Goal: Task Accomplishment & Management: Use online tool/utility

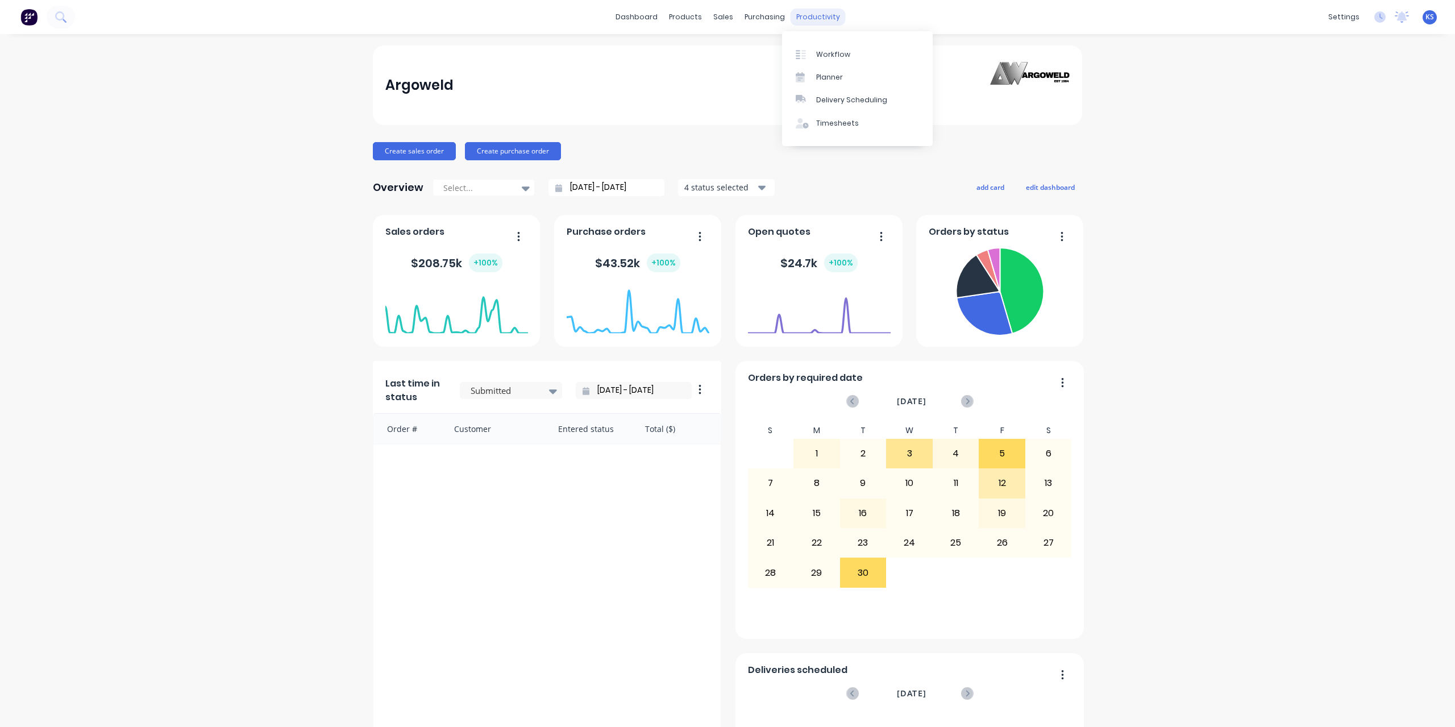
click at [800, 16] on div "productivity" at bounding box center [817, 17] width 55 height 17
click at [834, 121] on div "Timesheets" at bounding box center [837, 123] width 43 height 10
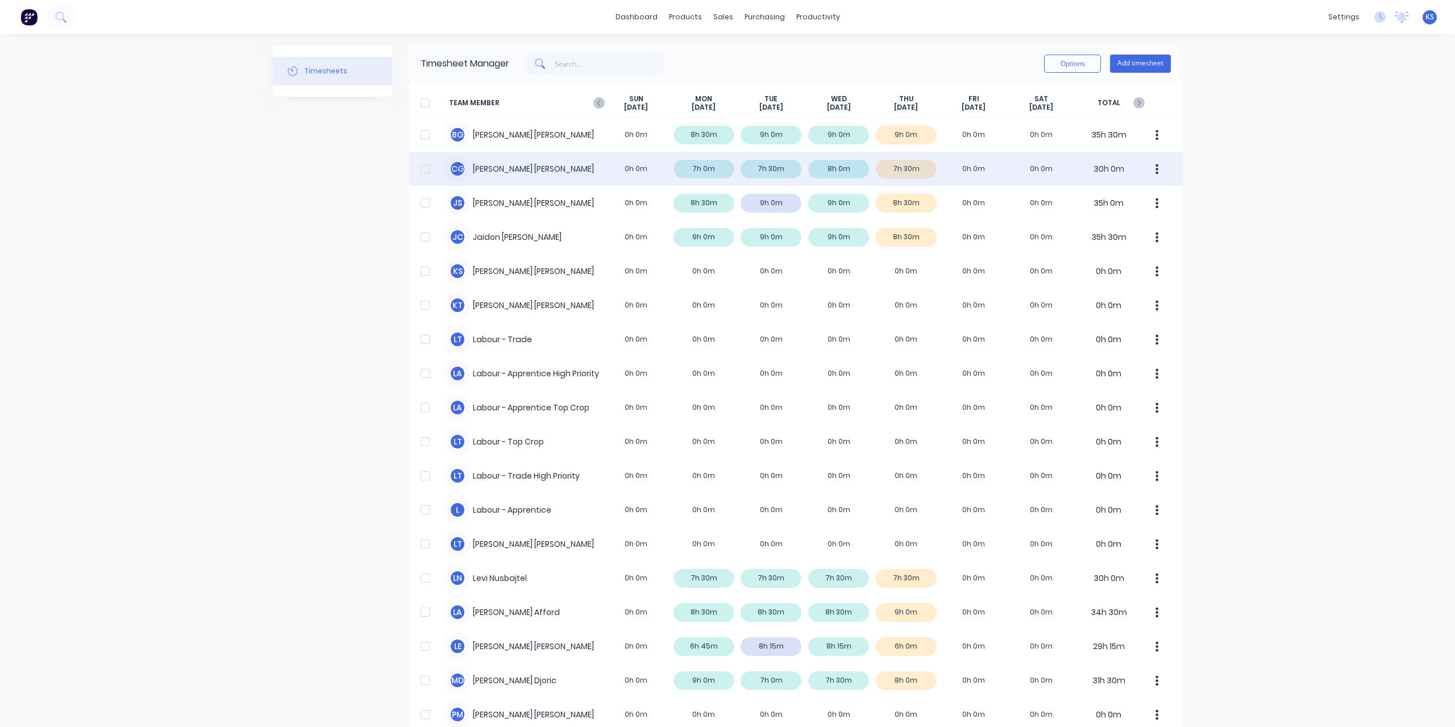
click at [493, 165] on div "C G Clayton Gilbert 0h 0m 7h 0m 7h 30m 8h 0m 7h 30m 0h 0m 0h 0m 30h 0m" at bounding box center [795, 169] width 773 height 34
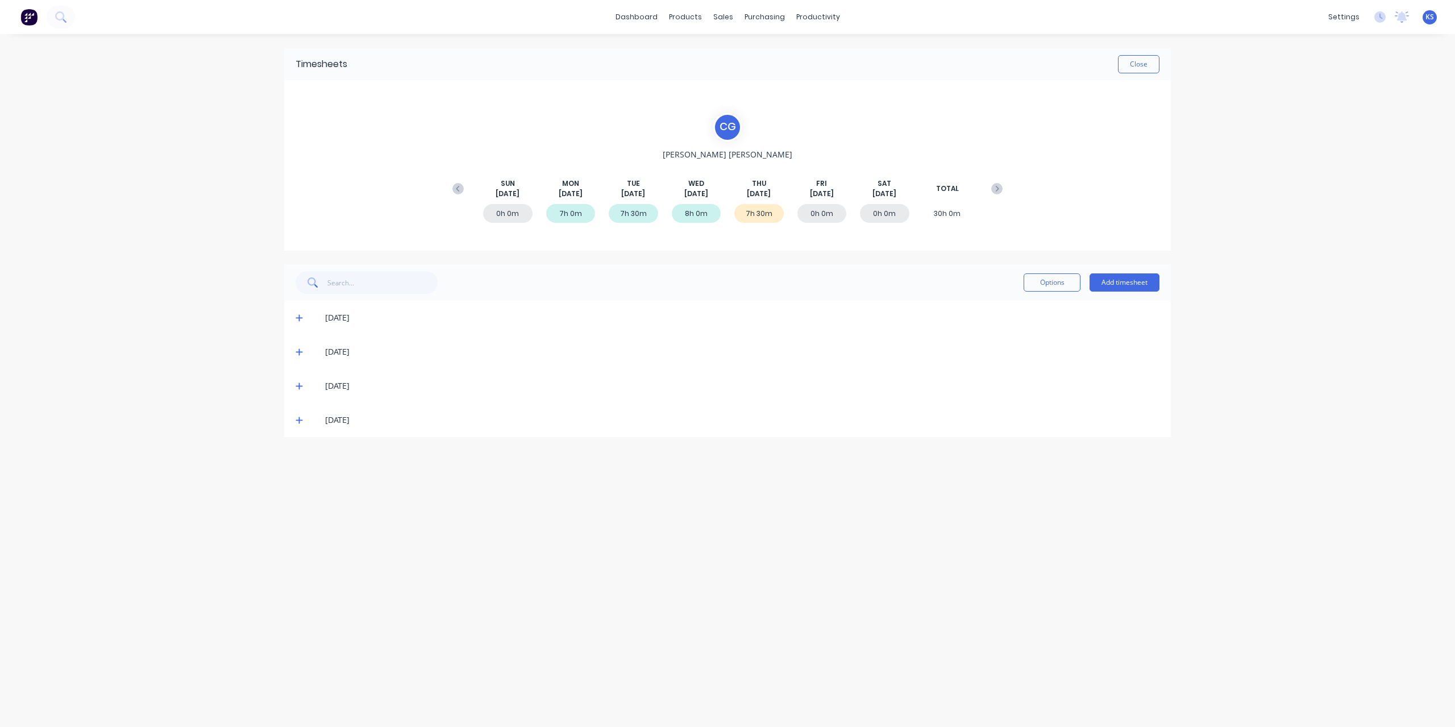
click at [297, 416] on icon at bounding box center [298, 420] width 7 height 8
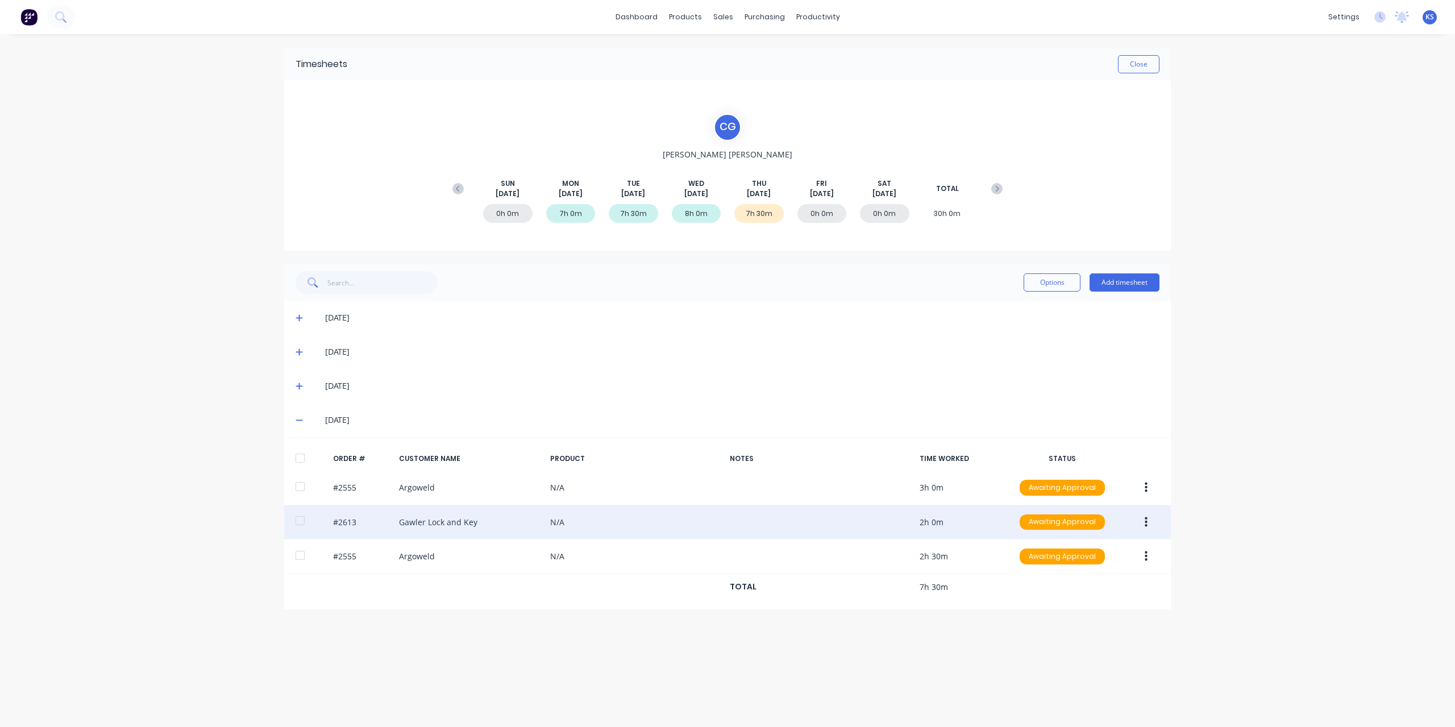
click at [303, 520] on div at bounding box center [300, 520] width 23 height 23
click at [1140, 519] on button "button" at bounding box center [1145, 522] width 27 height 20
click at [1094, 552] on div "Approve" at bounding box center [1105, 552] width 88 height 16
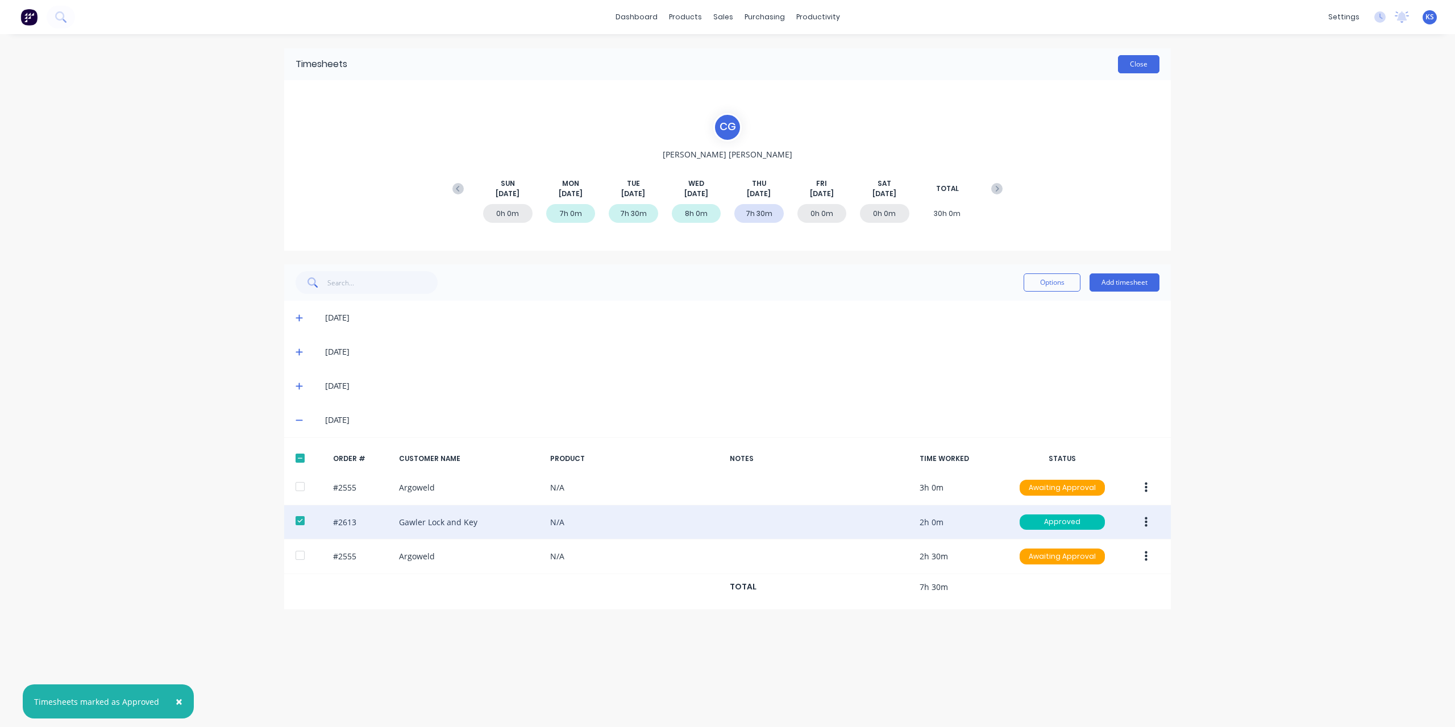
click at [1134, 65] on button "Close" at bounding box center [1138, 64] width 41 height 18
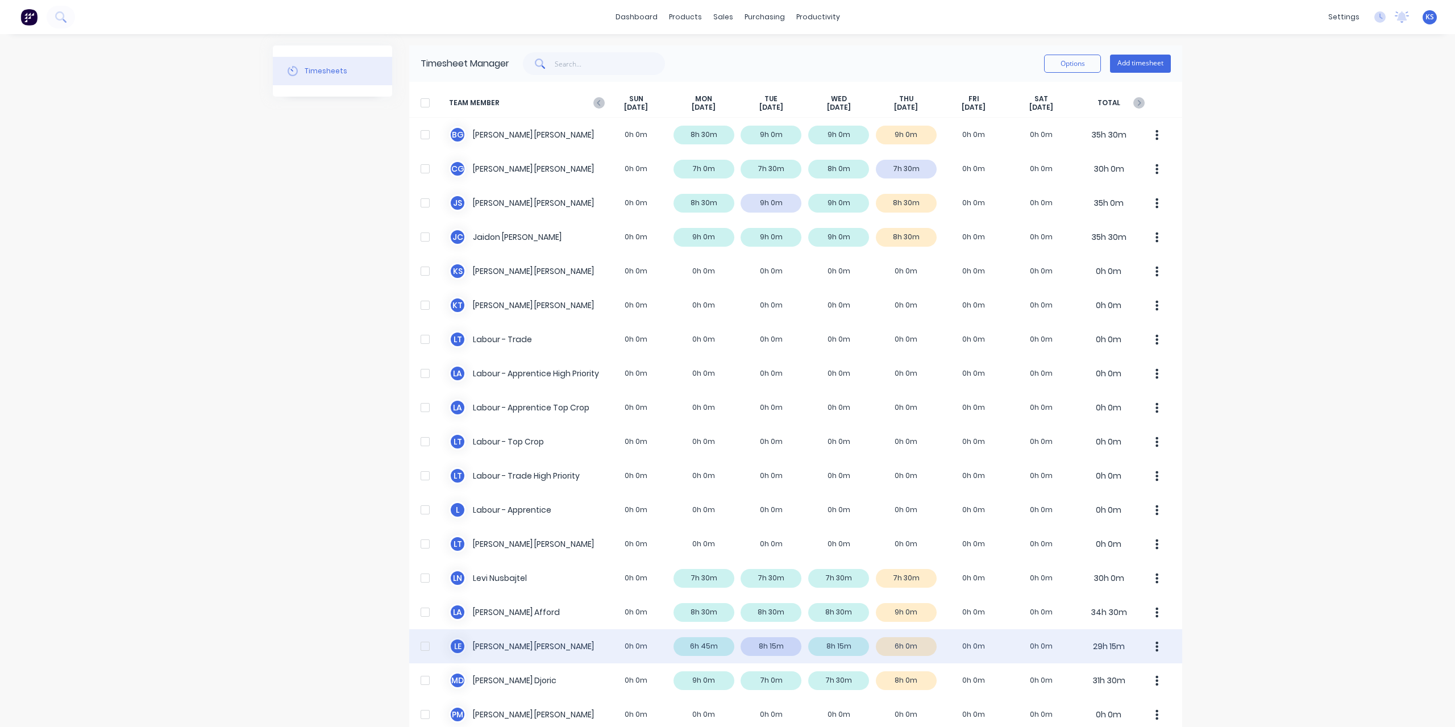
click at [498, 631] on div "L E Luke Ellis 0h 0m 6h 45m 8h 15m 8h 15m 6h 0m 0h 0m 0h 0m 29h 15m" at bounding box center [795, 646] width 773 height 34
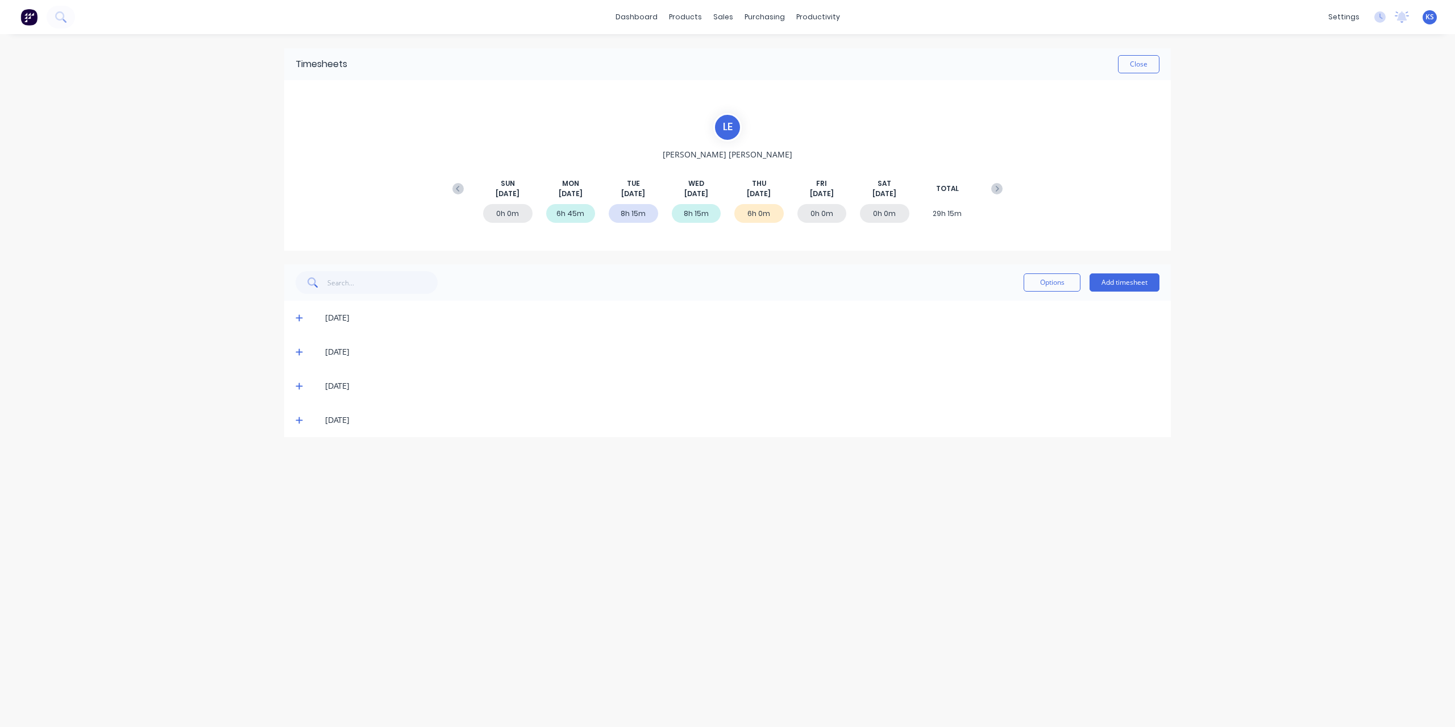
click at [297, 419] on icon at bounding box center [298, 420] width 7 height 7
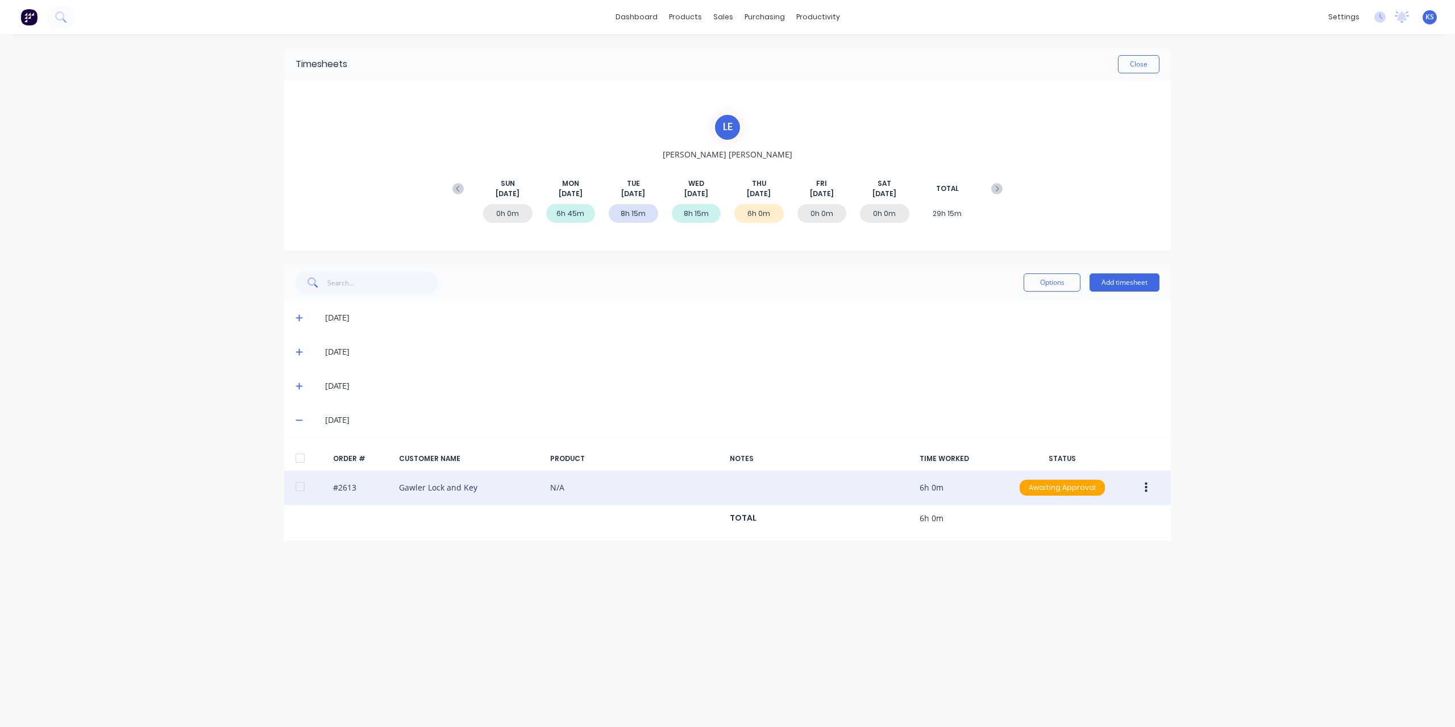
click at [301, 486] on div at bounding box center [300, 486] width 23 height 23
click at [1143, 486] on button "button" at bounding box center [1145, 487] width 27 height 20
click at [1092, 522] on div "Approve" at bounding box center [1105, 517] width 88 height 16
click at [1126, 487] on div "#2613 Gawler Lock and Key N/A 6h 0m Approved" at bounding box center [727, 487] width 886 height 35
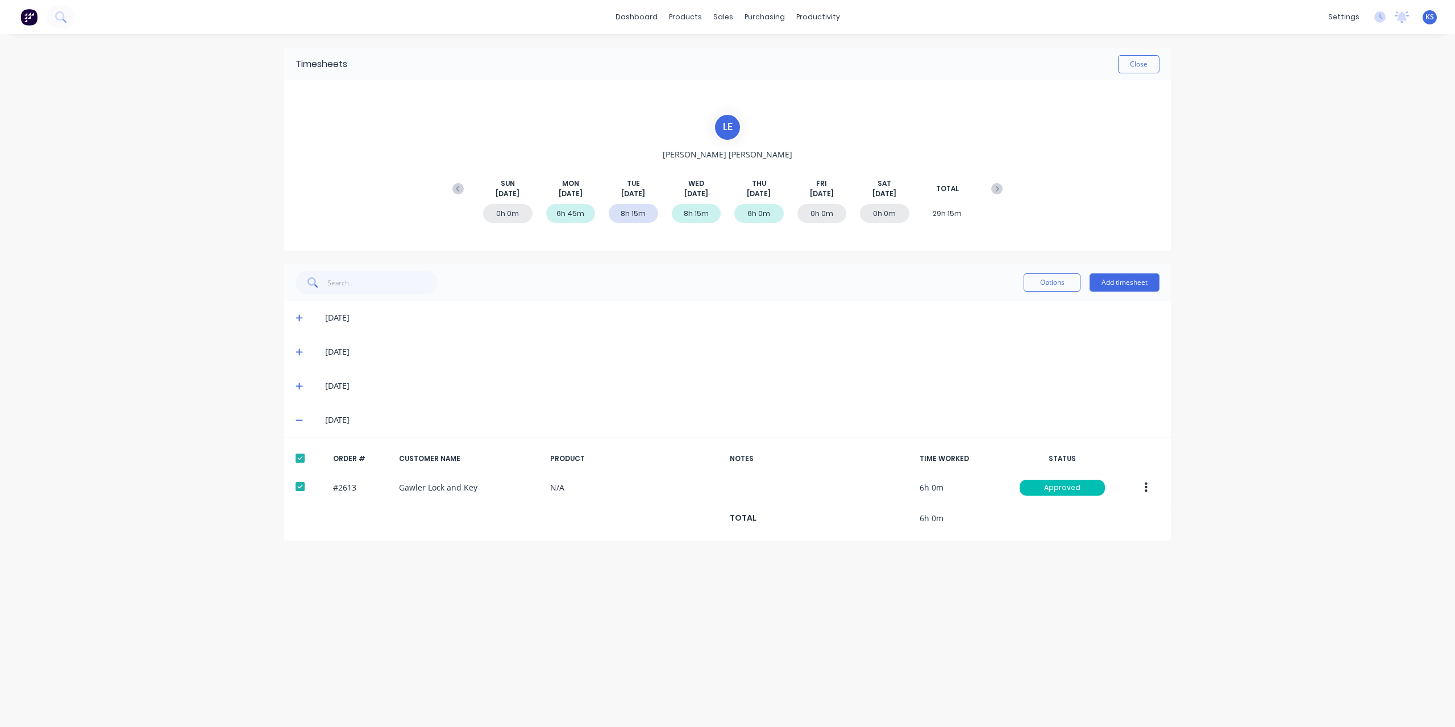
click at [1139, 483] on button "button" at bounding box center [1145, 487] width 27 height 20
click at [1060, 561] on button "Edit" at bounding box center [1105, 563] width 108 height 23
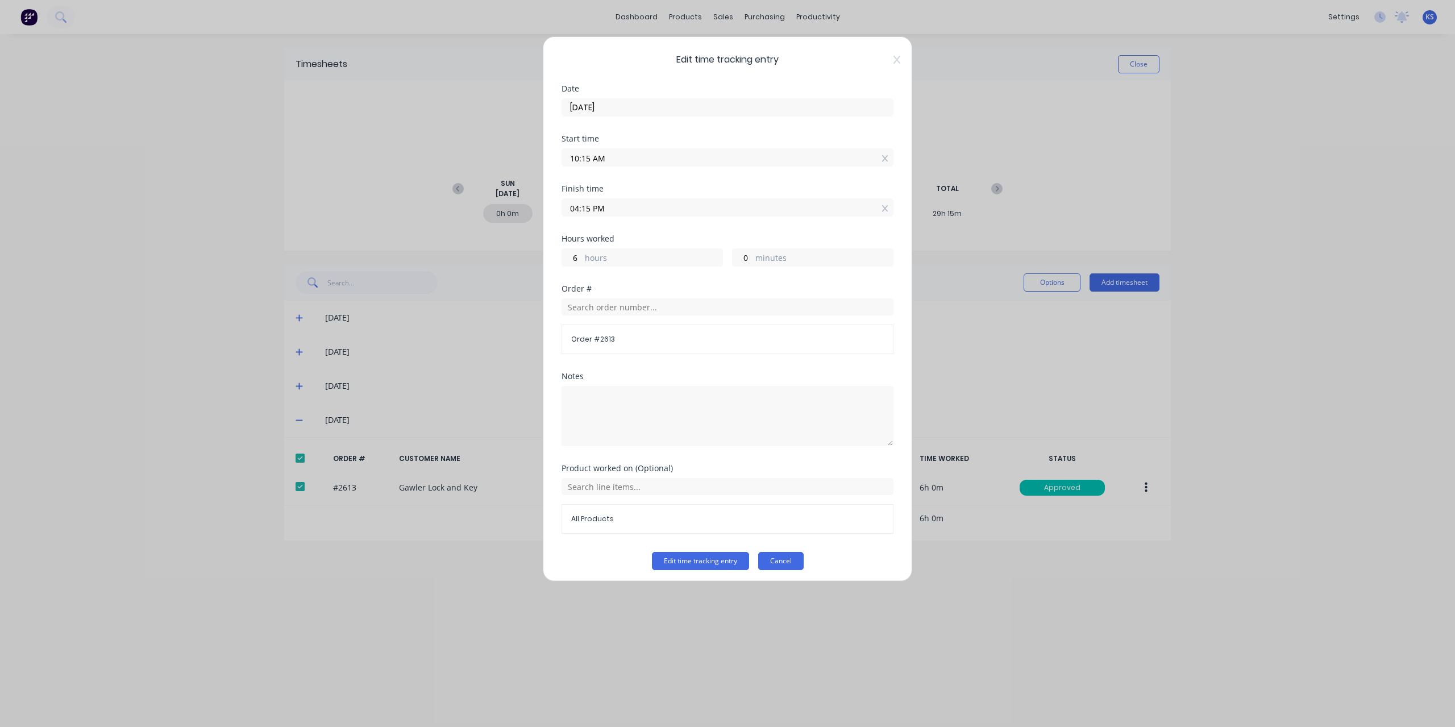
click at [778, 555] on button "Cancel" at bounding box center [780, 561] width 45 height 18
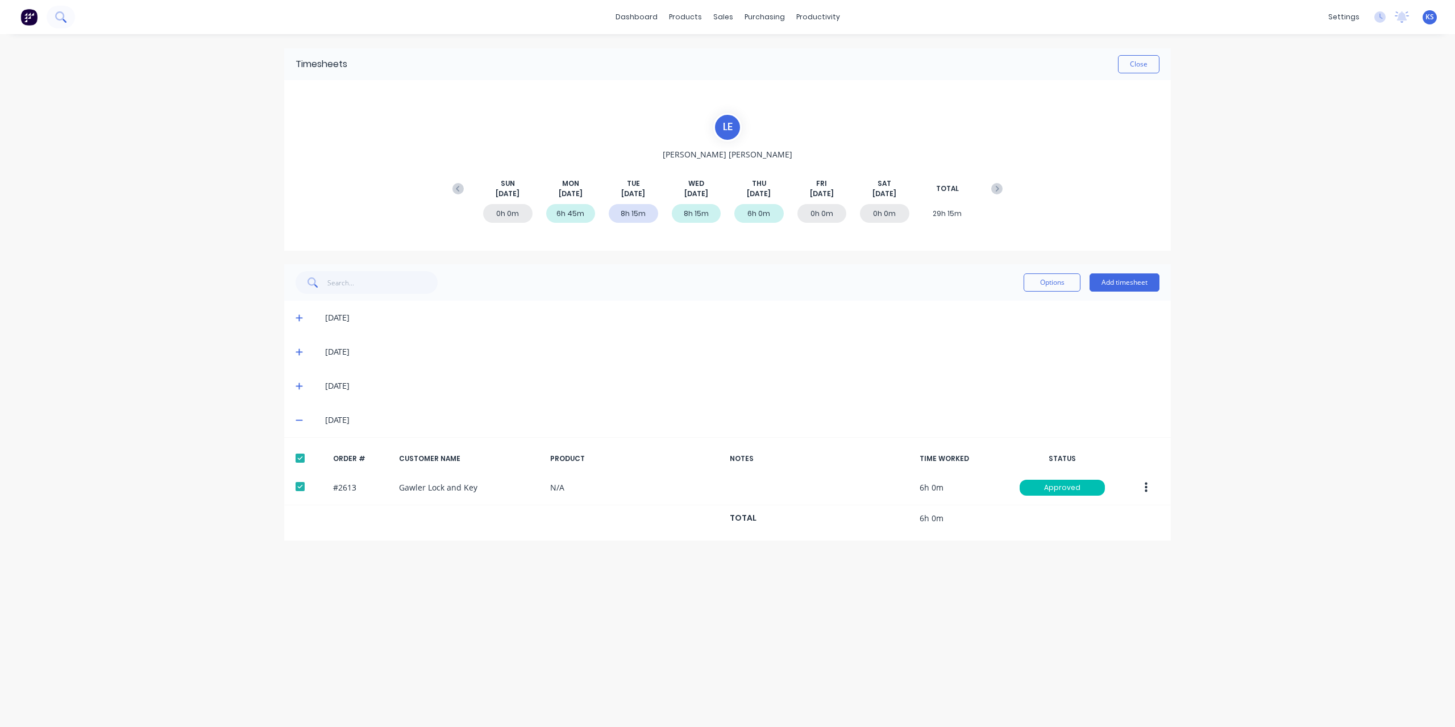
click at [70, 18] on button at bounding box center [61, 17] width 28 height 23
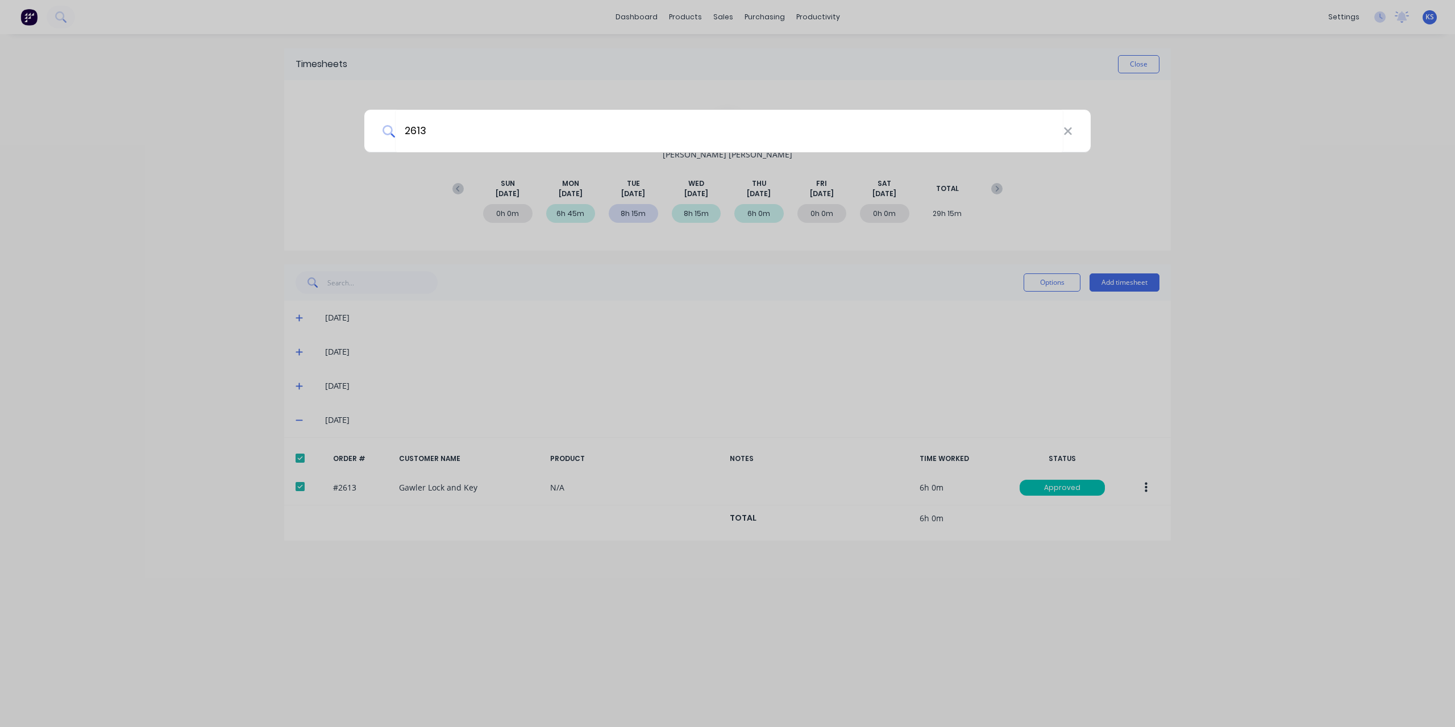
type input "2613"
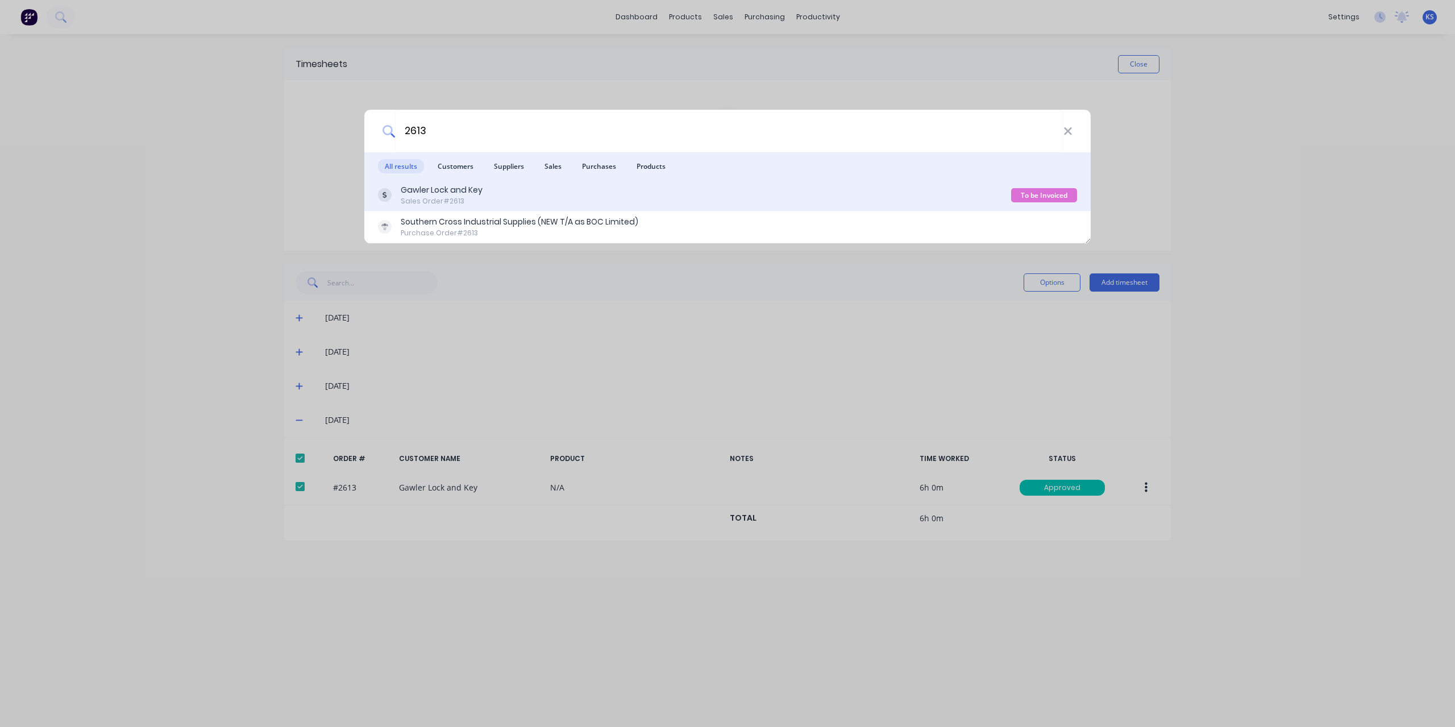
click at [476, 203] on div "Sales Order #2613" at bounding box center [442, 201] width 82 height 10
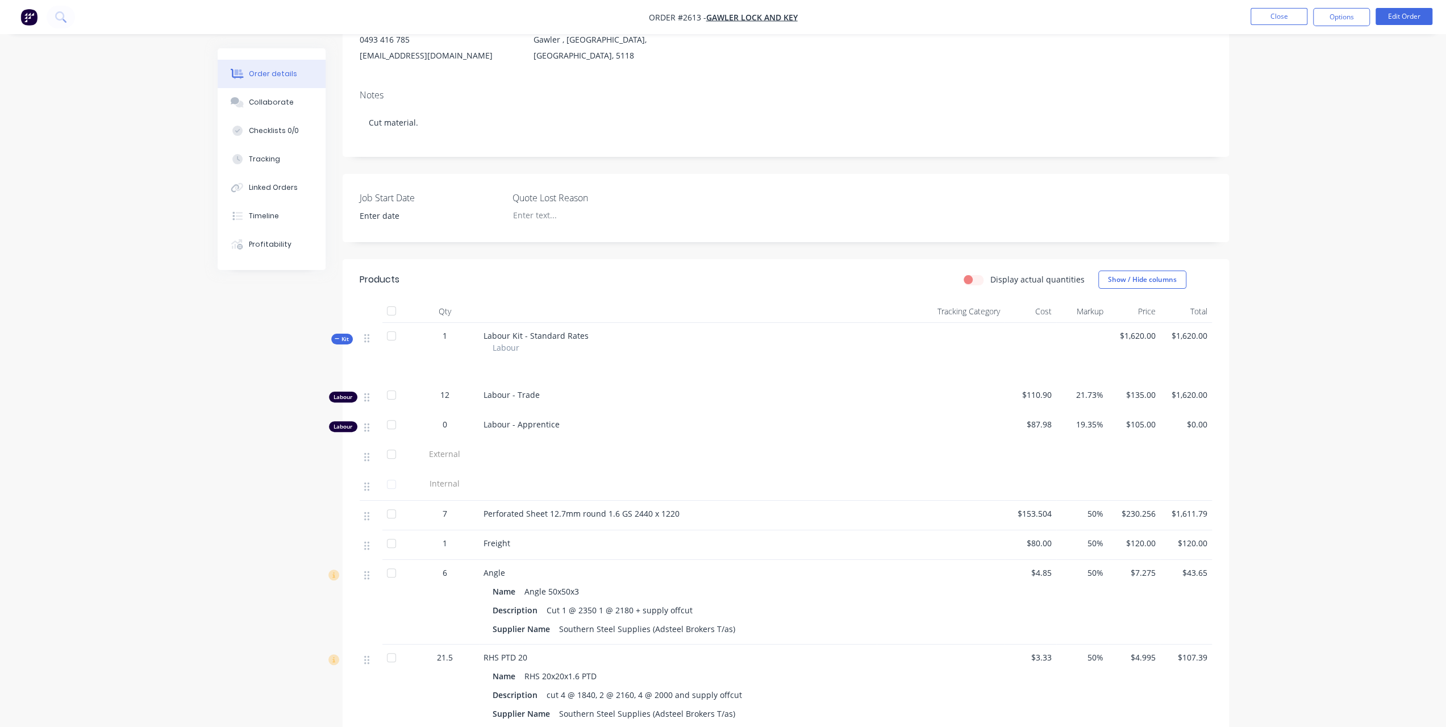
scroll to position [19, 0]
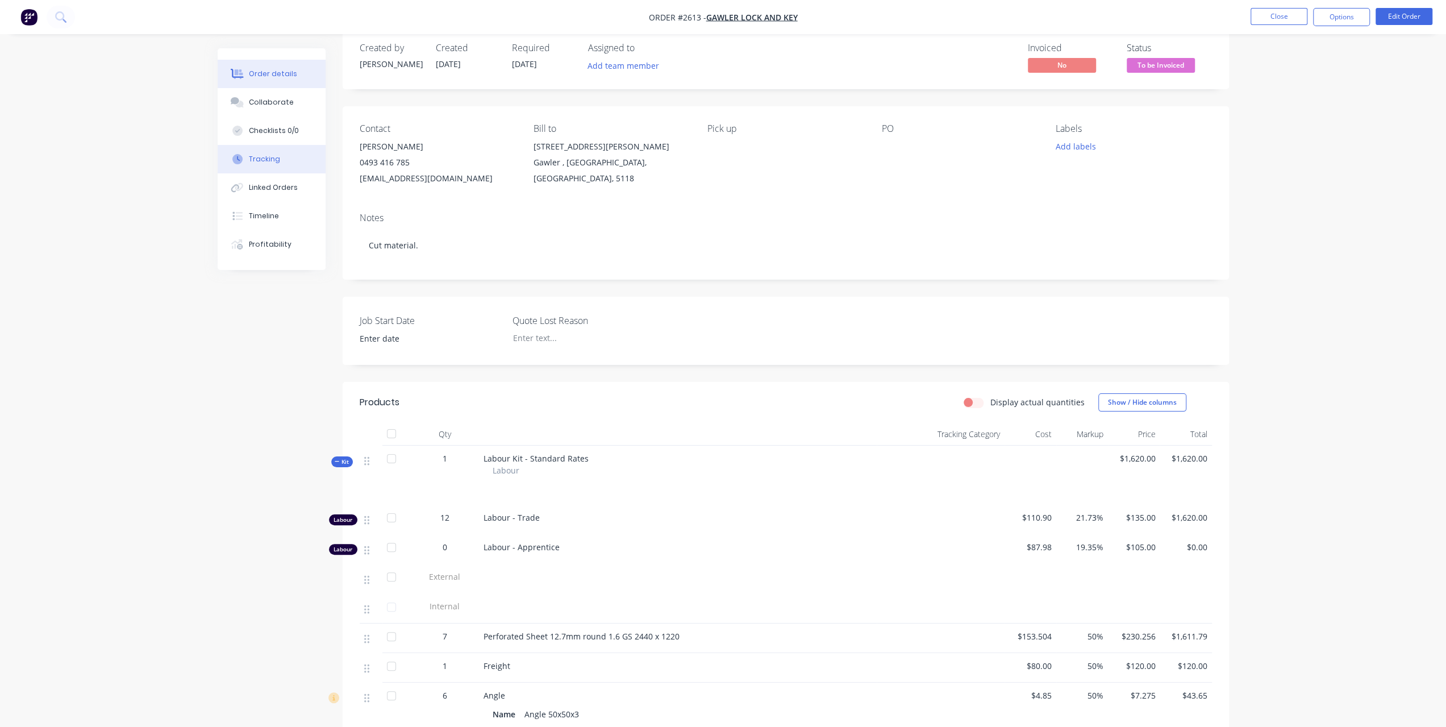
click at [295, 153] on button "Tracking" at bounding box center [272, 159] width 108 height 28
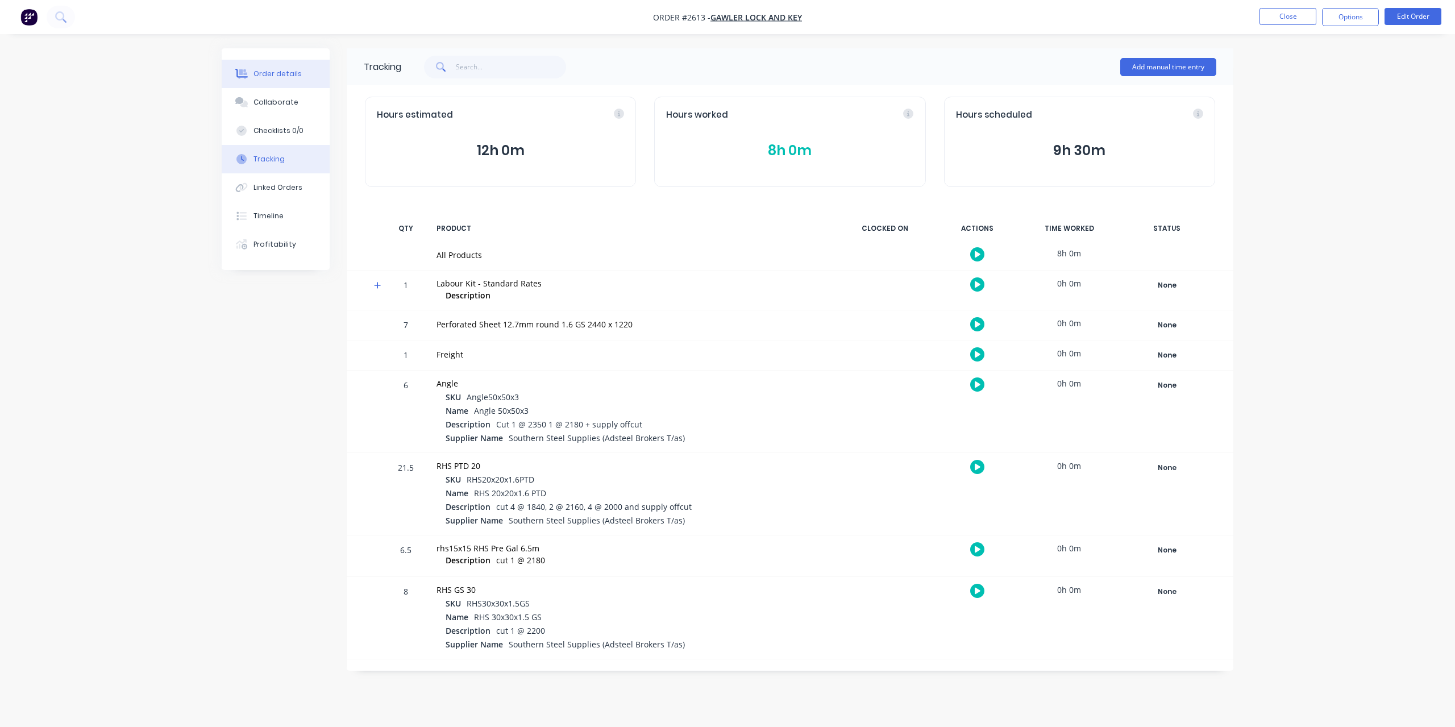
click at [280, 77] on div "Order details" at bounding box center [277, 74] width 48 height 10
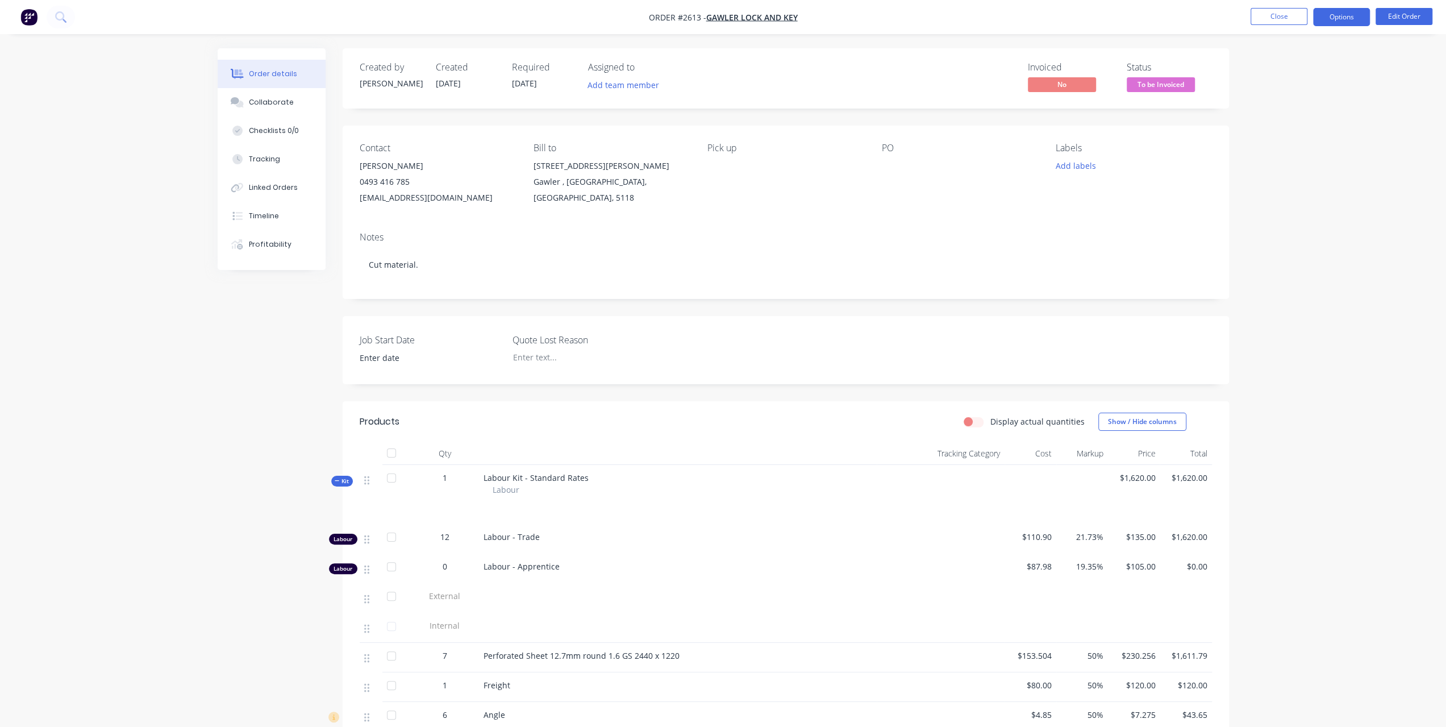
click at [1336, 20] on button "Options" at bounding box center [1341, 17] width 57 height 18
click at [1294, 65] on div "Invoice" at bounding box center [1307, 69] width 105 height 16
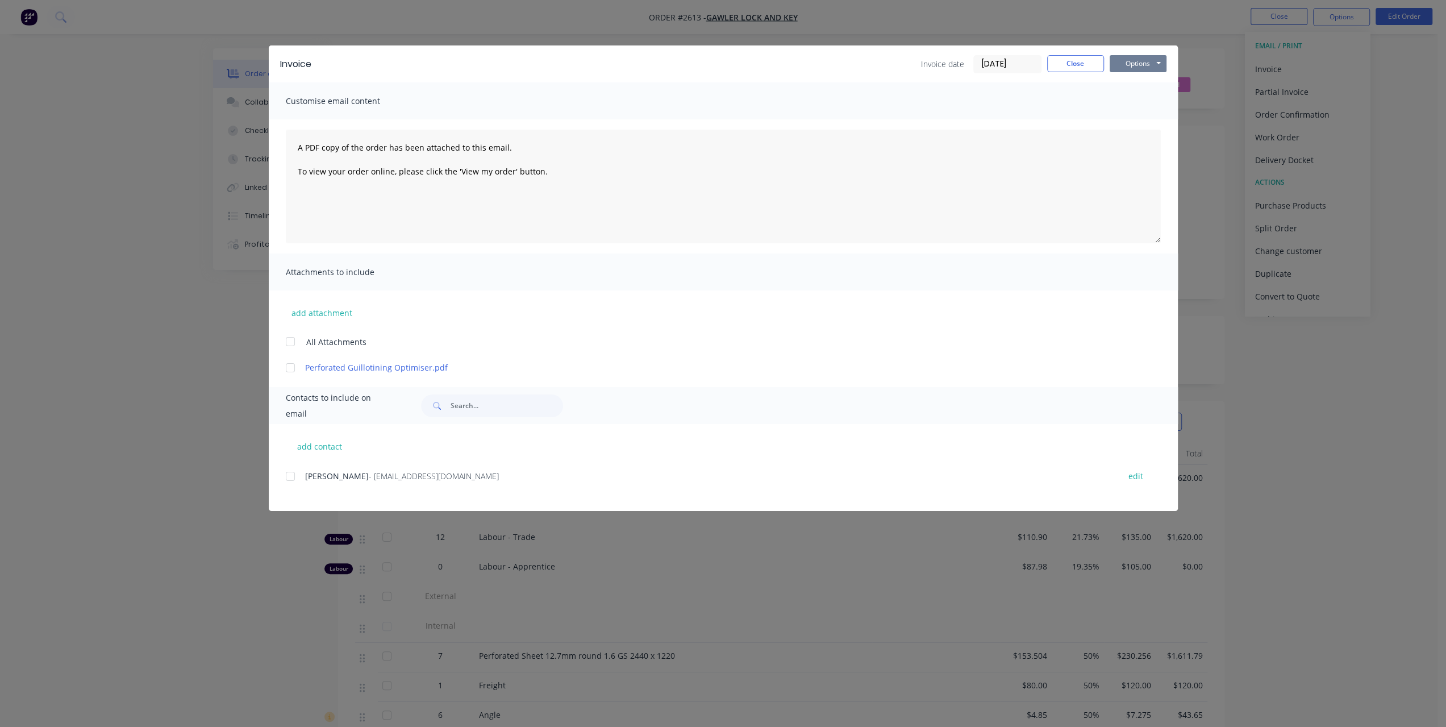
click at [1126, 65] on button "Options" at bounding box center [1138, 63] width 57 height 17
click at [1122, 81] on button "Preview" at bounding box center [1146, 83] width 73 height 19
click at [1090, 70] on button "Close" at bounding box center [1075, 63] width 57 height 17
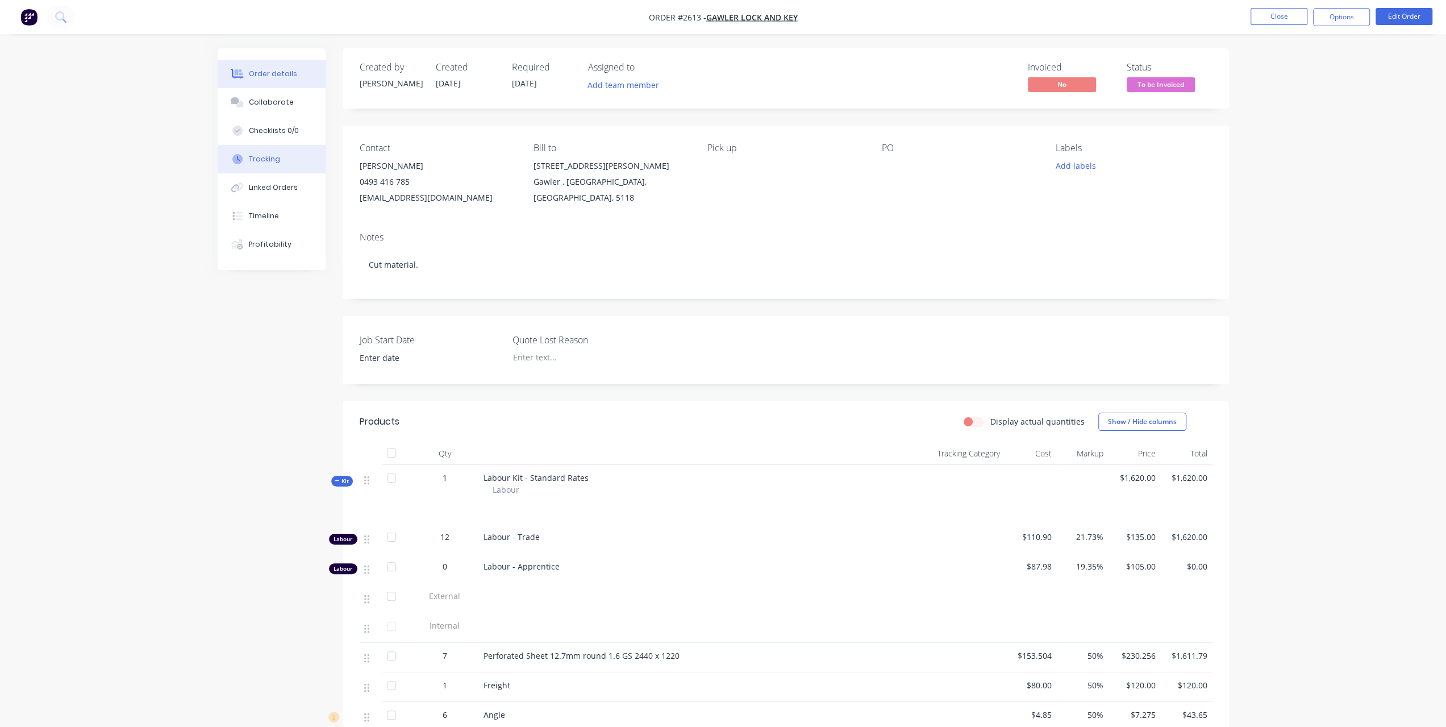
click at [273, 164] on button "Tracking" at bounding box center [272, 159] width 108 height 28
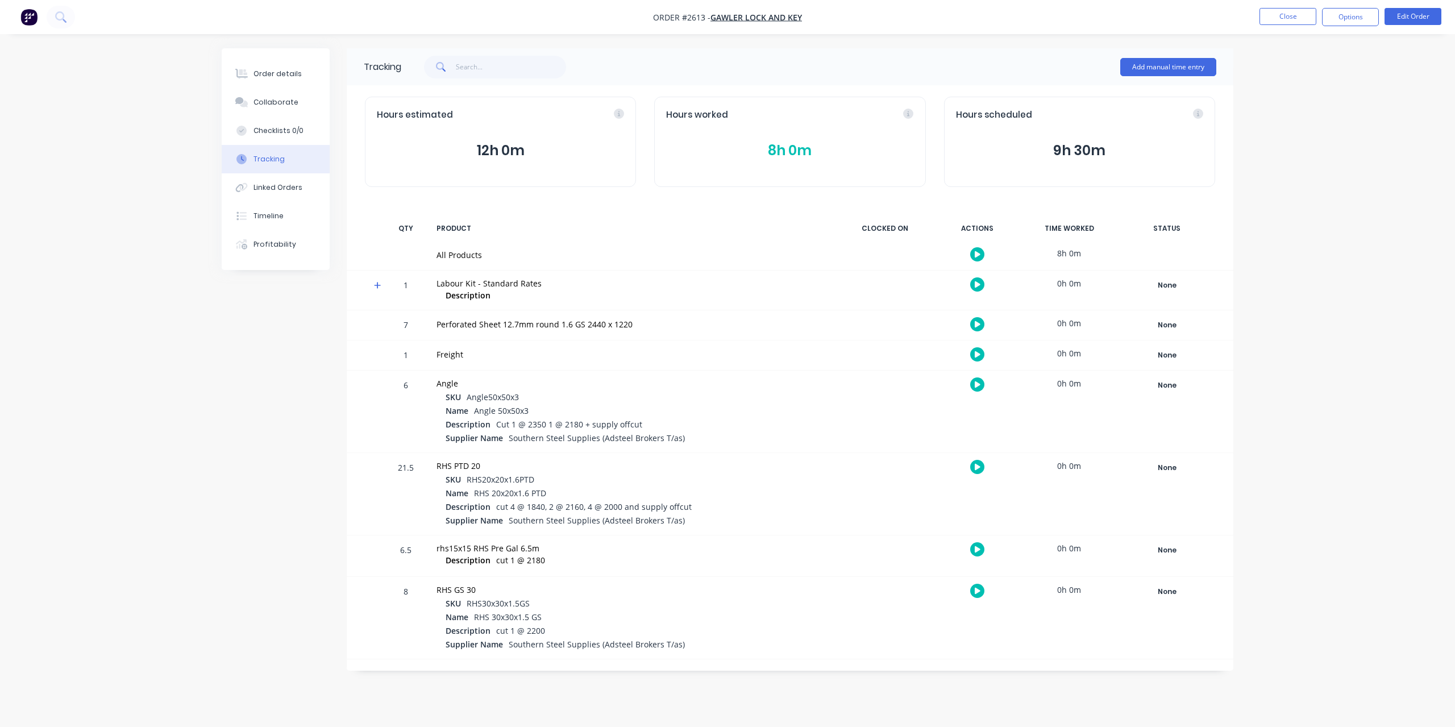
click at [831, 149] on button "8h 0m" at bounding box center [789, 151] width 247 height 22
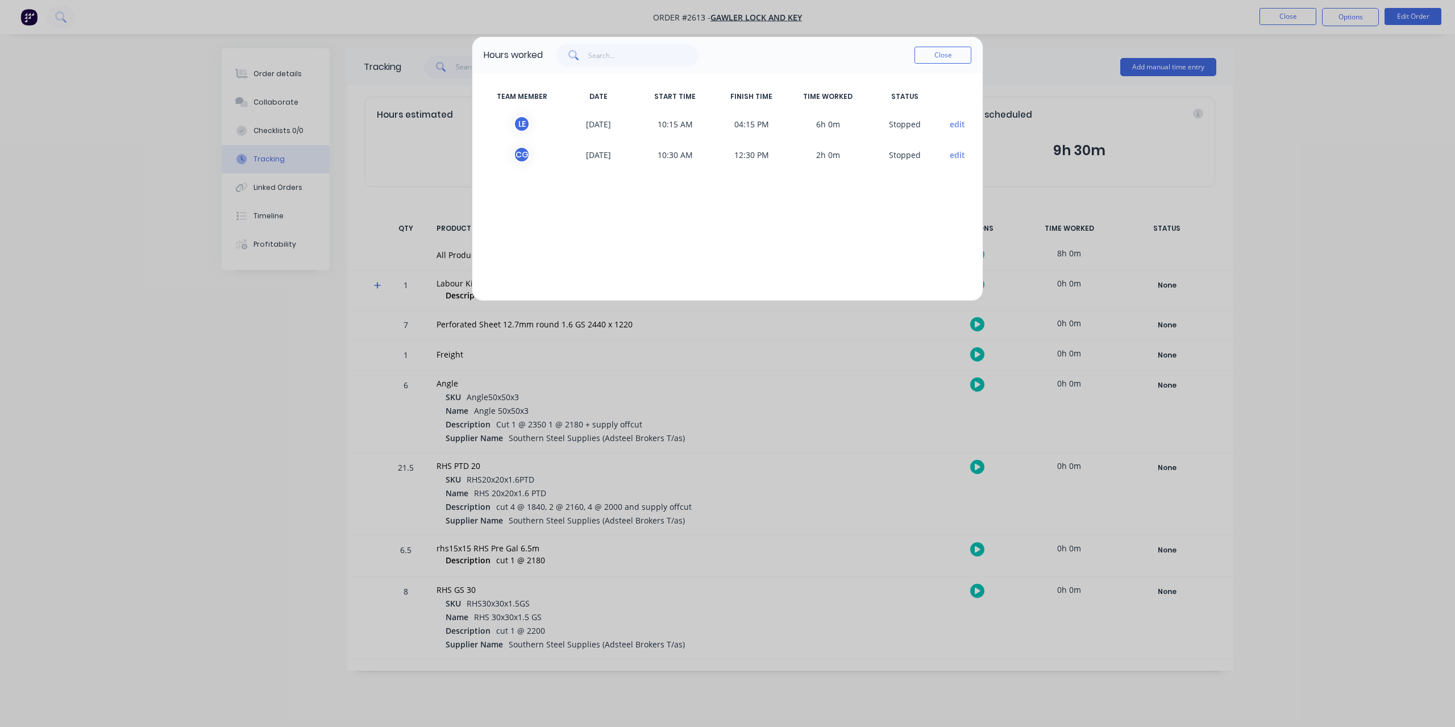
click at [924, 45] on div "Close" at bounding box center [942, 55] width 57 height 23
click at [926, 49] on button "Close" at bounding box center [942, 55] width 57 height 17
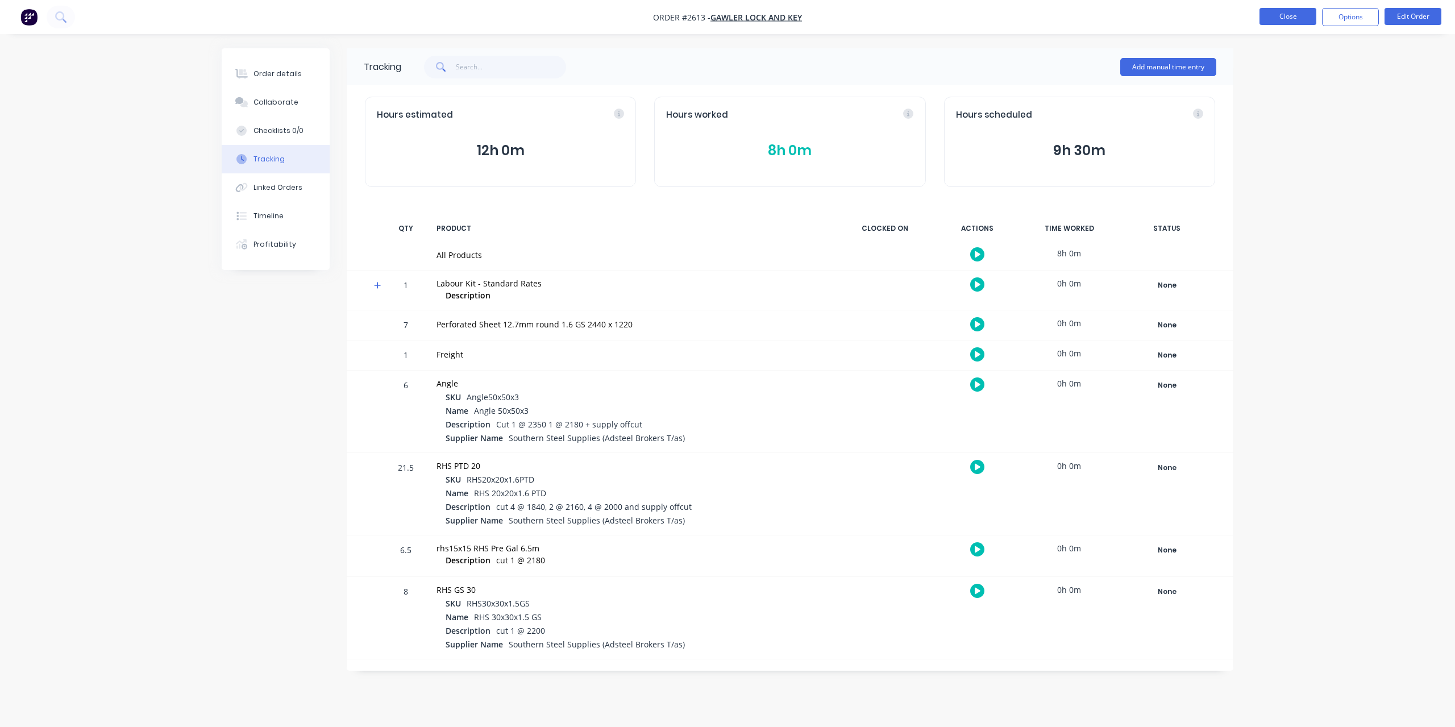
click at [1303, 18] on button "Close" at bounding box center [1287, 16] width 57 height 17
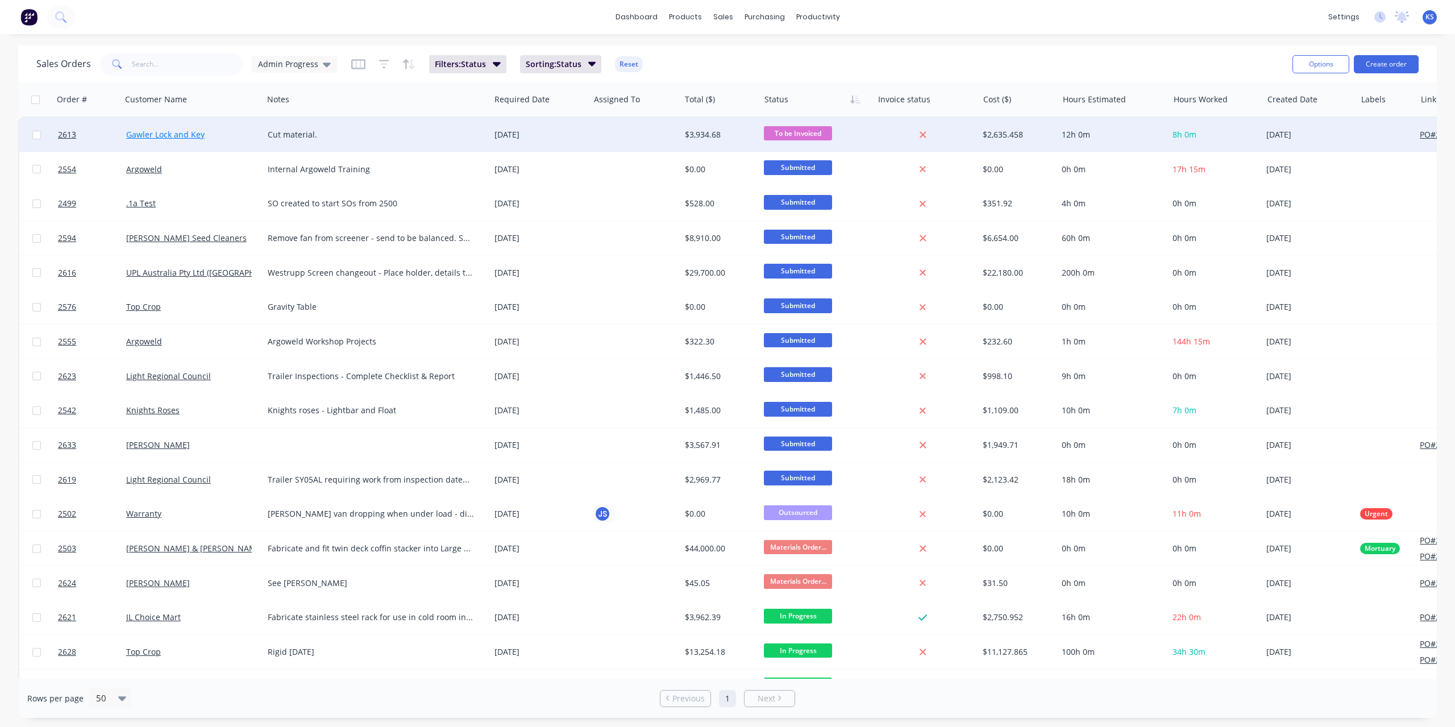
click at [161, 133] on link "Gawler Lock and Key" at bounding box center [165, 134] width 78 height 11
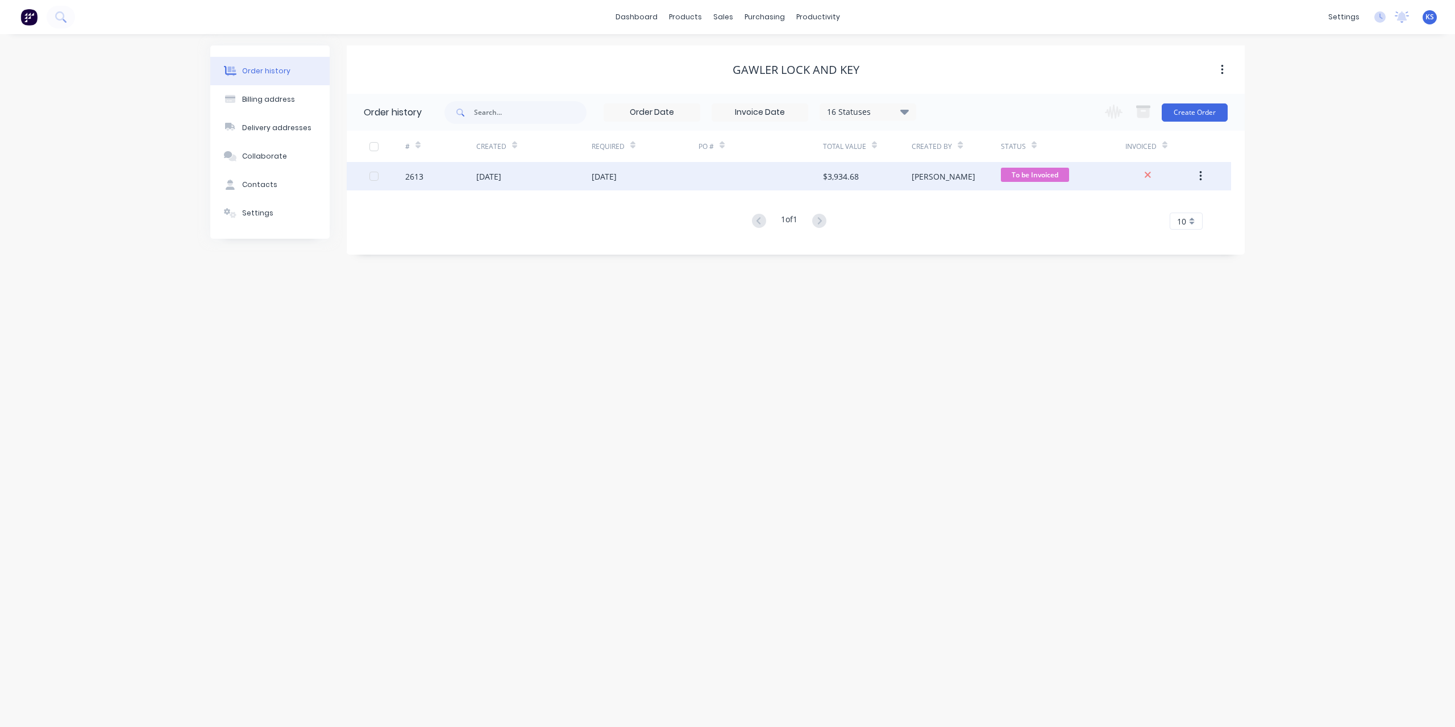
click at [416, 174] on div "2613" at bounding box center [414, 176] width 18 height 12
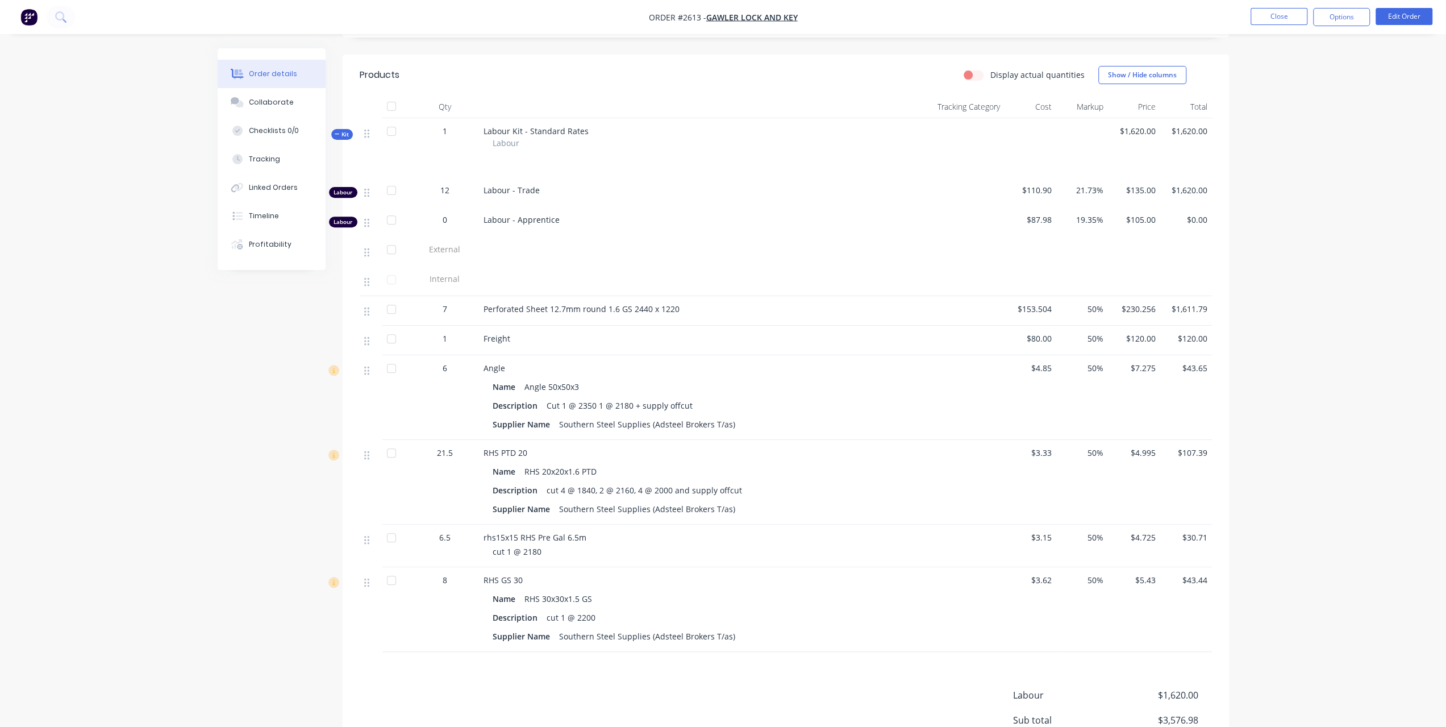
scroll to position [284, 0]
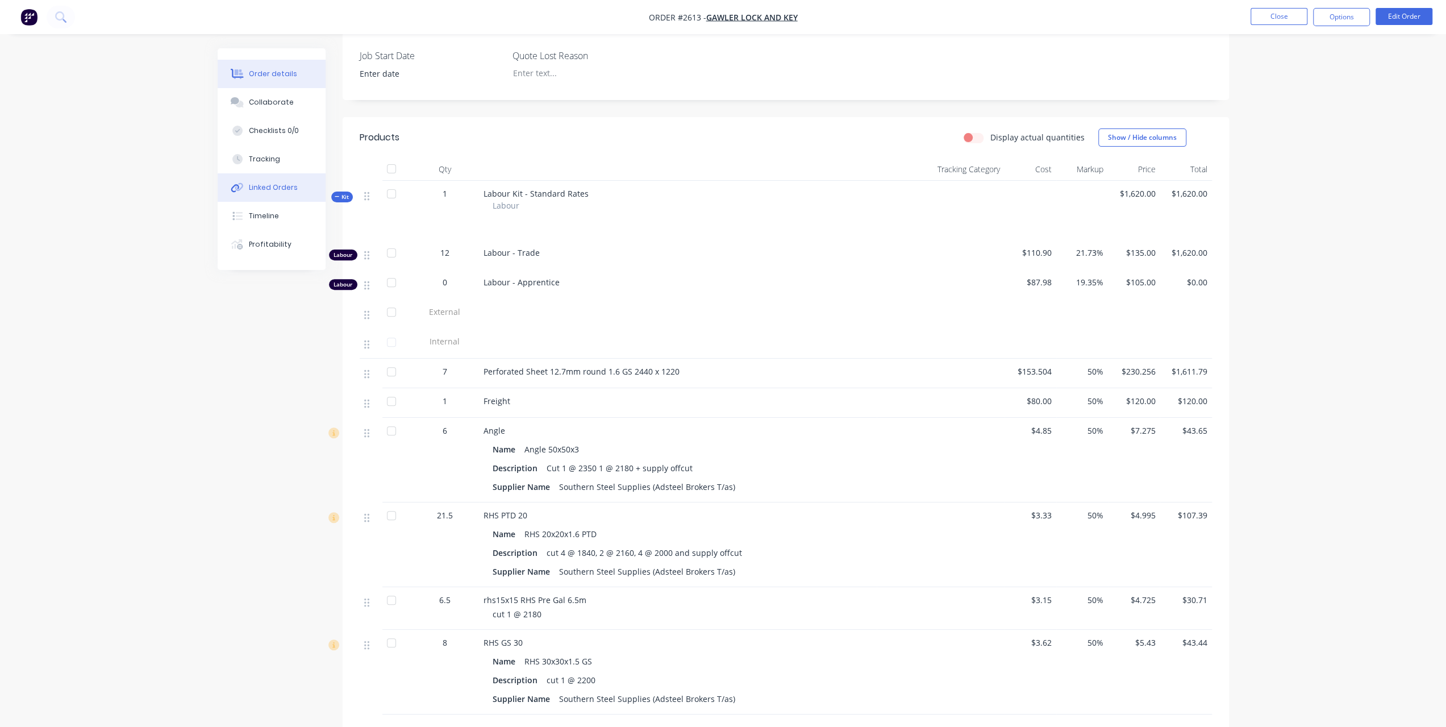
click at [259, 182] on button "Linked Orders" at bounding box center [272, 187] width 108 height 28
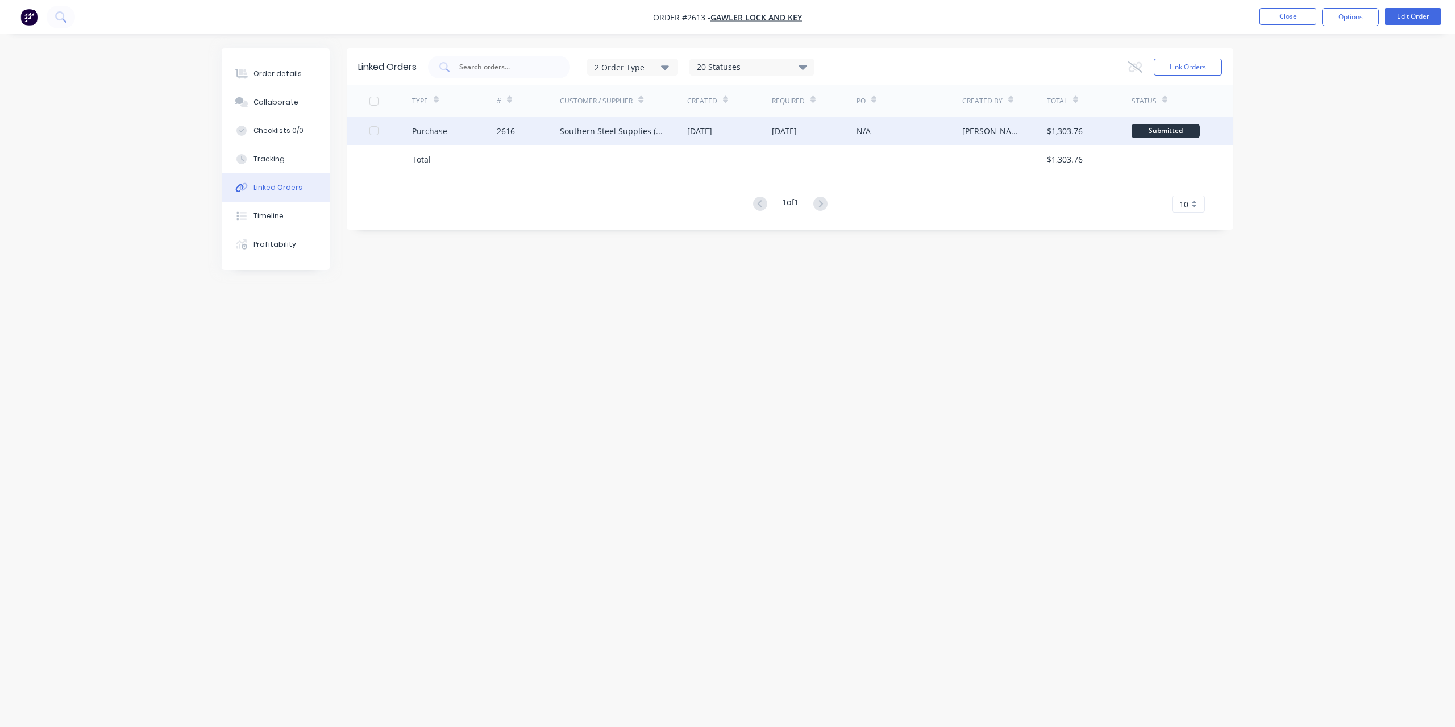
click at [553, 130] on div "2616" at bounding box center [529, 130] width 64 height 28
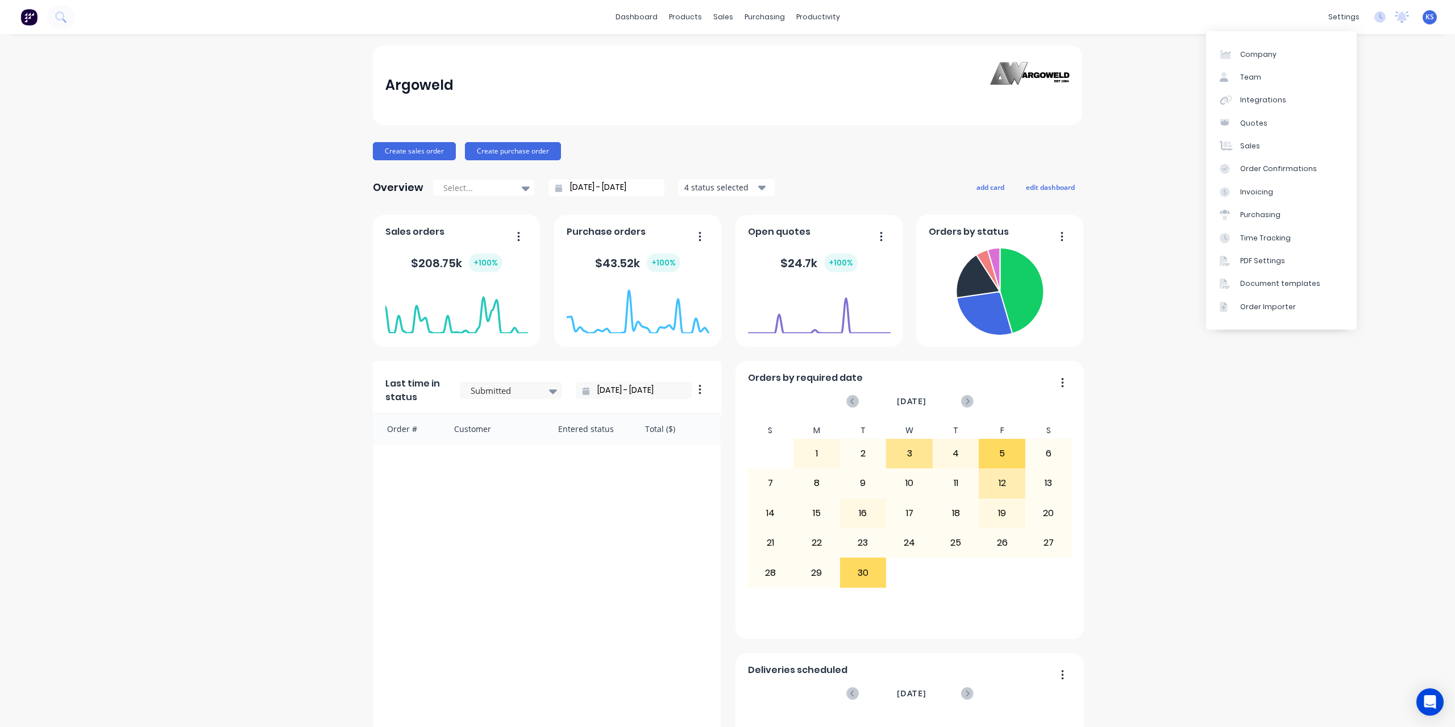
click at [1307, 16] on div "dashboard products sales purchasing productivity dashboard products Product Cat…" at bounding box center [727, 17] width 1455 height 34
click at [1323, 23] on div "settings" at bounding box center [1343, 17] width 43 height 17
click at [1277, 243] on div "Time Tracking" at bounding box center [1265, 238] width 51 height 10
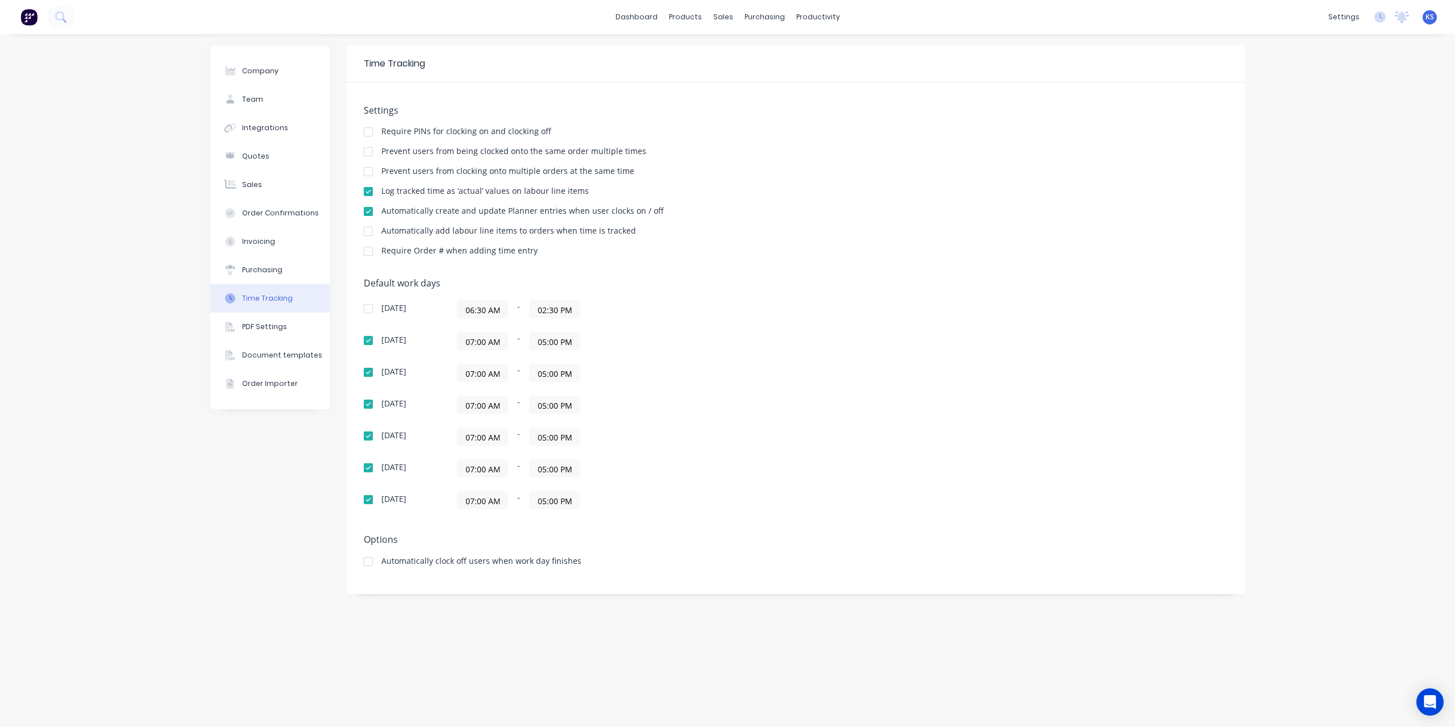
click at [371, 230] on div at bounding box center [368, 231] width 23 height 23
click at [636, 18] on link "dashboard" at bounding box center [636, 17] width 53 height 17
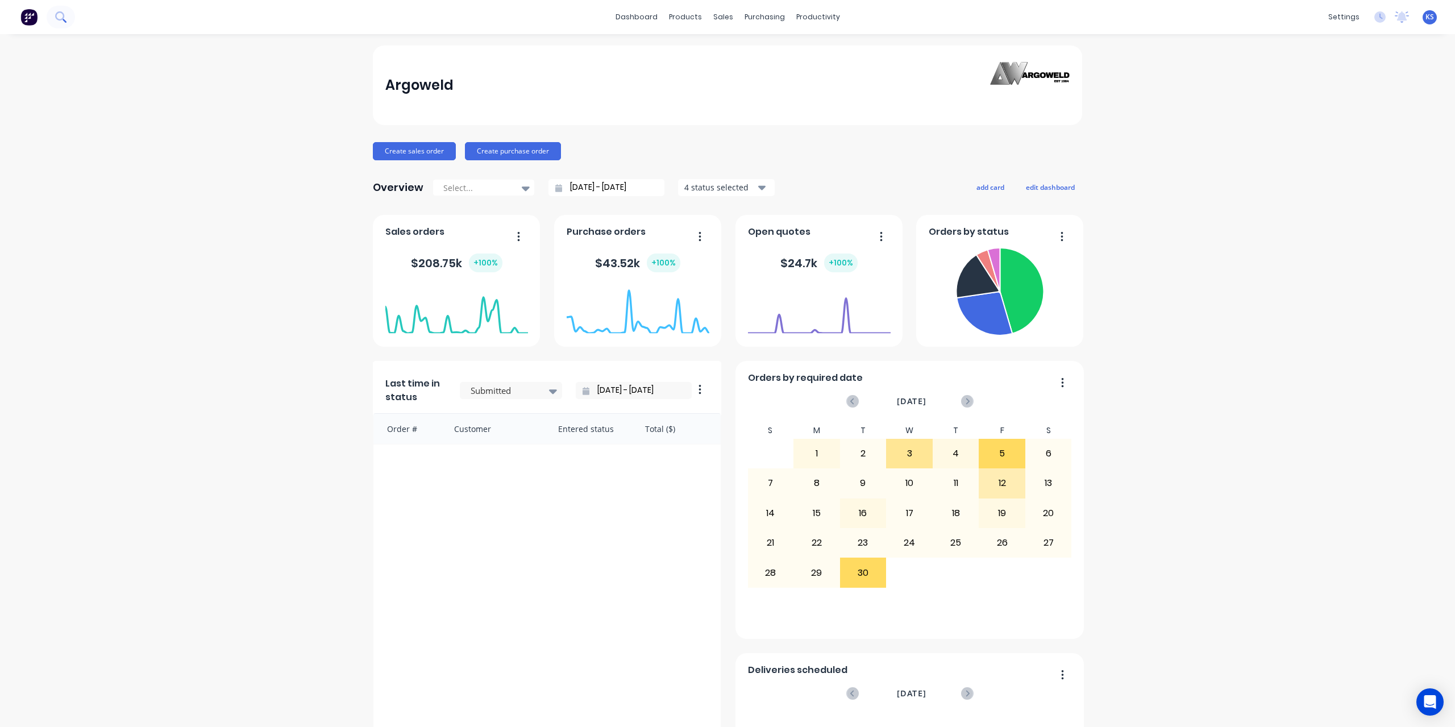
click at [61, 15] on icon at bounding box center [60, 16] width 11 height 11
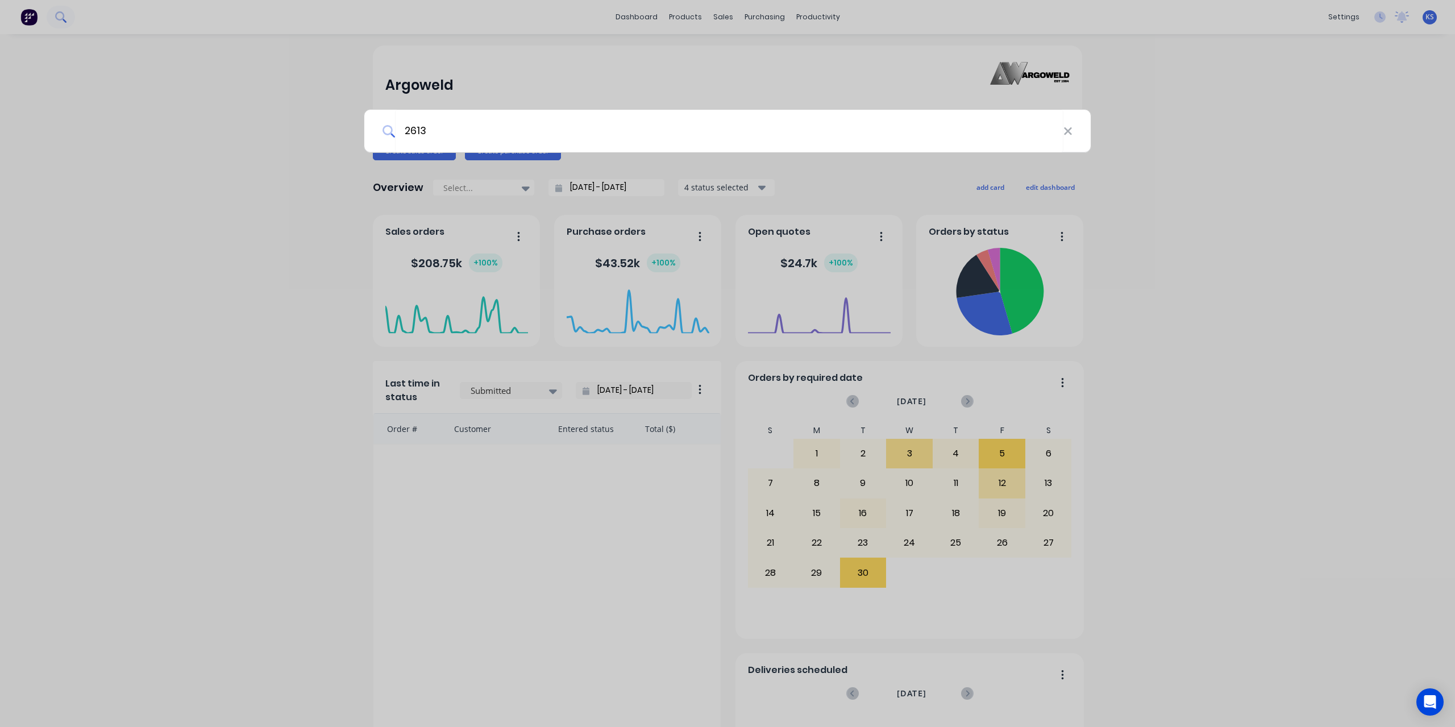
type input "2613"
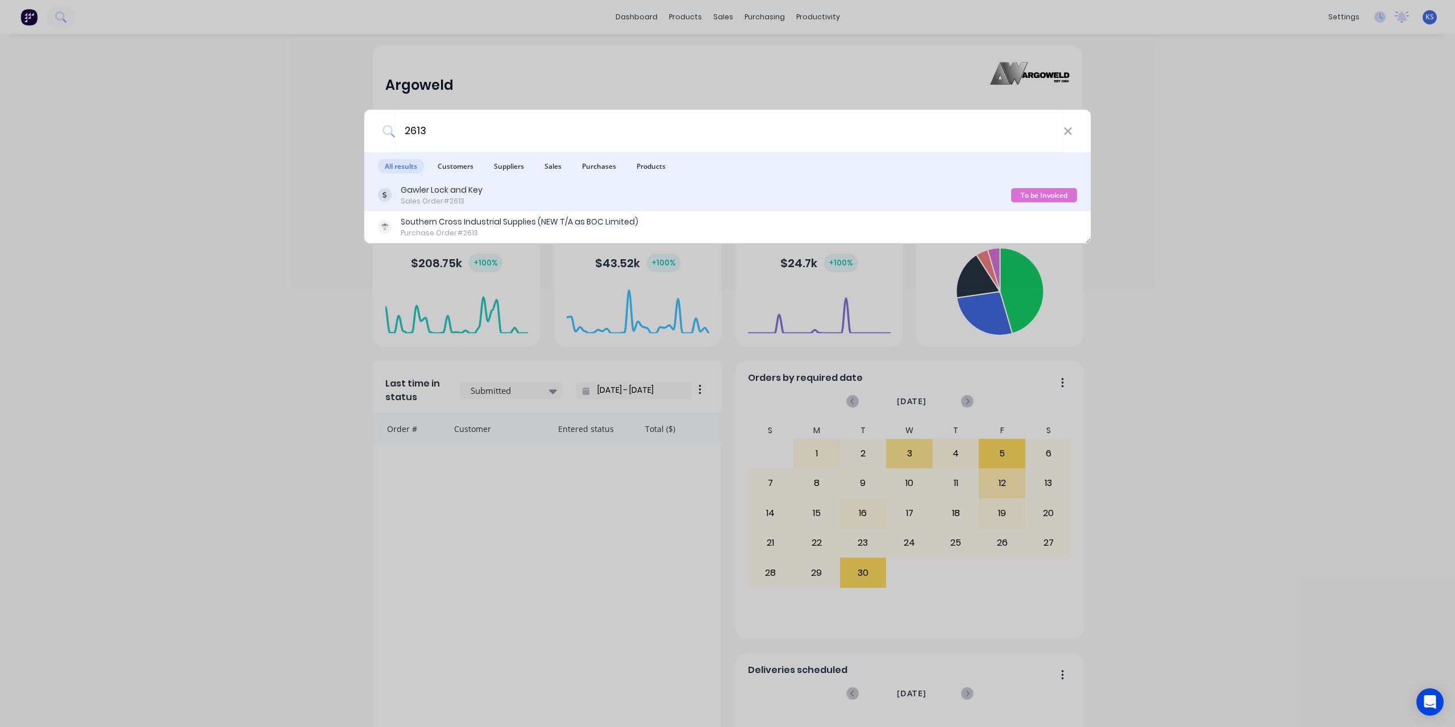
click at [411, 188] on div "Gawler Lock and Key" at bounding box center [442, 190] width 82 height 12
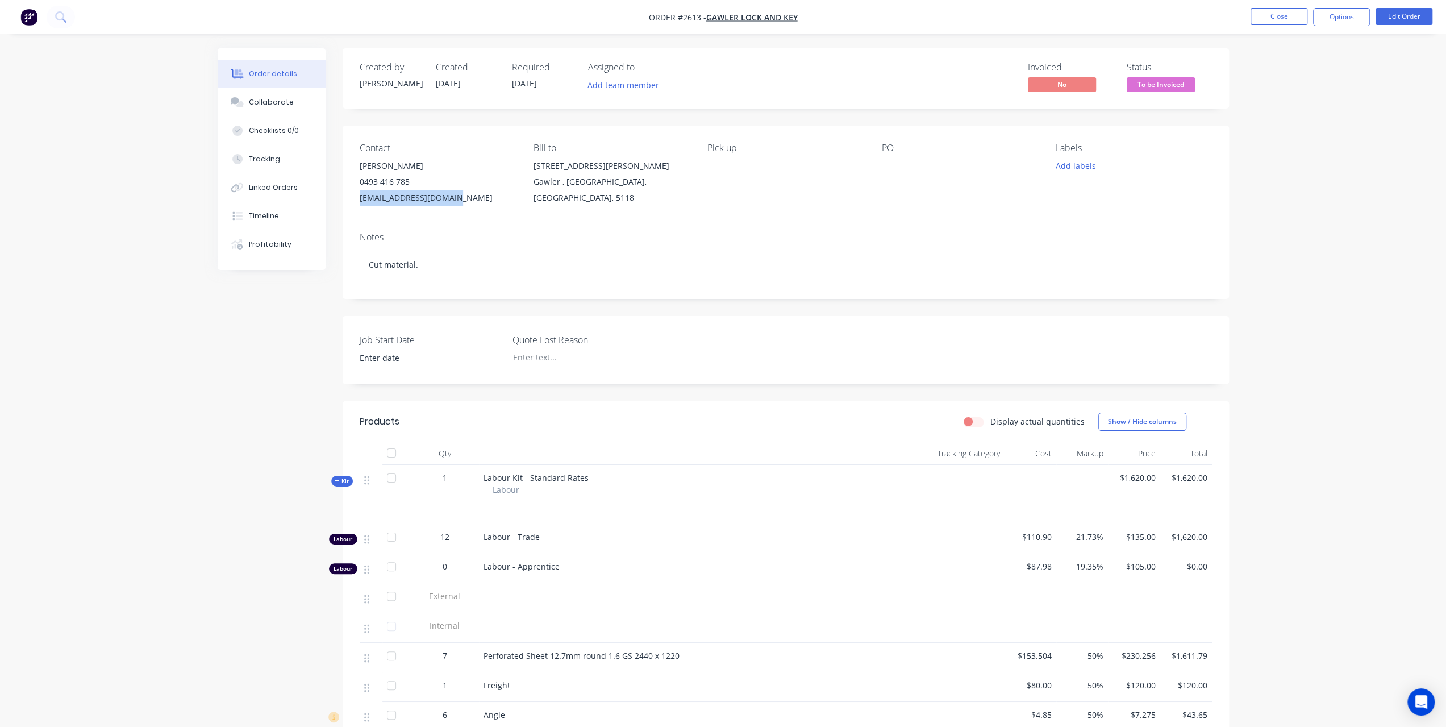
drag, startPoint x: 456, startPoint y: 199, endPoint x: 358, endPoint y: 197, distance: 97.7
click at [358, 197] on div "Contact [PERSON_NAME] [PHONE_NUMBER] [EMAIL_ADDRESS][DOMAIN_NAME] Bill to [STRE…" at bounding box center [786, 174] width 886 height 97
click at [1292, 8] on button "Close" at bounding box center [1279, 16] width 57 height 17
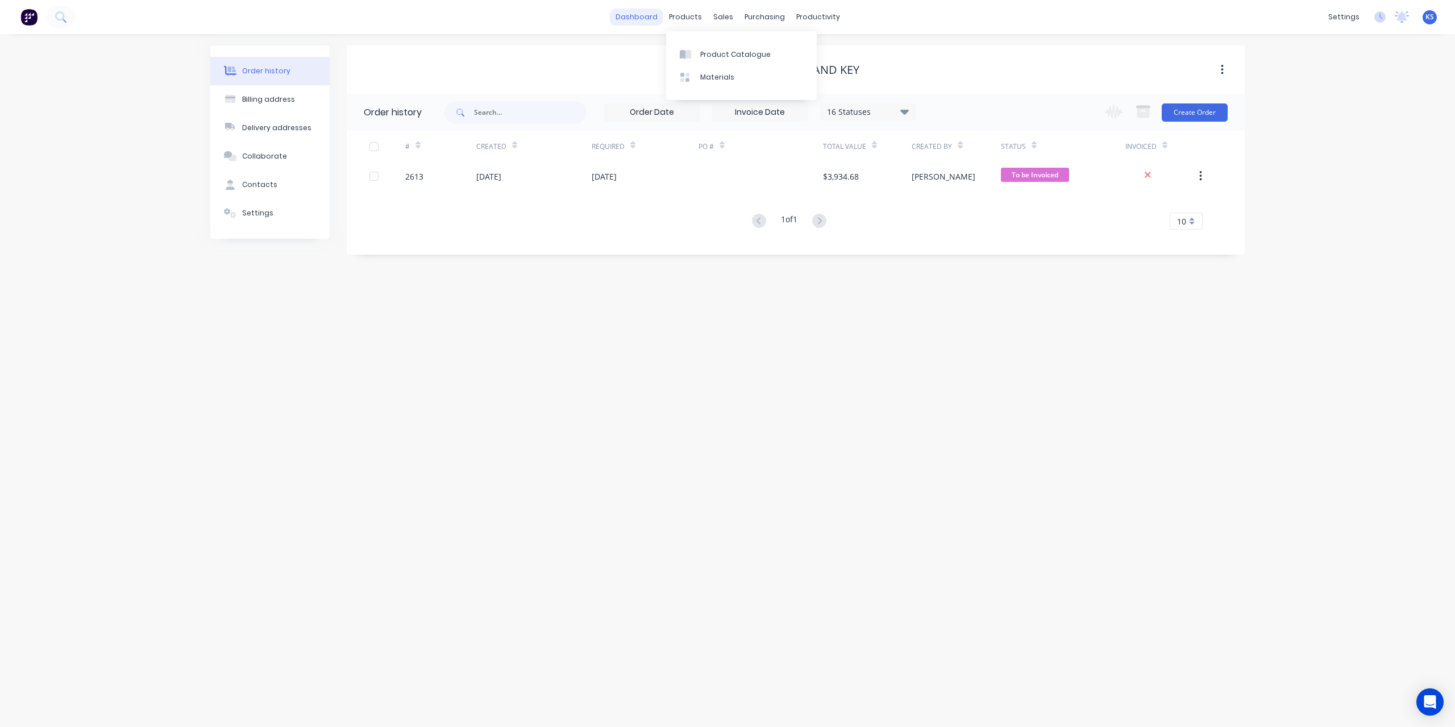
click at [639, 11] on link "dashboard" at bounding box center [636, 17] width 53 height 17
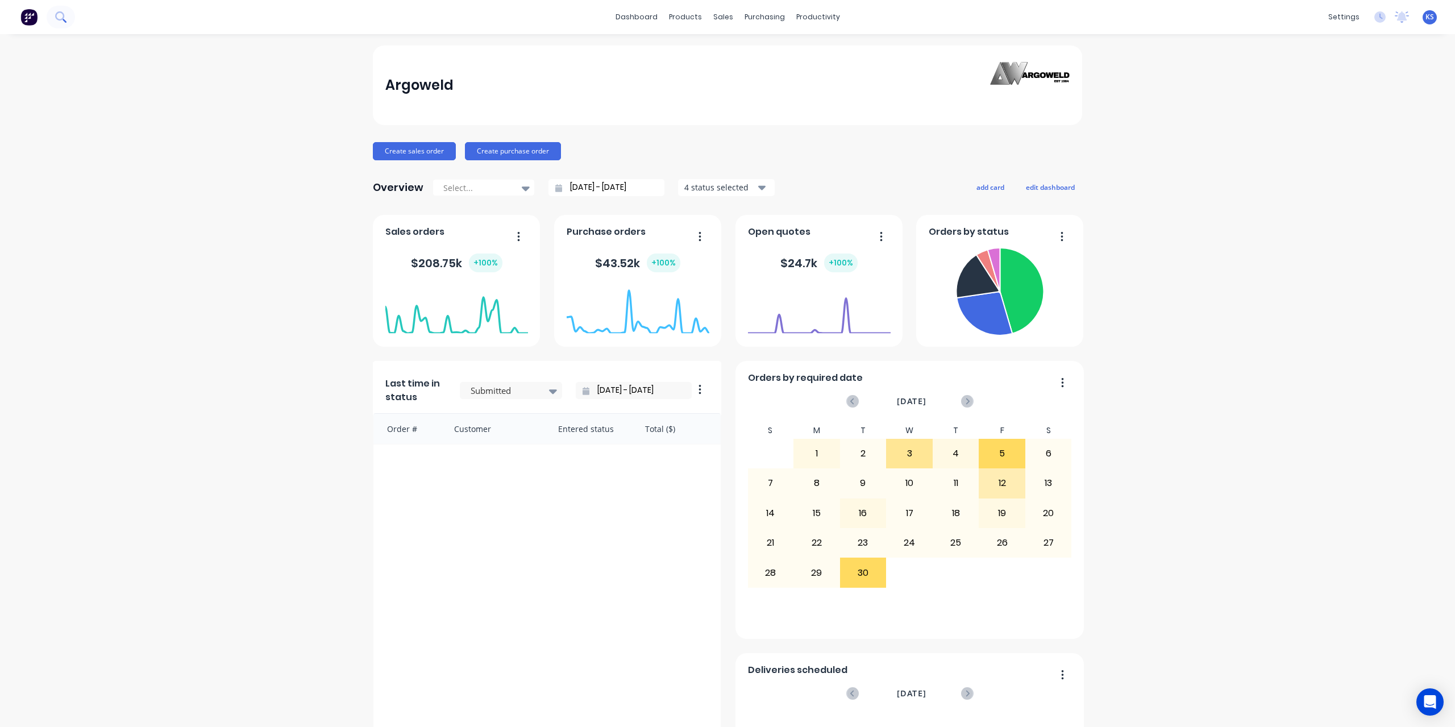
click at [72, 19] on button at bounding box center [61, 17] width 28 height 23
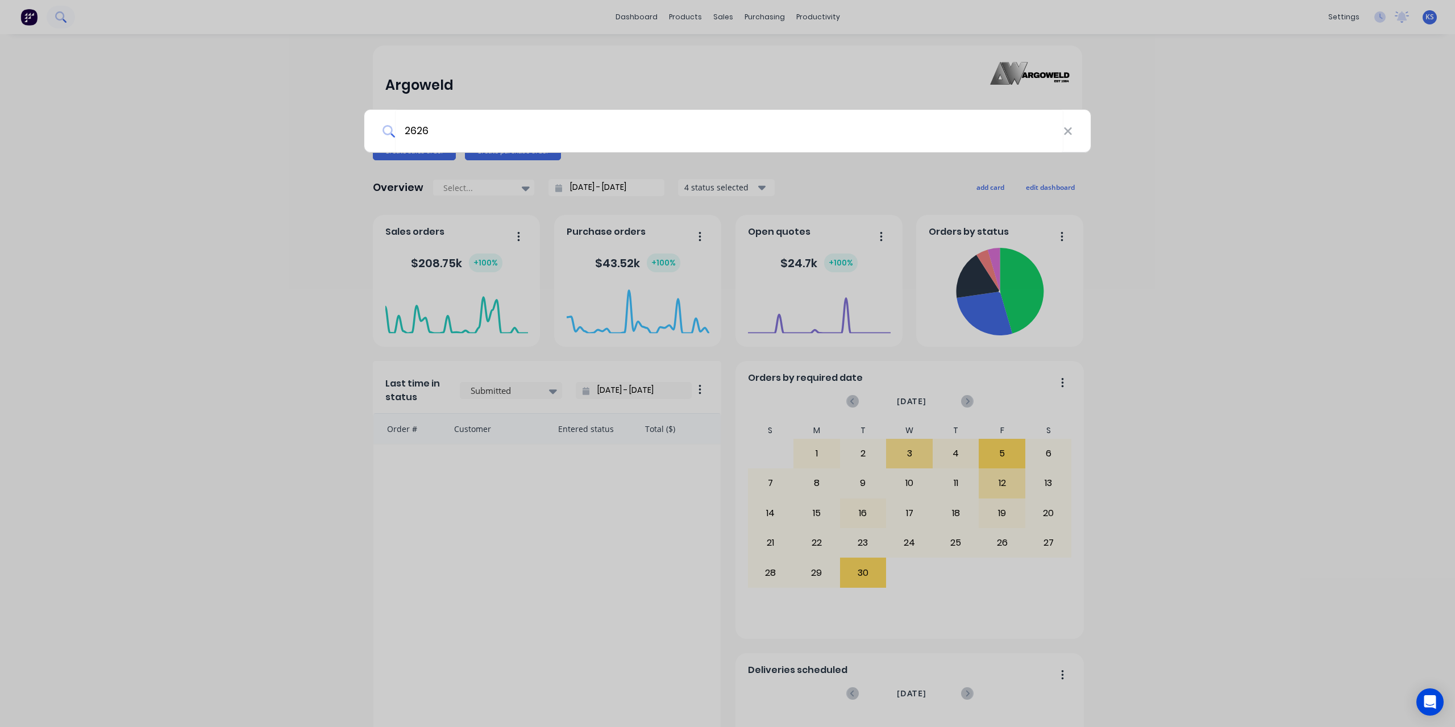
type input "2626"
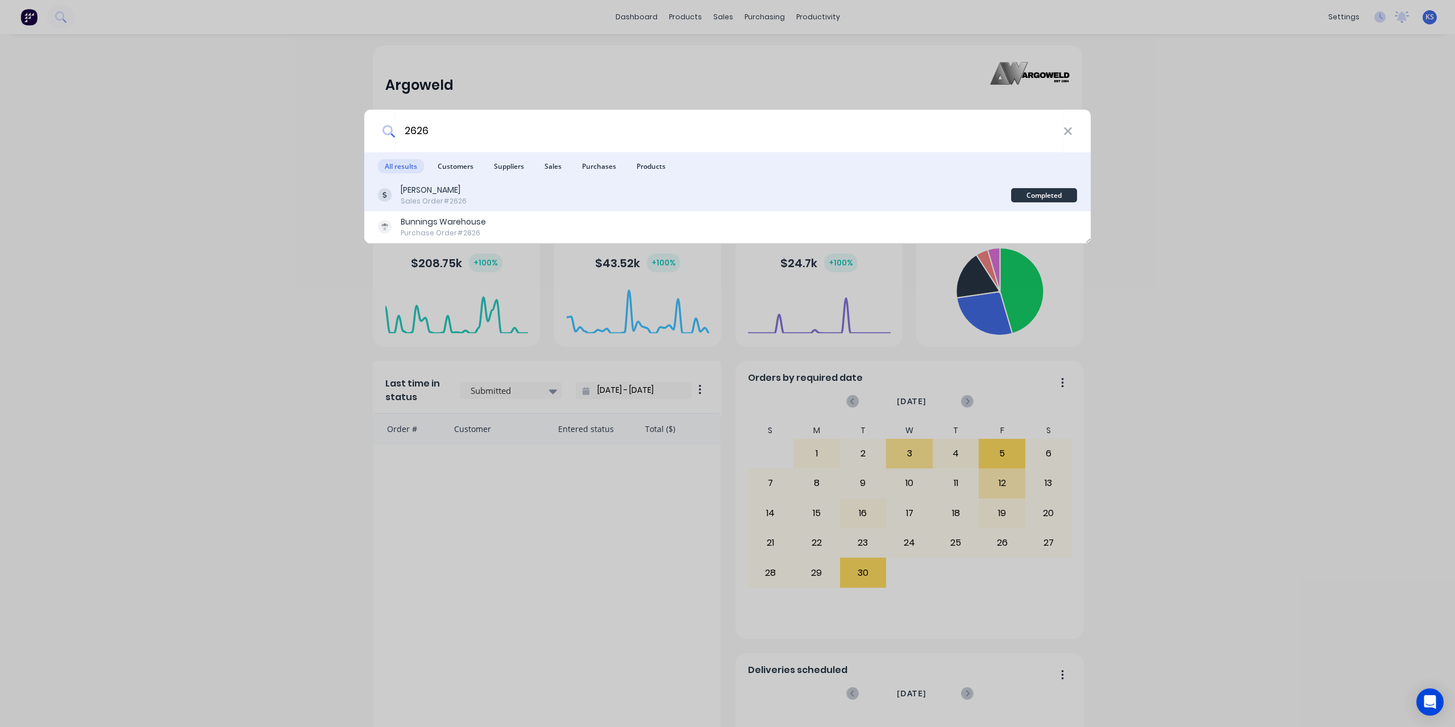
click at [424, 193] on div "[PERSON_NAME]" at bounding box center [434, 190] width 66 height 12
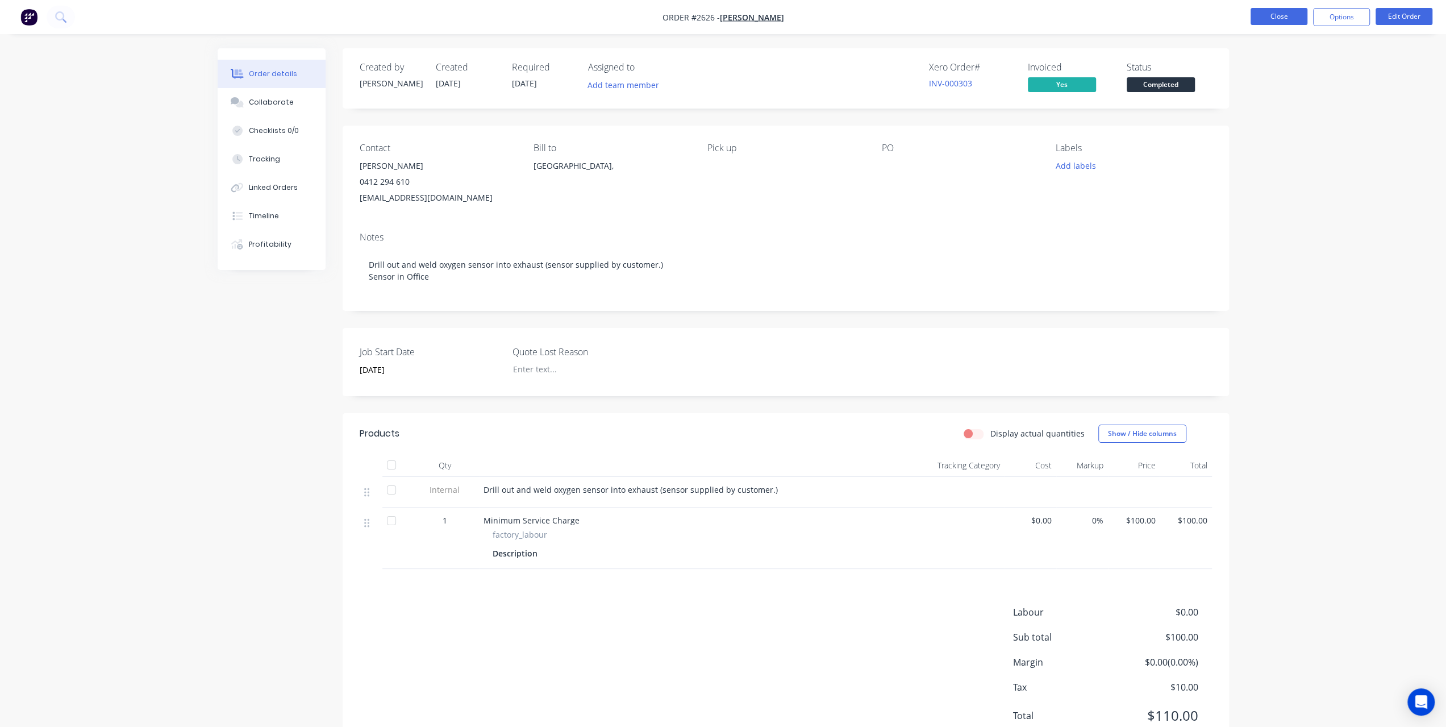
click at [1257, 22] on button "Close" at bounding box center [1279, 16] width 57 height 17
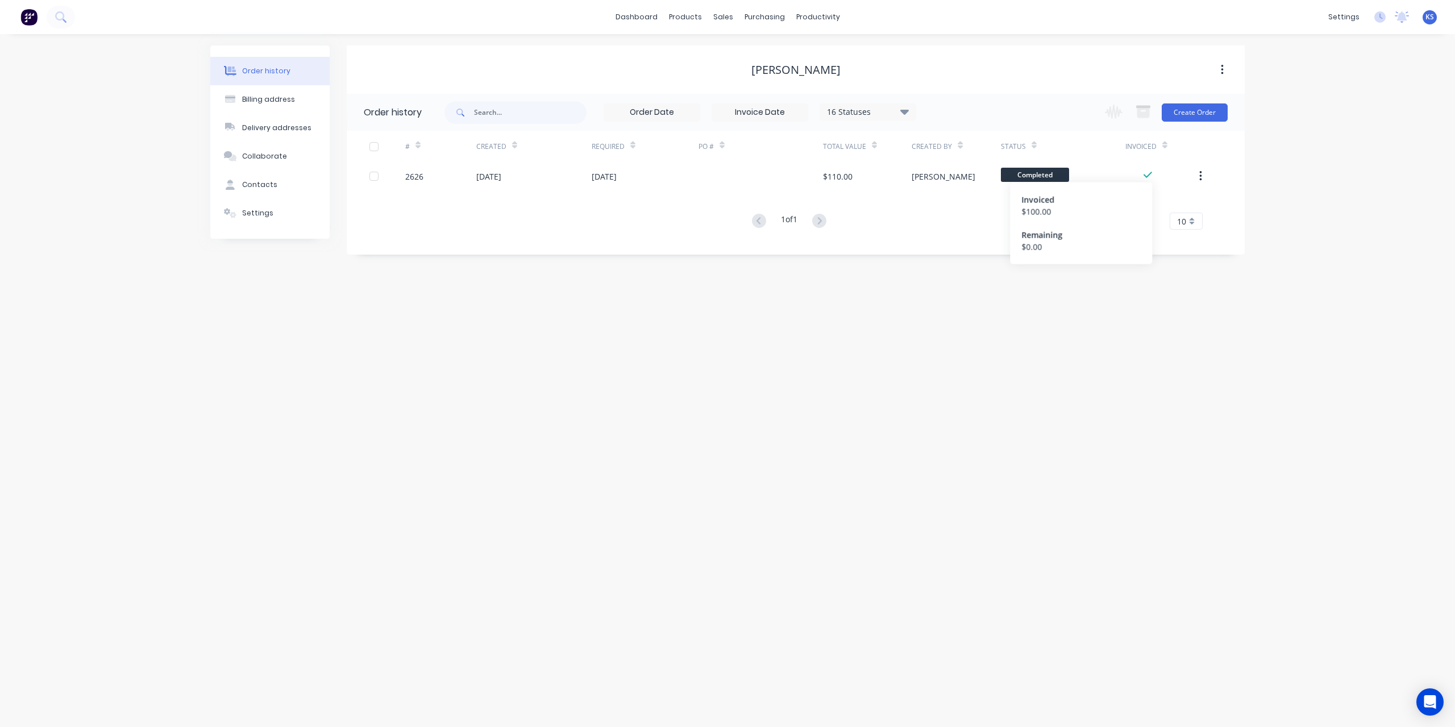
drag, startPoint x: 1143, startPoint y: 174, endPoint x: 1007, endPoint y: 336, distance: 211.4
click at [1007, 336] on div "Order history Billing address Delivery addresses Collaborate Contacts Settings …" at bounding box center [727, 380] width 1455 height 693
click at [761, 57] on div "Sales Orders" at bounding box center [765, 54] width 47 height 10
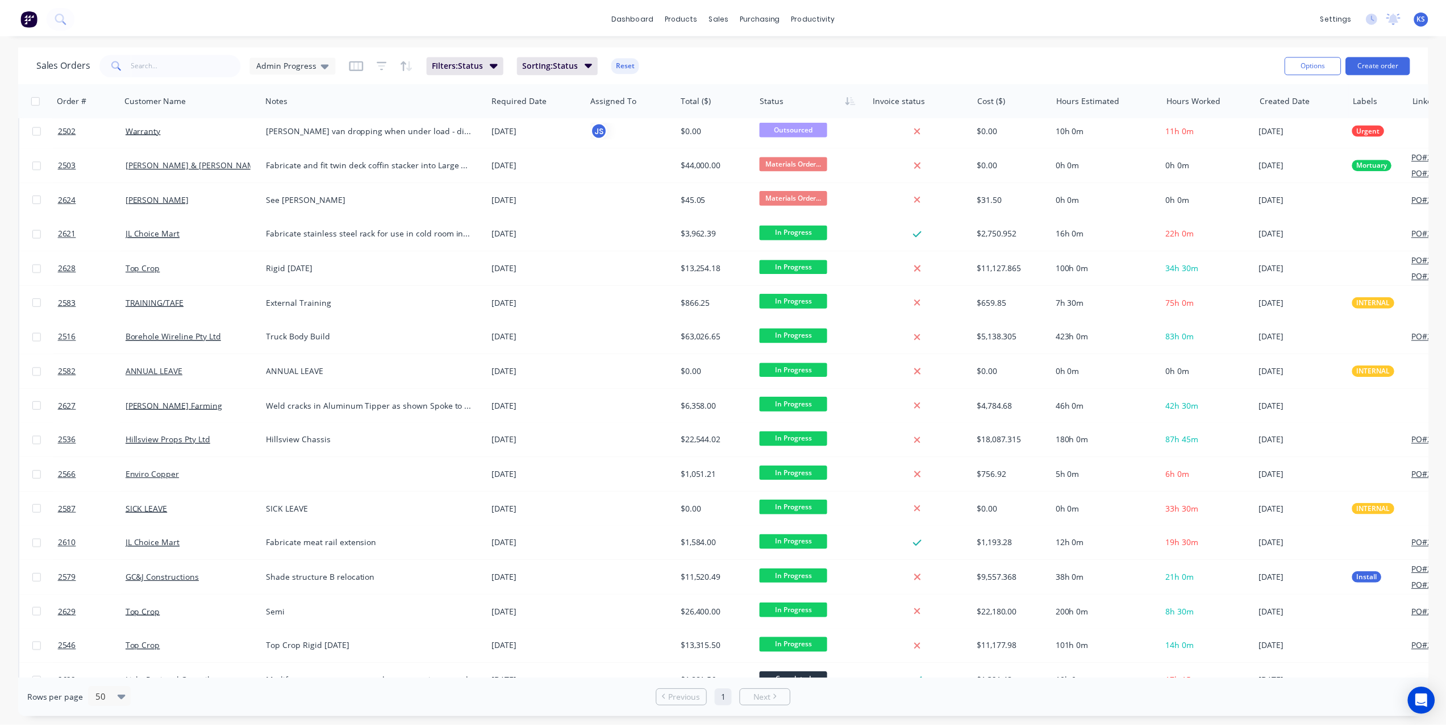
scroll to position [512, 0]
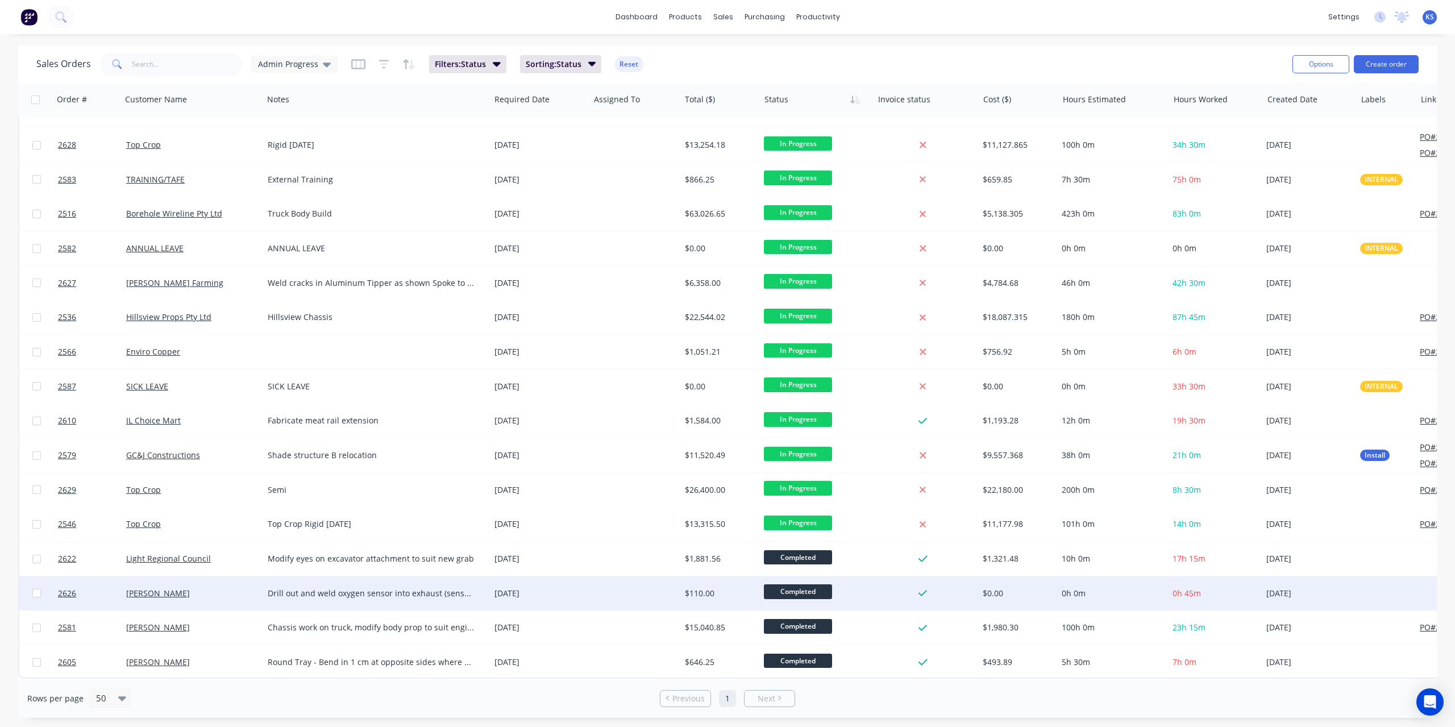
click at [1340, 588] on div "[DATE]" at bounding box center [1308, 593] width 85 height 11
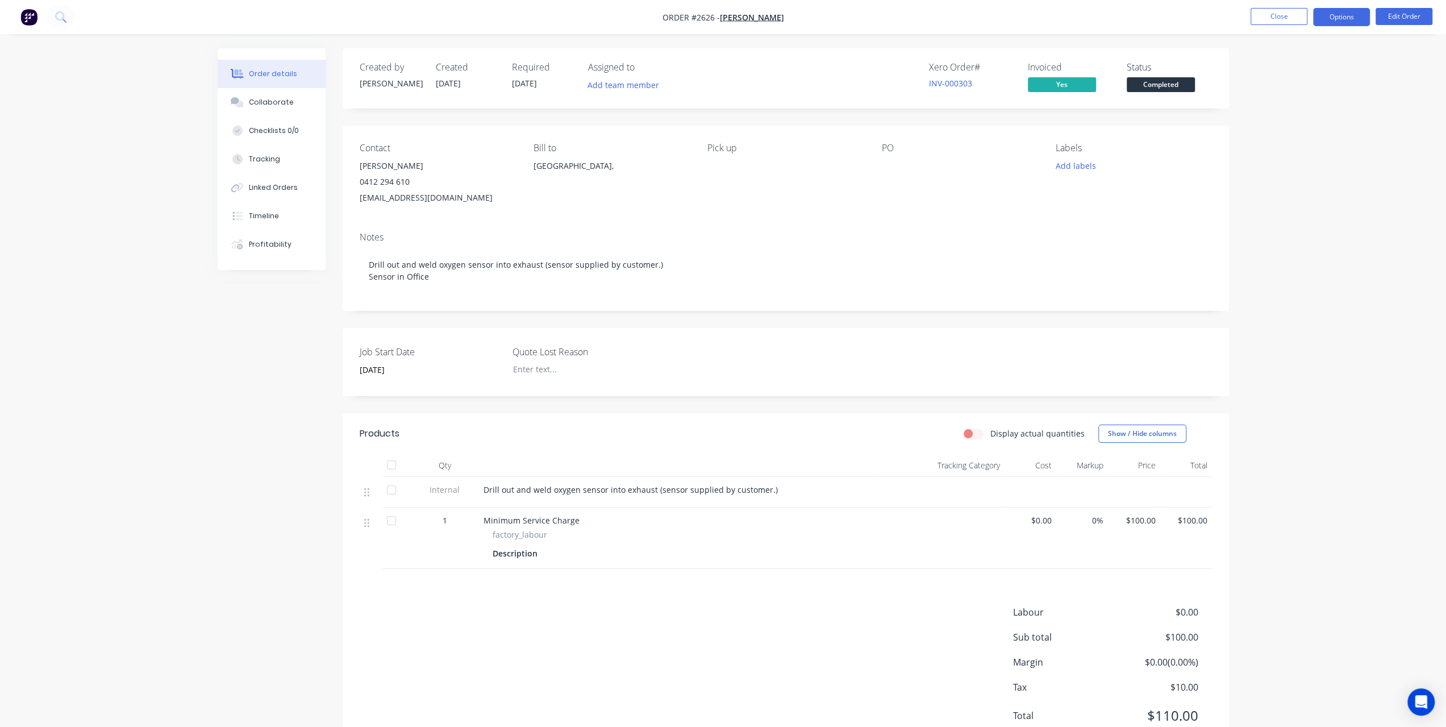
click at [1360, 21] on button "Options" at bounding box center [1341, 17] width 57 height 18
click at [1281, 16] on button "Close" at bounding box center [1279, 16] width 57 height 17
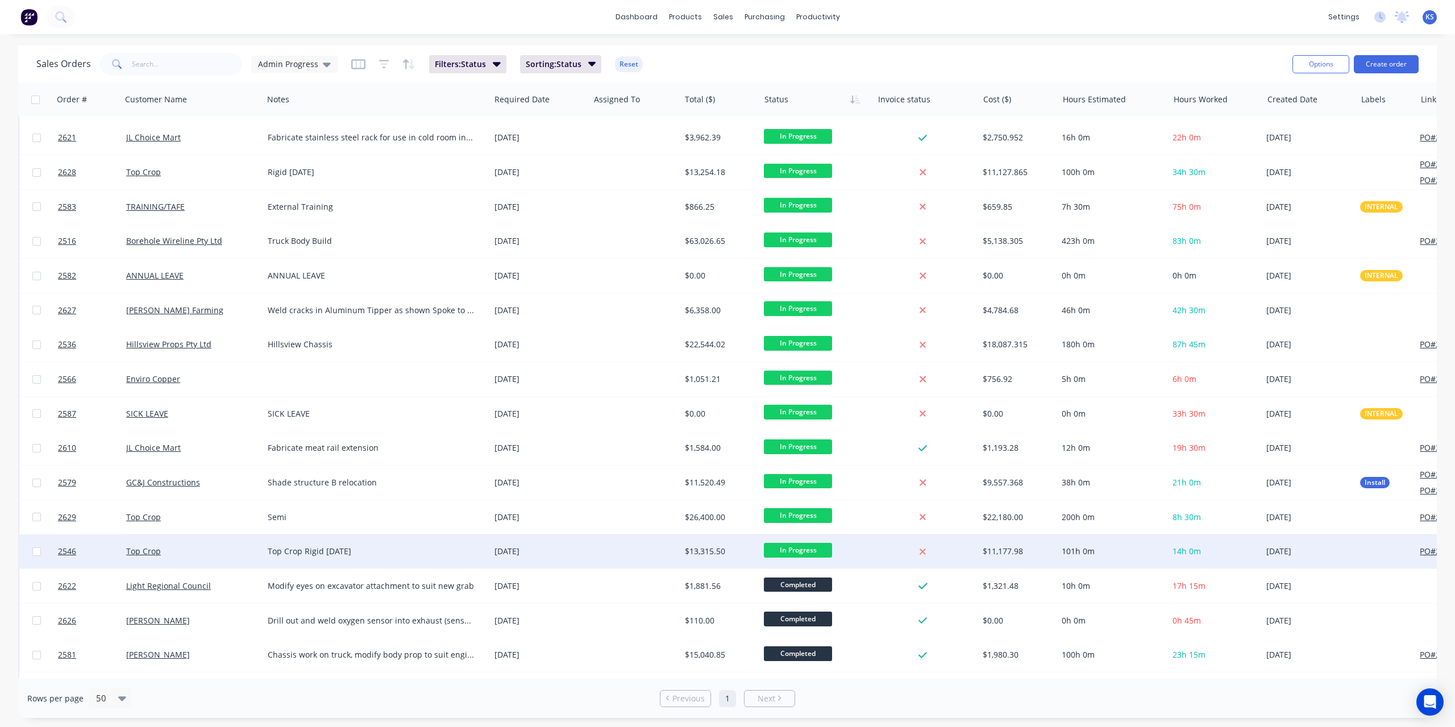
scroll to position [512, 0]
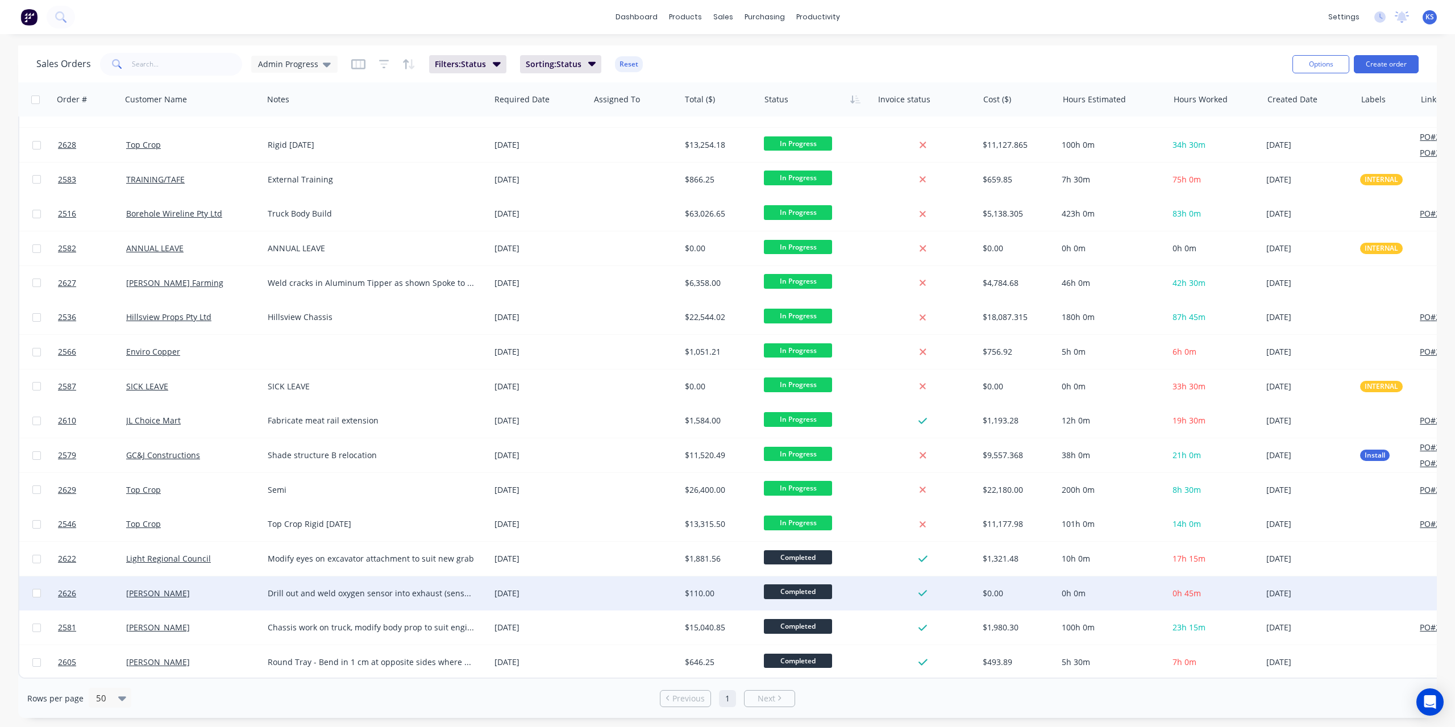
click at [169, 581] on div "[PERSON_NAME]" at bounding box center [192, 593] width 141 height 34
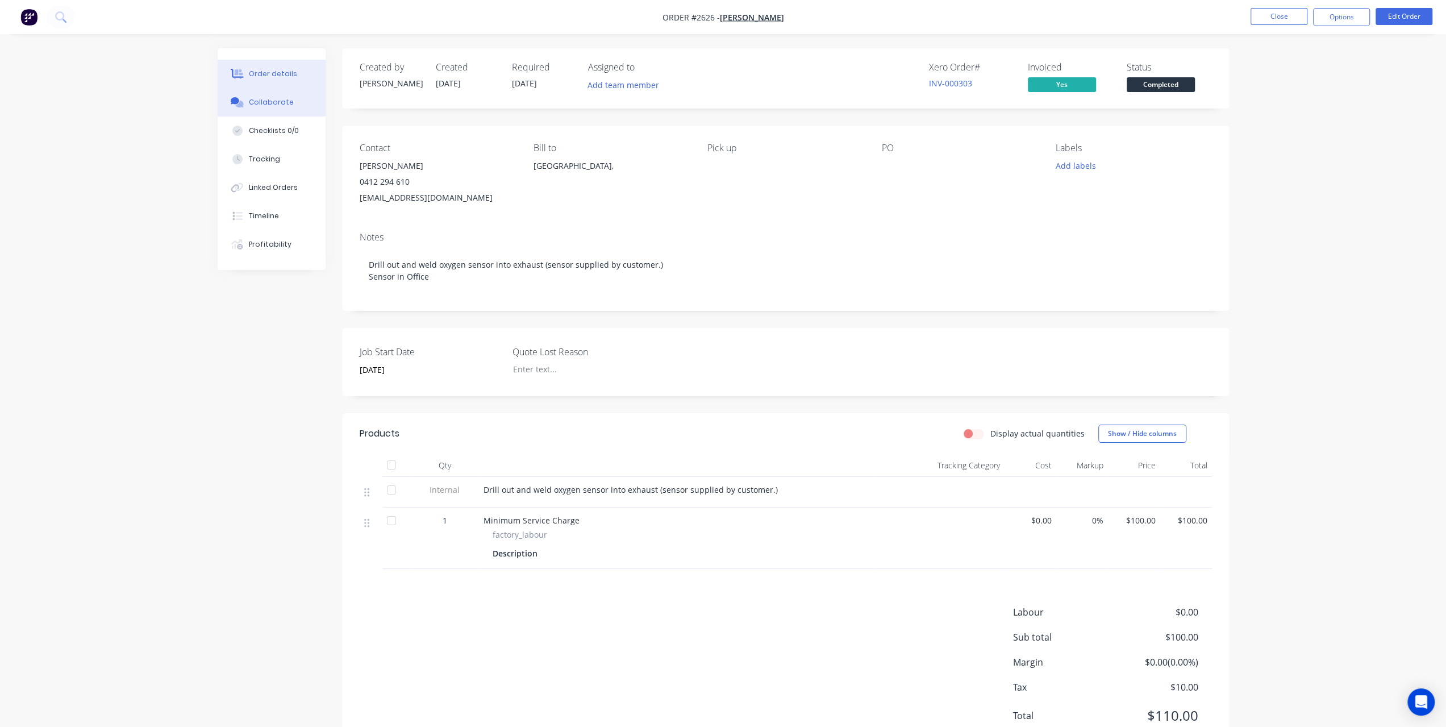
click at [277, 111] on button "Collaborate" at bounding box center [272, 102] width 108 height 28
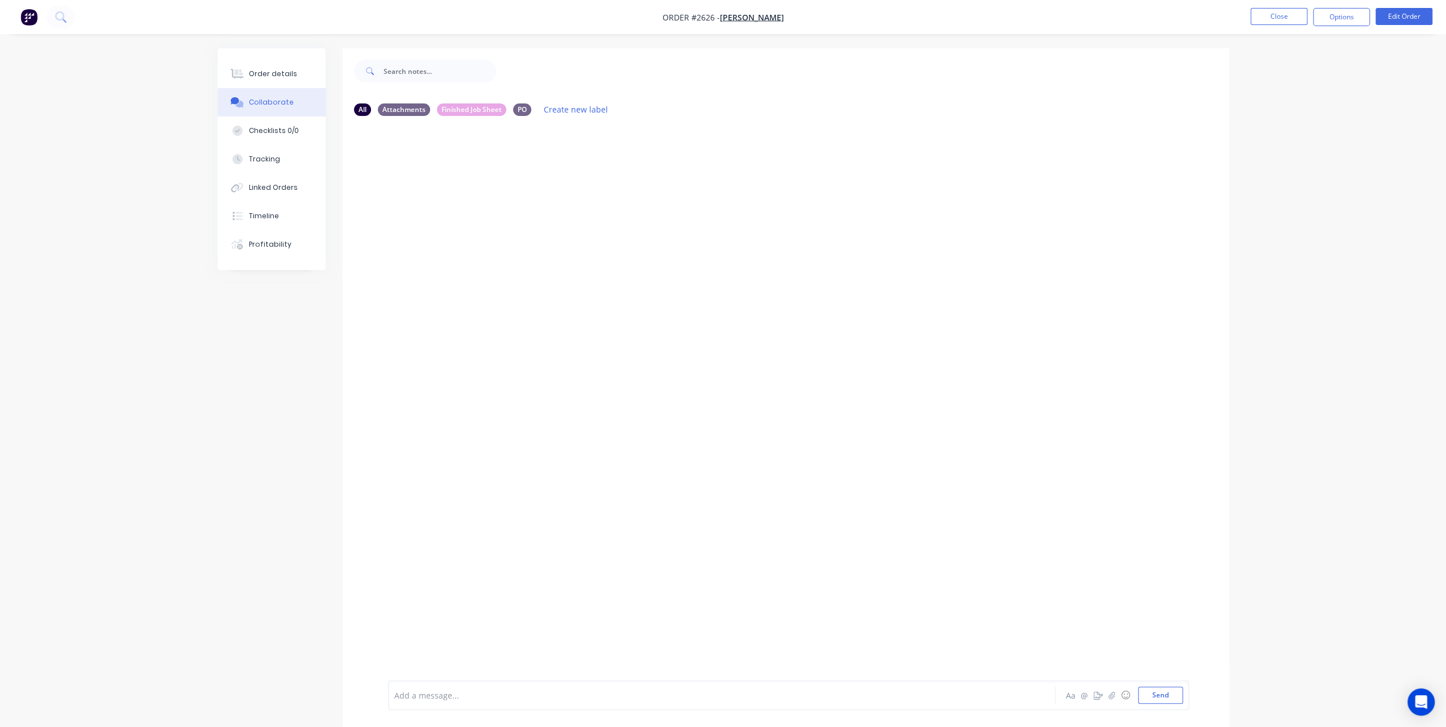
click at [447, 694] on div at bounding box center [690, 695] width 591 height 12
click at [276, 497] on div "All Attachments Finished Job Sheet PO Create new label Paid Cash - INV deleted …" at bounding box center [723, 395] width 1011 height 695
click at [261, 84] on button "Order details" at bounding box center [272, 74] width 108 height 28
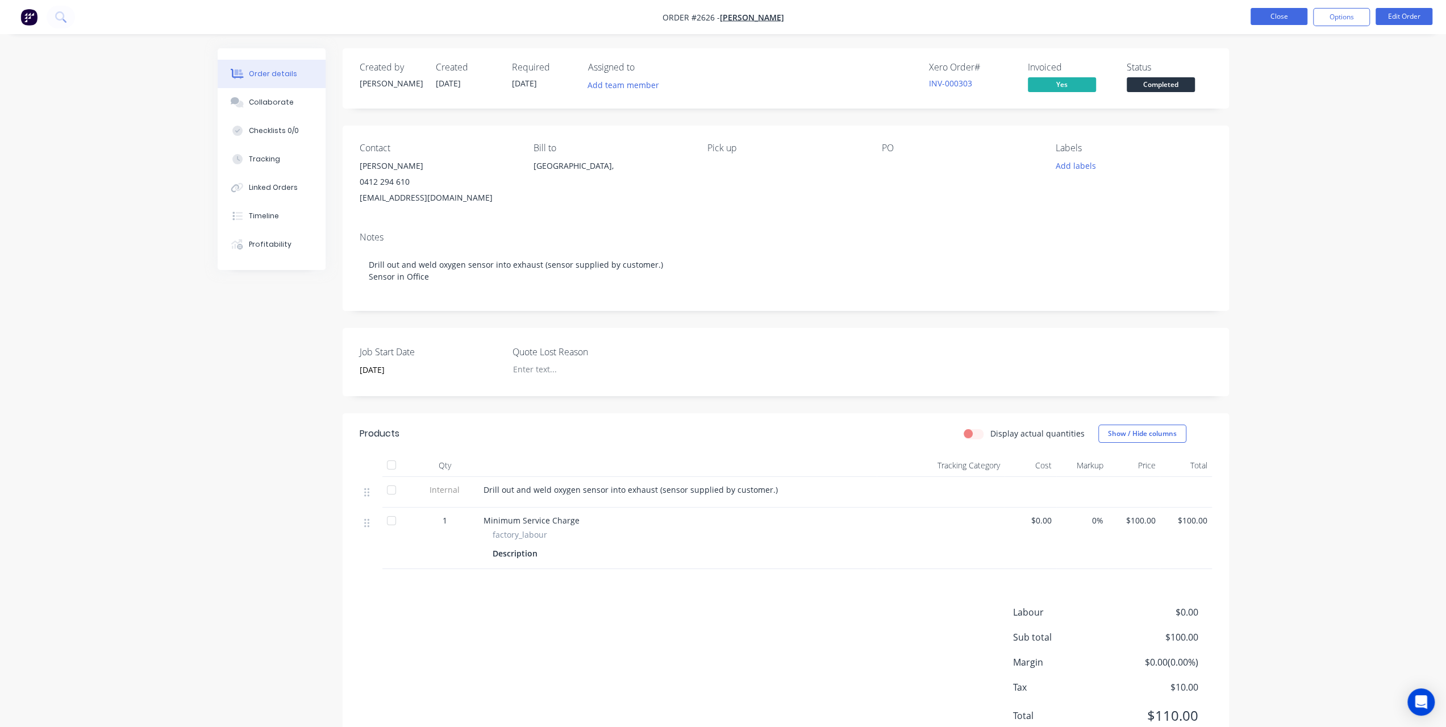
click at [1271, 20] on button "Close" at bounding box center [1279, 16] width 57 height 17
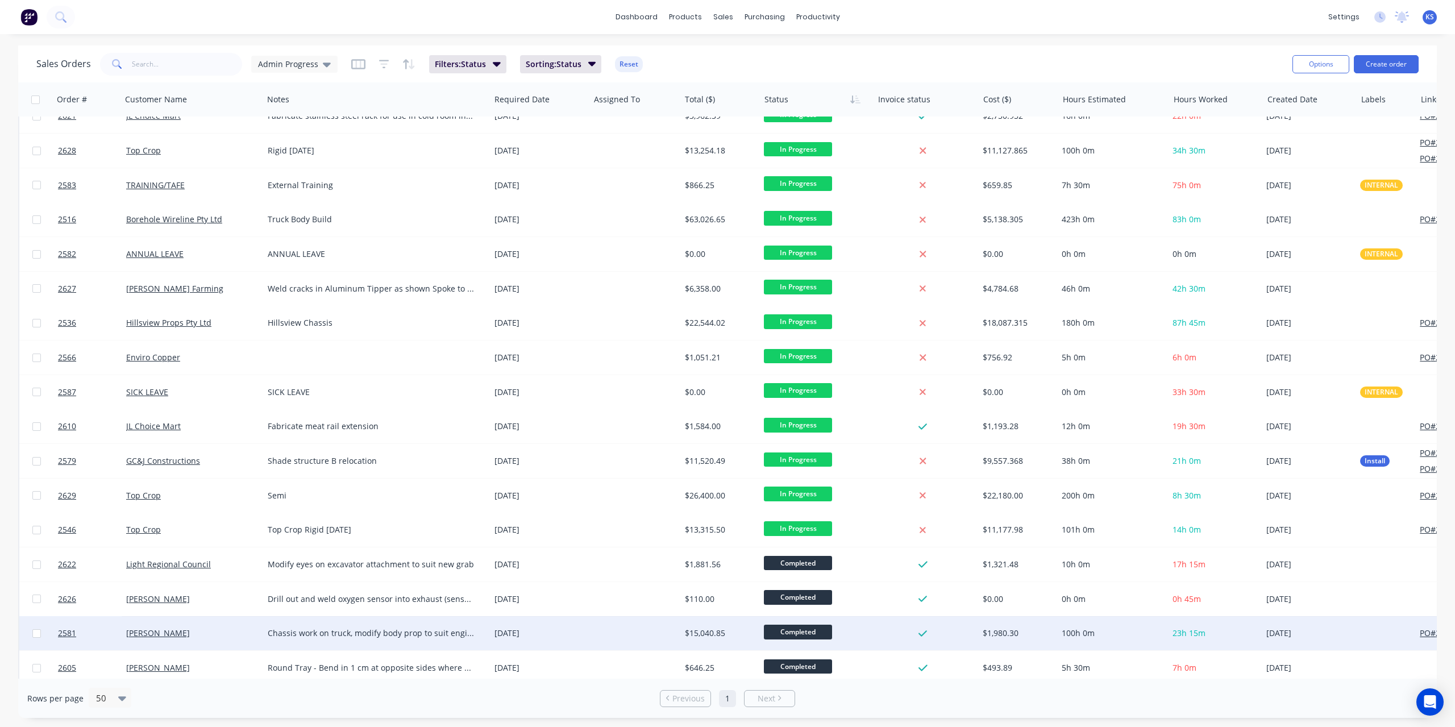
scroll to position [512, 0]
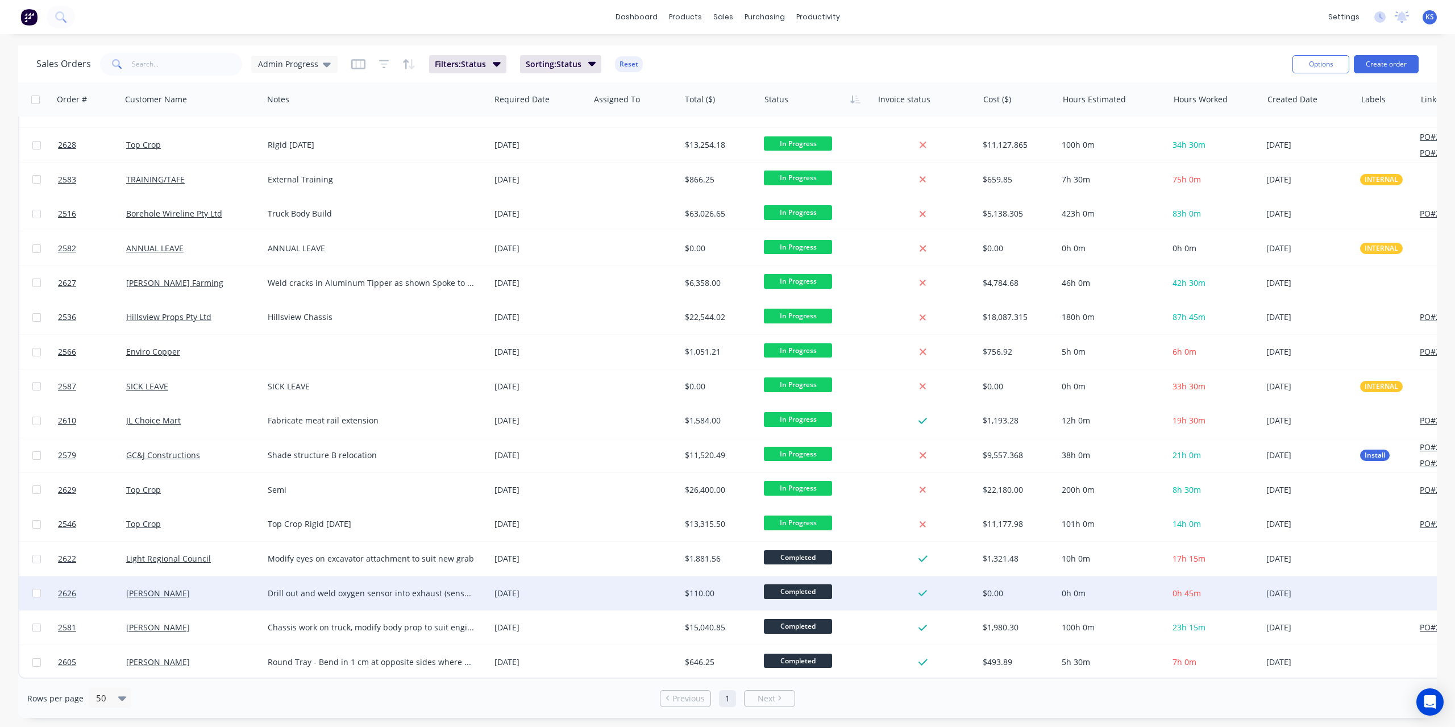
click at [1359, 593] on div at bounding box center [1385, 593] width 60 height 34
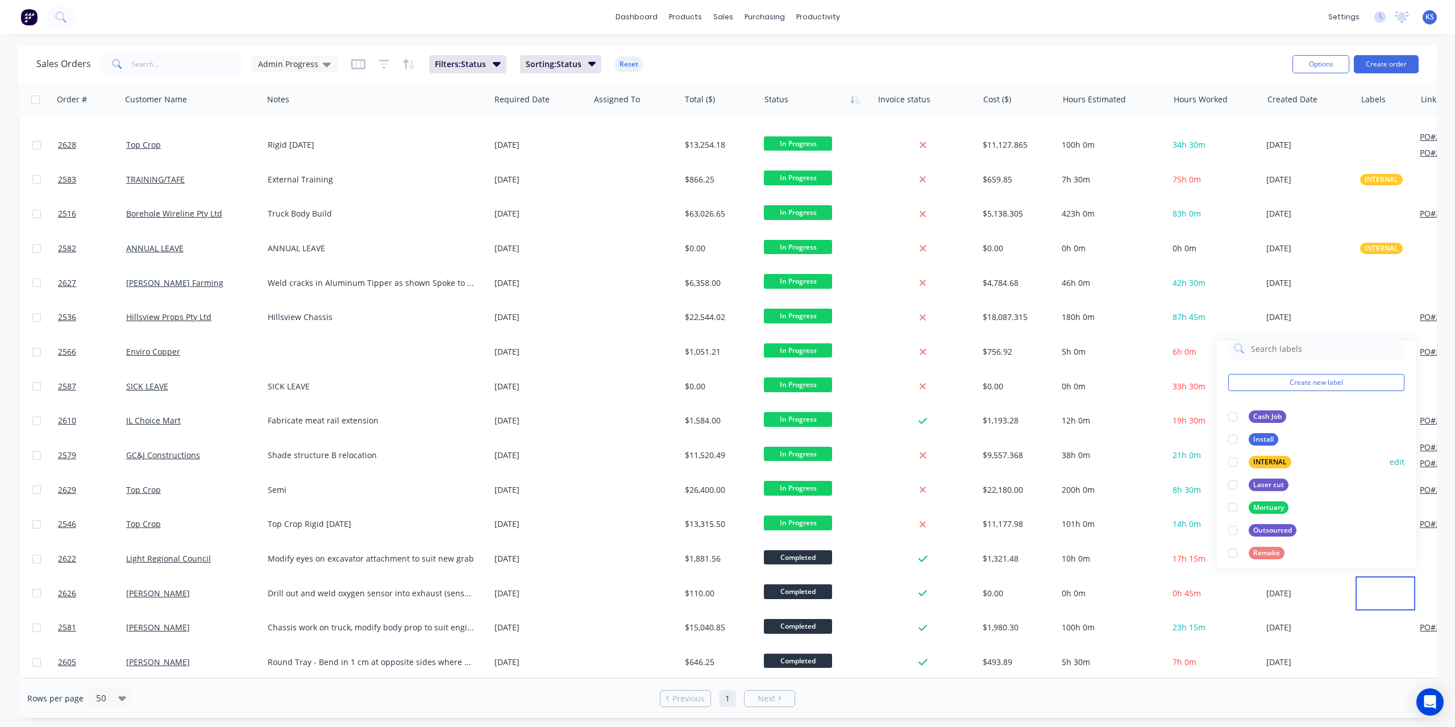
scroll to position [0, 0]
click at [1268, 433] on div "Cash Job" at bounding box center [1267, 431] width 38 height 13
click at [1178, 14] on div "dashboard products sales purchasing productivity dashboard products Product Cat…" at bounding box center [727, 17] width 1455 height 34
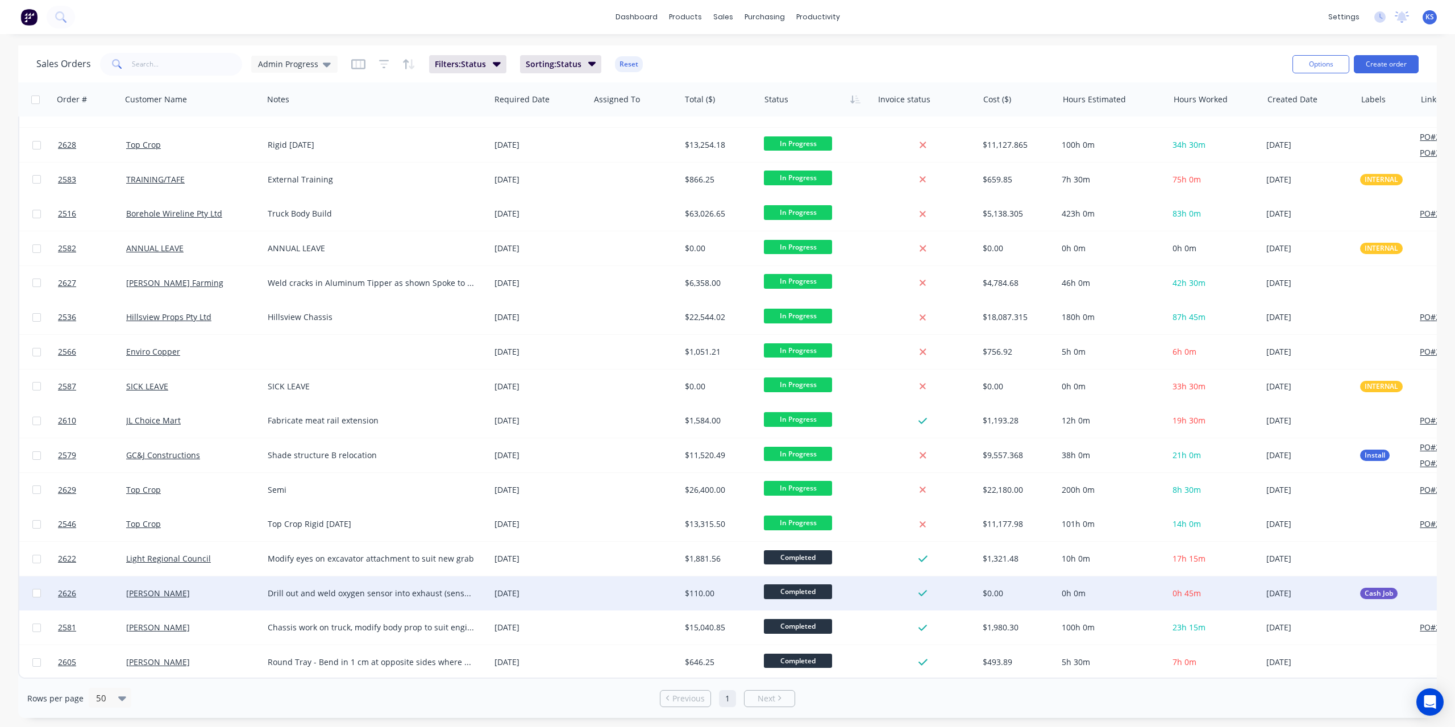
click at [787, 589] on span "Completed" at bounding box center [798, 591] width 68 height 14
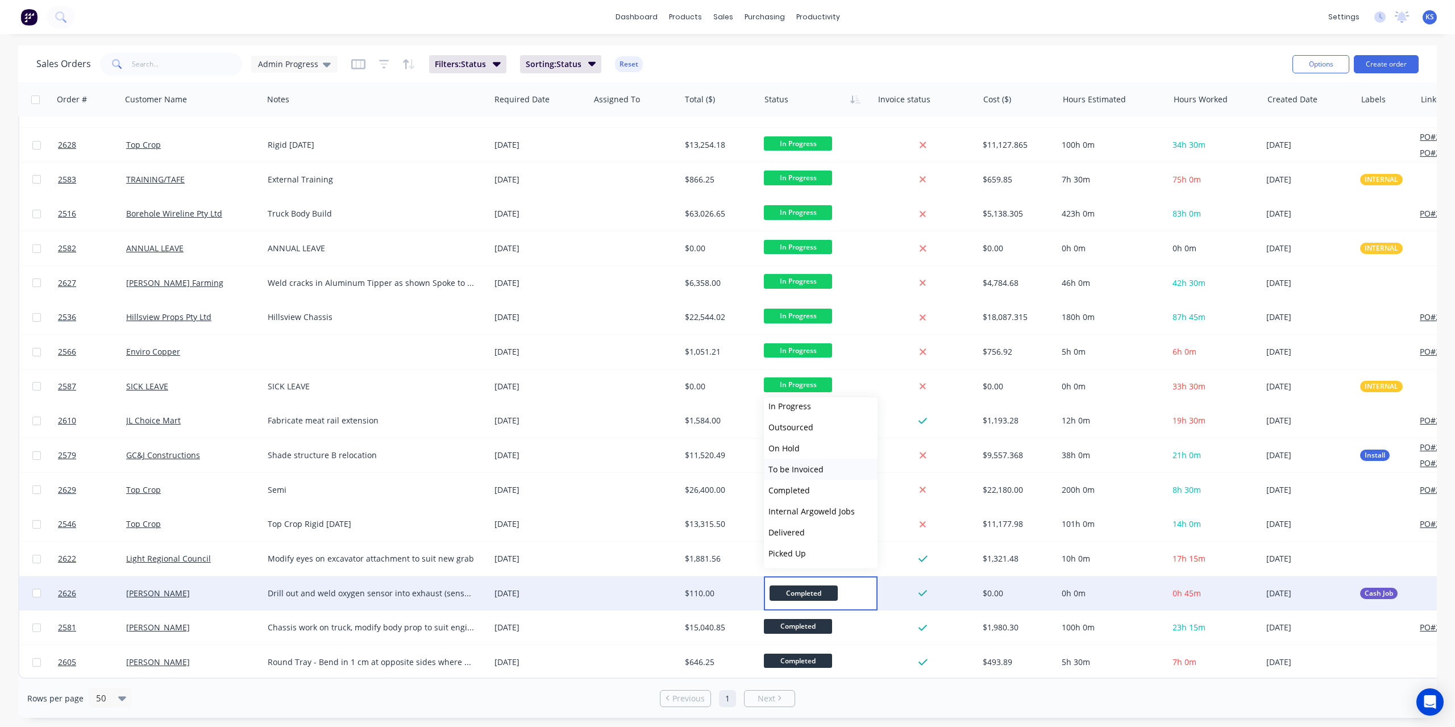
scroll to position [70, 0]
click at [793, 554] on span "Picked Up" at bounding box center [787, 552] width 38 height 11
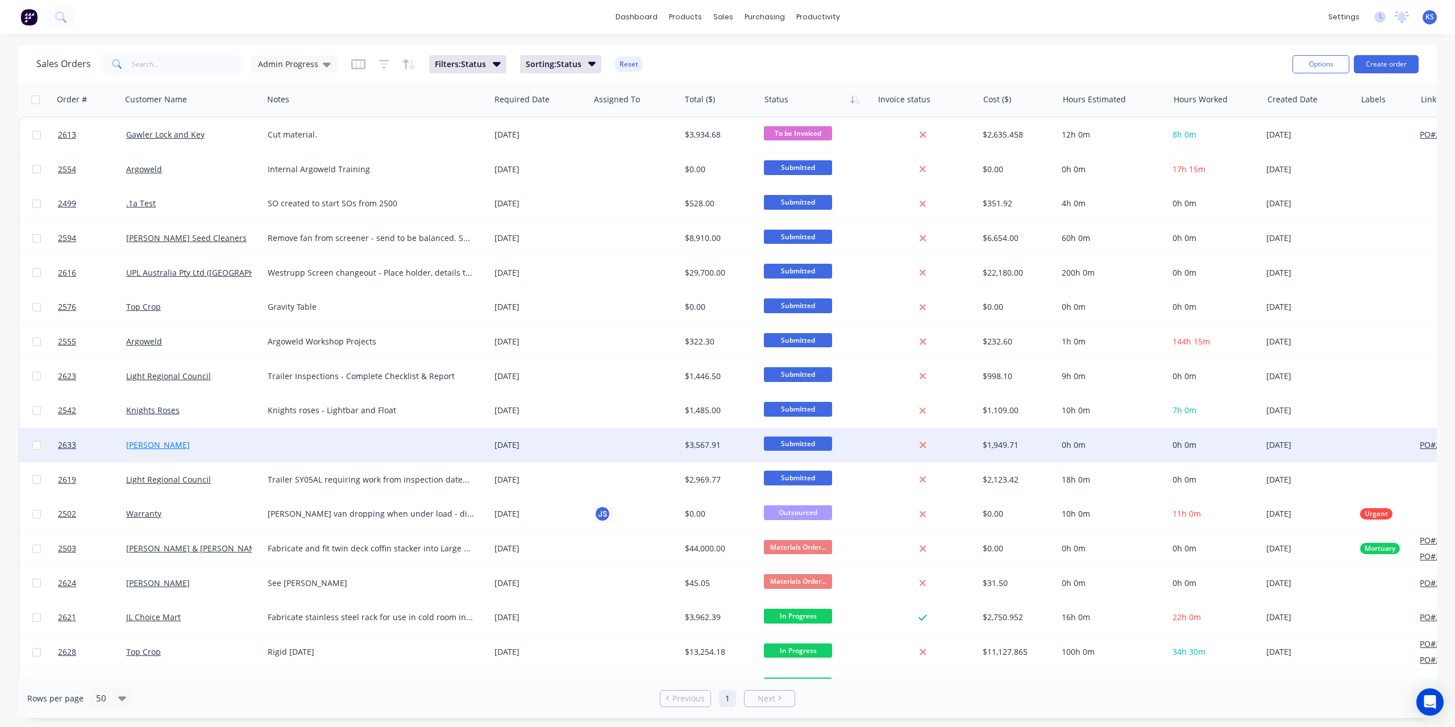
click at [158, 441] on link "[PERSON_NAME]" at bounding box center [158, 444] width 64 height 11
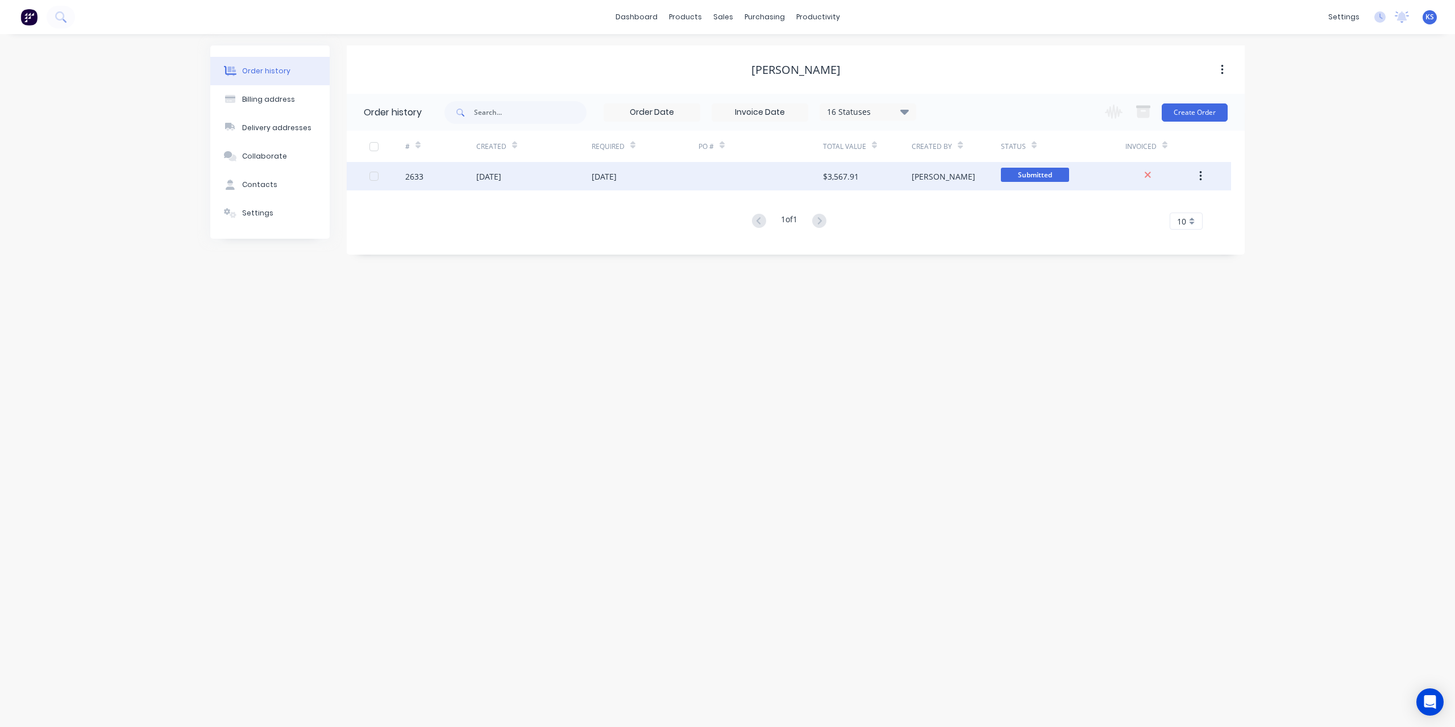
click at [537, 176] on div "[DATE]" at bounding box center [533, 176] width 115 height 28
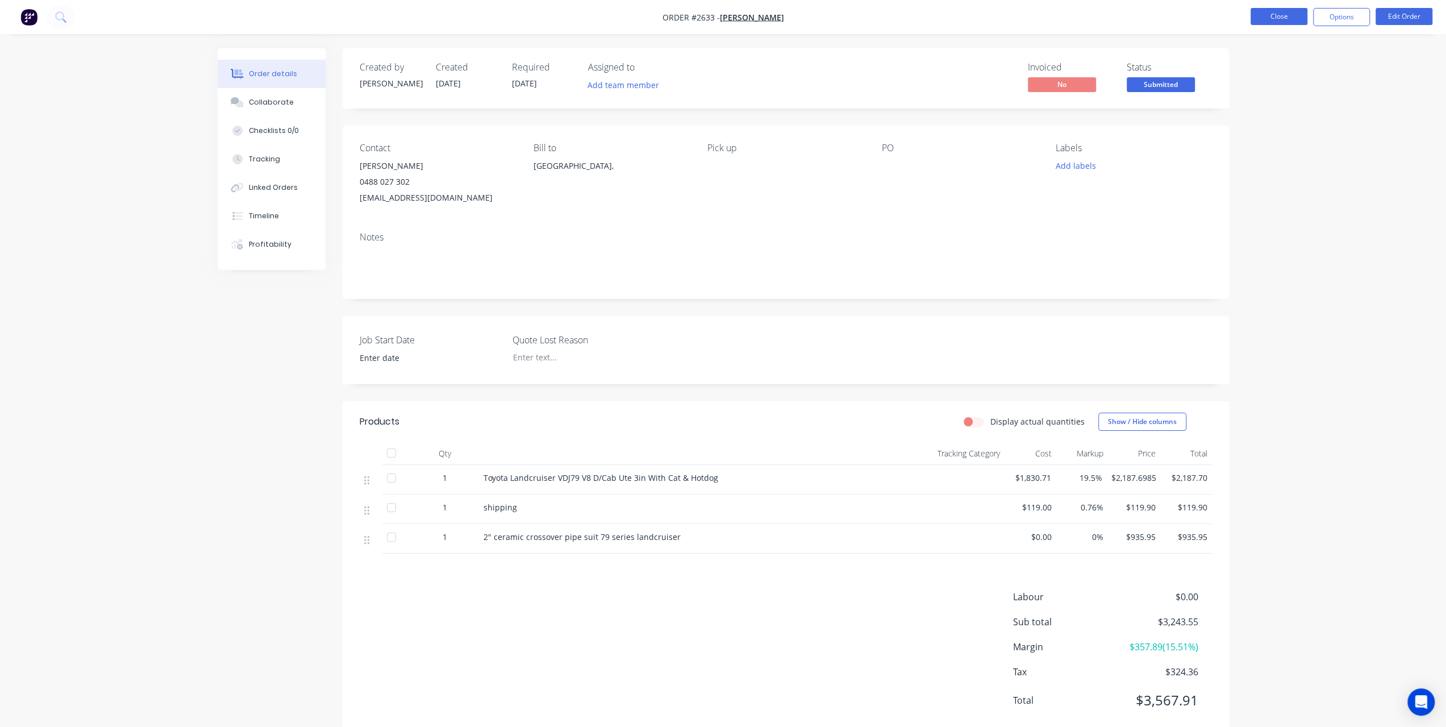
click at [1296, 20] on button "Close" at bounding box center [1279, 16] width 57 height 17
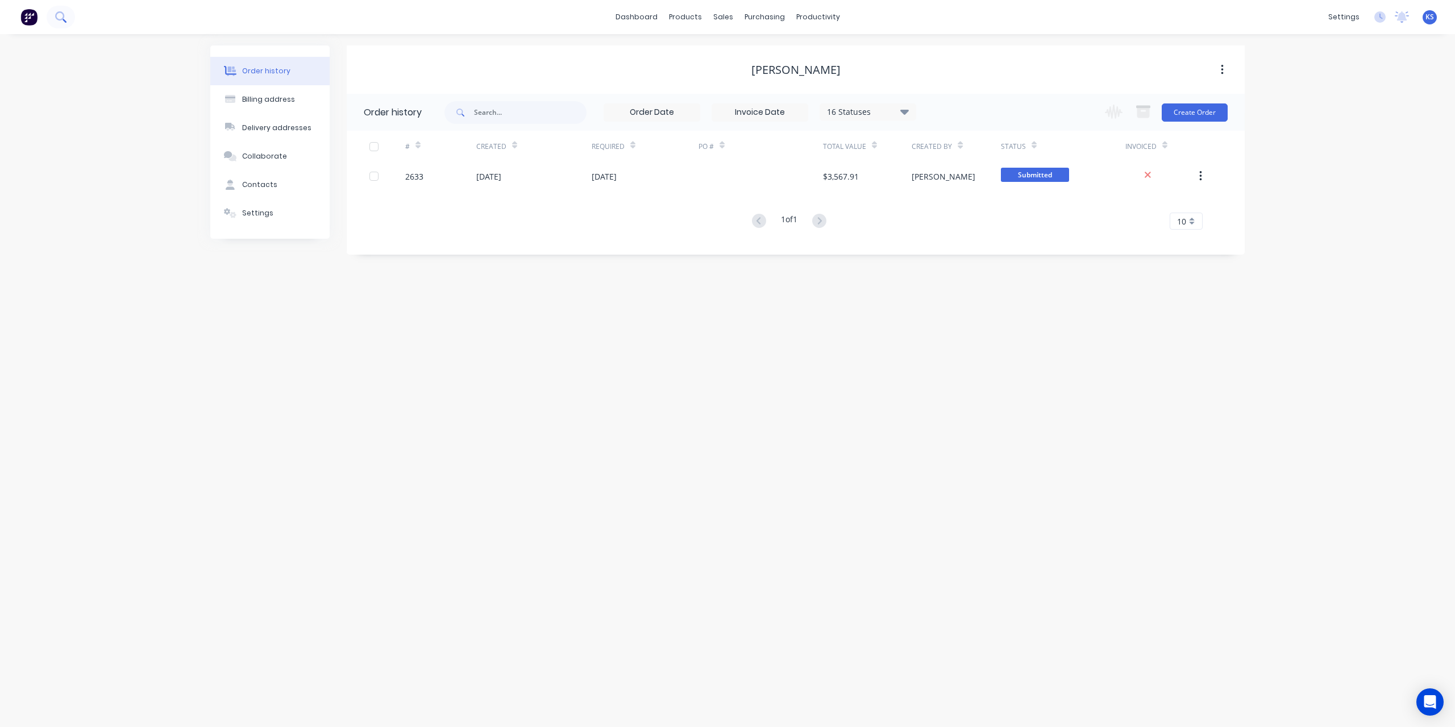
click at [55, 16] on icon at bounding box center [60, 16] width 11 height 11
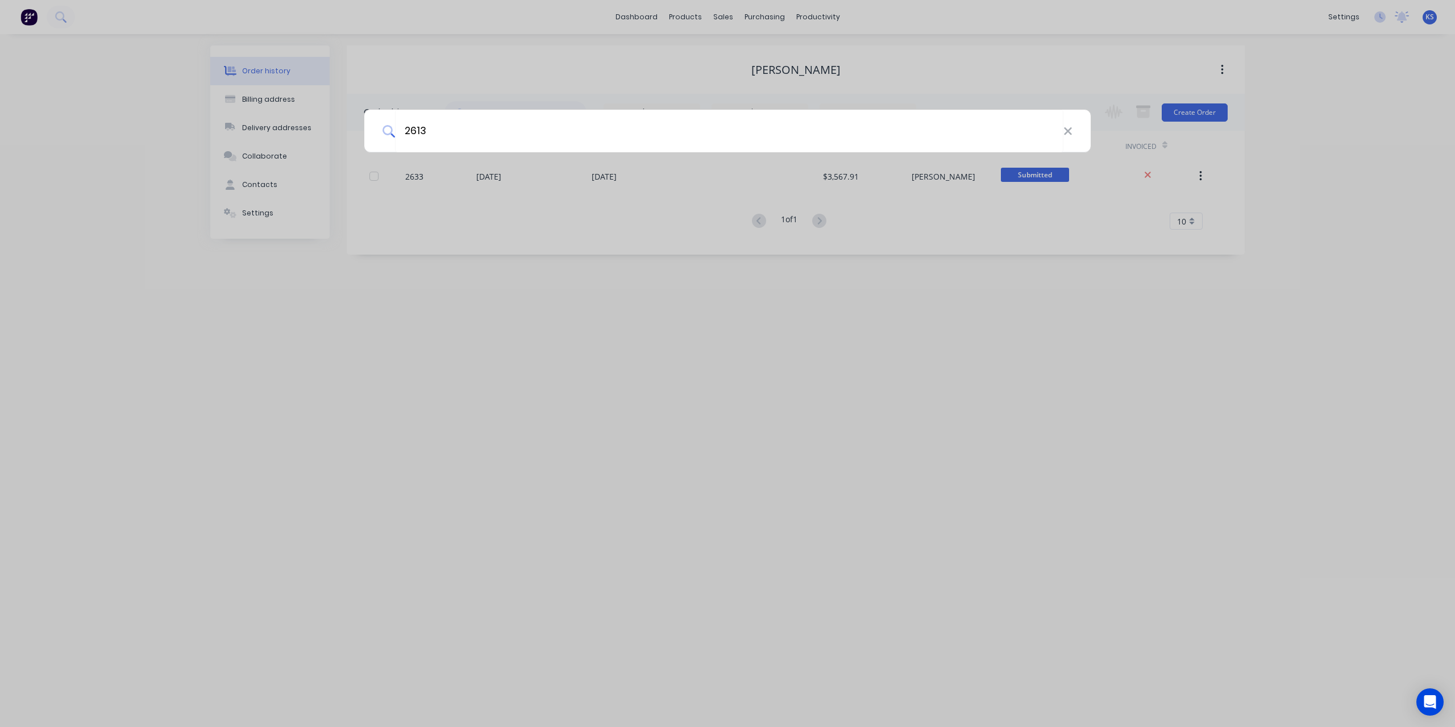
type input "2613"
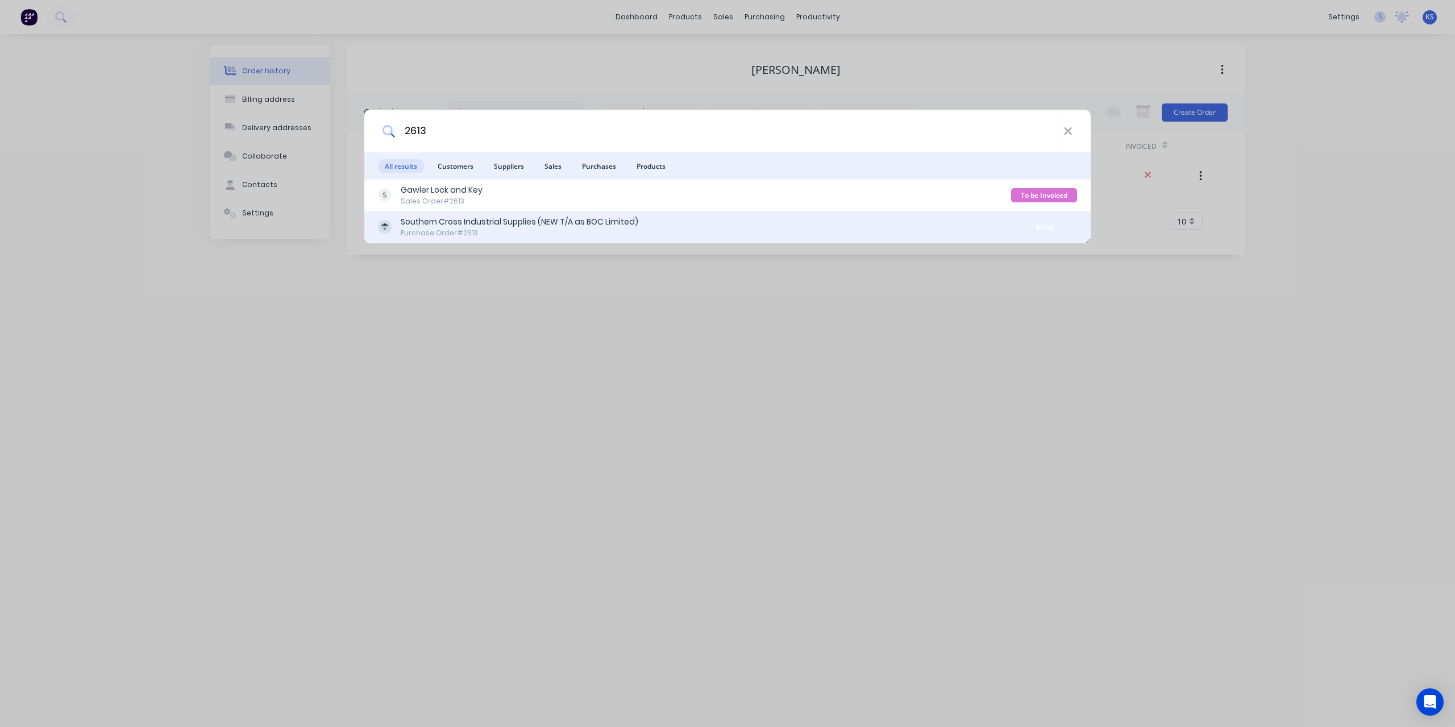
click at [503, 220] on div "Southern Cross Industrial Supplies (NEW T/A as BOC Limited)" at bounding box center [520, 222] width 238 height 12
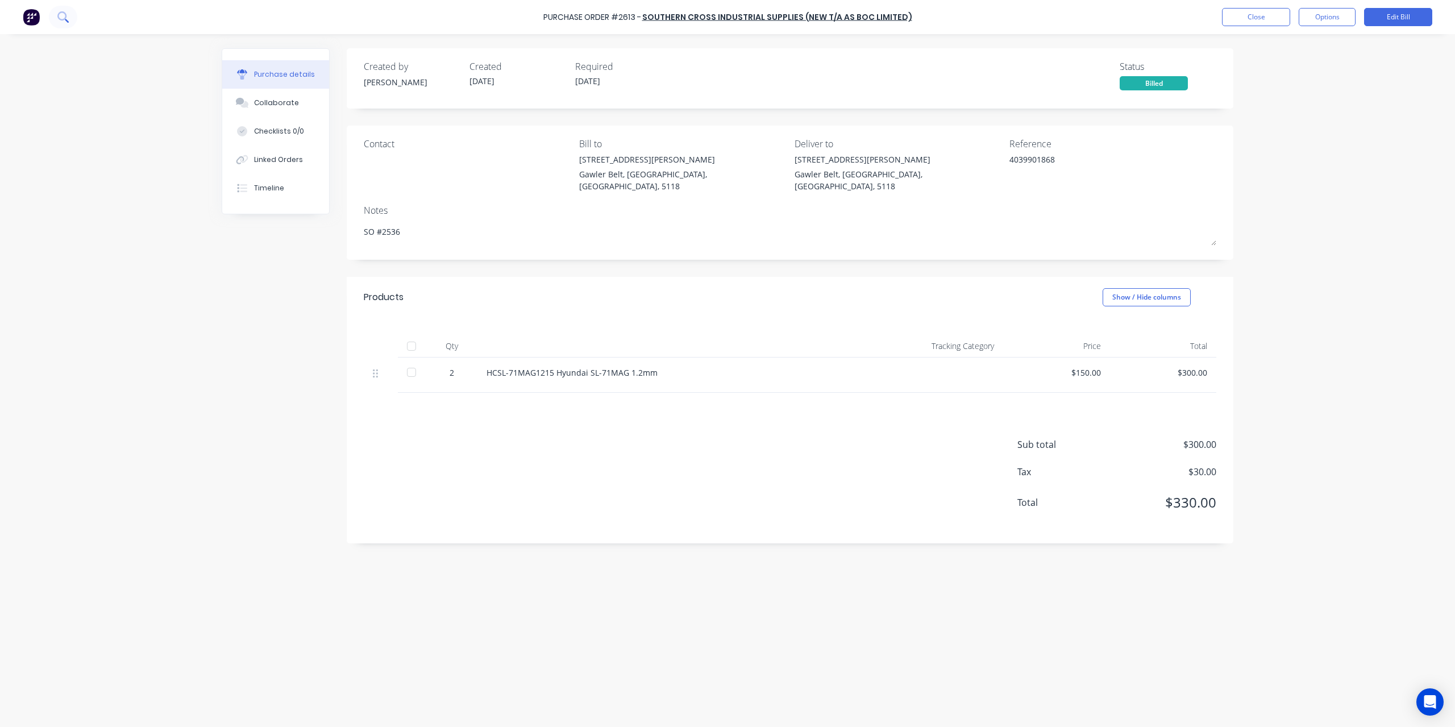
click at [68, 23] on button at bounding box center [63, 17] width 28 height 23
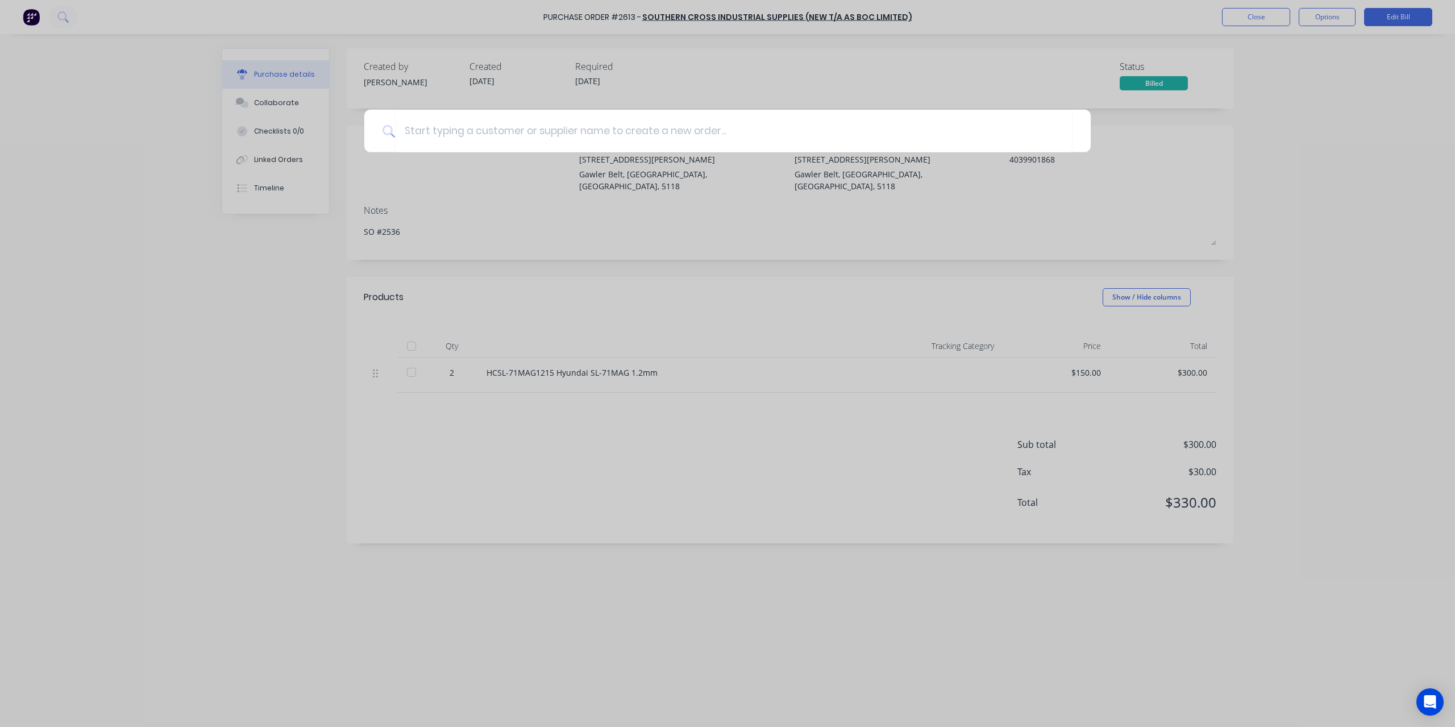
type textarea "x"
type input "2"
type textarea "x"
type input "26"
type textarea "x"
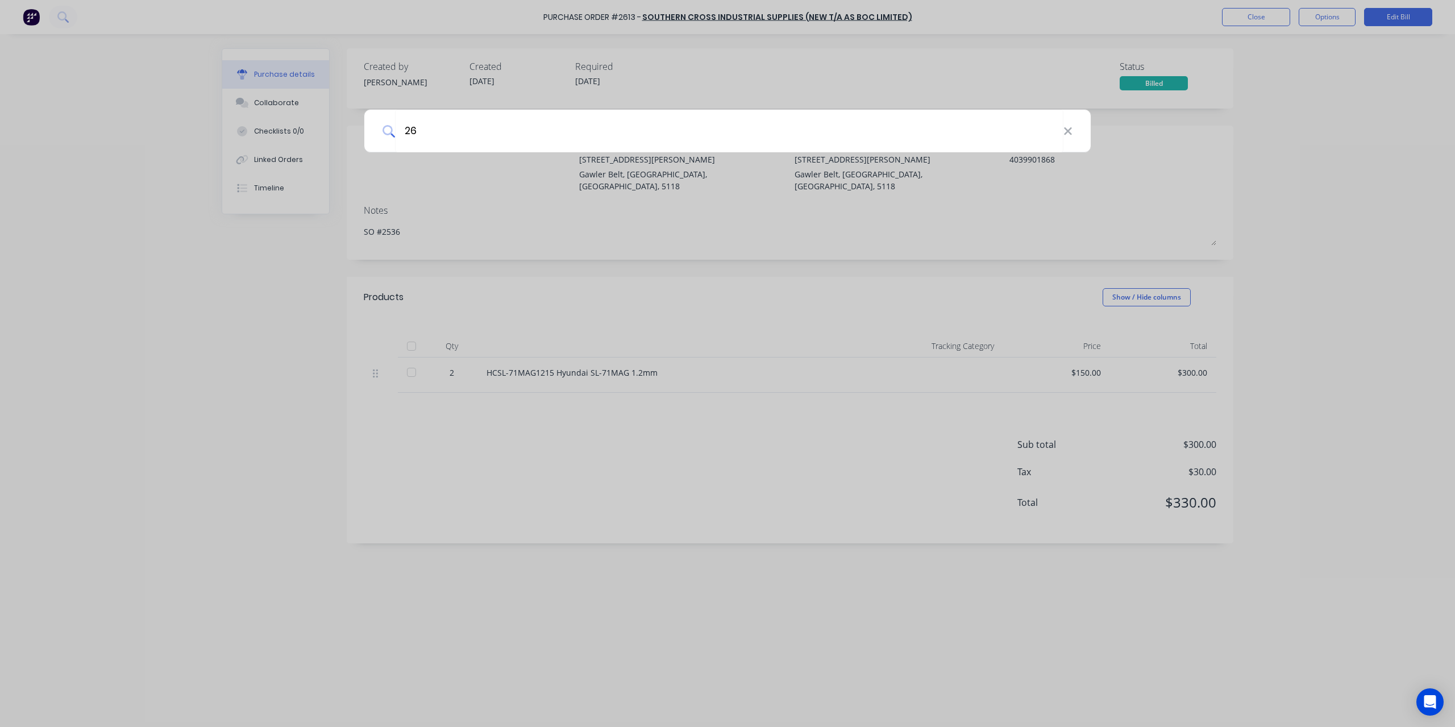
type input "261"
type textarea "x"
type input "2613"
type textarea "x"
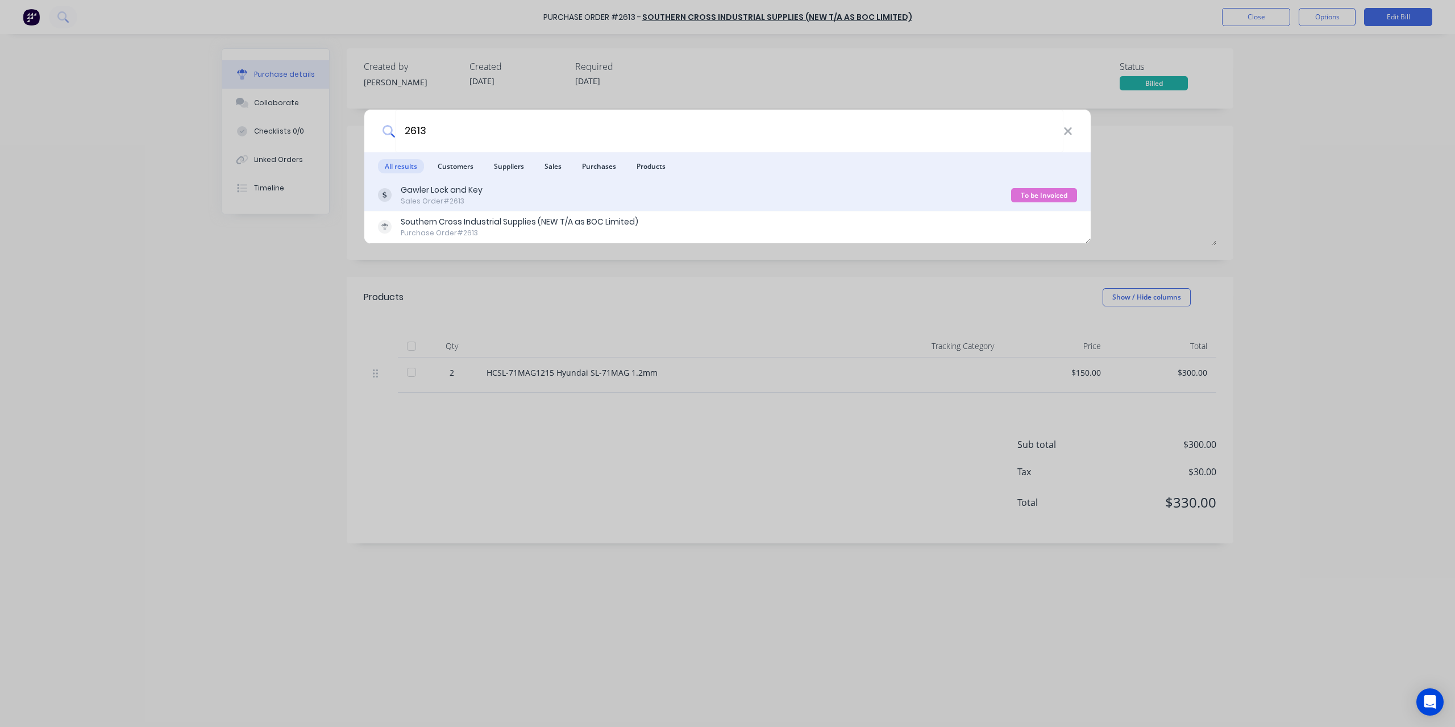
click at [481, 185] on div "Gawler Lock and Key" at bounding box center [442, 190] width 82 height 12
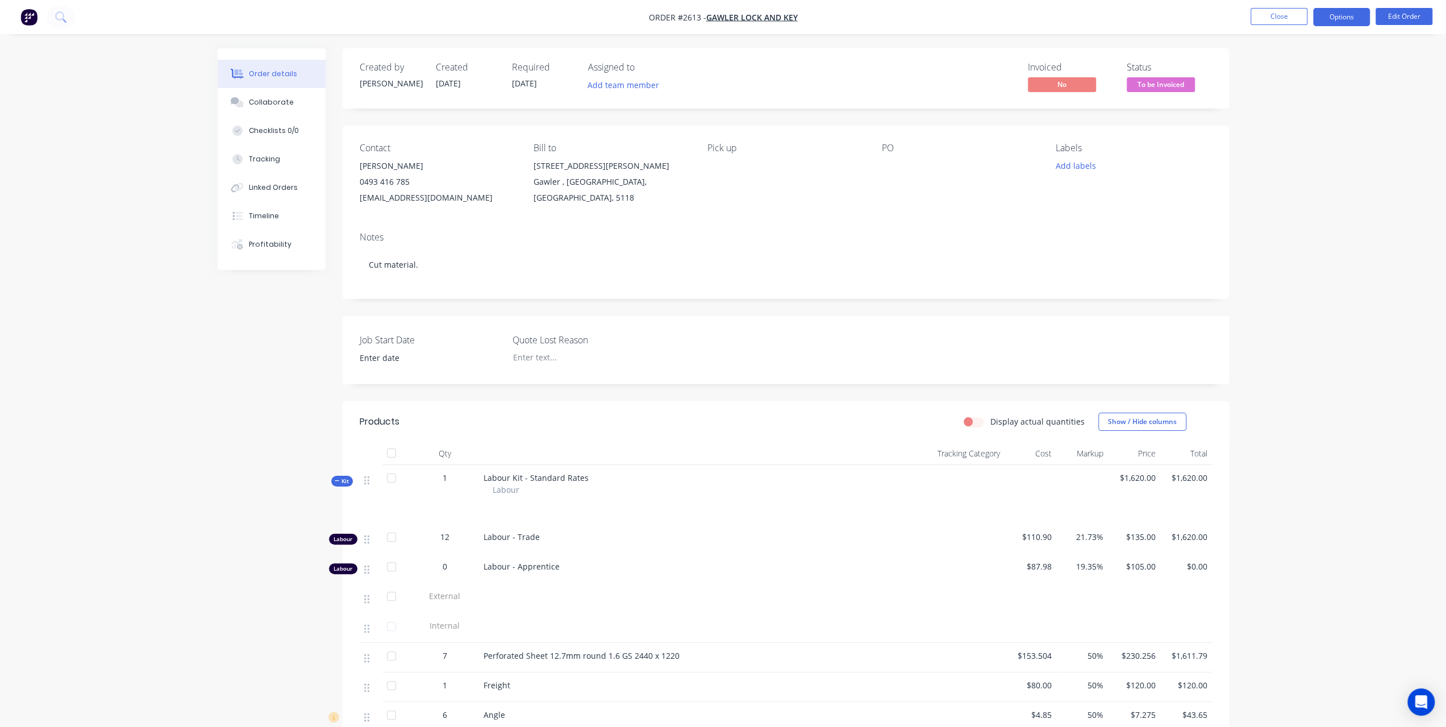
click at [1356, 11] on button "Options" at bounding box center [1341, 17] width 57 height 18
click at [1414, 12] on button "Edit Order" at bounding box center [1404, 16] width 57 height 17
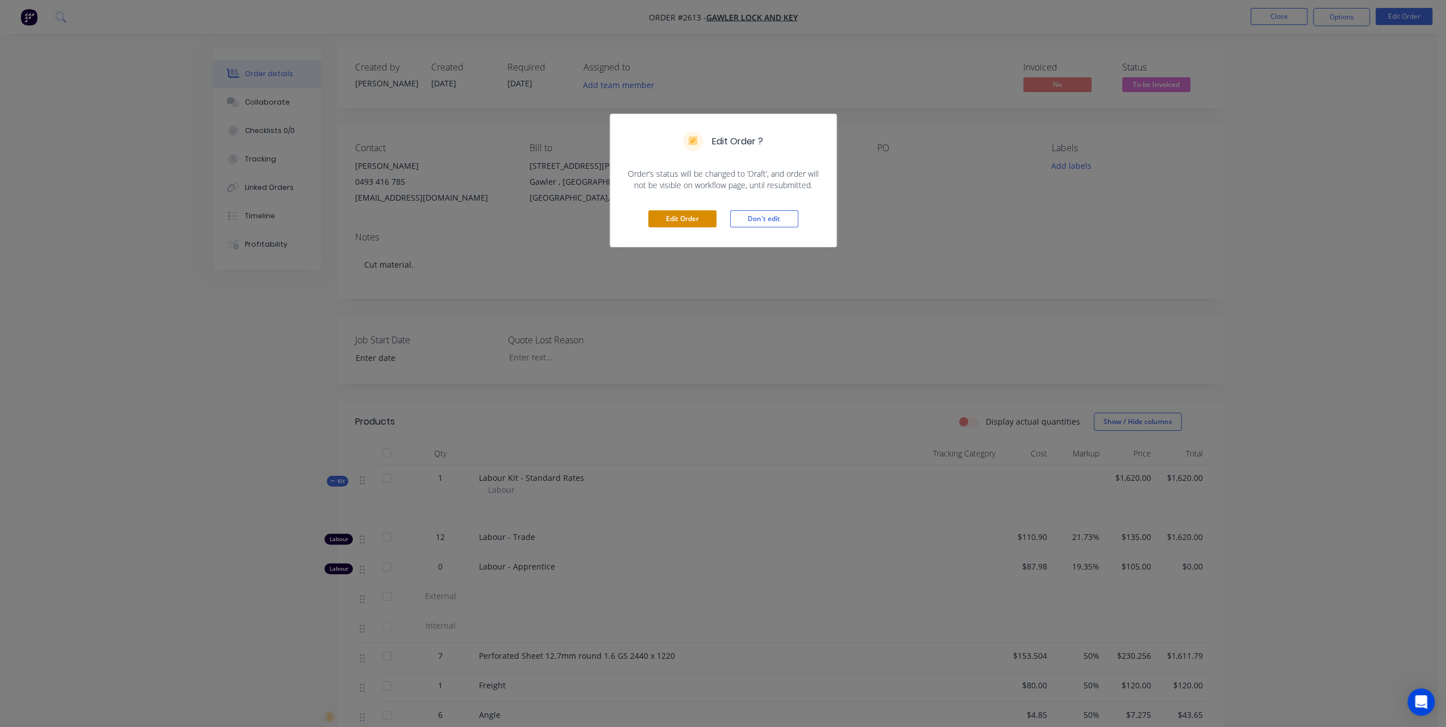
click at [677, 219] on button "Edit Order" at bounding box center [682, 218] width 68 height 17
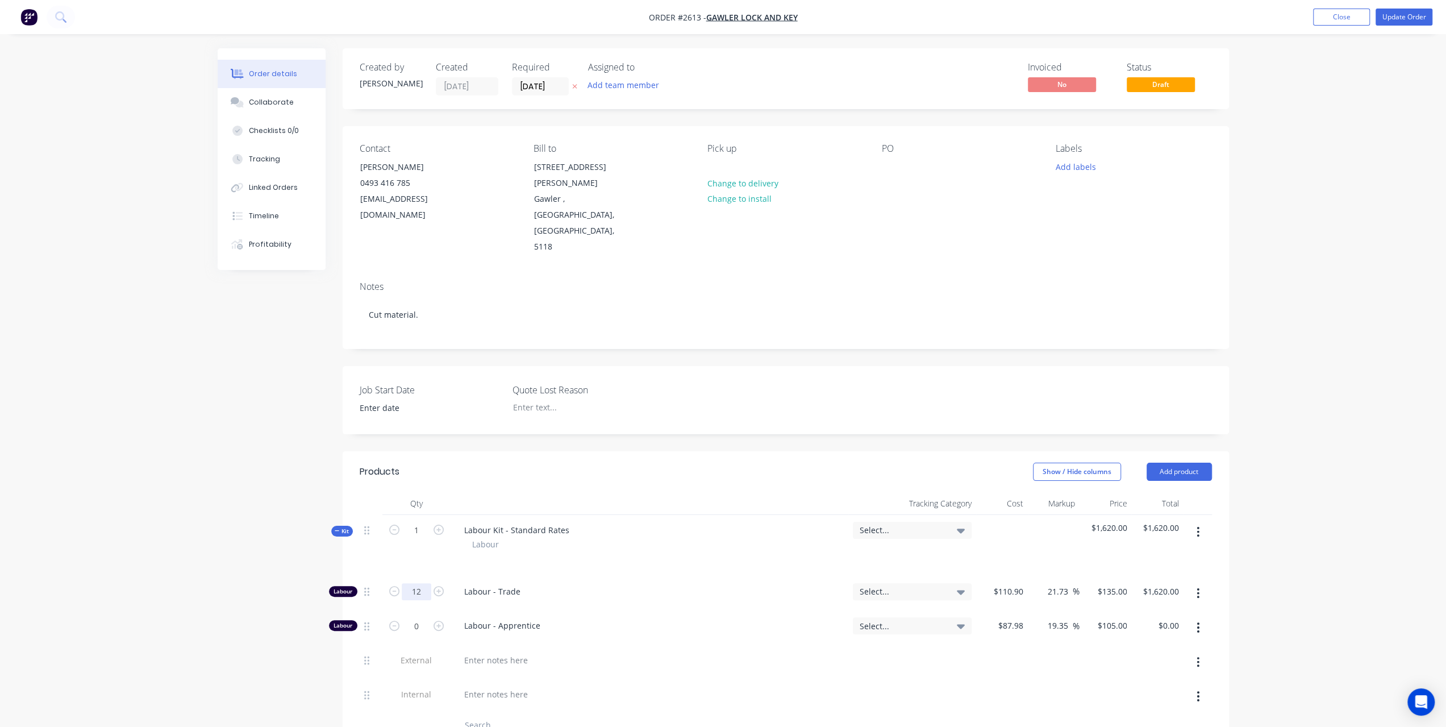
click at [416, 583] on input "12" at bounding box center [417, 591] width 30 height 17
type input "8"
type input "$1,080.00"
click at [1403, 21] on button "Update Order" at bounding box center [1404, 17] width 57 height 17
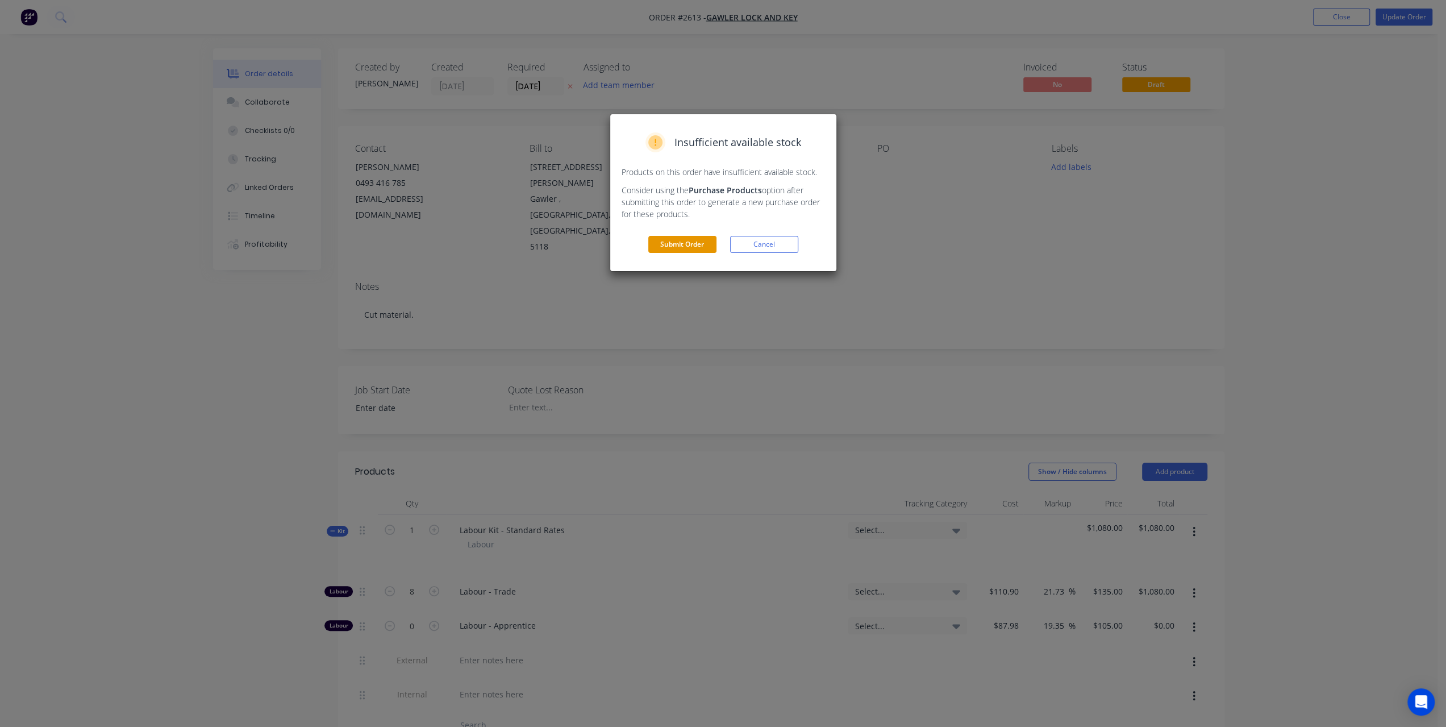
click at [677, 240] on button "Submit Order" at bounding box center [682, 244] width 68 height 17
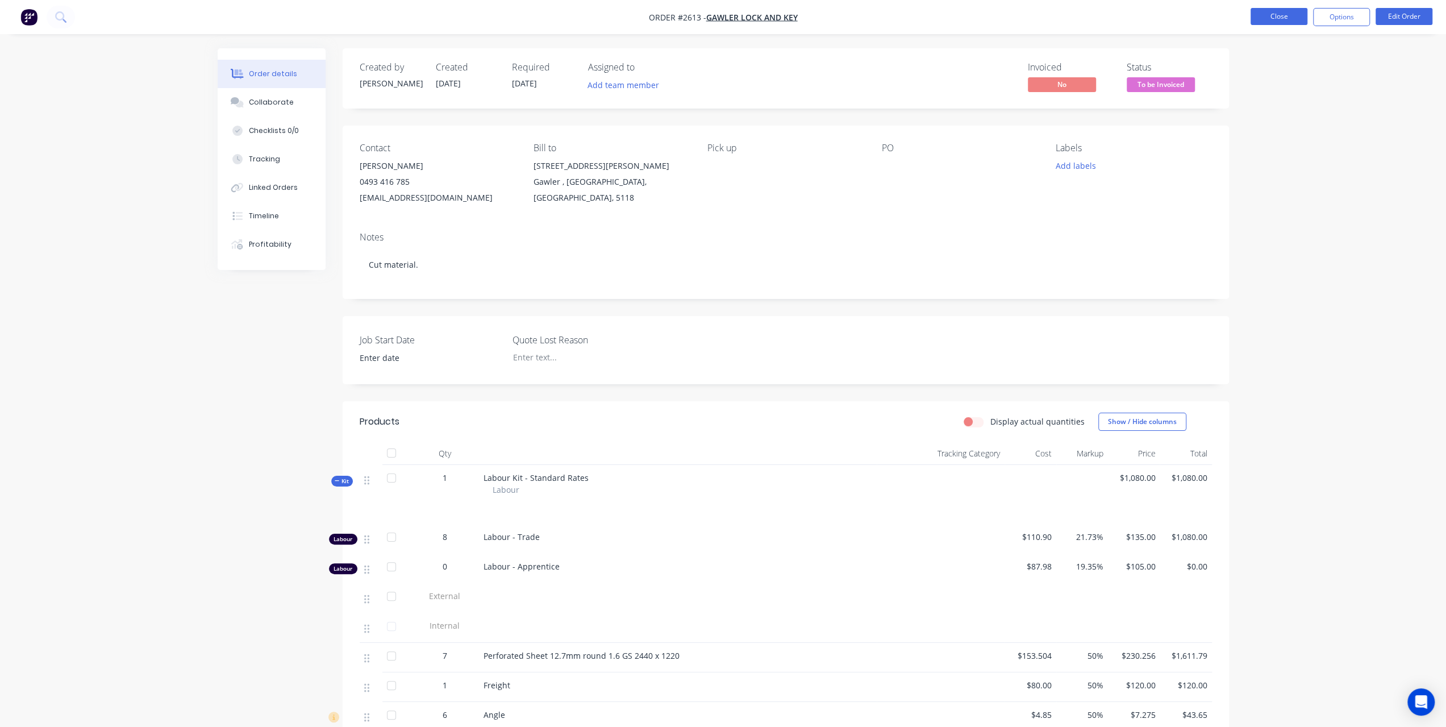
click at [1276, 18] on button "Close" at bounding box center [1279, 16] width 57 height 17
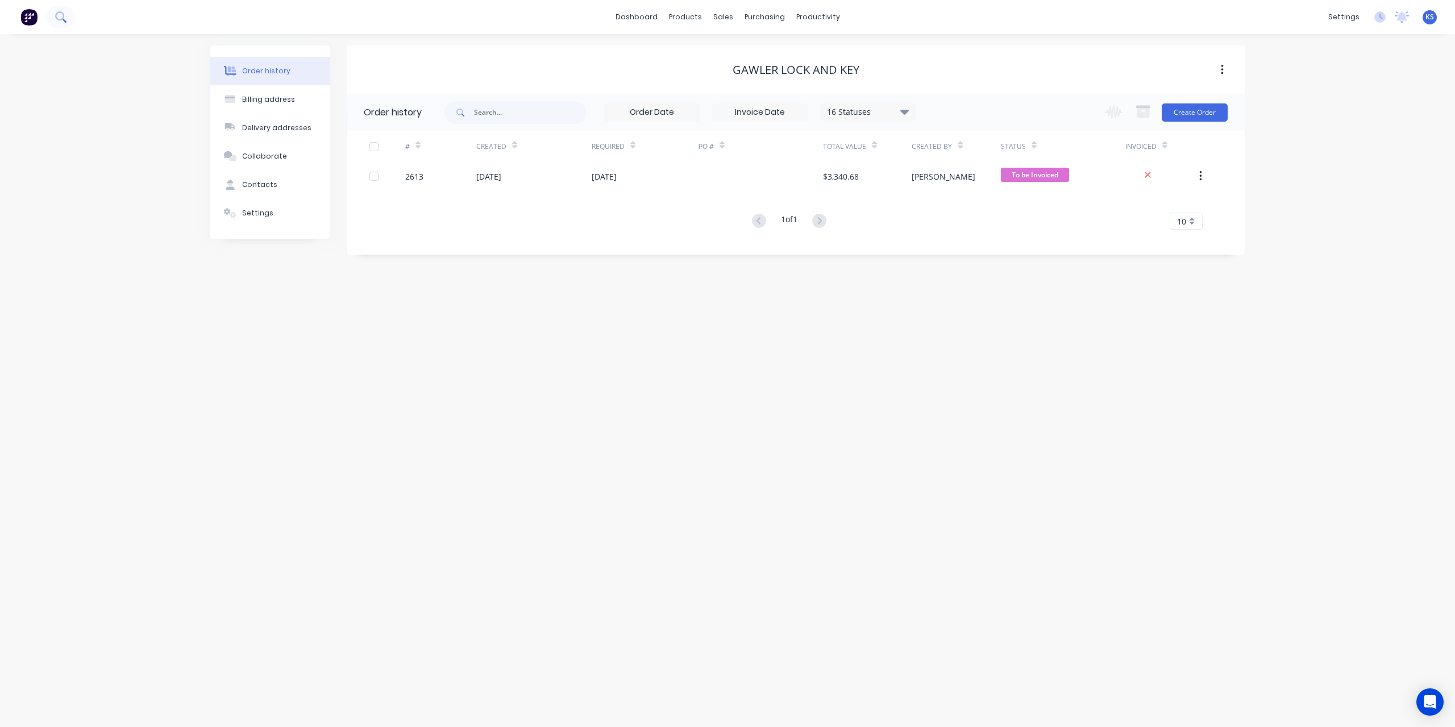
click at [66, 10] on button at bounding box center [61, 17] width 28 height 23
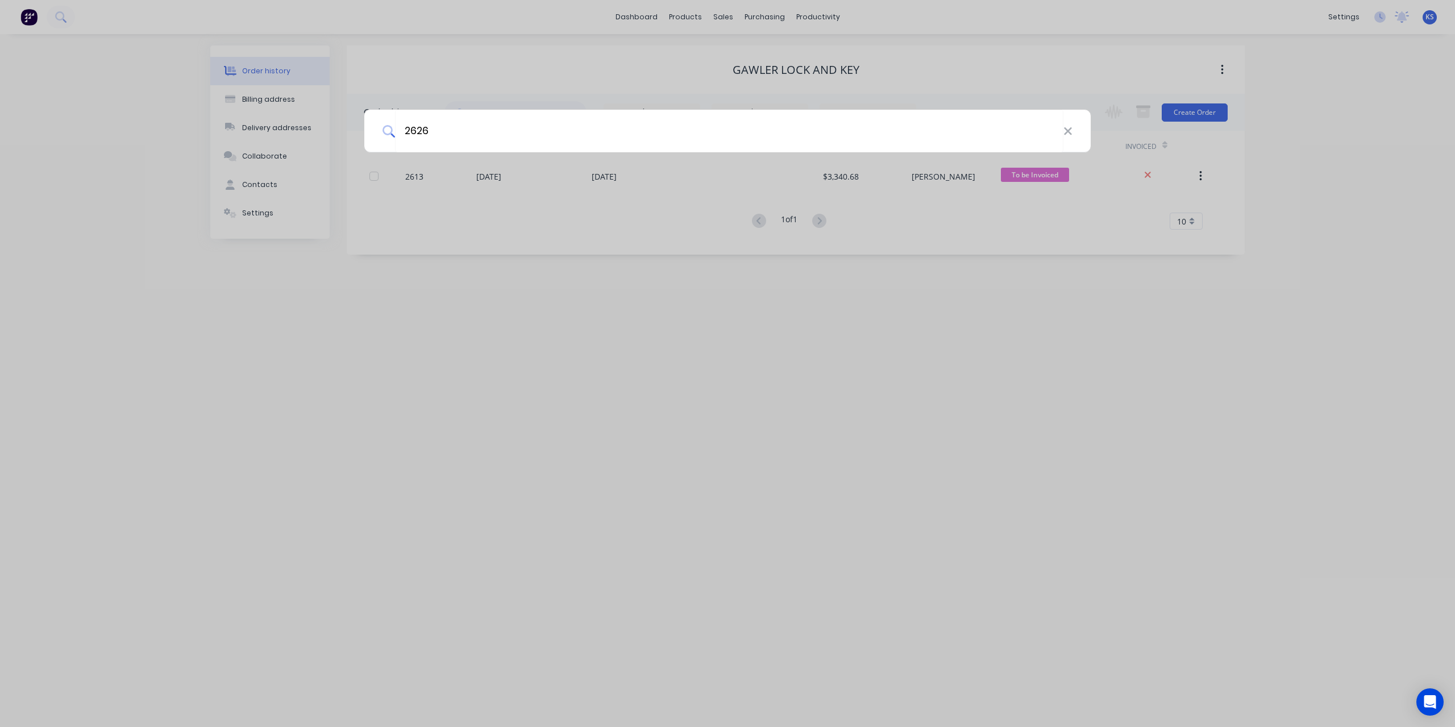
type input "2626"
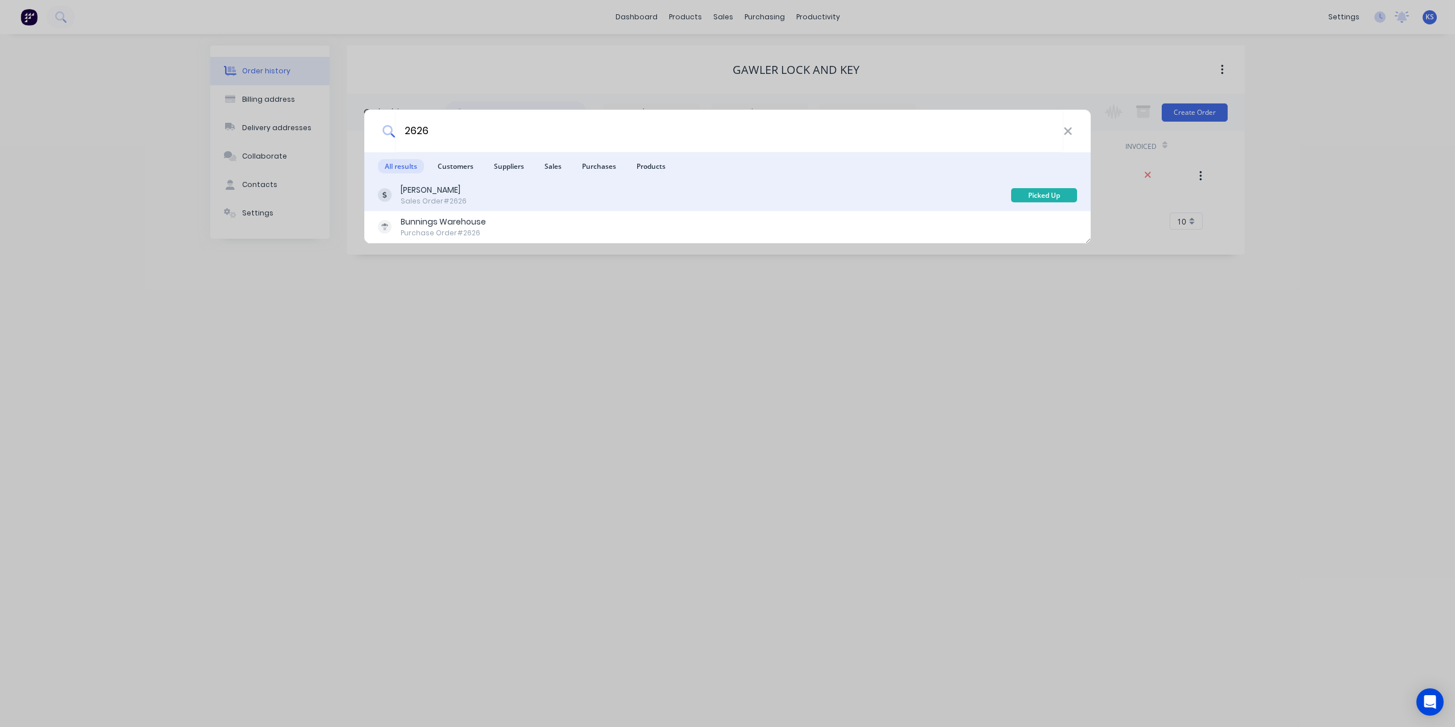
click at [509, 197] on div "Matthew Falkenberg Sales Order #2626" at bounding box center [694, 195] width 633 height 22
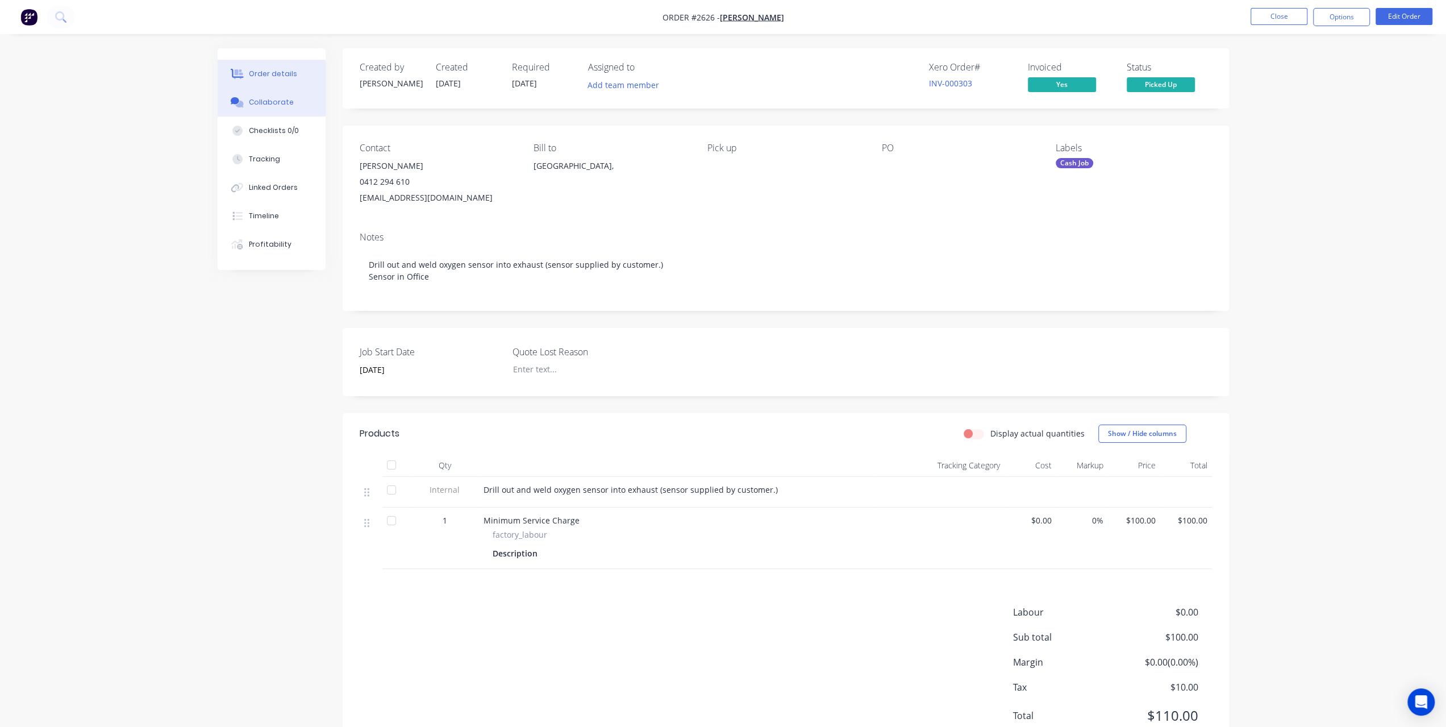
click at [295, 111] on button "Collaborate" at bounding box center [272, 102] width 108 height 28
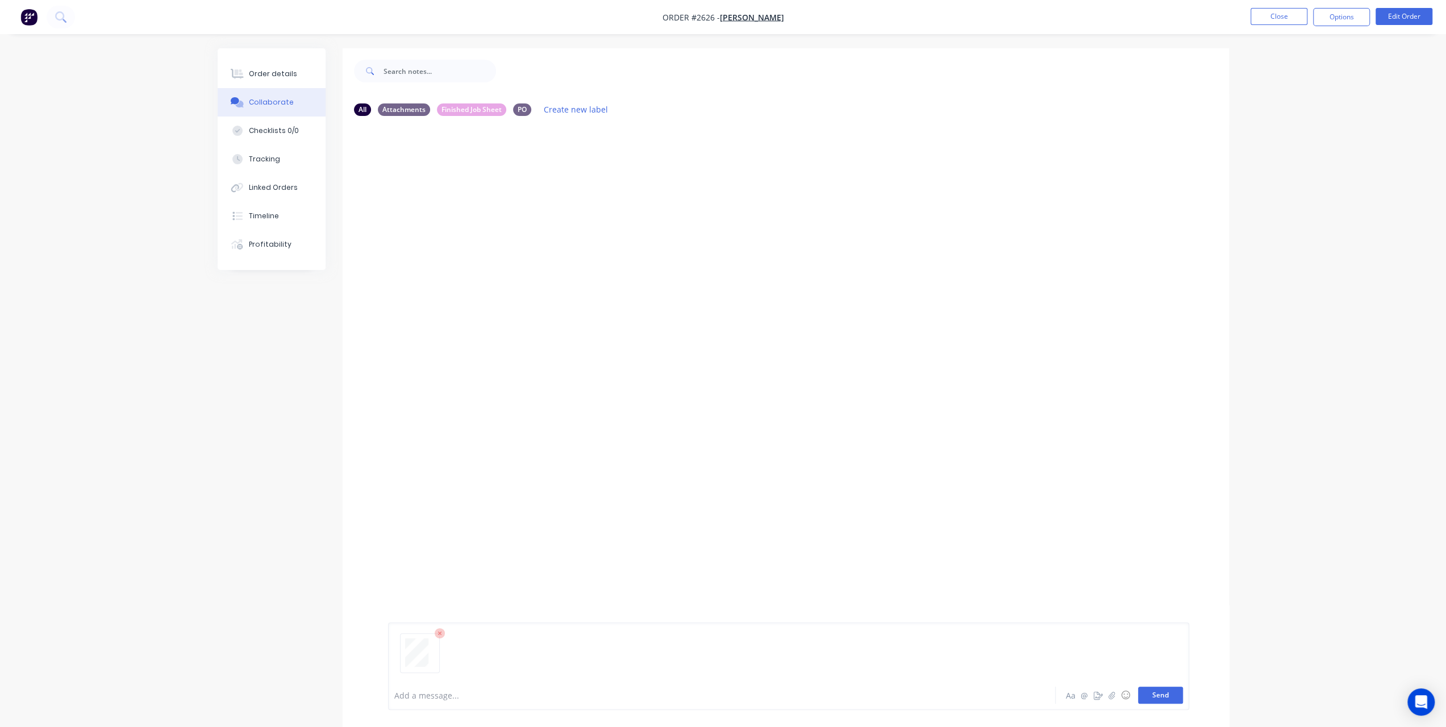
click at [1159, 703] on button "Send" at bounding box center [1160, 694] width 45 height 17
click at [60, 22] on button at bounding box center [61, 17] width 28 height 23
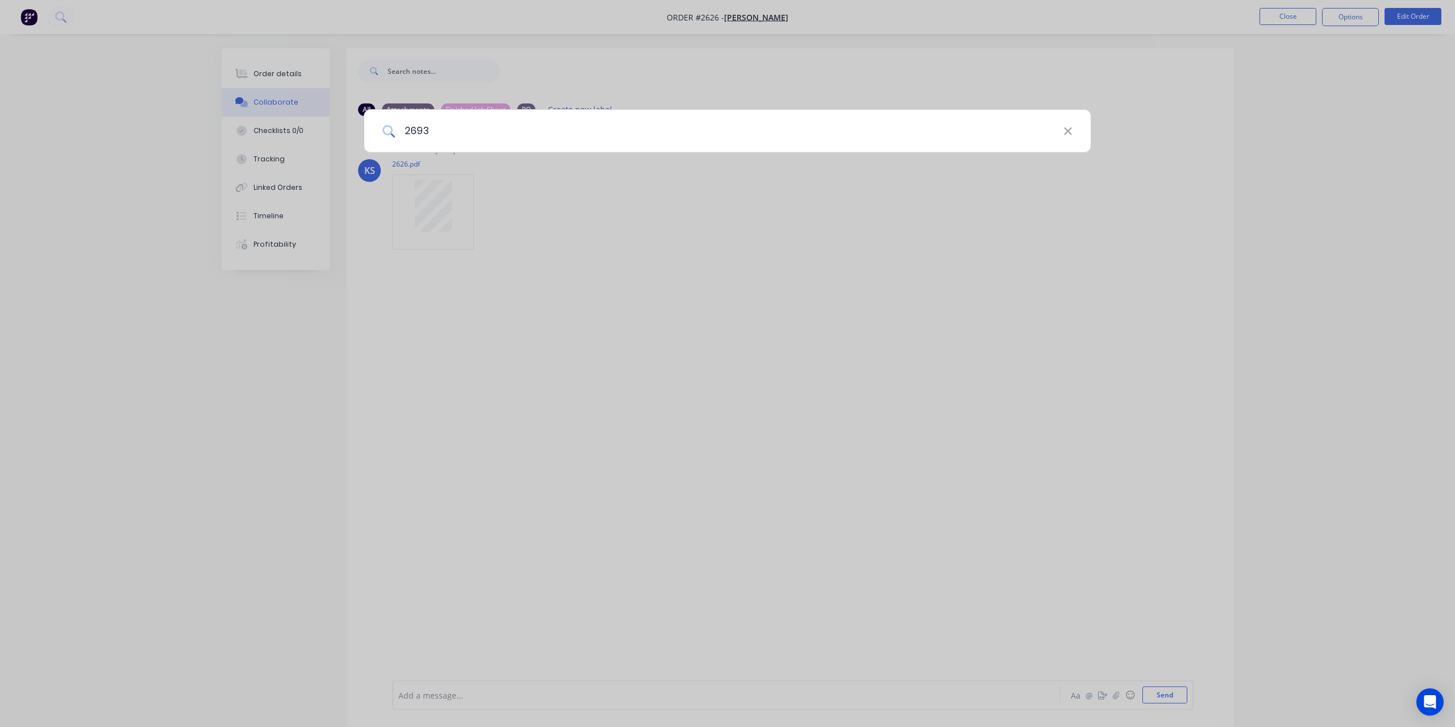
type input "2693"
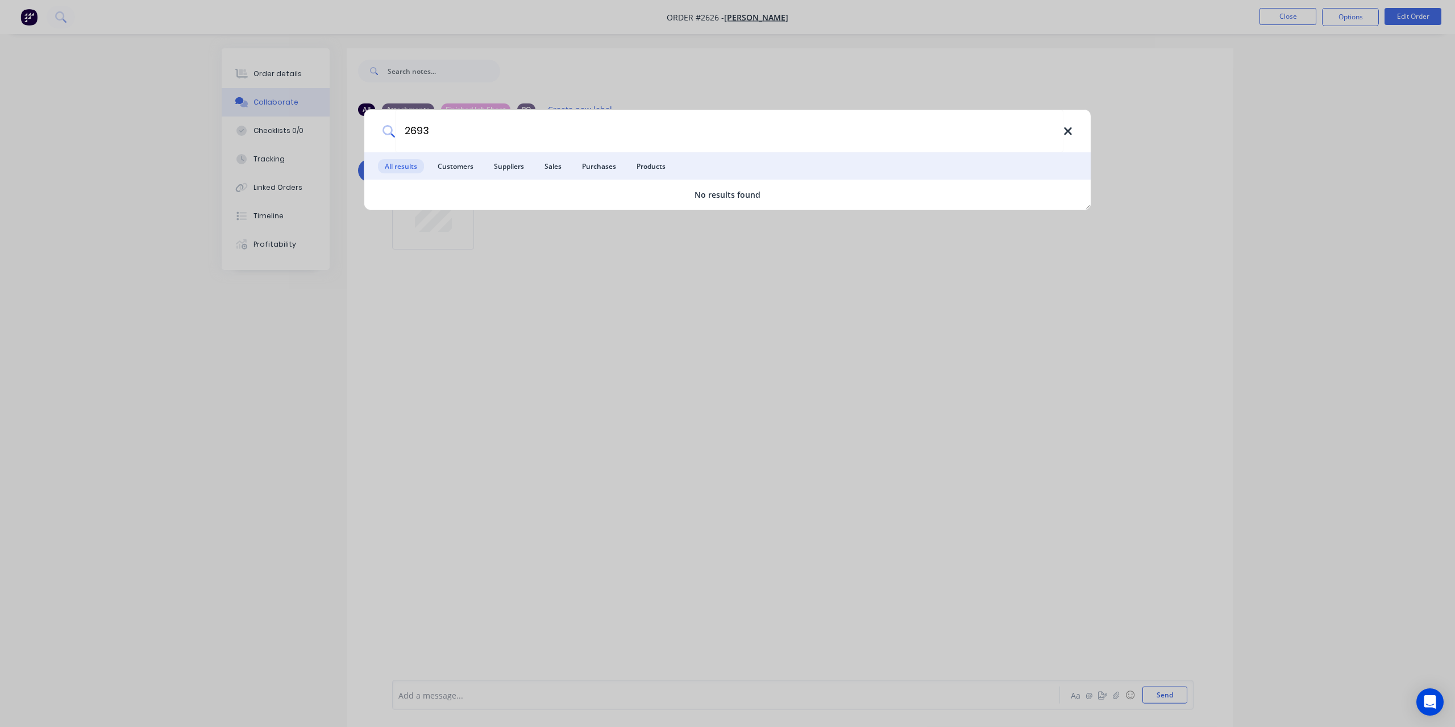
click at [1068, 127] on icon at bounding box center [1067, 131] width 9 height 13
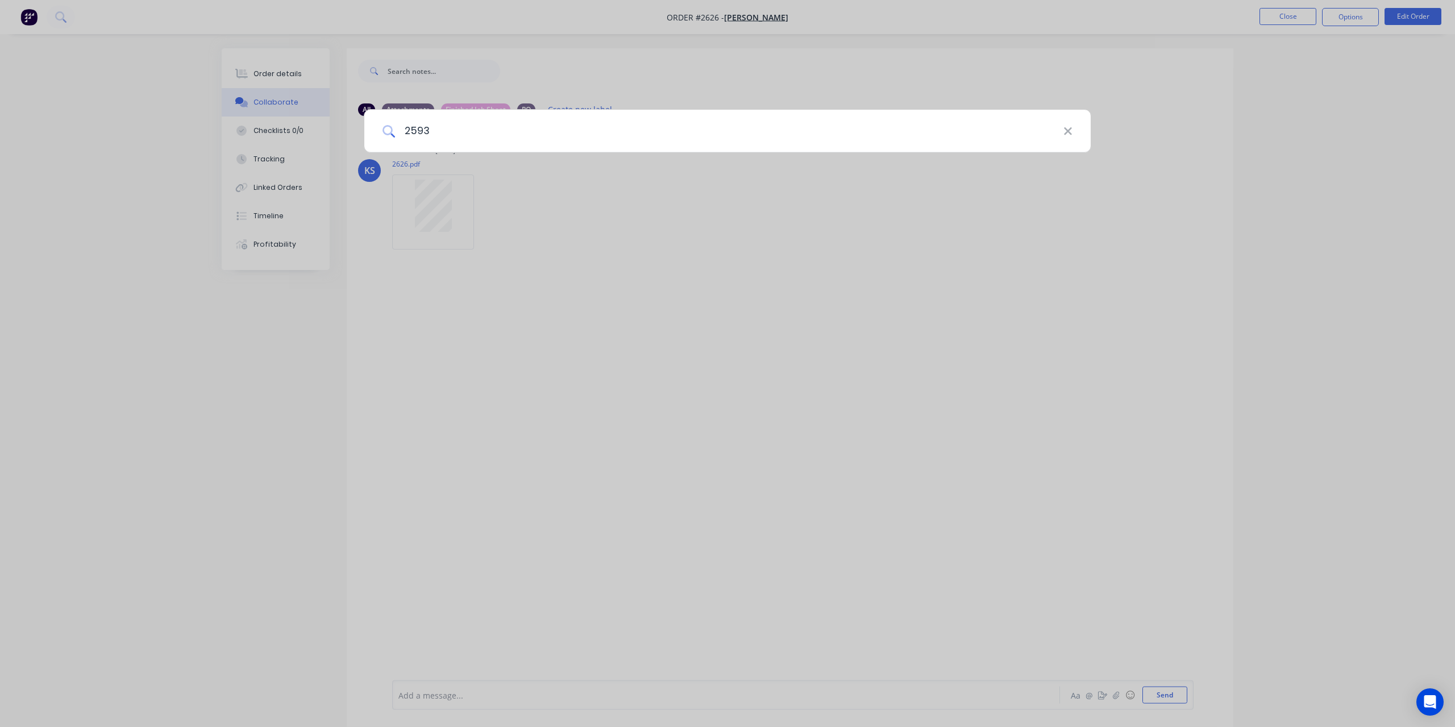
type input "2593"
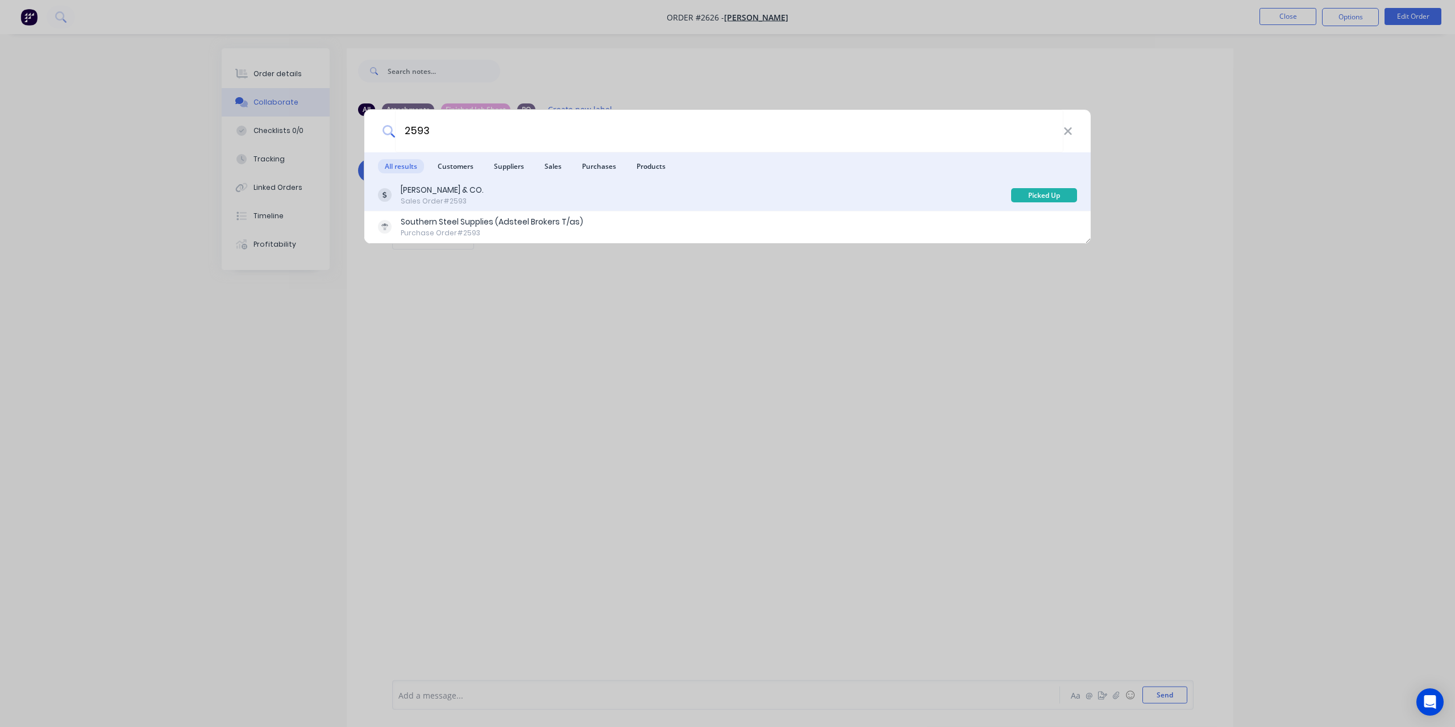
click at [451, 202] on div "Sales Order #2593" at bounding box center [442, 201] width 83 height 10
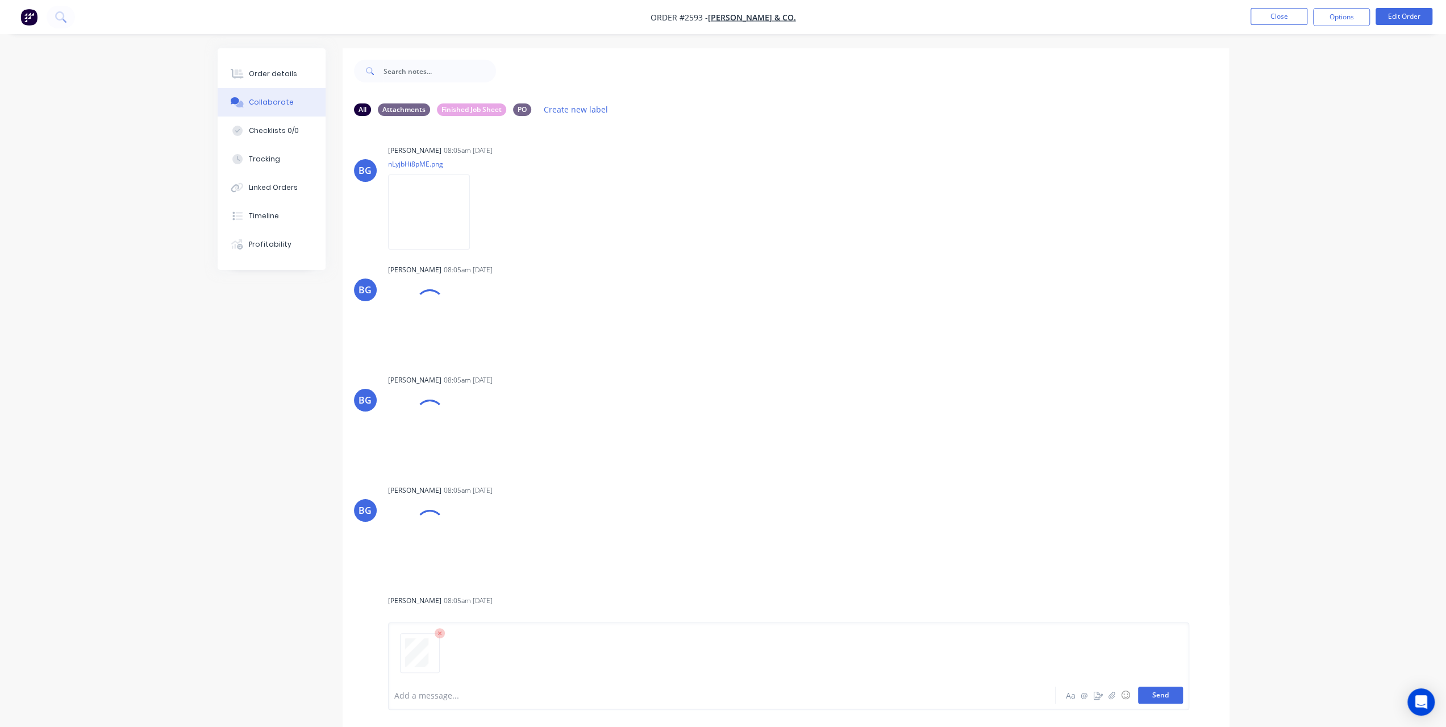
click at [1166, 701] on button "Send" at bounding box center [1160, 694] width 45 height 17
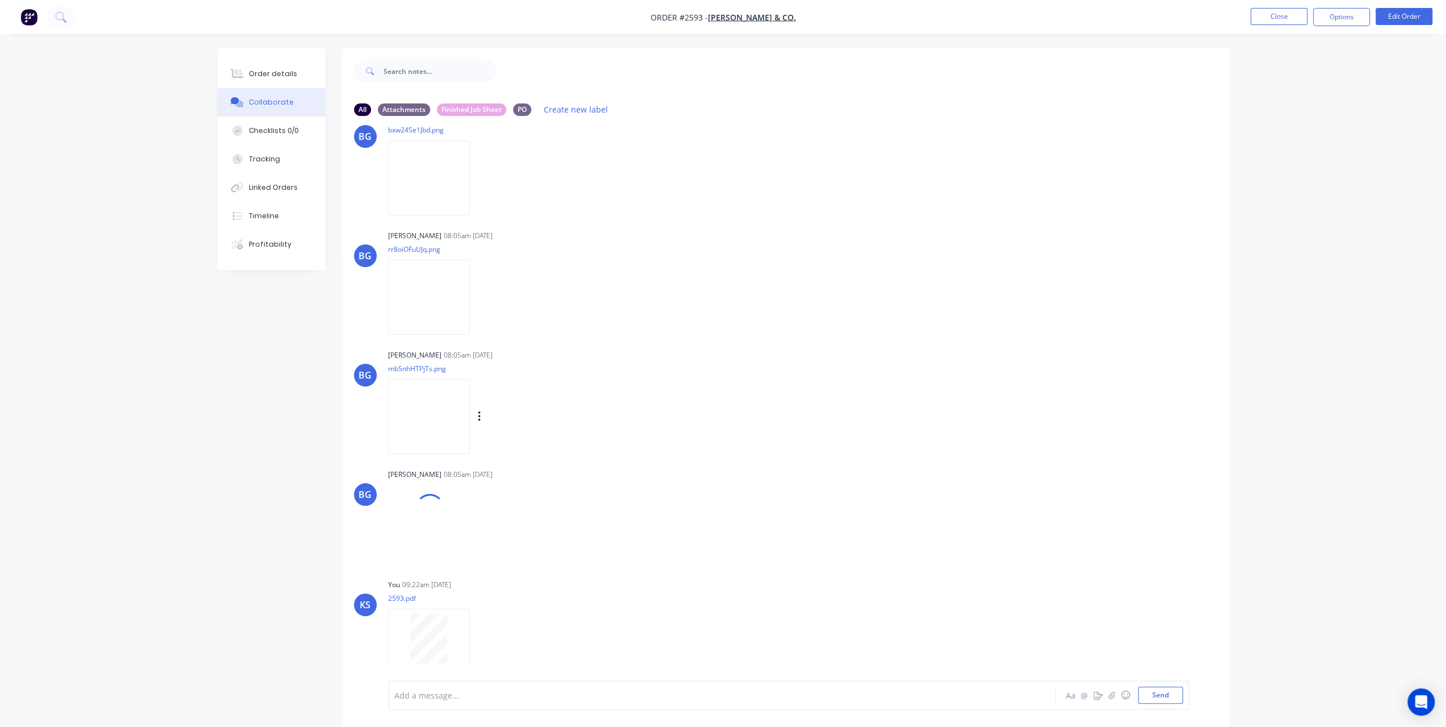
scroll to position [281, 0]
click at [56, 23] on button at bounding box center [61, 17] width 28 height 23
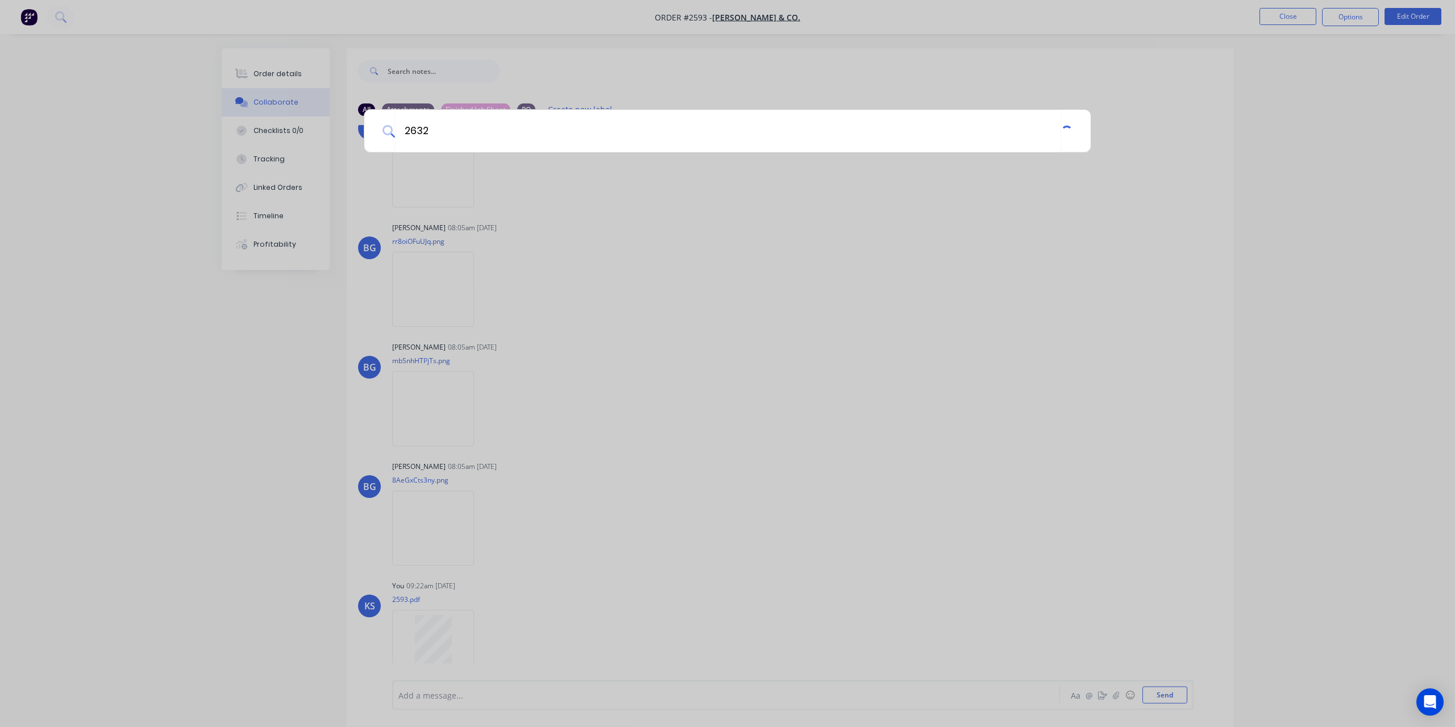
type input "2632"
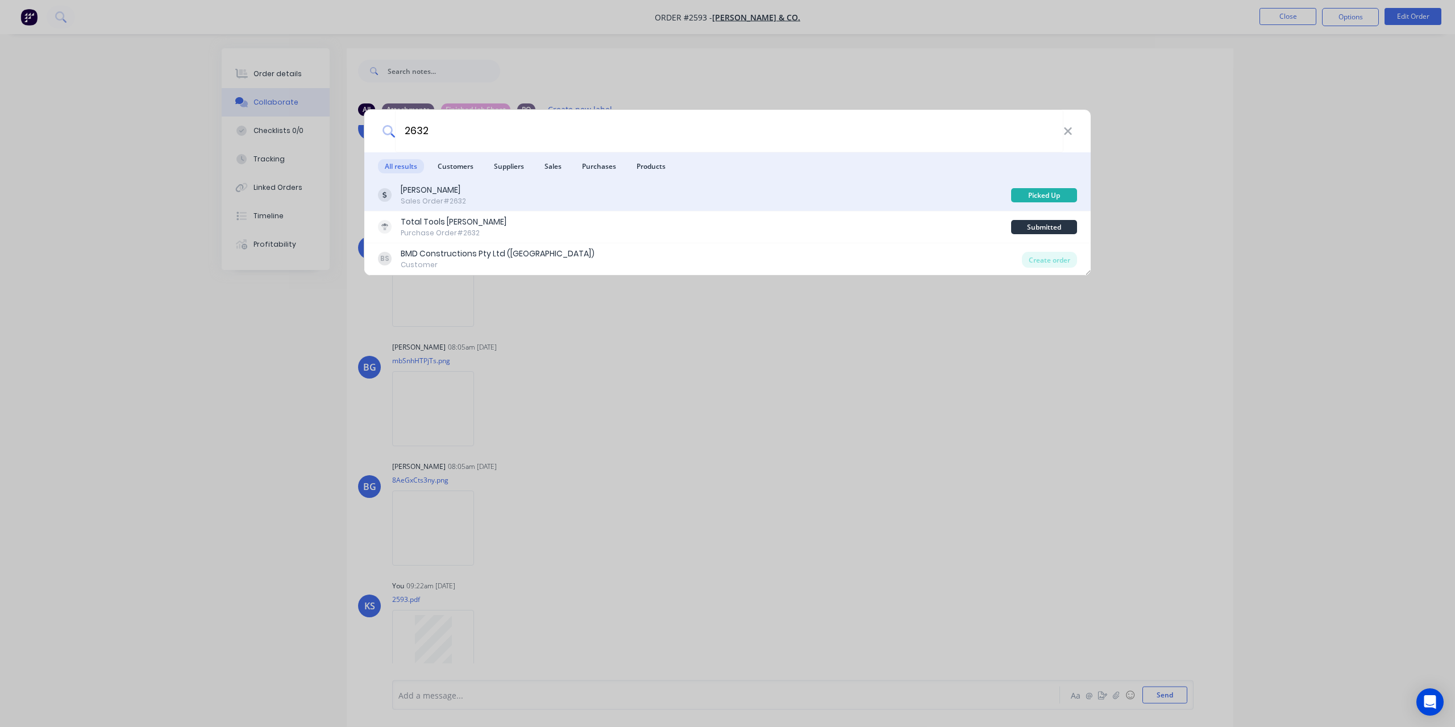
click at [469, 193] on div "Rick Niutta Sales Order #2632" at bounding box center [694, 195] width 633 height 22
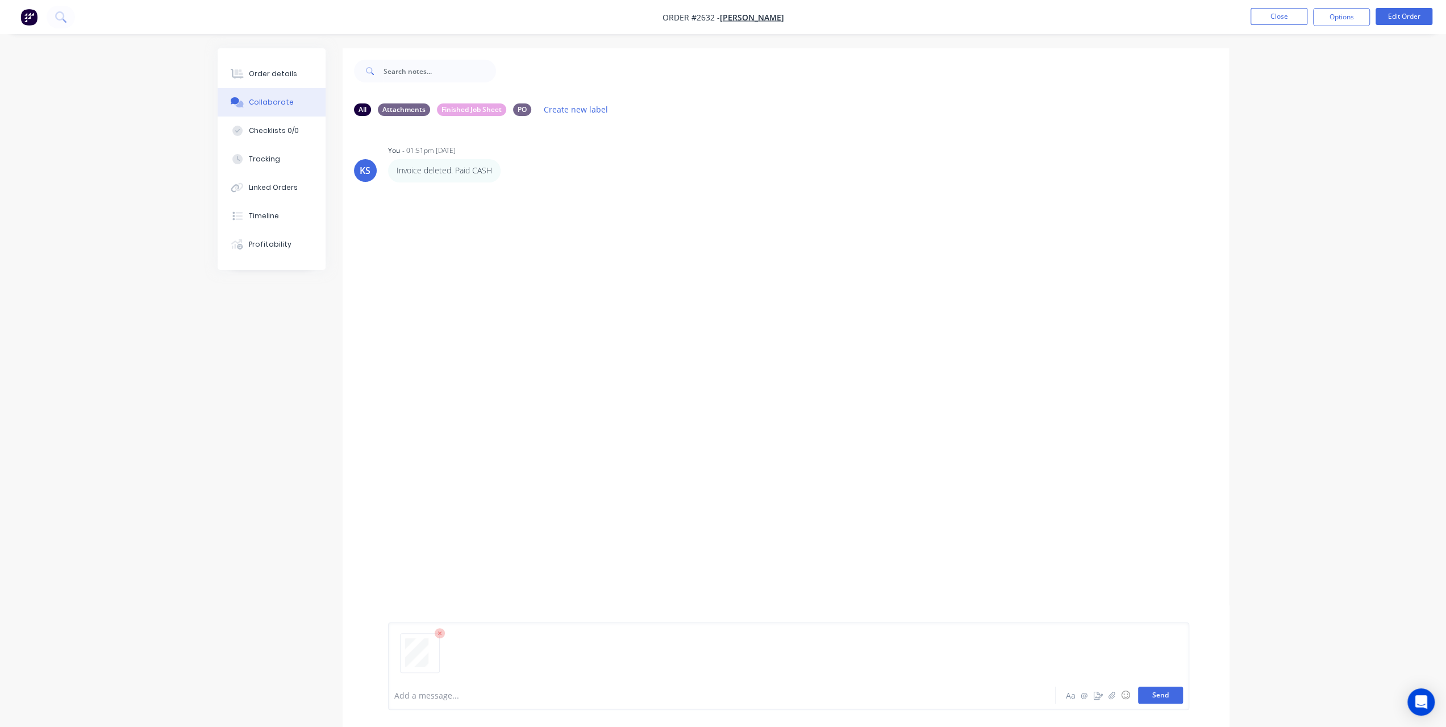
click at [1169, 699] on button "Send" at bounding box center [1160, 694] width 45 height 17
click at [435, 678] on div "Add a message... Aa @ ☺ Send" at bounding box center [786, 695] width 886 height 64
click at [70, 27] on nav "Order #2632 - Rick Niutta Close Options Edit Order" at bounding box center [723, 17] width 1446 height 34
click at [64, 18] on icon at bounding box center [60, 16] width 11 height 11
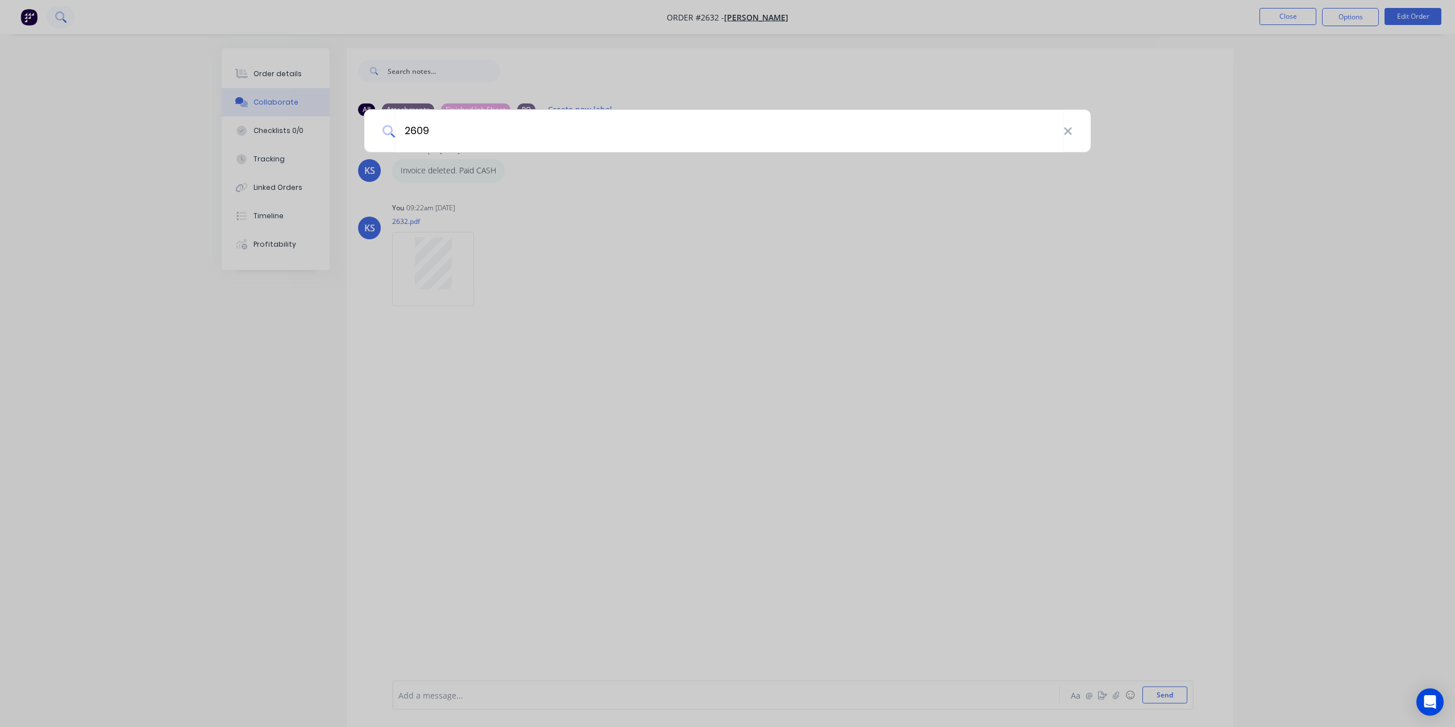
type input "2609"
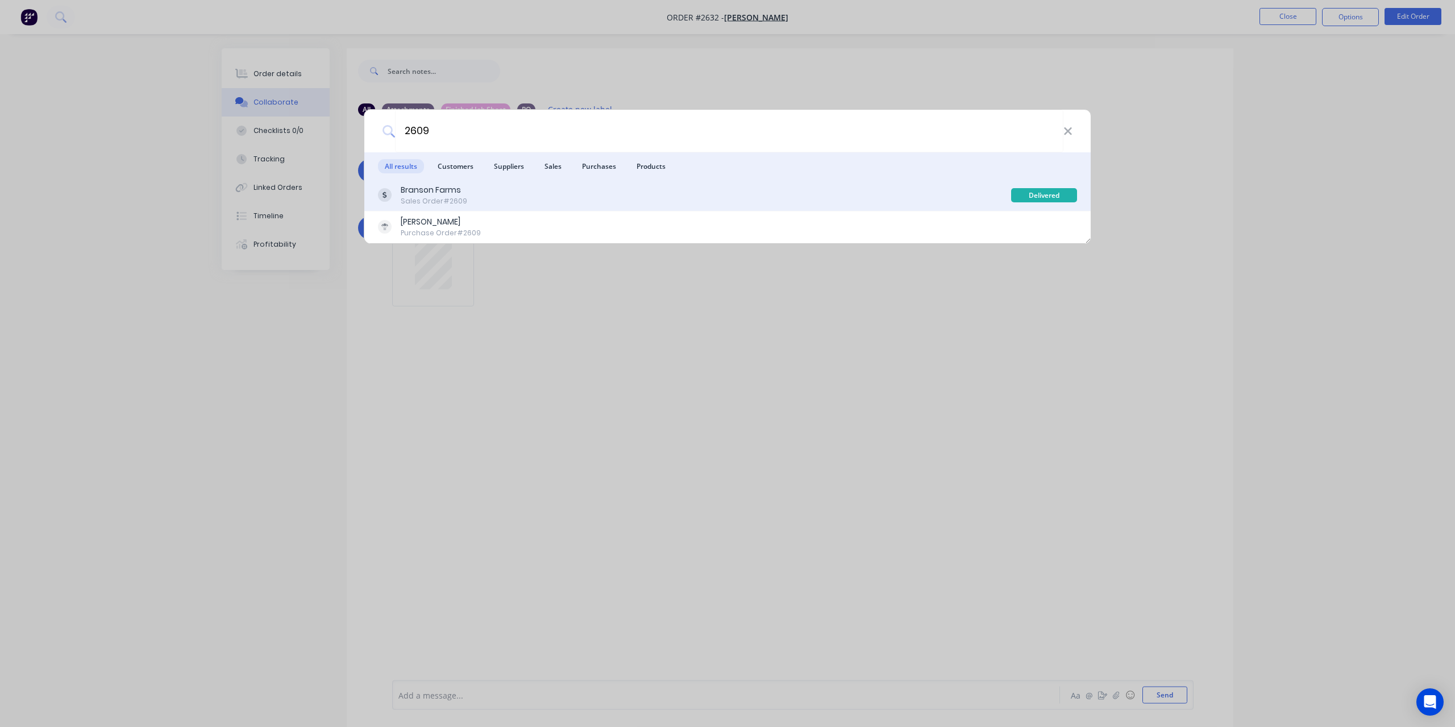
click at [472, 205] on div "Branson Farms Sales Order #2609" at bounding box center [694, 195] width 633 height 22
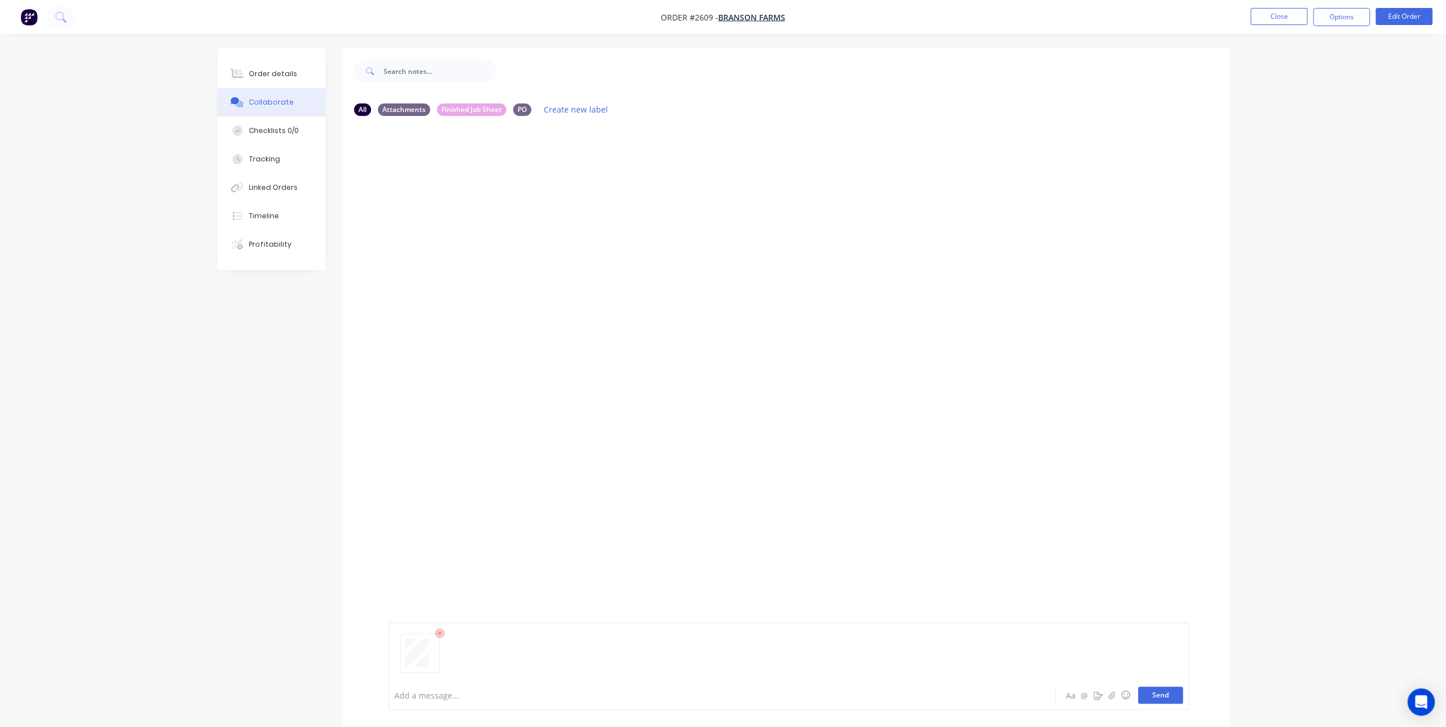
click at [1177, 696] on button "Send" at bounding box center [1160, 694] width 45 height 17
click at [459, 692] on div at bounding box center [690, 695] width 591 height 12
click at [65, 7] on button at bounding box center [61, 17] width 28 height 23
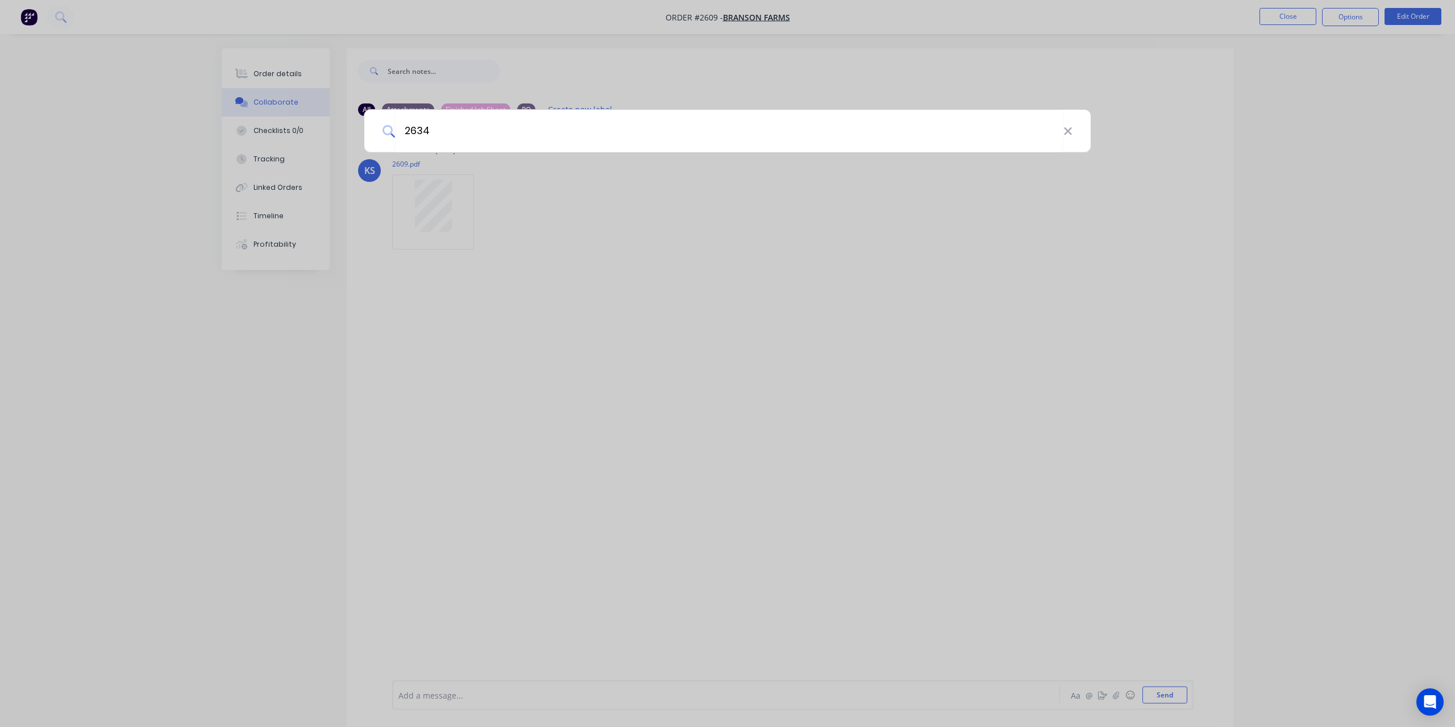
type input "2634"
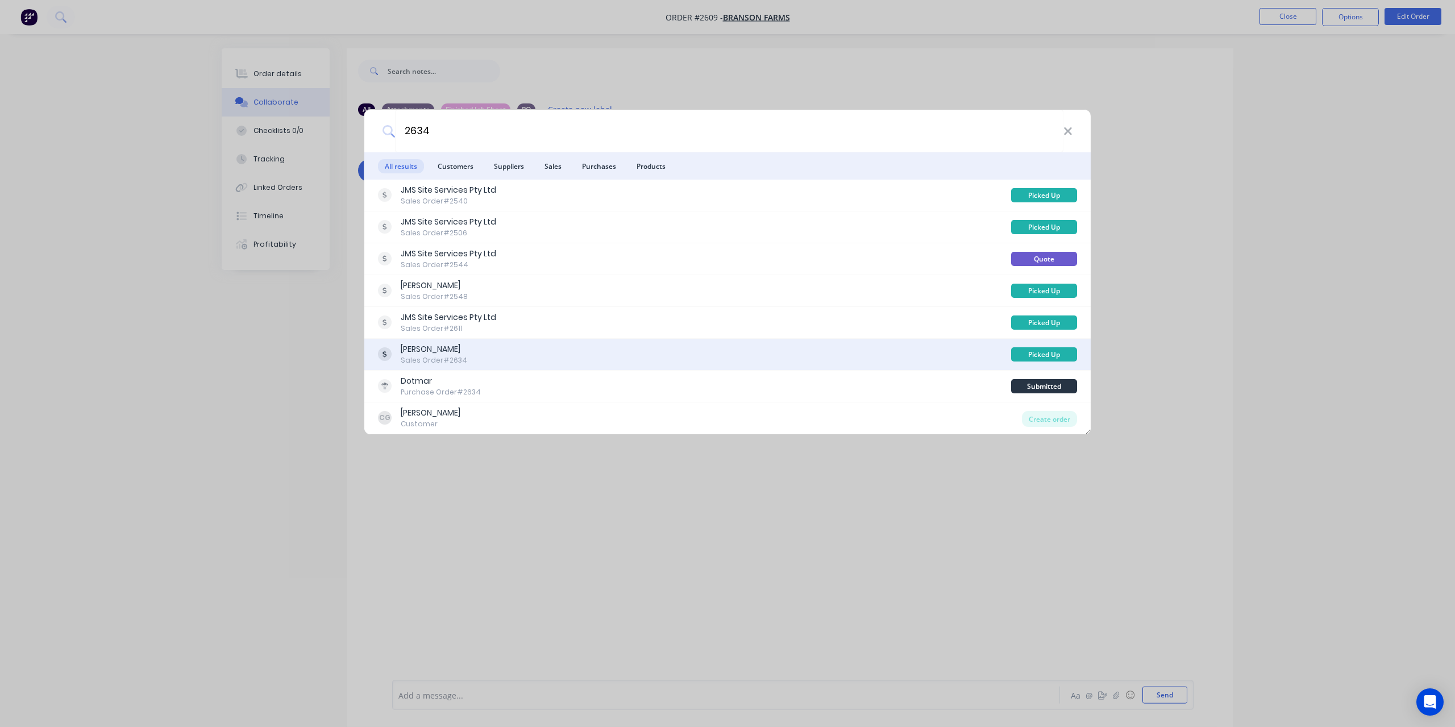
click at [450, 353] on div "John MacKenzie" at bounding box center [434, 349] width 66 height 12
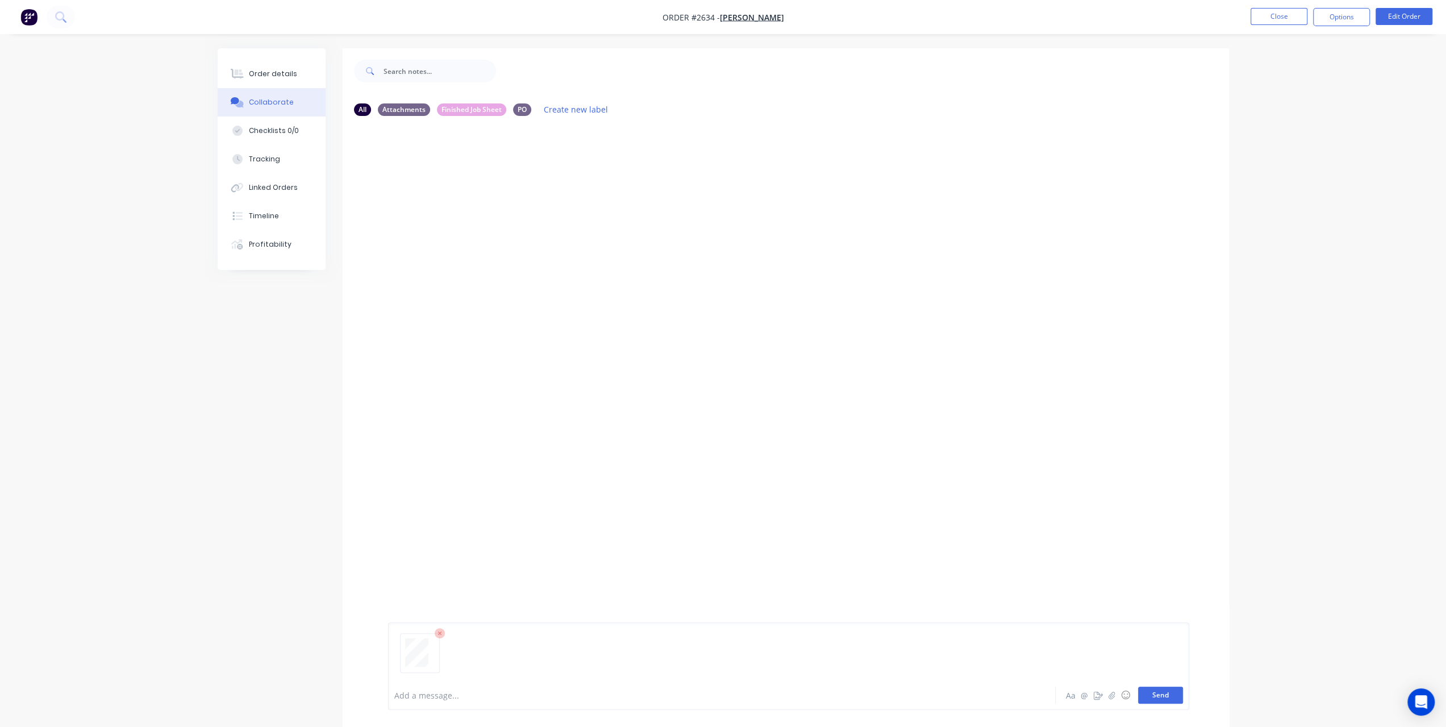
click at [1165, 701] on button "Send" at bounding box center [1160, 694] width 45 height 17
click at [70, 31] on nav "Order #2634 - John MacKenzie Close Options Edit Order" at bounding box center [723, 17] width 1446 height 34
click at [53, 19] on button at bounding box center [61, 17] width 28 height 23
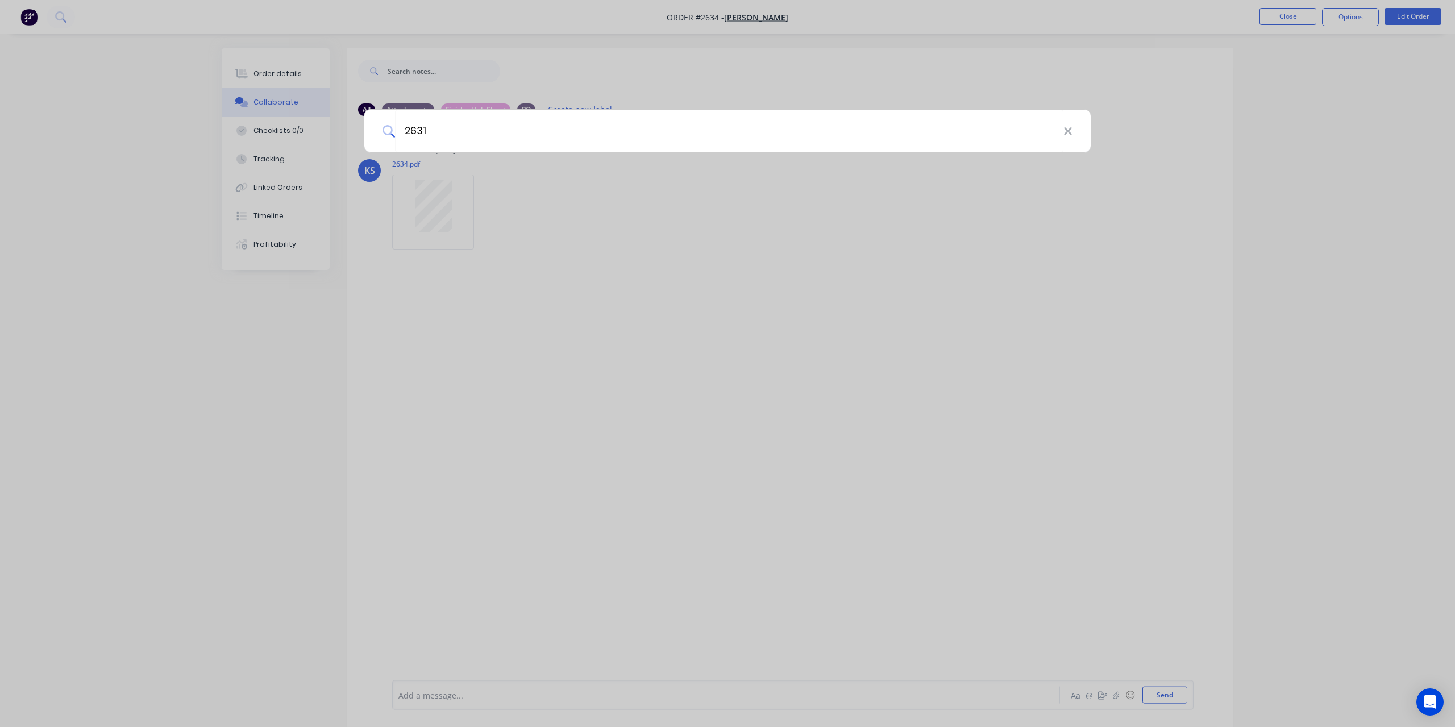
type input "2631"
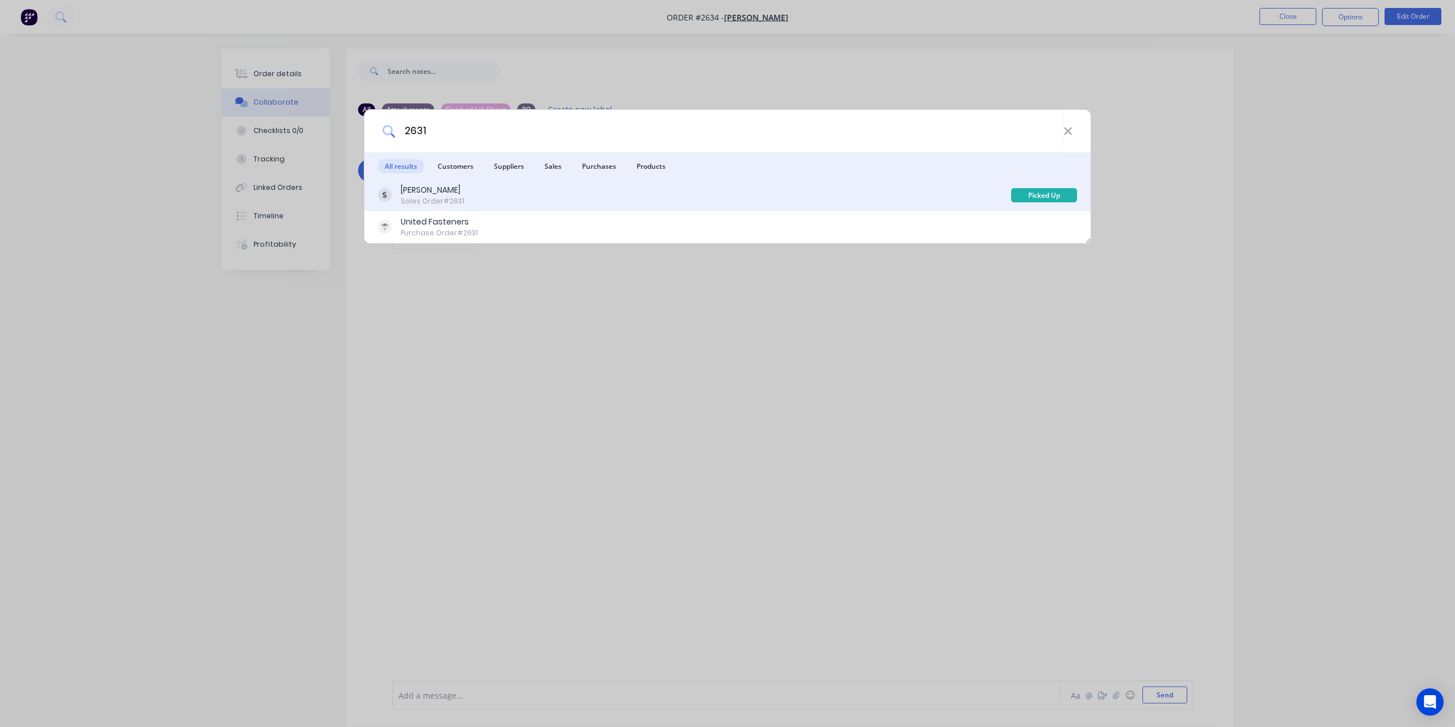
click at [463, 199] on div "Phil Smith Sales Order #2631" at bounding box center [694, 195] width 633 height 22
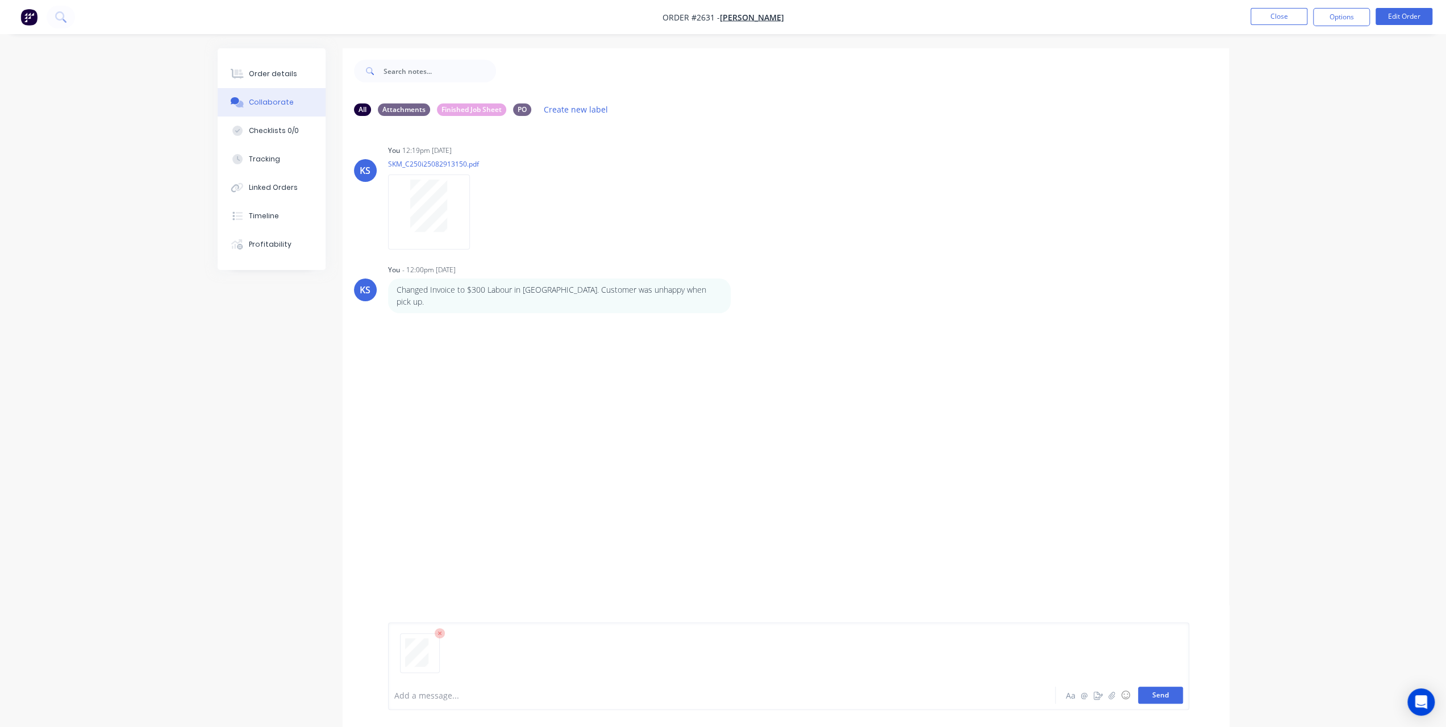
click at [1168, 693] on button "Send" at bounding box center [1160, 694] width 45 height 17
click at [70, 16] on button at bounding box center [61, 17] width 28 height 23
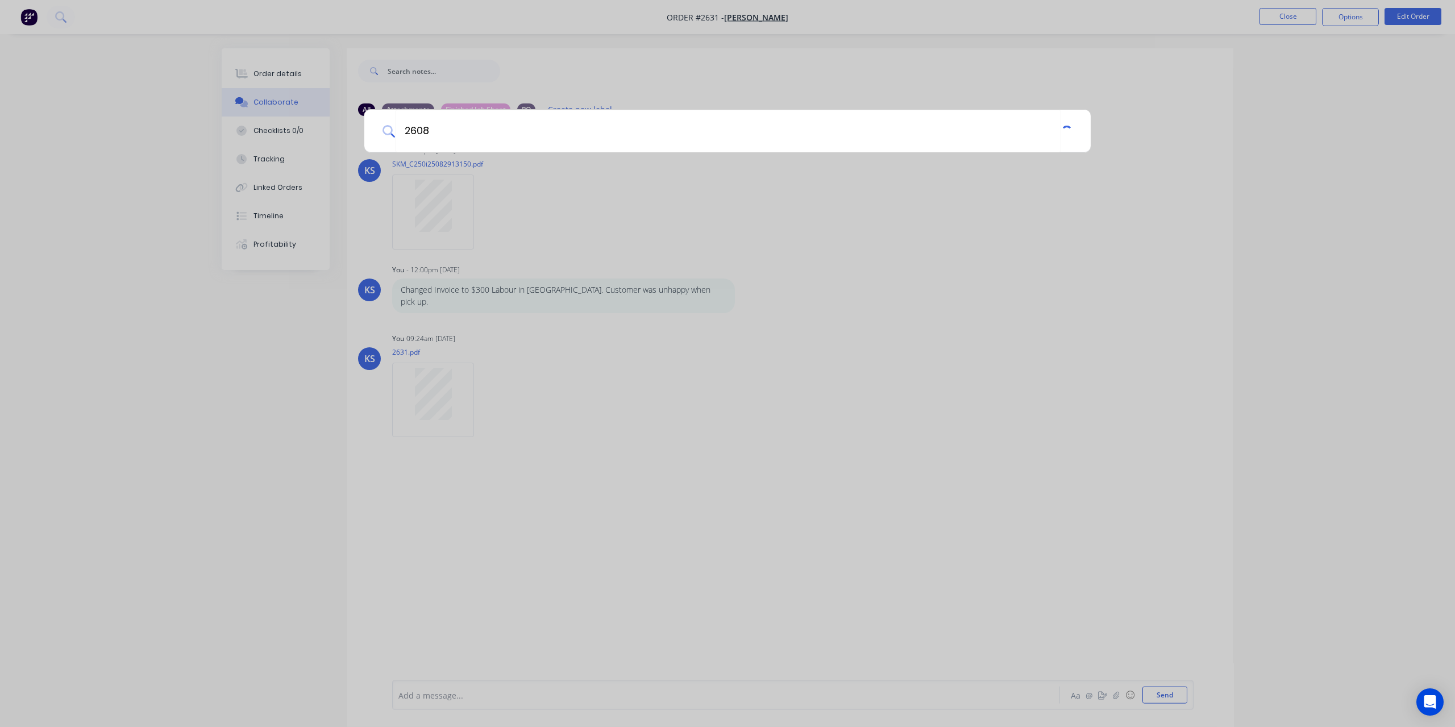
type input "2608"
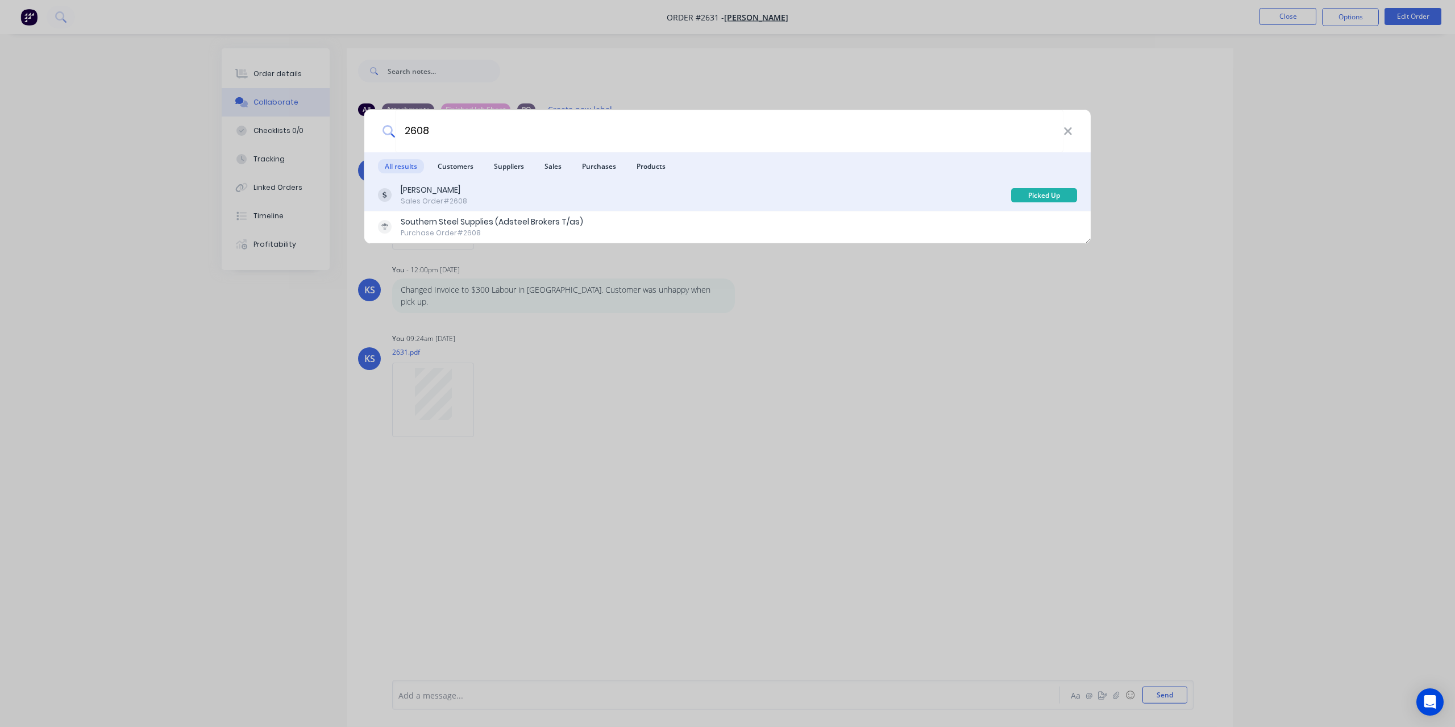
click at [489, 188] on div "Tony Rogers Sales Order #2608" at bounding box center [694, 195] width 633 height 22
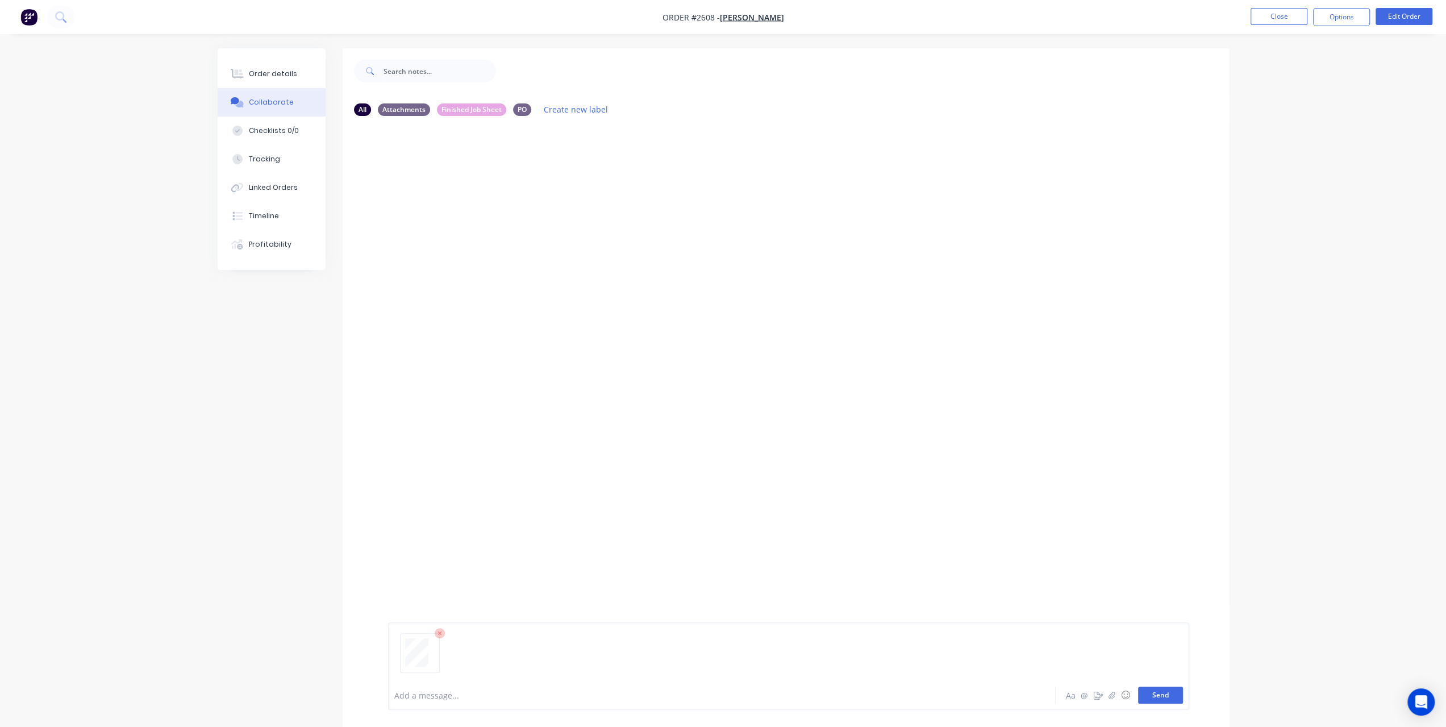
click at [1169, 703] on button "Send" at bounding box center [1160, 694] width 45 height 17
click at [478, 217] on icon "button" at bounding box center [479, 212] width 3 height 13
click at [510, 270] on button "Delete" at bounding box center [553, 268] width 128 height 26
click at [1178, 699] on button "Send" at bounding box center [1160, 694] width 45 height 17
click at [65, 6] on button at bounding box center [61, 17] width 28 height 23
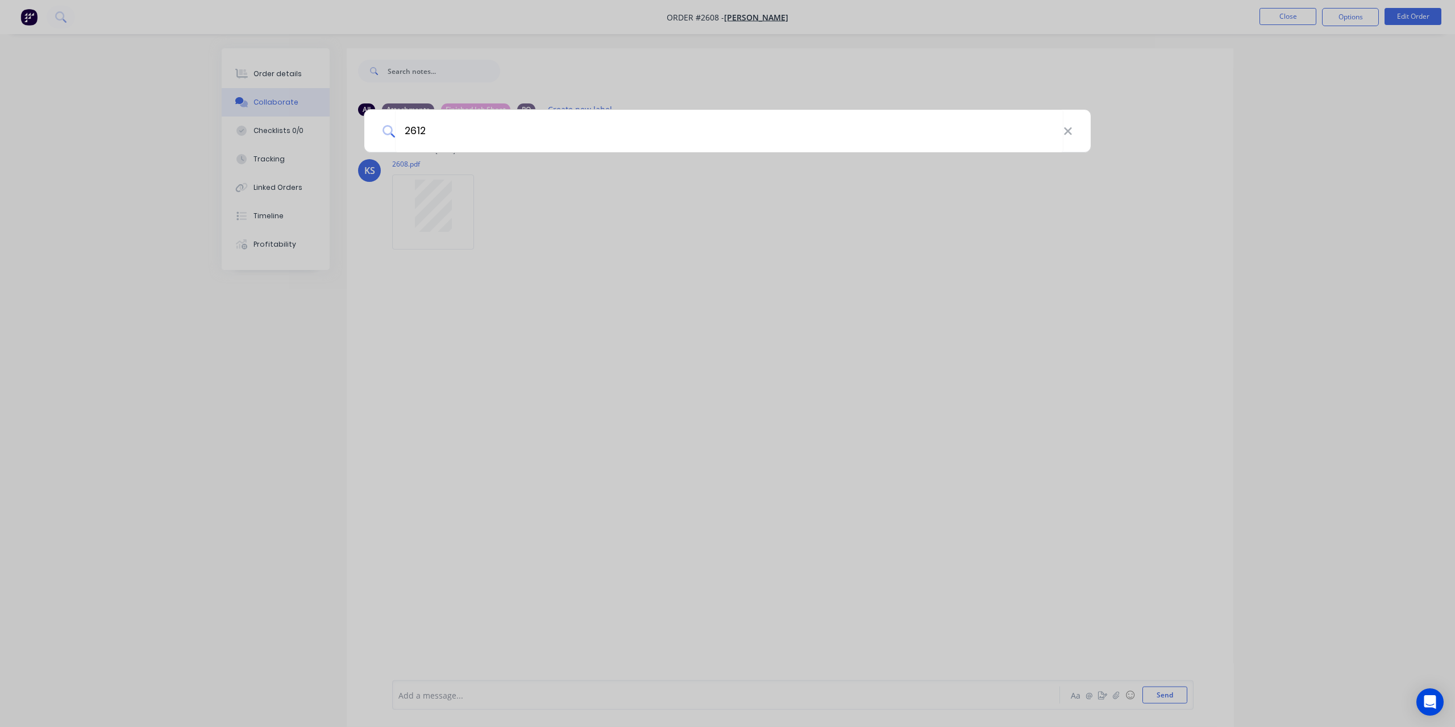
type input "2612"
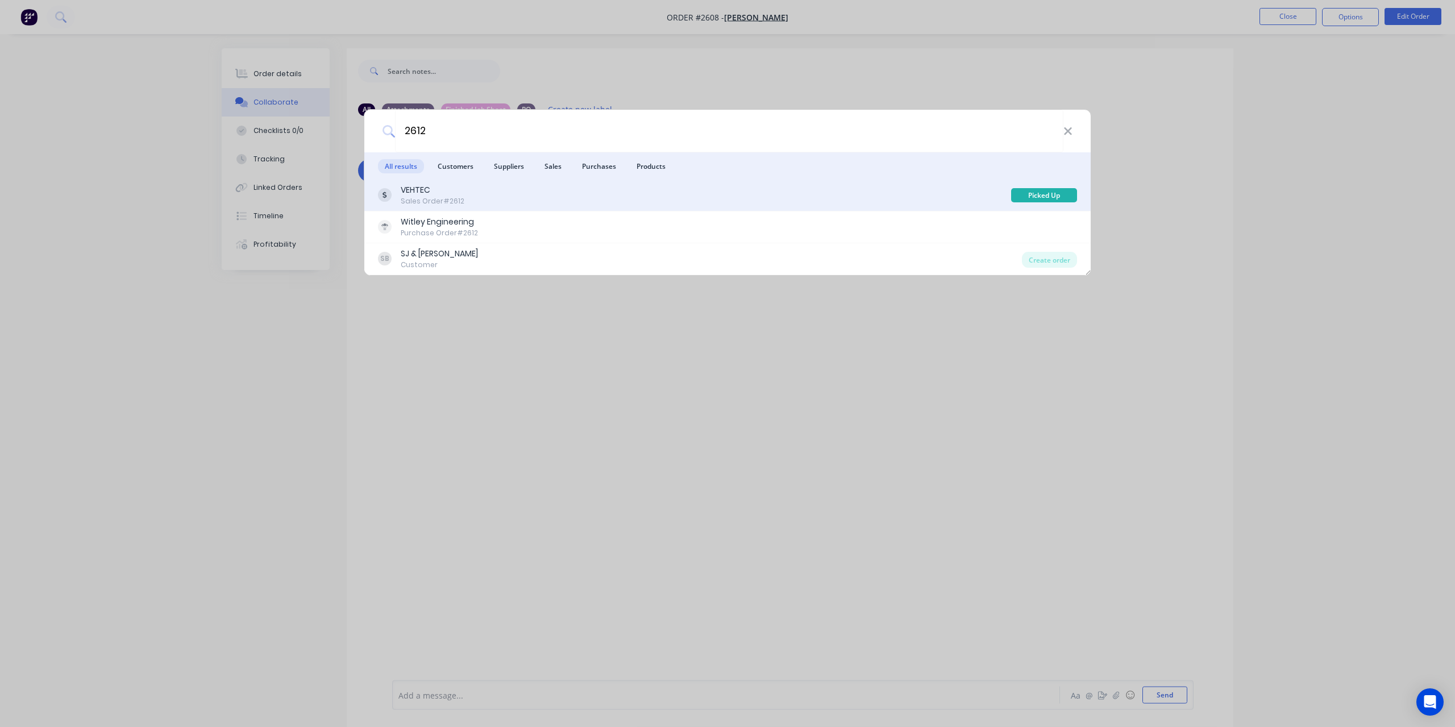
click at [576, 187] on div "VEHTEC Sales Order #2612" at bounding box center [694, 195] width 633 height 22
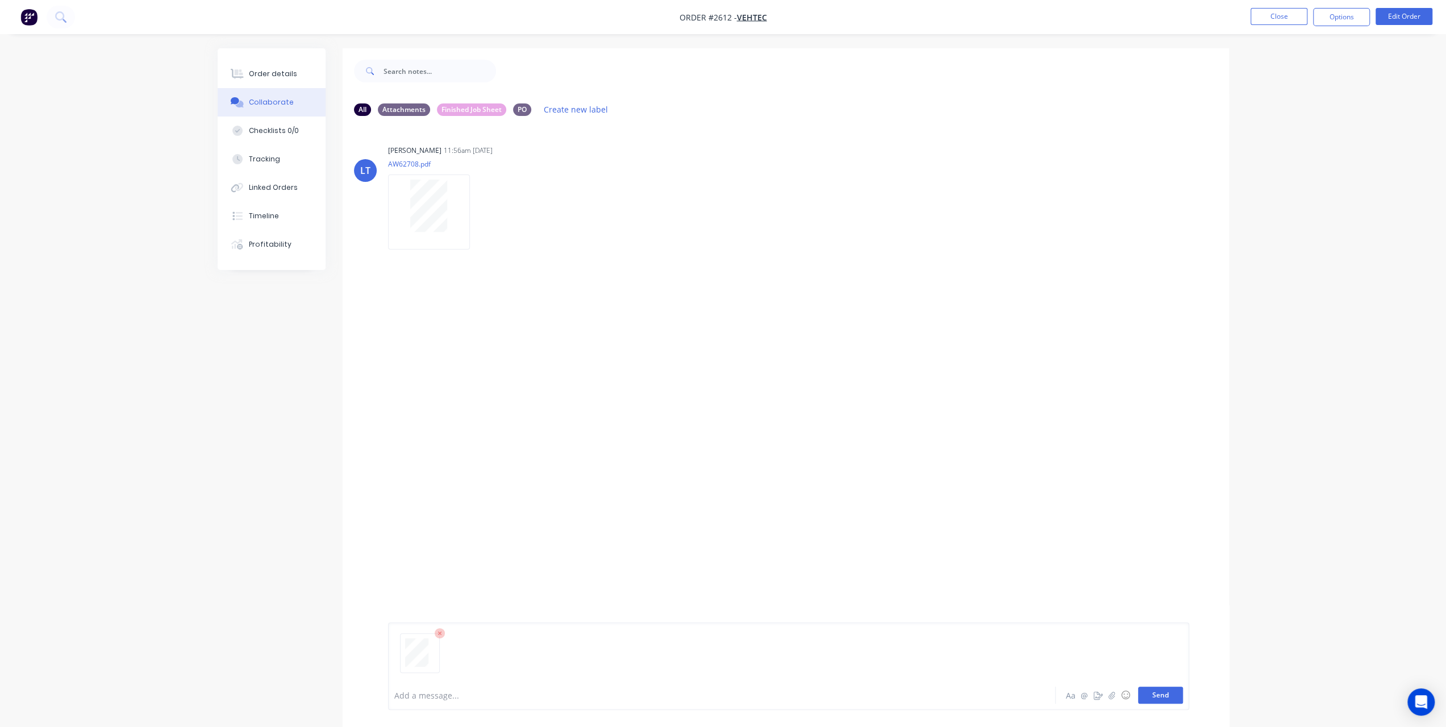
click at [1163, 702] on button "Send" at bounding box center [1160, 694] width 45 height 17
click at [66, 22] on button at bounding box center [61, 17] width 28 height 23
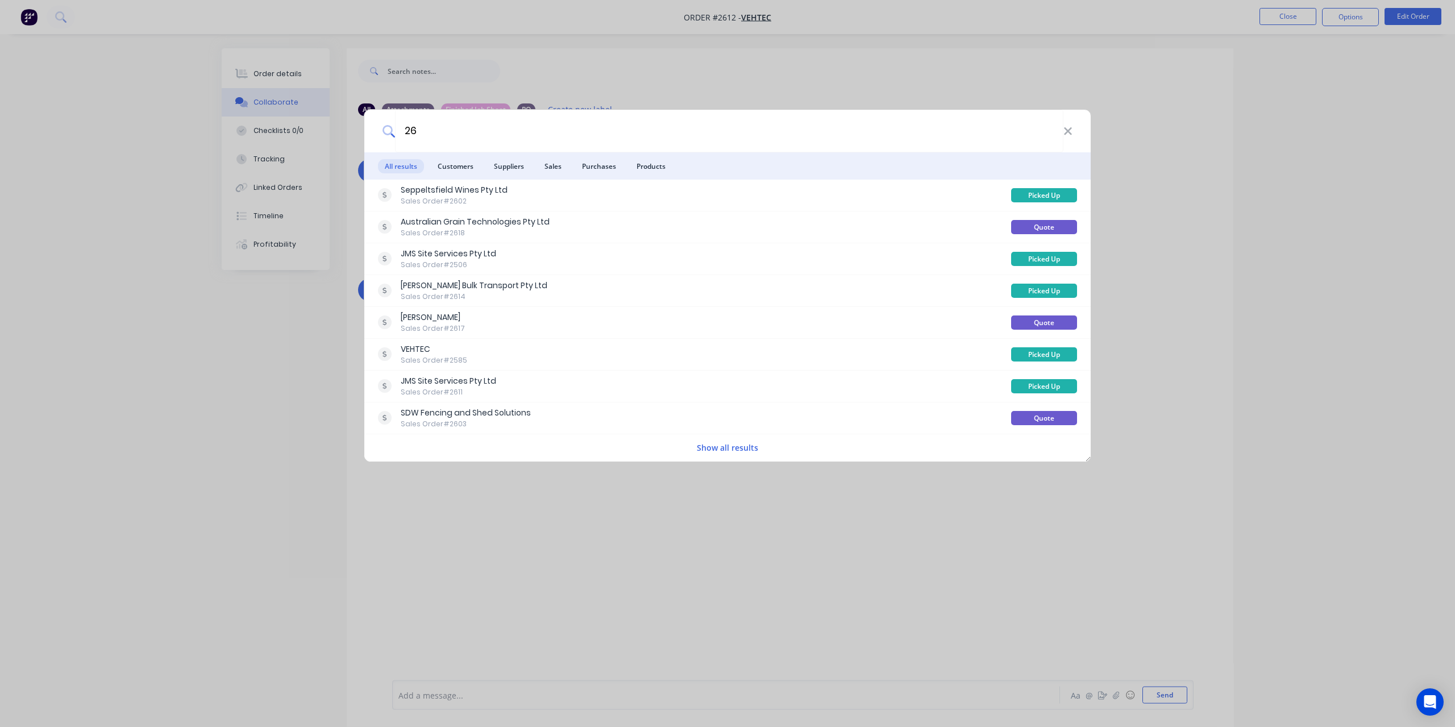
type input "2"
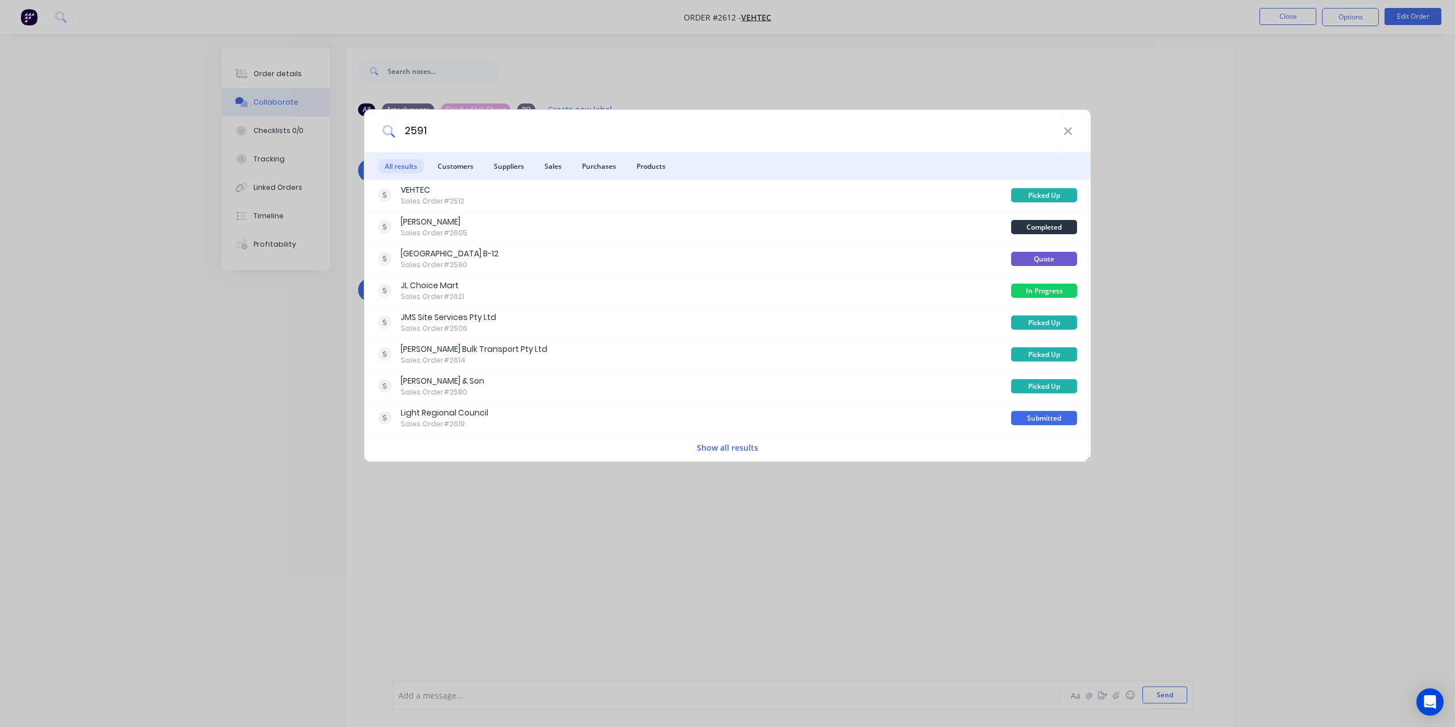
type input "2591"
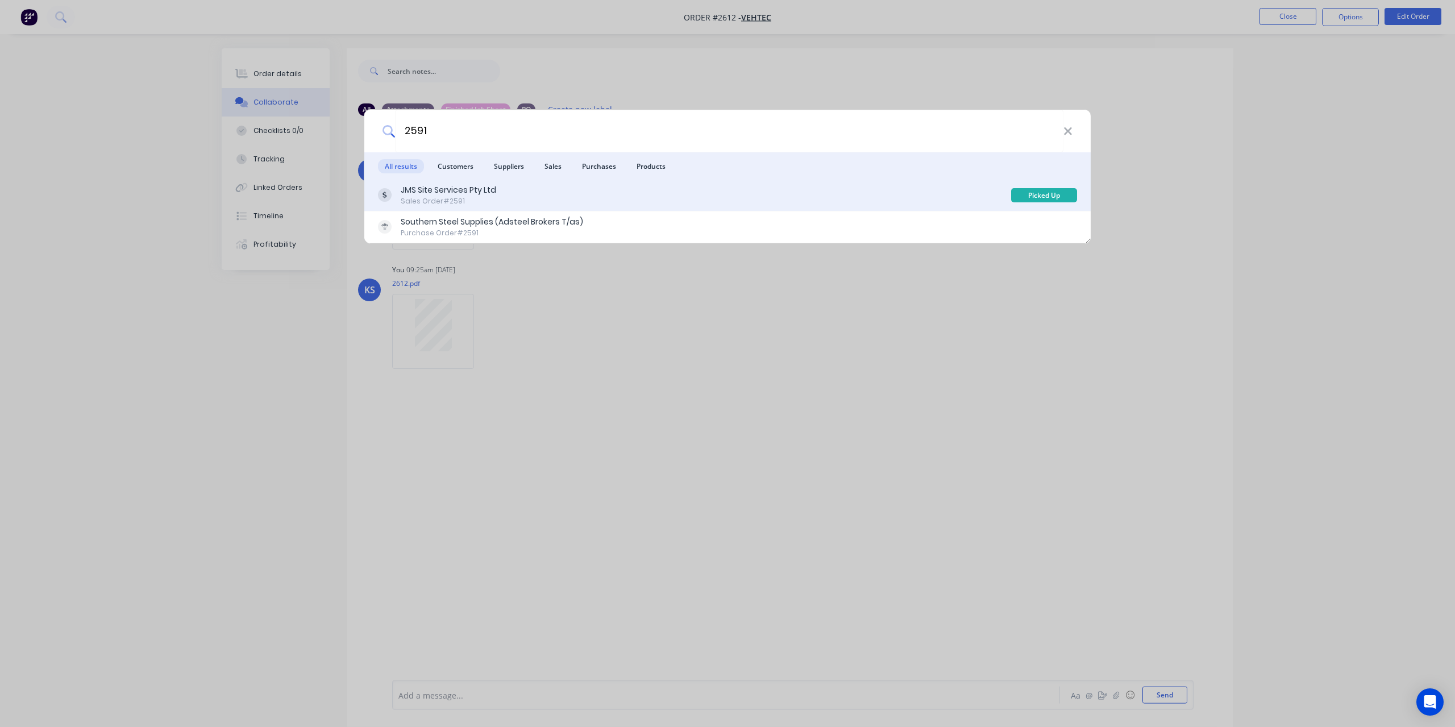
click at [416, 193] on div "JMS Site Services Pty Ltd" at bounding box center [448, 190] width 95 height 12
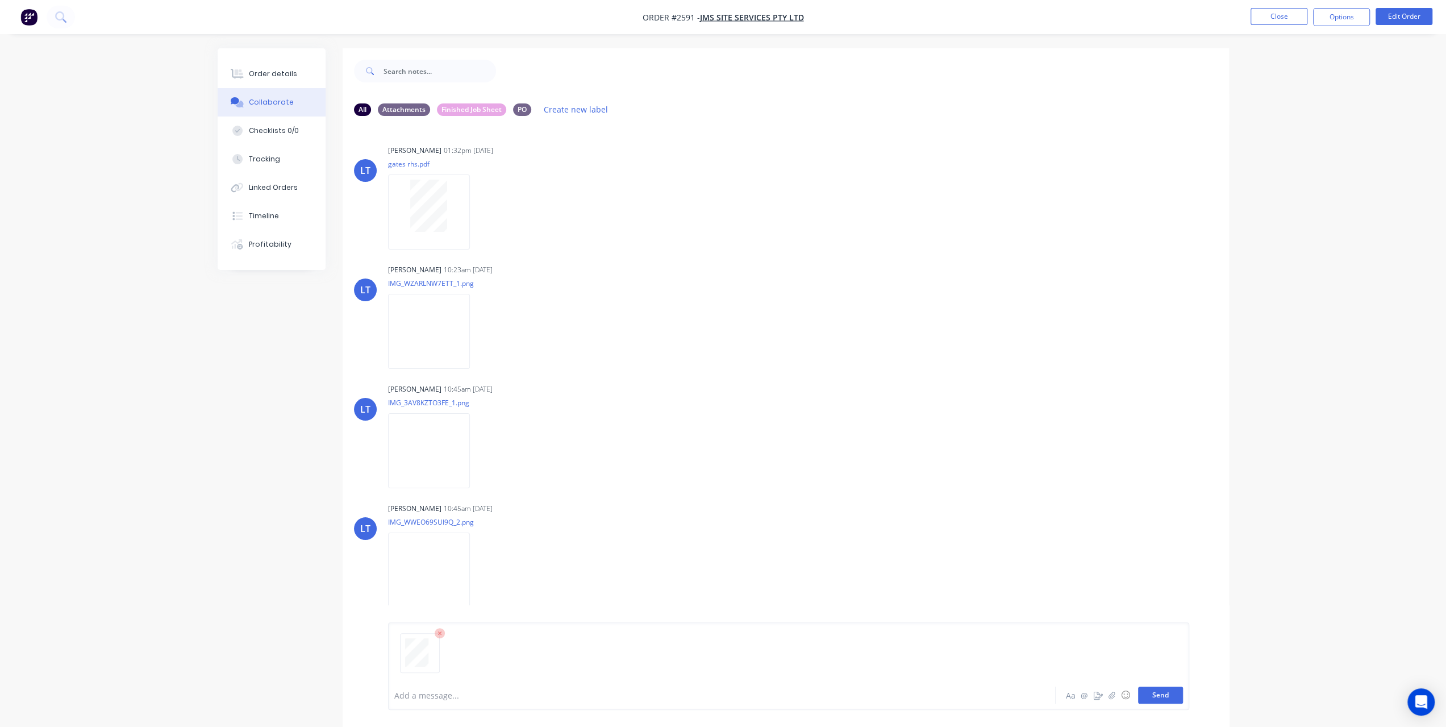
click at [1164, 693] on button "Send" at bounding box center [1160, 694] width 45 height 17
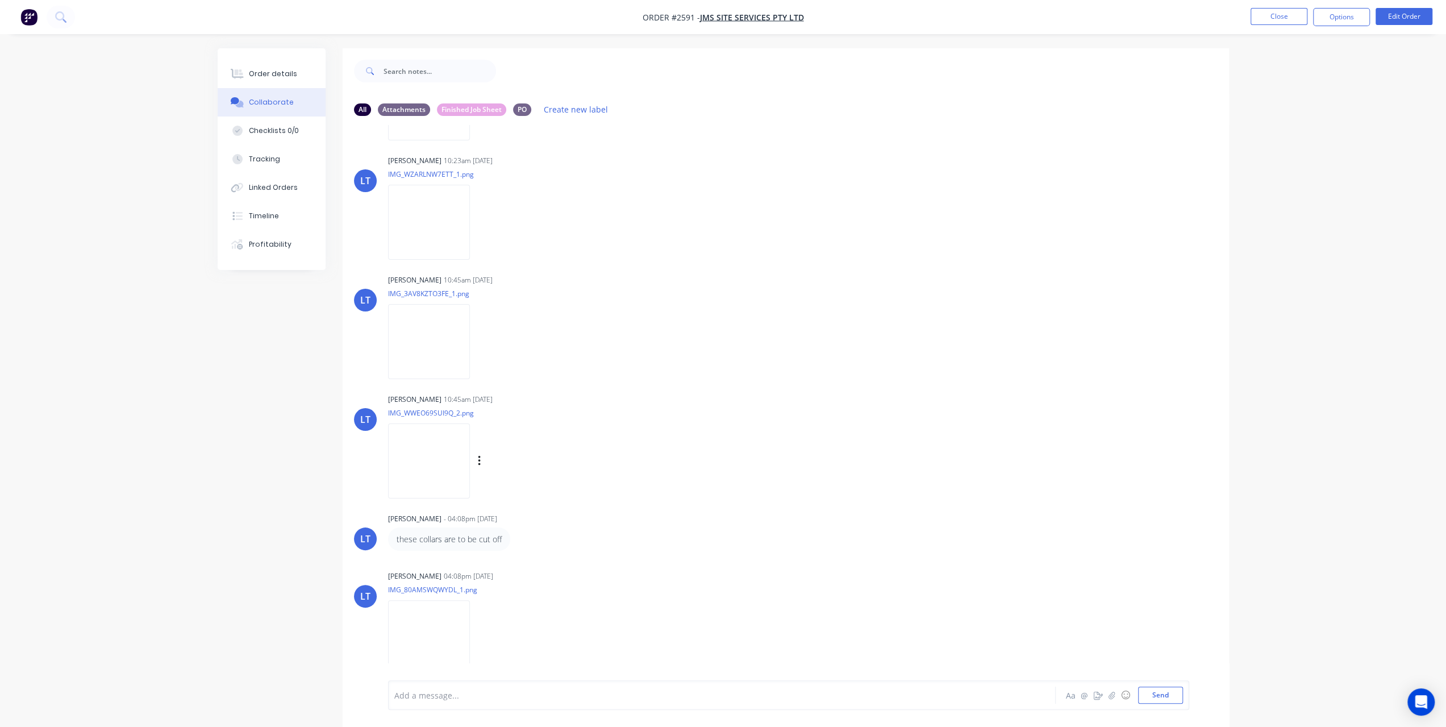
click at [448, 448] on img at bounding box center [429, 460] width 82 height 74
click at [434, 330] on img at bounding box center [429, 341] width 82 height 74
click at [59, 18] on icon at bounding box center [60, 16] width 11 height 11
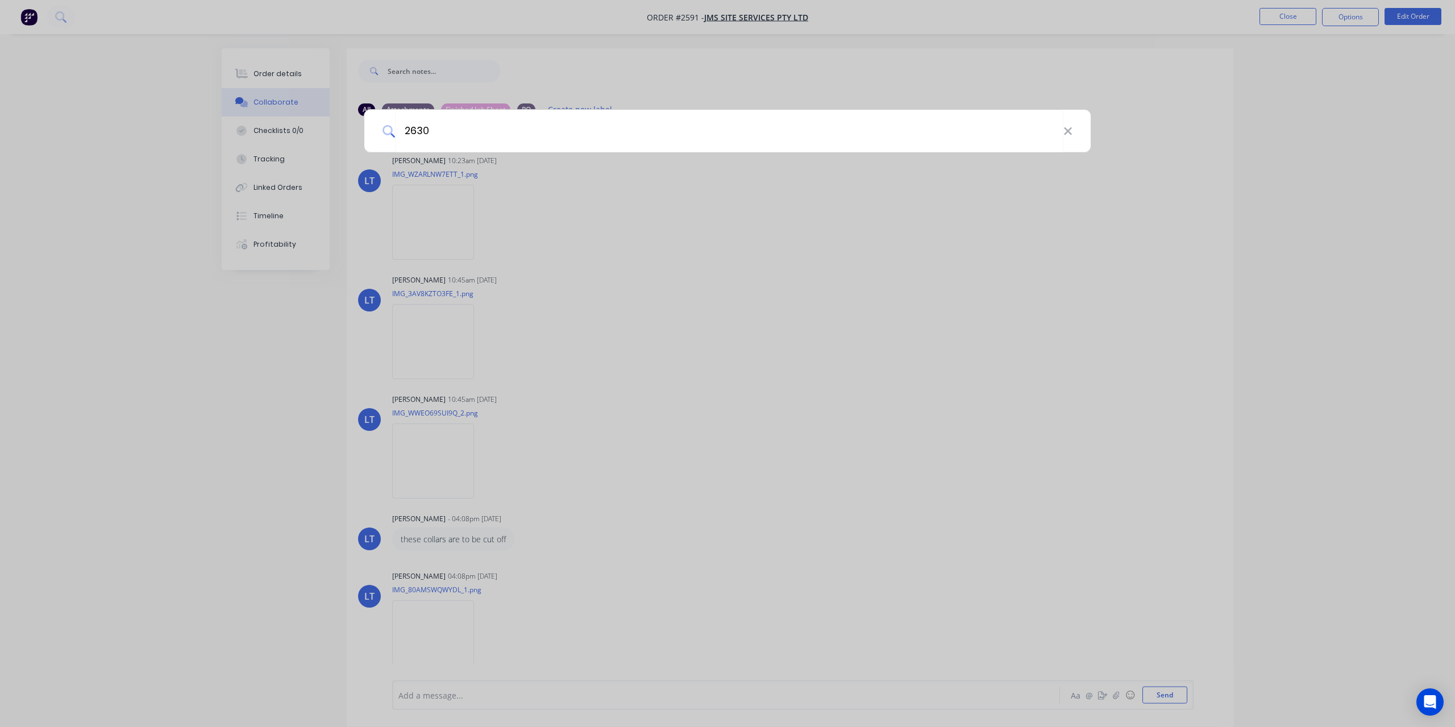
type input "2630"
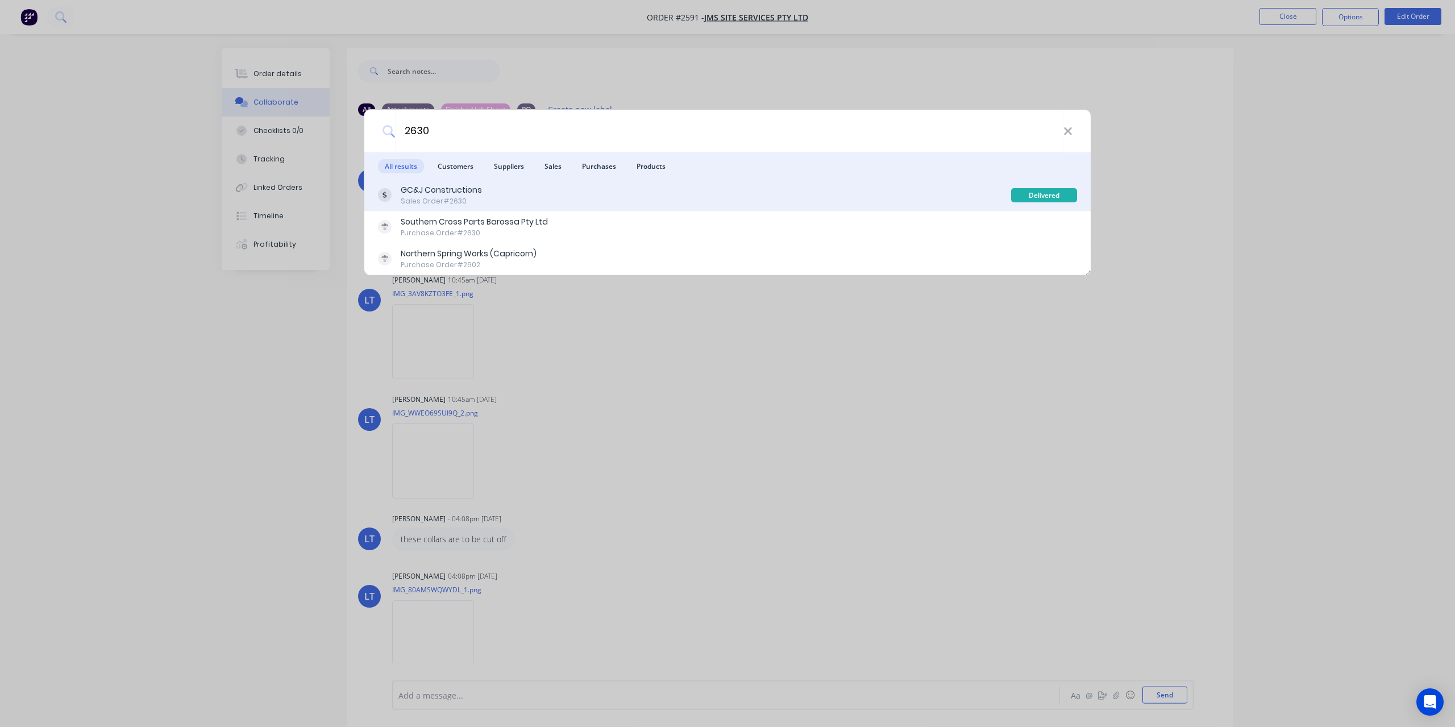
click at [395, 185] on div "GC&J Constructions Sales Order #2630" at bounding box center [694, 195] width 633 height 22
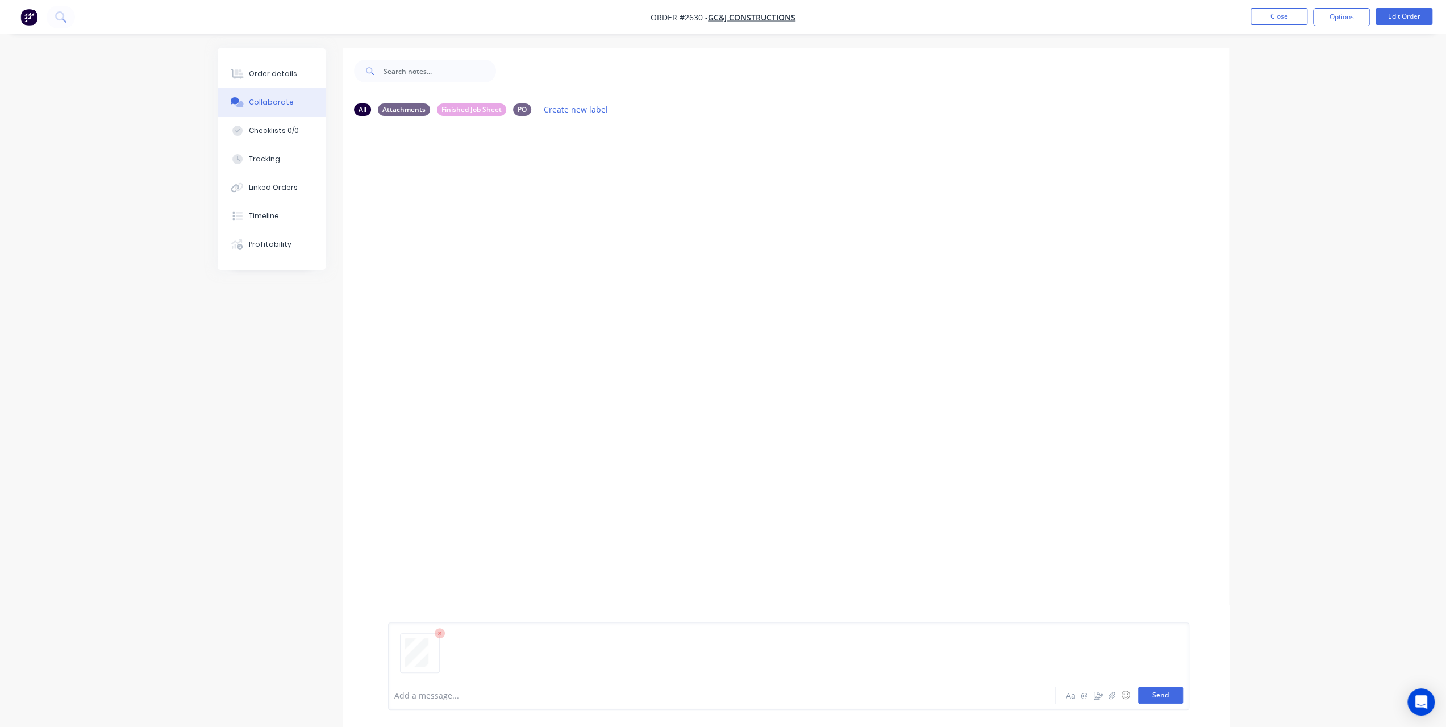
click at [1153, 692] on button "Send" at bounding box center [1160, 694] width 45 height 17
click at [1152, 697] on button "Send" at bounding box center [1160, 694] width 45 height 17
click at [1164, 694] on button "Send" at bounding box center [1160, 694] width 45 height 17
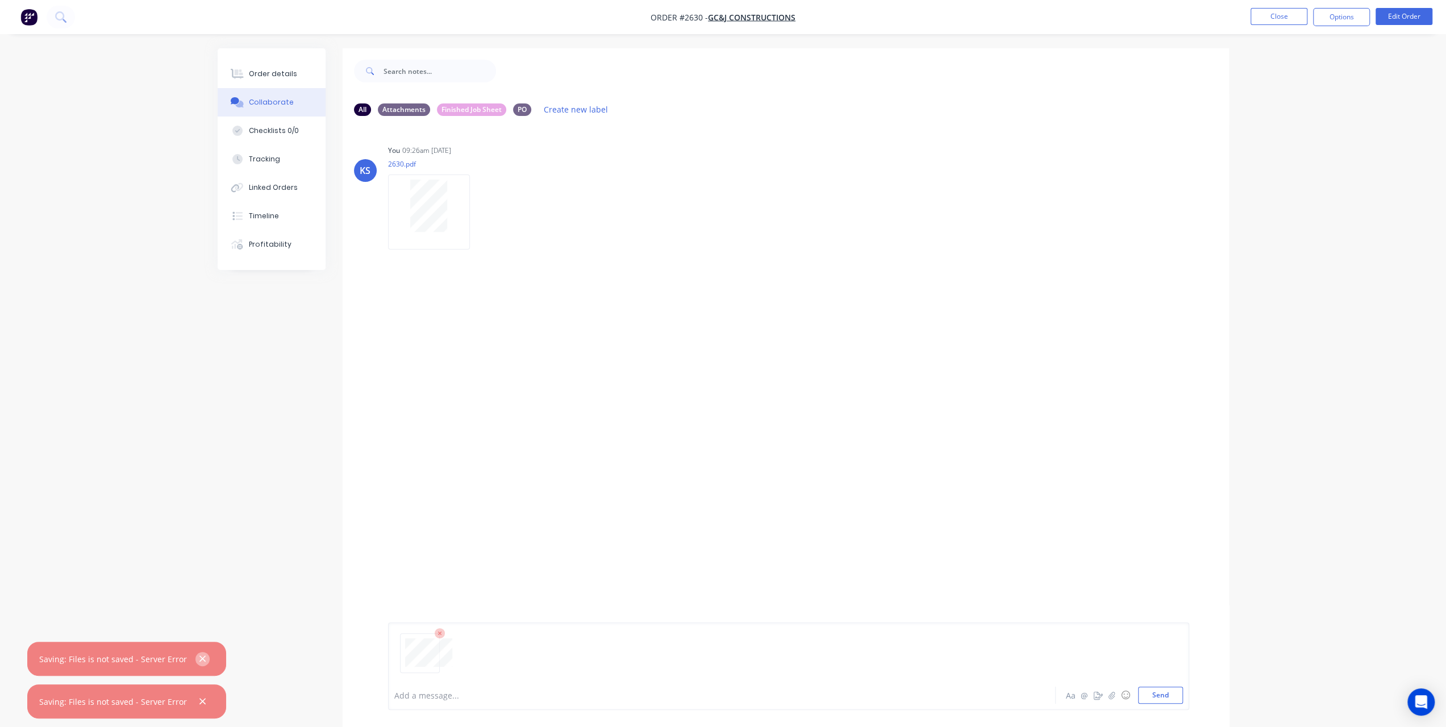
click at [209, 659] on button "button" at bounding box center [202, 659] width 14 height 14
click at [205, 707] on button "button" at bounding box center [202, 701] width 14 height 14
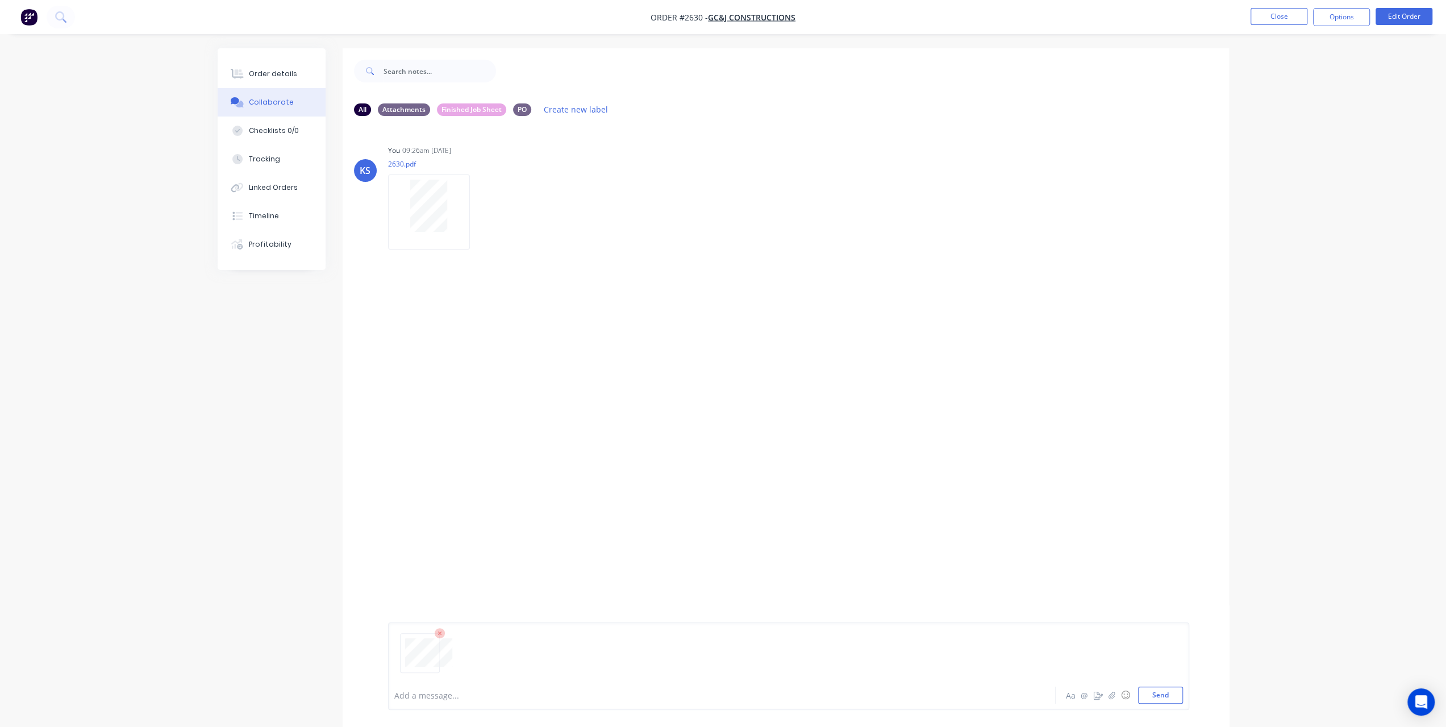
click at [439, 635] on icon at bounding box center [440, 633] width 10 height 10
click at [1157, 697] on button "Send" at bounding box center [1160, 694] width 45 height 17
click at [210, 705] on div at bounding box center [202, 701] width 16 height 16
click at [205, 703] on icon "button" at bounding box center [202, 701] width 7 height 10
click at [438, 630] on icon at bounding box center [440, 633] width 10 height 10
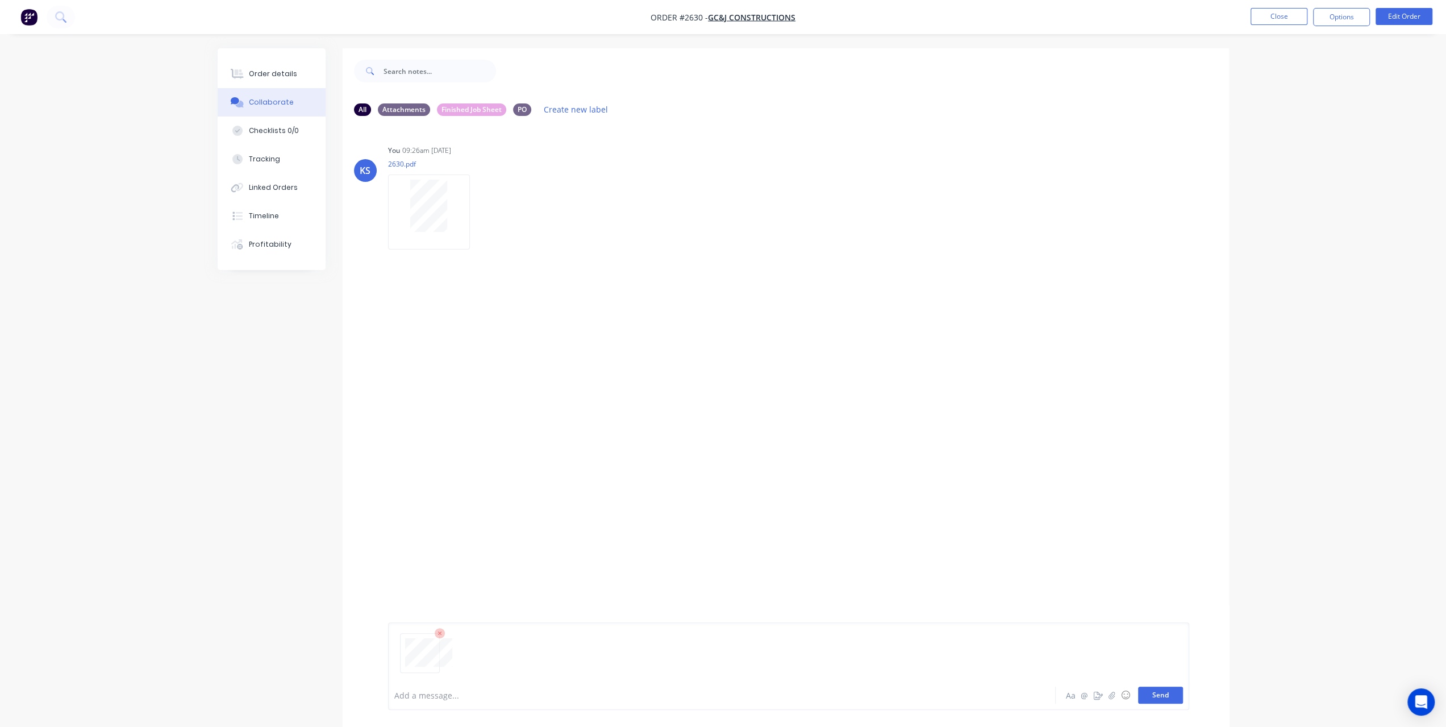
click at [1160, 697] on button "Send" at bounding box center [1160, 694] width 45 height 17
click at [205, 703] on icon "button" at bounding box center [202, 701] width 7 height 10
click at [441, 634] on icon at bounding box center [440, 633] width 10 height 10
click at [1174, 693] on button "Send" at bounding box center [1160, 694] width 45 height 17
click at [198, 701] on button "button" at bounding box center [202, 701] width 14 height 14
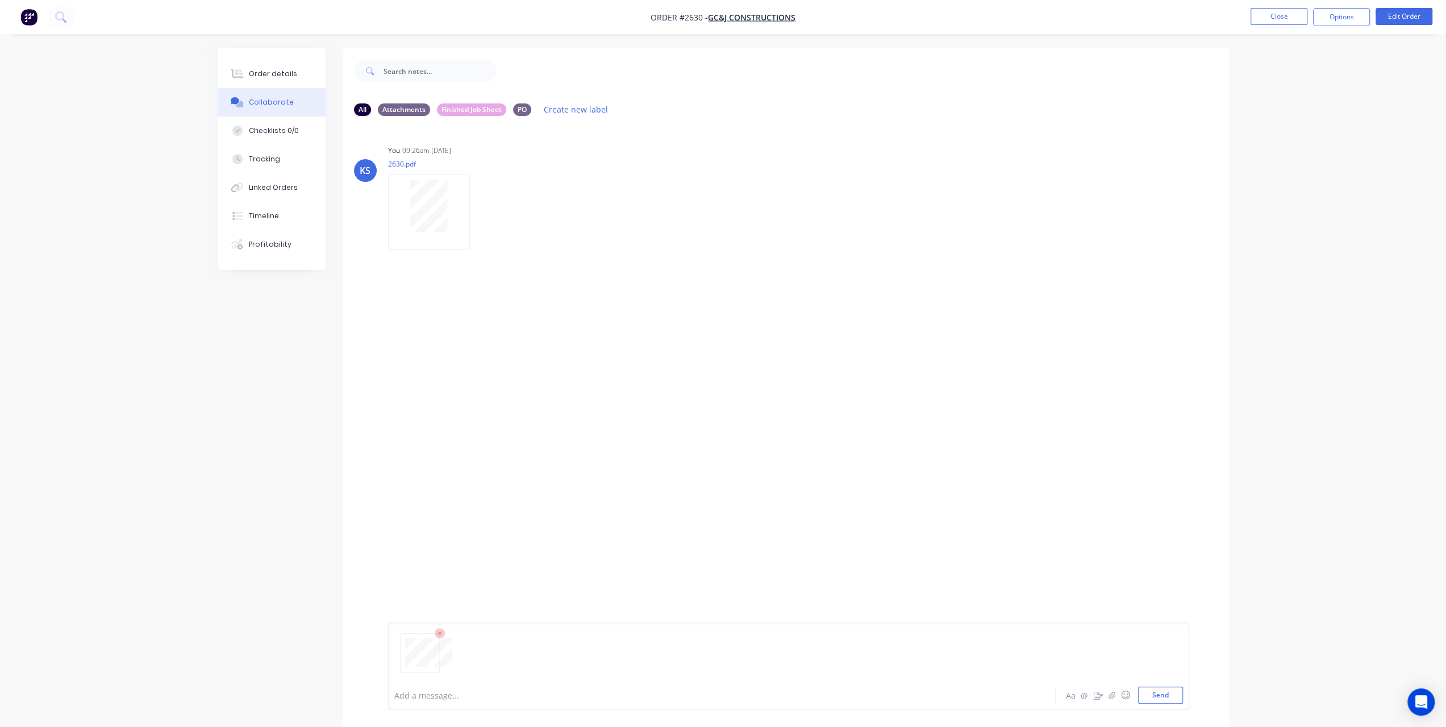
click at [441, 633] on icon at bounding box center [440, 633] width 10 height 10
click at [298, 69] on button "Order details" at bounding box center [272, 74] width 108 height 28
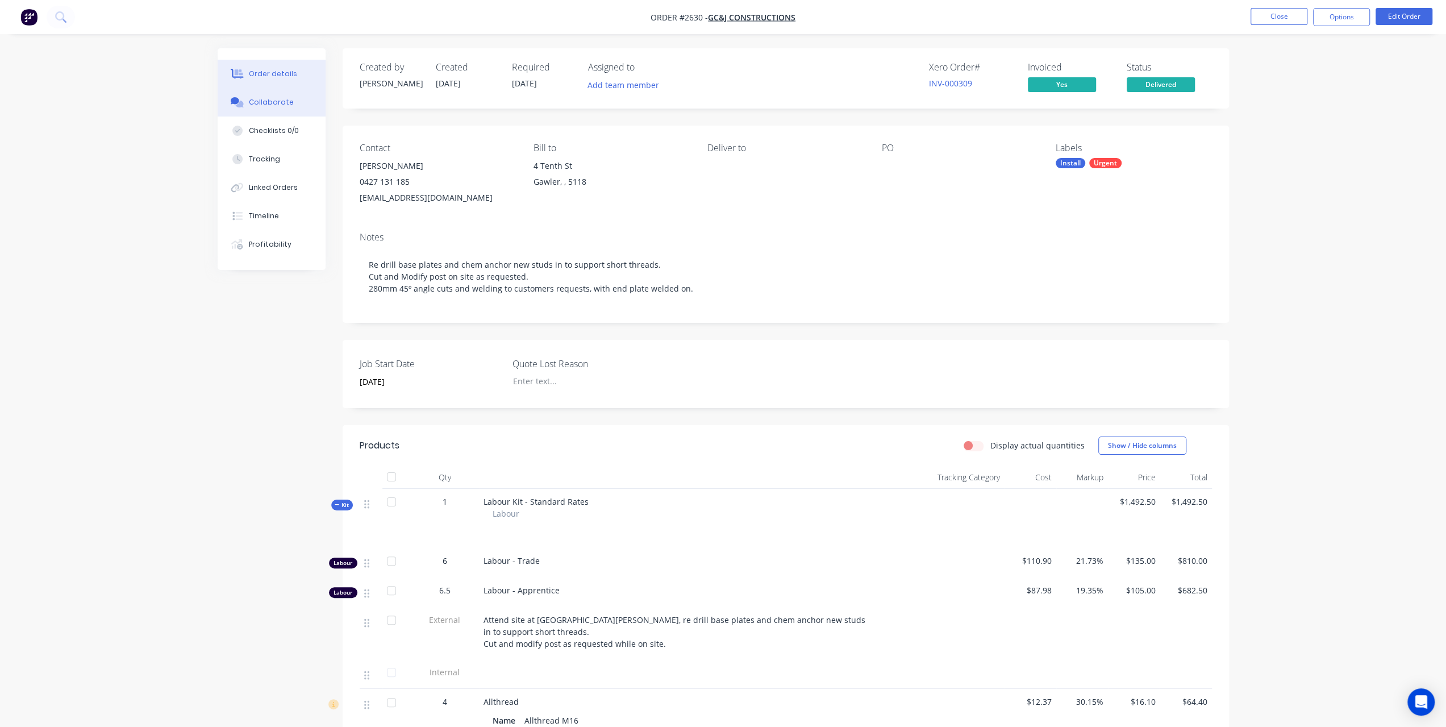
click at [295, 114] on button "Collaborate" at bounding box center [272, 102] width 108 height 28
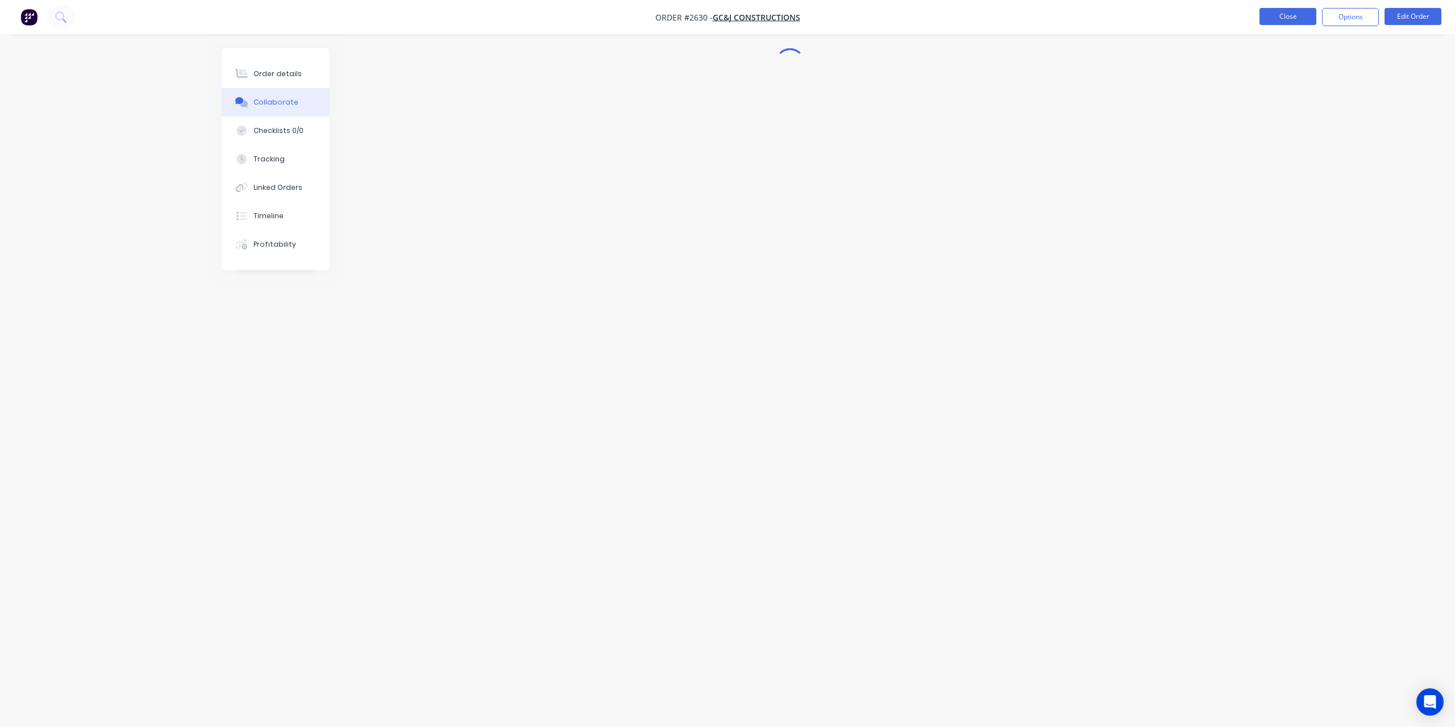
click at [1277, 20] on button "Close" at bounding box center [1287, 16] width 57 height 17
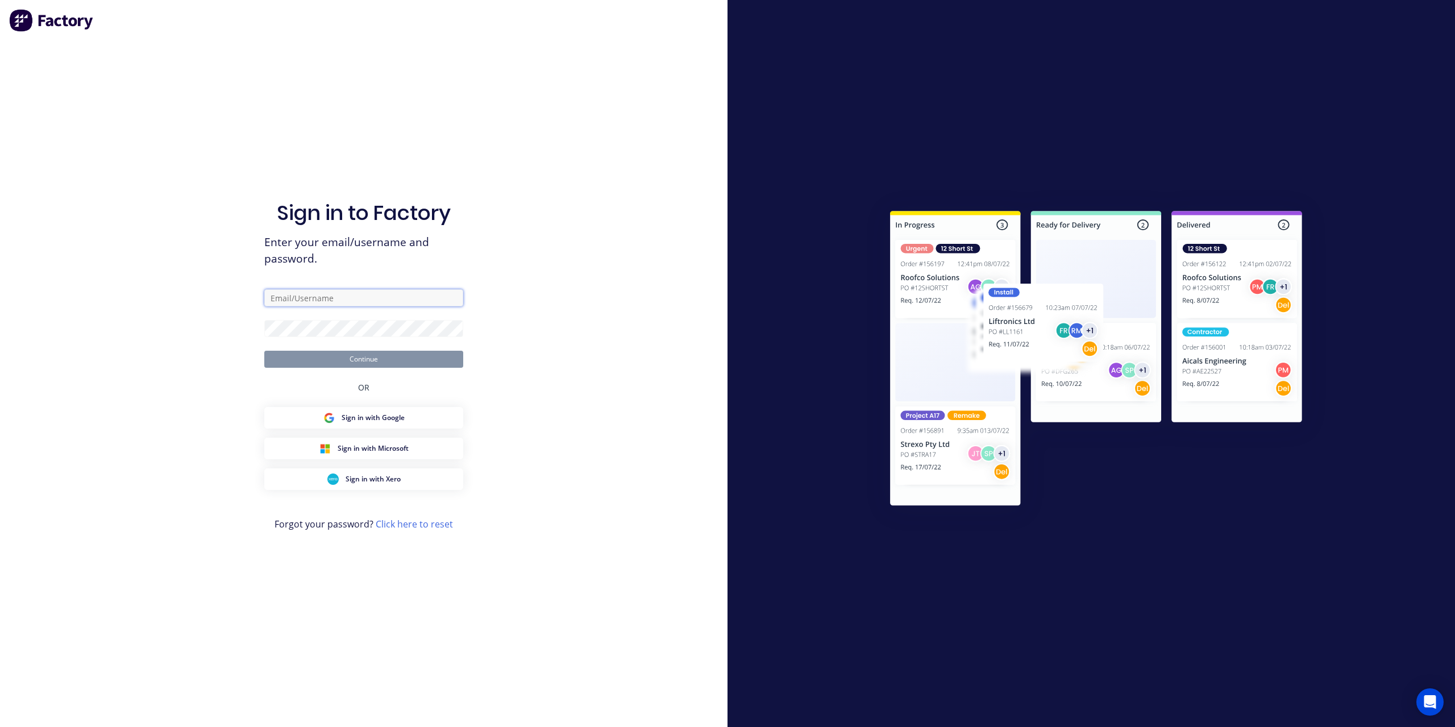
type input "admin@argoweld.com.au"
click at [331, 360] on button "Continue" at bounding box center [363, 359] width 199 height 17
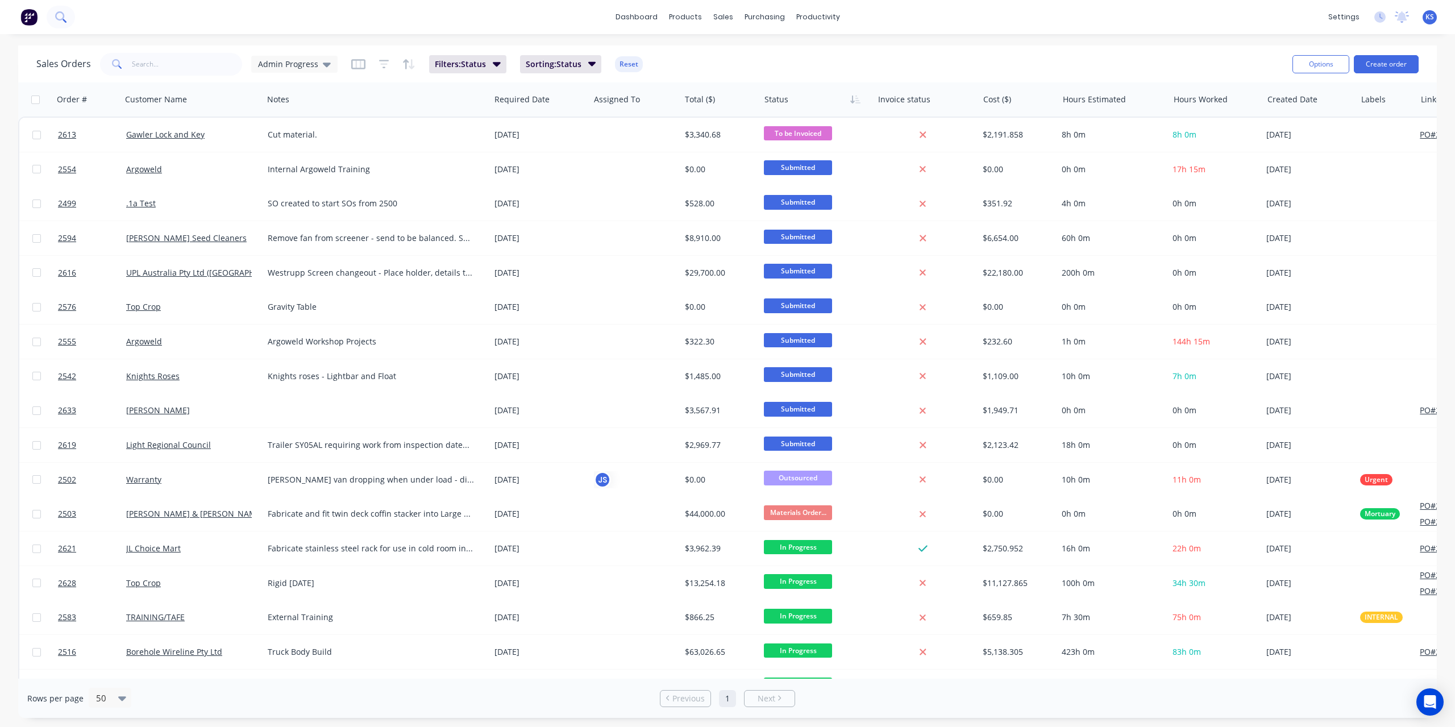
click at [55, 18] on button at bounding box center [61, 17] width 28 height 23
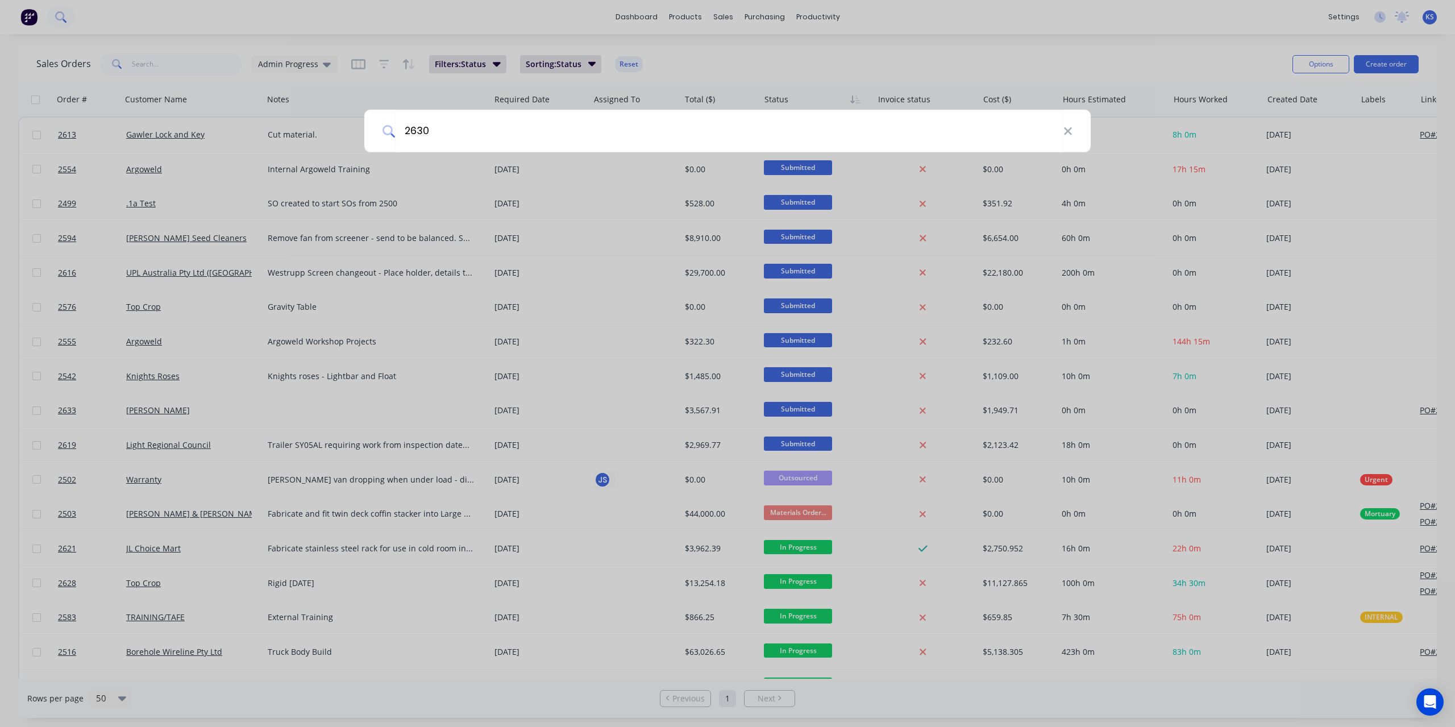
type input "2630"
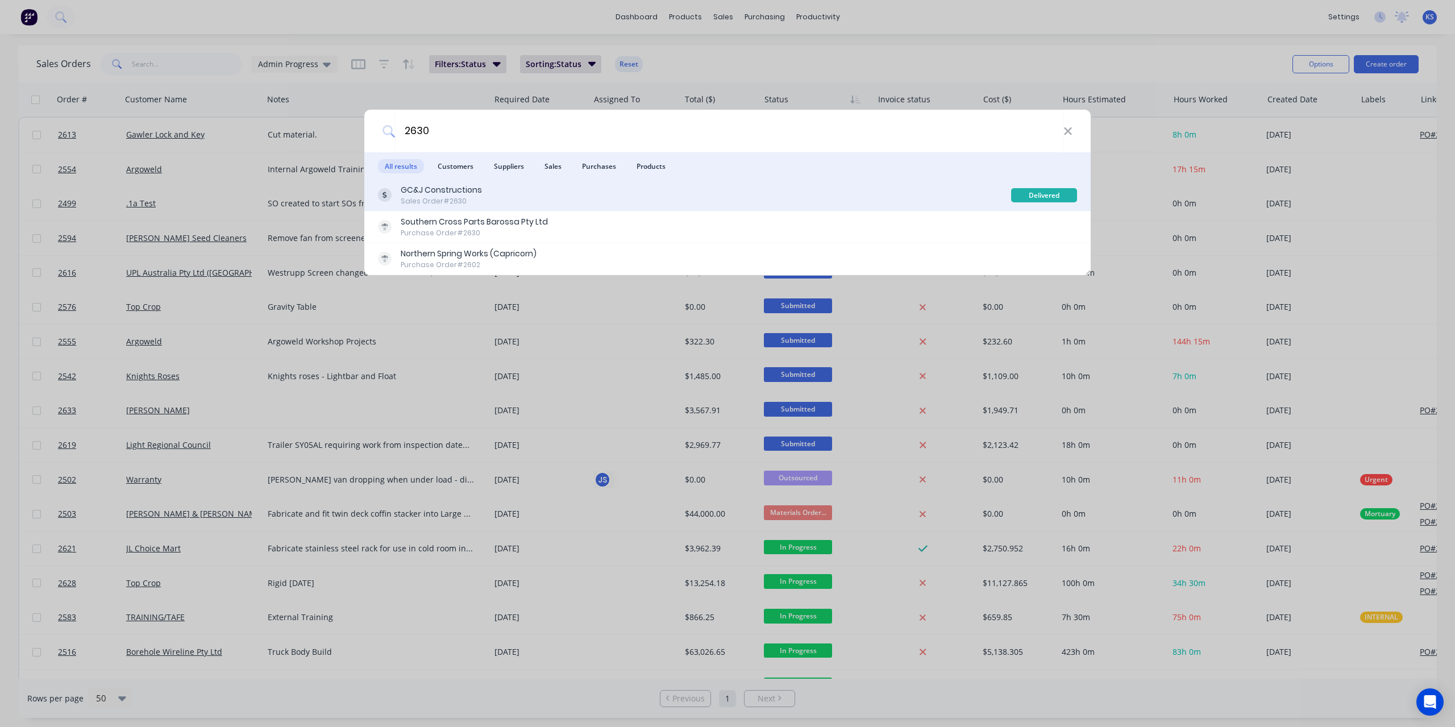
click at [466, 188] on div "GC&J Constructions" at bounding box center [441, 190] width 81 height 12
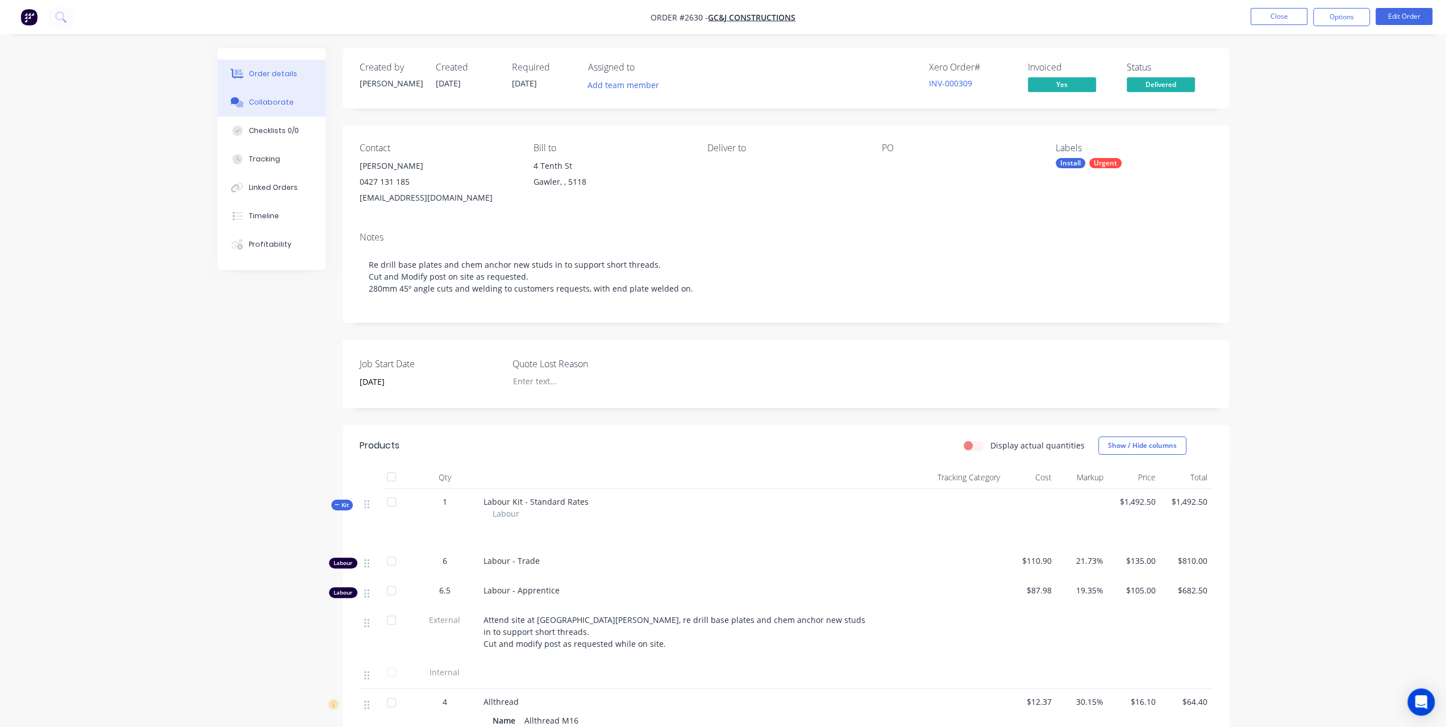
click at [273, 105] on div "Collaborate" at bounding box center [271, 102] width 45 height 10
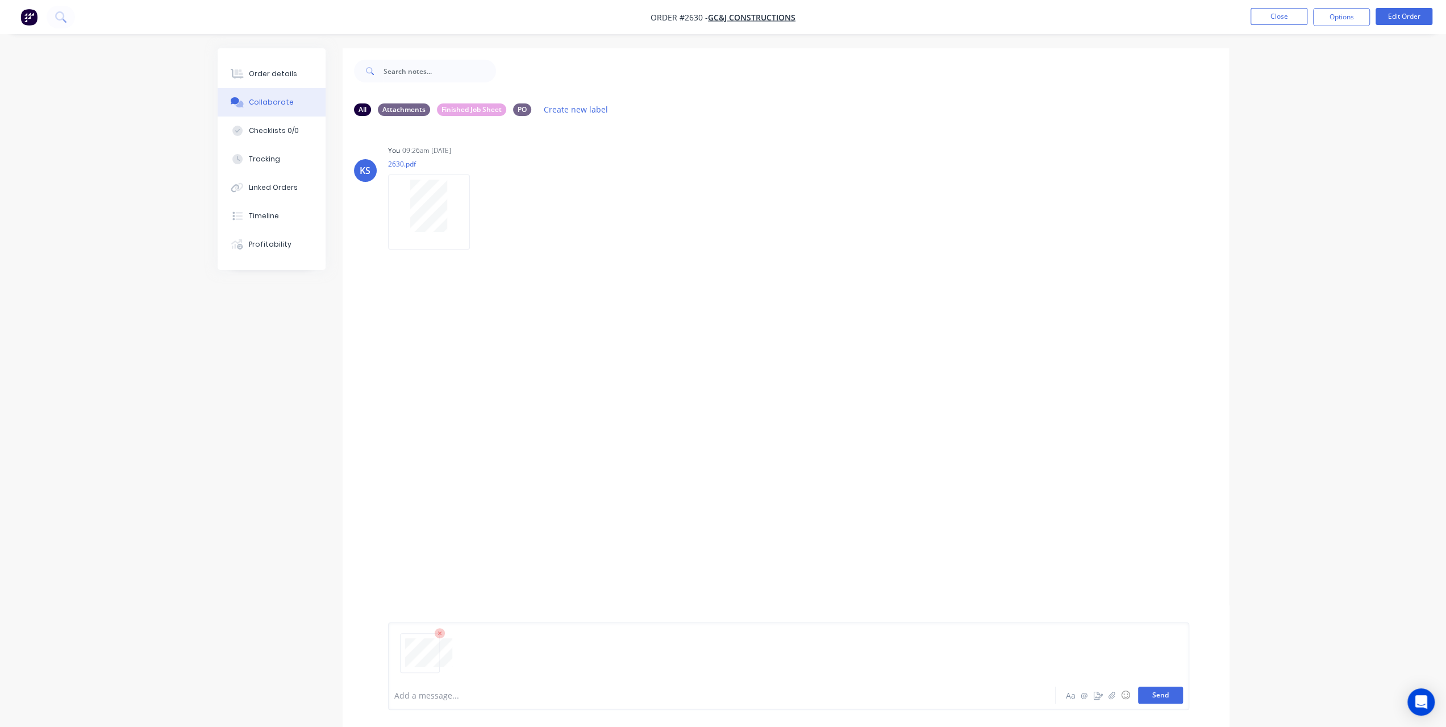
click at [1166, 700] on button "Send" at bounding box center [1160, 694] width 45 height 17
click at [65, 24] on button at bounding box center [61, 17] width 28 height 23
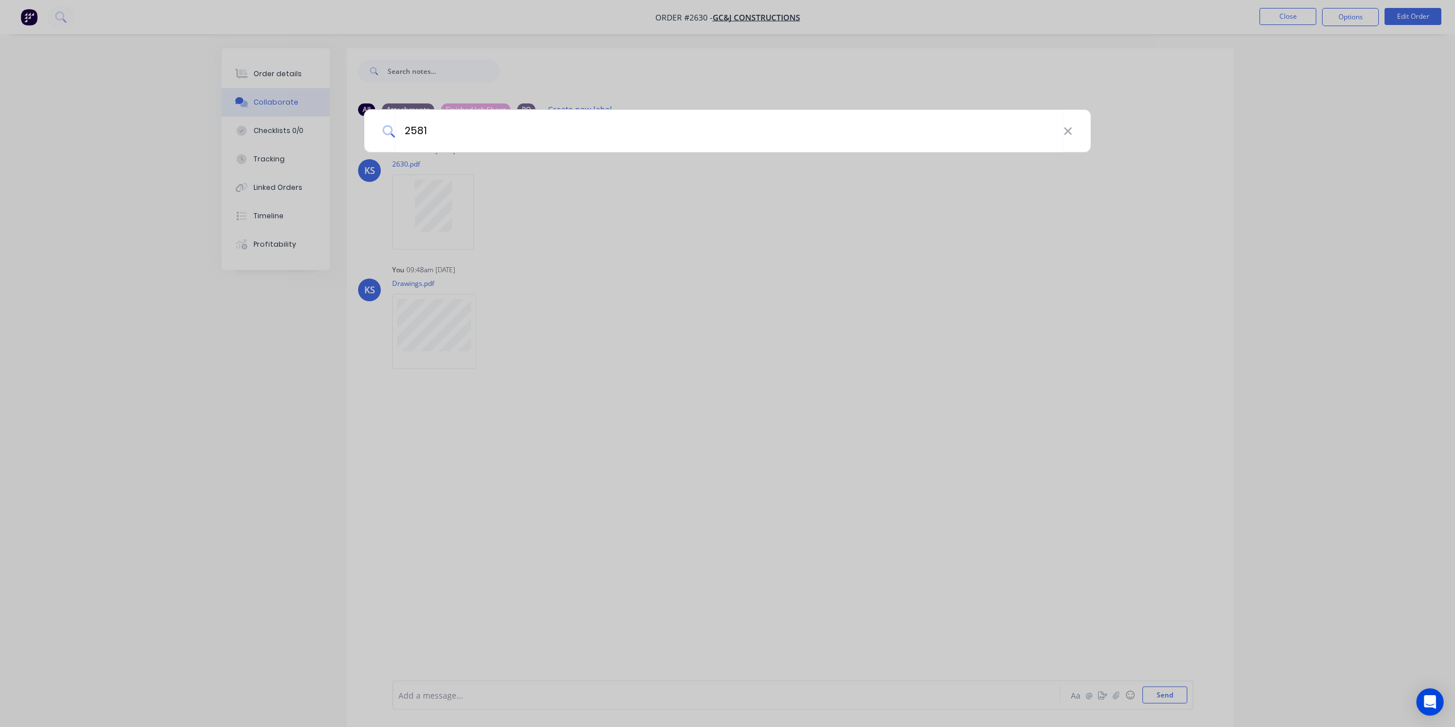
type input "2581"
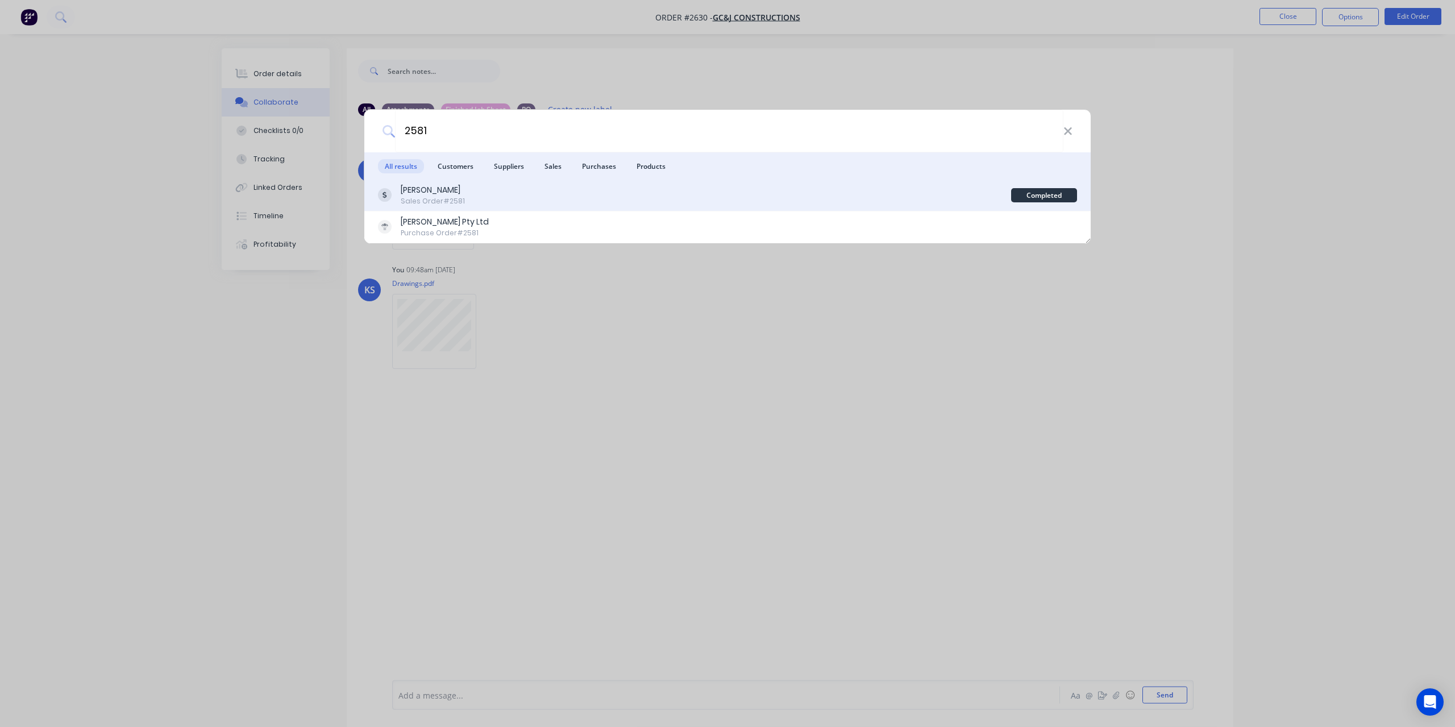
click at [448, 191] on div "[PERSON_NAME]" at bounding box center [433, 190] width 64 height 12
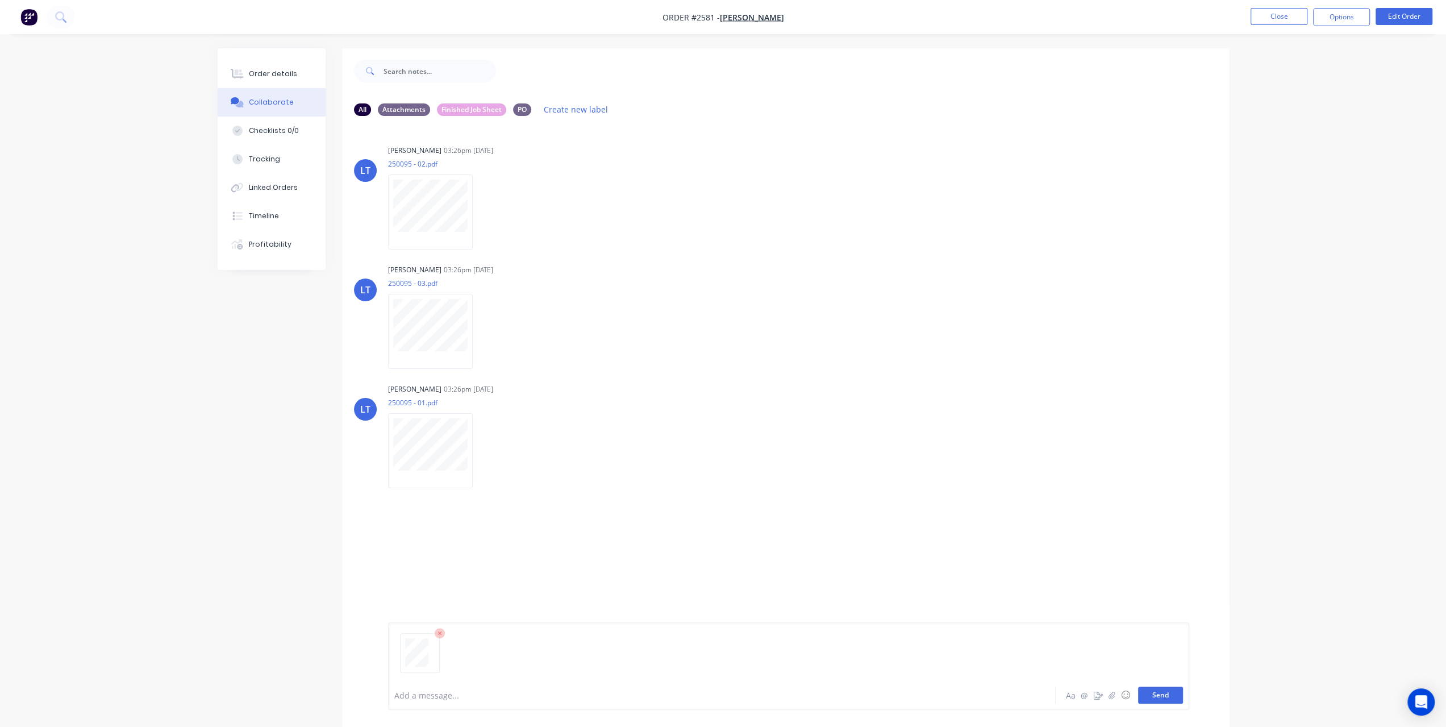
click at [1175, 699] on button "Send" at bounding box center [1160, 694] width 45 height 17
click at [278, 72] on div "Order details" at bounding box center [273, 74] width 48 height 10
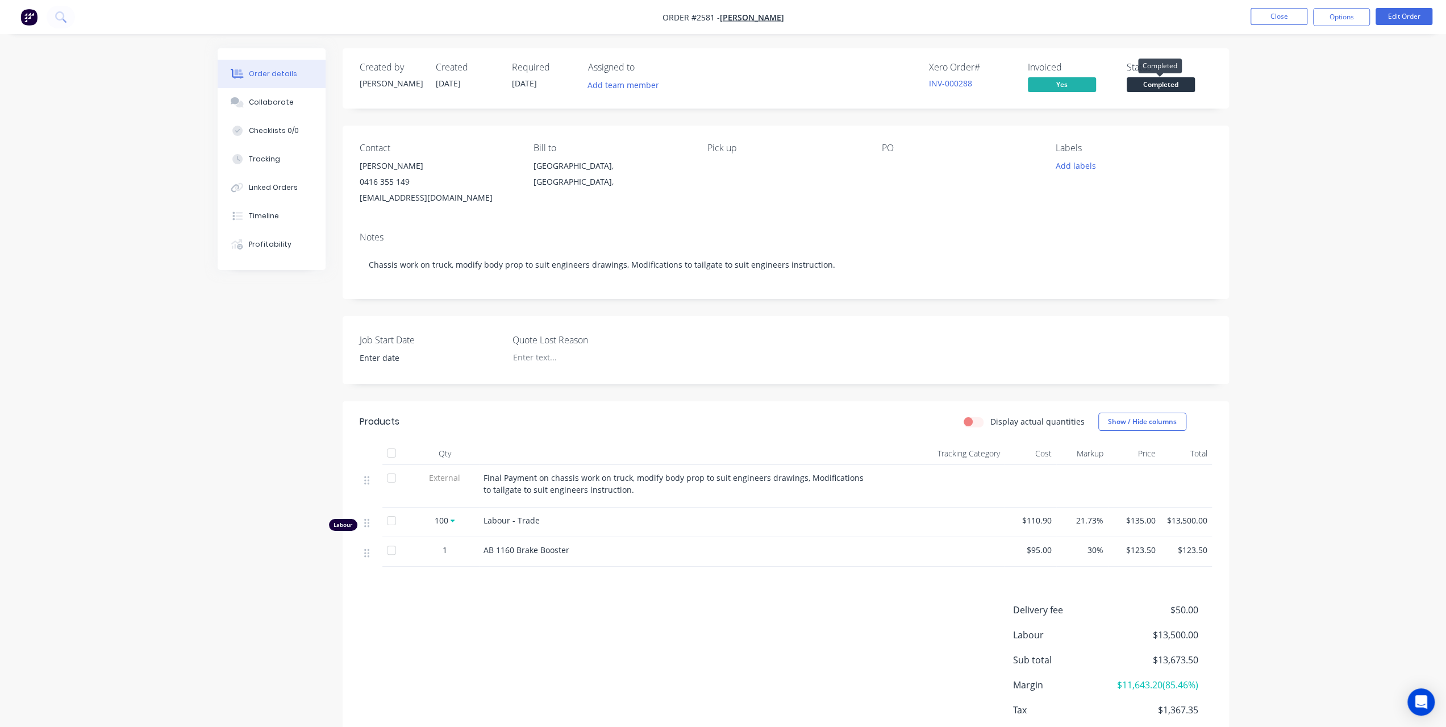
click at [1168, 81] on span "Completed" at bounding box center [1161, 84] width 68 height 14
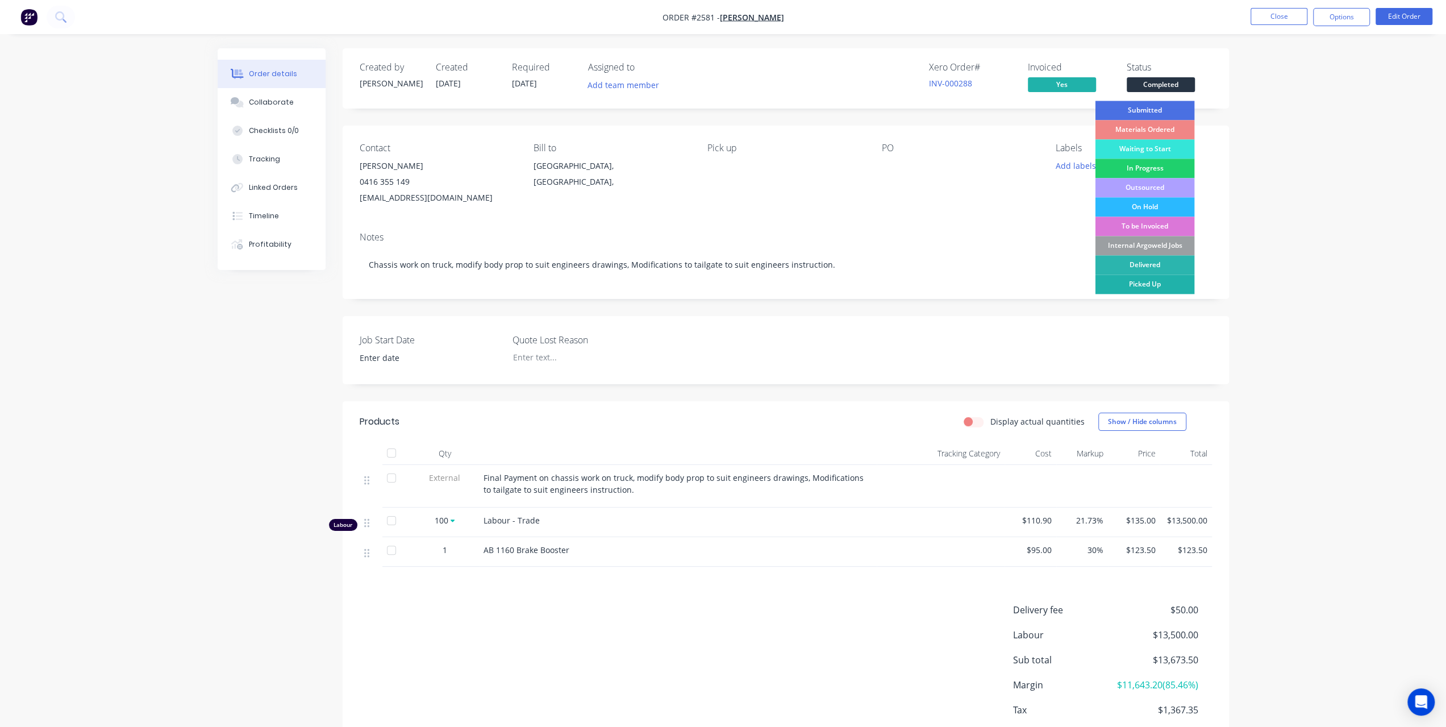
click at [1151, 286] on div "Picked Up" at bounding box center [1144, 283] width 99 height 19
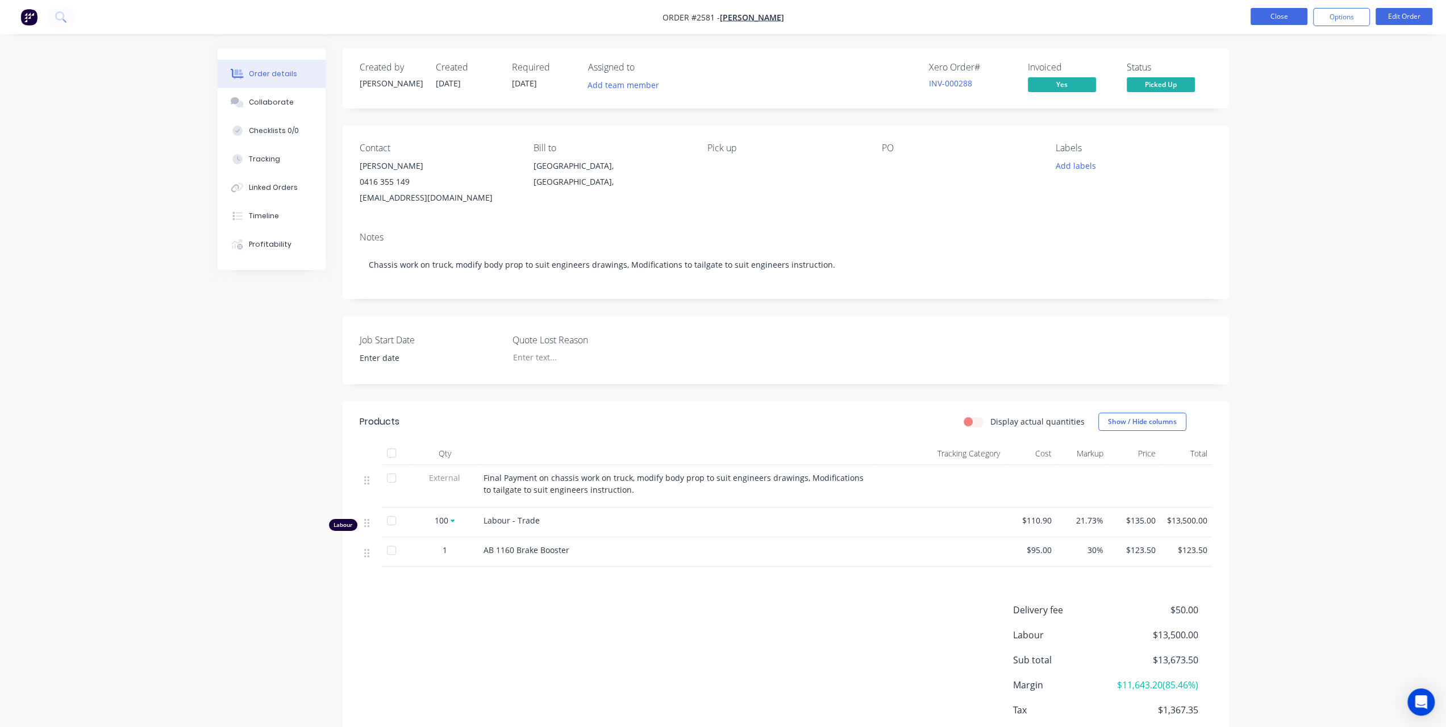
click at [1267, 20] on button "Close" at bounding box center [1279, 16] width 57 height 17
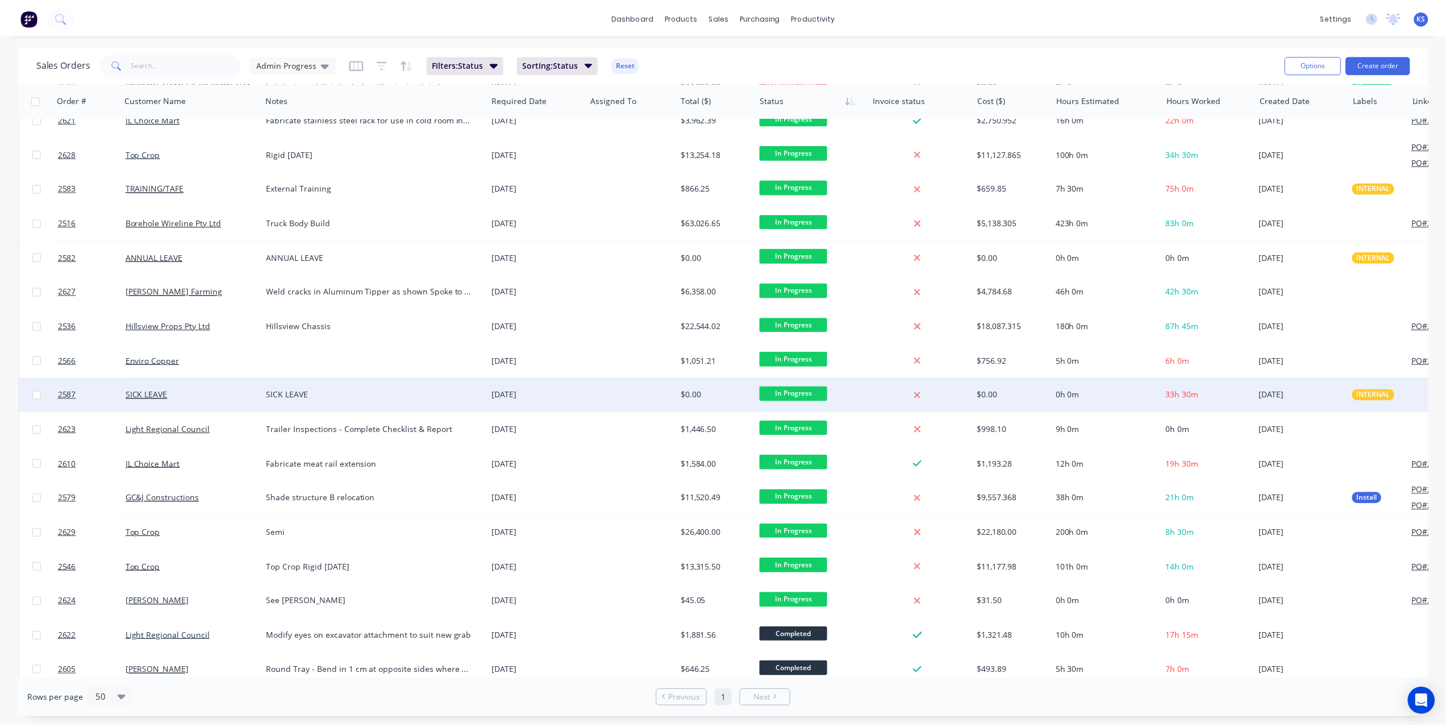
scroll to position [443, 0]
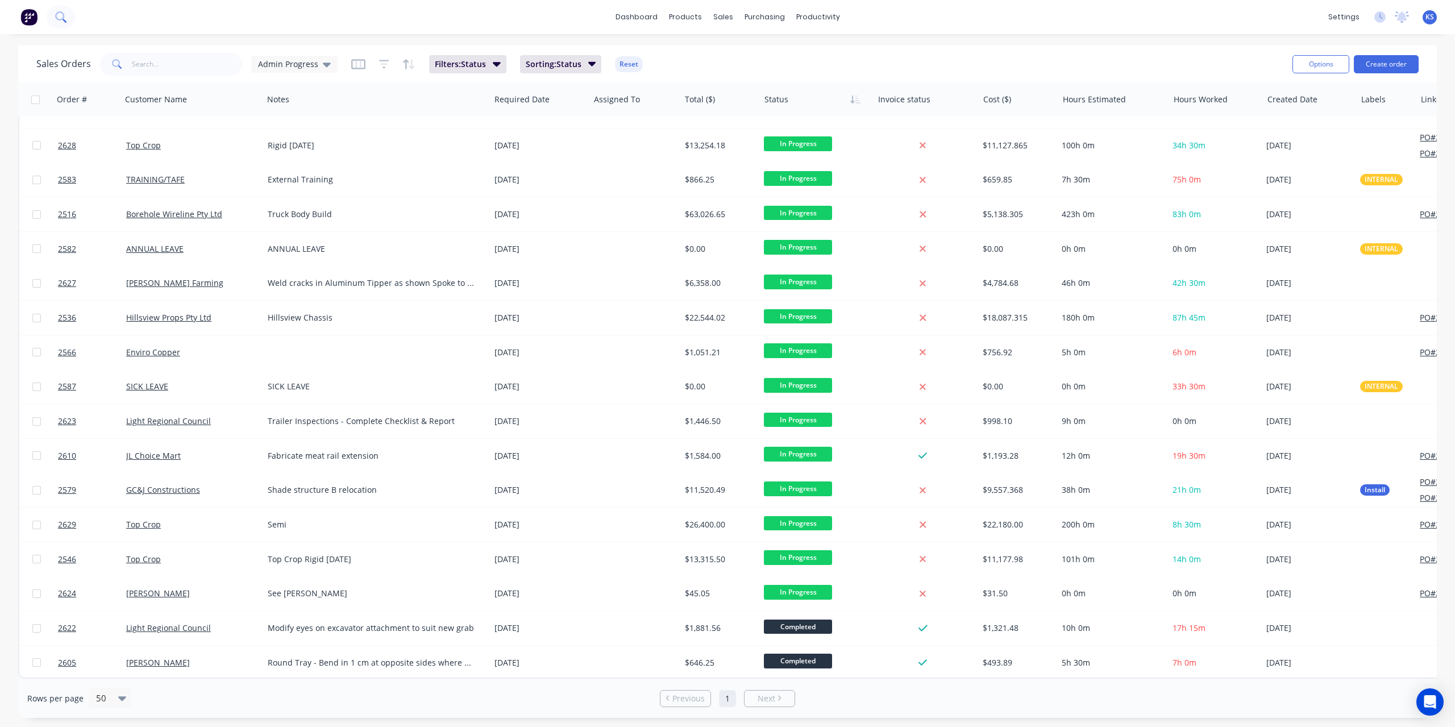
click at [64, 18] on icon at bounding box center [59, 15] width 9 height 9
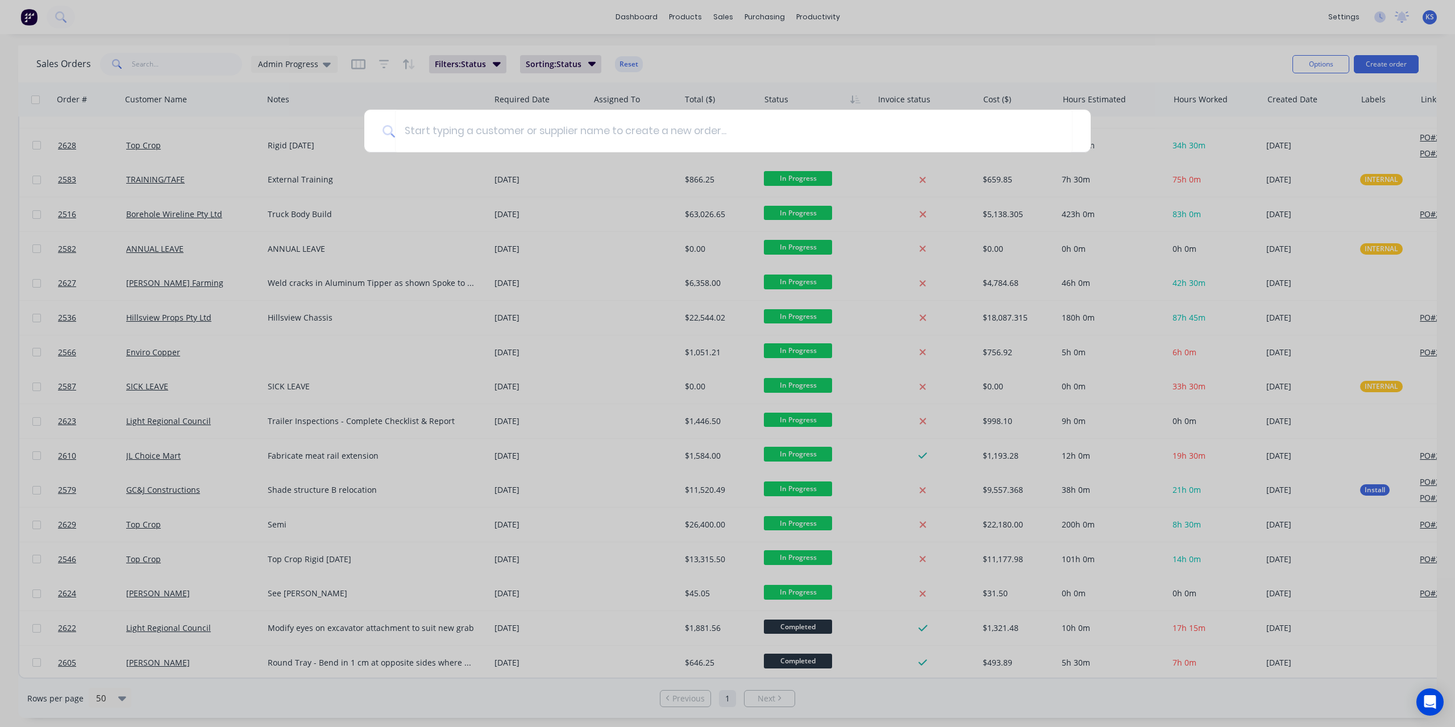
click at [143, 138] on div at bounding box center [727, 363] width 1455 height 727
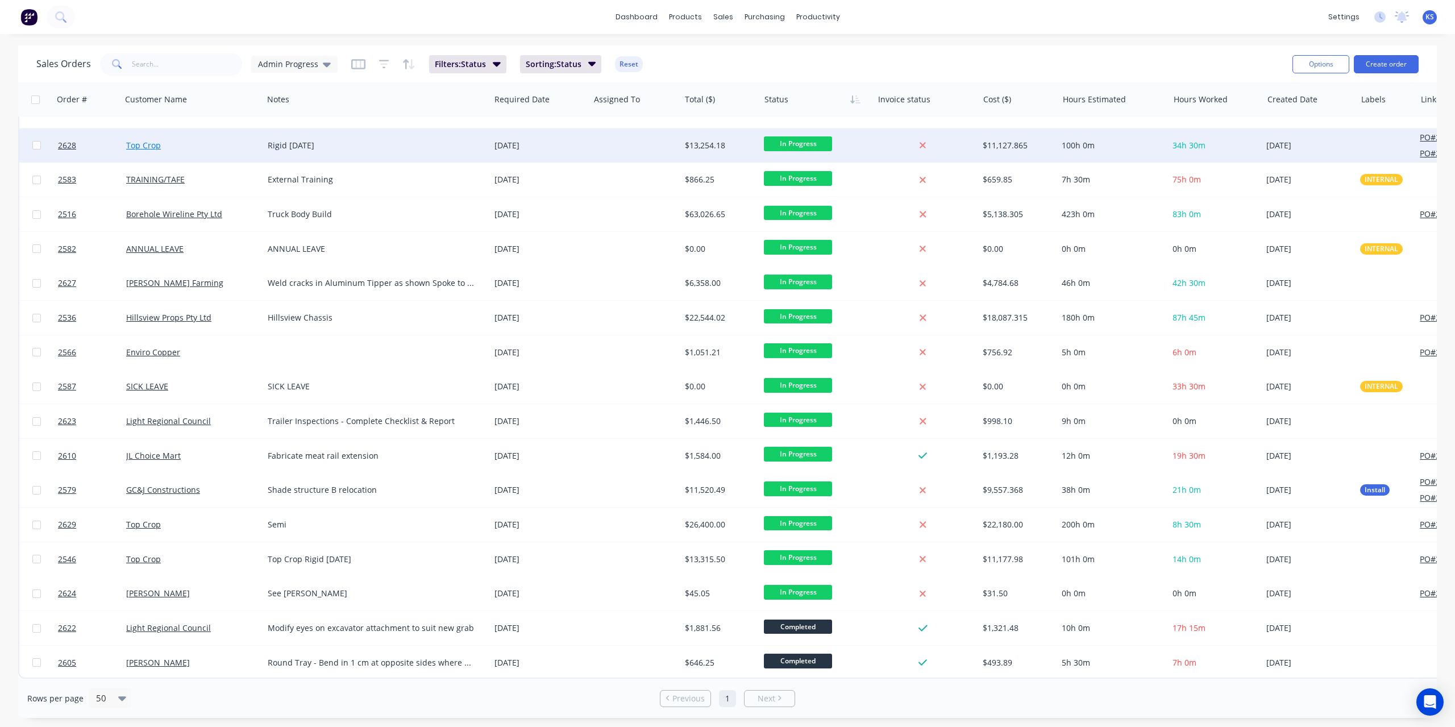
click at [144, 143] on link "Top Crop" at bounding box center [143, 145] width 35 height 11
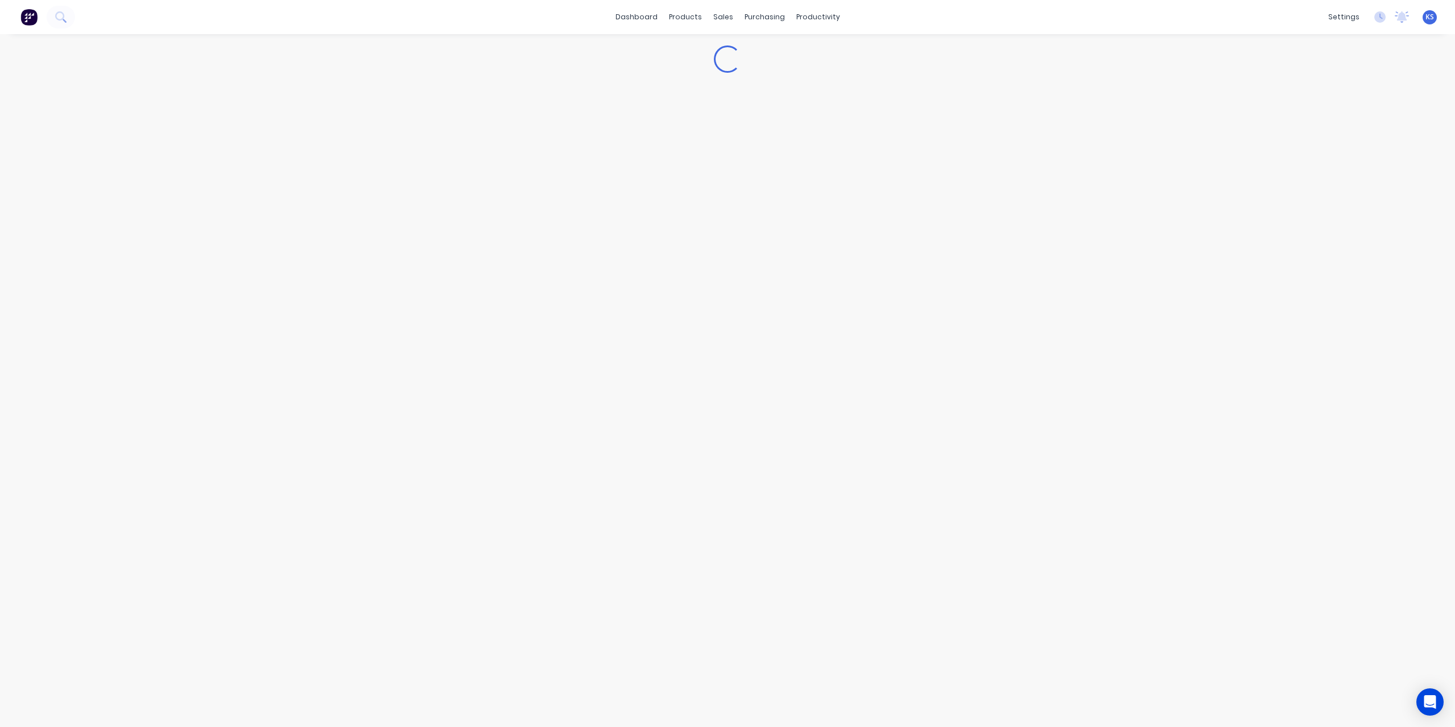
click at [144, 143] on div "Loading..." at bounding box center [727, 380] width 1455 height 693
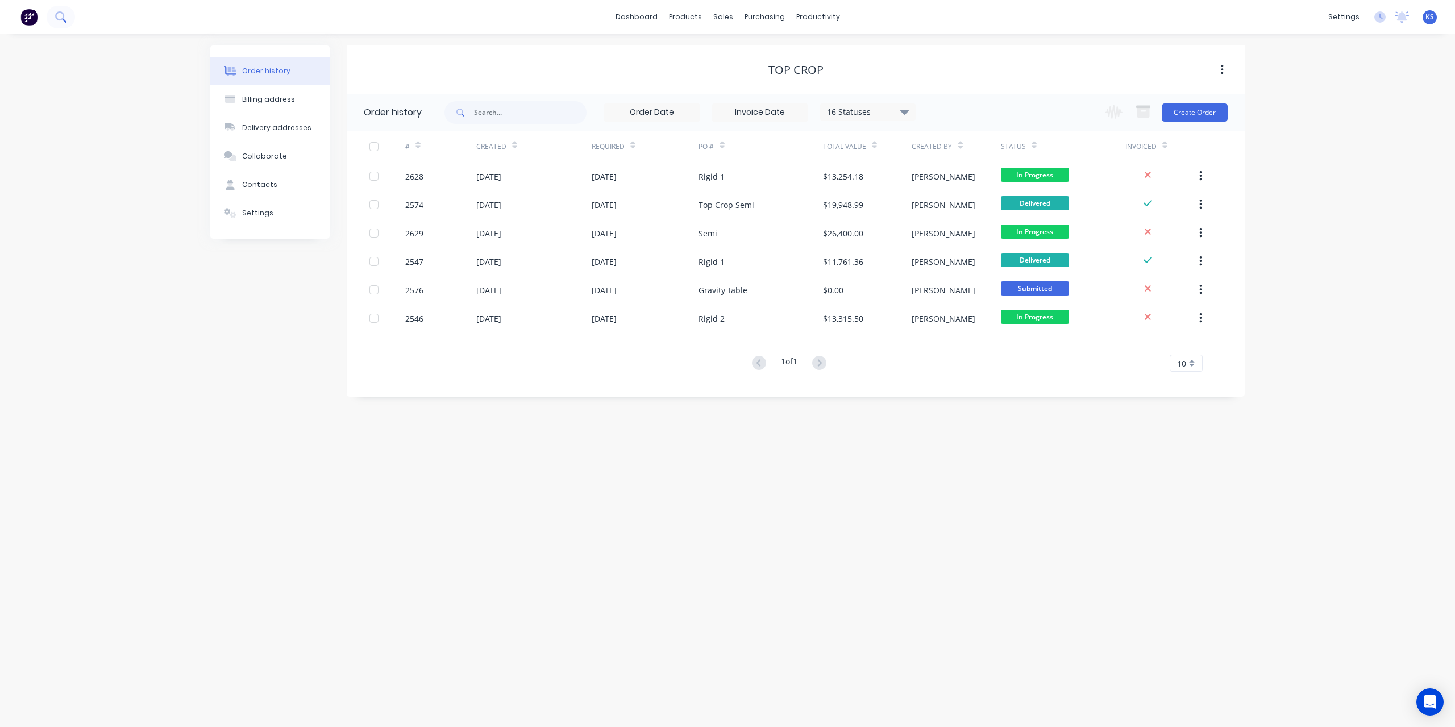
click at [51, 13] on button at bounding box center [61, 17] width 28 height 23
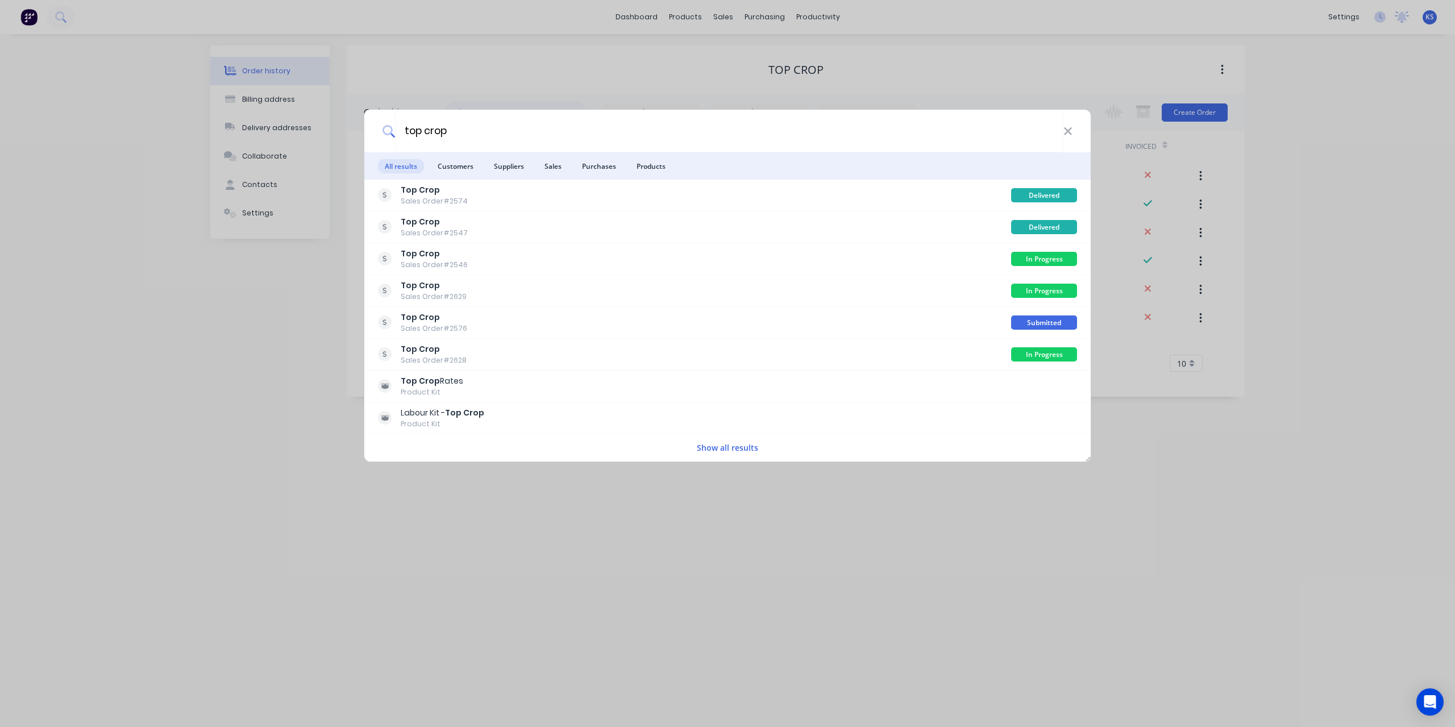
type input "top crop"
click at [241, 294] on div "top crop All results Customers Suppliers Sales Purchases Products Top Crop Sale…" at bounding box center [727, 363] width 1455 height 727
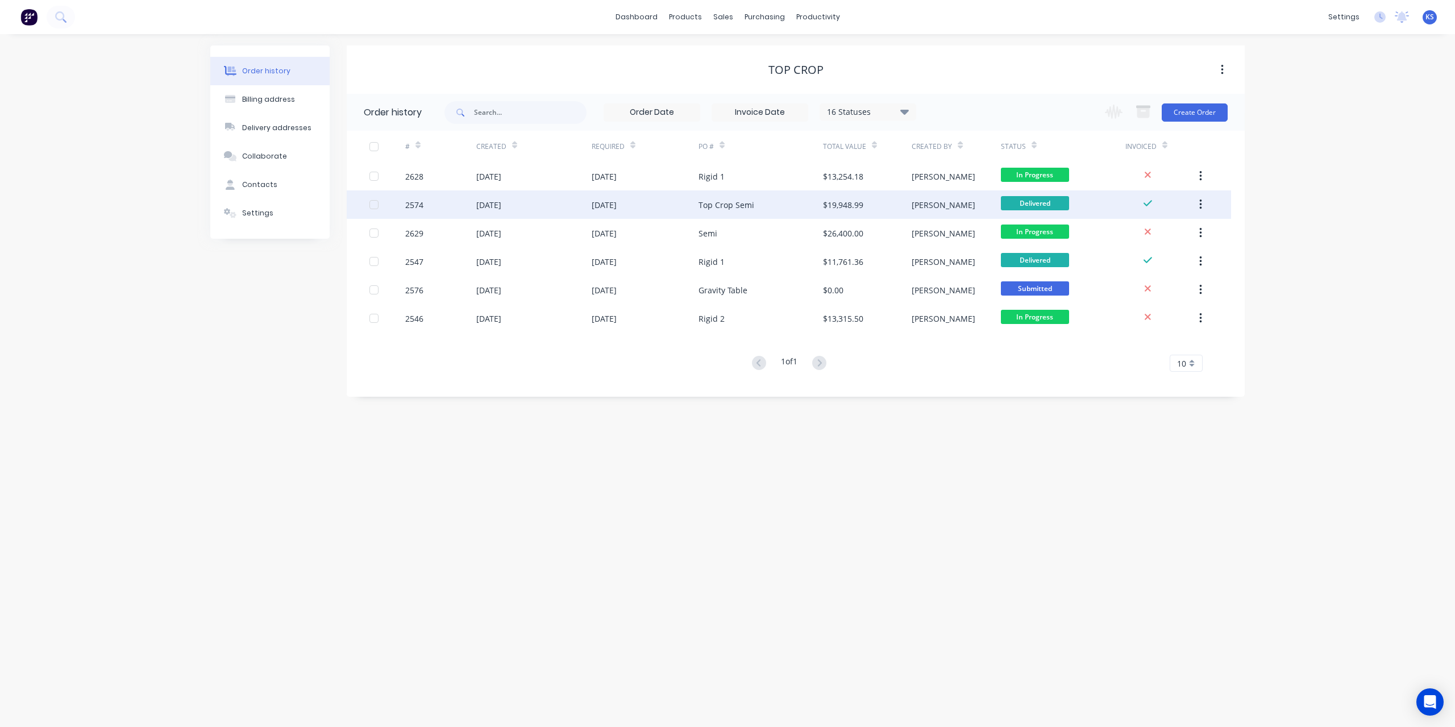
click at [616, 194] on div "[DATE]" at bounding box center [645, 204] width 107 height 28
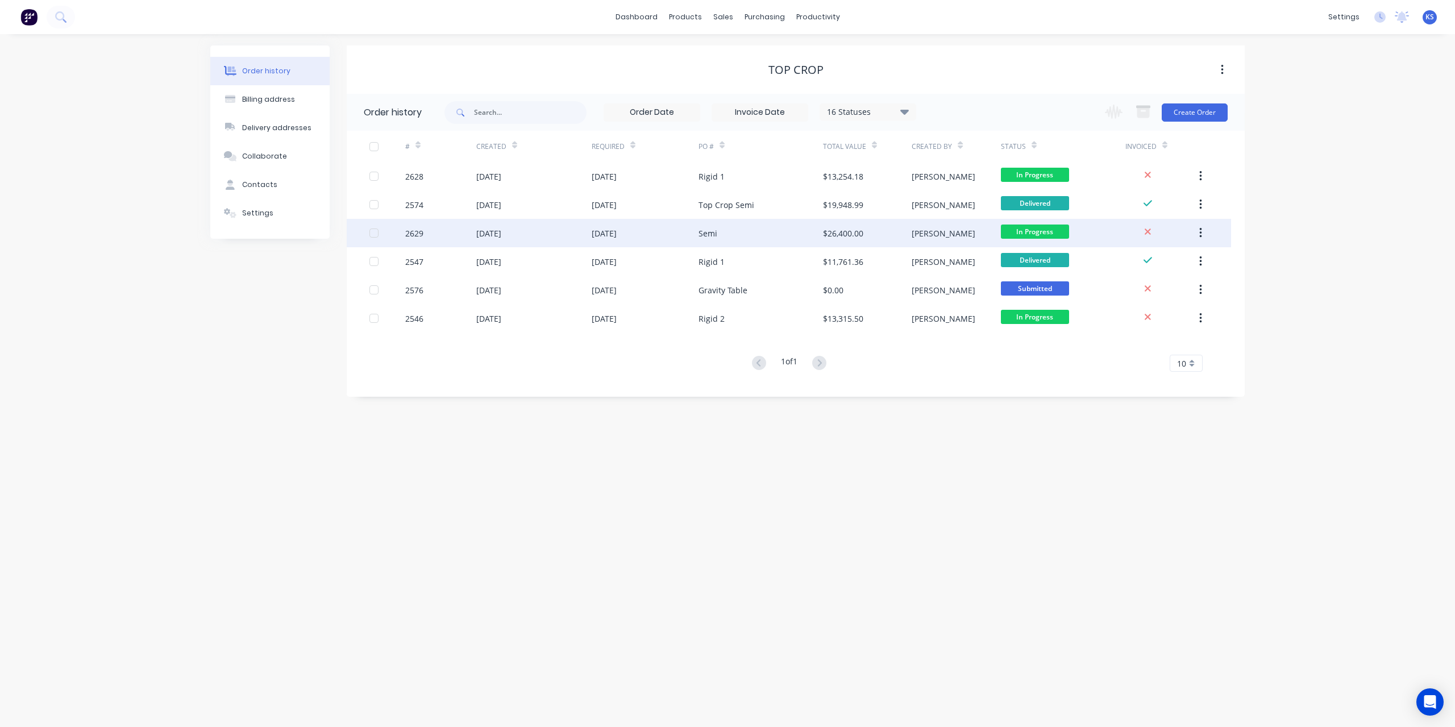
click at [617, 234] on div "[DATE]" at bounding box center [604, 233] width 25 height 12
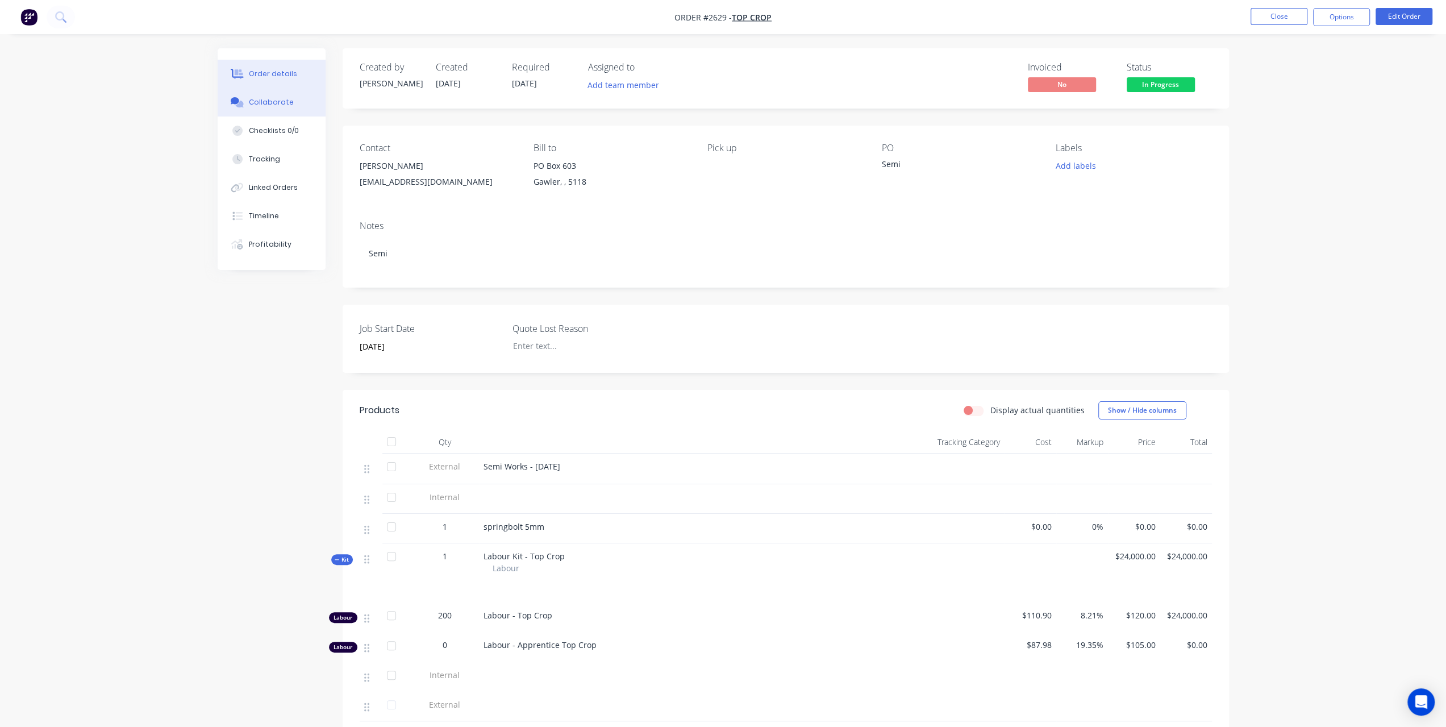
click at [278, 107] on button "Collaborate" at bounding box center [272, 102] width 108 height 28
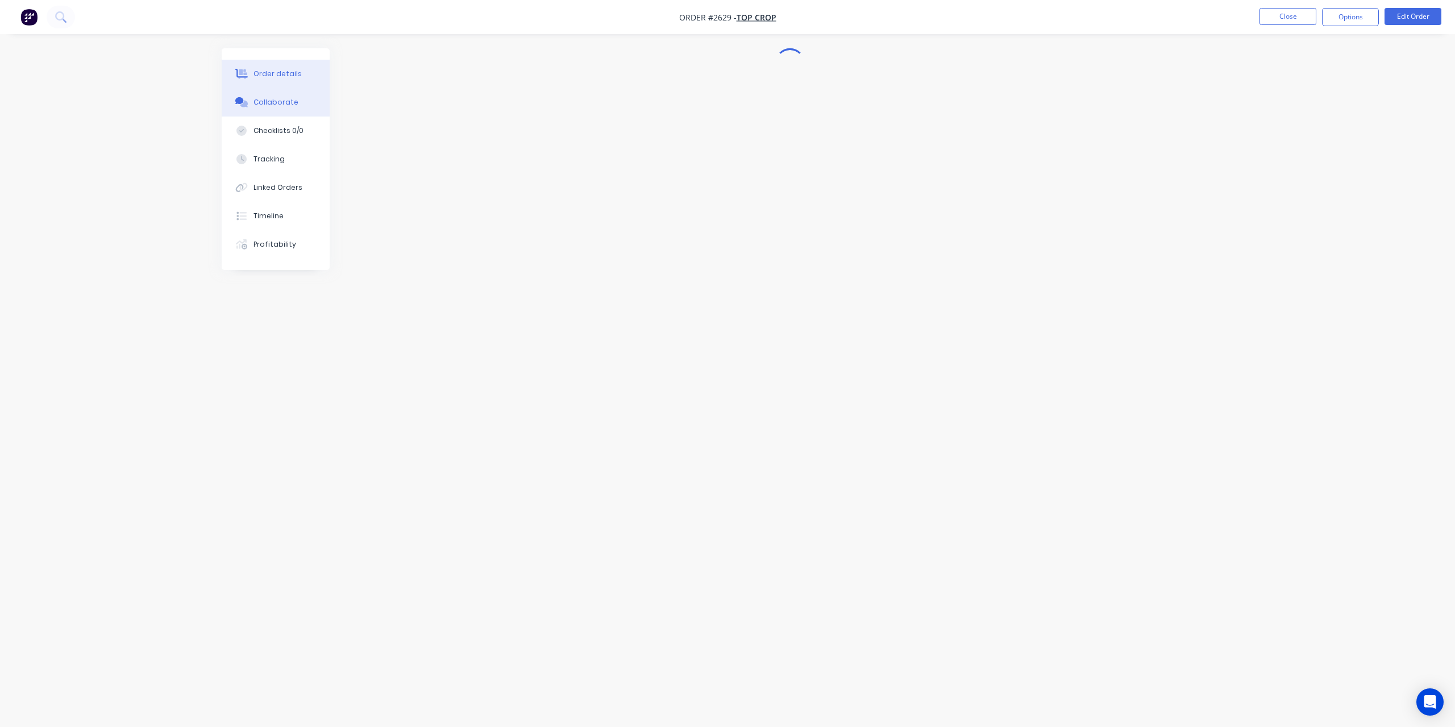
click at [272, 77] on div "Order details" at bounding box center [277, 74] width 48 height 10
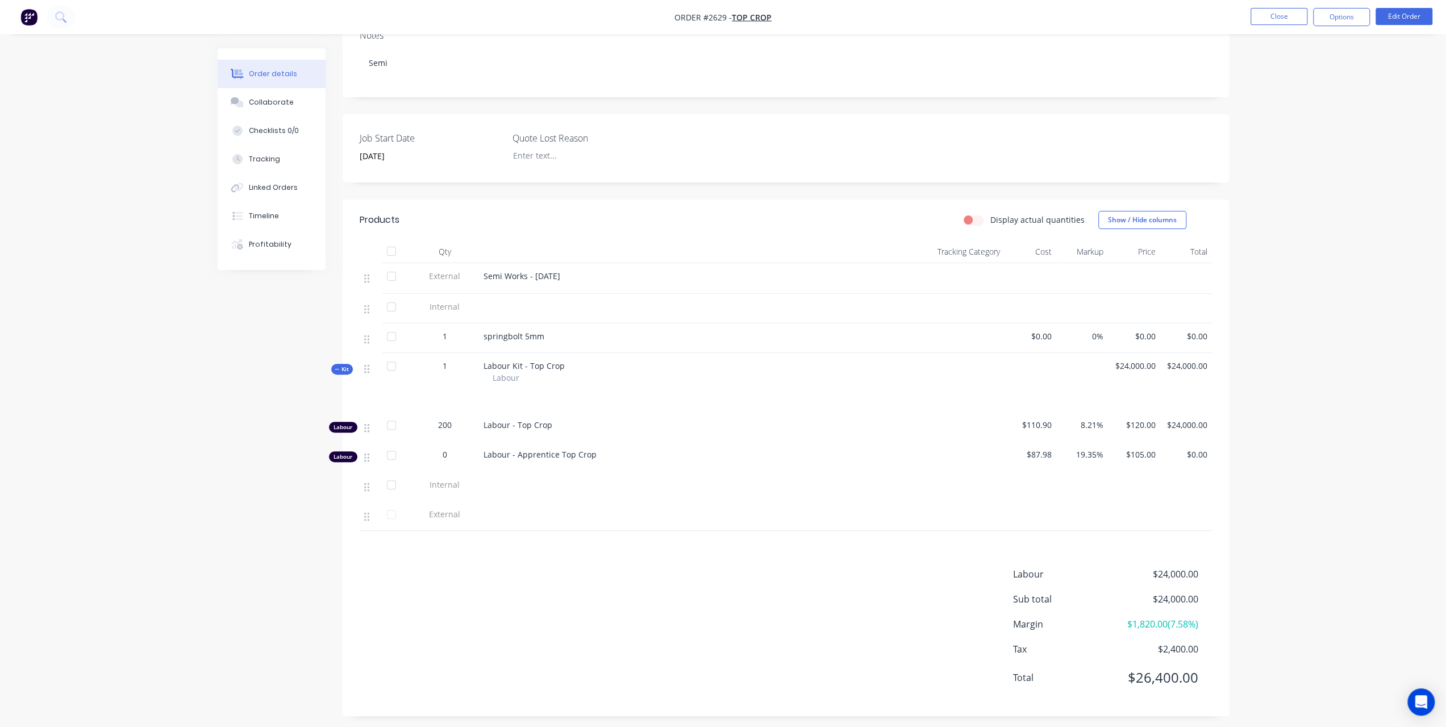
scroll to position [197, 0]
click at [1397, 24] on li "Edit Order" at bounding box center [1404, 17] width 57 height 18
click at [1403, 18] on button "Edit Order" at bounding box center [1404, 16] width 57 height 17
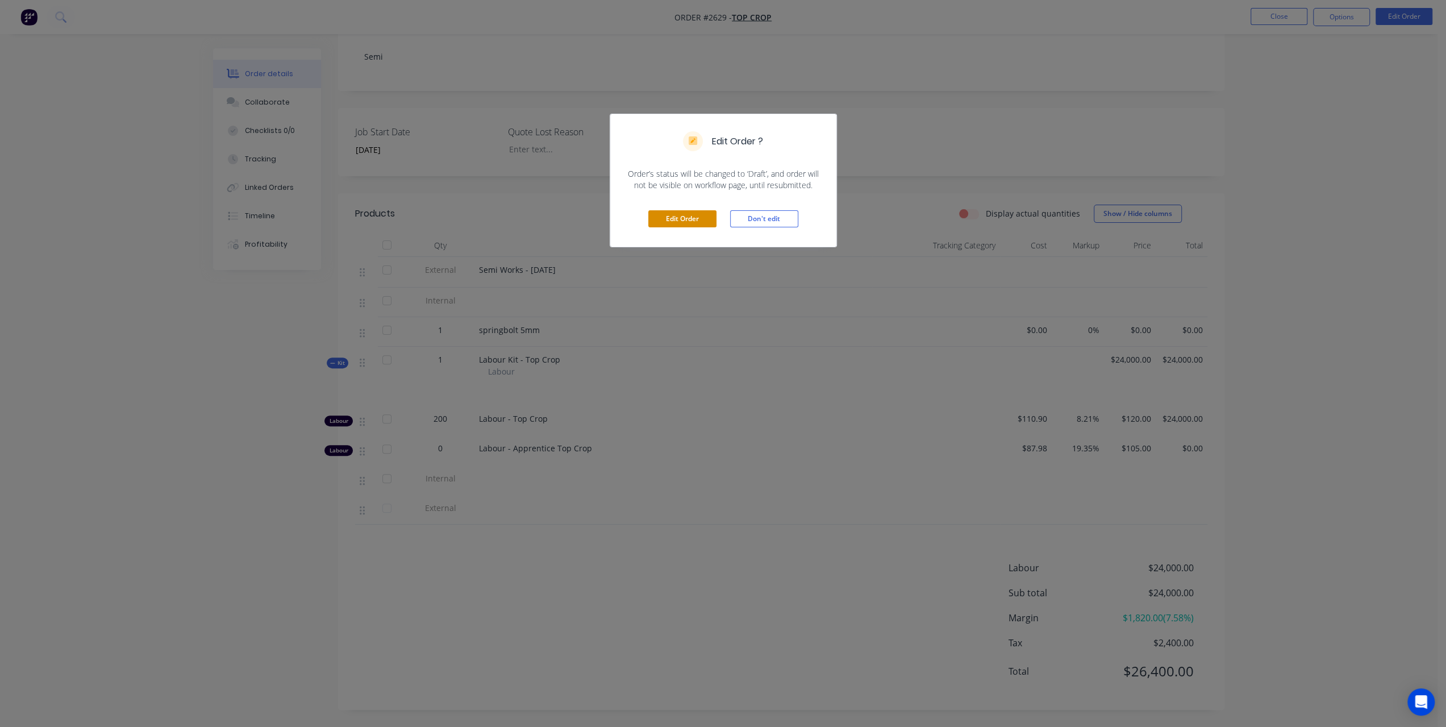
click at [690, 219] on button "Edit Order" at bounding box center [682, 218] width 68 height 17
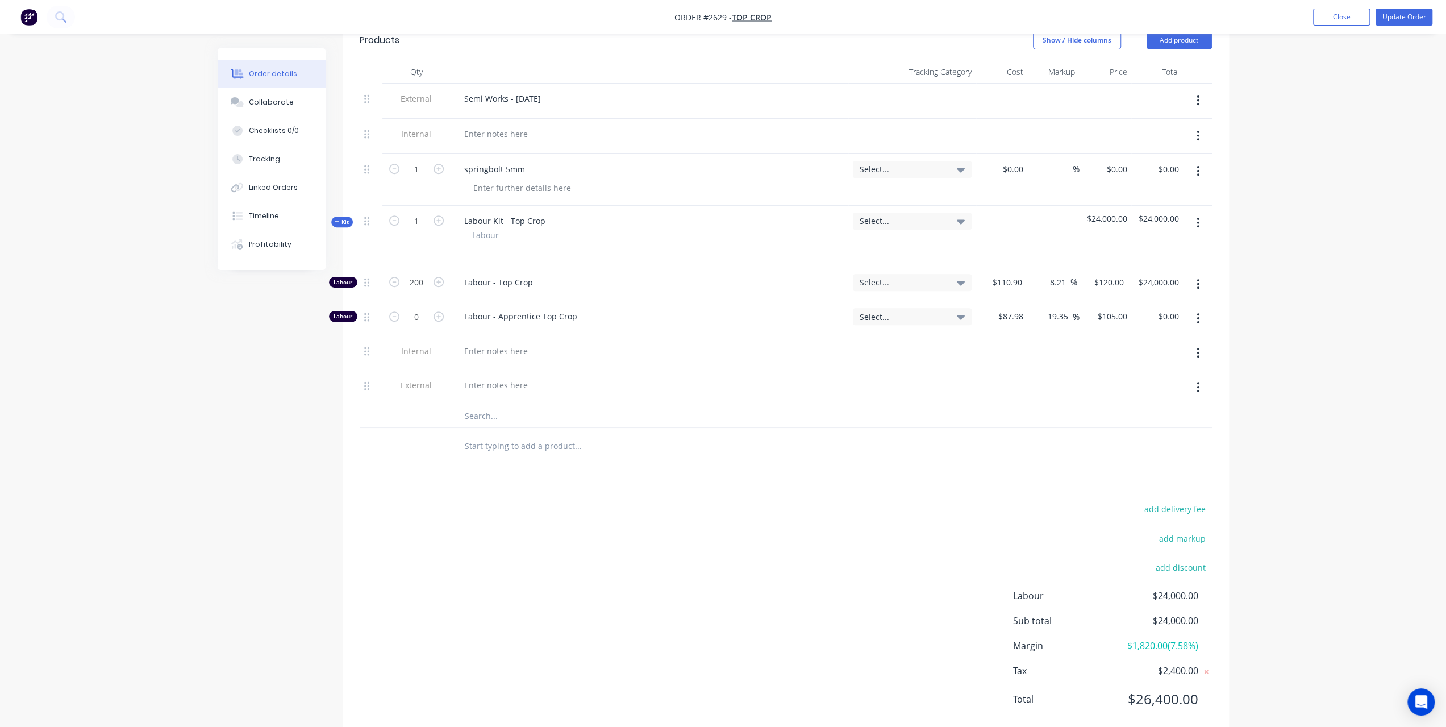
scroll to position [394, 0]
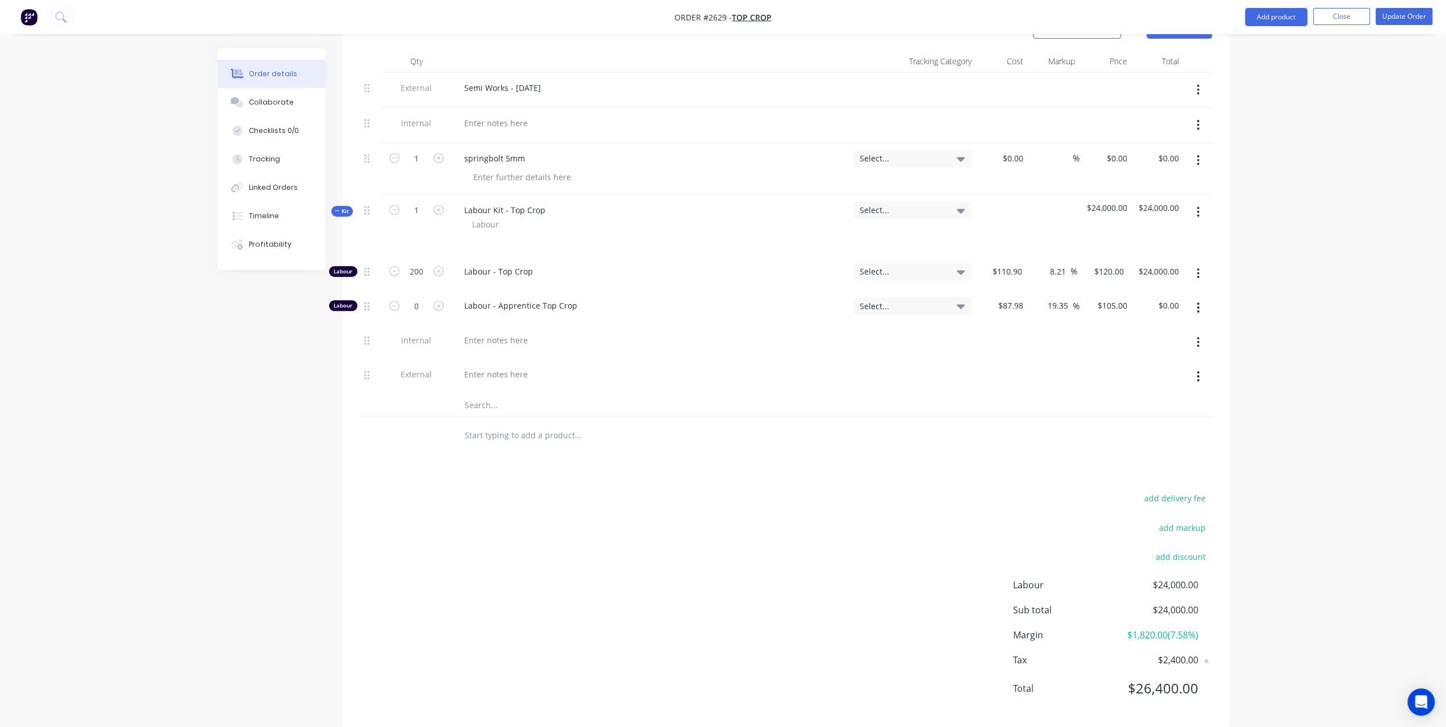
click at [477, 424] on input "text" at bounding box center [577, 435] width 227 height 23
paste input "Bolt M8 -1.25 x 25mm zinc grade 8.8"
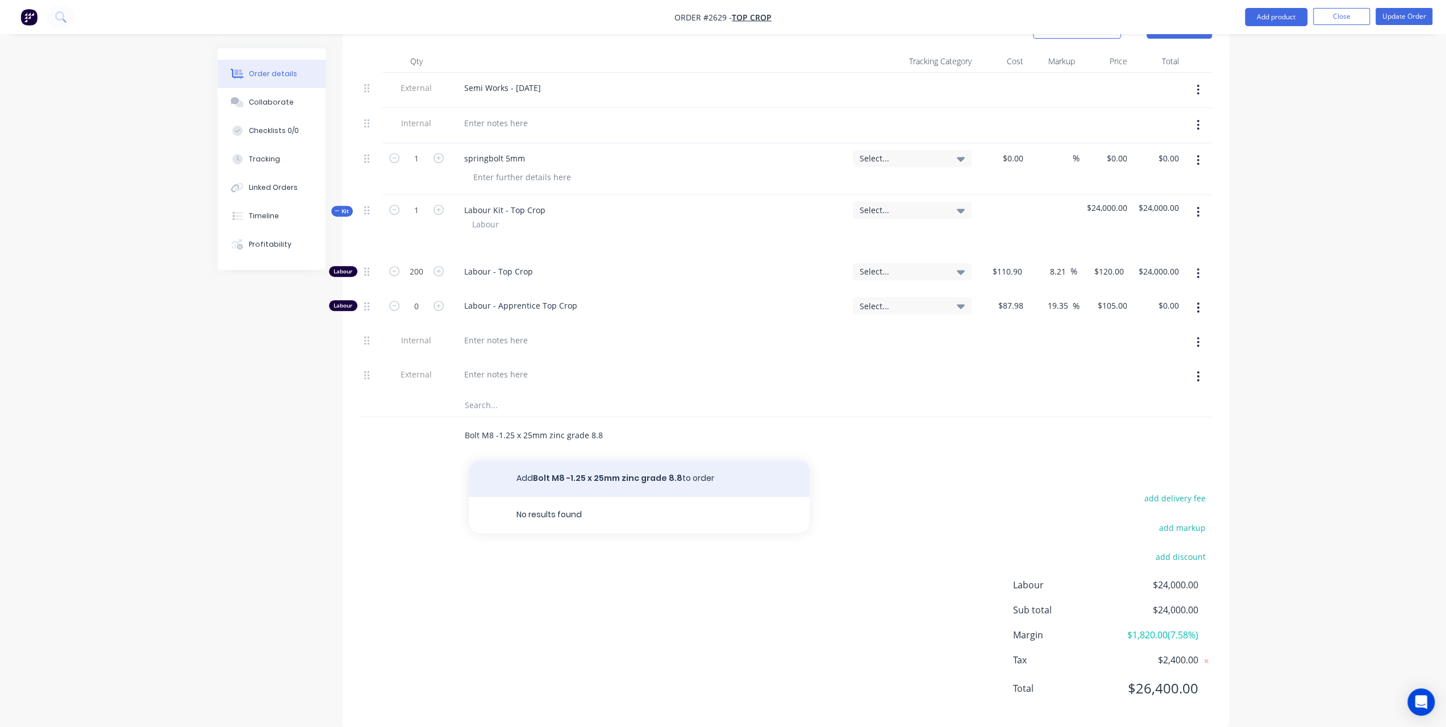
type input "Bolt M8 -1.25 x 25mm zinc grade 8.8"
click at [564, 460] on button "Add Bolt M8 -1.25 x 25mm zinc grade 8.8 to order" at bounding box center [639, 478] width 341 height 36
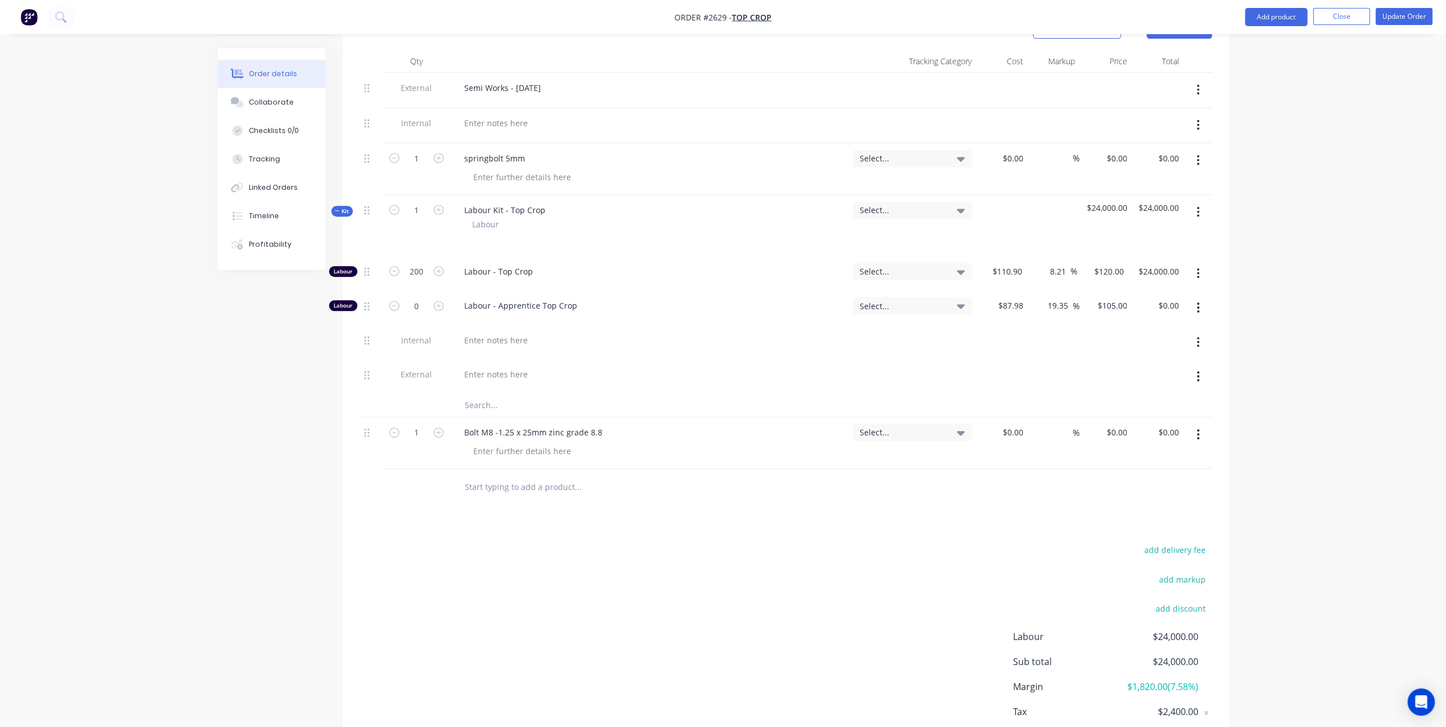
click at [495, 476] on input "text" at bounding box center [577, 487] width 227 height 23
paste input "NutM8Nyloc"
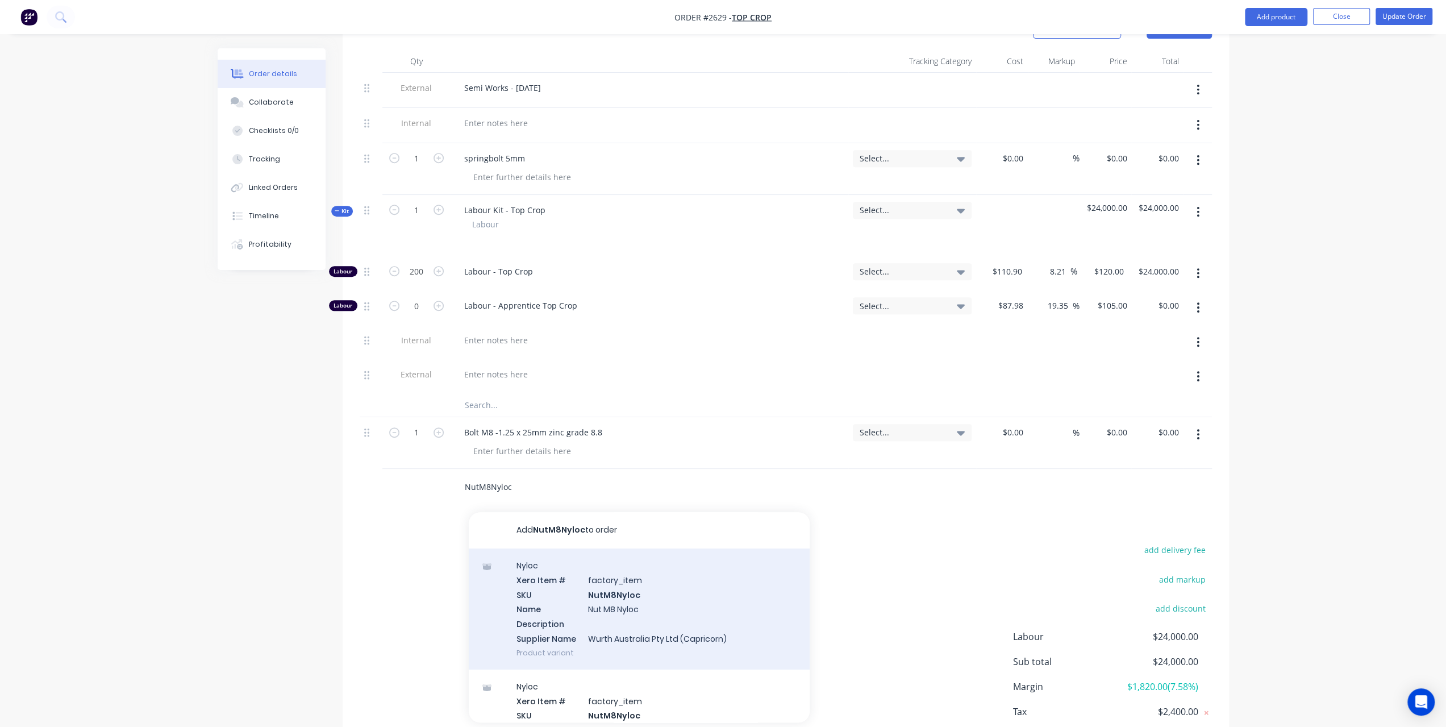
type input "NutM8Nyloc"
click at [565, 561] on div "Nyloc Xero Item # factory_item SKU NutM8Nyloc Name Nut M8 Nyloc Description Sup…" at bounding box center [639, 608] width 341 height 121
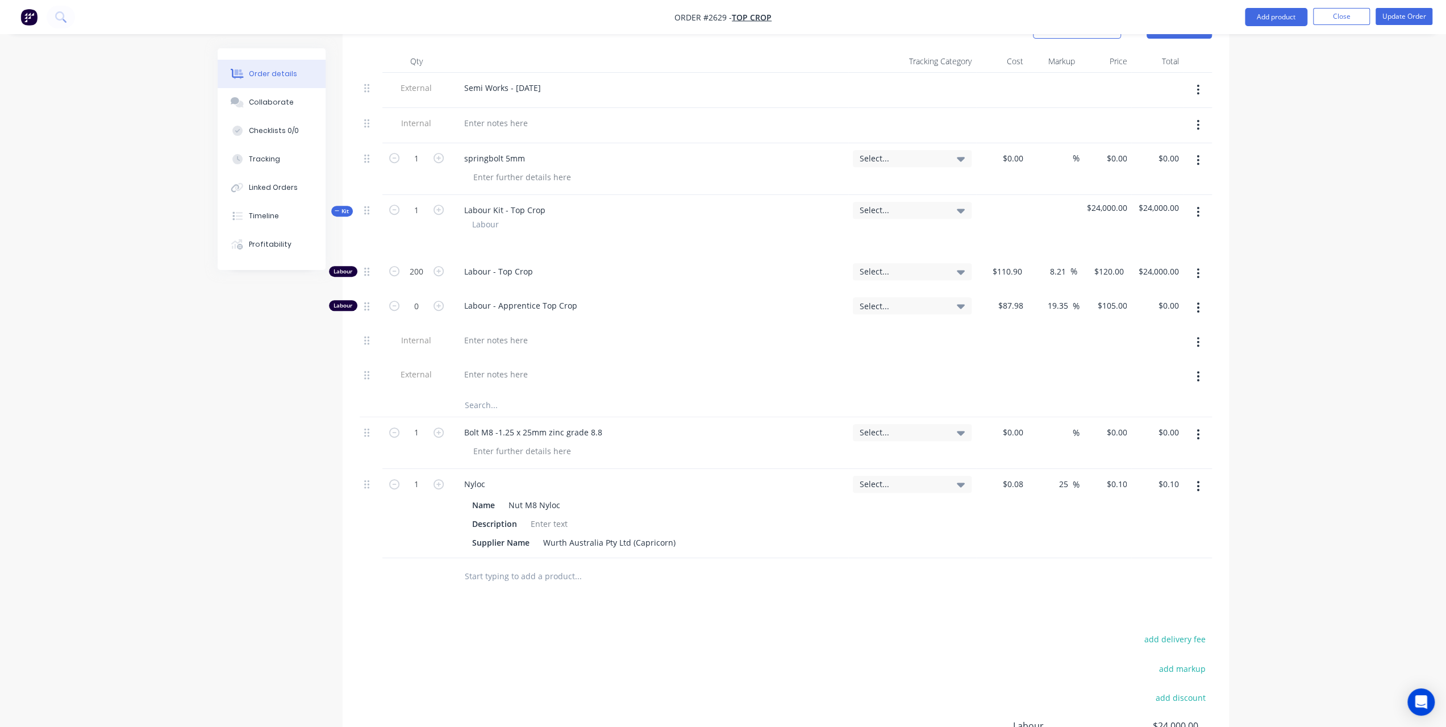
click at [496, 565] on input "text" at bounding box center [577, 576] width 227 height 23
paste input "9.0 x 22 x 1.8mm ZINC TOP CROP STOCK"
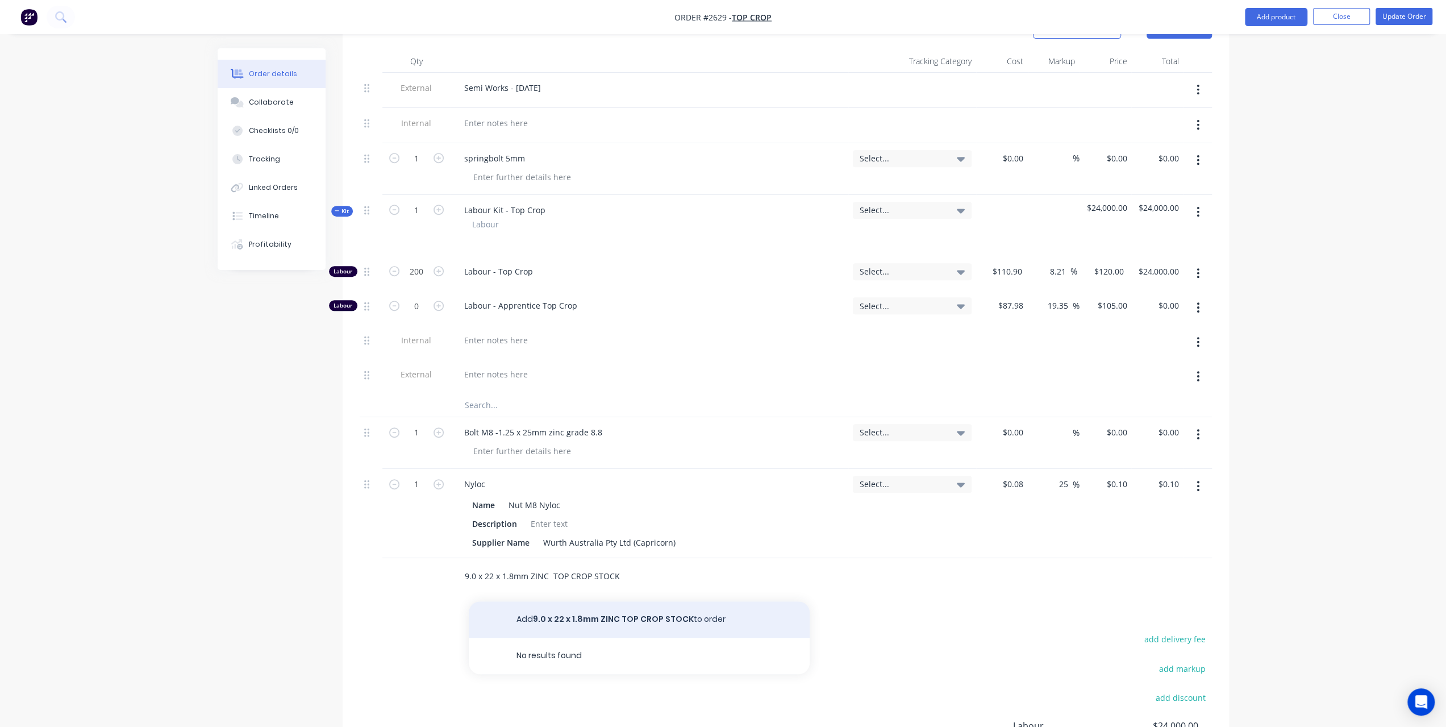
type input "9.0 x 22 x 1.8mm ZINC TOP CROP STOCK"
click at [580, 608] on button "Add 9.0 x 22 x 1.8mm ZINC TOP CROP STOCK to order" at bounding box center [639, 619] width 341 height 36
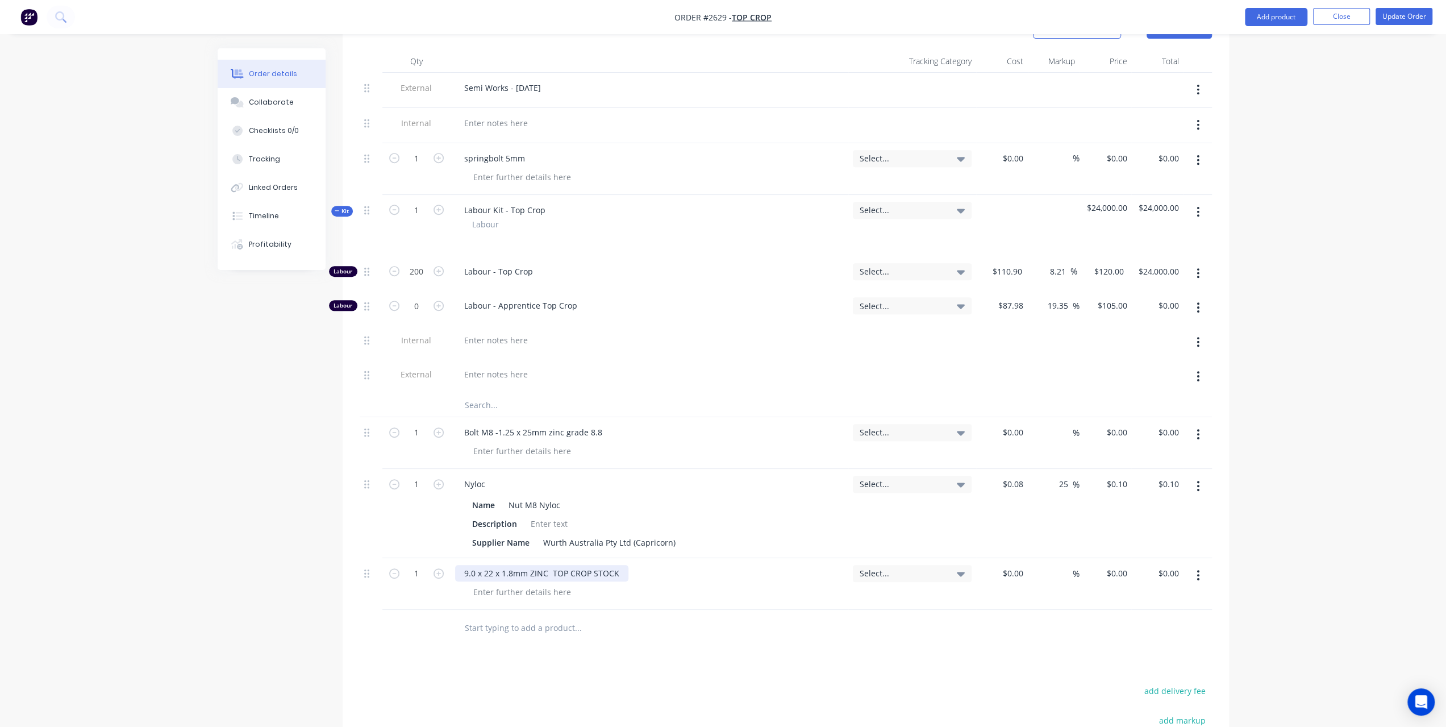
click at [464, 565] on div "9.0 x 22 x 1.8mm ZINC TOP CROP STOCK" at bounding box center [541, 573] width 173 height 16
click at [1058, 424] on div "%" at bounding box center [1067, 432] width 24 height 16
click at [1069, 424] on input at bounding box center [1066, 432] width 13 height 16
type input "30"
click at [1062, 476] on input "25" at bounding box center [1065, 484] width 15 height 16
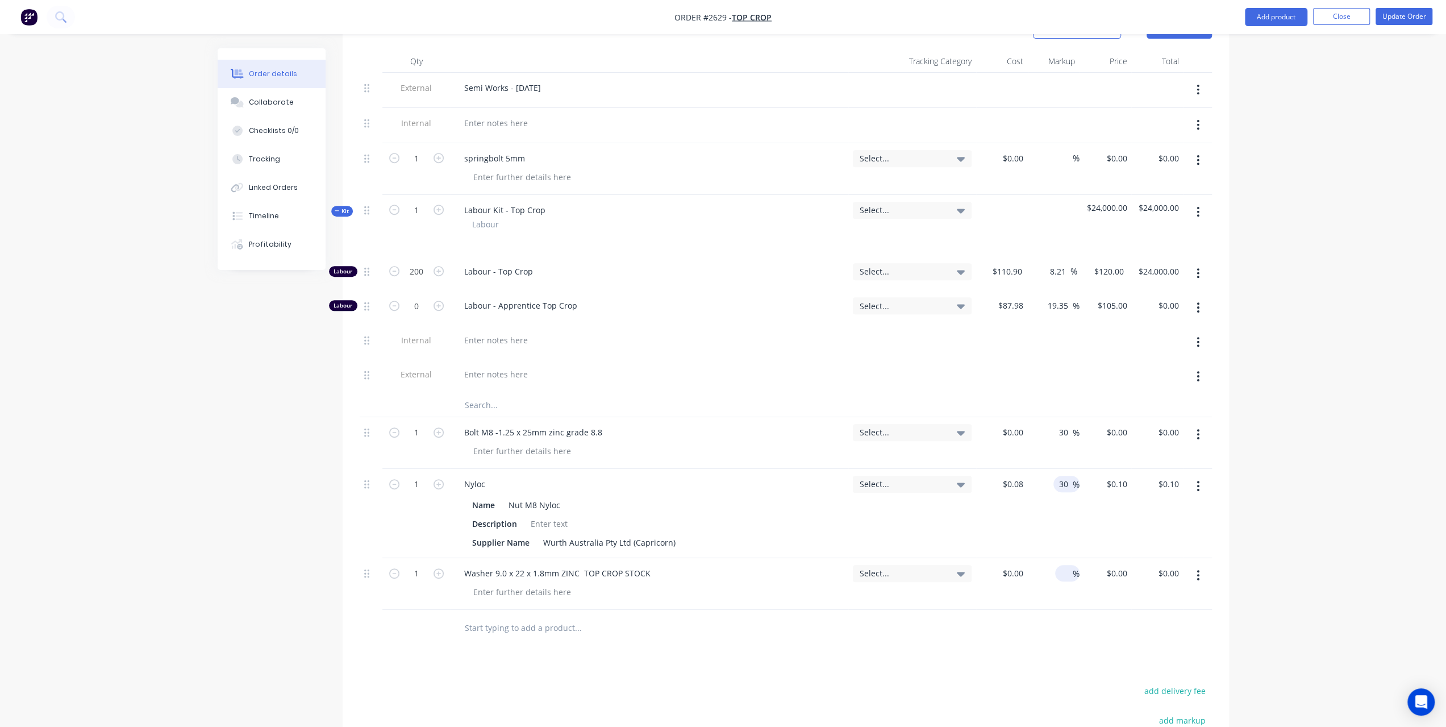
type input "30"
type input "$0.104"
click at [1069, 565] on input at bounding box center [1066, 573] width 13 height 16
type input "30"
click at [421, 424] on input "1" at bounding box center [417, 432] width 30 height 17
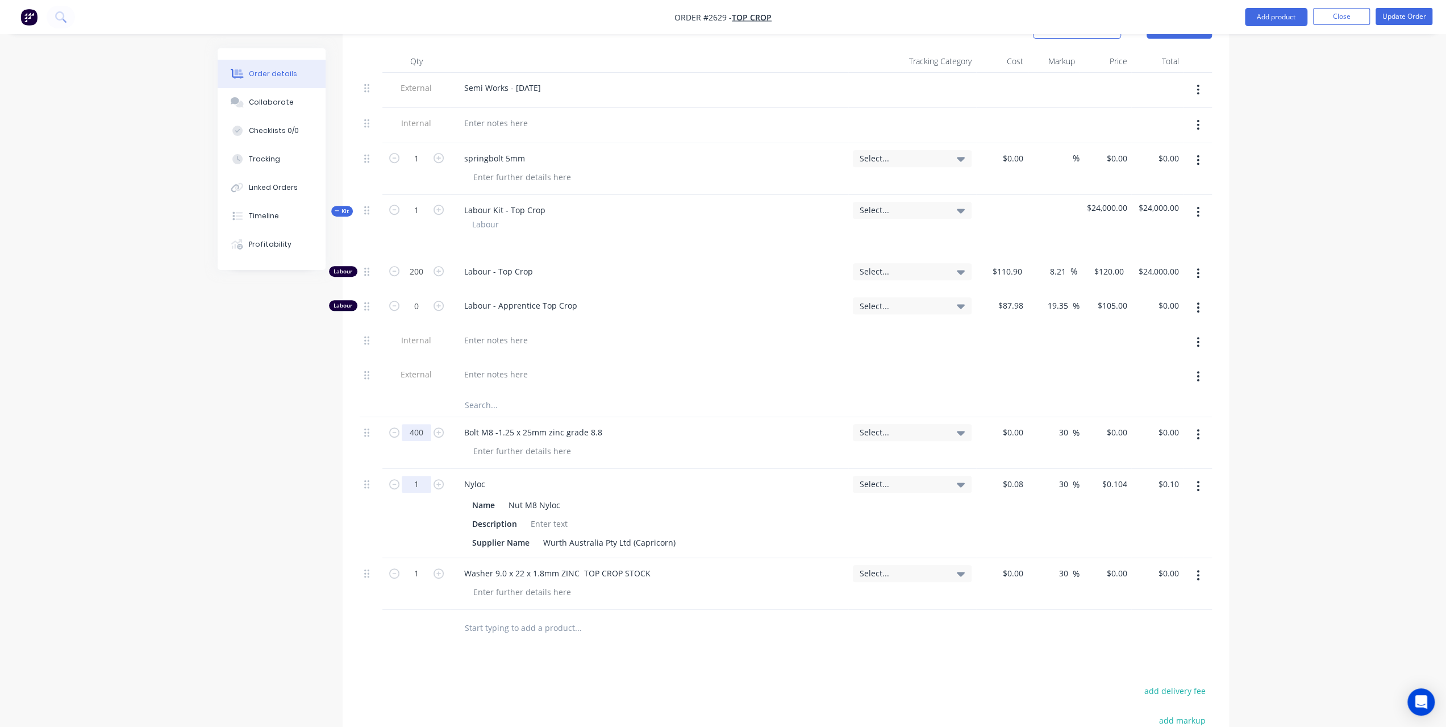
type input "400"
click at [420, 476] on input "1" at bounding box center [417, 484] width 30 height 17
type input "400"
type input "$41.60"
click at [422, 565] on input "1" at bounding box center [417, 573] width 30 height 17
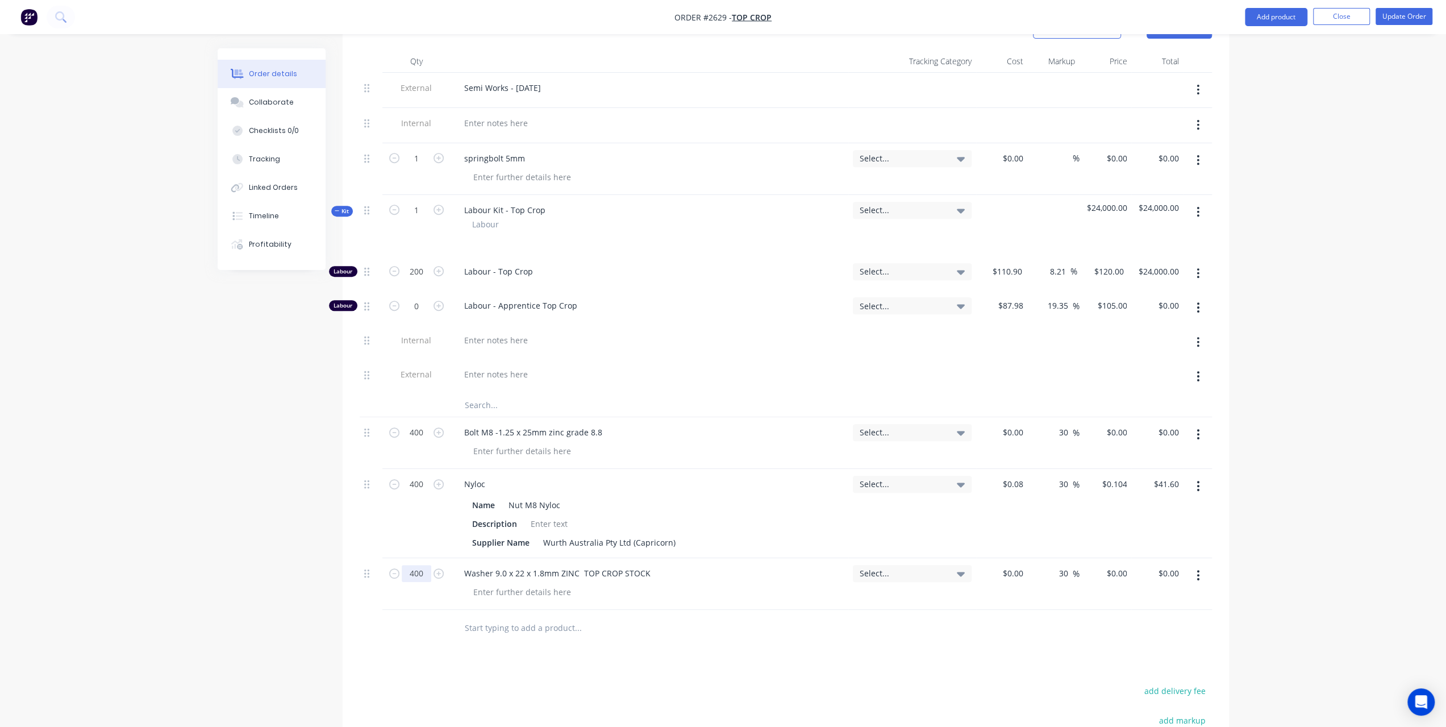
type input "400"
click at [1005, 417] on div at bounding box center [1002, 443] width 52 height 52
paste input ".1548"
type input "$0.1548"
type input "$0.2012"
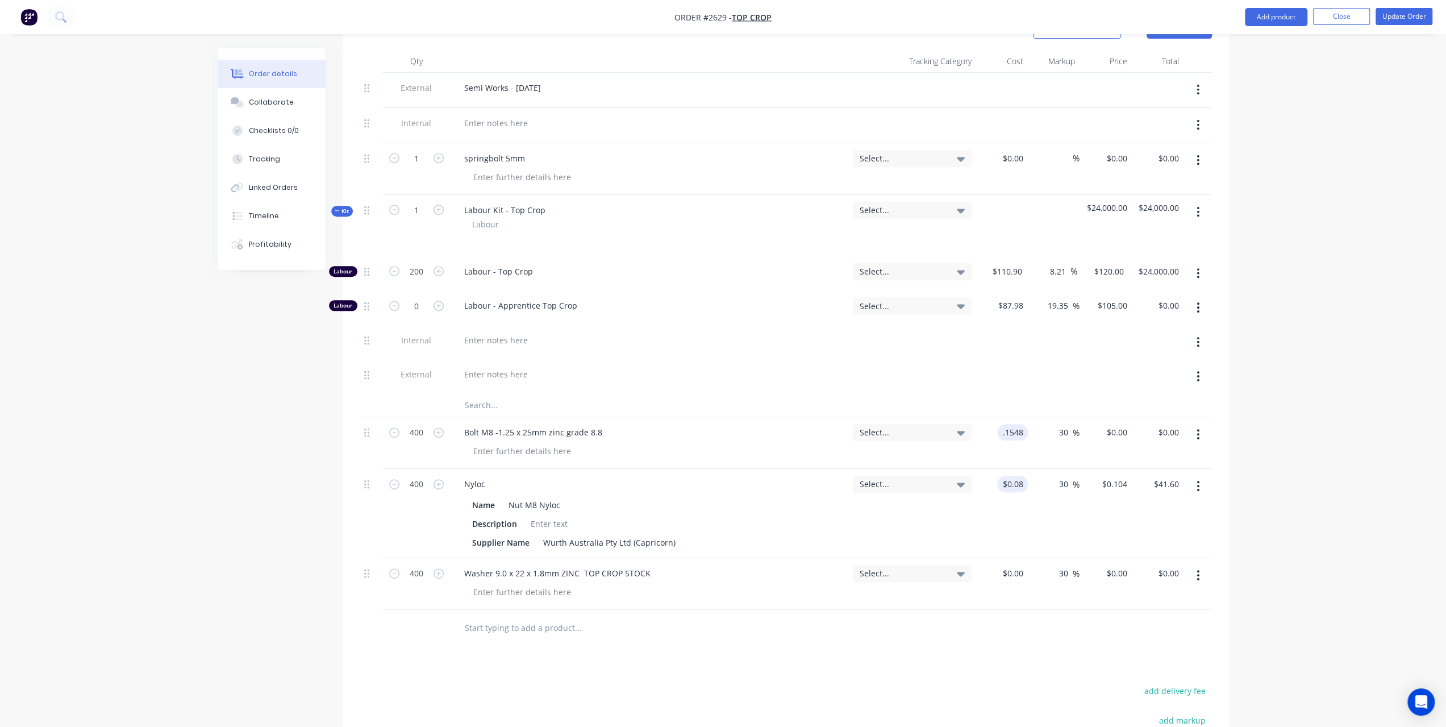
type input "$80.48"
click at [1011, 476] on input "0.08" at bounding box center [1015, 484] width 26 height 16
paste input "66"
type input "$0.066"
type input "$0.0858"
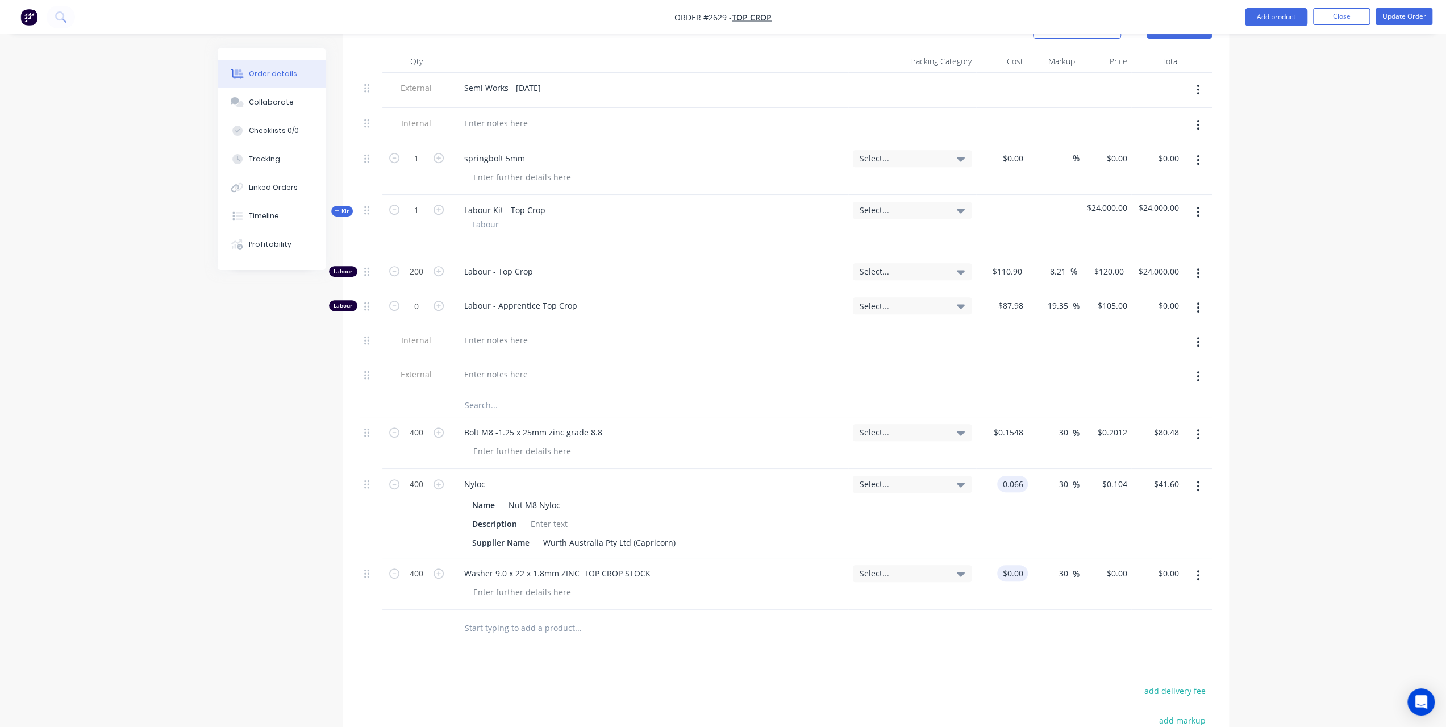
type input "$34.32"
click at [1014, 565] on input at bounding box center [1015, 573] width 26 height 16
click at [1015, 565] on input at bounding box center [1021, 573] width 13 height 16
paste input ".0312"
type input "$0.0312"
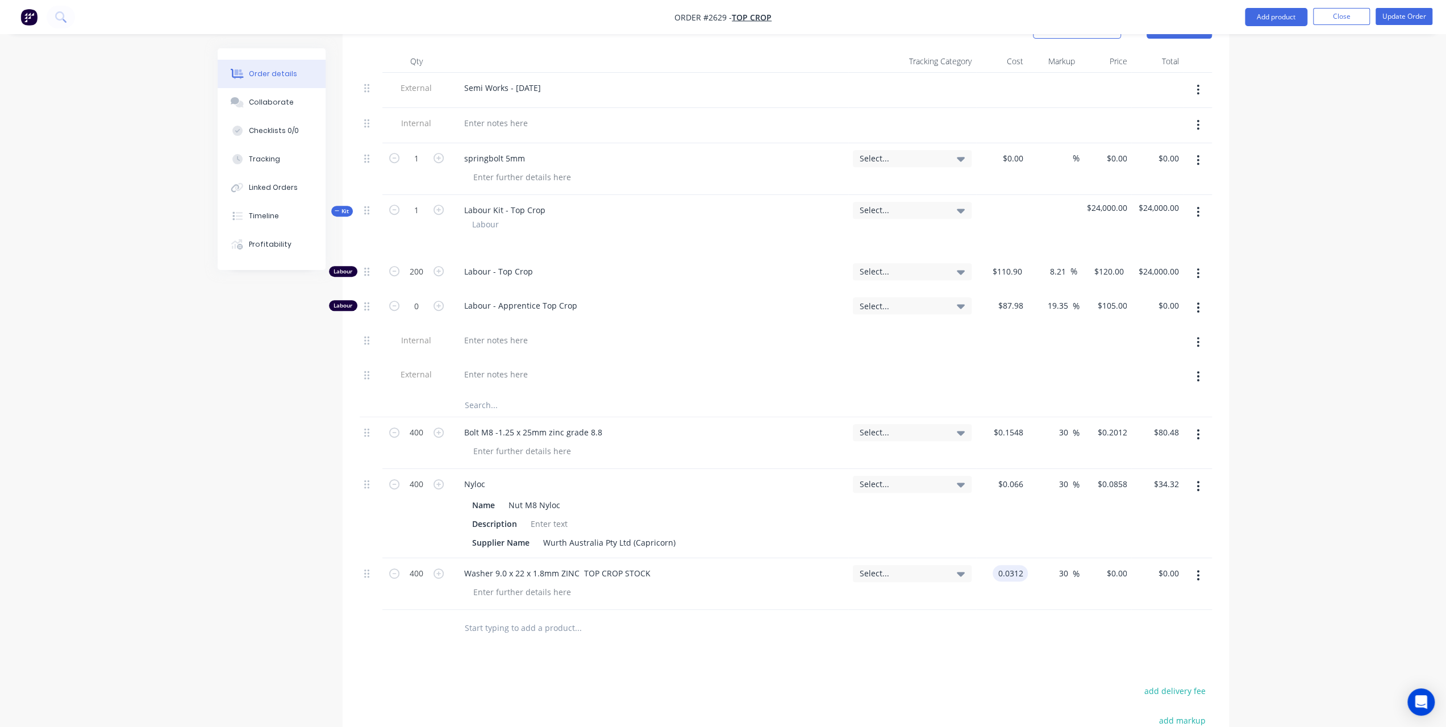
type input "$0.0406"
type input "$16.24"
click at [49, 140] on div "Order details Collaborate Checklists 0/0 Tracking Linked Orders Timeline Profit…" at bounding box center [723, 271] width 1446 height 1331
click at [465, 584] on div at bounding box center [522, 592] width 116 height 16
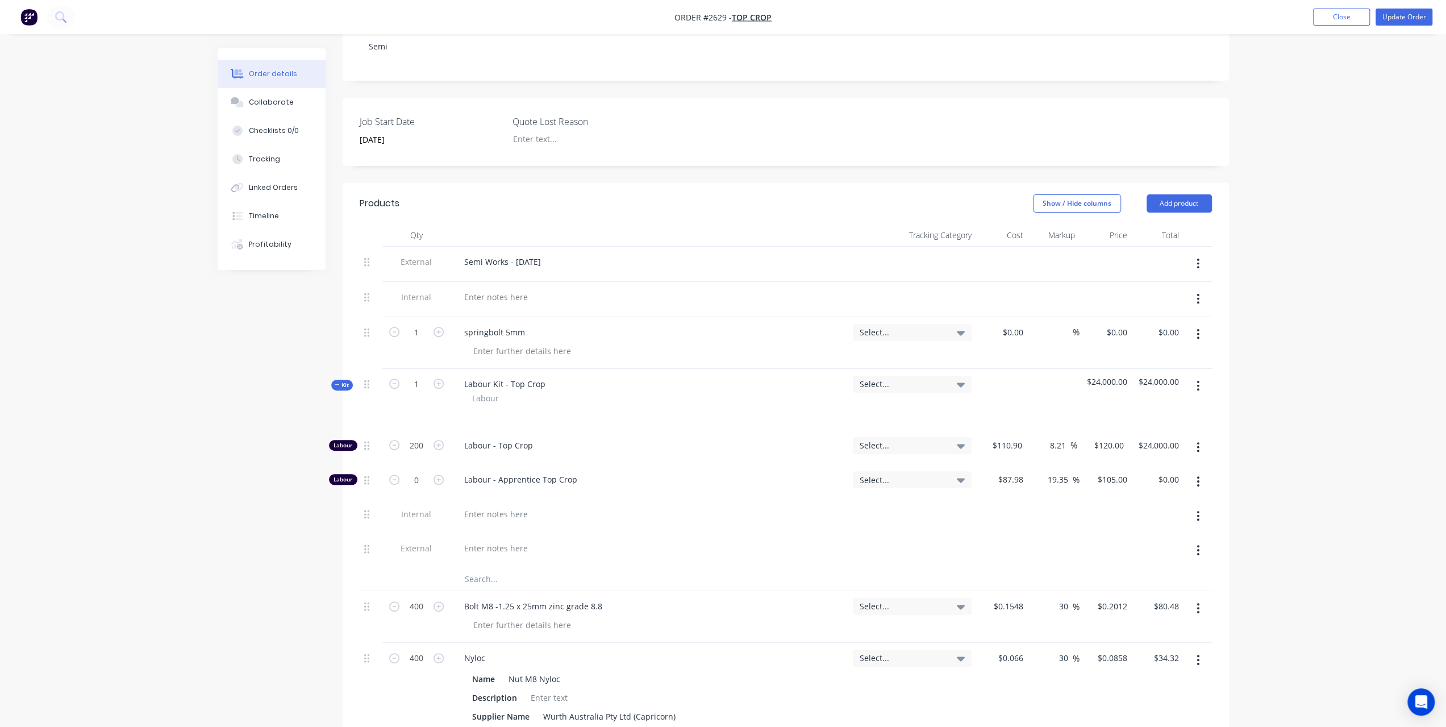
scroll to position [110, 0]
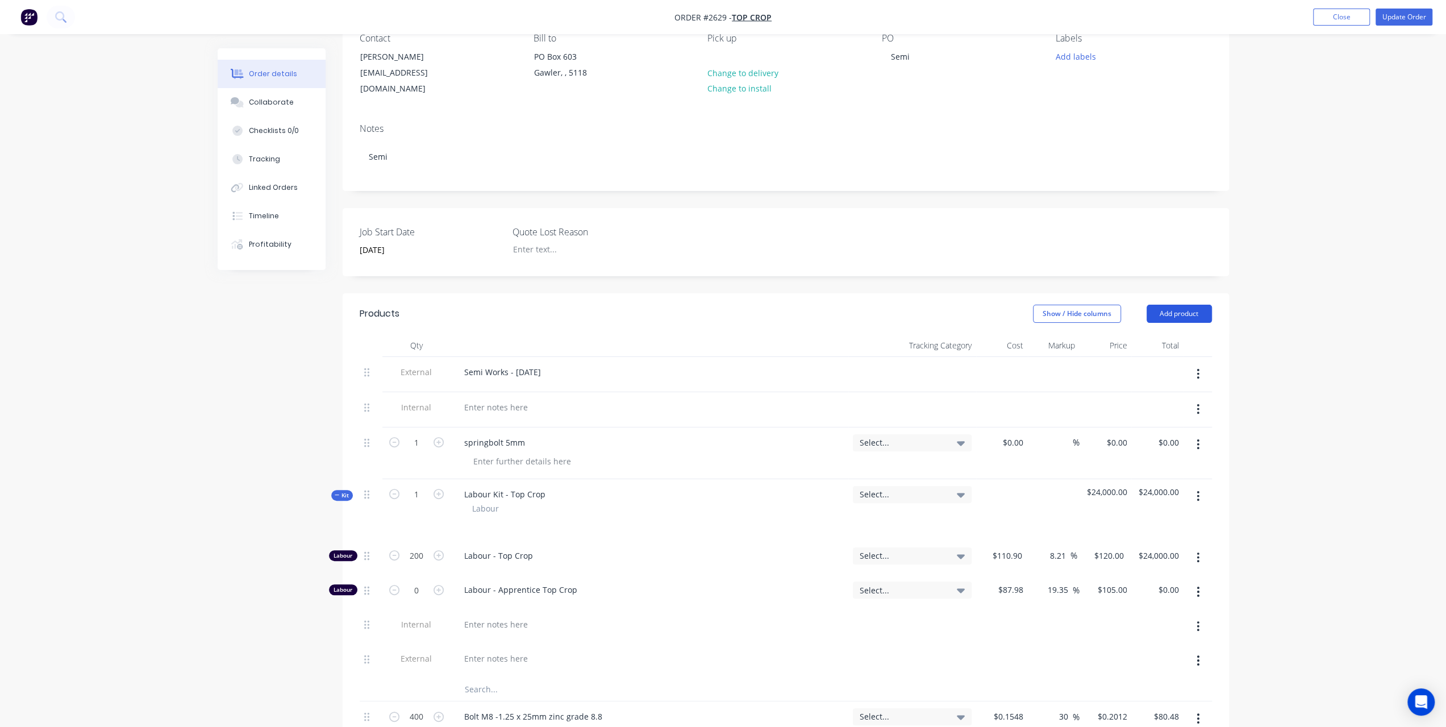
click at [1192, 305] on button "Add product" at bounding box center [1179, 314] width 65 height 18
click at [1125, 470] on div "Notes (Internal)" at bounding box center [1158, 478] width 88 height 16
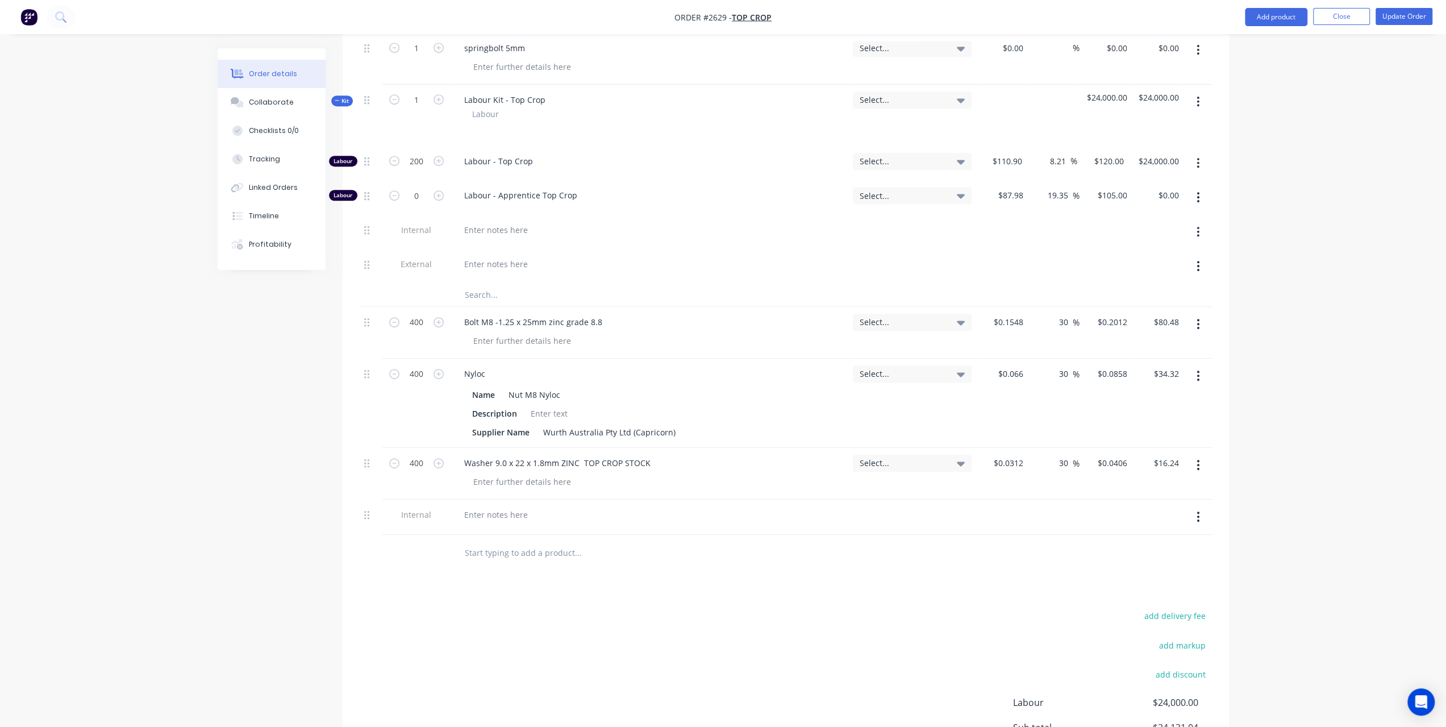
scroll to position [508, 0]
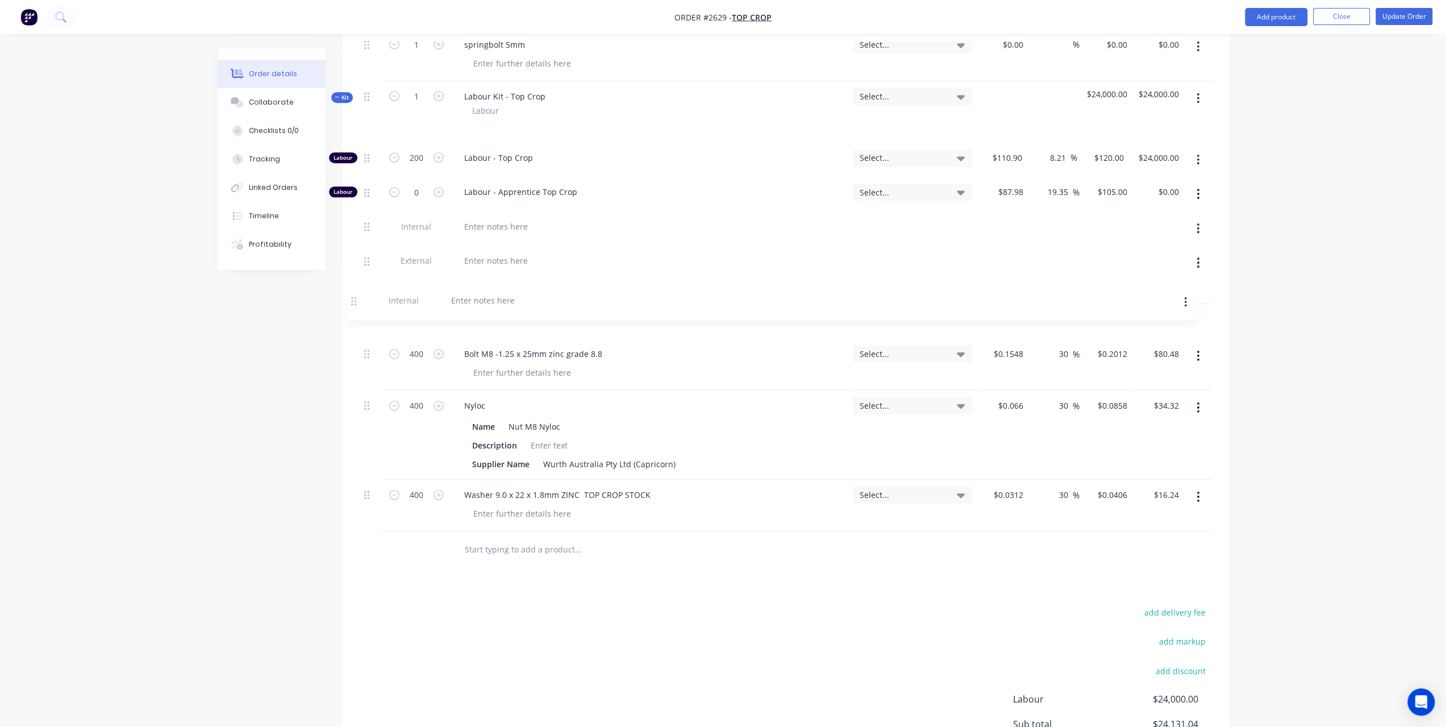
drag, startPoint x: 369, startPoint y: 497, endPoint x: 356, endPoint y: 297, distance: 199.9
click at [356, 297] on div "Qty Tracking Category Cost Markup Price Total External Semi Works - September 2…" at bounding box center [786, 252] width 886 height 632
click at [481, 310] on div at bounding box center [496, 318] width 82 height 16
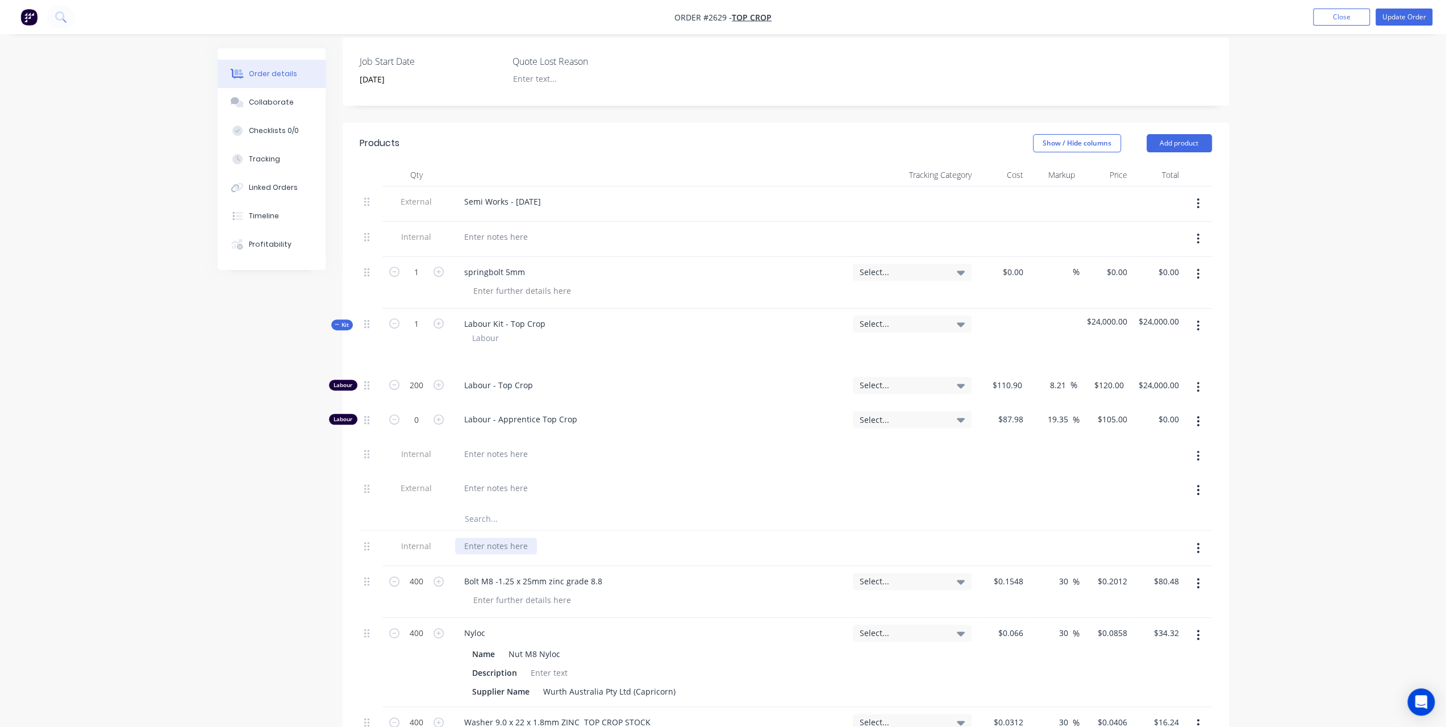
scroll to position [451, 0]
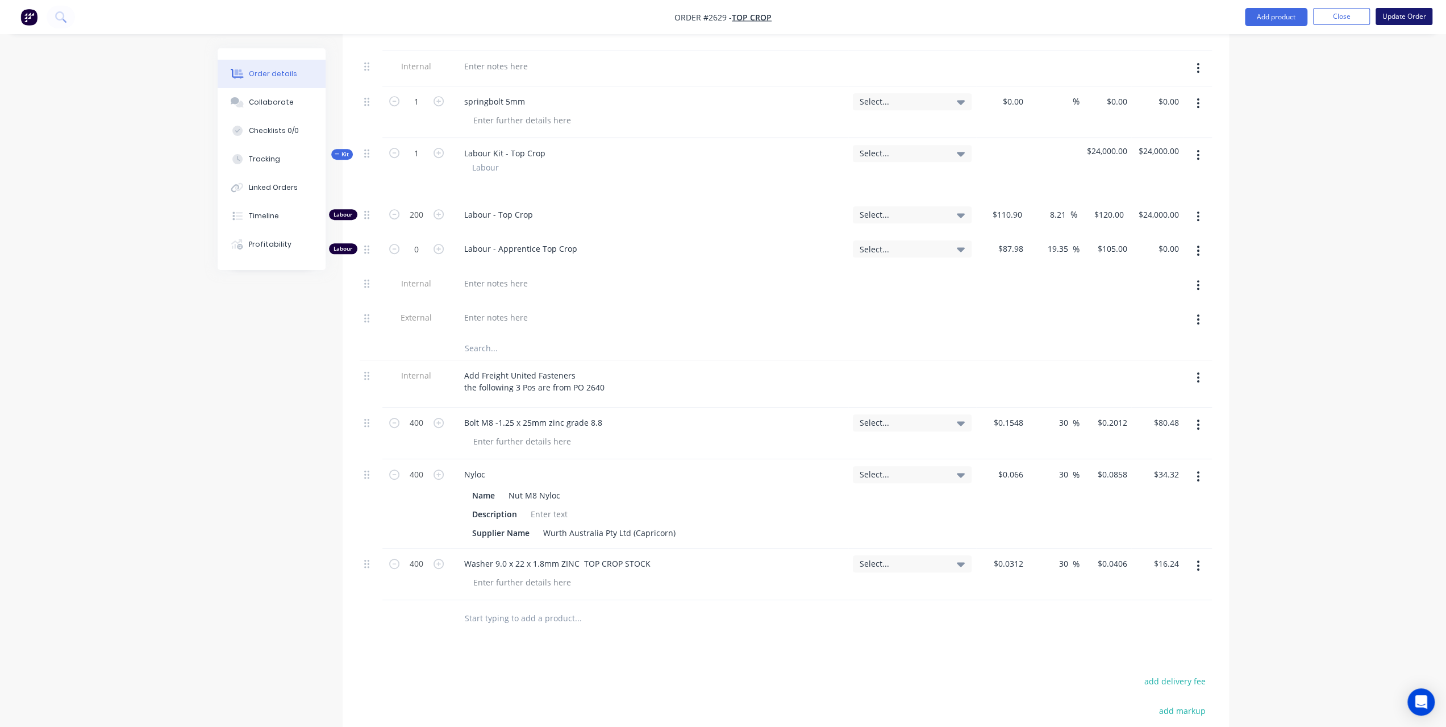
click at [1418, 22] on button "Update Order" at bounding box center [1404, 16] width 57 height 17
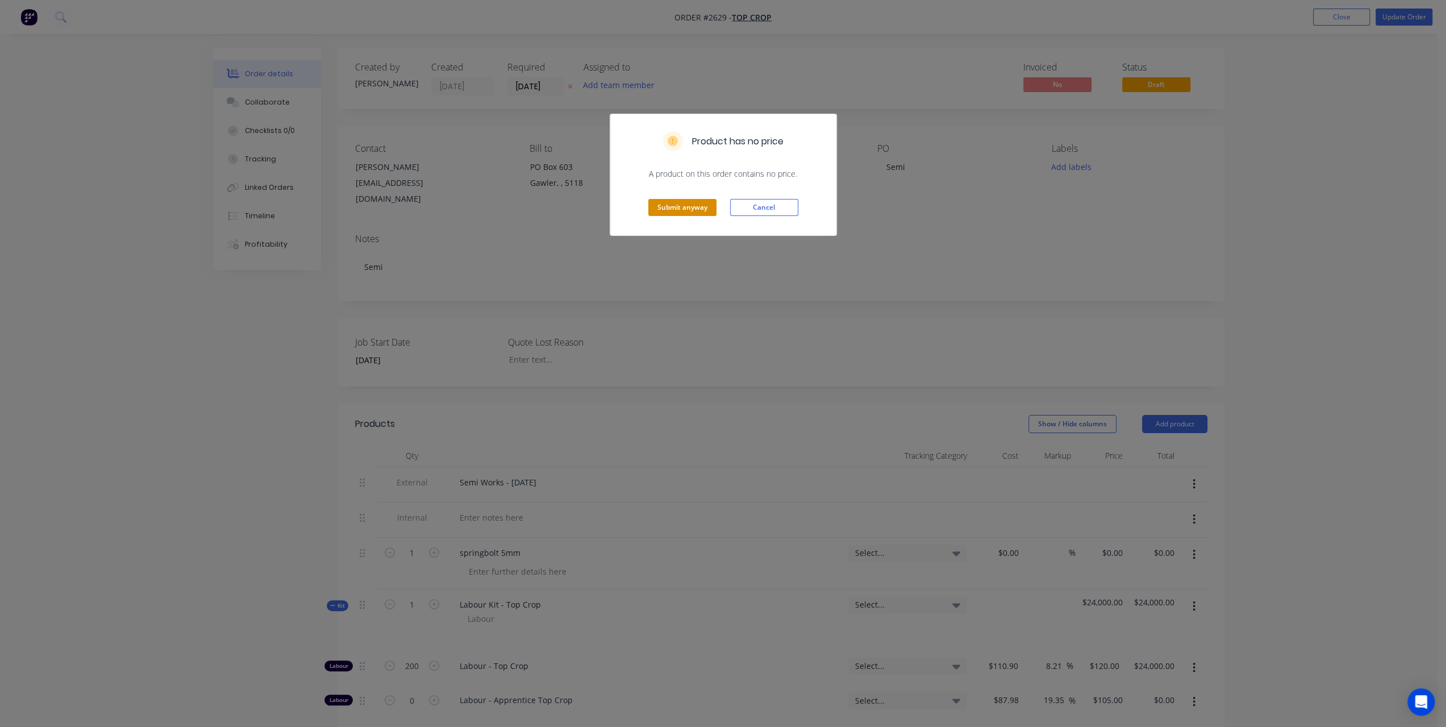
click at [702, 206] on button "Submit anyway" at bounding box center [682, 207] width 68 height 17
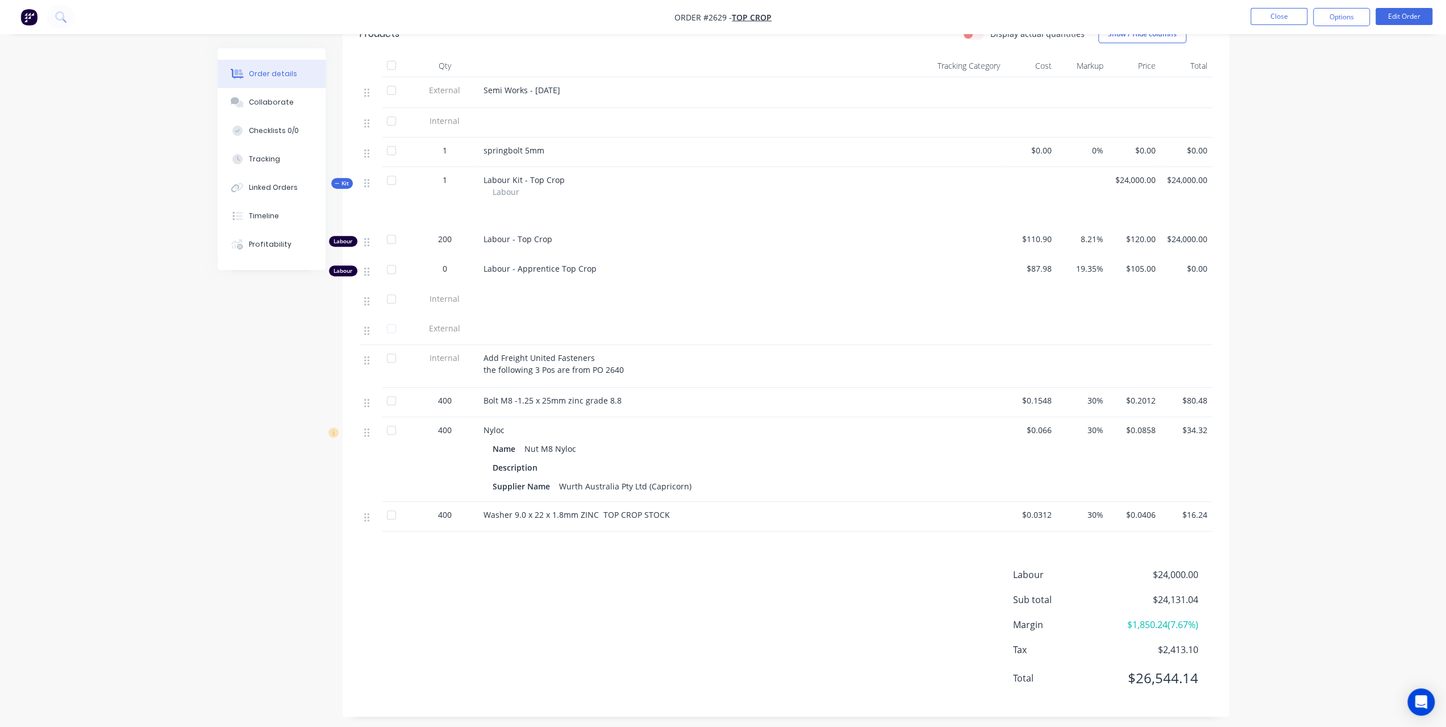
scroll to position [384, 0]
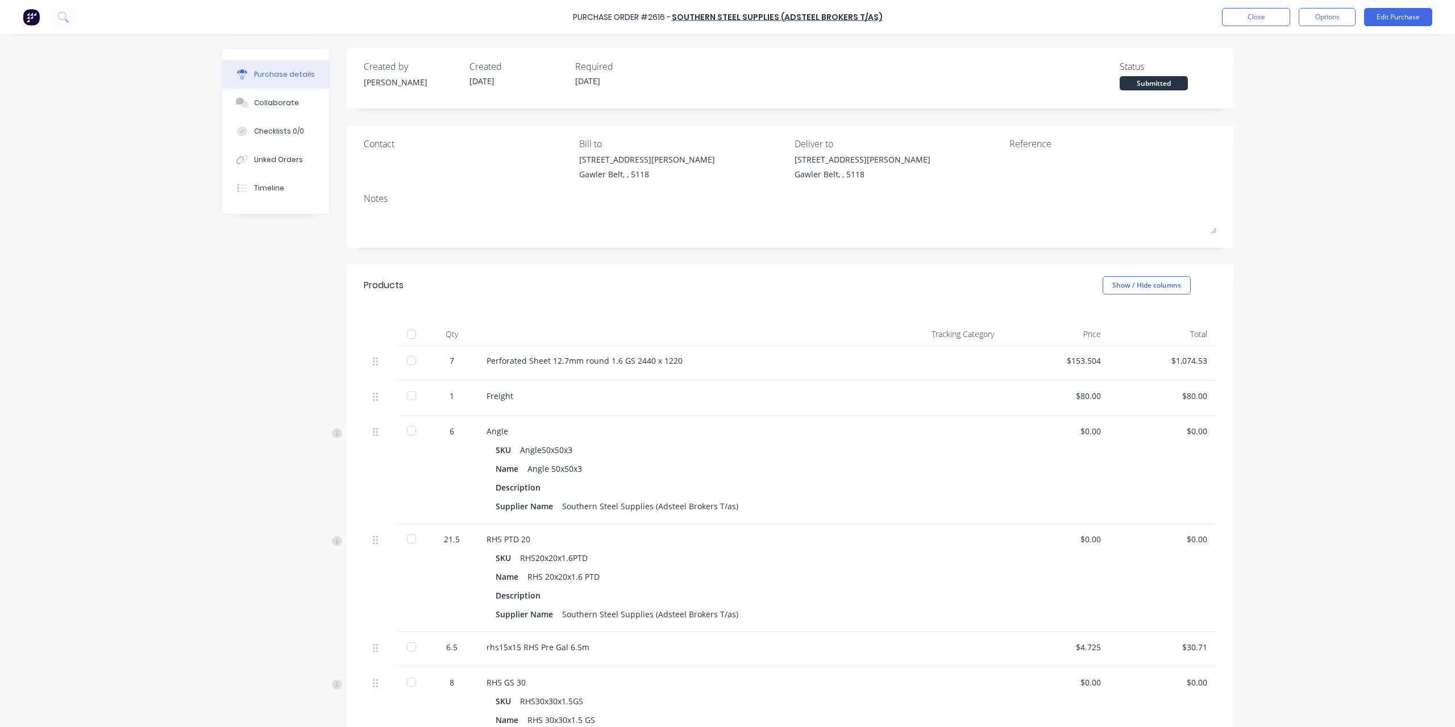
click at [1236, 29] on div "Purchase Order #2616 - Southern Steel Supplies (Adsteel Brokers T/as) Close Opt…" at bounding box center [727, 17] width 1455 height 34
click at [1231, 14] on button "Close" at bounding box center [1256, 17] width 68 height 18
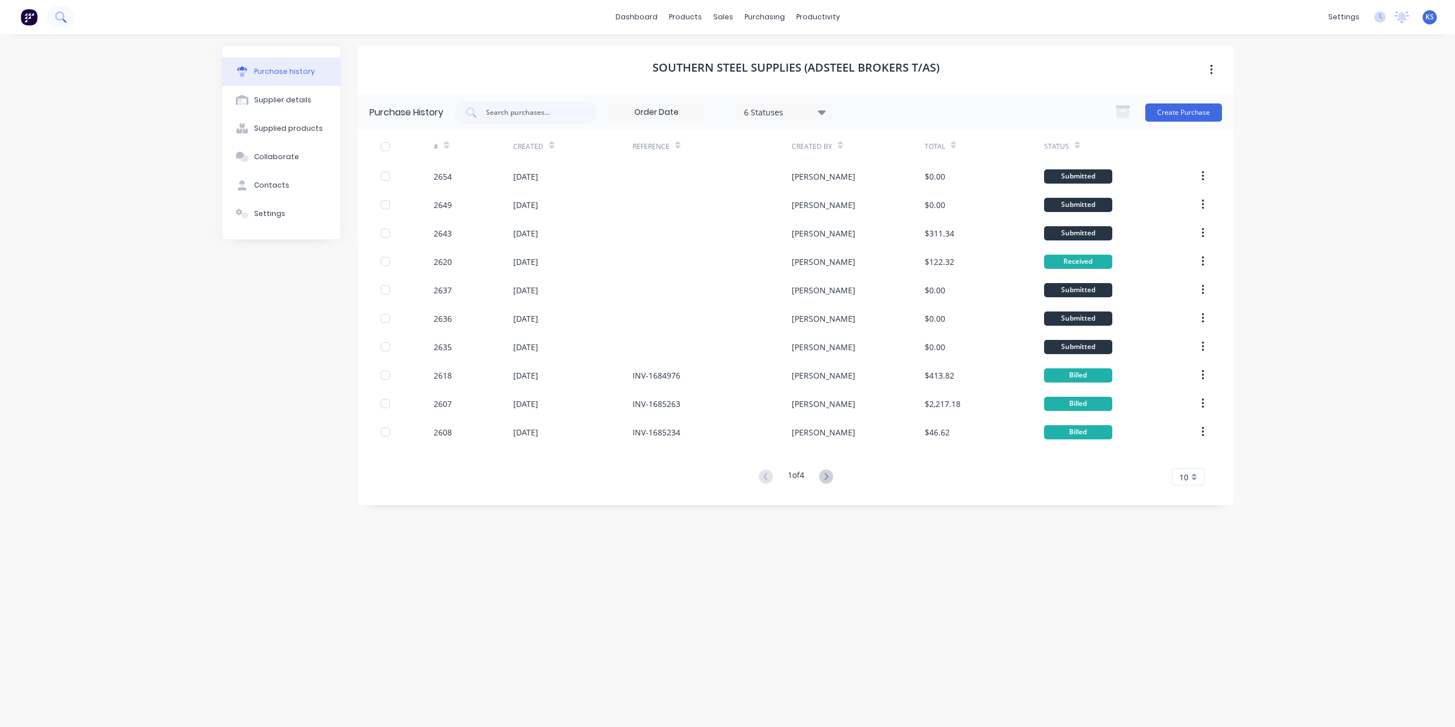
click at [72, 18] on button at bounding box center [61, 17] width 28 height 23
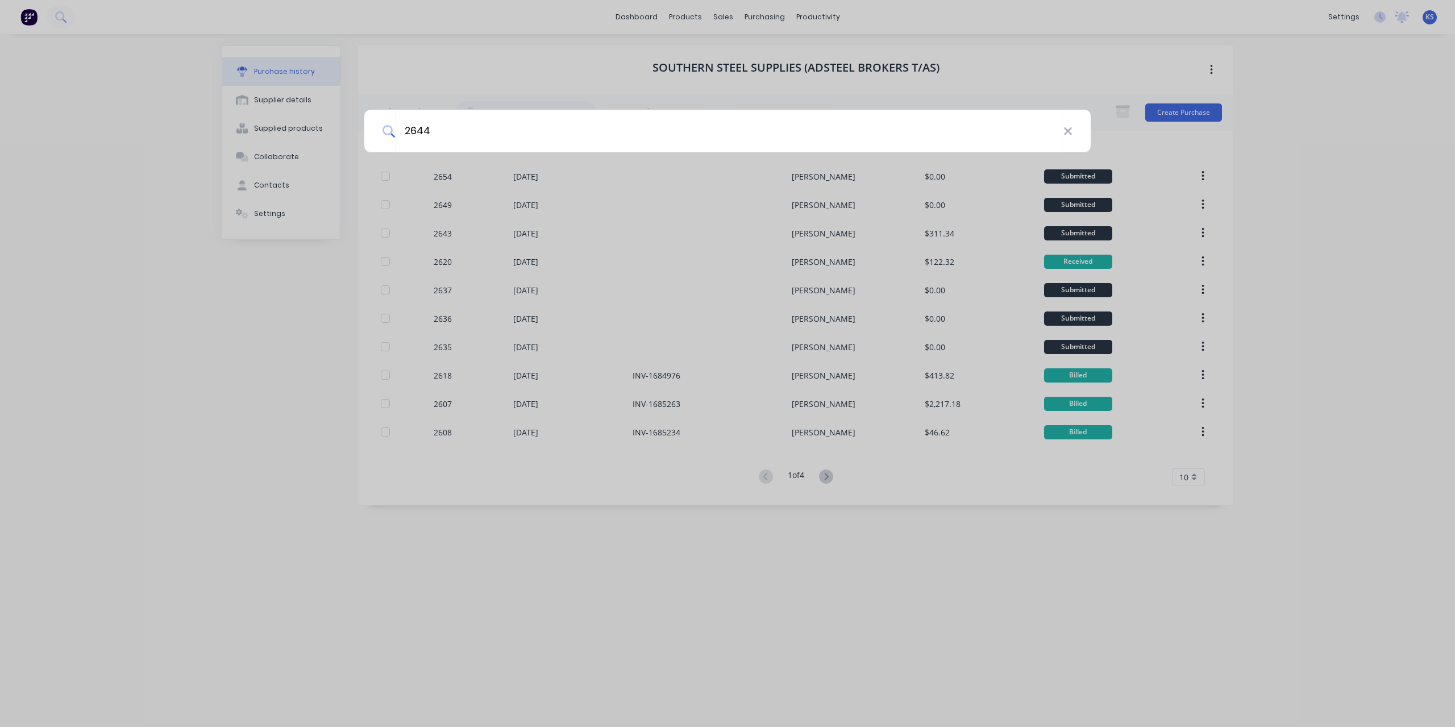
type input "2644"
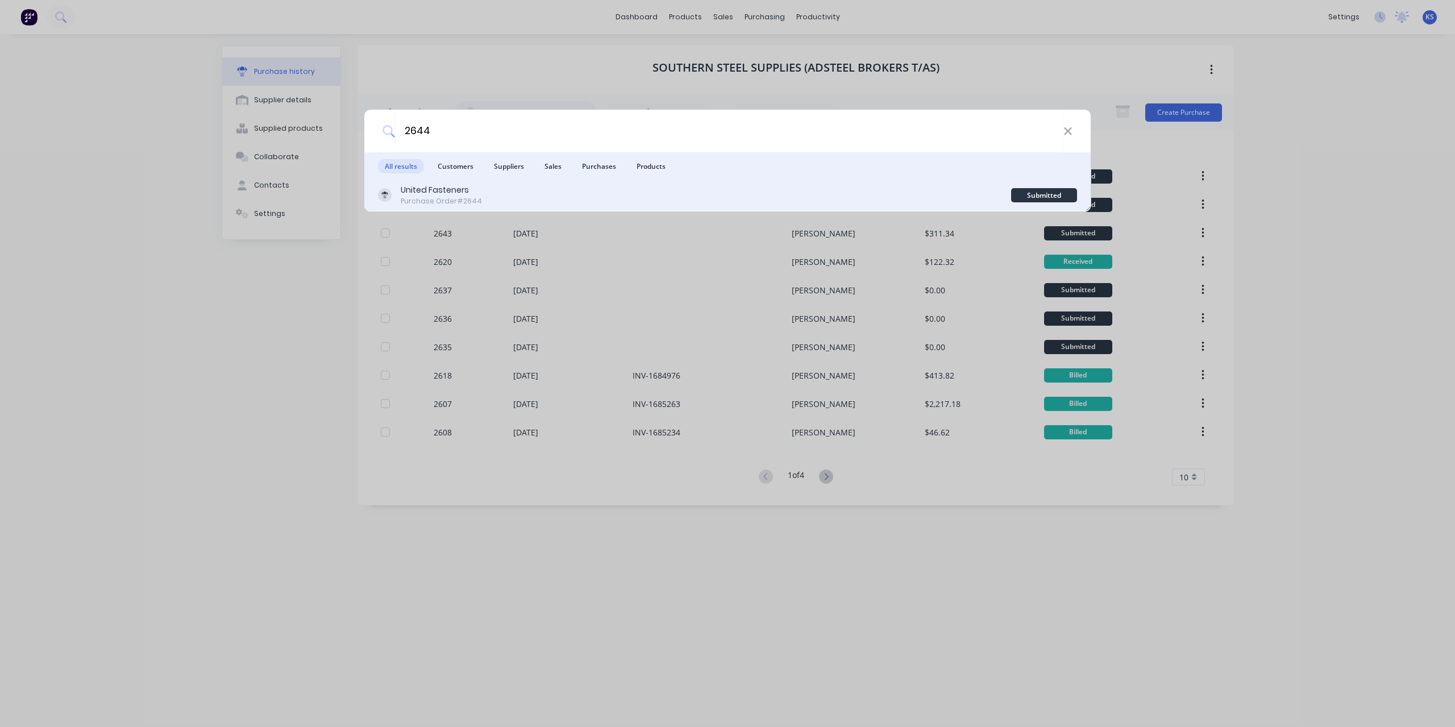
click at [433, 191] on div "United Fasteners" at bounding box center [441, 190] width 81 height 12
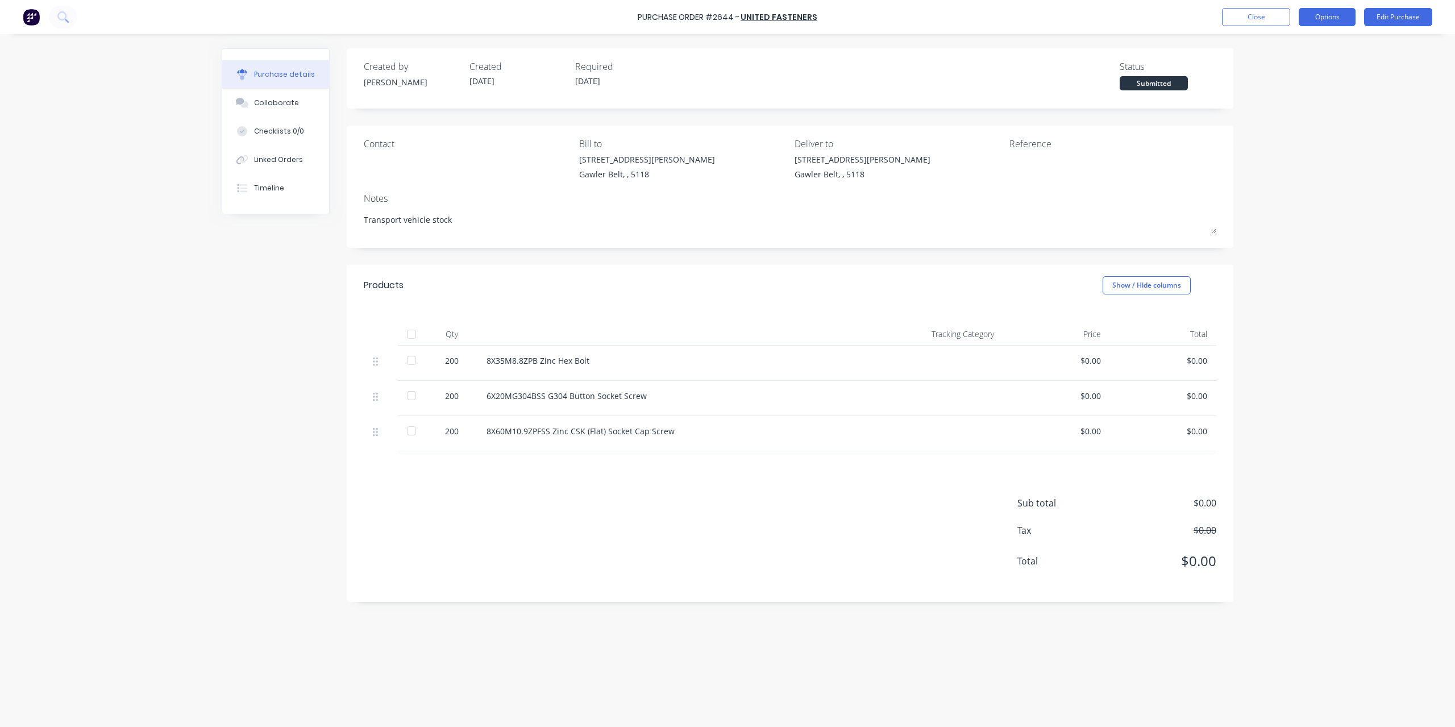
click at [1330, 19] on button "Options" at bounding box center [1326, 17] width 57 height 18
click at [1311, 89] on div "Split order" at bounding box center [1301, 92] width 88 height 16
type textarea "x"
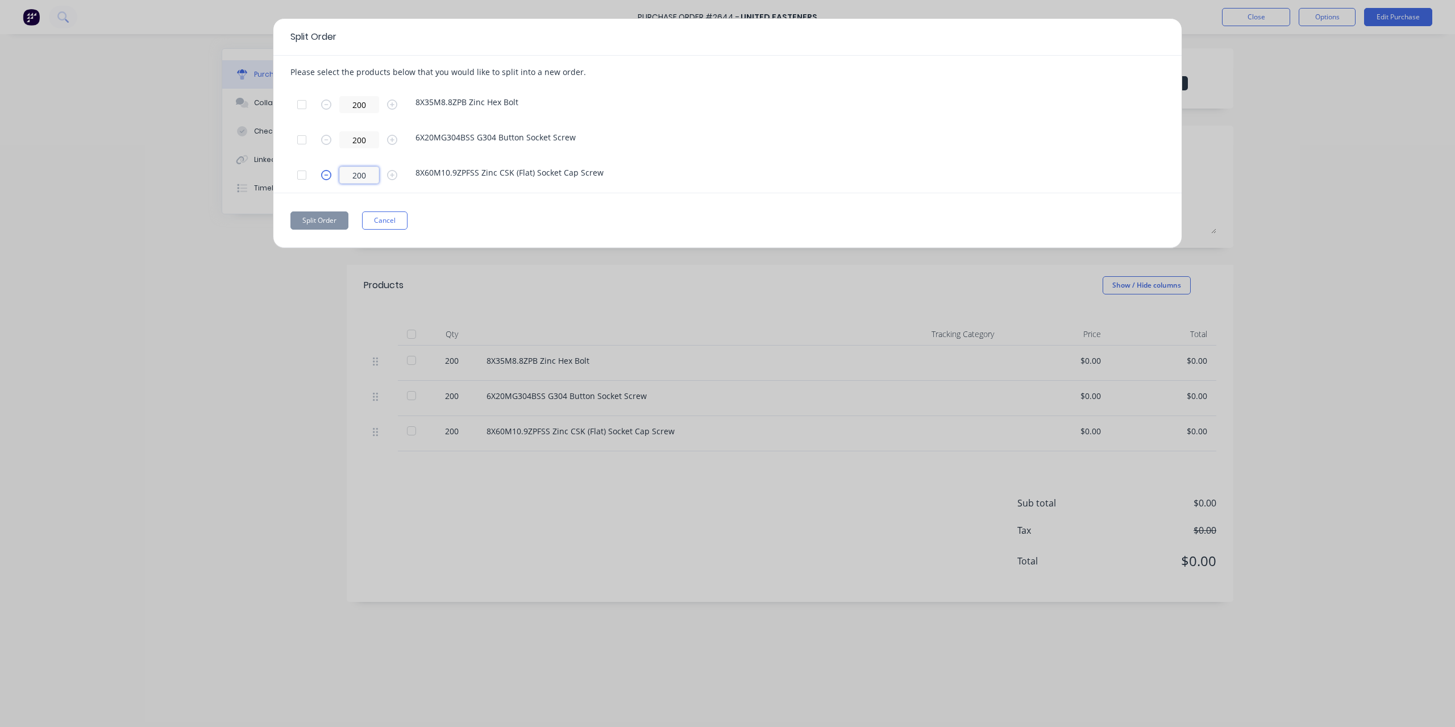
drag, startPoint x: 370, startPoint y: 174, endPoint x: 319, endPoint y: 174, distance: 51.1
click at [319, 174] on form "200" at bounding box center [364, 174] width 102 height 17
type input "6"
type textarea "x"
type input "66"
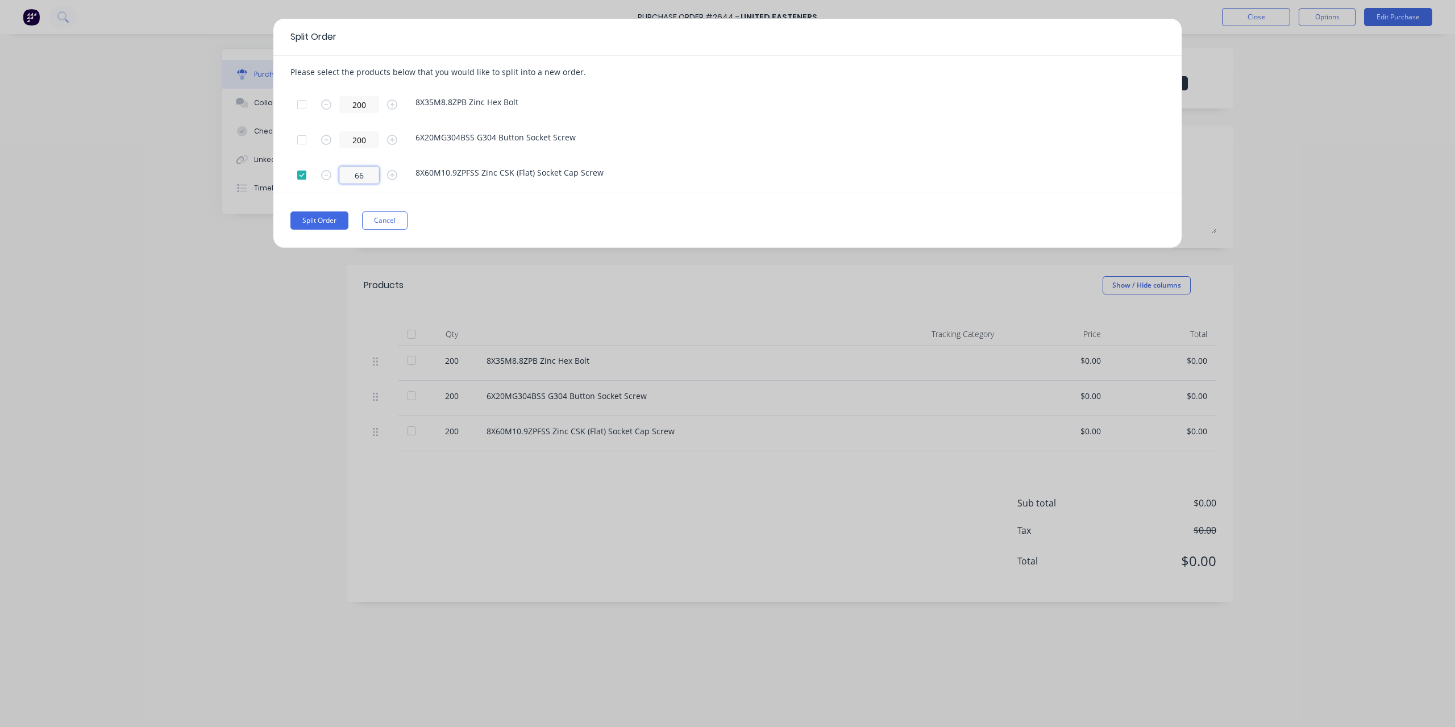
type textarea "x"
type input "13"
type textarea "x"
type input "134"
type textarea "x"
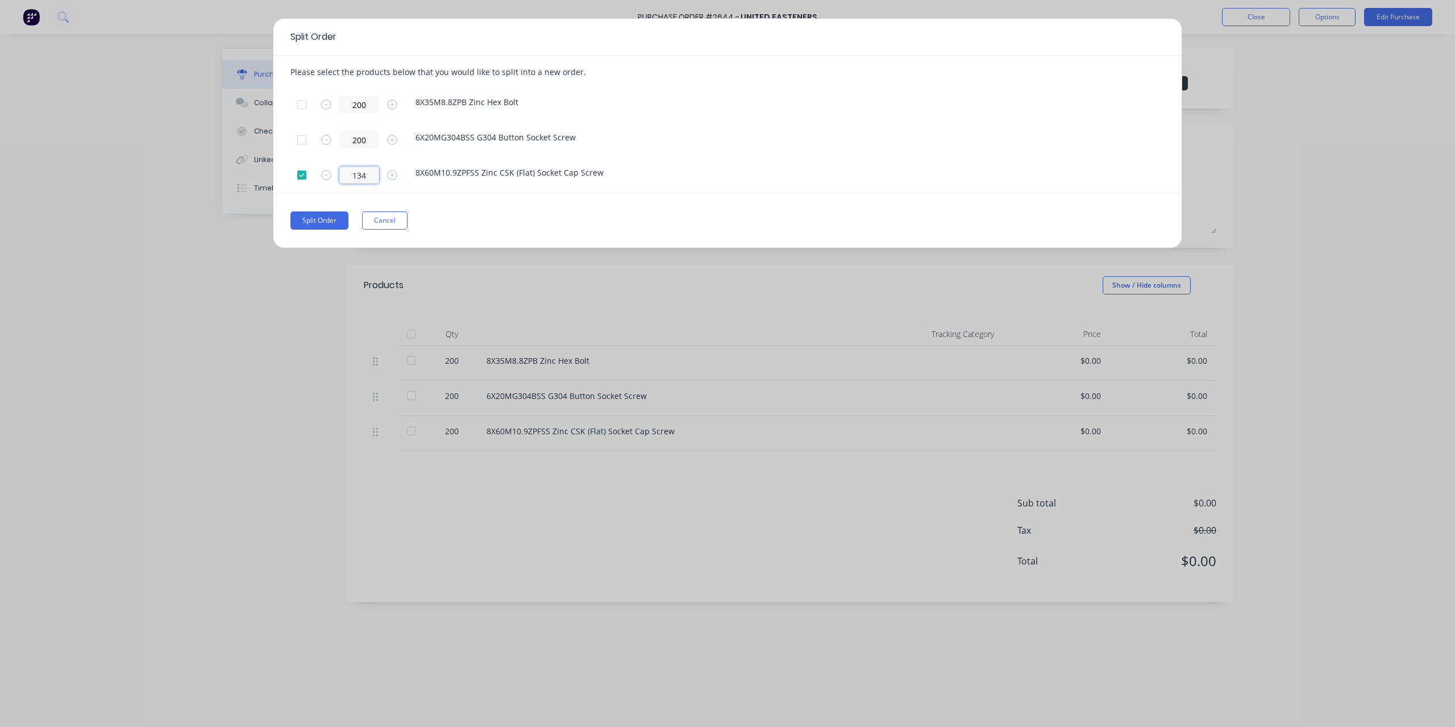
type input "134"
click at [420, 195] on div "Split Order Please select the products below that you would like to split into …" at bounding box center [727, 133] width 909 height 230
click at [330, 218] on button "Split Order" at bounding box center [319, 220] width 58 height 18
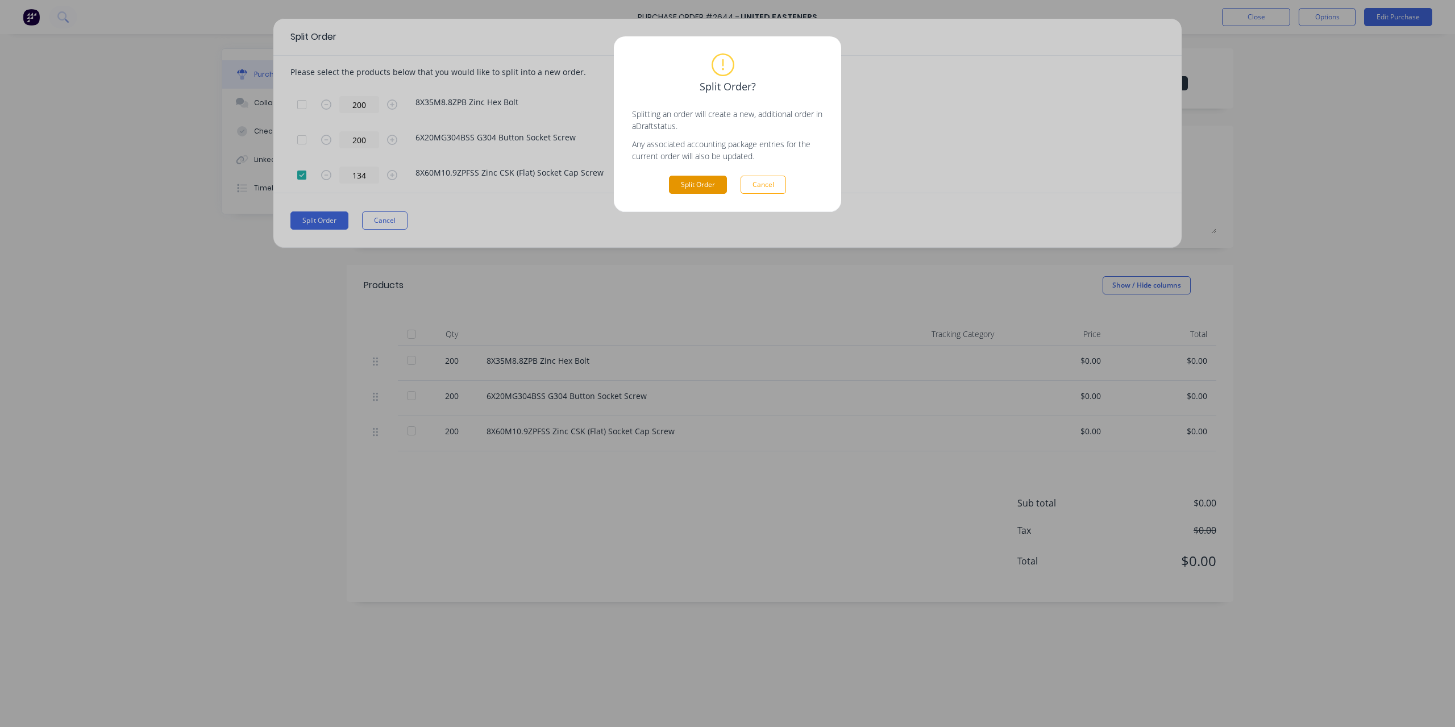
click at [710, 188] on button "Split Order" at bounding box center [698, 185] width 58 height 18
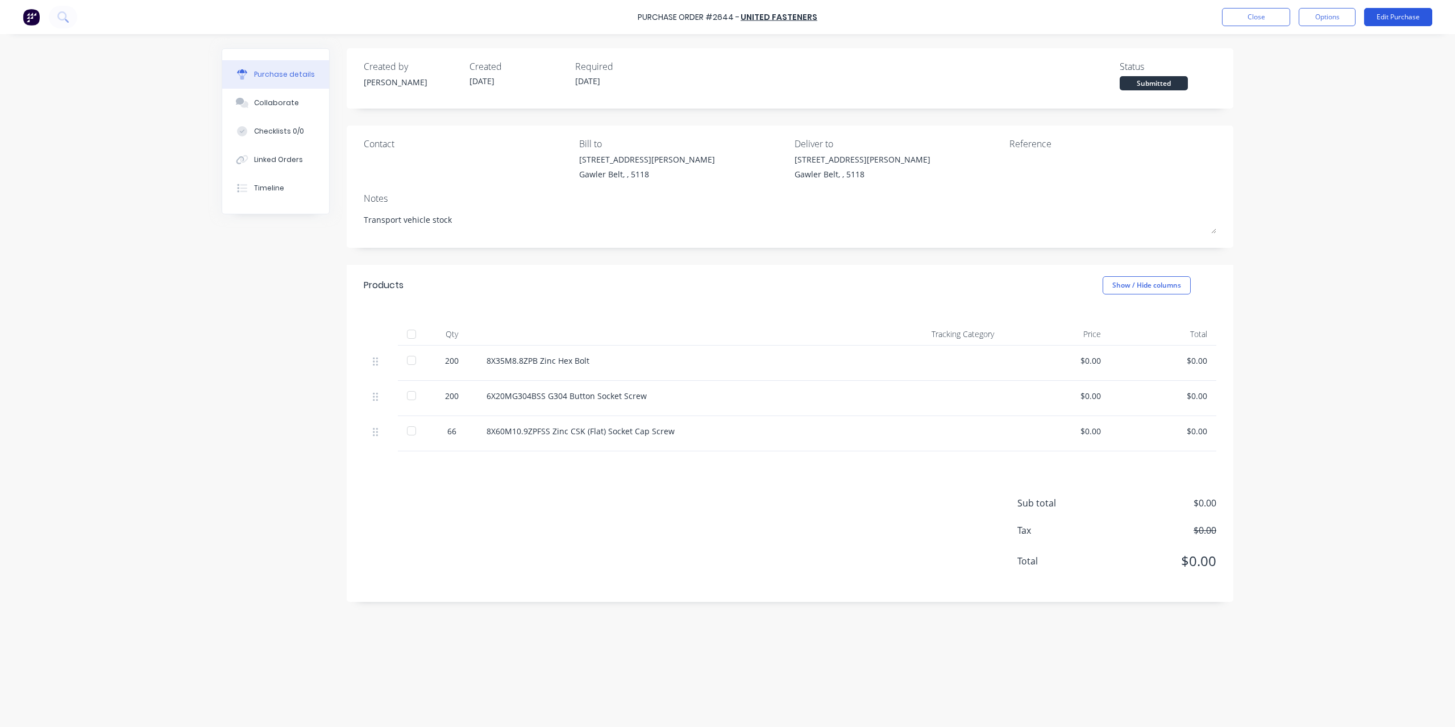
click at [1389, 24] on button "Edit Purchase" at bounding box center [1398, 17] width 68 height 18
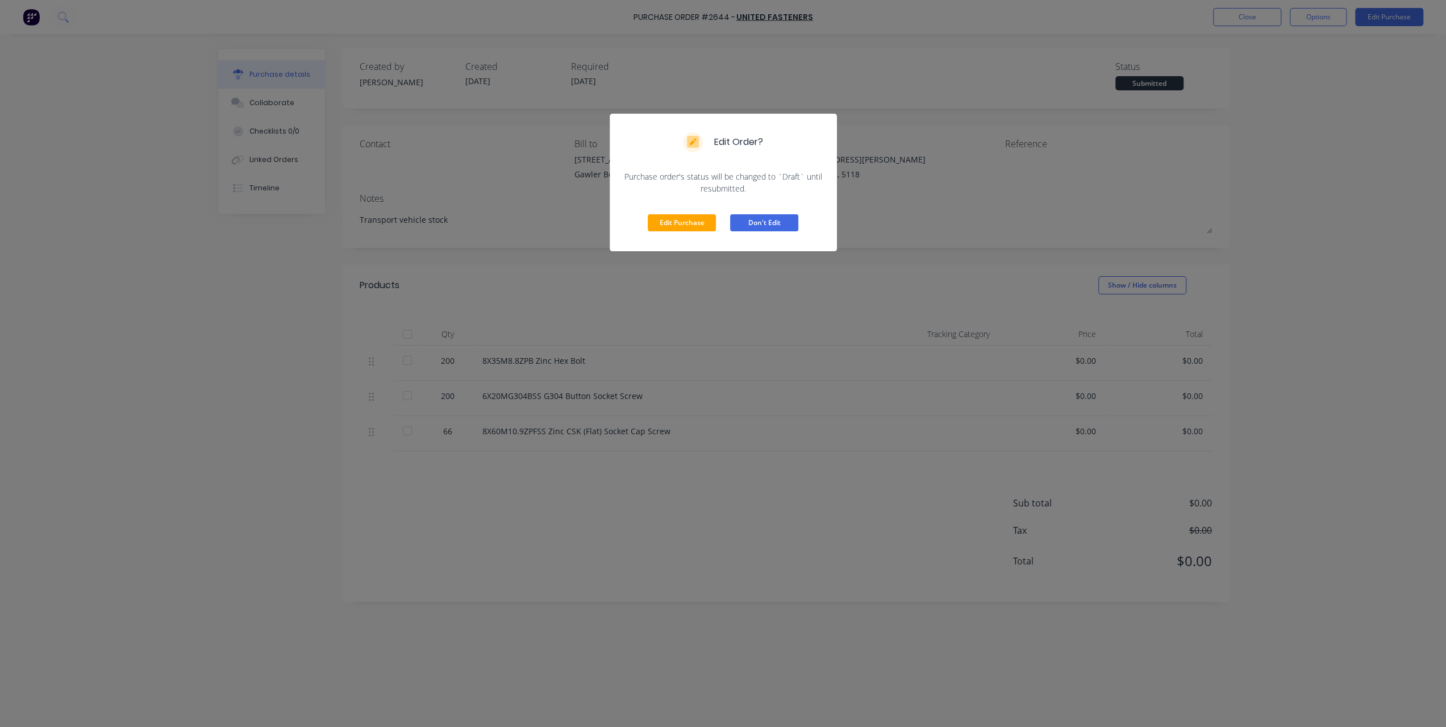
click at [783, 224] on button "Don't Edit" at bounding box center [764, 222] width 68 height 17
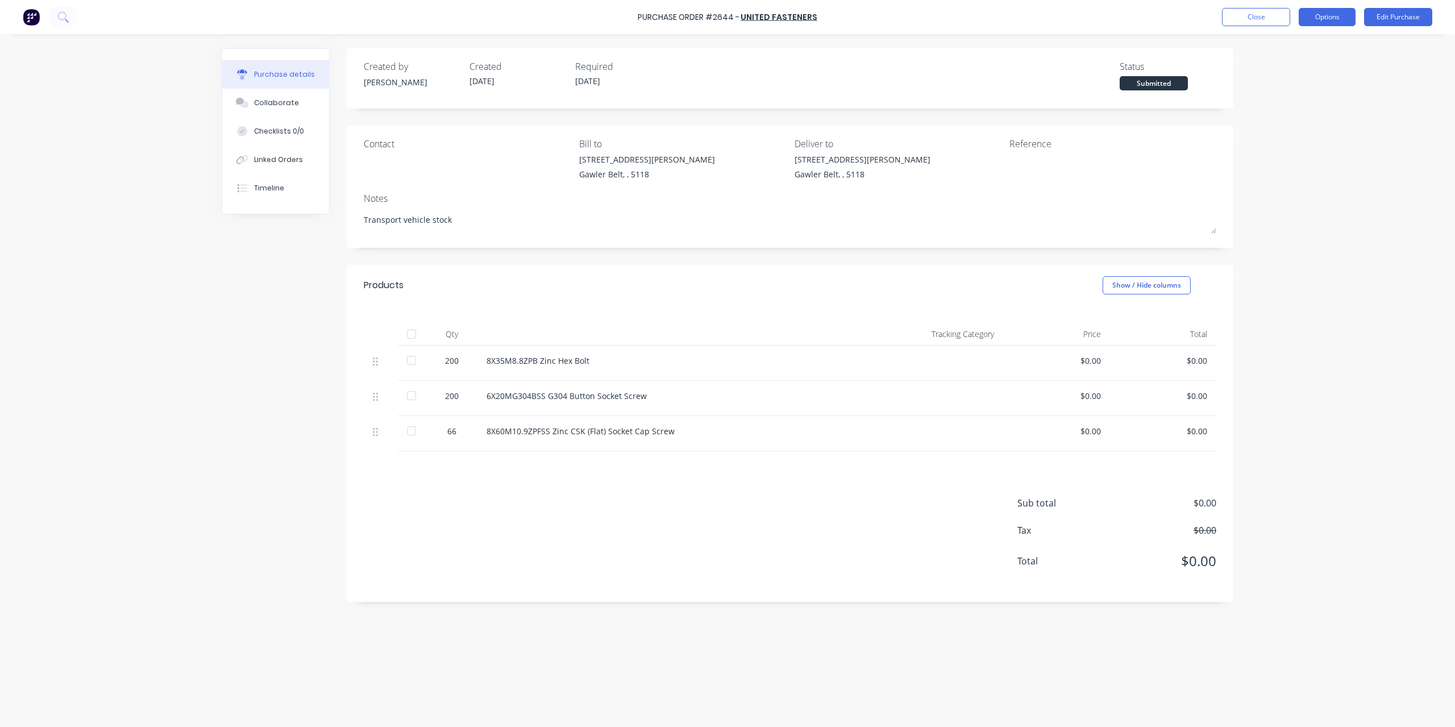
click at [1348, 22] on button "Options" at bounding box center [1326, 17] width 57 height 18
click at [1307, 65] on div "Convert to Bill" at bounding box center [1301, 69] width 88 height 16
type textarea "x"
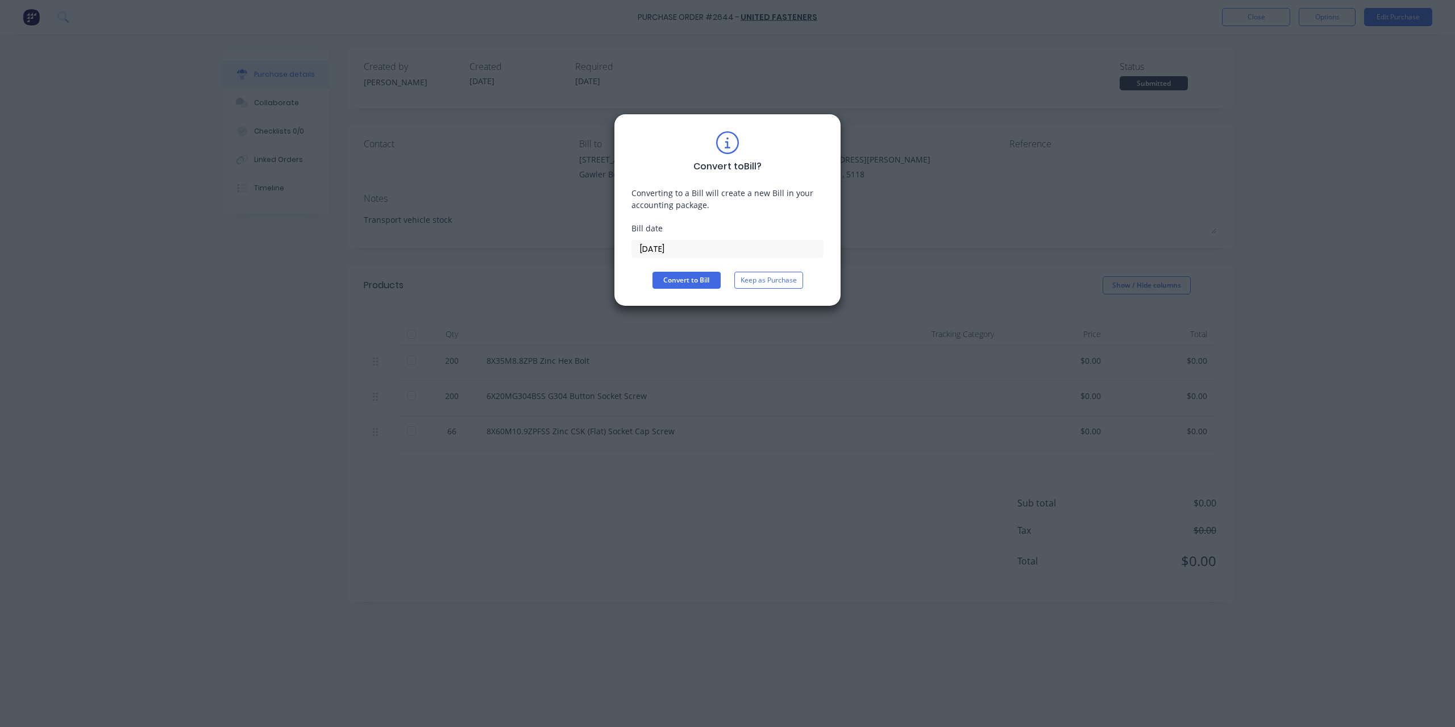
click at [735, 254] on input "[DATE]" at bounding box center [727, 248] width 191 height 17
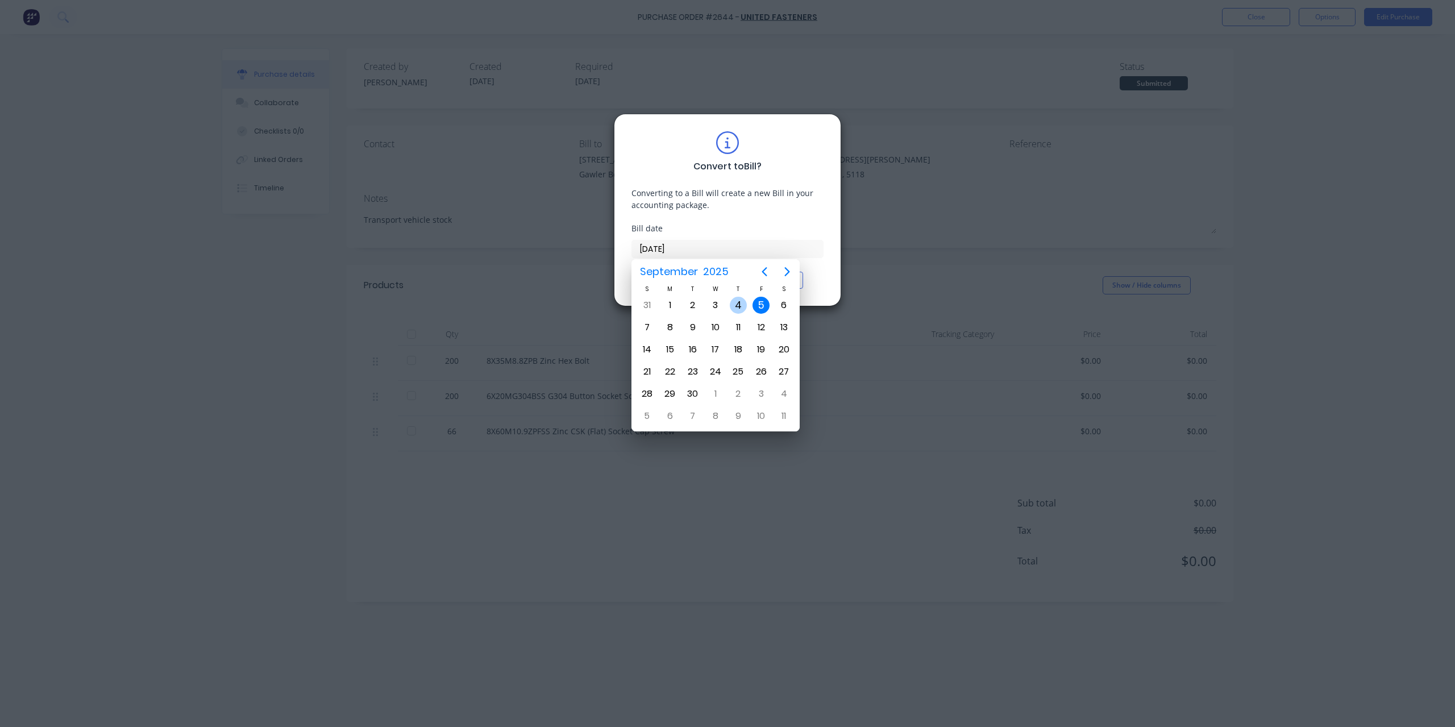
click at [735, 309] on div "4" at bounding box center [738, 305] width 17 height 17
type input "04/09/25"
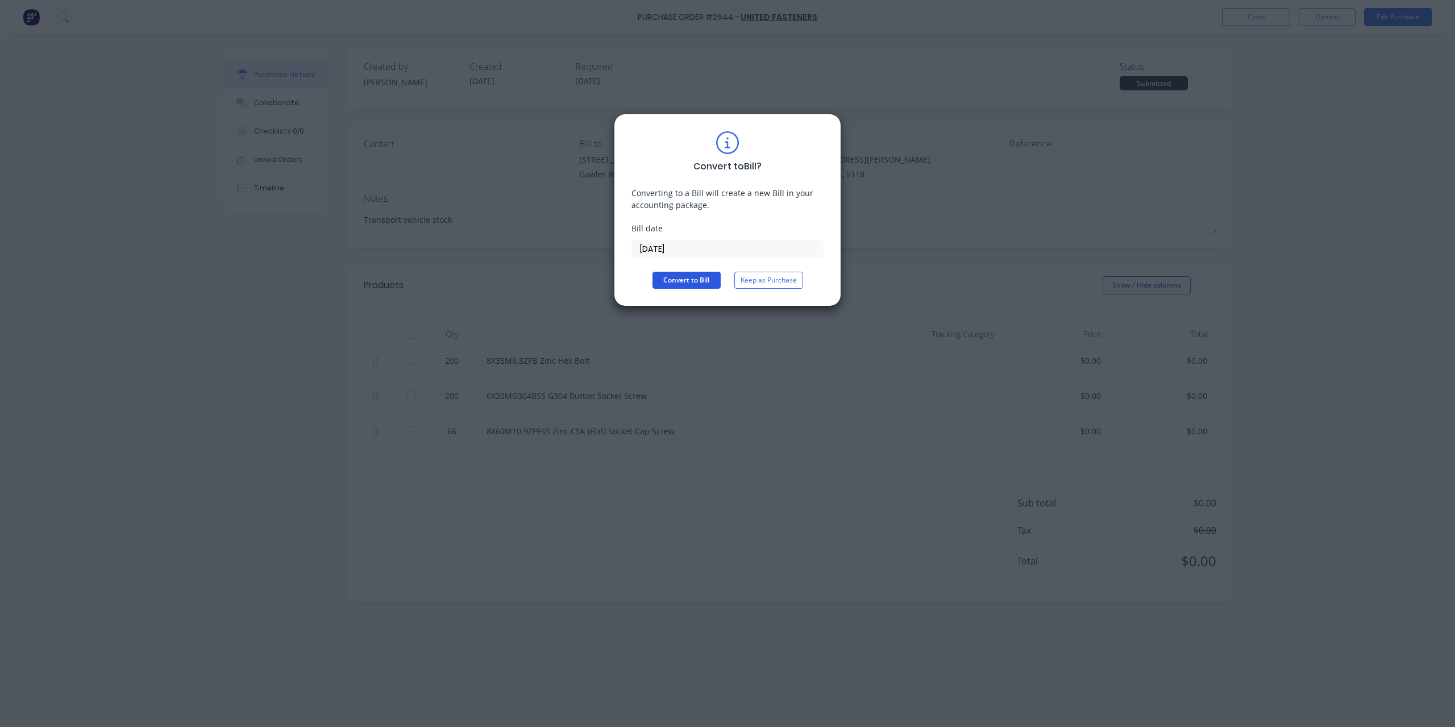
click at [709, 286] on button "Convert to Bill" at bounding box center [686, 280] width 68 height 17
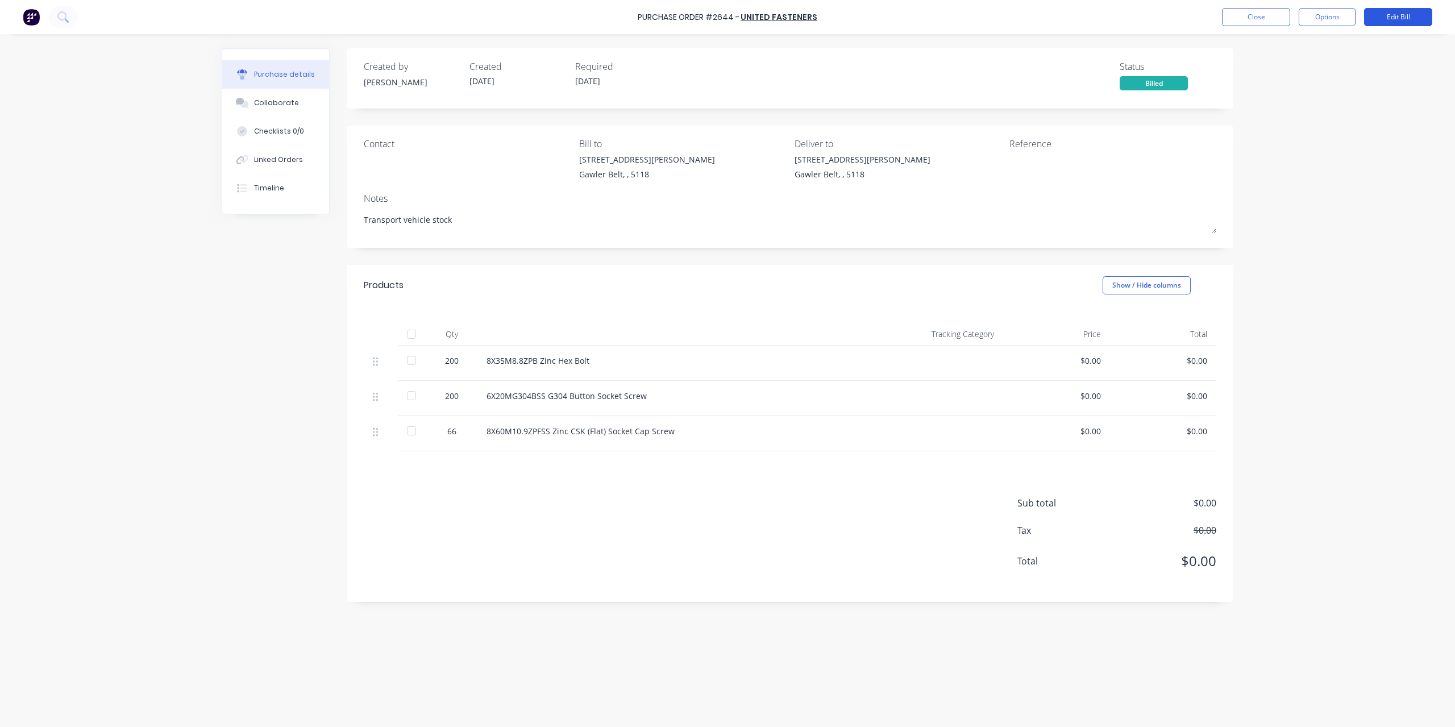
click at [1380, 15] on button "Edit Bill" at bounding box center [1398, 17] width 68 height 18
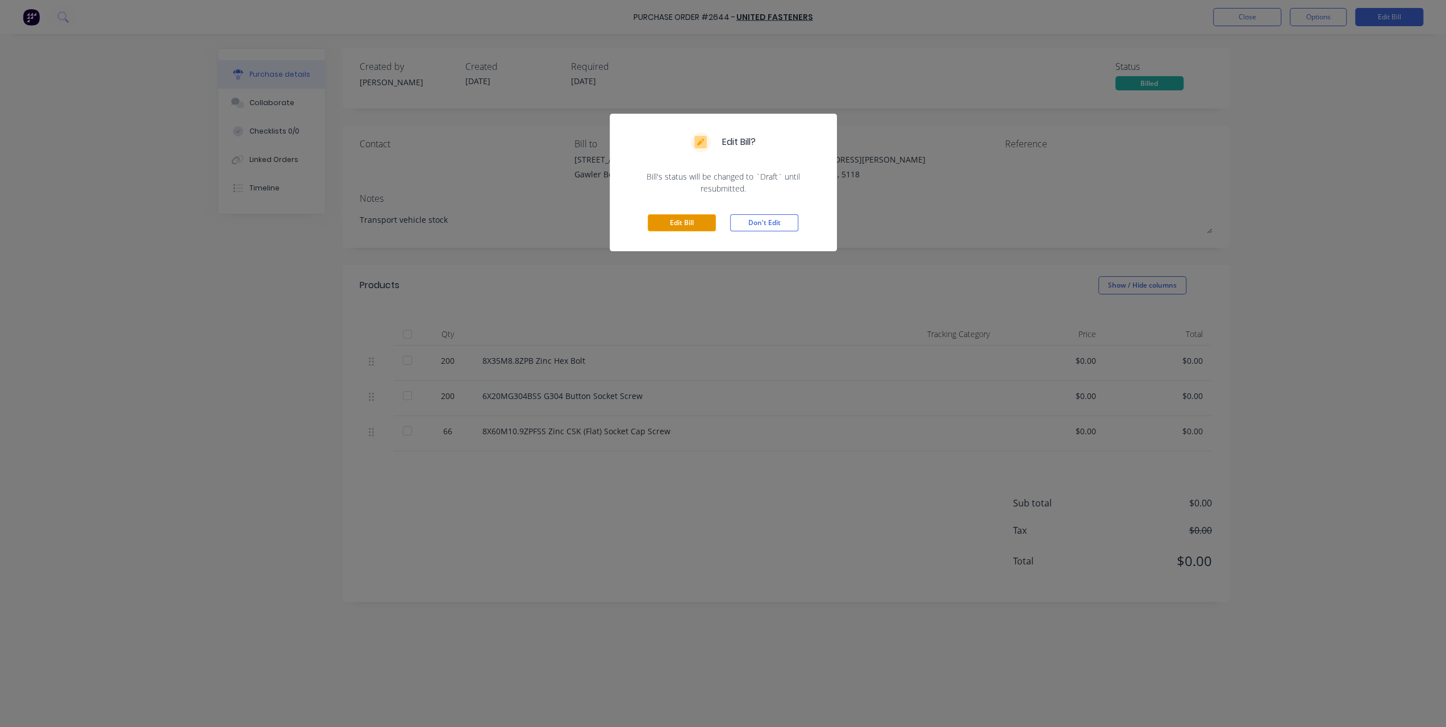
click at [672, 217] on button "Edit Bill" at bounding box center [682, 222] width 68 height 17
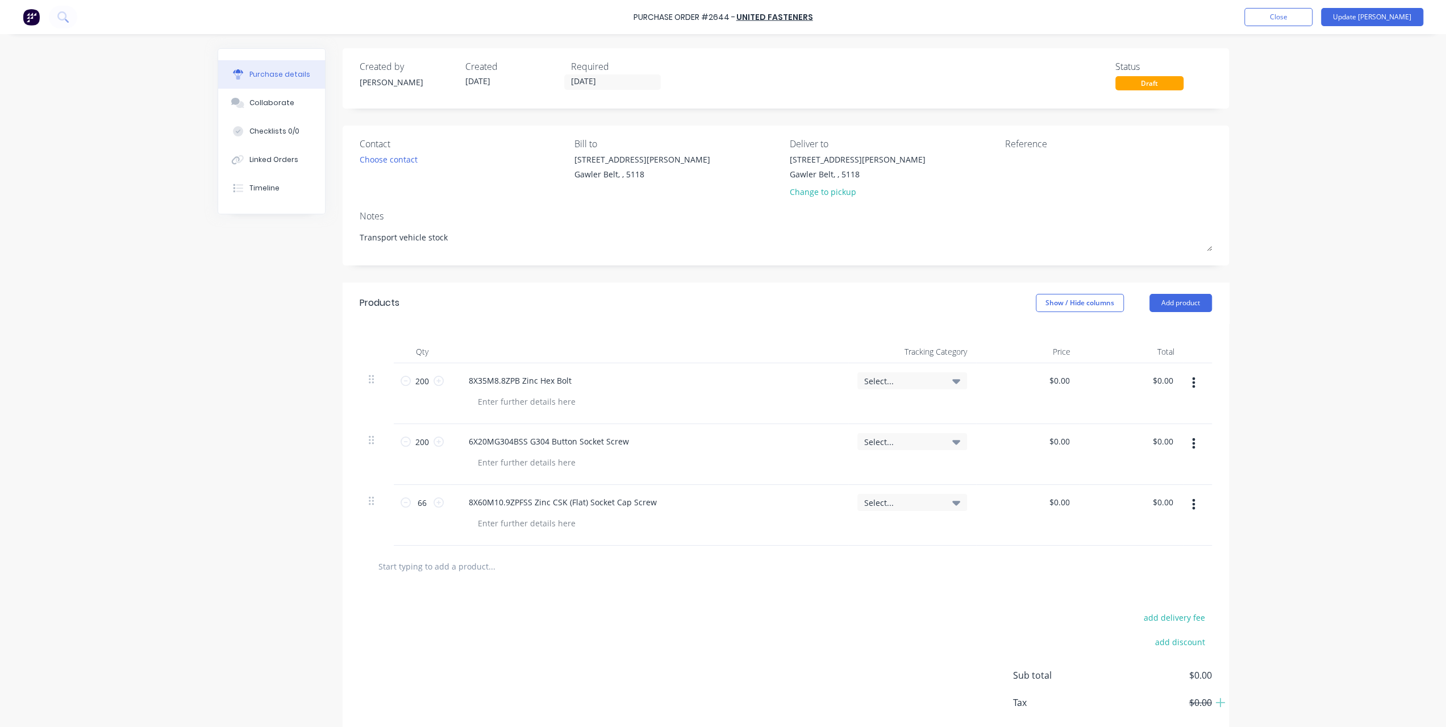
type textarea "x"
click at [1014, 176] on textarea at bounding box center [1080, 166] width 142 height 26
type textarea "256"
type textarea "x"
type textarea "2566"
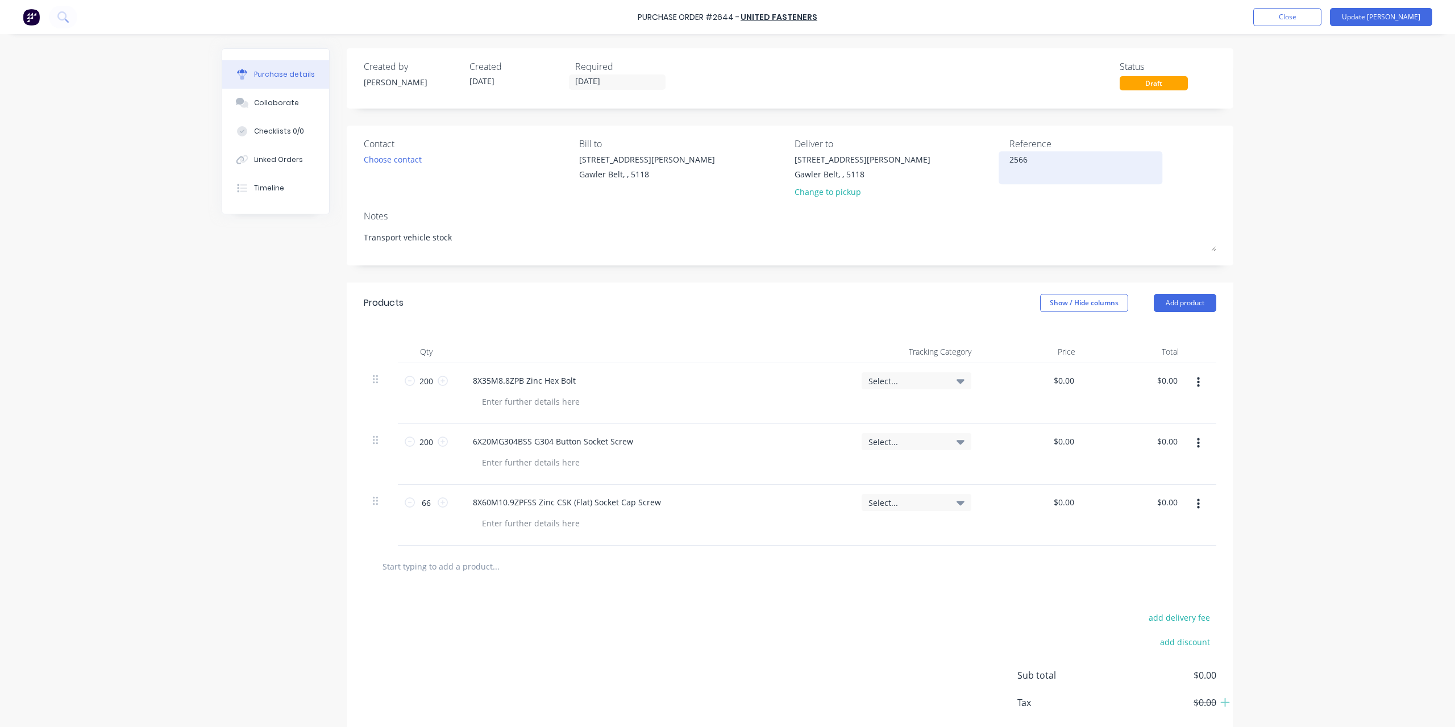
type textarea "x"
type textarea "25660"
type textarea "x"
type textarea "256604"
type textarea "x"
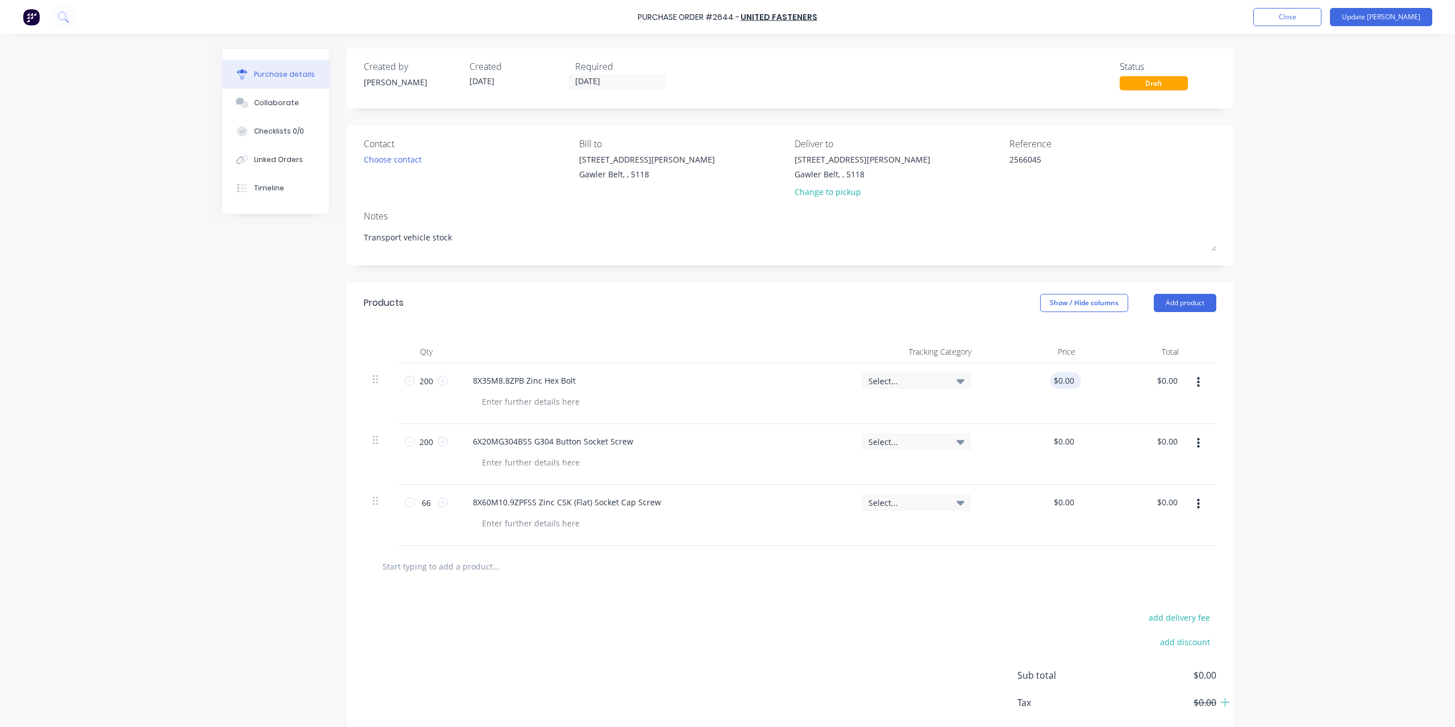
type textarea "2566045"
type textarea "x"
type textarea "2566045"
type input "0.0000"
click at [1056, 382] on input "0.0000" at bounding box center [1063, 380] width 26 height 16
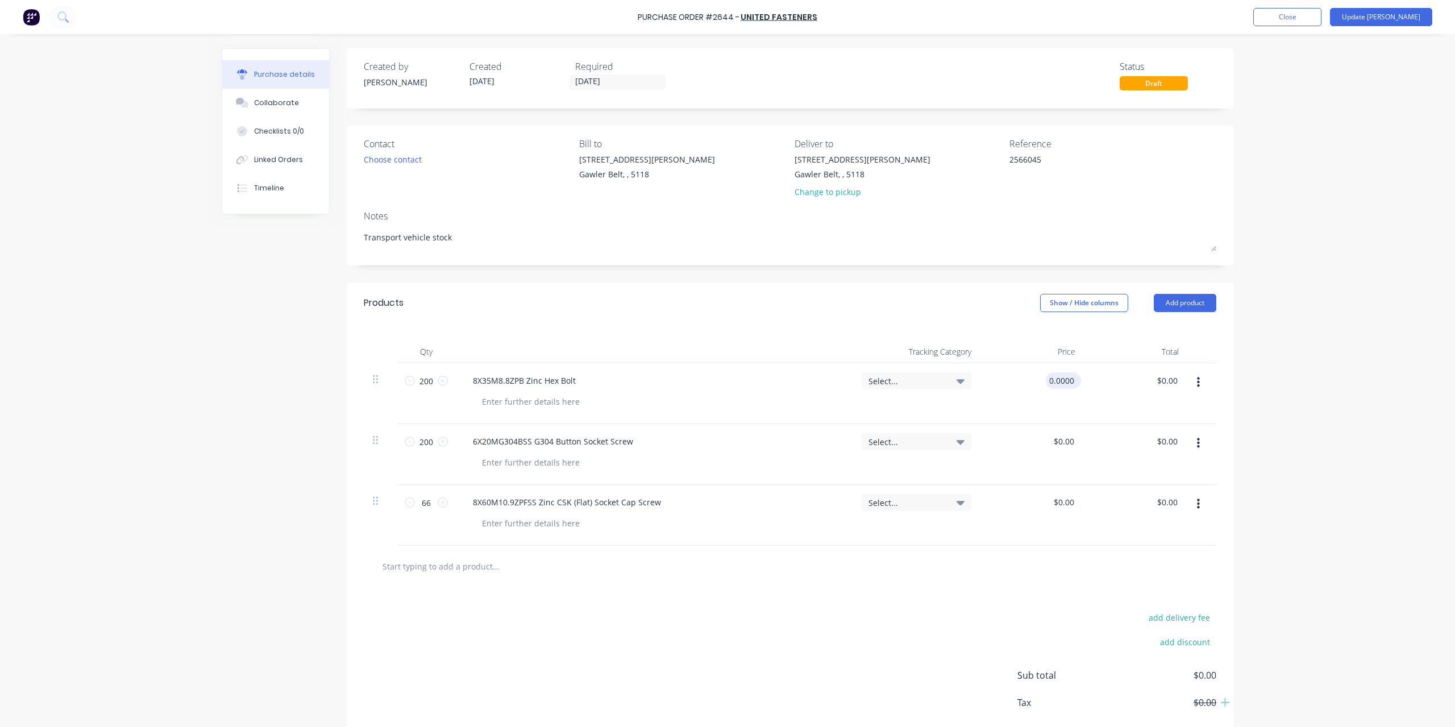
type textarea "x"
type input "$0.00"
click at [1073, 380] on div "$0.00 $0.00" at bounding box center [1065, 380] width 31 height 16
type textarea "x"
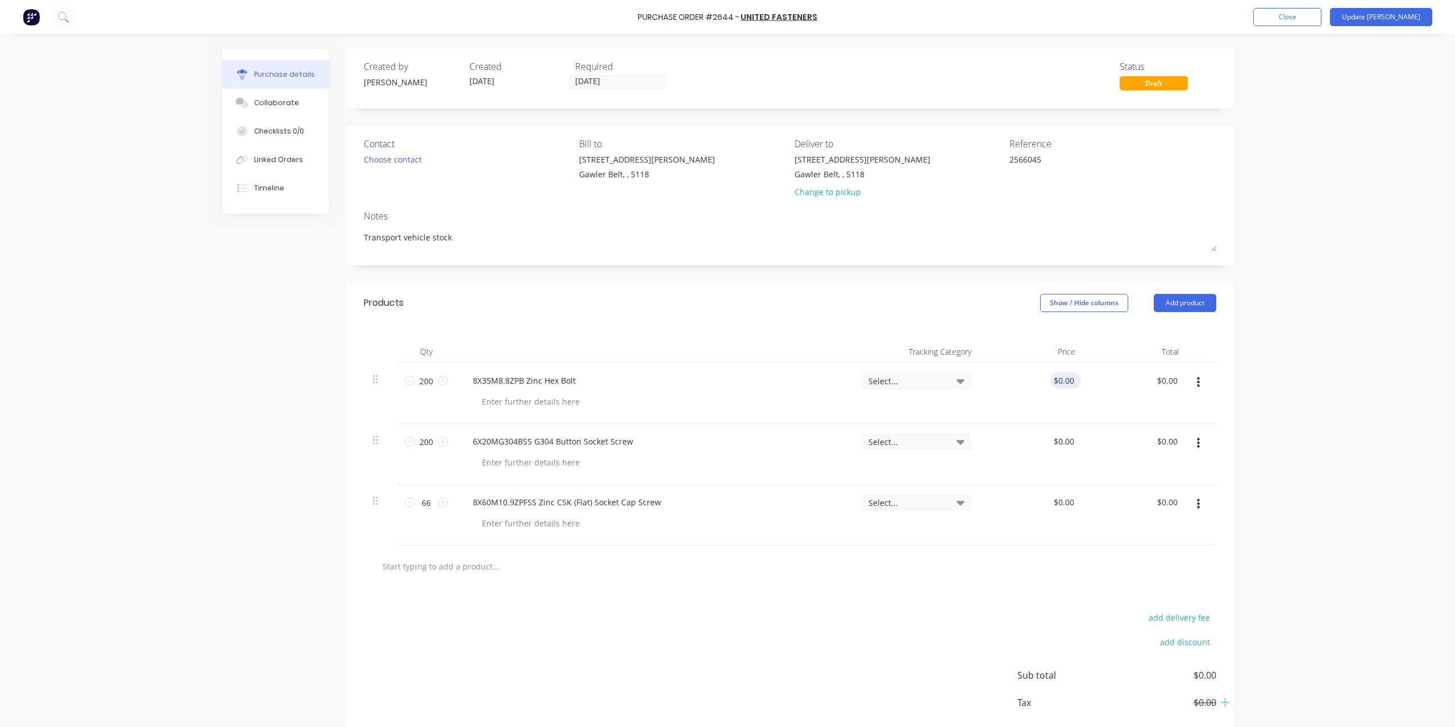
type input "0"
click at [1071, 380] on input "0" at bounding box center [1063, 380] width 26 height 16
drag, startPoint x: 1071, startPoint y: 380, endPoint x: 1043, endPoint y: 380, distance: 27.3
click at [1043, 380] on div "0 0" at bounding box center [1032, 393] width 104 height 61
type textarea "x"
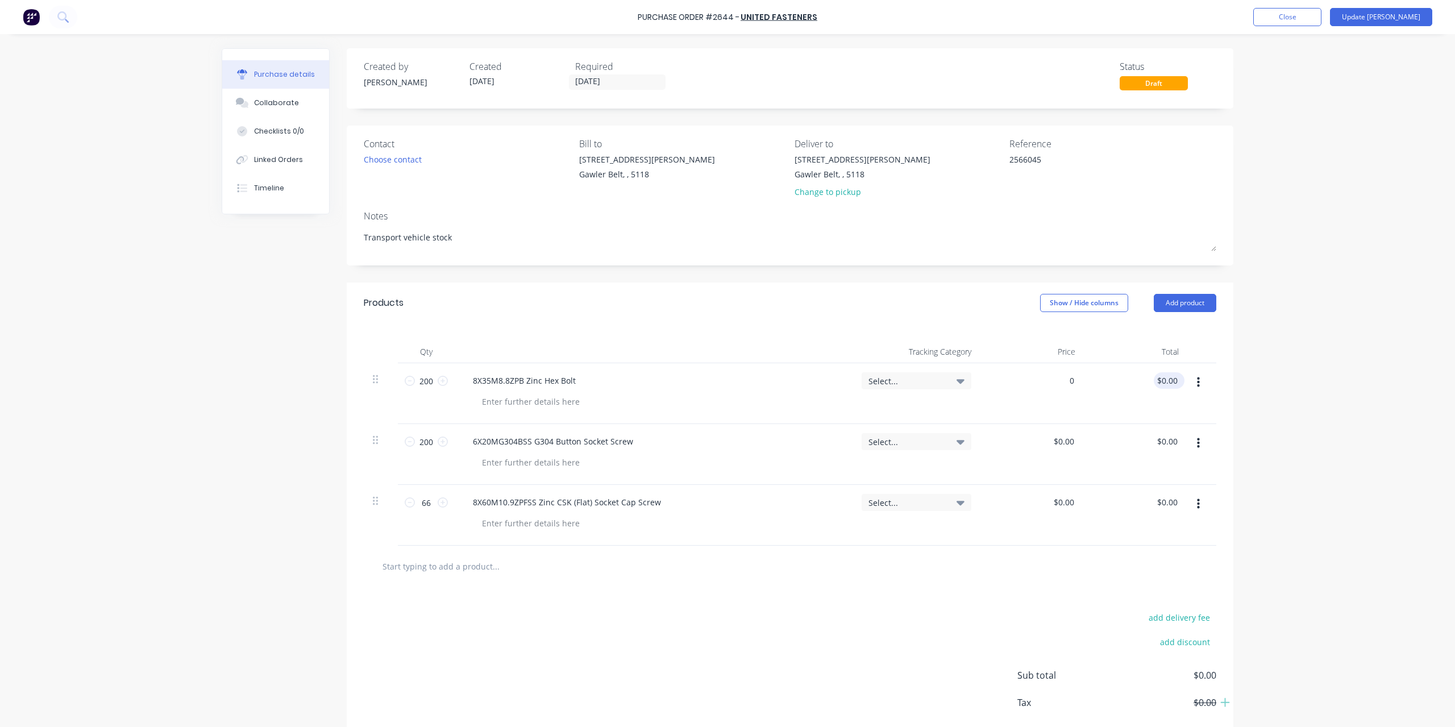
type input "$0.00"
type input "0.00"
click at [1160, 389] on input "0.00" at bounding box center [1166, 380] width 26 height 16
click at [1174, 381] on input "0.00" at bounding box center [1169, 380] width 22 height 16
type textarea "x"
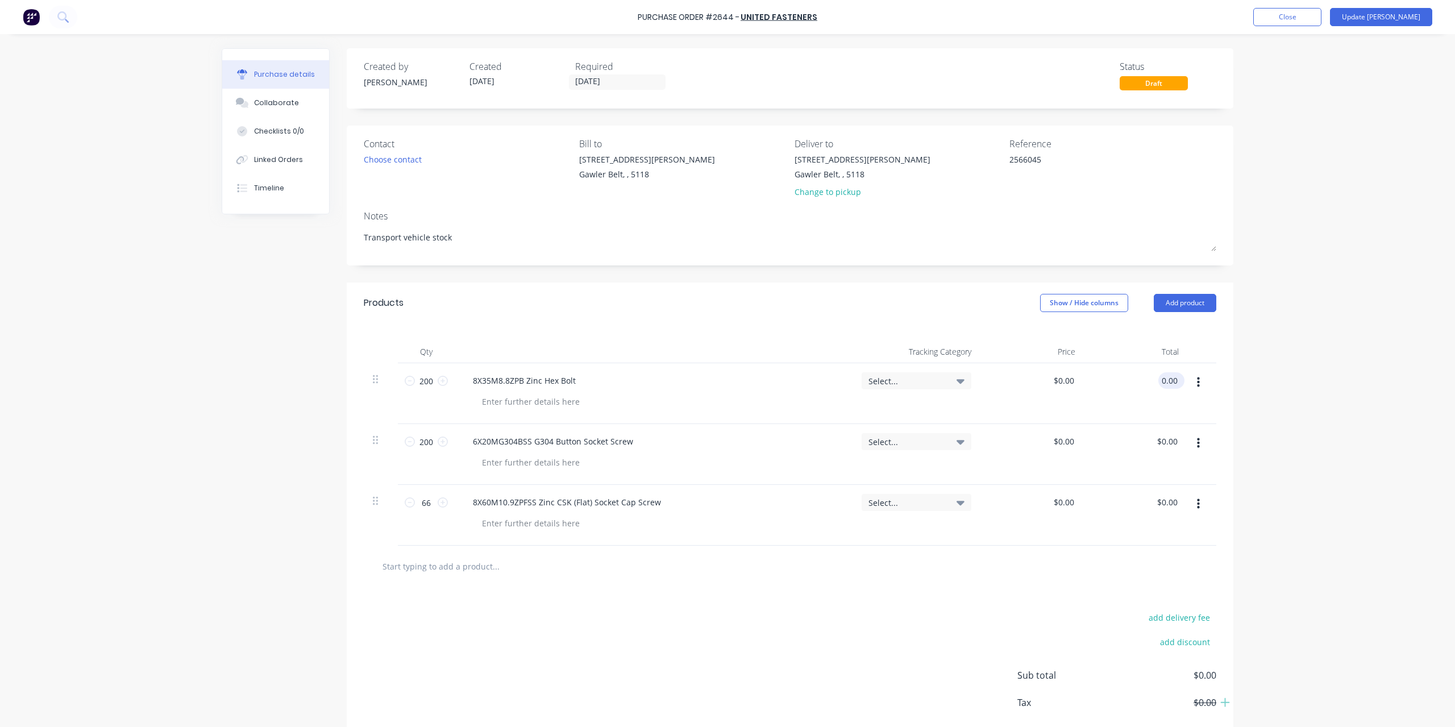
click at [1174, 381] on input "0.00" at bounding box center [1169, 380] width 22 height 16
type input "35.53"
type textarea "x"
type input "$0.1777"
type input "$35.53"
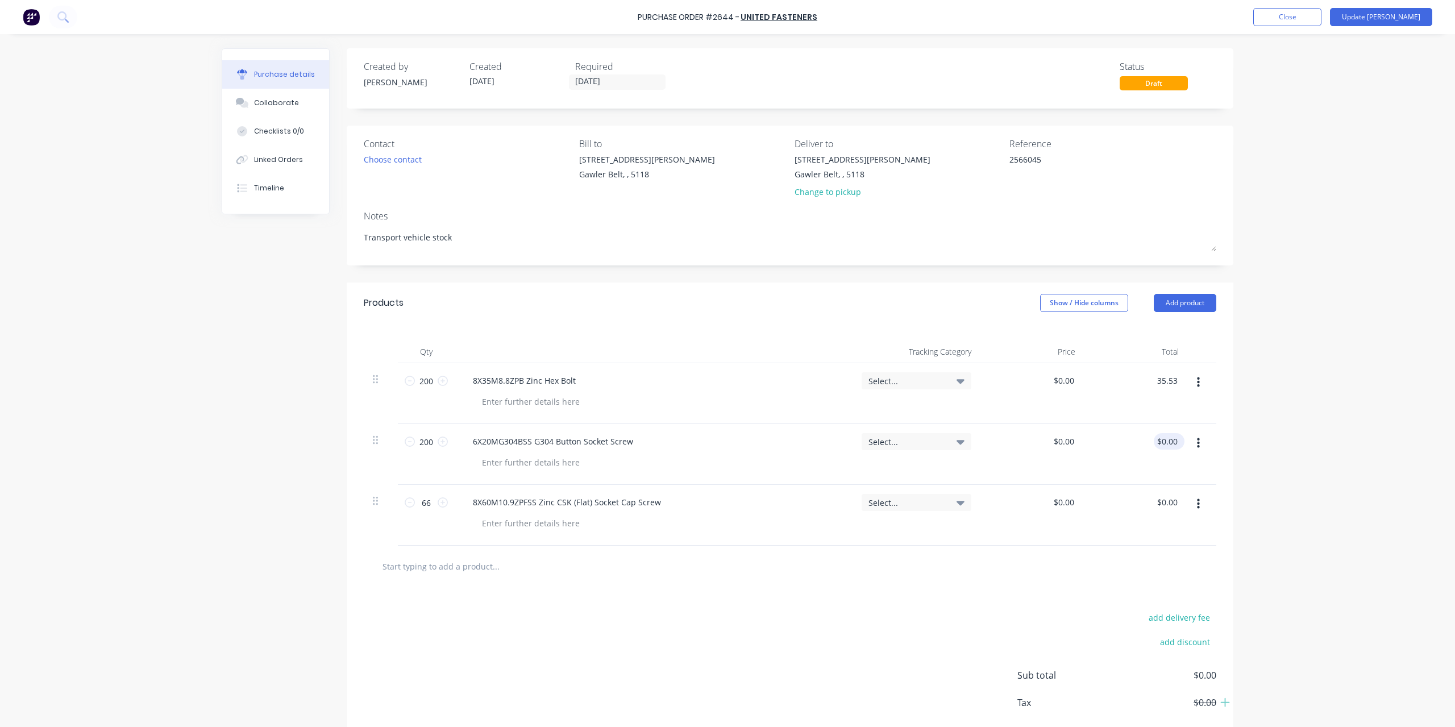
type input "0.00"
click at [1171, 440] on input "0.00" at bounding box center [1166, 441] width 26 height 16
click at [1171, 440] on input "0.00" at bounding box center [1169, 441] width 22 height 16
type textarea "x"
click at [1171, 440] on input "0.00" at bounding box center [1169, 441] width 22 height 16
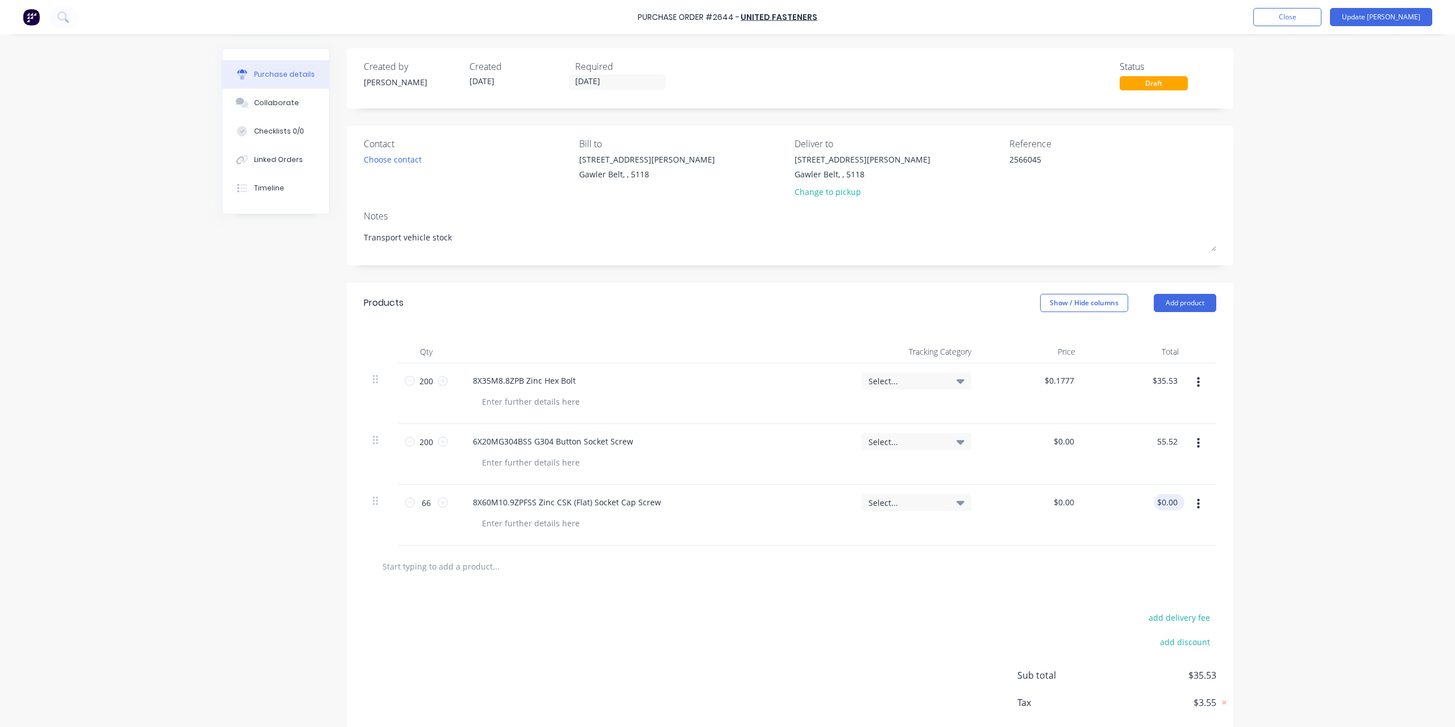
type input "55.52"
type textarea "x"
type input "$0.2776"
type input "$55.52"
type input "0.00"
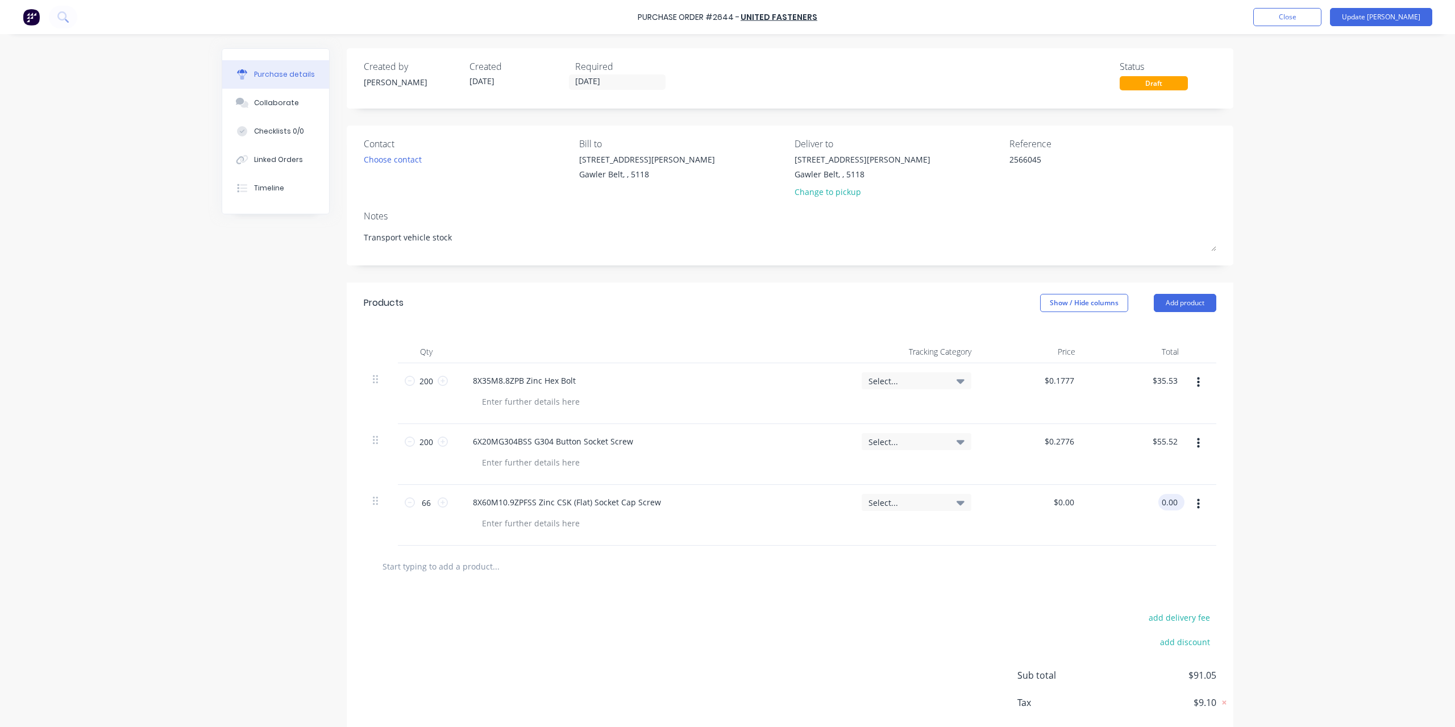
click at [1164, 503] on input "0.00" at bounding box center [1169, 502] width 22 height 16
type textarea "x"
click at [1164, 503] on input "0.00" at bounding box center [1169, 502] width 22 height 16
type input "49.51"
type textarea "x"
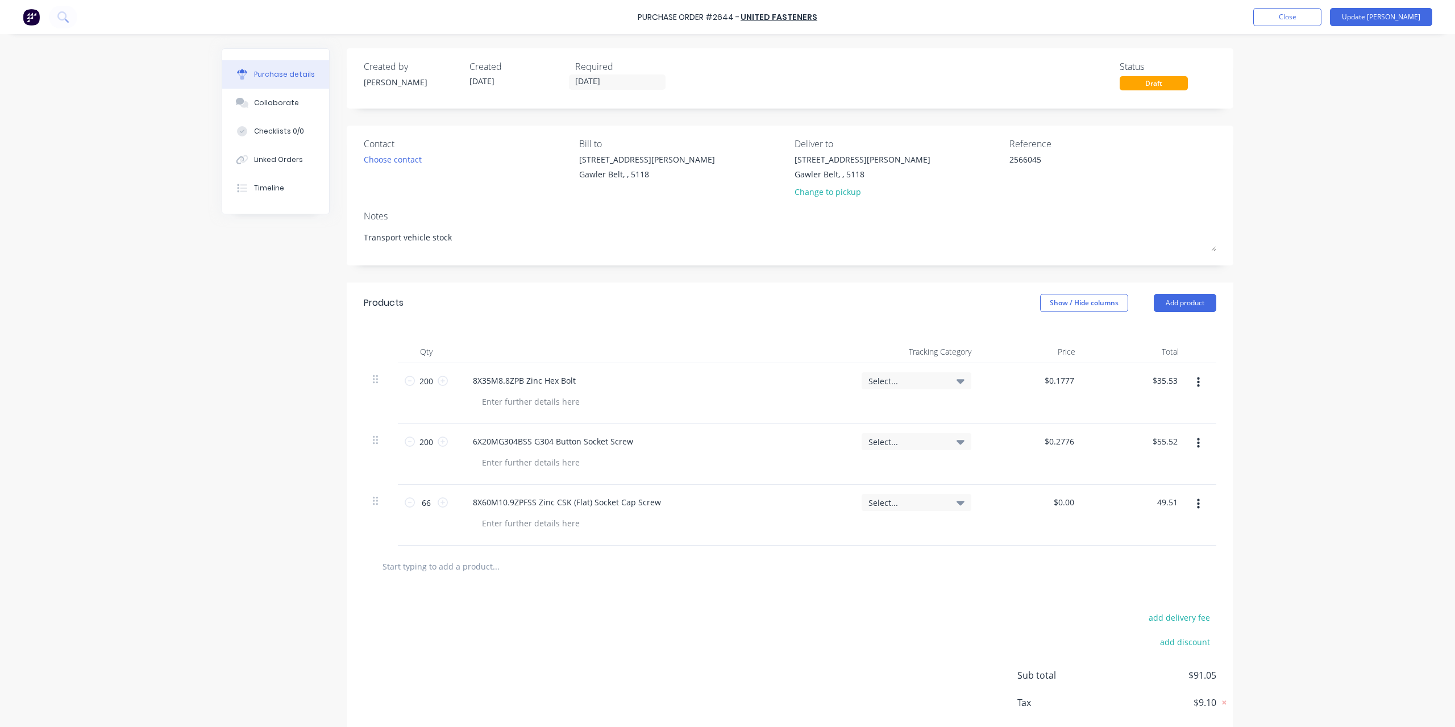
type input "$0.7502"
type input "$49.51"
click at [1247, 502] on div "Purchase Order #2644 - United Fasteners Add product Close Update Bill Purchase …" at bounding box center [727, 363] width 1455 height 727
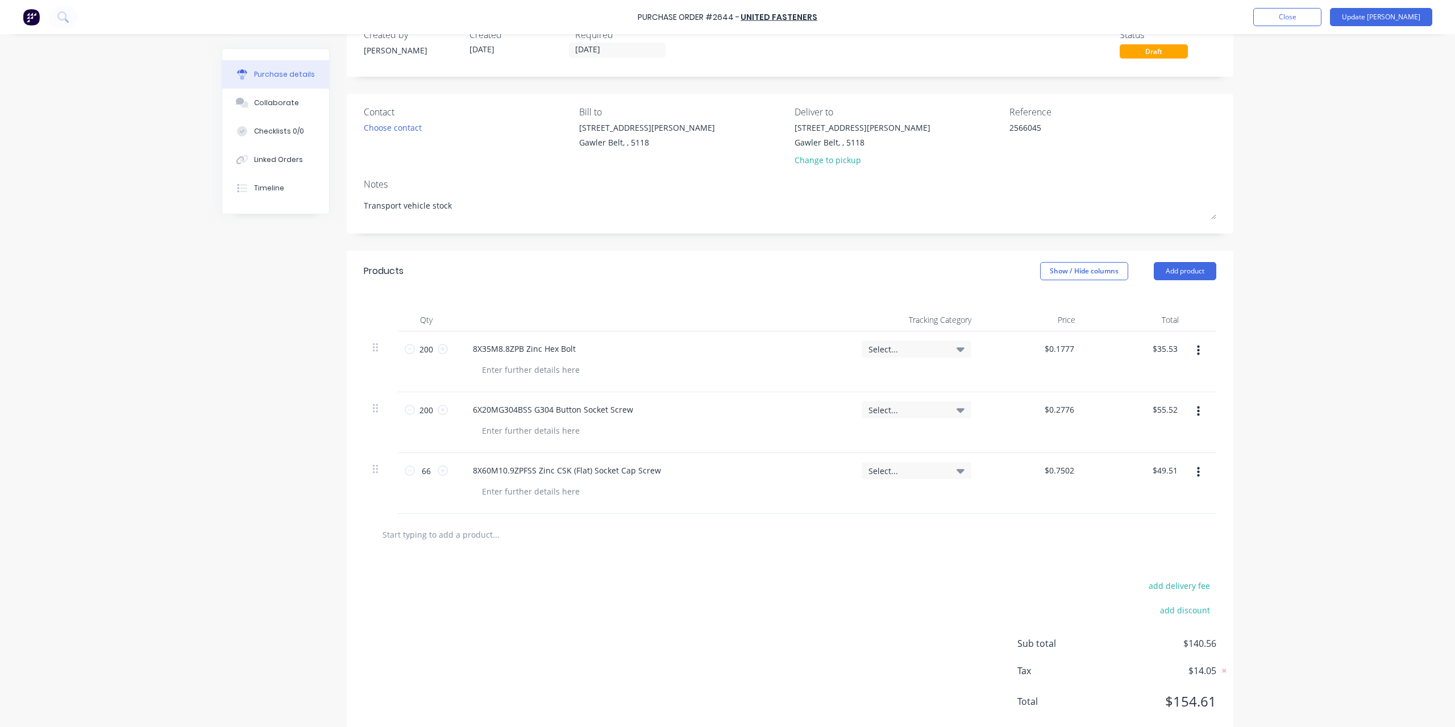
scroll to position [57, 0]
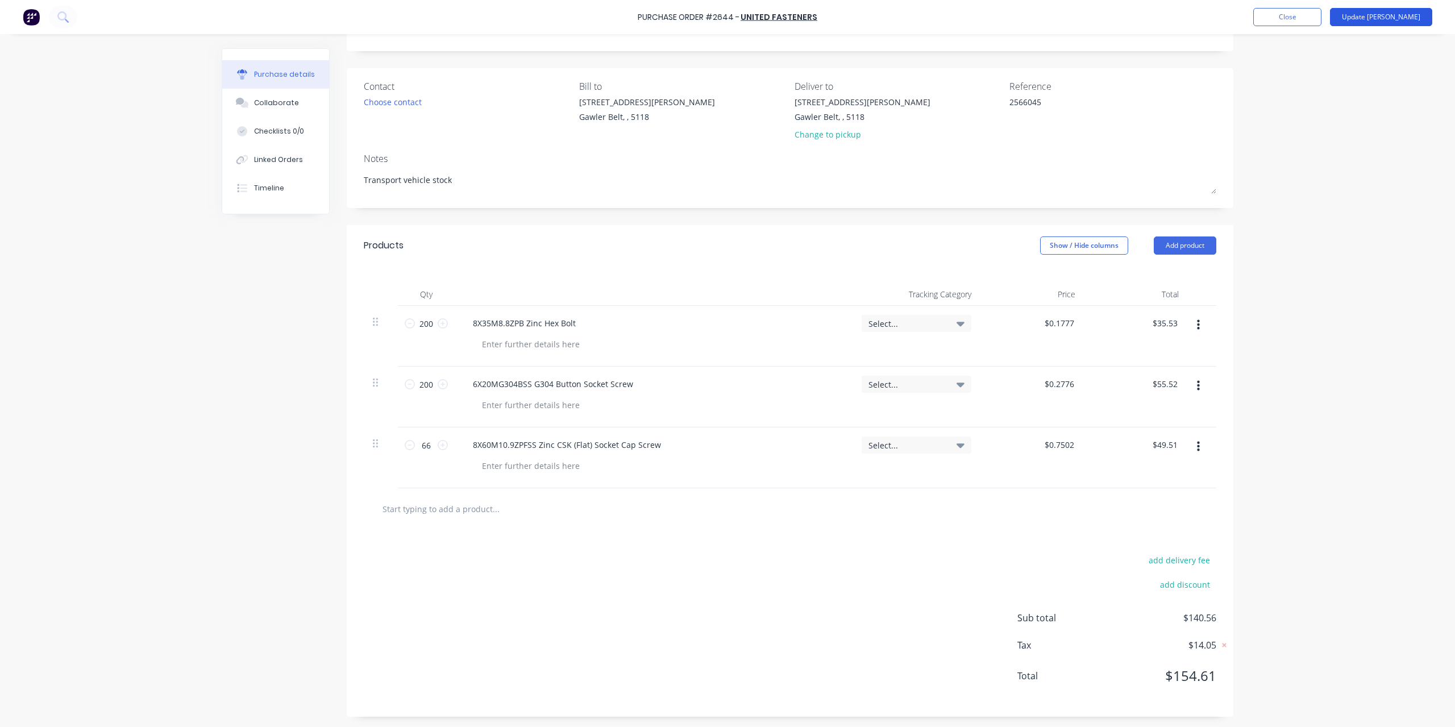
click at [1392, 14] on button "Update Bill" at bounding box center [1381, 17] width 102 height 18
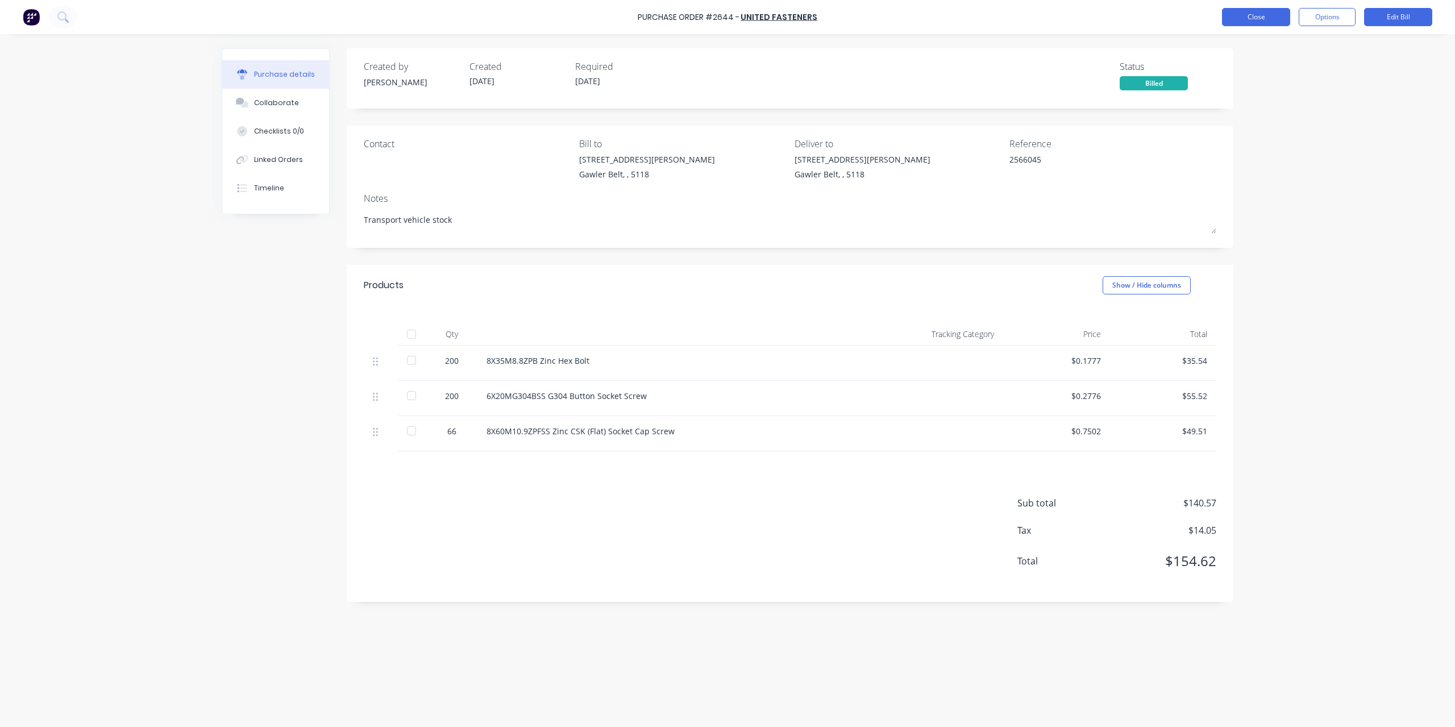
click at [1280, 17] on button "Close" at bounding box center [1256, 17] width 68 height 18
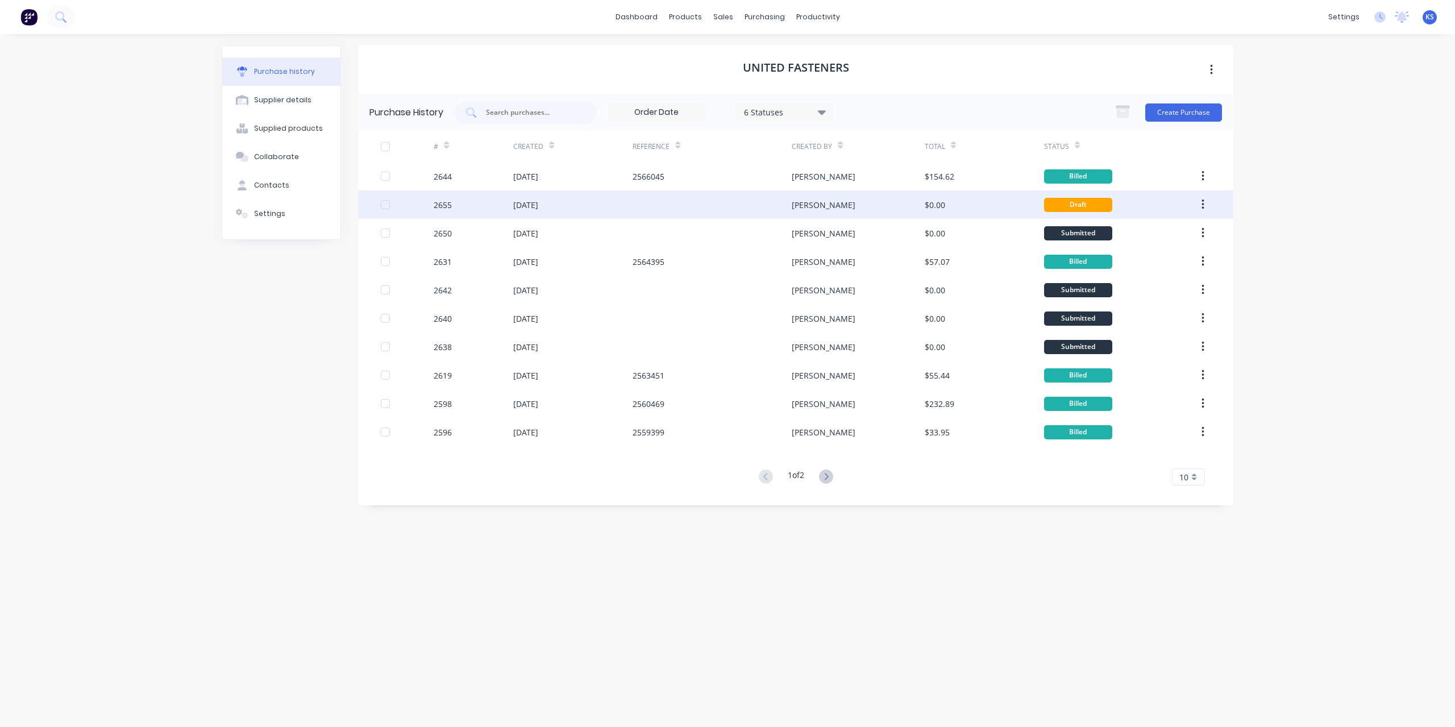
click at [446, 209] on div "2655" at bounding box center [443, 205] width 18 height 12
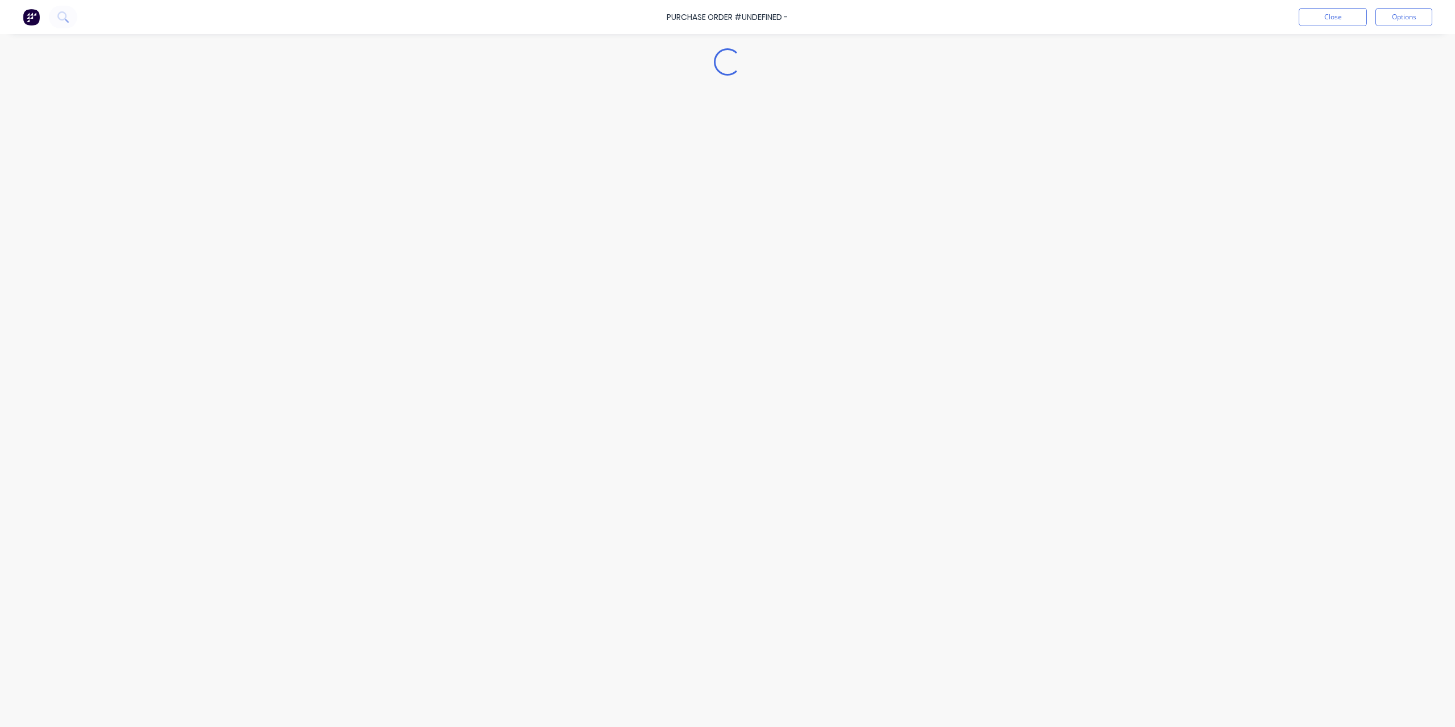
type textarea "x"
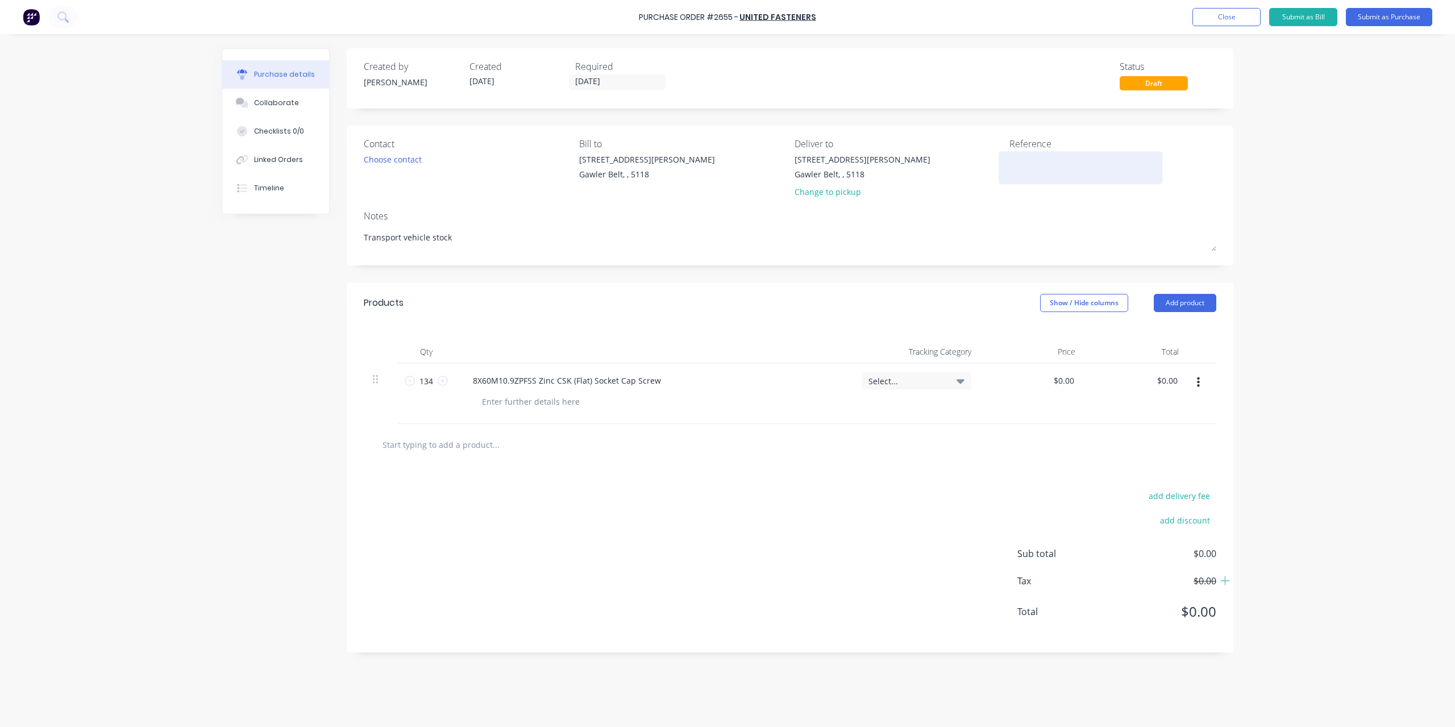
click at [1050, 157] on textarea at bounding box center [1080, 166] width 142 height 26
type textarea "Backorder PO26"
type textarea "x"
type textarea "Backorder PO264"
type textarea "x"
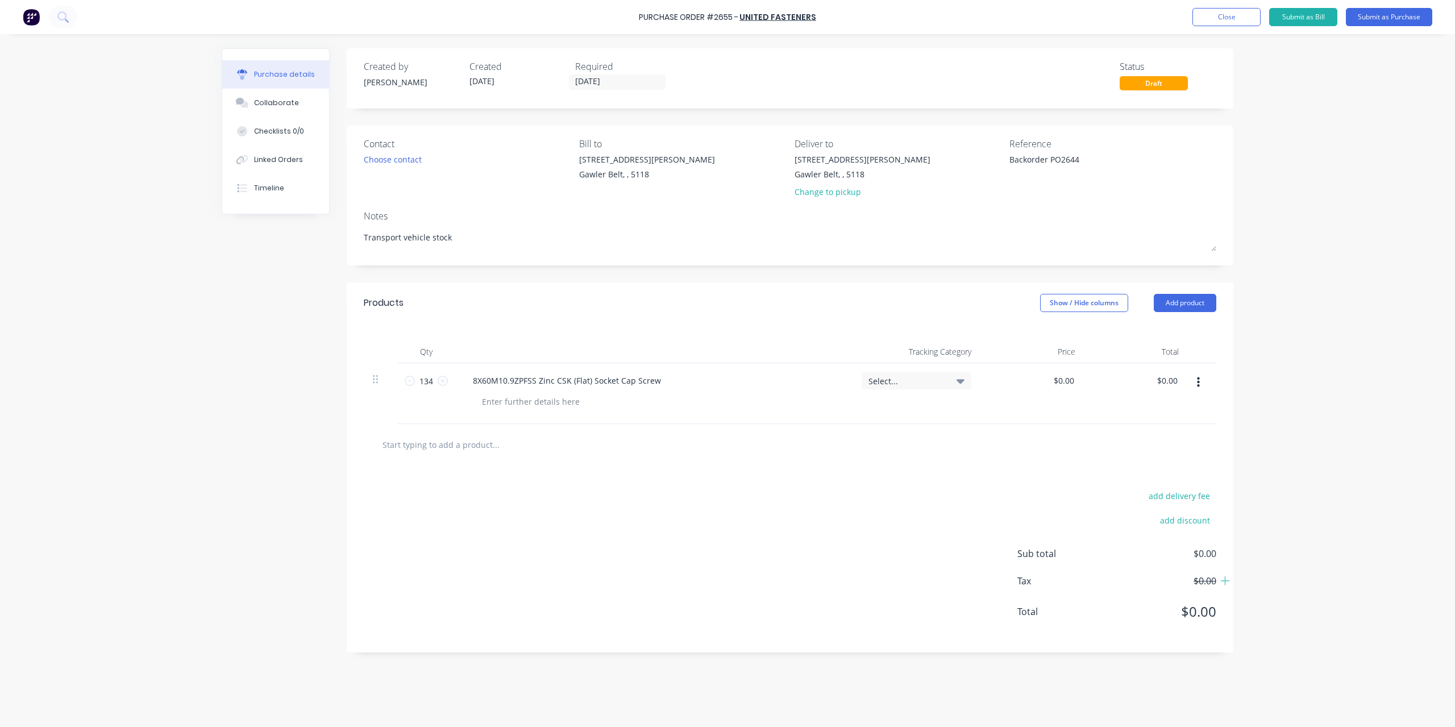
type textarea "Backorder PO2644"
type textarea "x"
type textarea "Backorder PO2644"
click at [1292, 136] on div "Purchase Order #2655 - United Fasteners Add product Close Submit as Bill Submit…" at bounding box center [727, 363] width 1455 height 727
click at [1364, 16] on button "Submit as Purchase" at bounding box center [1389, 17] width 86 height 18
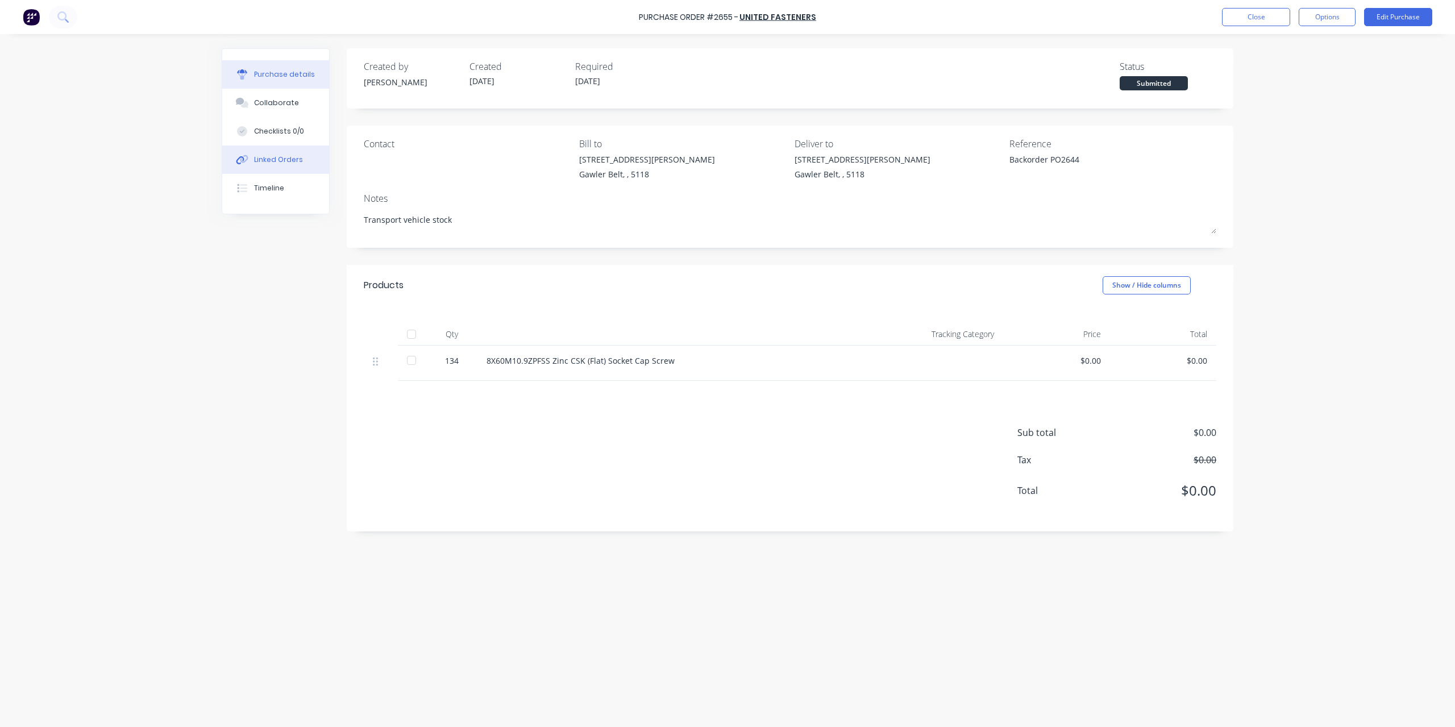
click at [301, 161] on button "Linked Orders" at bounding box center [275, 159] width 107 height 28
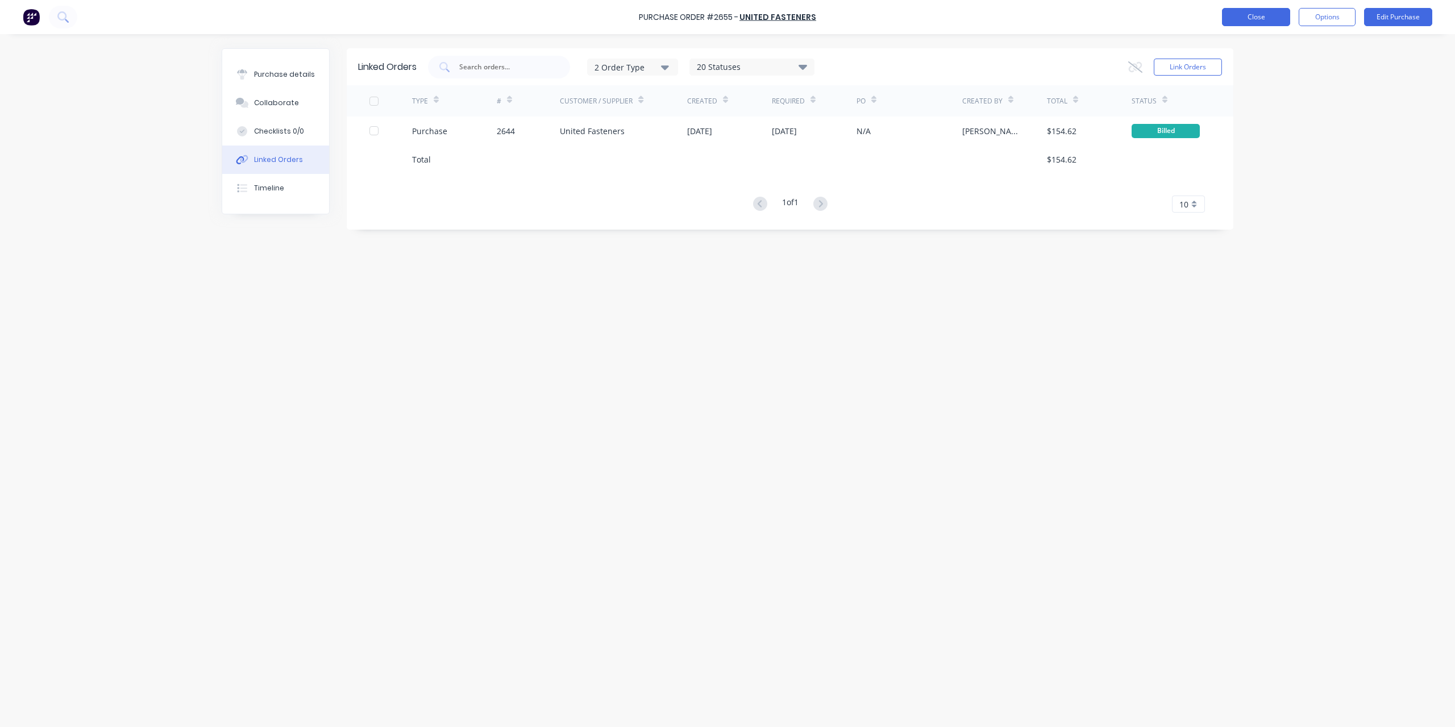
click at [1257, 20] on button "Close" at bounding box center [1256, 17] width 68 height 18
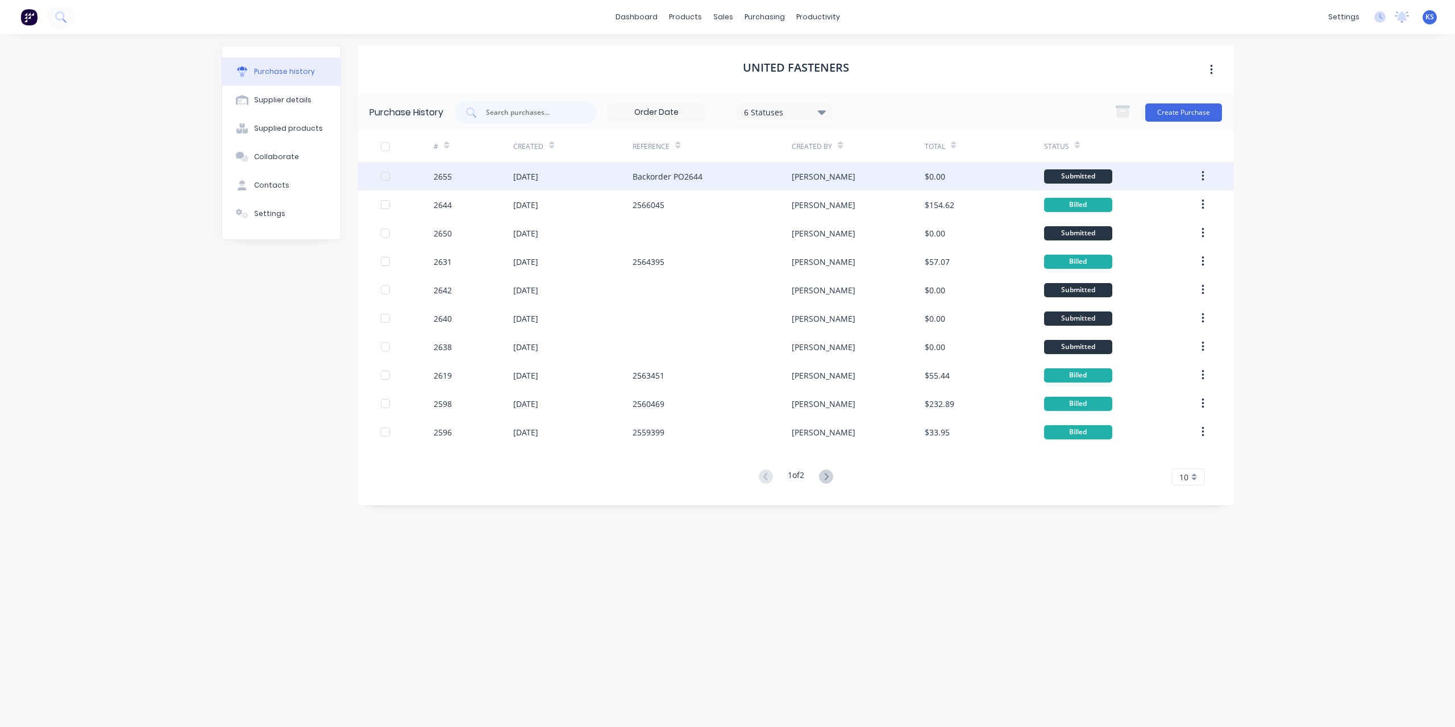
click at [538, 181] on div "[DATE]" at bounding box center [525, 176] width 25 height 12
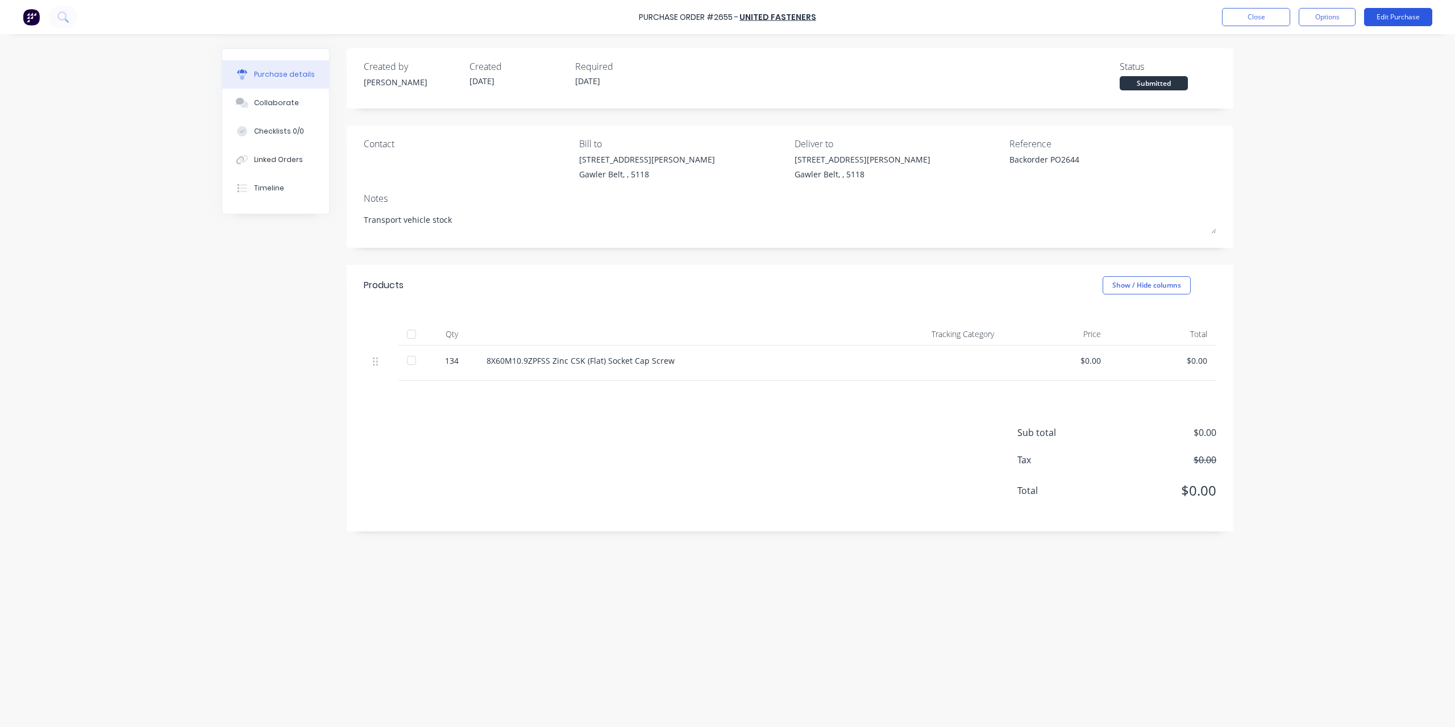
click at [1409, 18] on button "Edit Purchase" at bounding box center [1398, 17] width 68 height 18
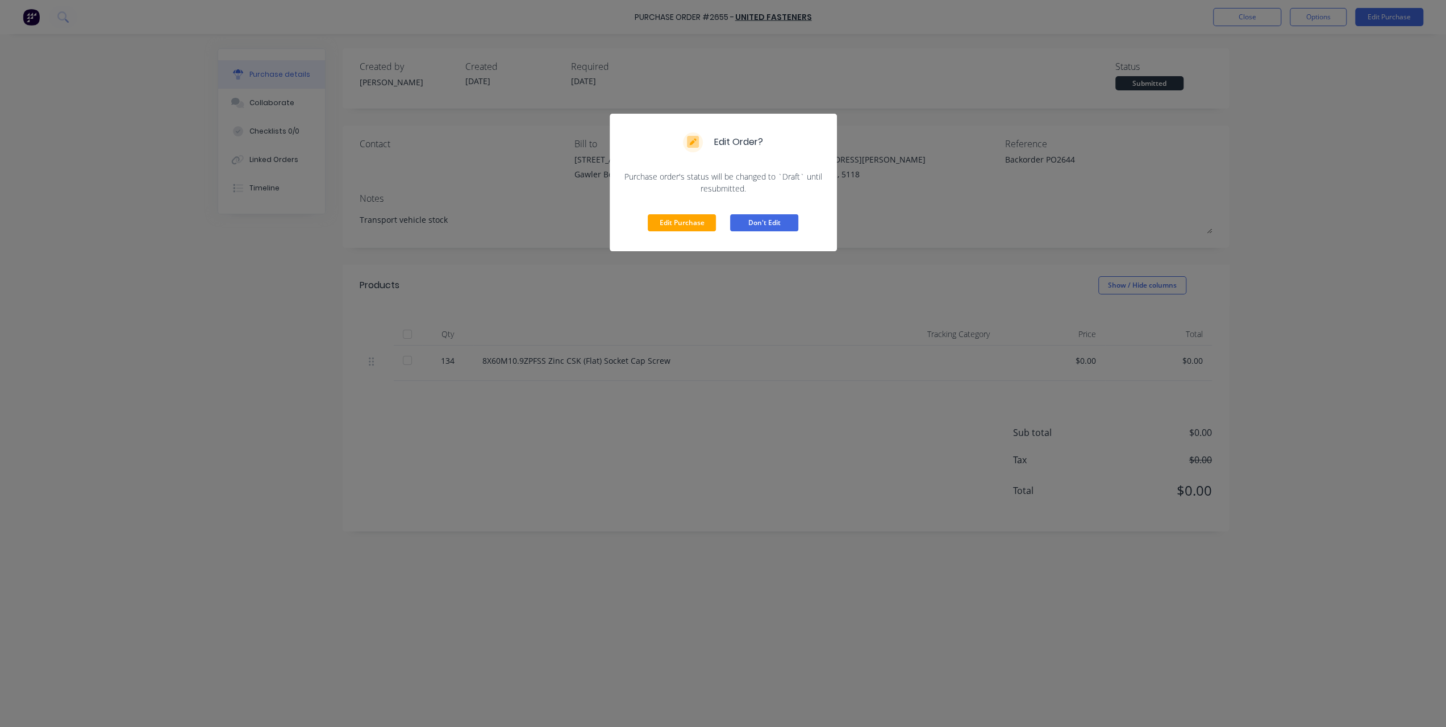
click at [787, 225] on button "Don't Edit" at bounding box center [764, 222] width 68 height 17
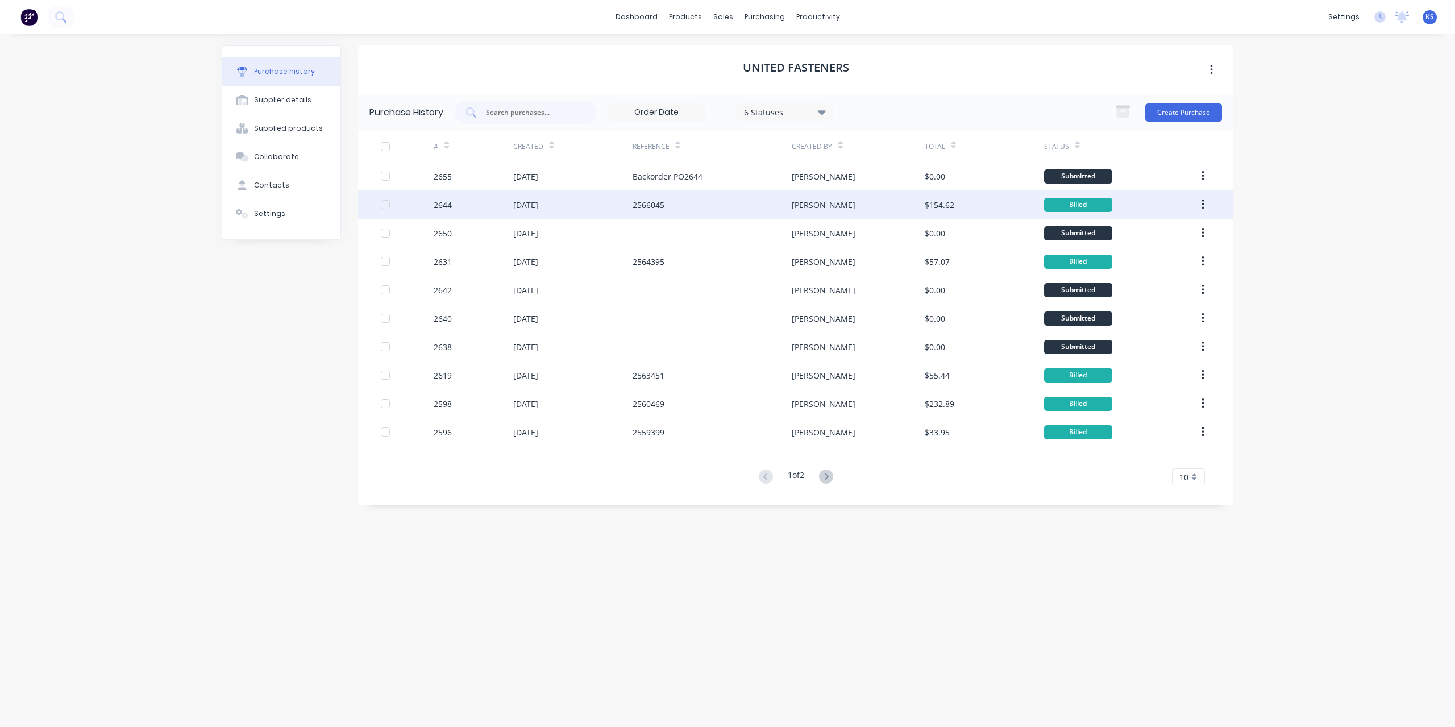
click at [660, 200] on div "2566045" at bounding box center [648, 205] width 32 height 12
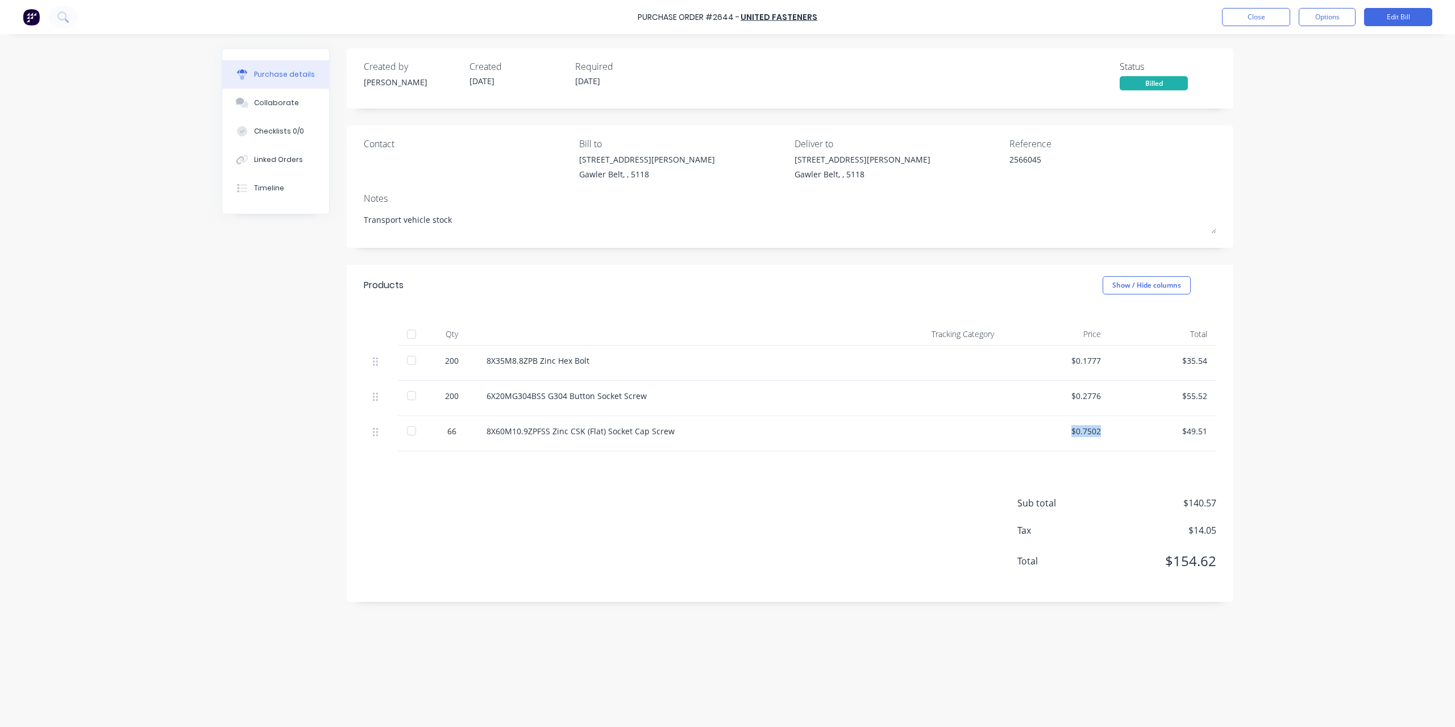
drag, startPoint x: 1099, startPoint y: 430, endPoint x: 1052, endPoint y: 430, distance: 47.2
click at [1052, 430] on div "$0.7502" at bounding box center [1056, 431] width 89 height 12
copy div "$0.7502"
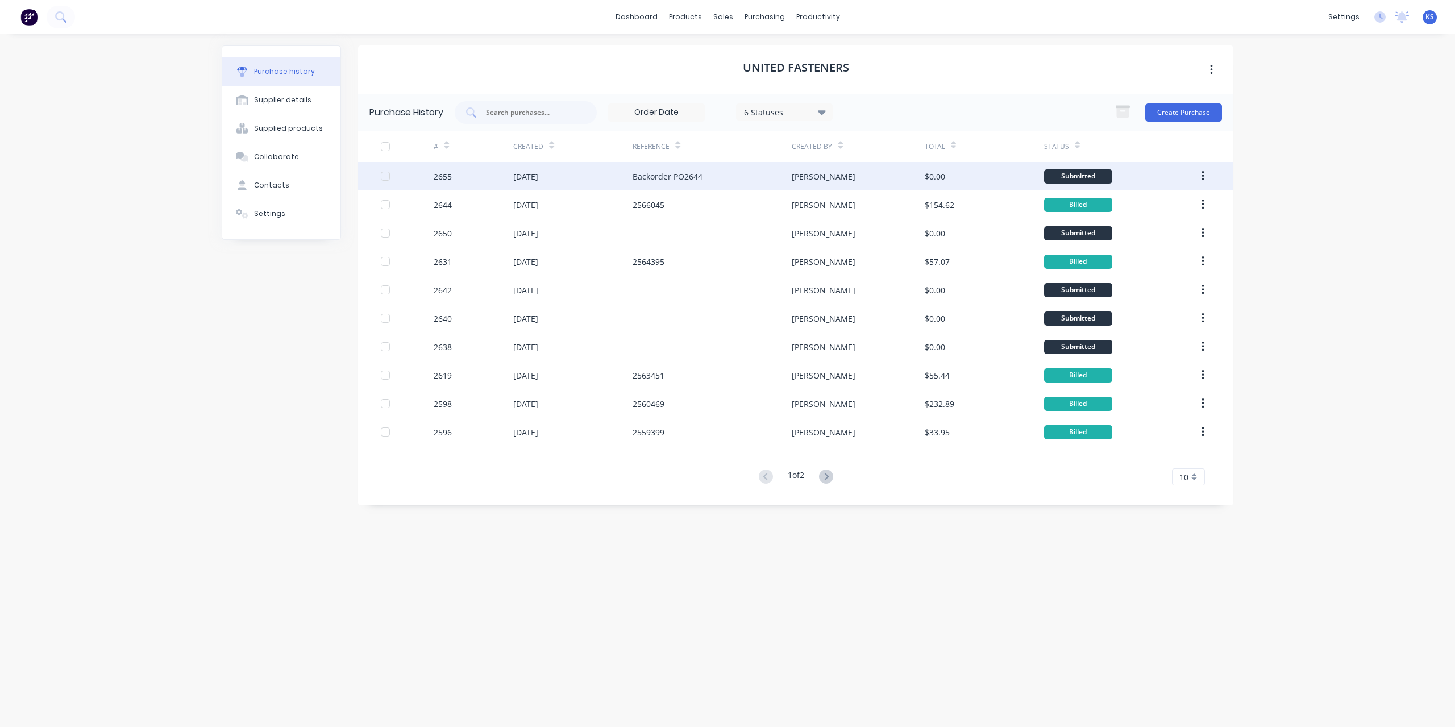
click at [699, 173] on div "Backorder PO2644" at bounding box center [667, 176] width 70 height 12
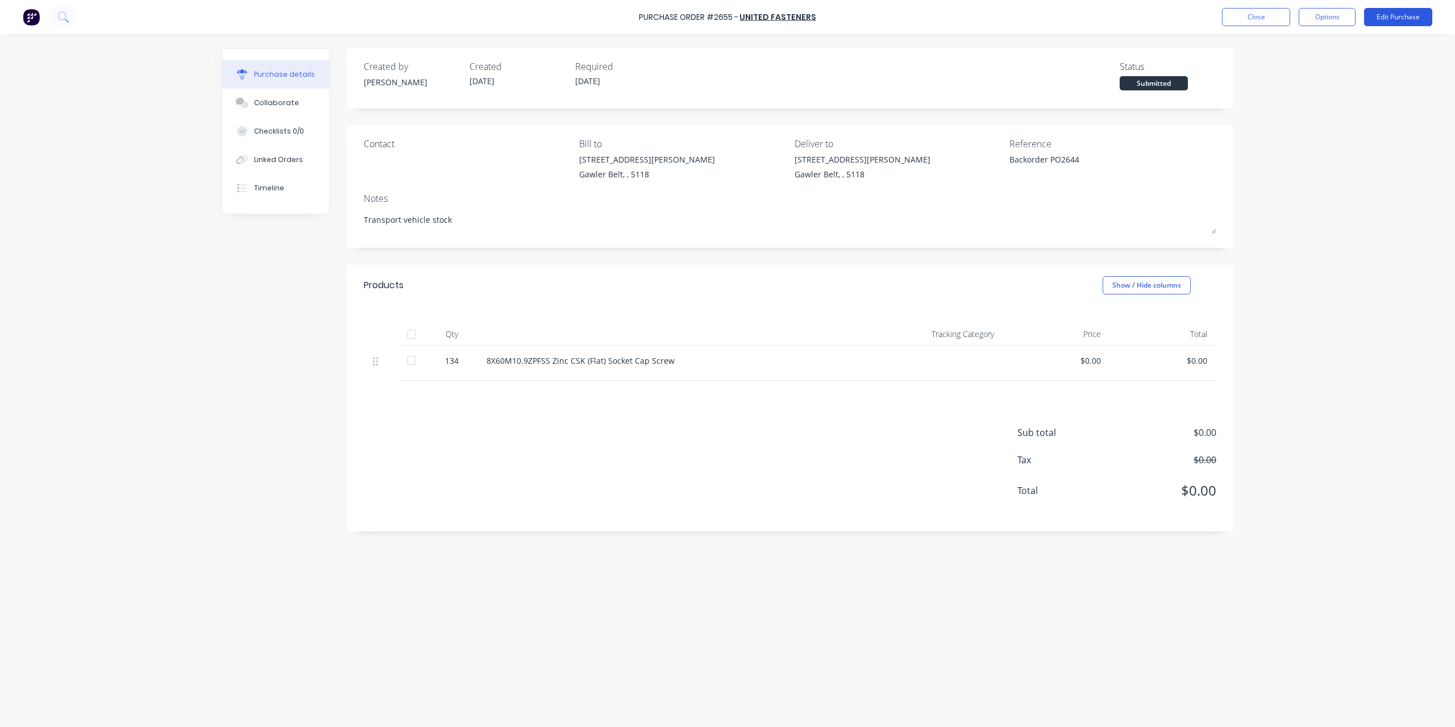
click at [1422, 19] on button "Edit Purchase" at bounding box center [1398, 17] width 68 height 18
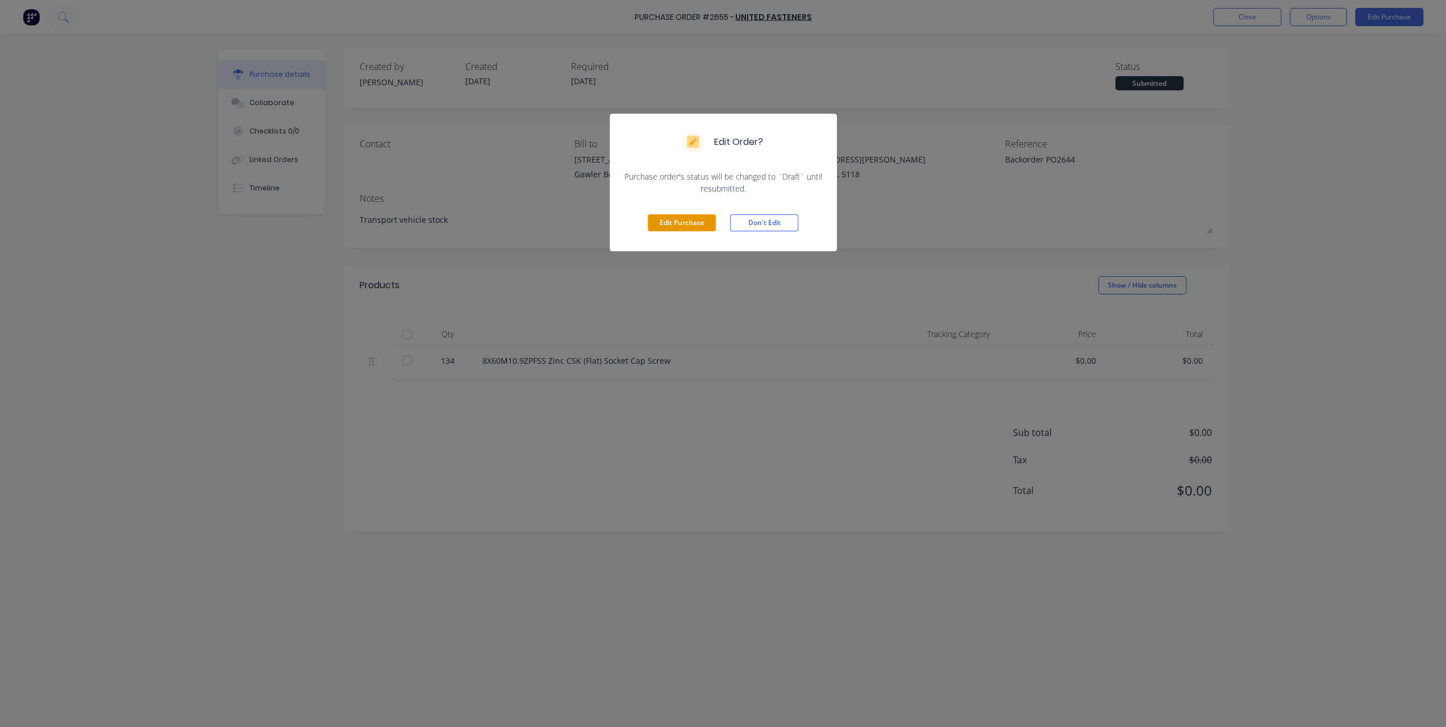
click at [709, 215] on button "Edit Purchase" at bounding box center [682, 222] width 68 height 17
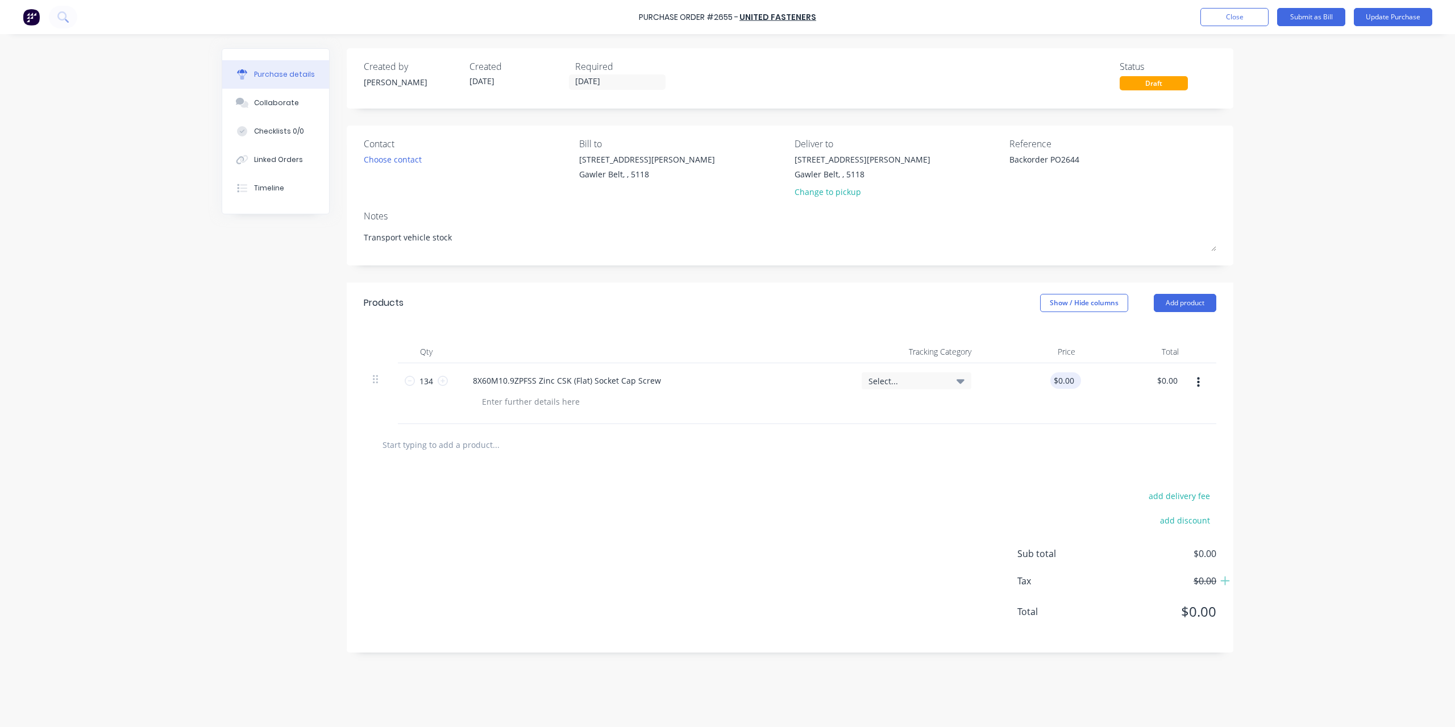
type textarea "x"
type input "0.0000"
click at [1065, 378] on input "0.0000" at bounding box center [1061, 380] width 31 height 16
click at [1069, 378] on input "0.0000" at bounding box center [1061, 380] width 31 height 16
type textarea "x"
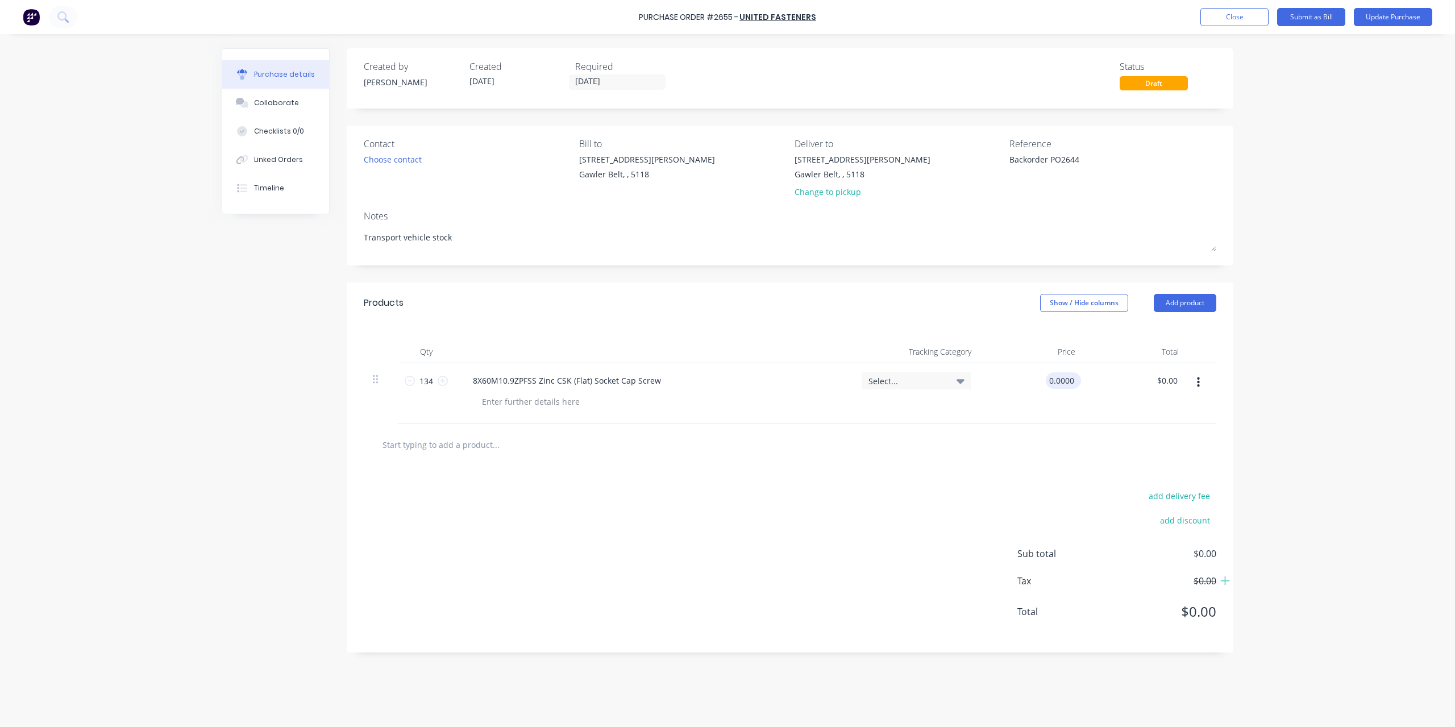
click at [1069, 378] on input "0.0000" at bounding box center [1061, 380] width 31 height 16
paste input "$0.7502"
type input "$0.7502"
type textarea "x"
type input "$100.53"
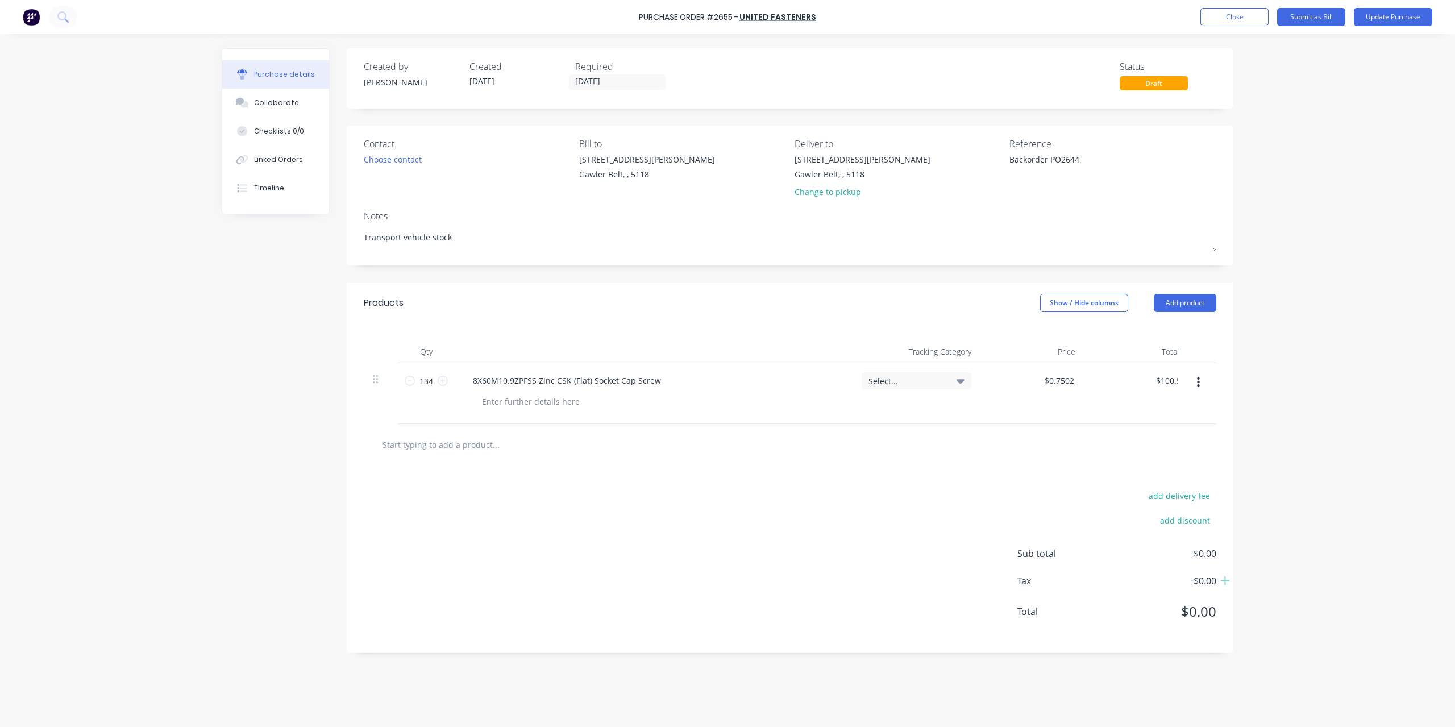
click at [1272, 374] on div "Purchase Order #2655 - United Fasteners Add product Close Submit as Bill Update…" at bounding box center [727, 363] width 1455 height 727
click at [1394, 18] on button "Update Purchase" at bounding box center [1392, 17] width 78 height 18
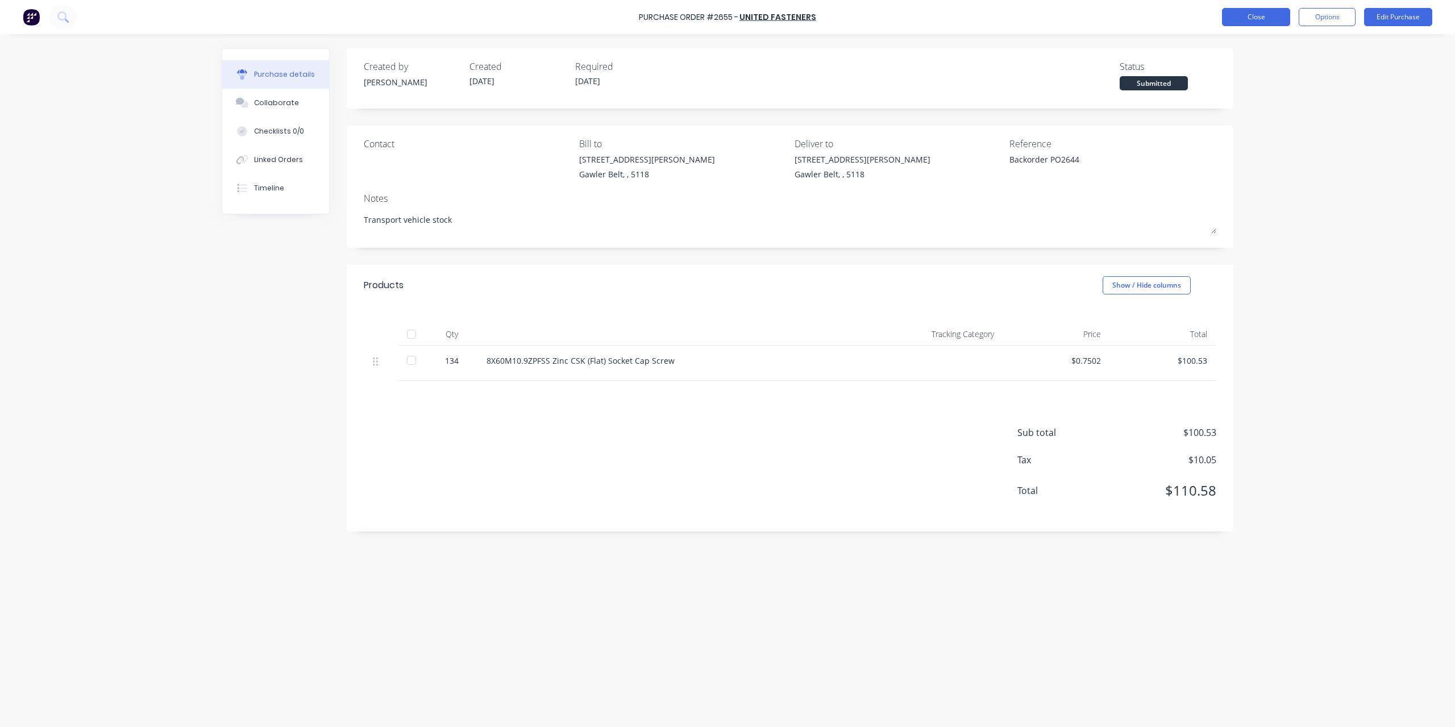
click at [1242, 20] on button "Close" at bounding box center [1256, 17] width 68 height 18
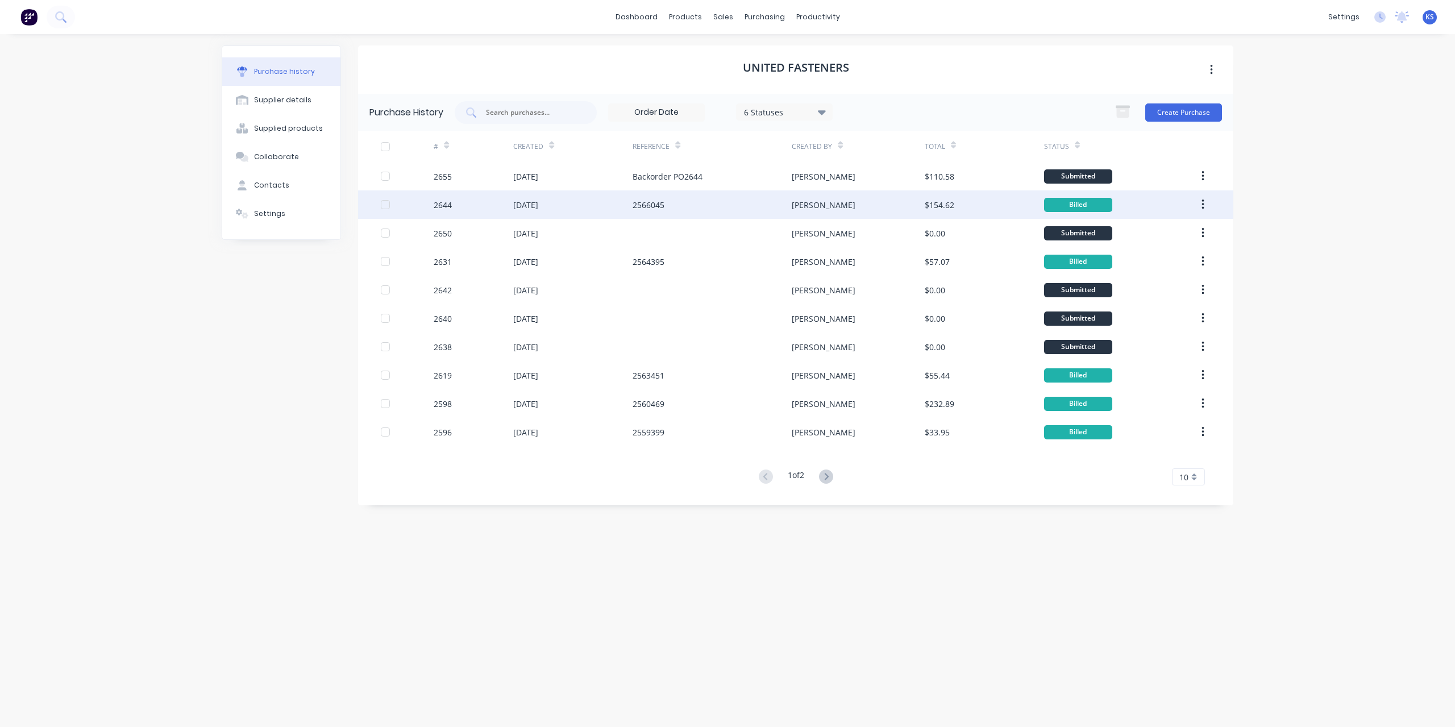
click at [684, 205] on div "2566045" at bounding box center [711, 204] width 159 height 28
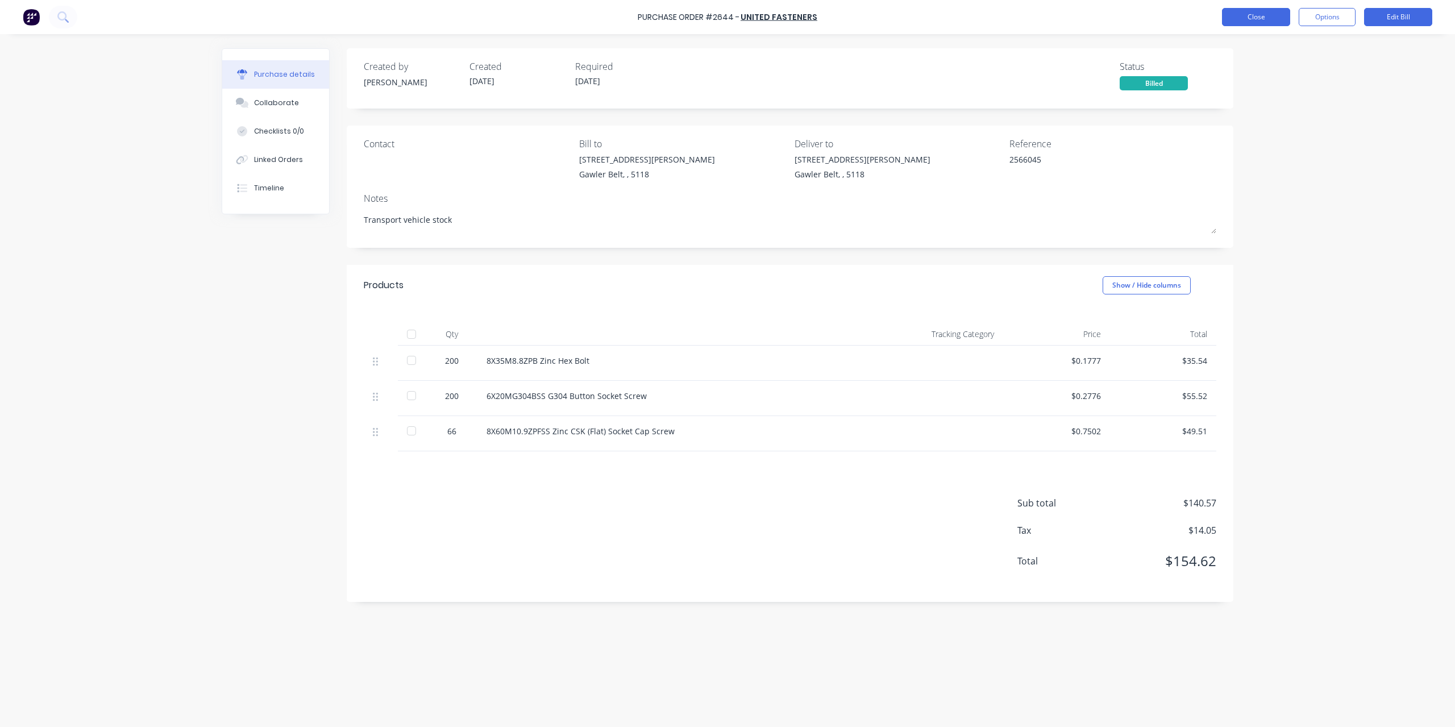
click at [1230, 21] on button "Close" at bounding box center [1256, 17] width 68 height 18
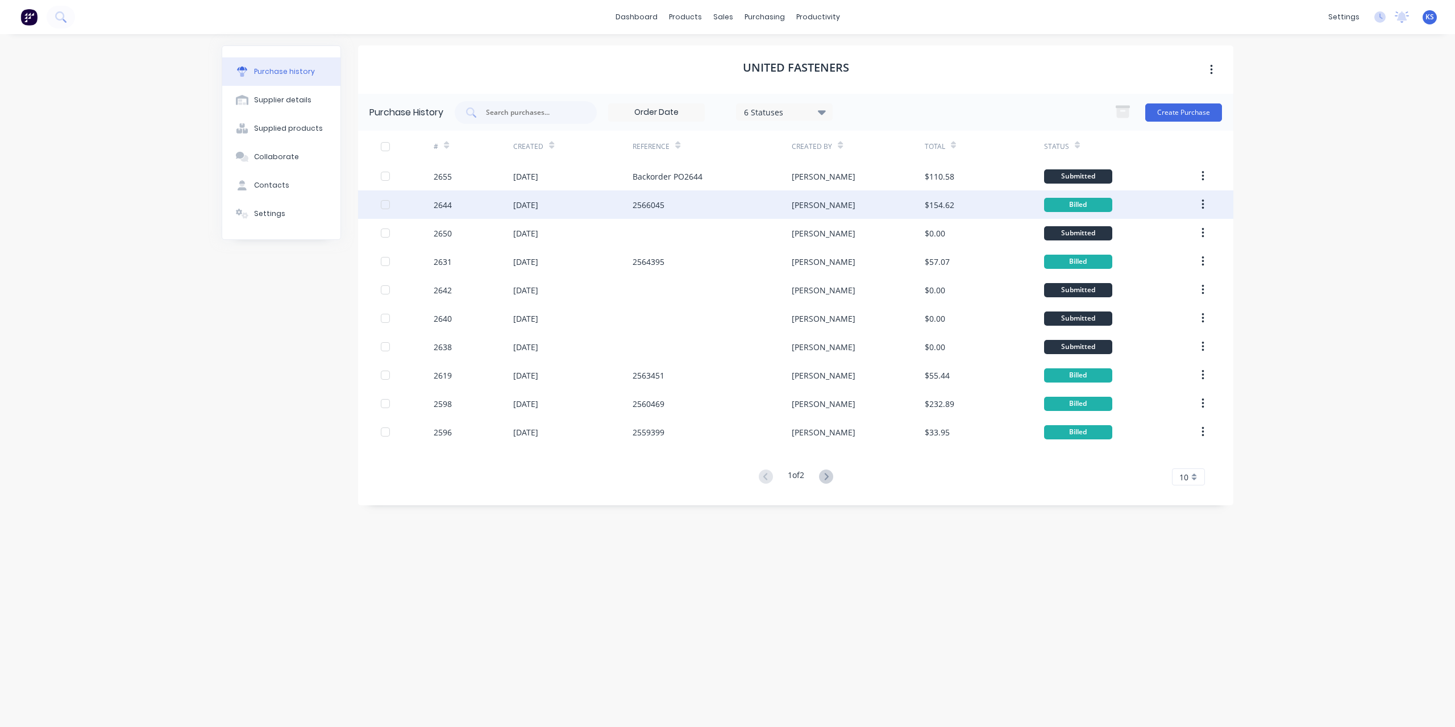
click at [639, 202] on div "2566045" at bounding box center [648, 205] width 32 height 12
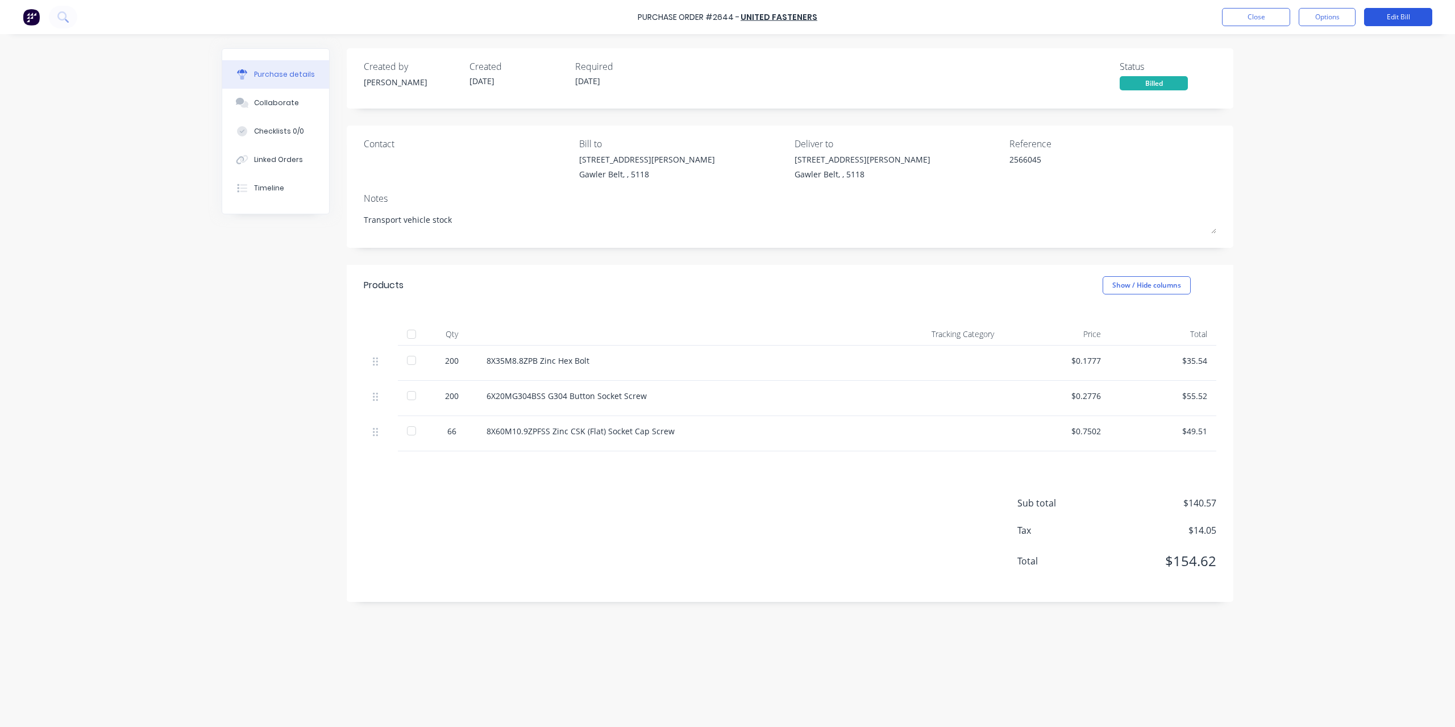
click at [1378, 17] on button "Edit Bill" at bounding box center [1398, 17] width 68 height 18
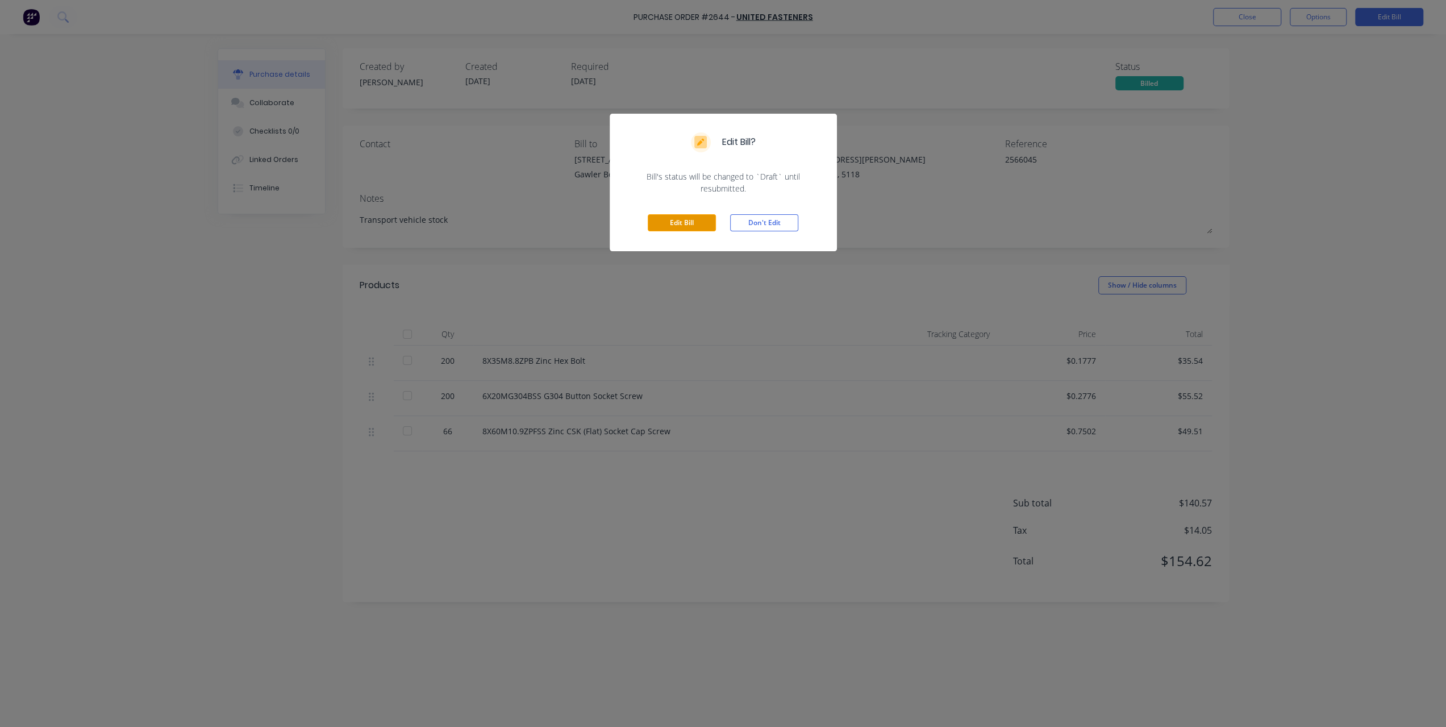
click at [706, 226] on button "Edit Bill" at bounding box center [682, 222] width 68 height 17
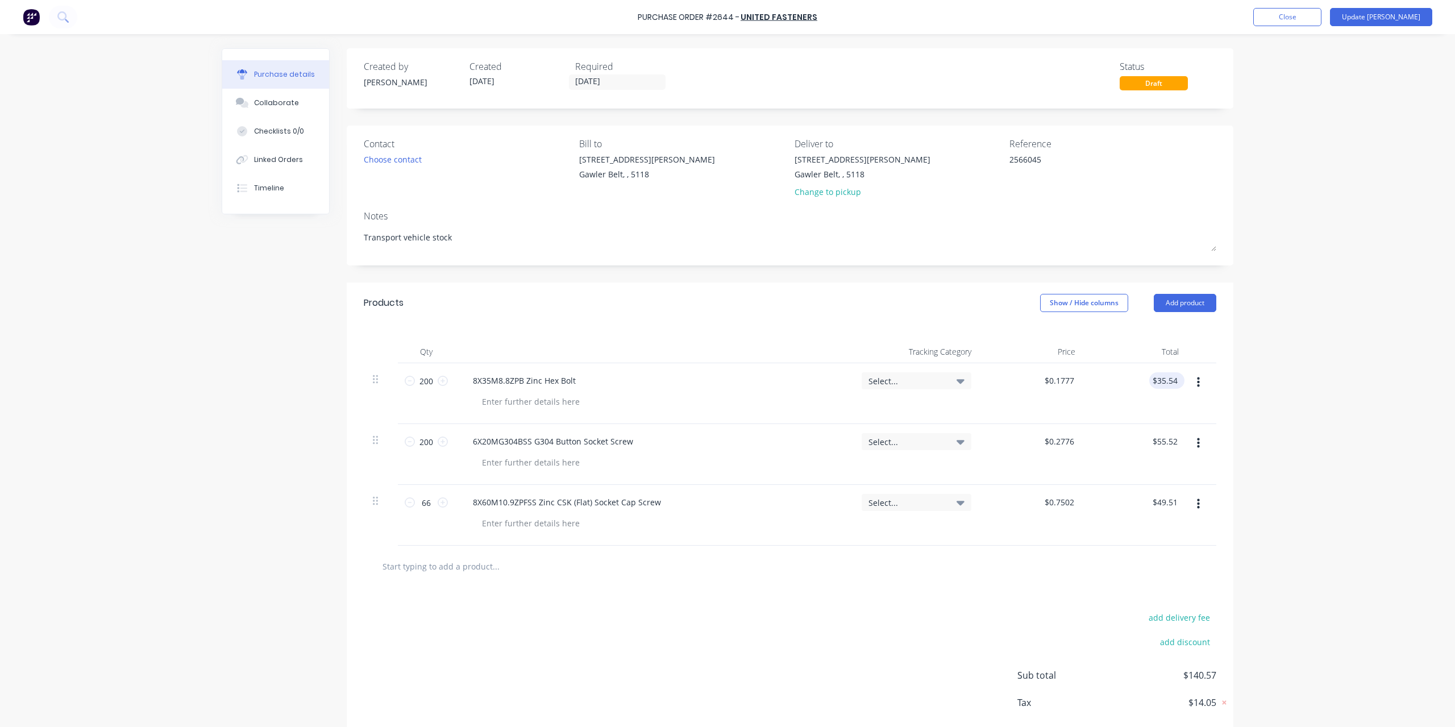
type textarea "x"
click at [1169, 381] on input "35.54" at bounding box center [1166, 380] width 26 height 16
type input "35.53"
type textarea "x"
type input "$35.53"
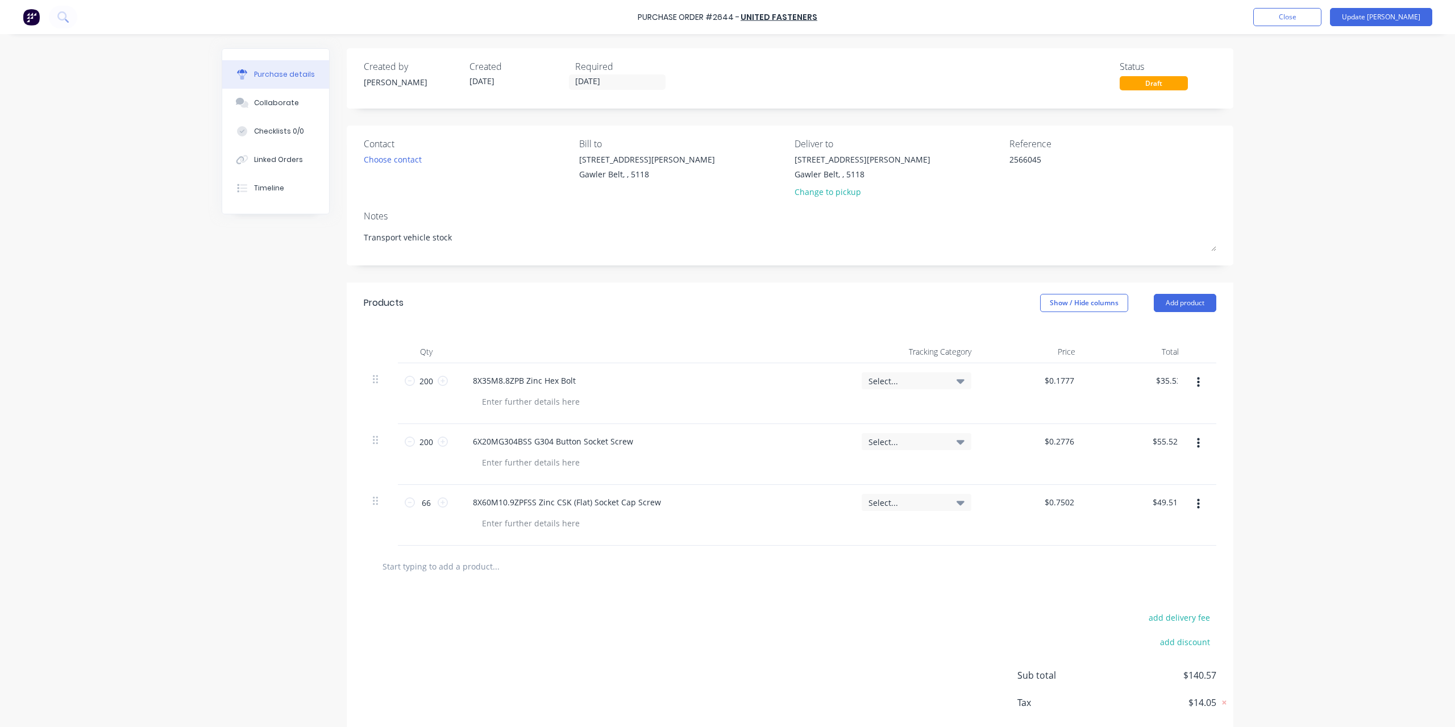
click at [1255, 388] on div "Purchase Order #2644 - United Fasteners Add product Close Update Bill Purchase …" at bounding box center [727, 363] width 1455 height 727
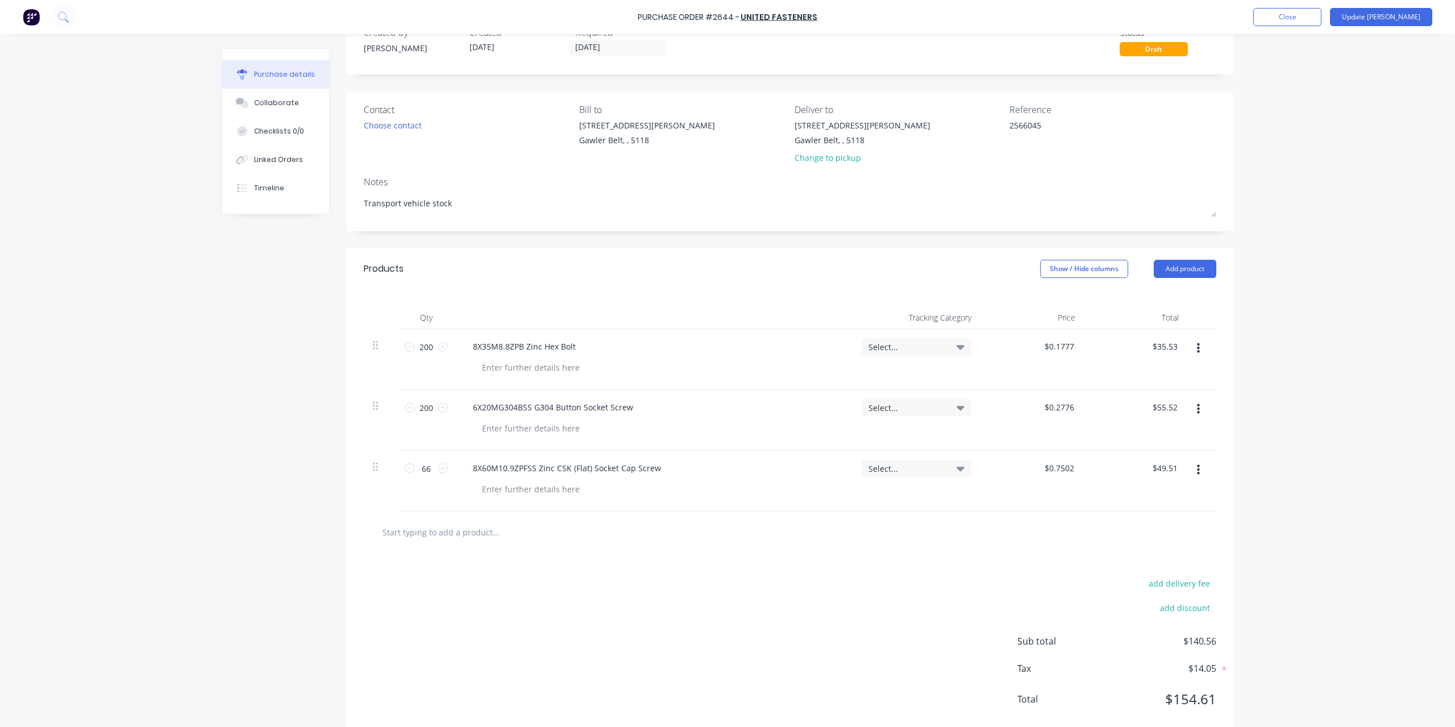
scroll to position [57, 0]
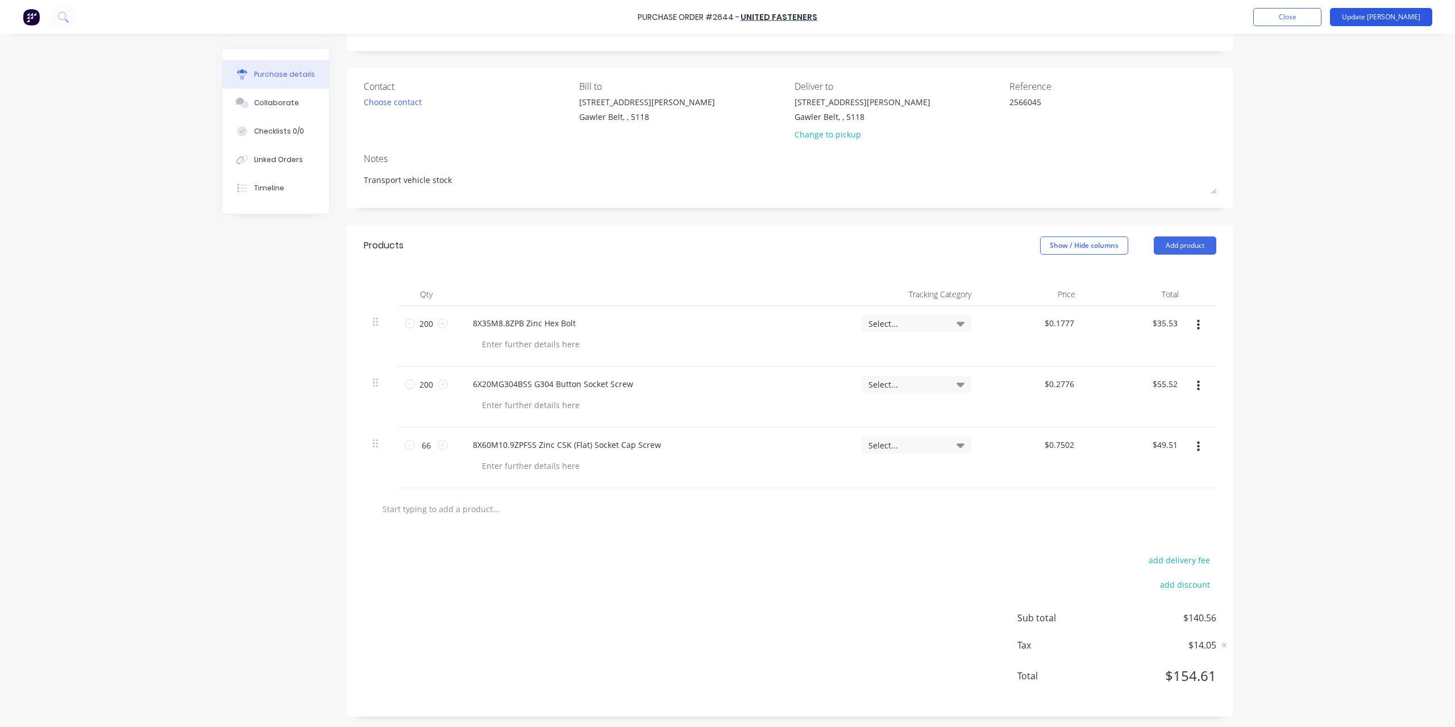
click at [1423, 22] on button "Update Bill" at bounding box center [1381, 17] width 102 height 18
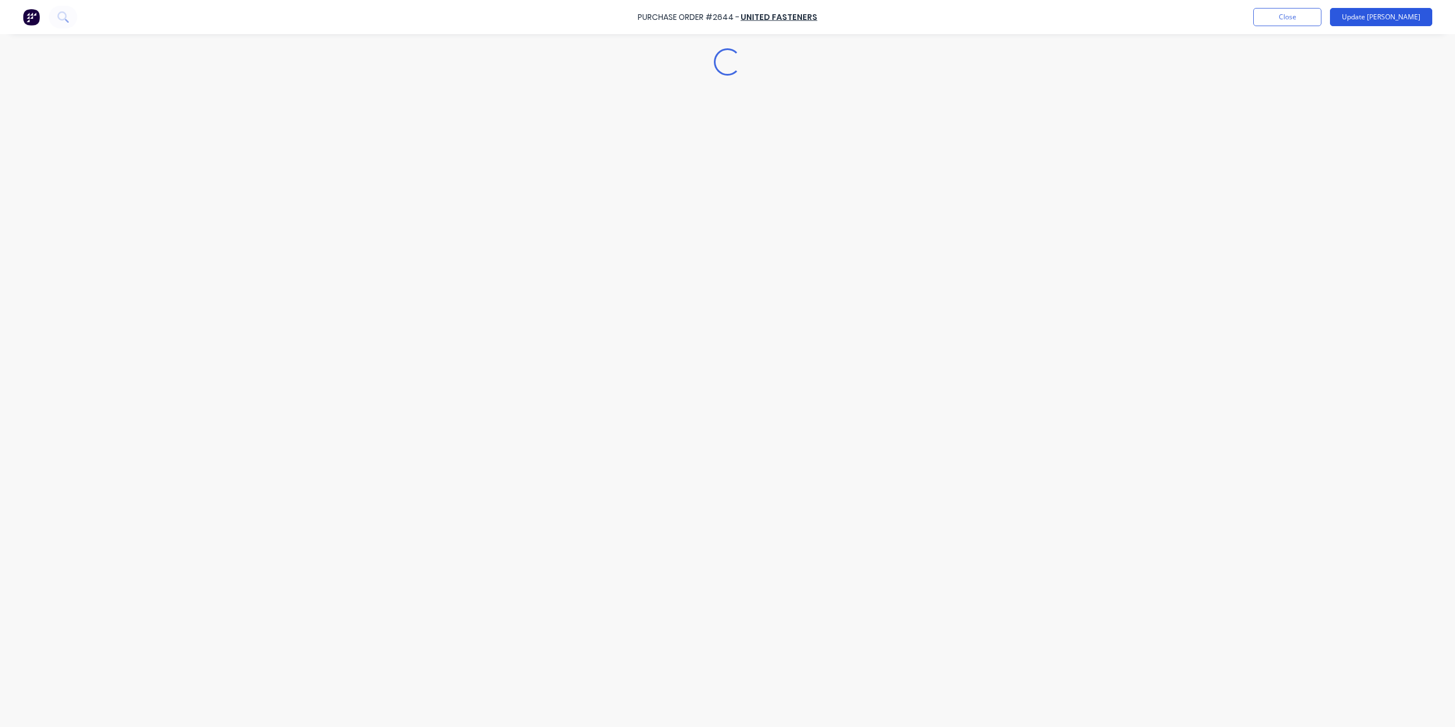
scroll to position [0, 0]
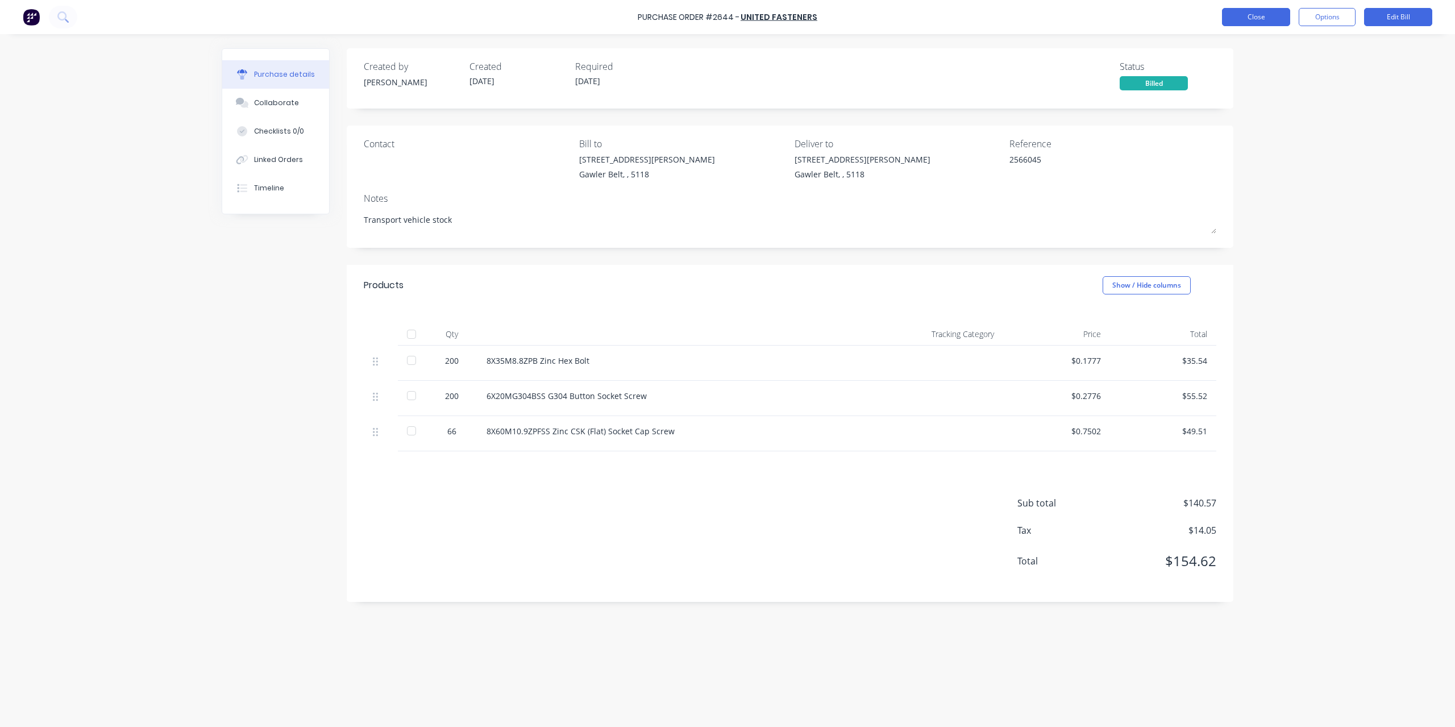
click at [1263, 24] on button "Close" at bounding box center [1256, 17] width 68 height 18
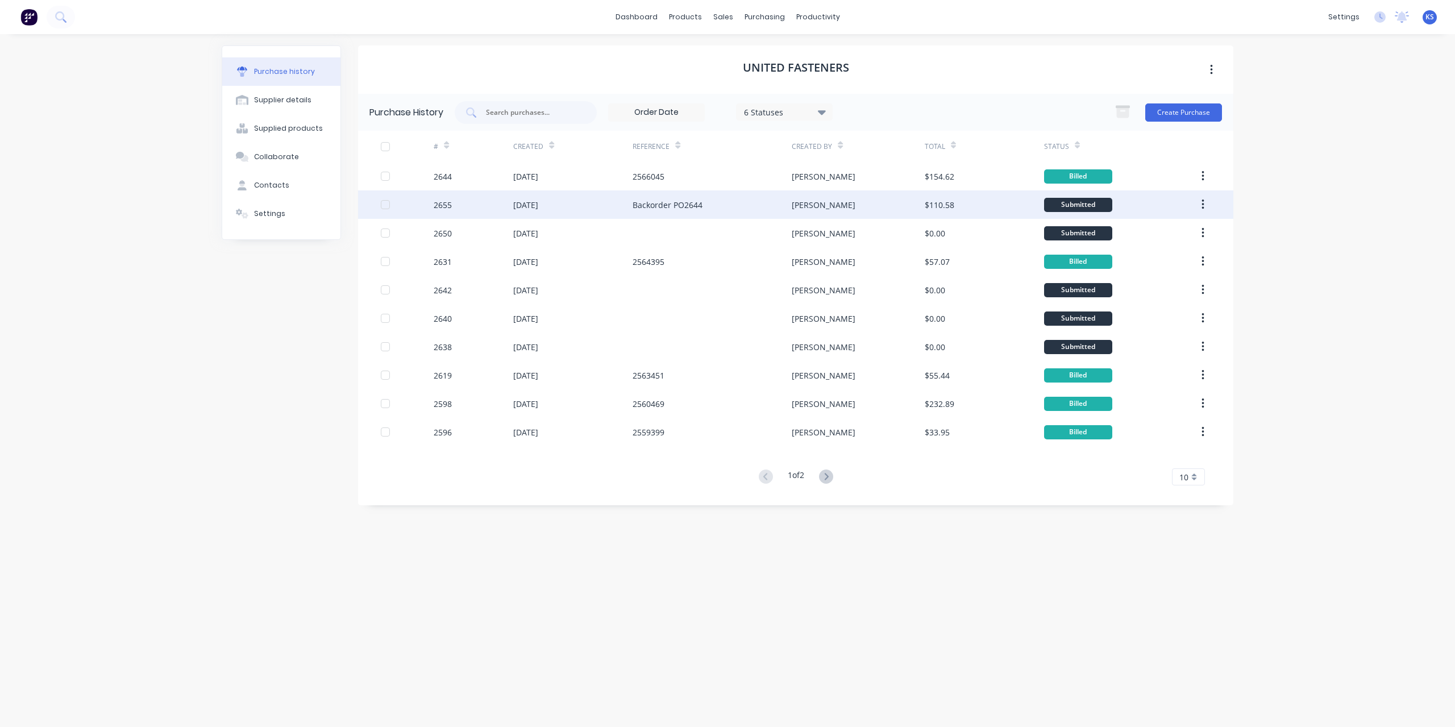
click at [628, 203] on div "[DATE]" at bounding box center [572, 204] width 119 height 28
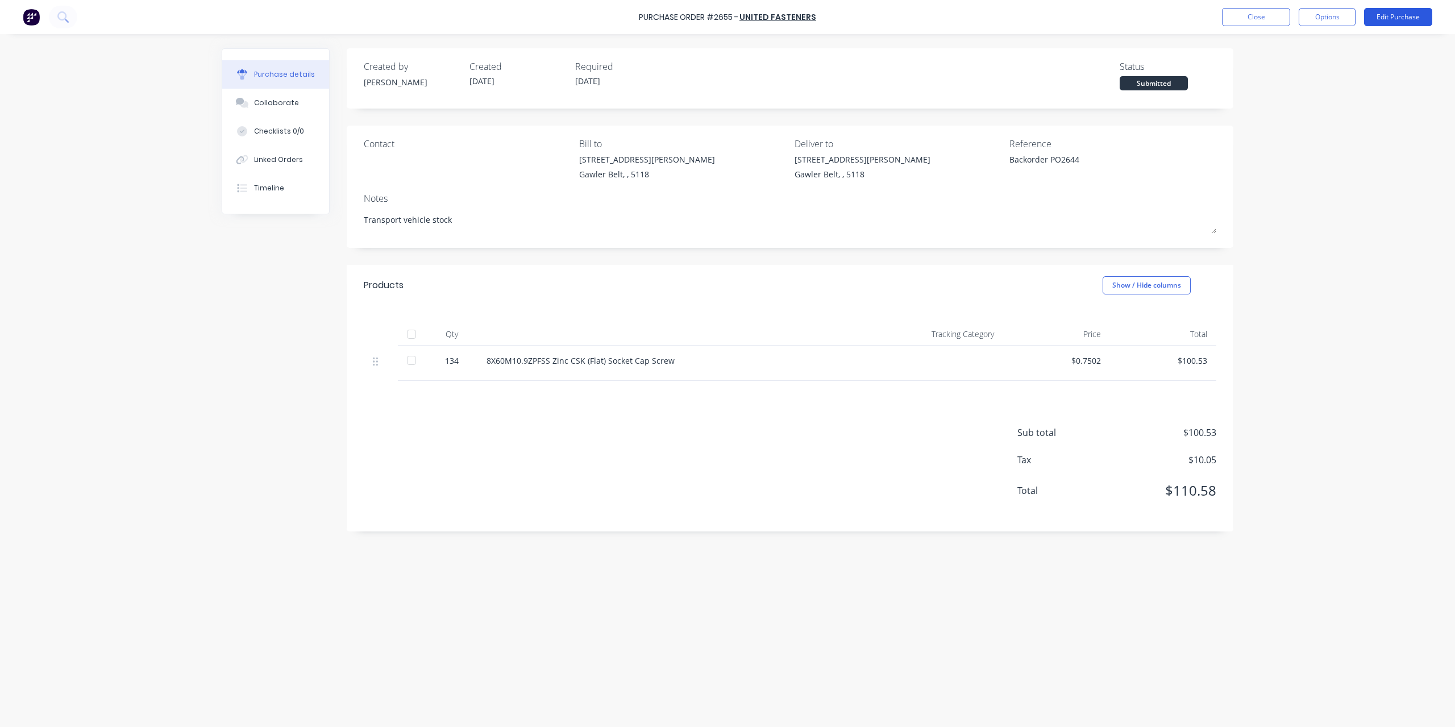
click at [1402, 18] on button "Edit Purchase" at bounding box center [1398, 17] width 68 height 18
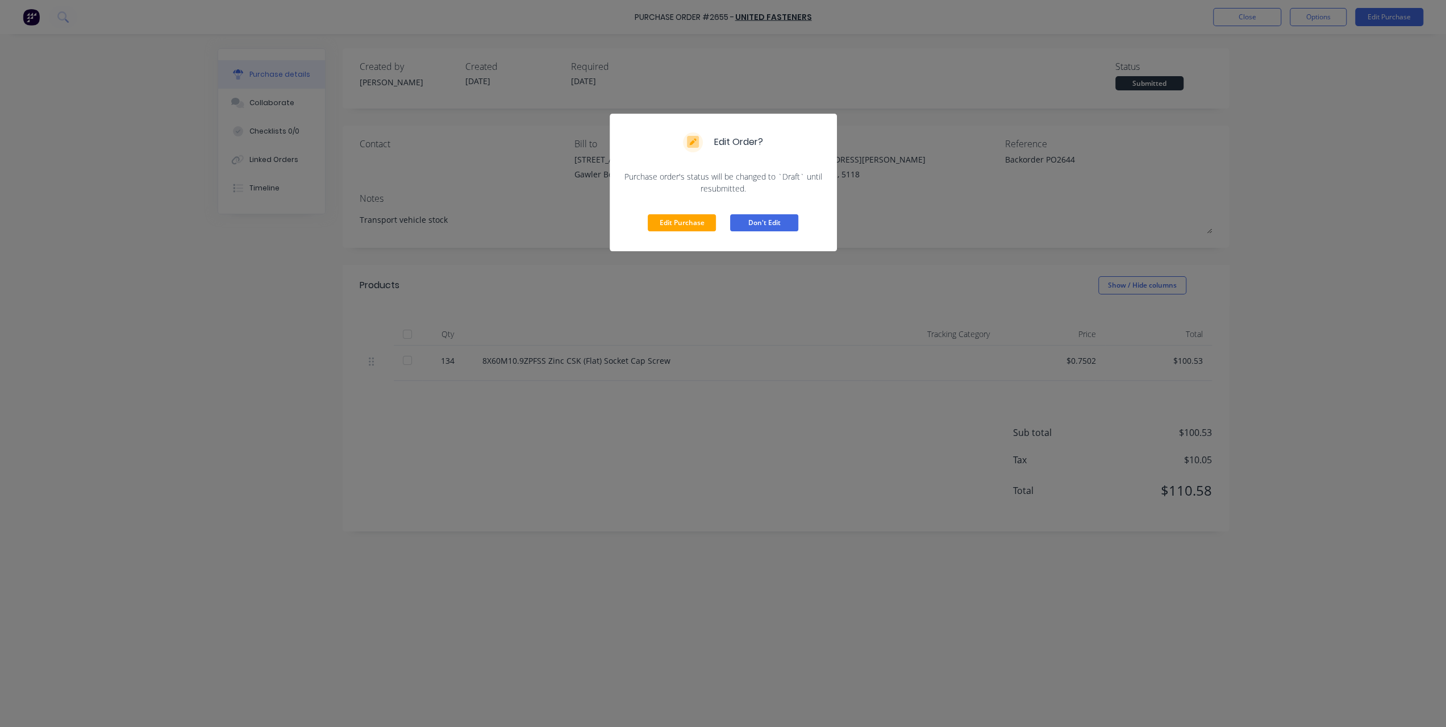
click at [774, 223] on button "Don't Edit" at bounding box center [764, 222] width 68 height 17
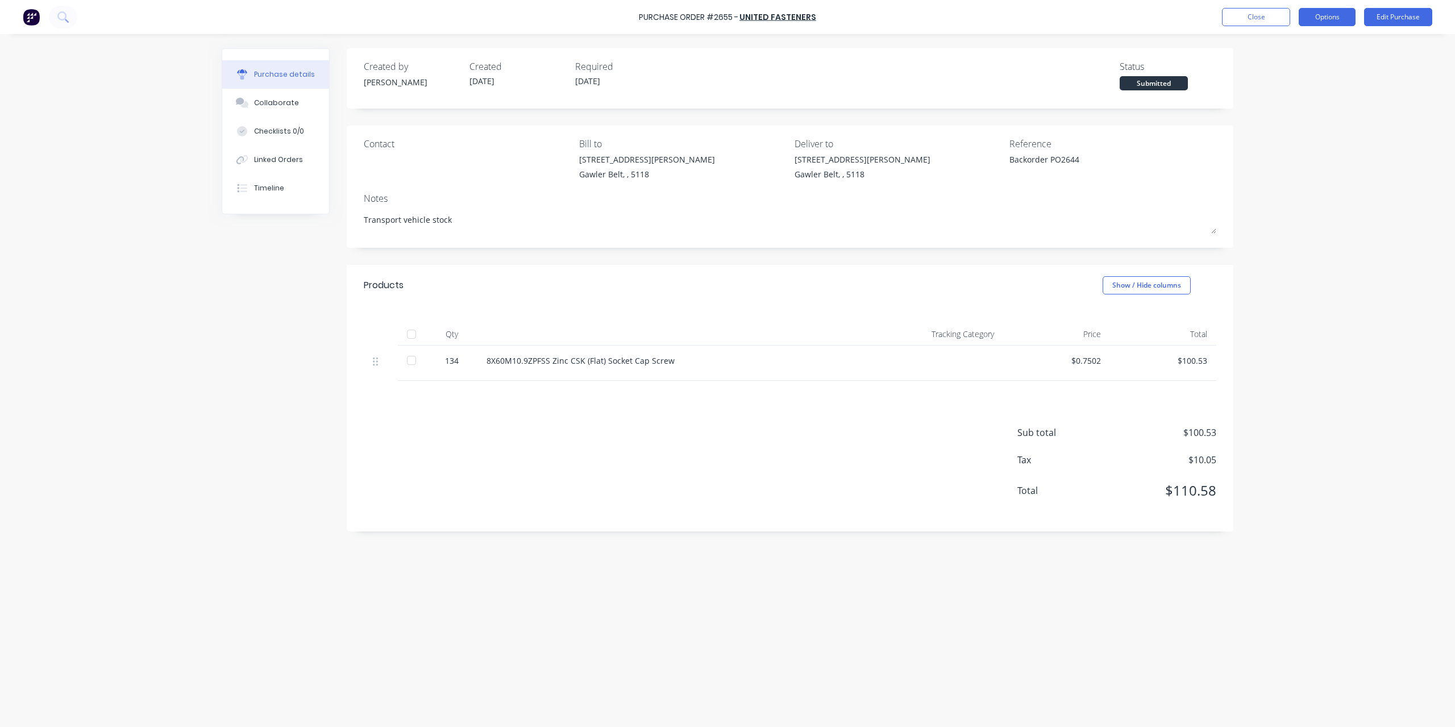
click at [1322, 18] on button "Options" at bounding box center [1326, 17] width 57 height 18
click at [1298, 68] on div "Convert to Bill" at bounding box center [1301, 69] width 88 height 16
type textarea "x"
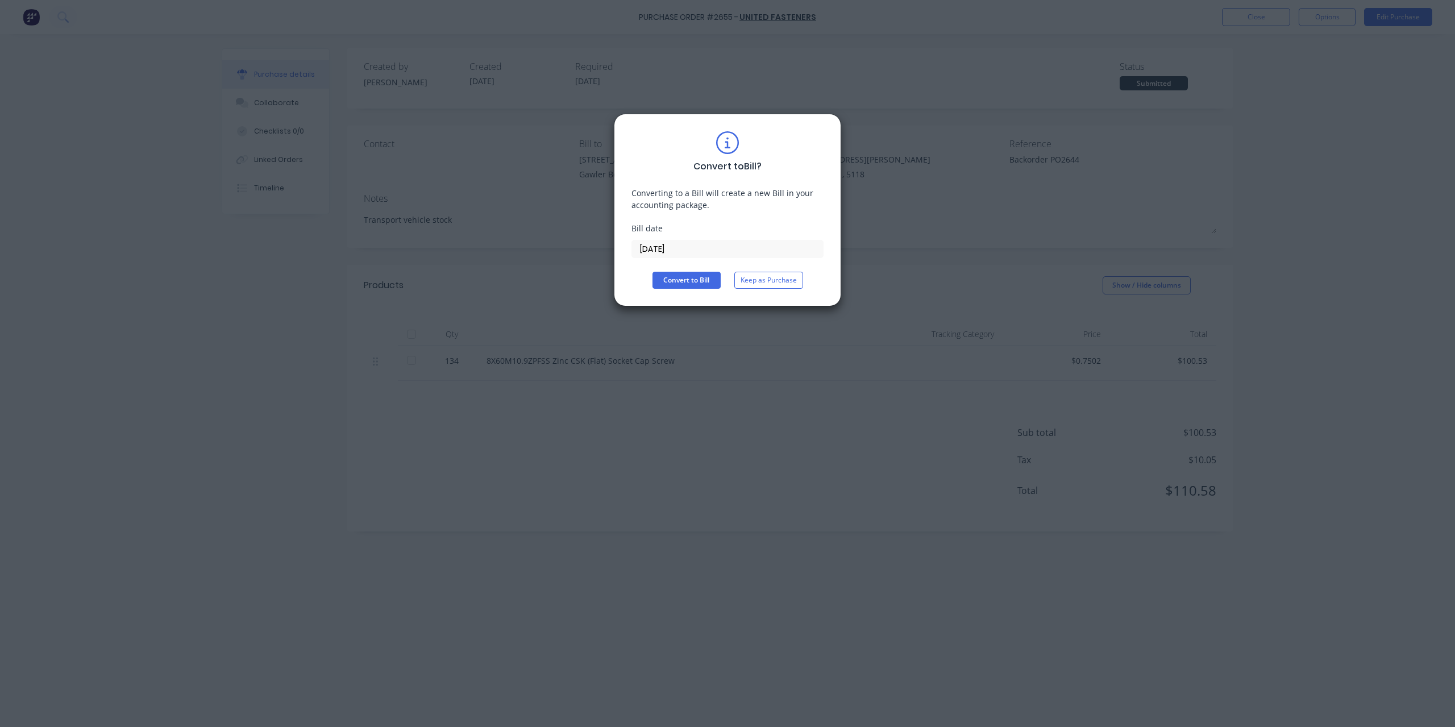
click at [732, 238] on div "Bill date 05/09/25" at bounding box center [727, 240] width 192 height 36
click at [732, 243] on input "[DATE]" at bounding box center [727, 248] width 191 height 17
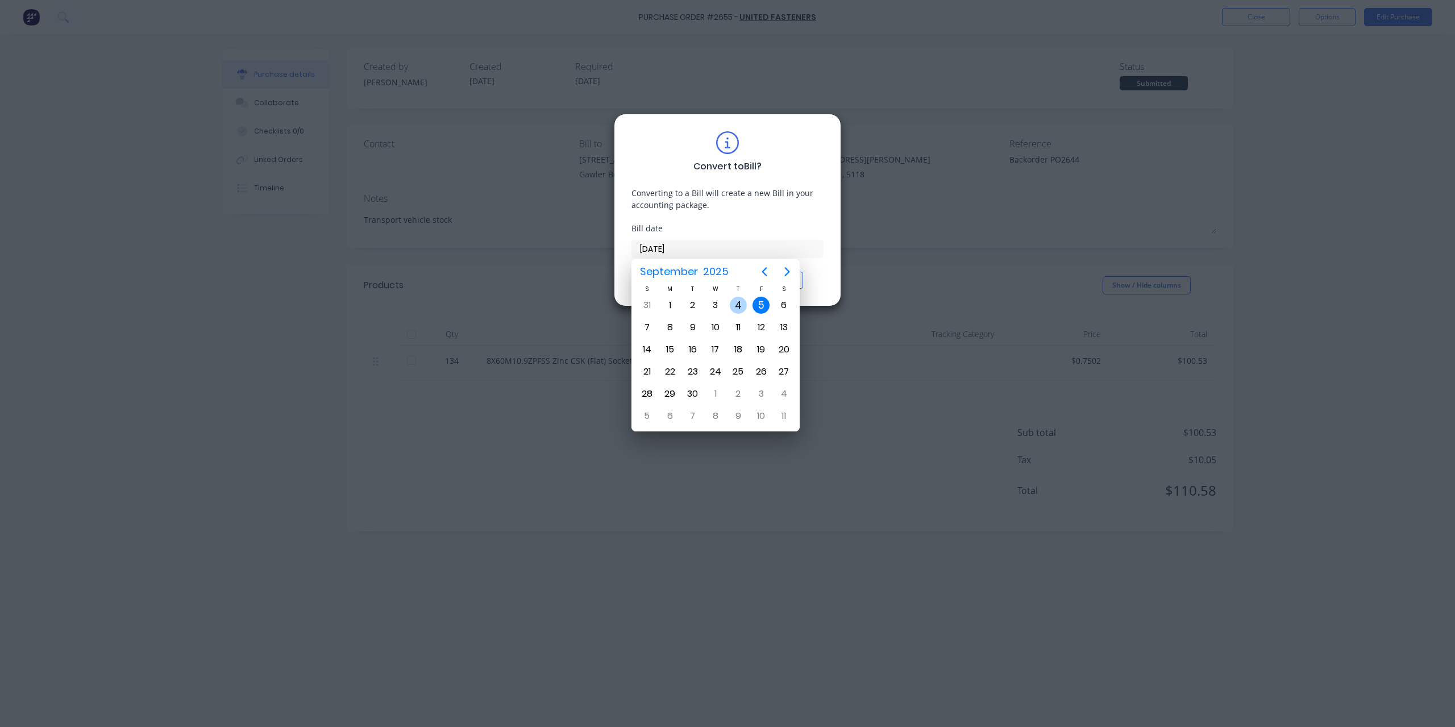
click at [745, 304] on div "4" at bounding box center [738, 305] width 17 height 17
type input "04/09/25"
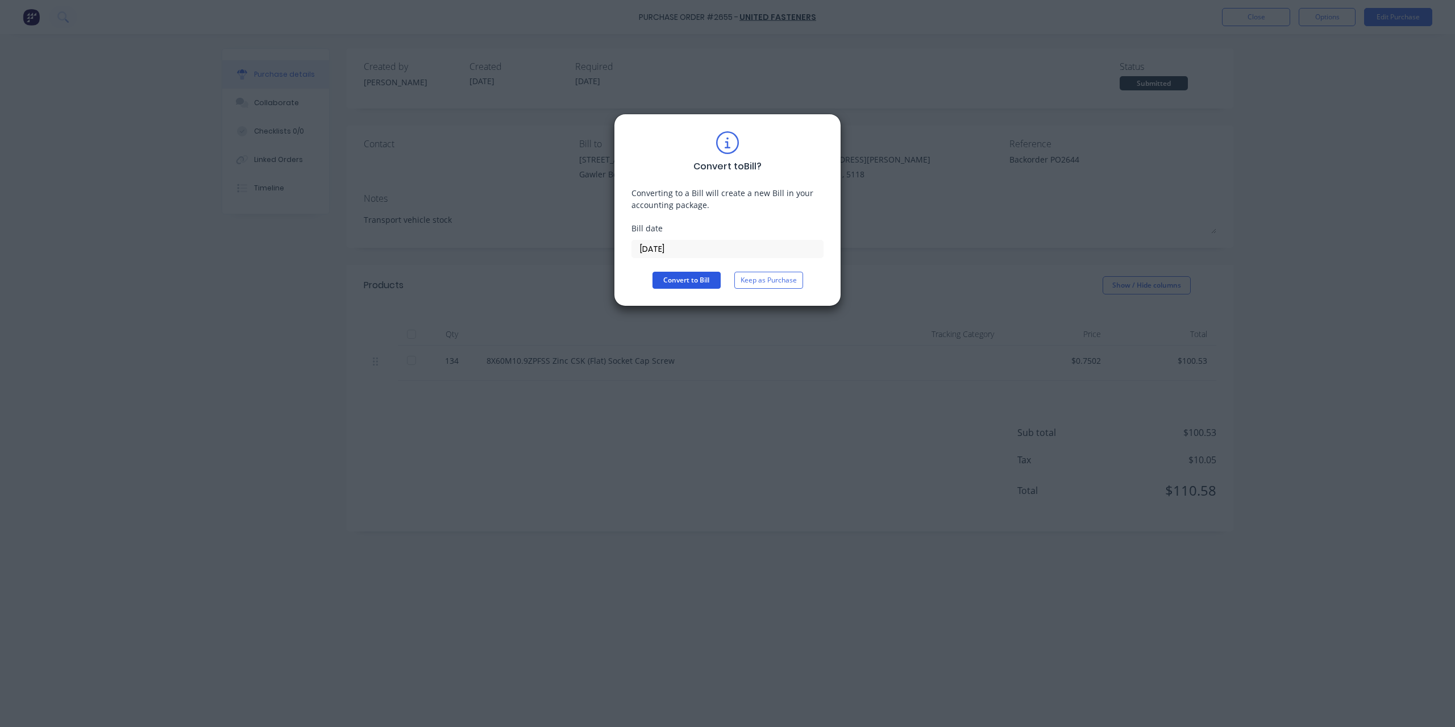
click at [703, 277] on button "Convert to Bill" at bounding box center [686, 280] width 68 height 17
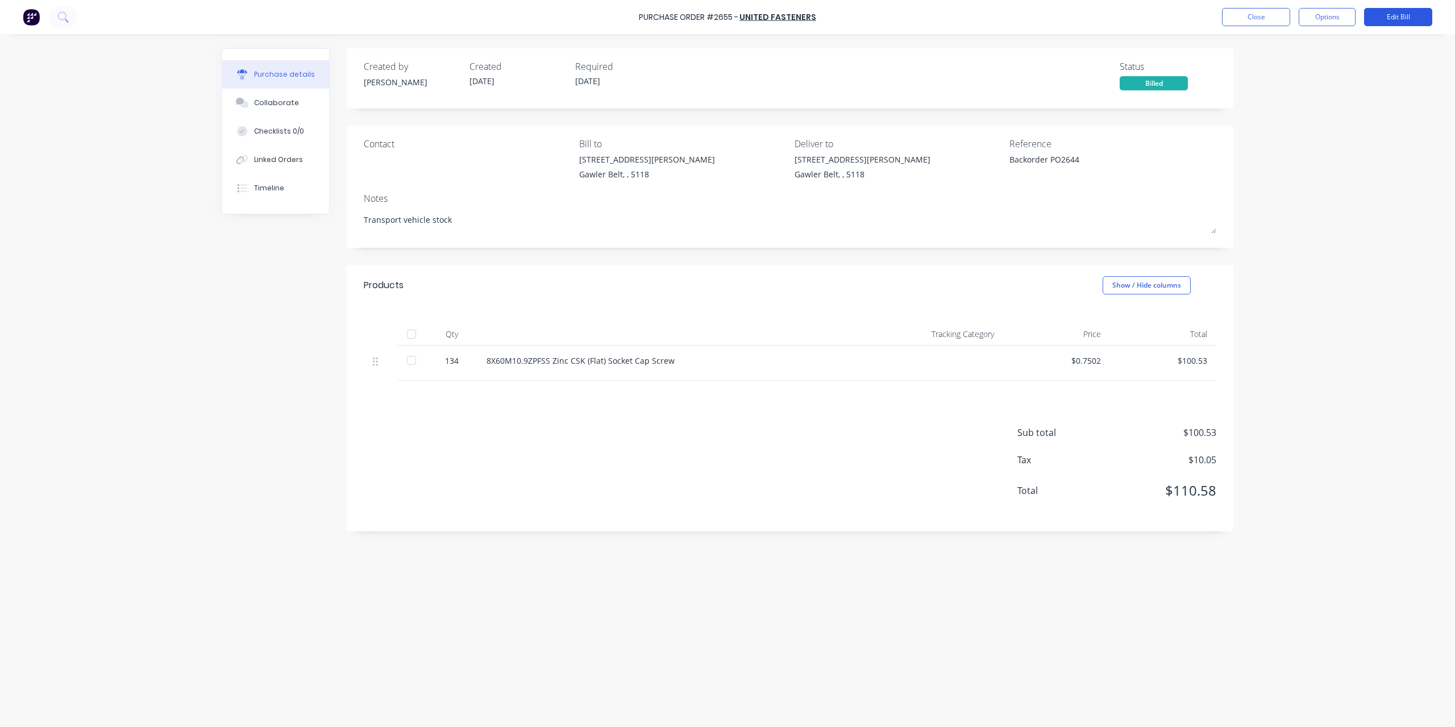
click at [1401, 17] on button "Edit Bill" at bounding box center [1398, 17] width 68 height 18
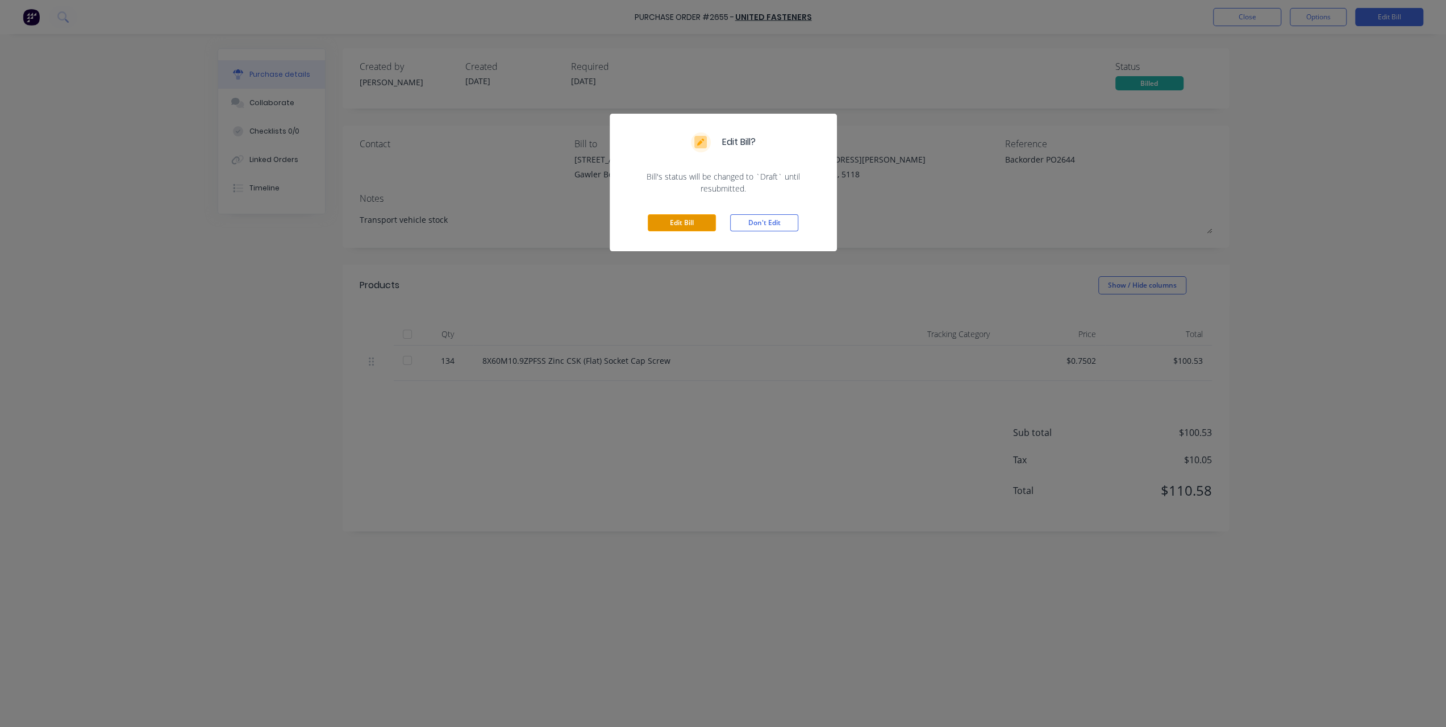
click at [707, 216] on button "Edit Bill" at bounding box center [682, 222] width 68 height 17
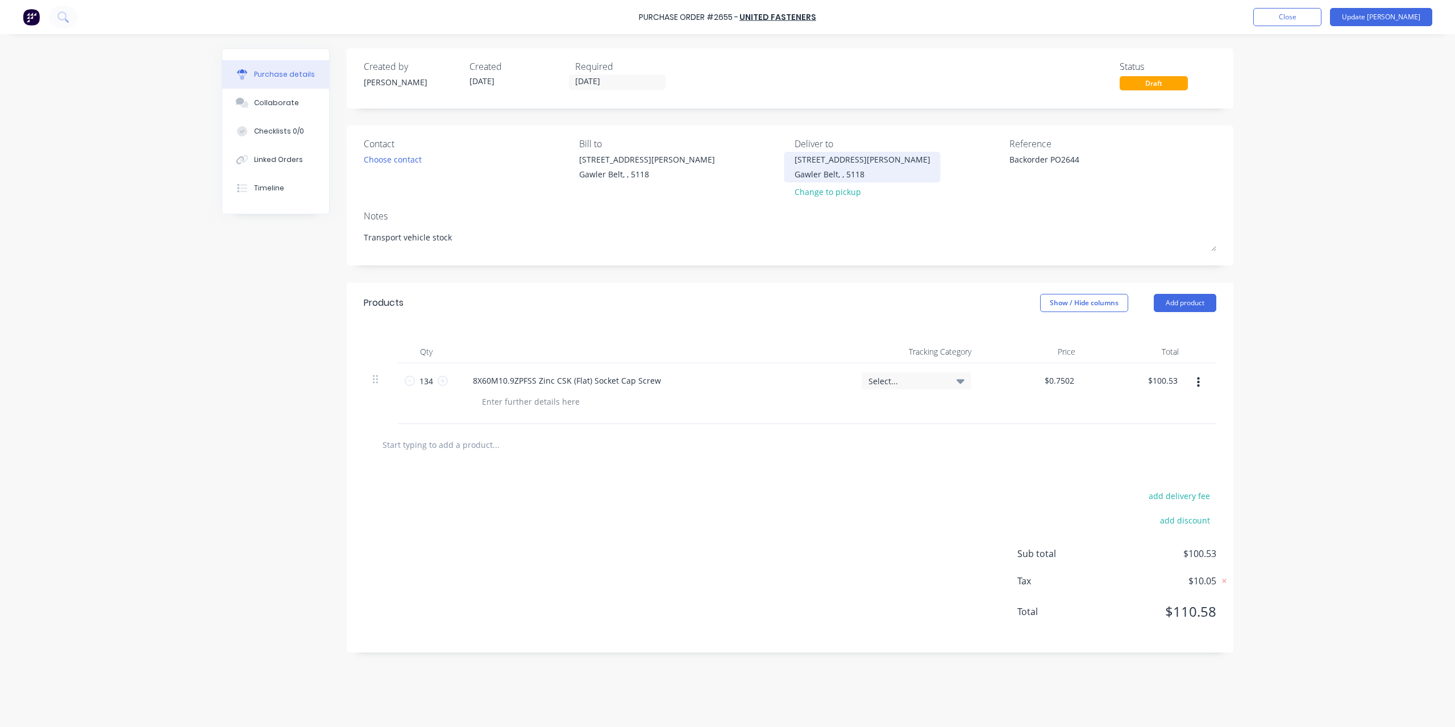
drag, startPoint x: 1085, startPoint y: 157, endPoint x: 849, endPoint y: 162, distance: 236.4
click at [849, 162] on div "Contact Choose contact Bill to 73 Thiele Hwy Gawler Belt, , 5118 Deliver to 73 …" at bounding box center [790, 170] width 852 height 66
click at [1010, 159] on textarea "Backorder PO2644" at bounding box center [1080, 166] width 142 height 26
type textarea "x"
drag, startPoint x: 1010, startPoint y: 159, endPoint x: 1236, endPoint y: 158, distance: 226.1
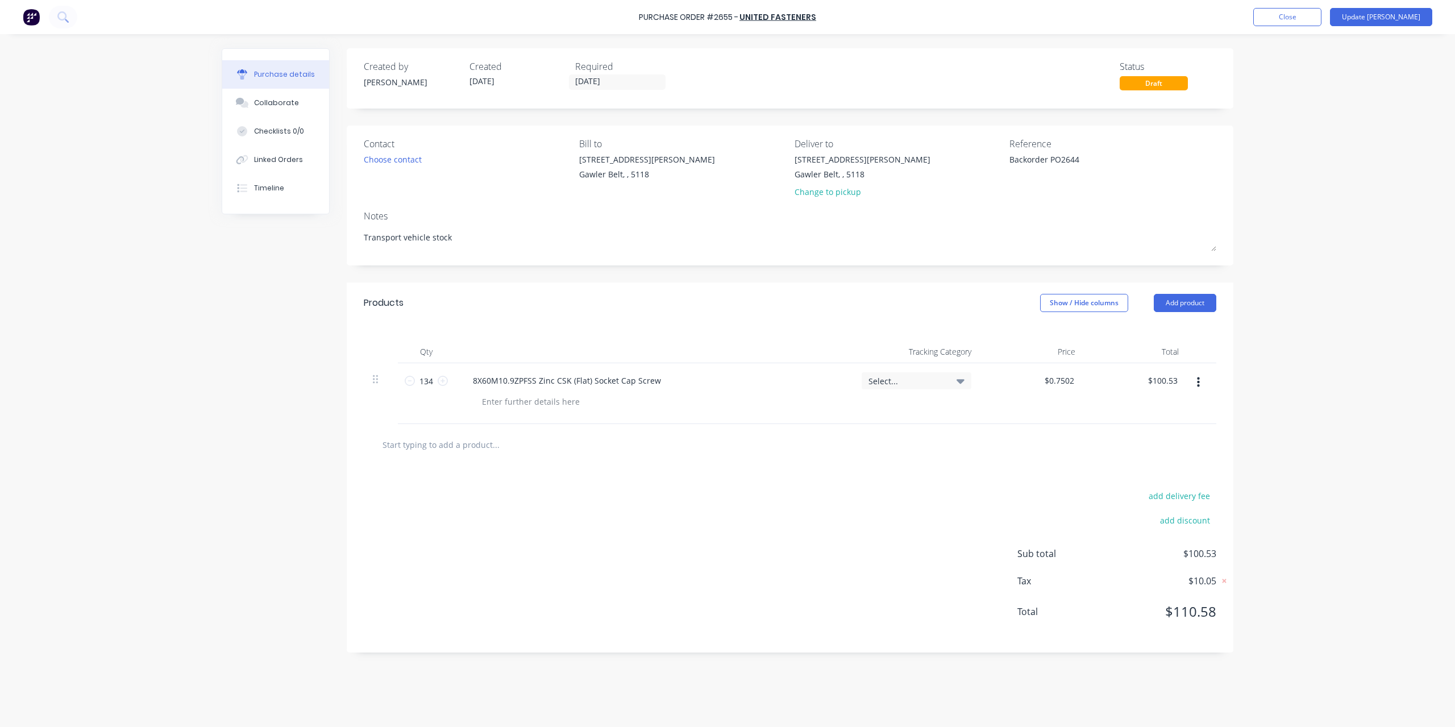
click at [1236, 158] on div "Purchase details Collaborate Checklists 0/0 Linked Orders Timeline Created by K…" at bounding box center [727, 346] width 1034 height 670
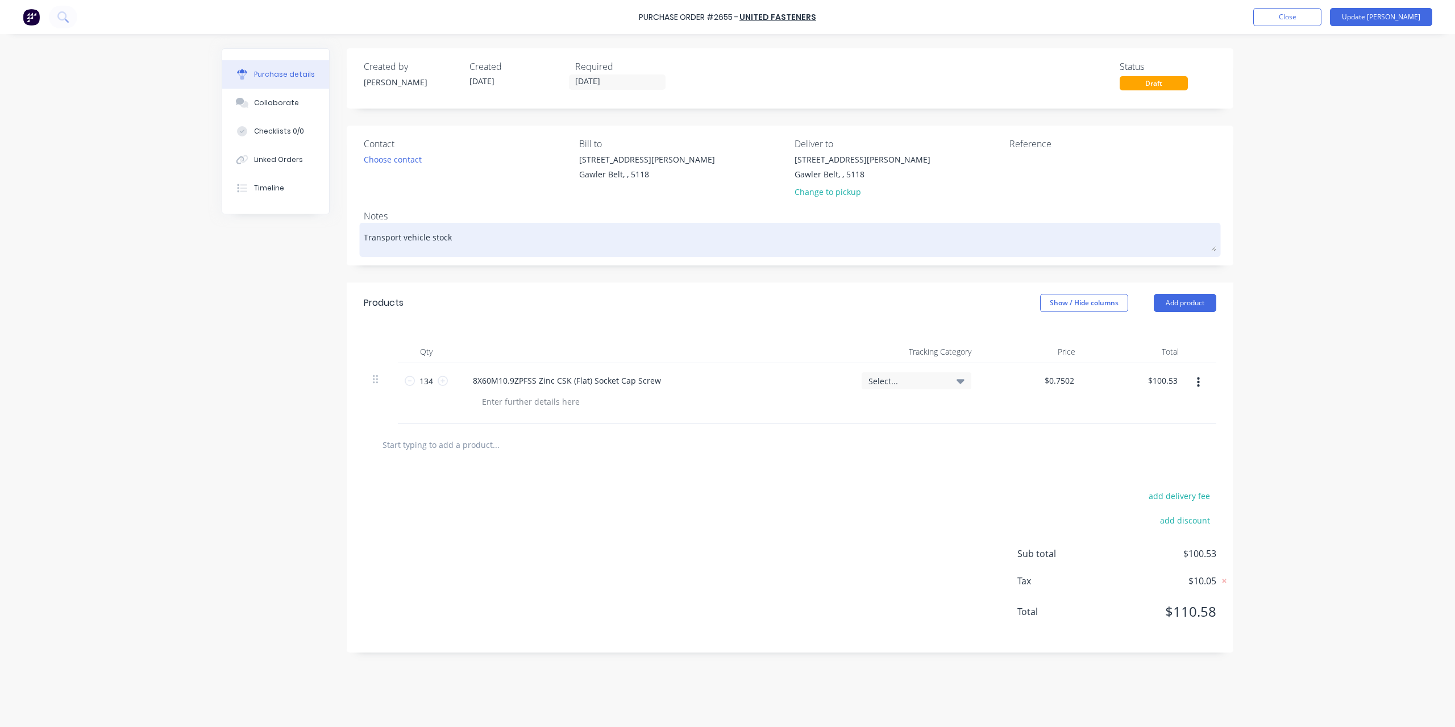
type textarea "x"
click at [366, 232] on textarea "Transport vehicle stock" at bounding box center [790, 239] width 852 height 26
click at [457, 229] on textarea "Transport vehicle stock" at bounding box center [790, 239] width 852 height 26
type textarea "x"
type textarea "Transport vehicle stock"
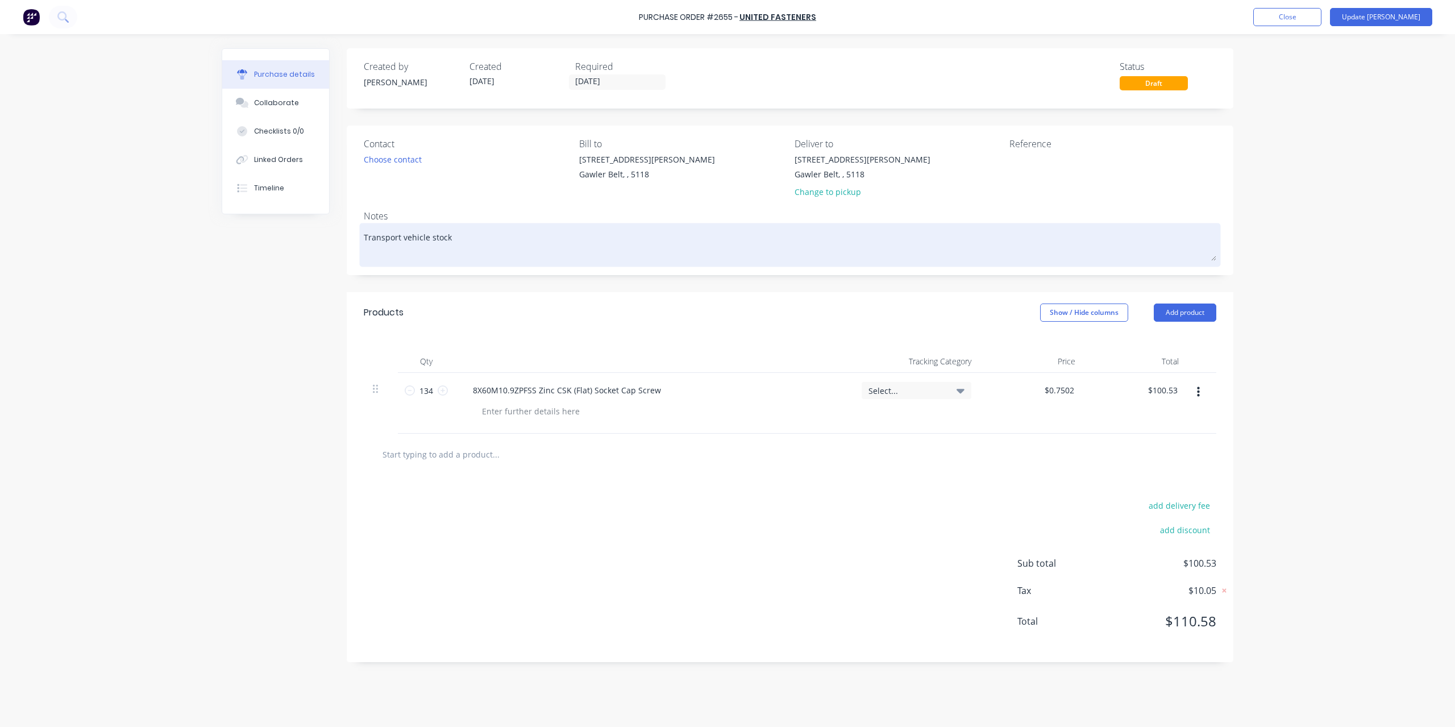
paste textarea "Backorder PO2644"
type textarea "x"
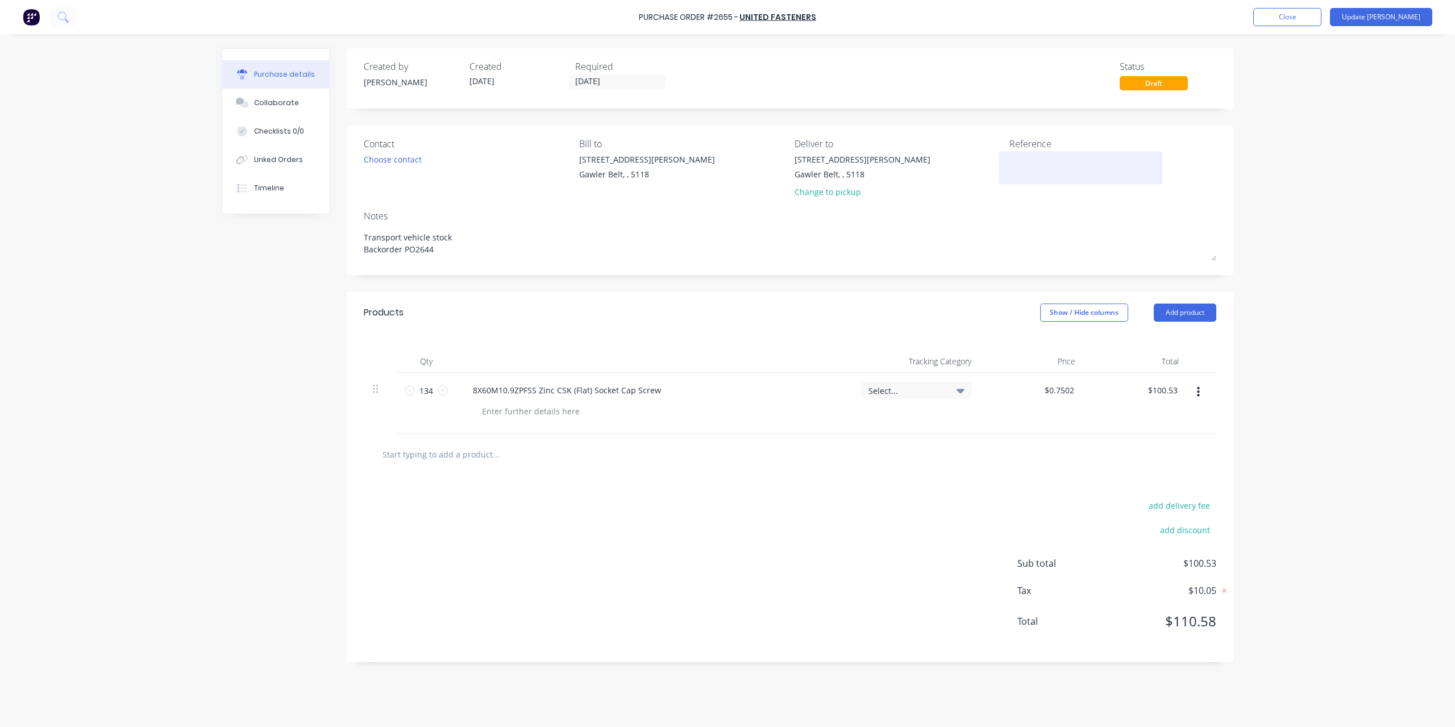
type textarea "Transport vehicle stock Backorder PO2644"
type textarea "x"
type textarea "Transport vehicle stock Backorder PO2644"
click at [1030, 161] on textarea at bounding box center [1080, 166] width 142 height 26
type textarea "2566488"
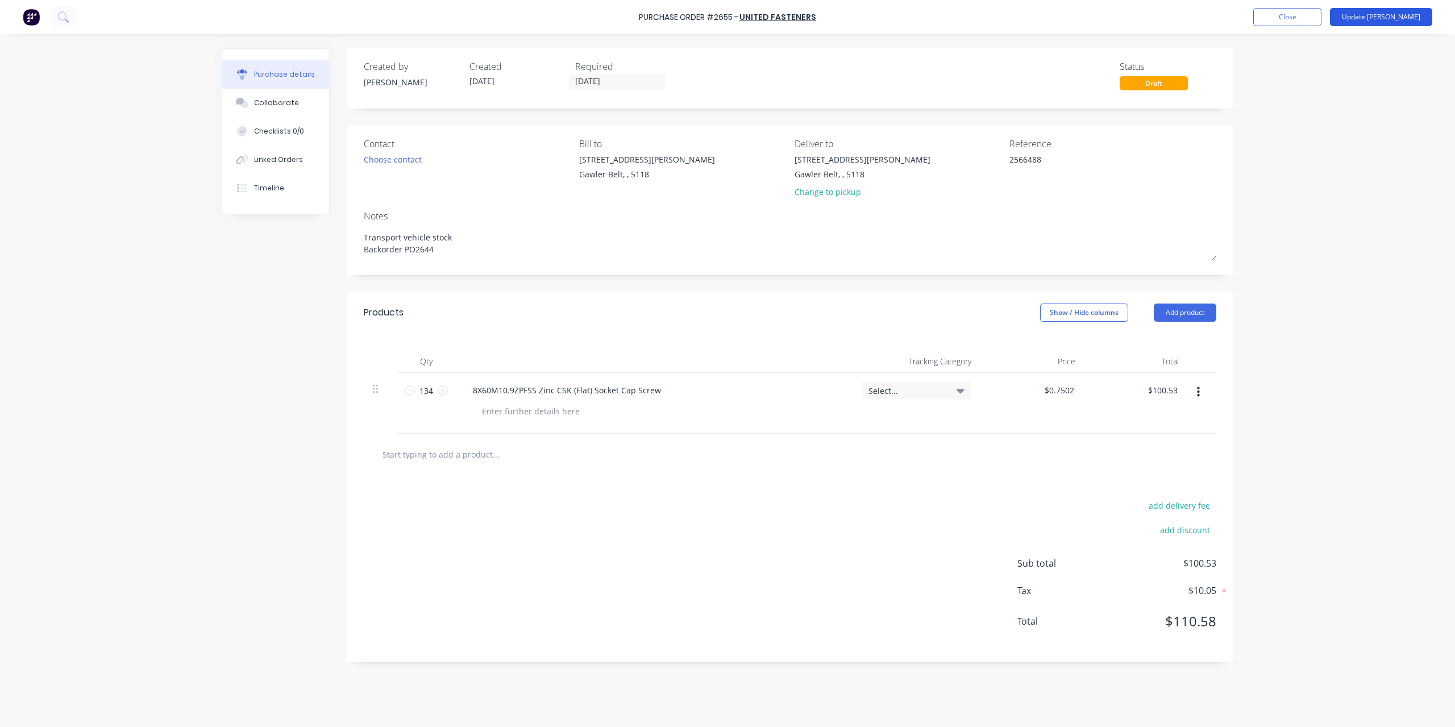
type textarea "x"
type textarea "2566488"
click at [1411, 20] on button "Update Bill" at bounding box center [1381, 17] width 102 height 18
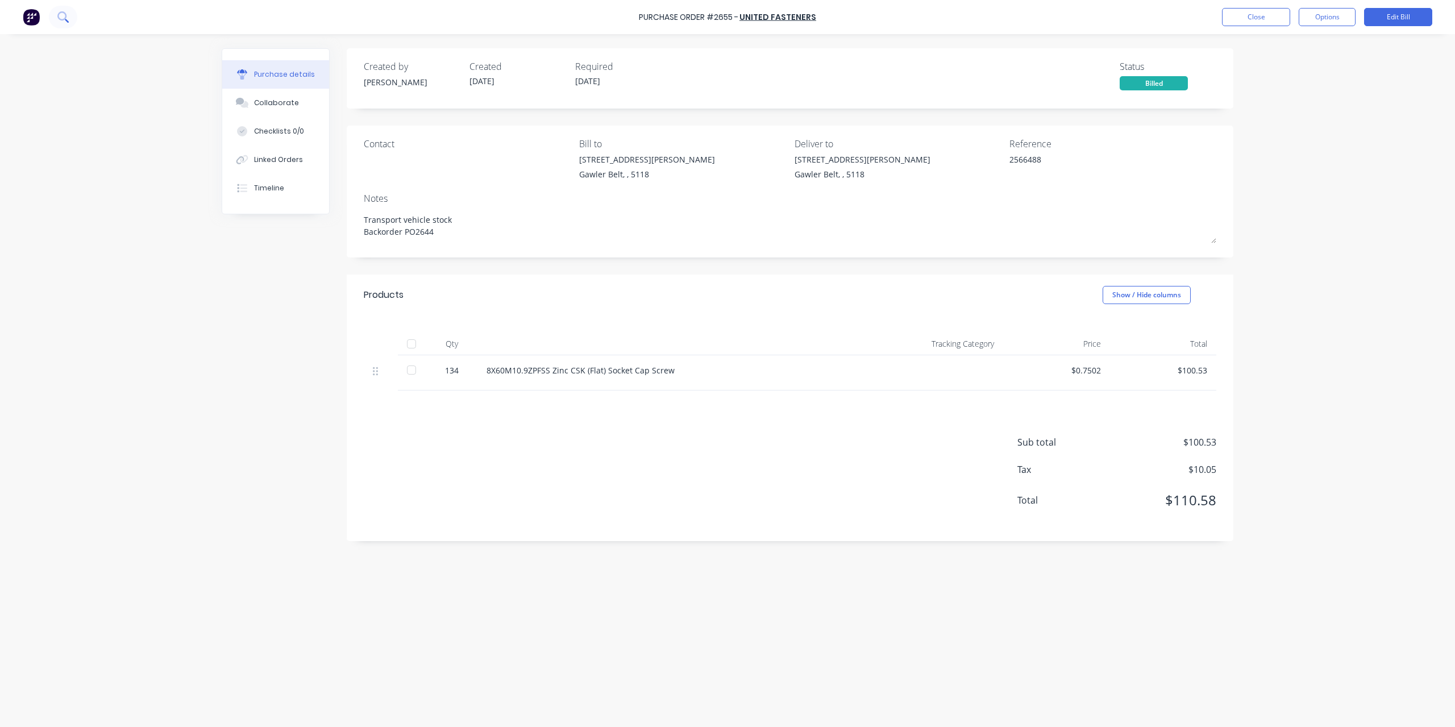
click at [60, 14] on icon at bounding box center [62, 16] width 11 height 11
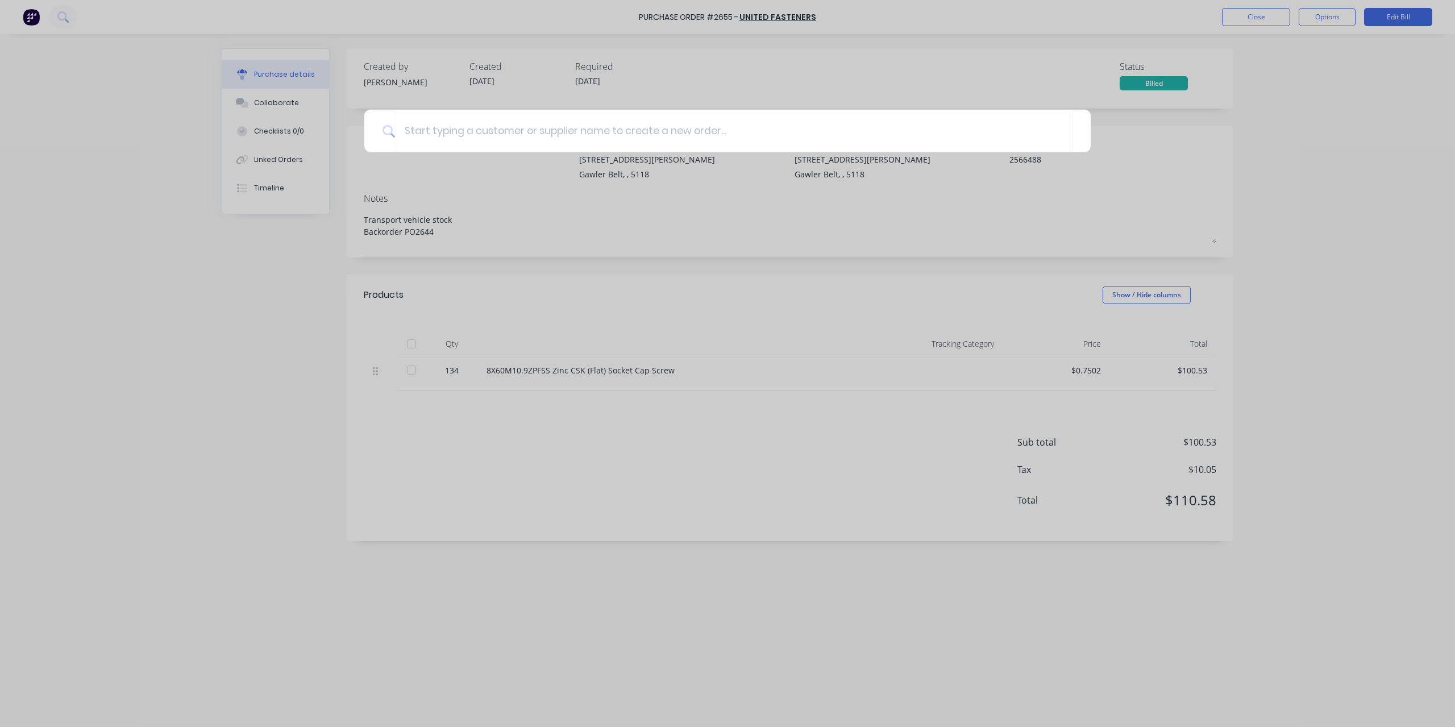
type textarea "x"
type input "2"
type textarea "x"
type input "25"
type textarea "x"
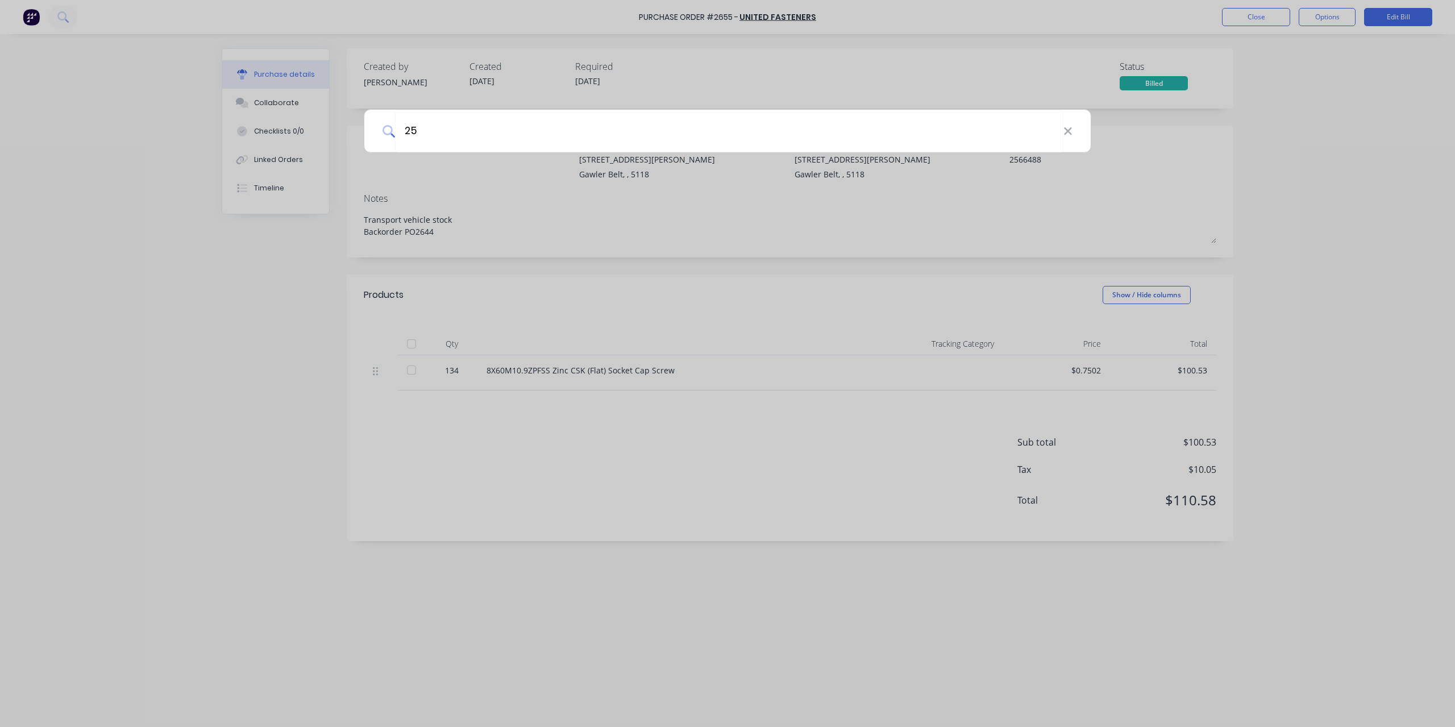
type input "256"
type textarea "x"
type input "2564"
type textarea "x"
type input "25644"
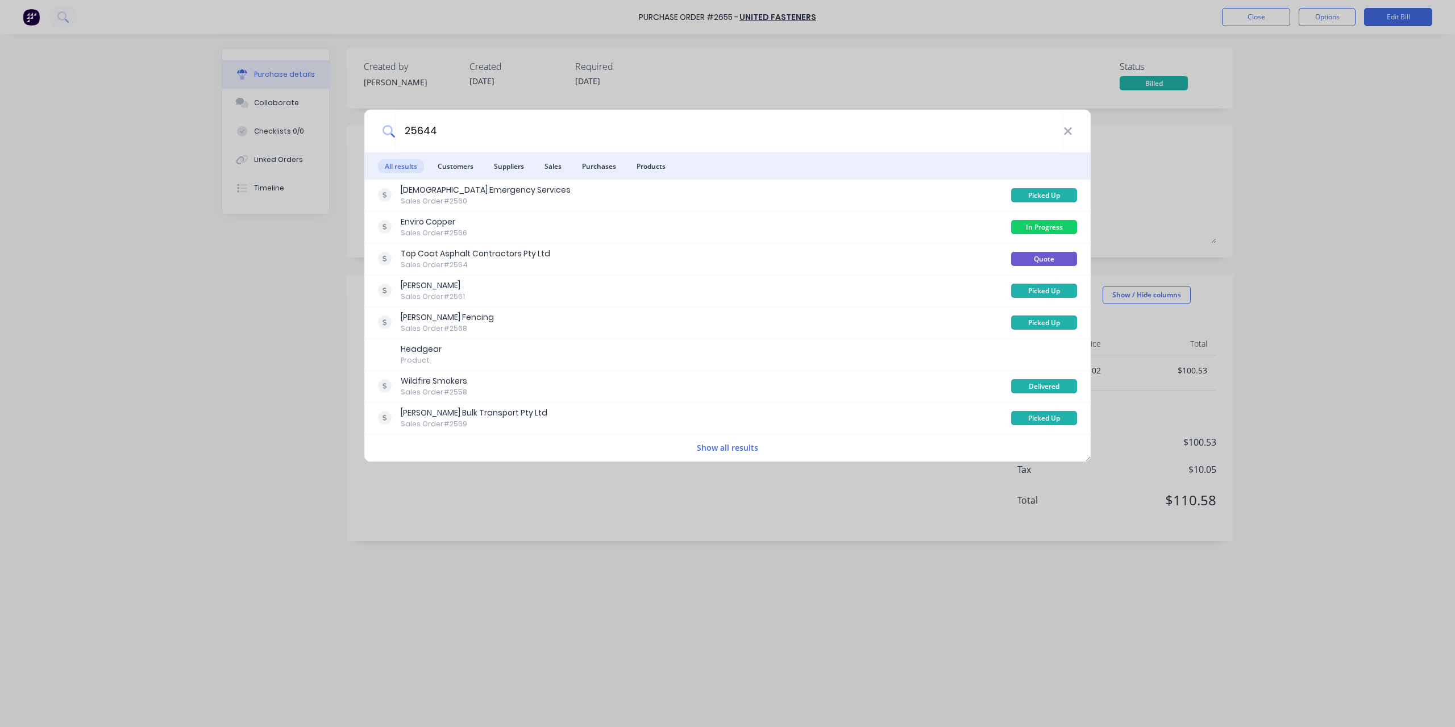
type textarea "x"
type input "256444"
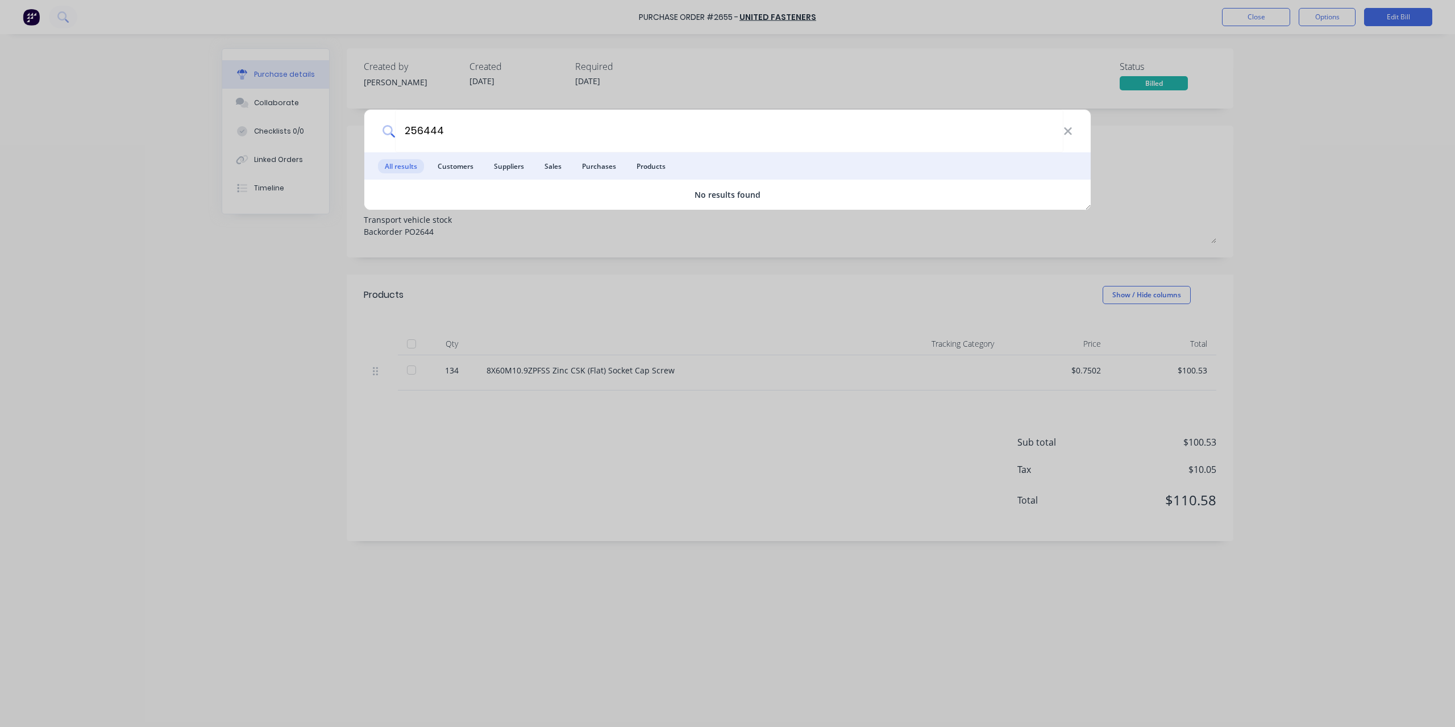
type textarea "x"
type input "2564441"
type textarea "x"
type input "2"
type textarea "x"
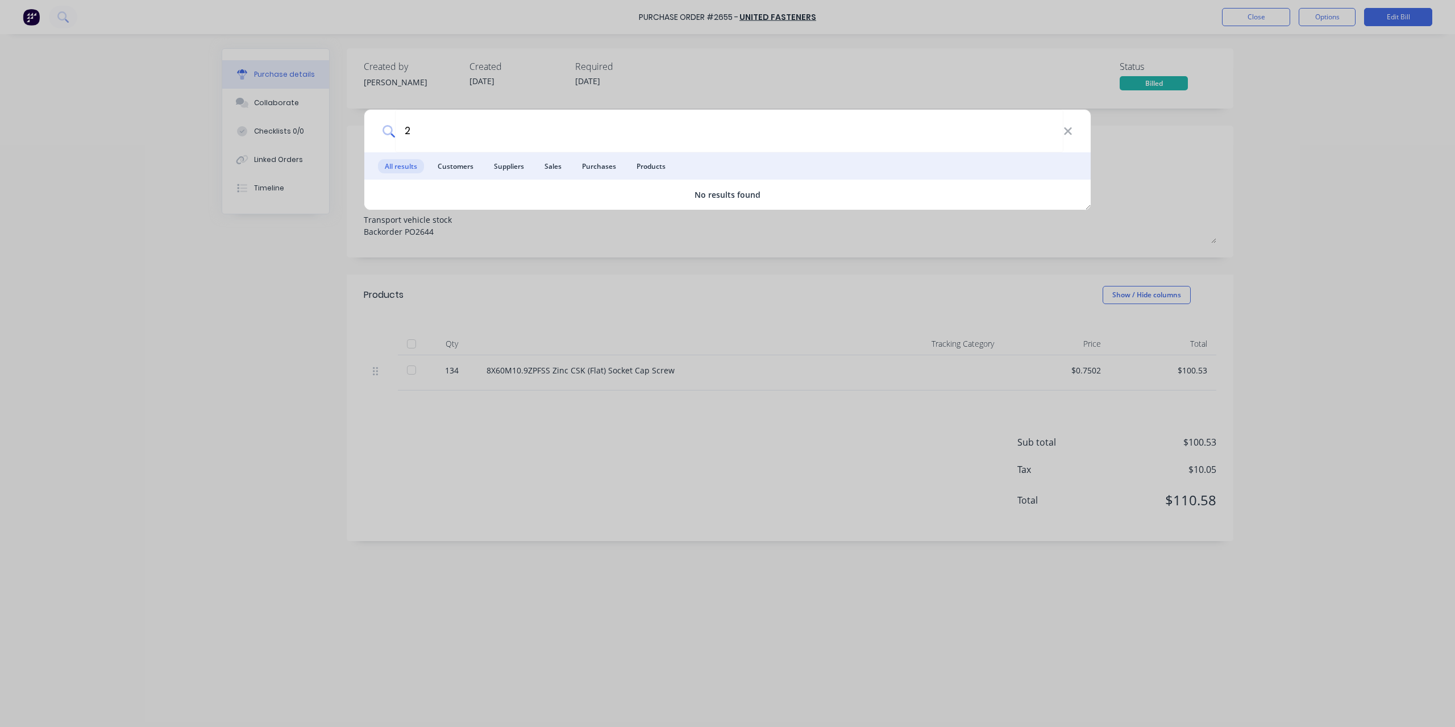
type input "26"
type textarea "x"
type input "263"
type textarea "x"
type input "2638"
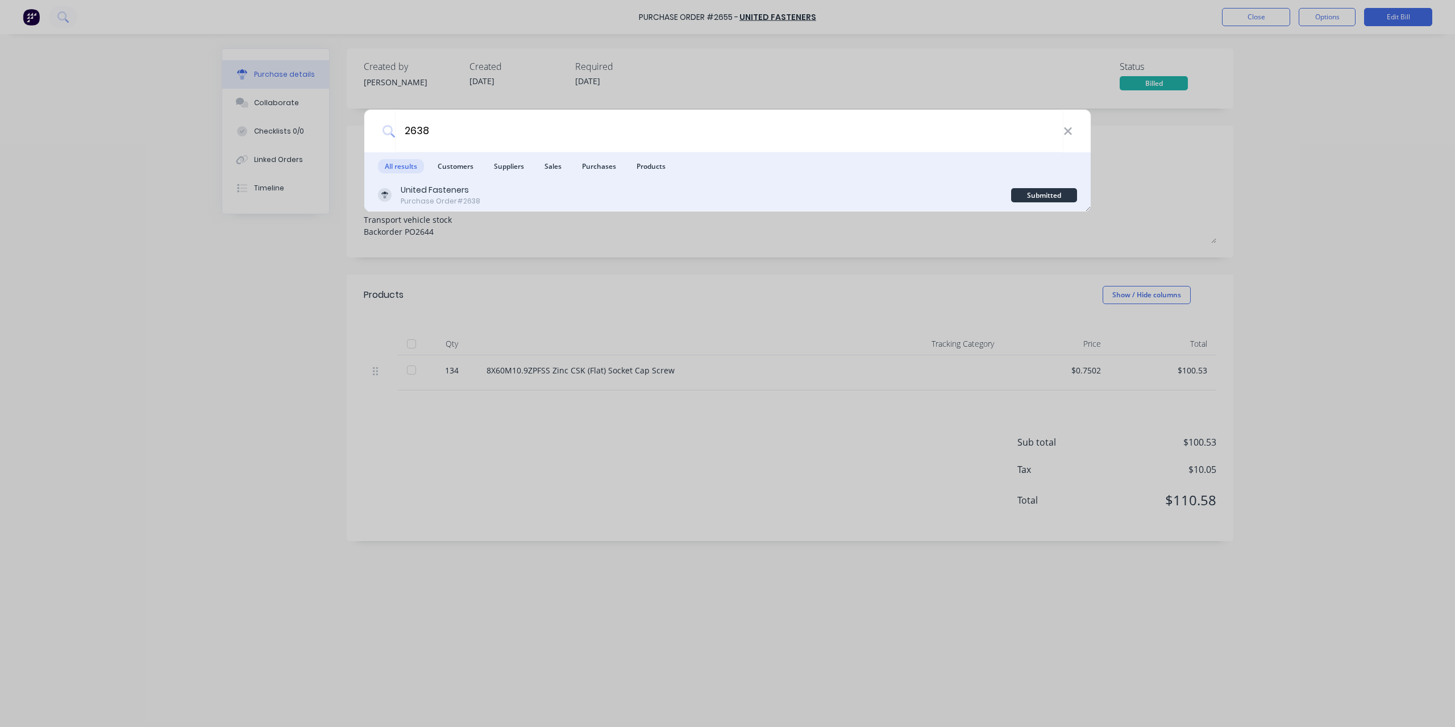
click at [450, 199] on div "Purchase Order #2638" at bounding box center [441, 201] width 80 height 10
type textarea "x"
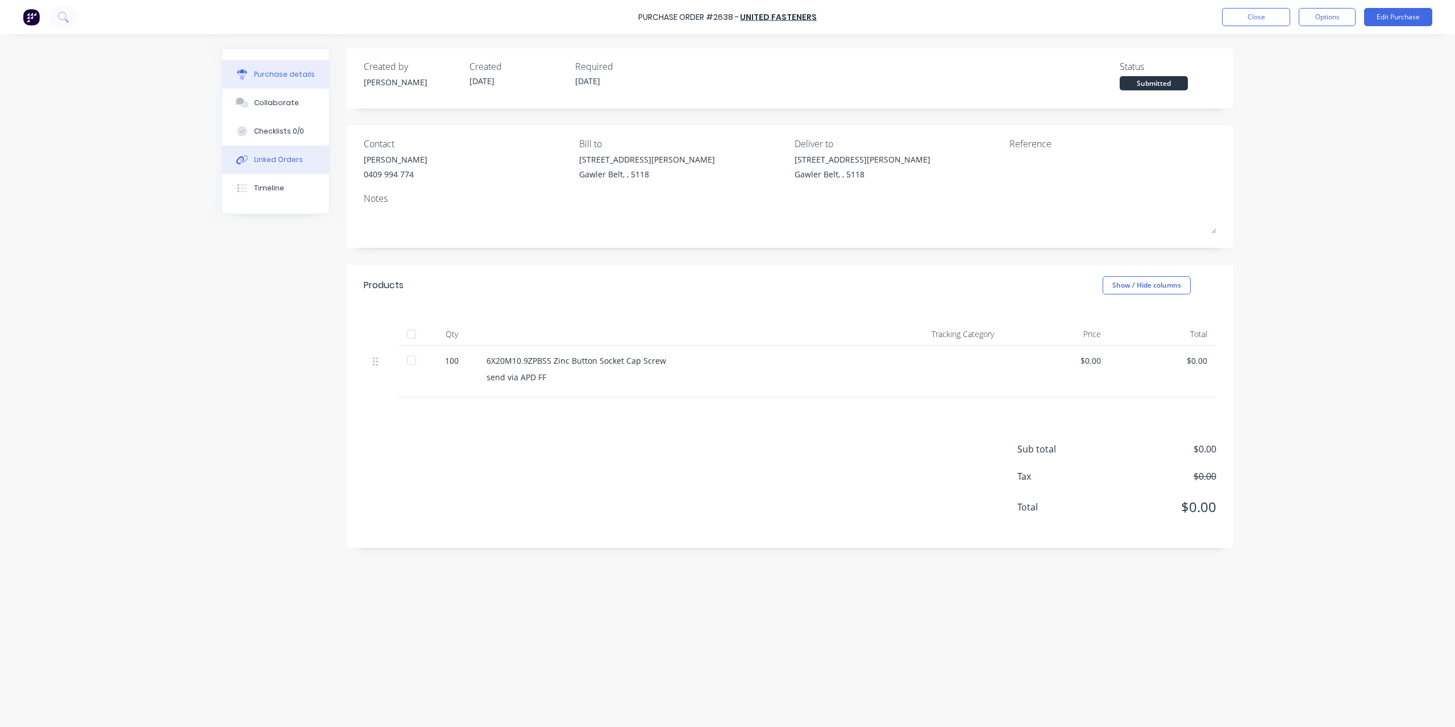
click at [300, 163] on button "Linked Orders" at bounding box center [275, 159] width 107 height 28
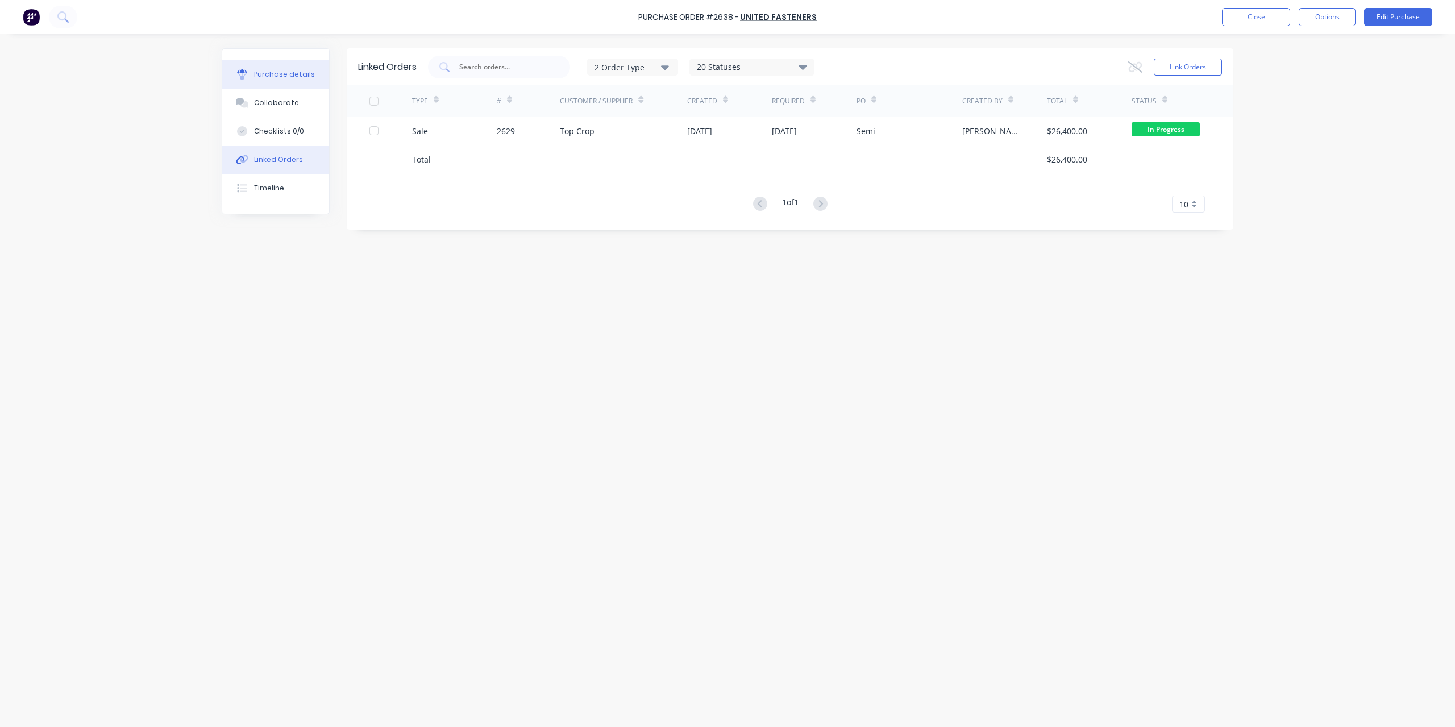
click at [294, 72] on div "Purchase details" at bounding box center [284, 74] width 61 height 10
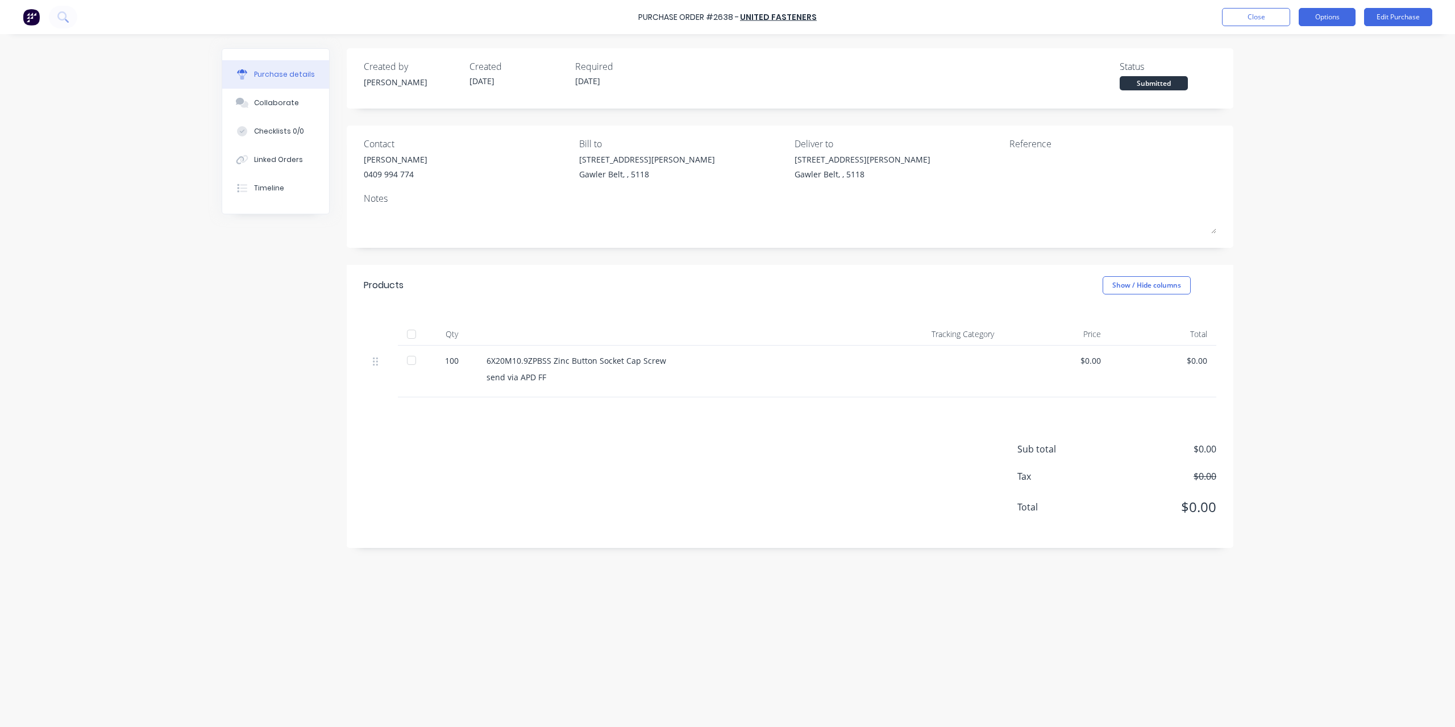
click at [1335, 17] on button "Options" at bounding box center [1326, 17] width 57 height 18
click at [1312, 63] on div "Convert to Bill" at bounding box center [1301, 69] width 88 height 16
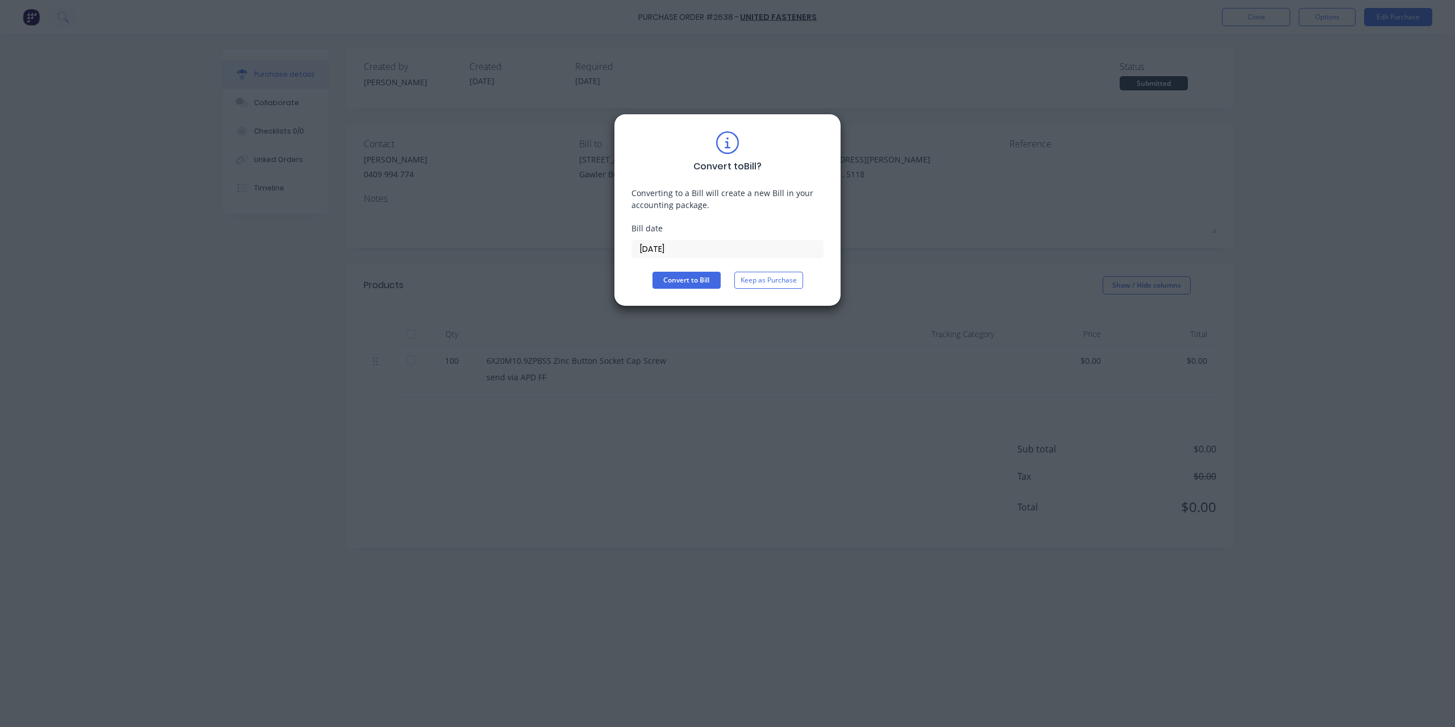
click at [694, 243] on input "[DATE]" at bounding box center [727, 248] width 191 height 17
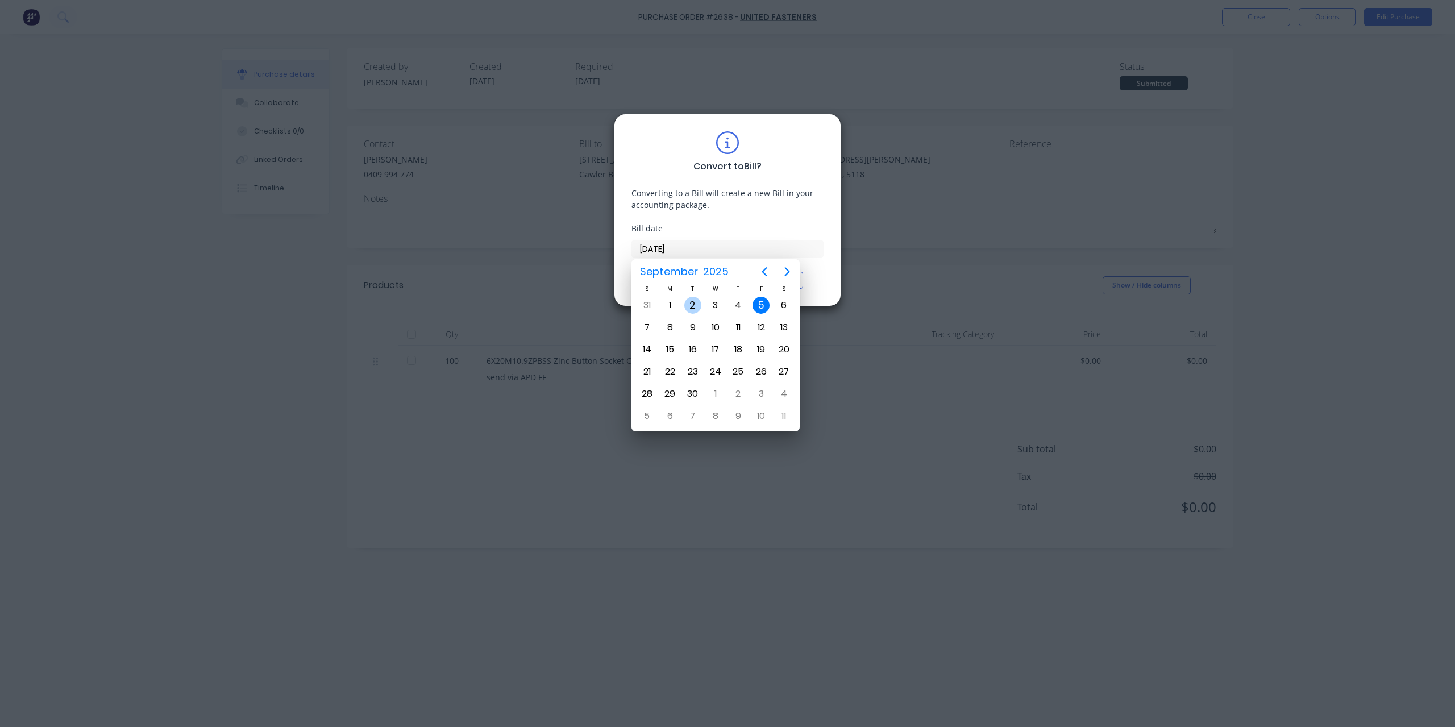
click at [693, 304] on div "2" at bounding box center [692, 305] width 17 height 17
type input "02/09/25"
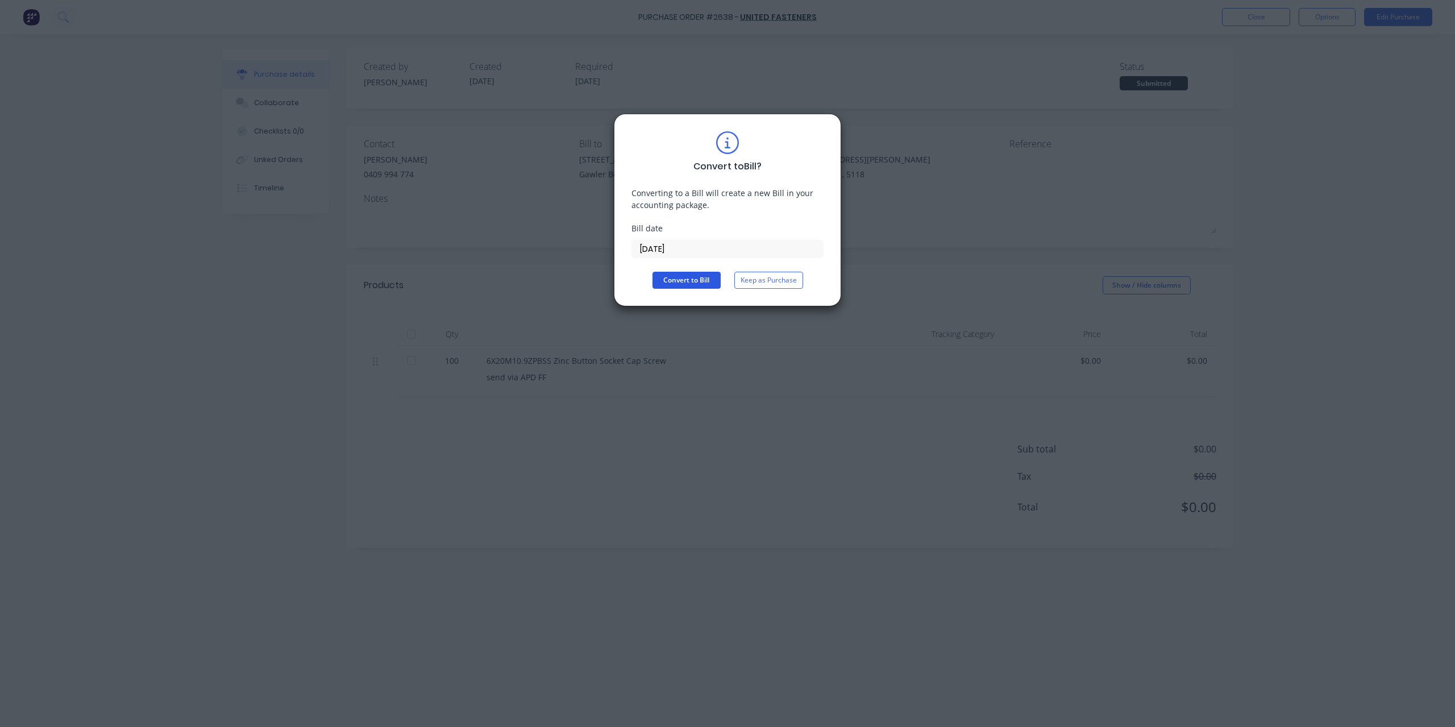
click at [694, 279] on button "Convert to Bill" at bounding box center [686, 280] width 68 height 17
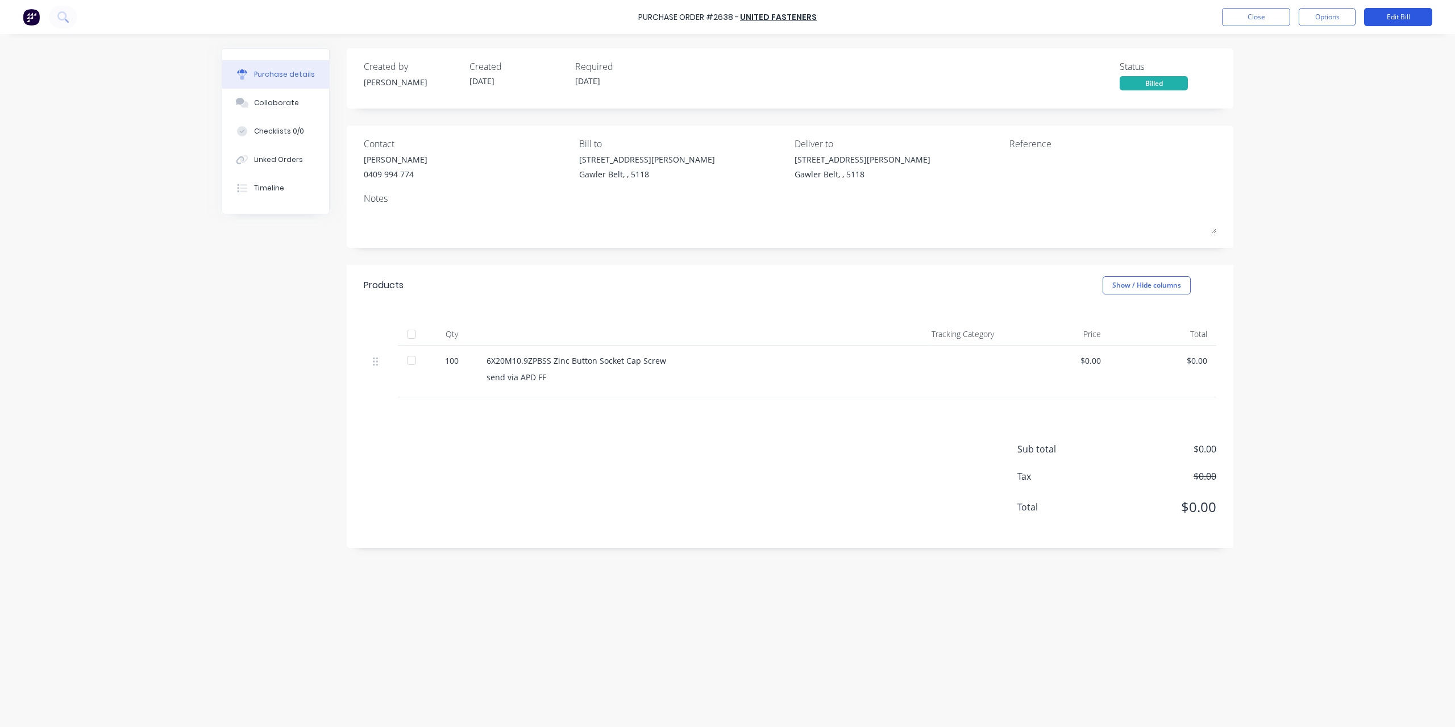
click at [1378, 15] on button "Edit Bill" at bounding box center [1398, 17] width 68 height 18
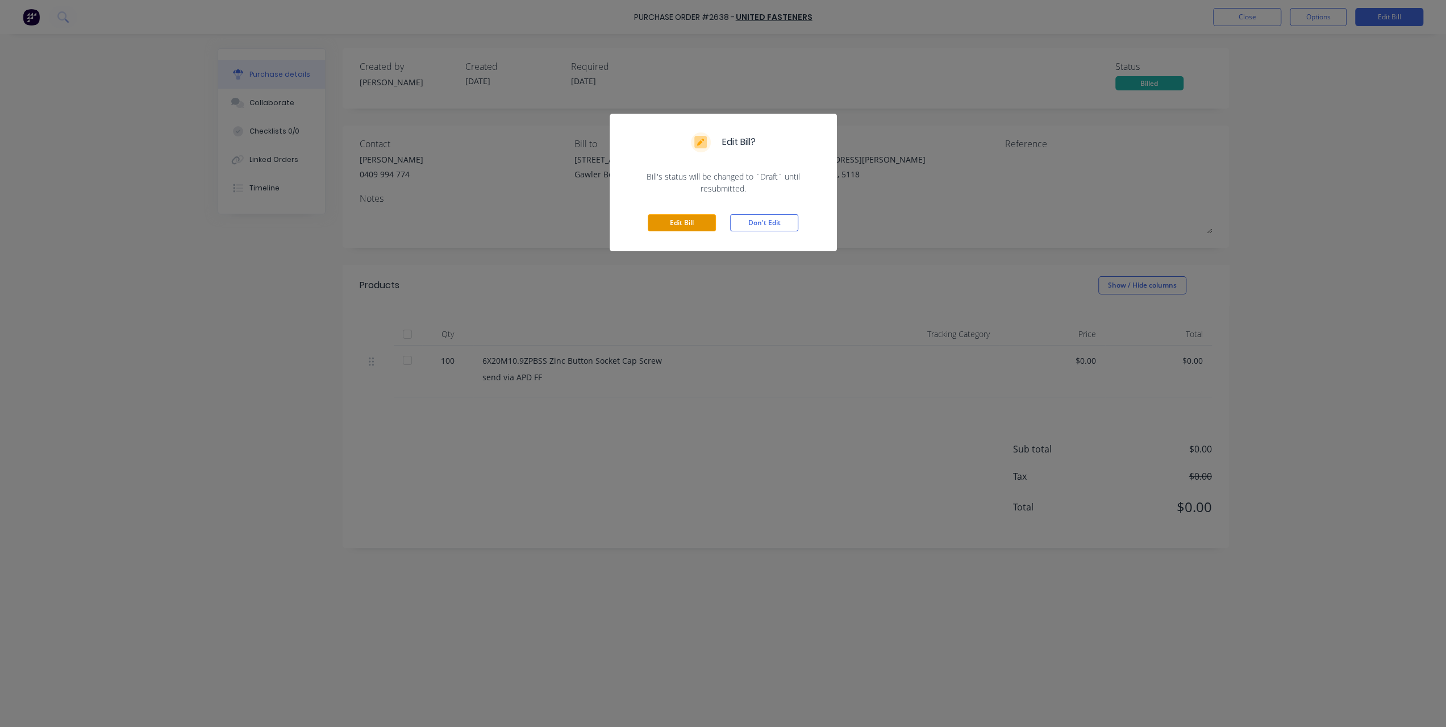
click at [684, 224] on button "Edit Bill" at bounding box center [682, 222] width 68 height 17
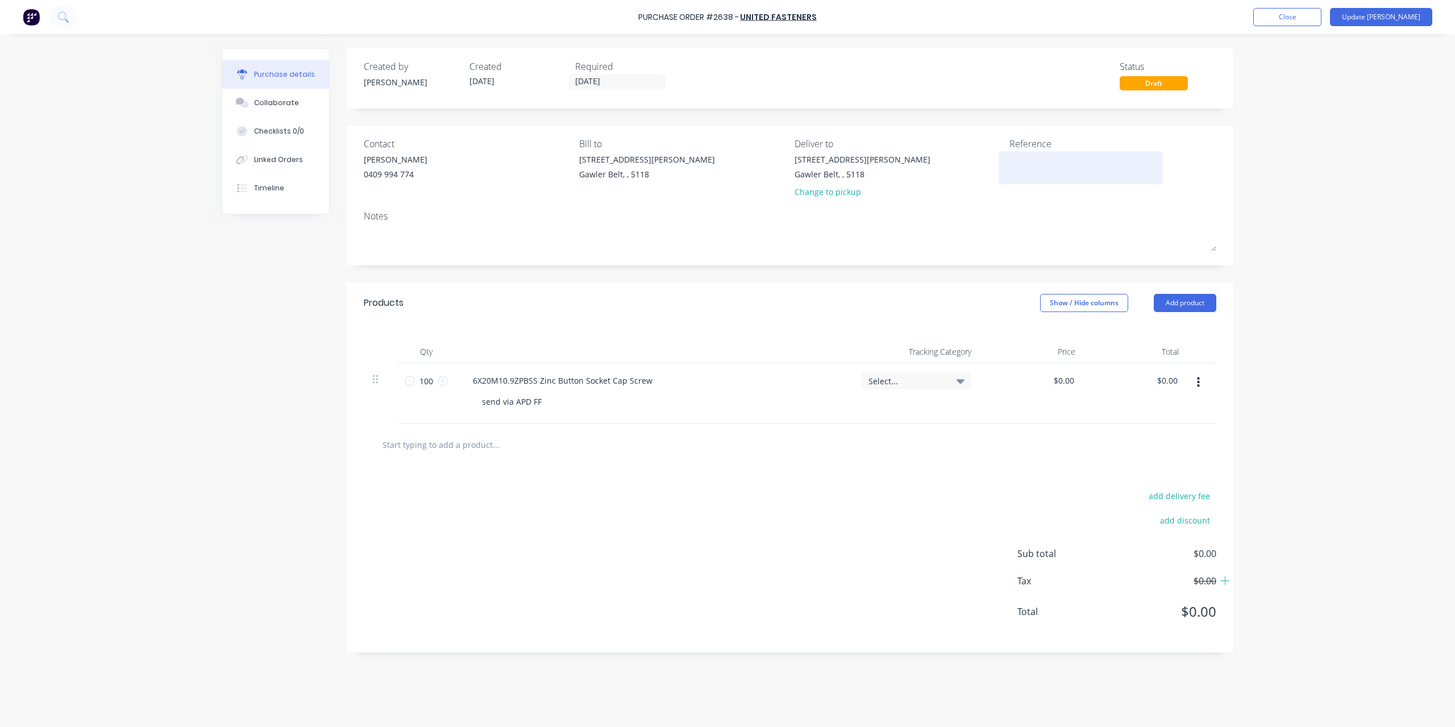
click at [1041, 153] on textarea at bounding box center [1080, 166] width 142 height 26
type textarea "2565232"
type textarea "x"
type textarea "2565232"
click at [1171, 382] on input "0.00" at bounding box center [1166, 380] width 26 height 16
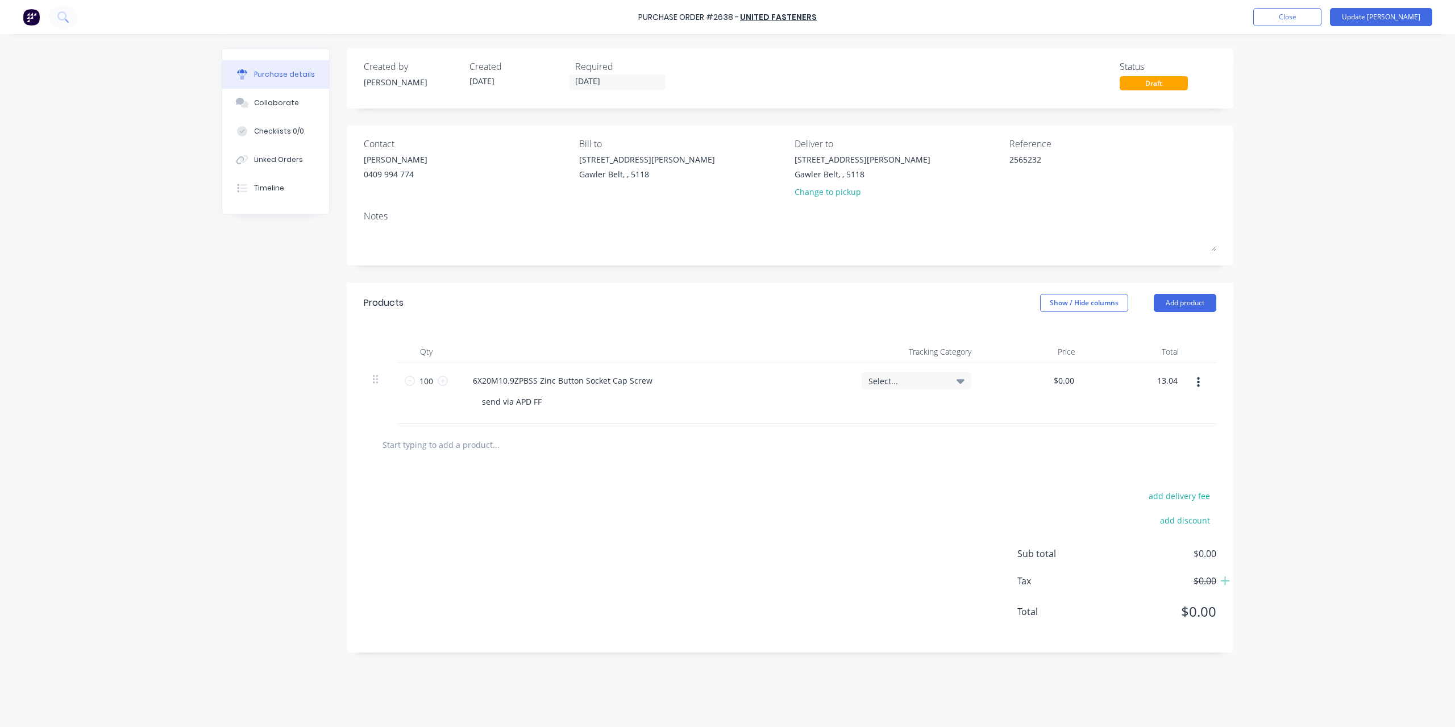
type input "13.04"
type textarea "x"
type input "$0.1304"
type input "$13.04"
click at [1297, 391] on div "Purchase Order #2638 - United Fasteners Add product Close Update Bill Purchase …" at bounding box center [727, 363] width 1455 height 727
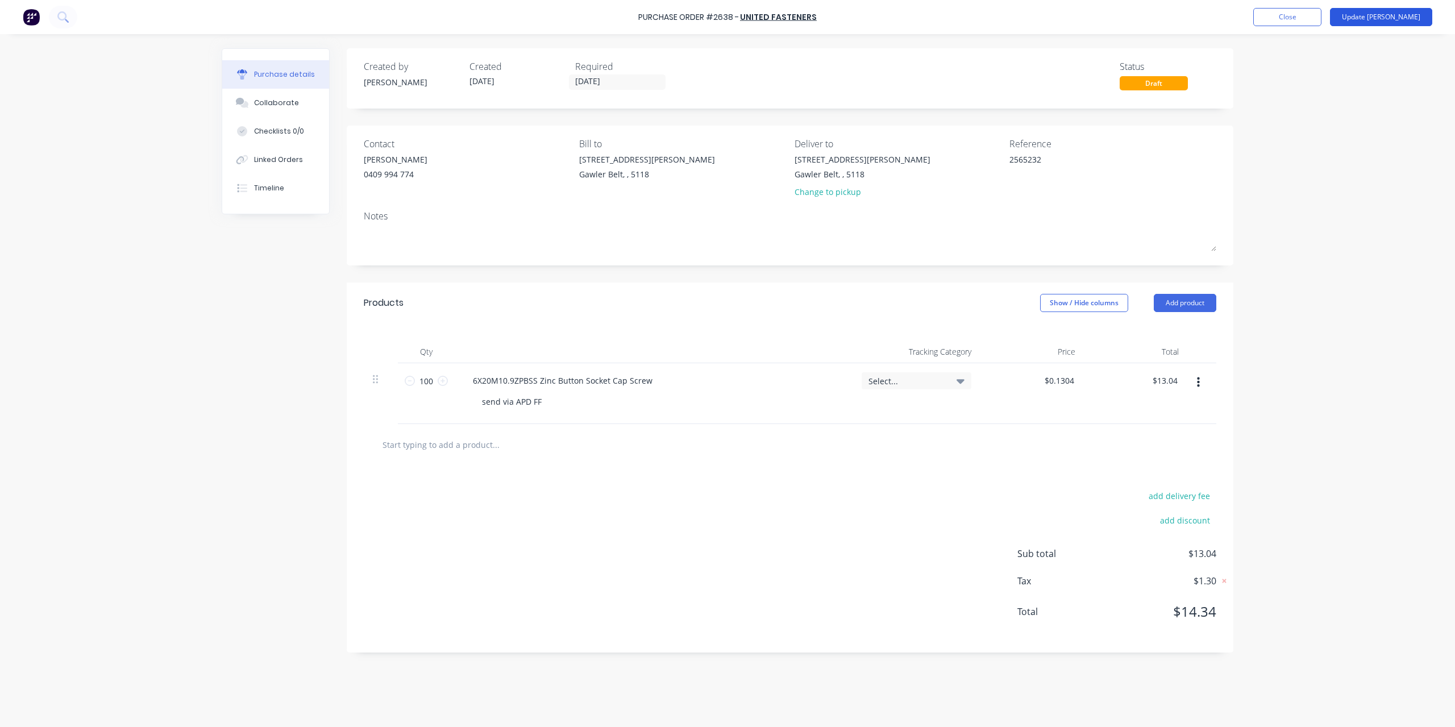
click at [1402, 22] on button "Update Bill" at bounding box center [1381, 17] width 102 height 18
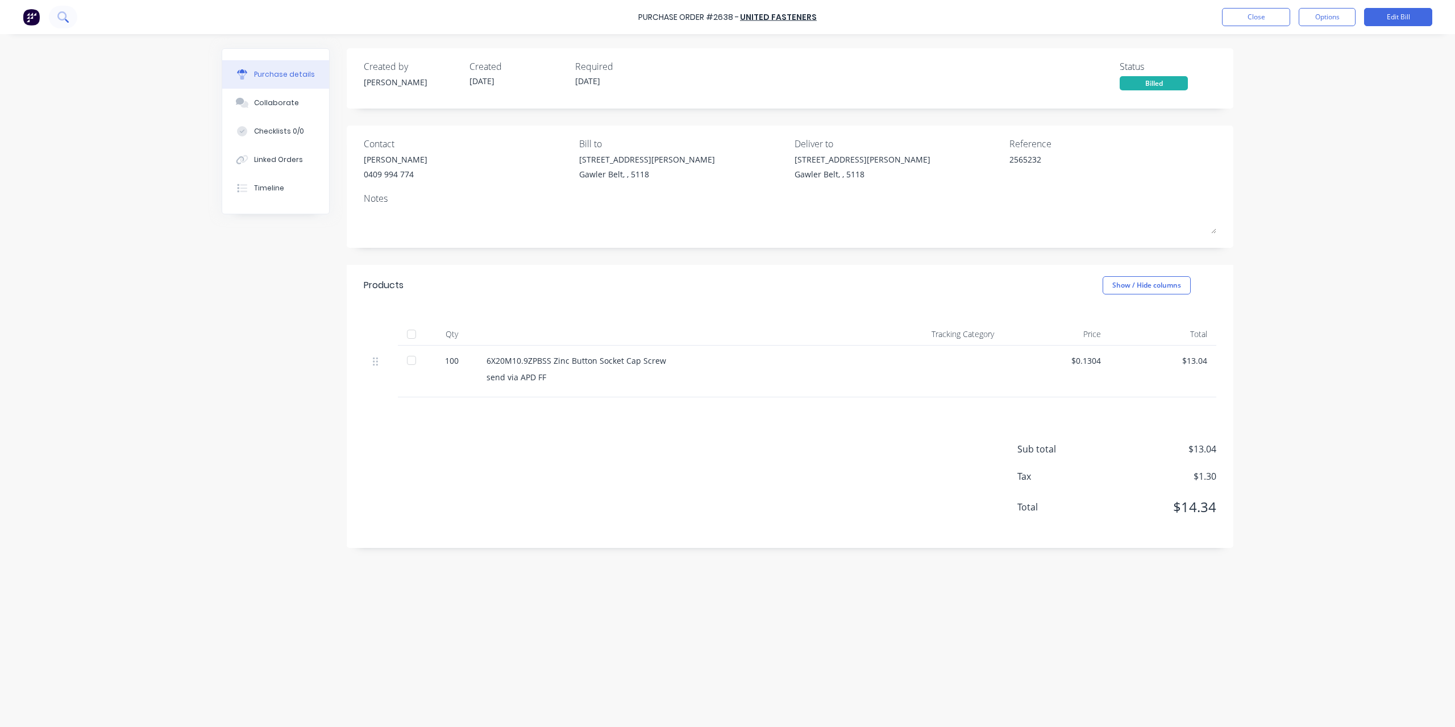
click at [74, 20] on button at bounding box center [63, 17] width 28 height 23
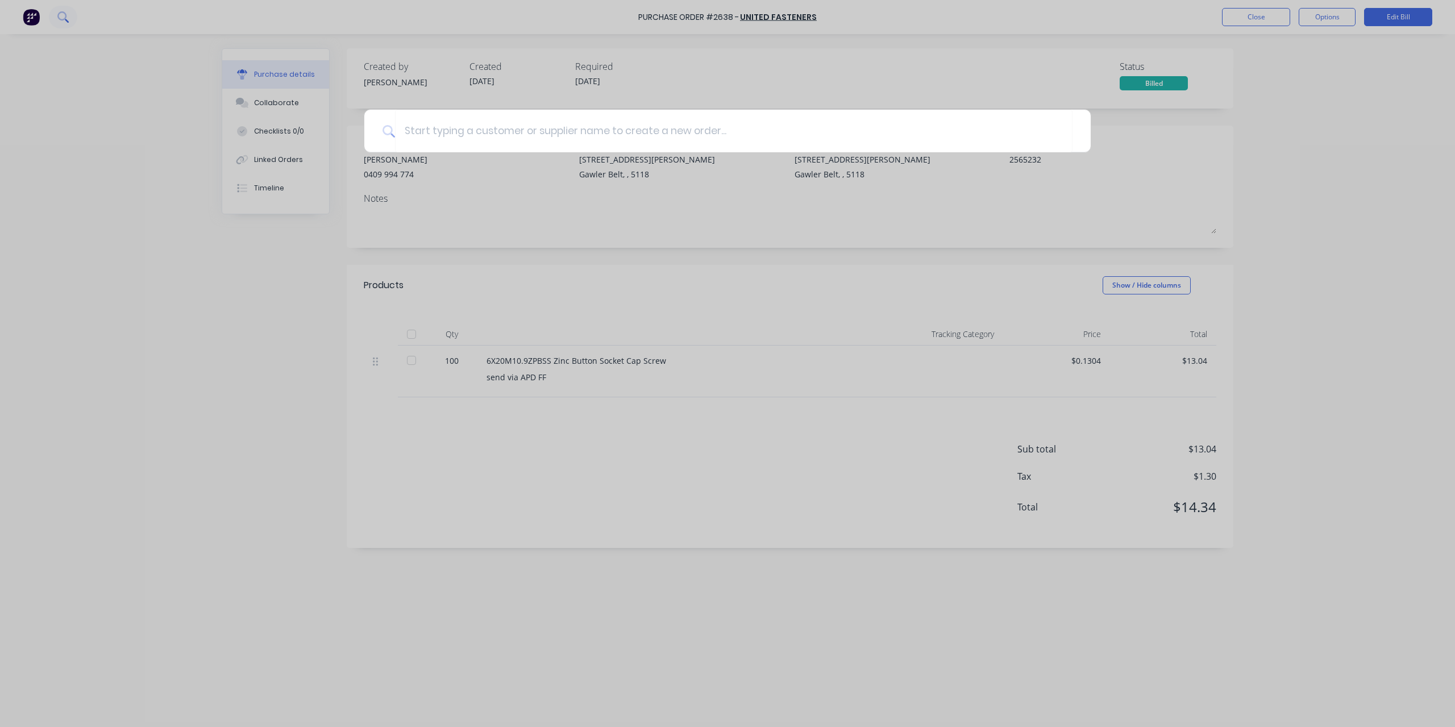
type textarea "x"
type input "26"
type textarea "x"
type input "26."
type textarea "x"
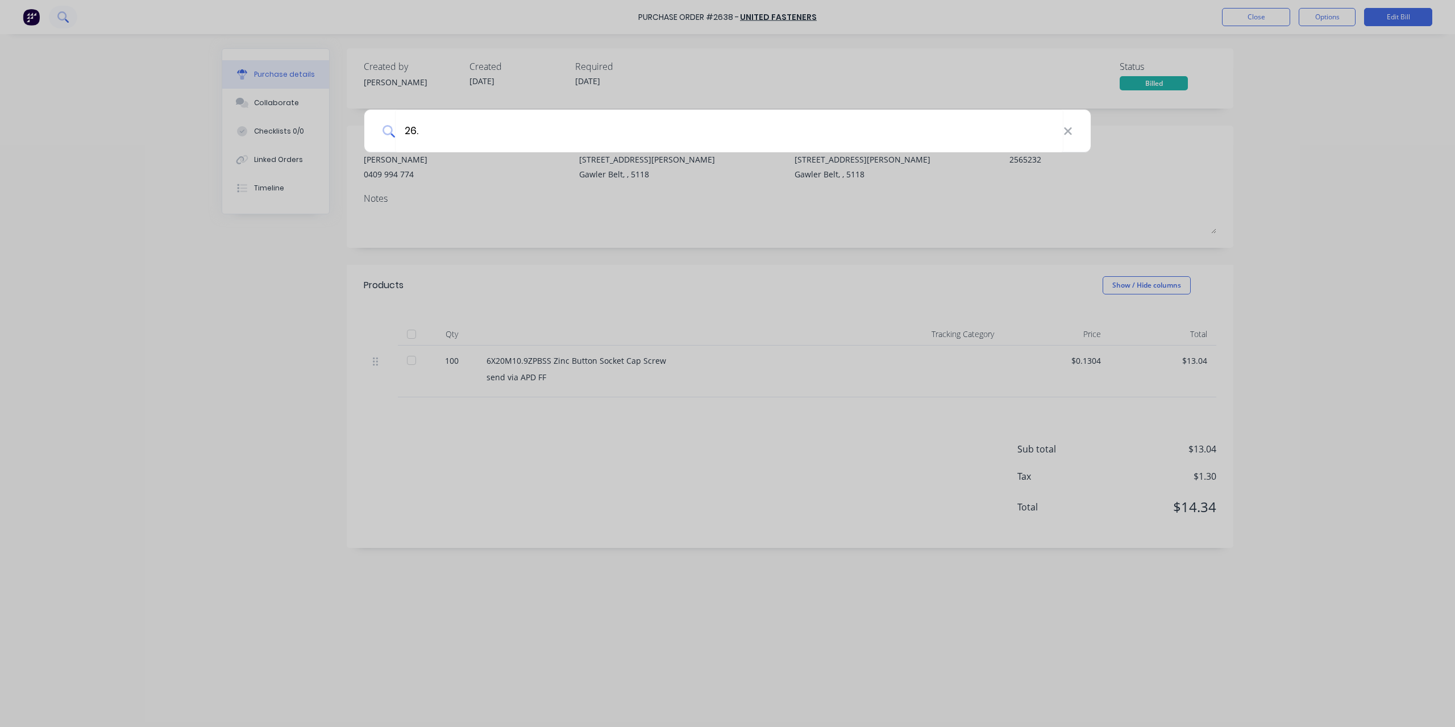
type input "26.1"
type textarea "x"
type input "26."
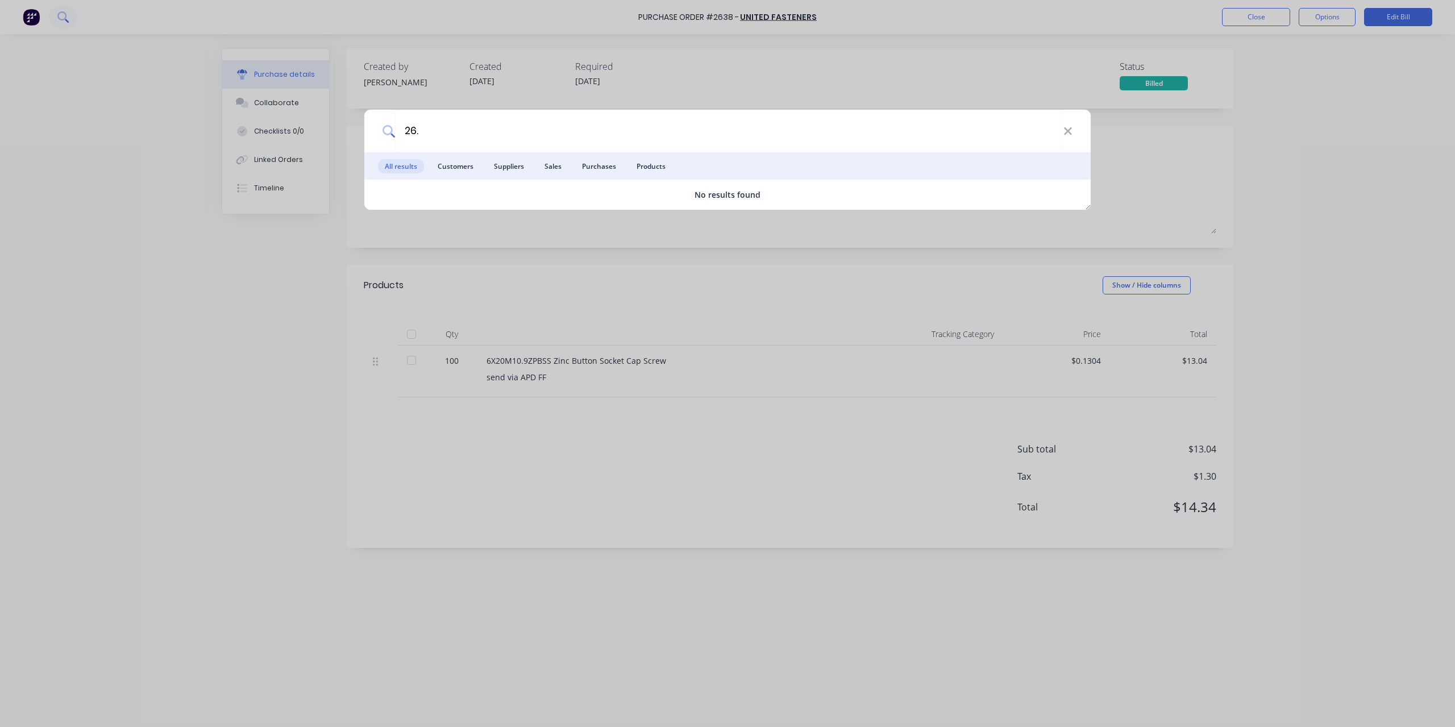
type textarea "x"
type input "26"
type textarea "x"
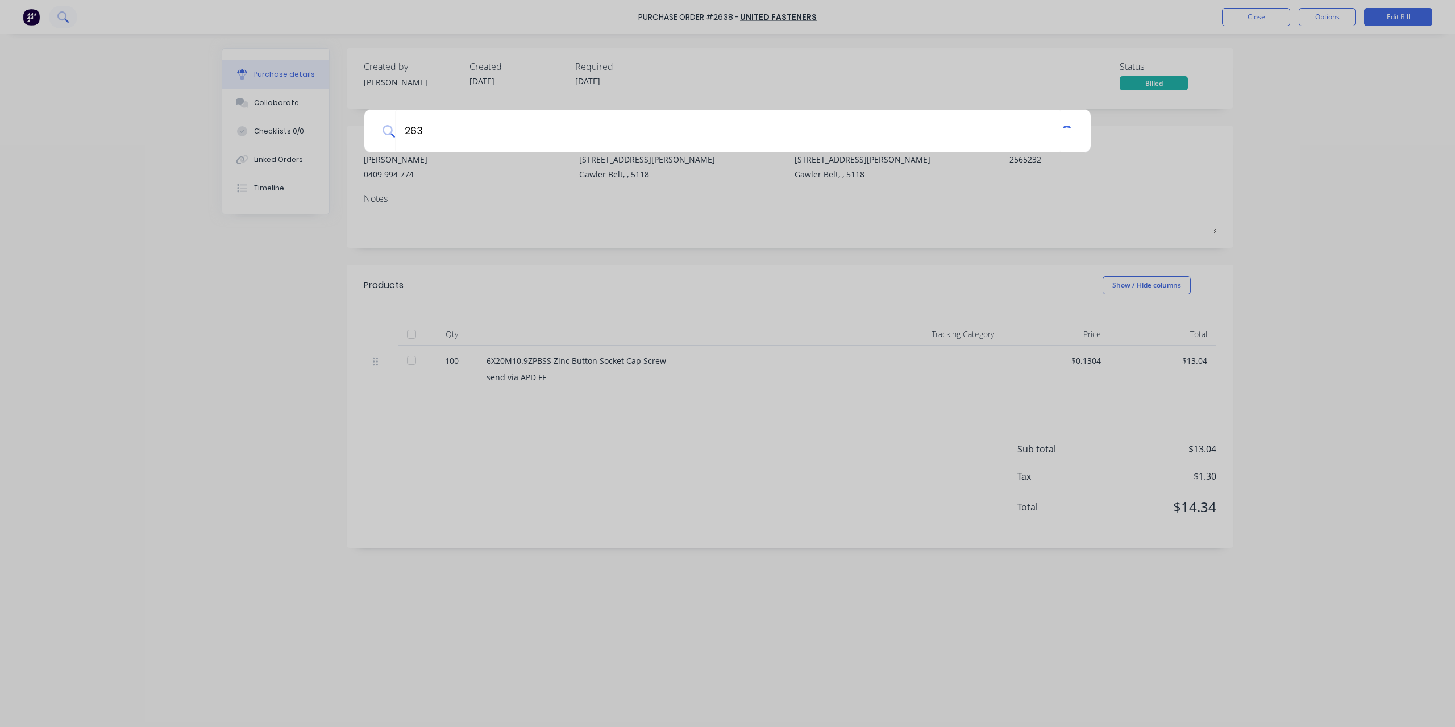
type input "2631"
type textarea "x"
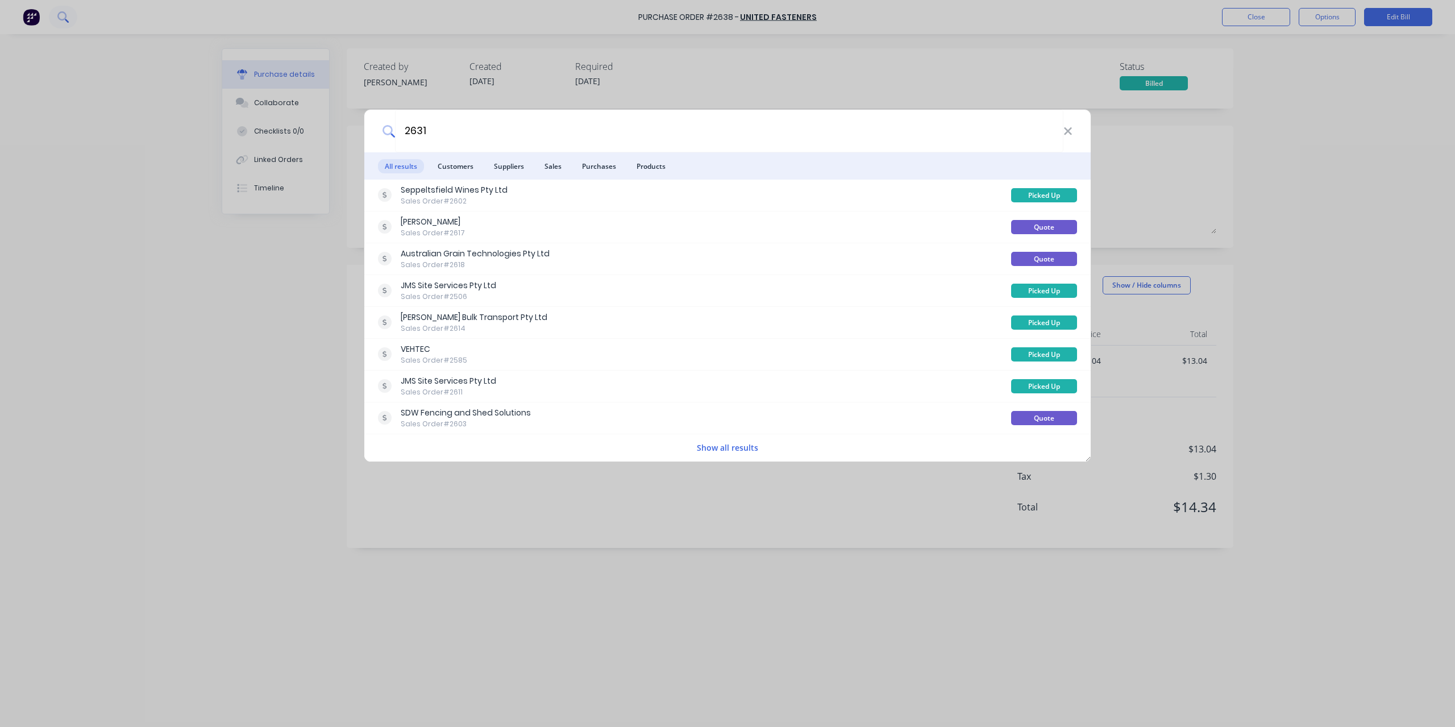
type input "2631"
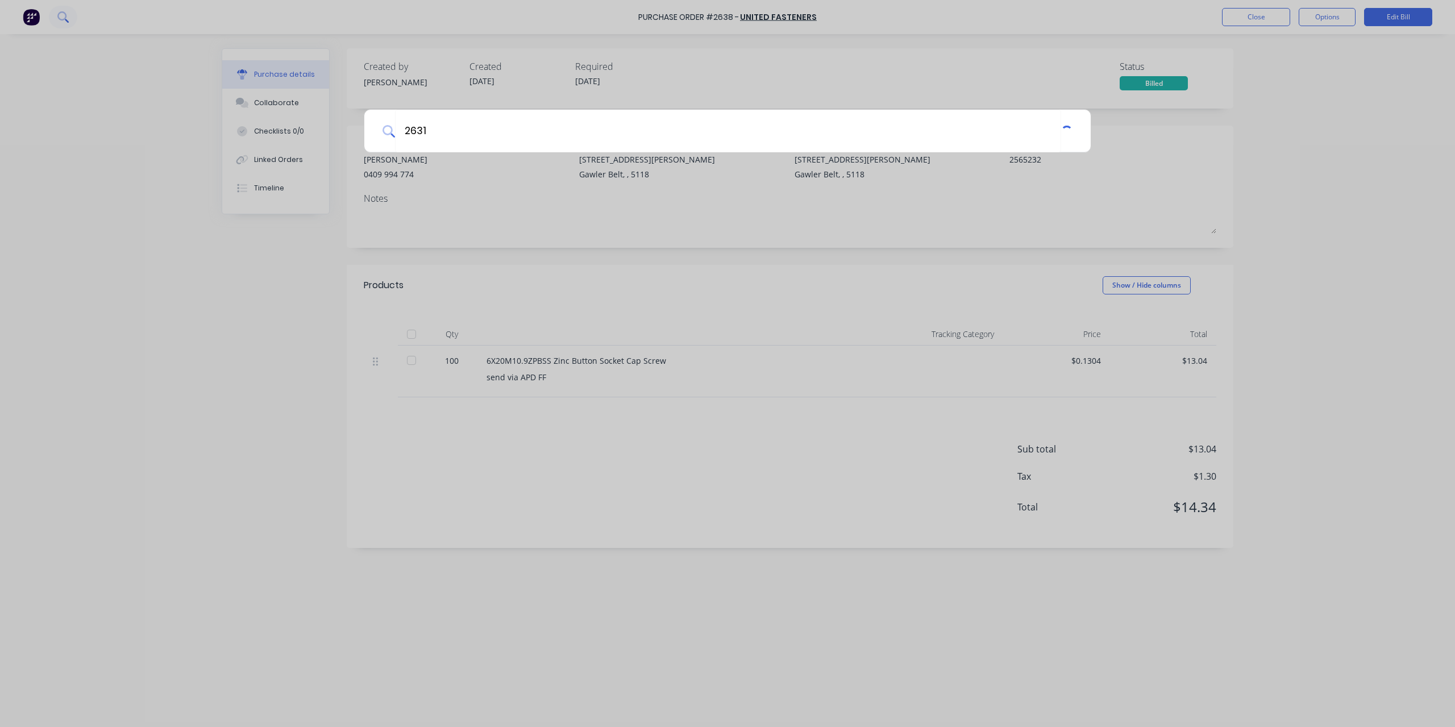
type textarea "x"
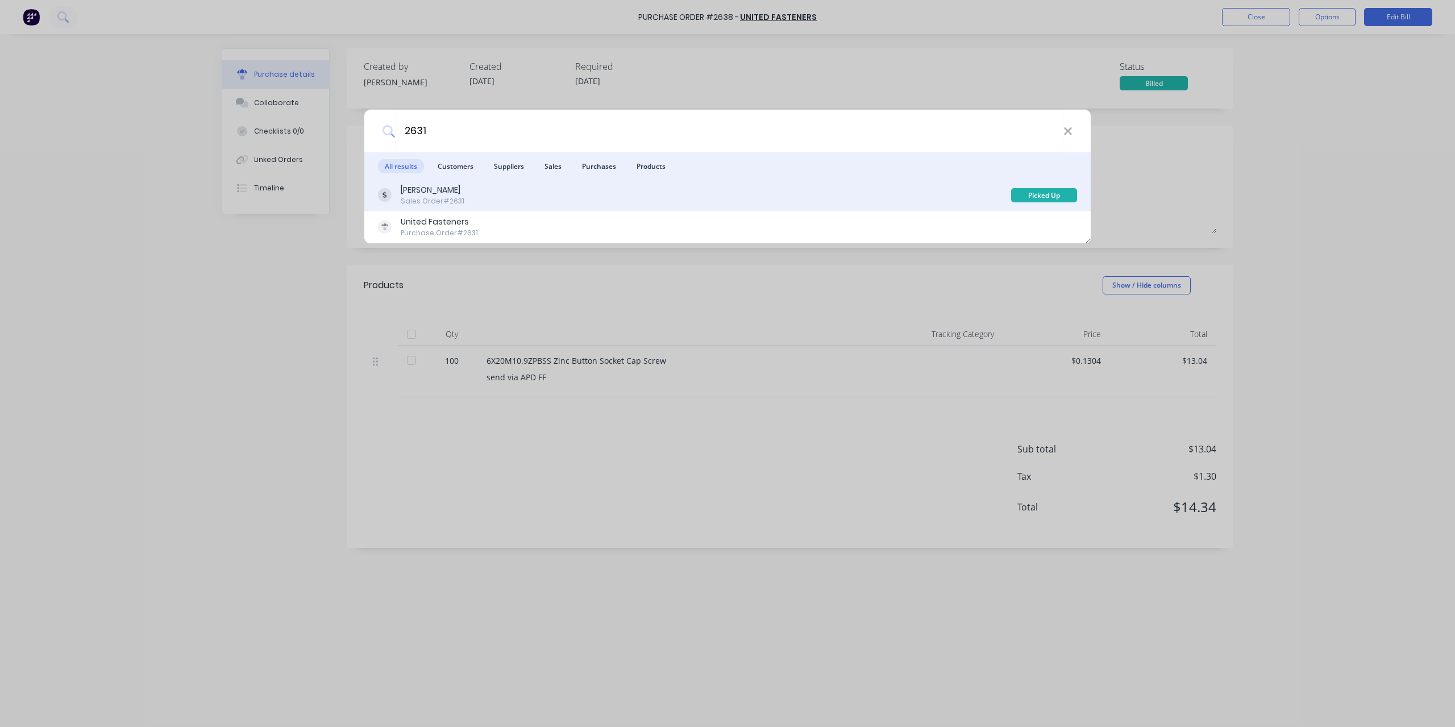
click at [523, 185] on div "Phil Smith Sales Order #2631" at bounding box center [694, 195] width 633 height 22
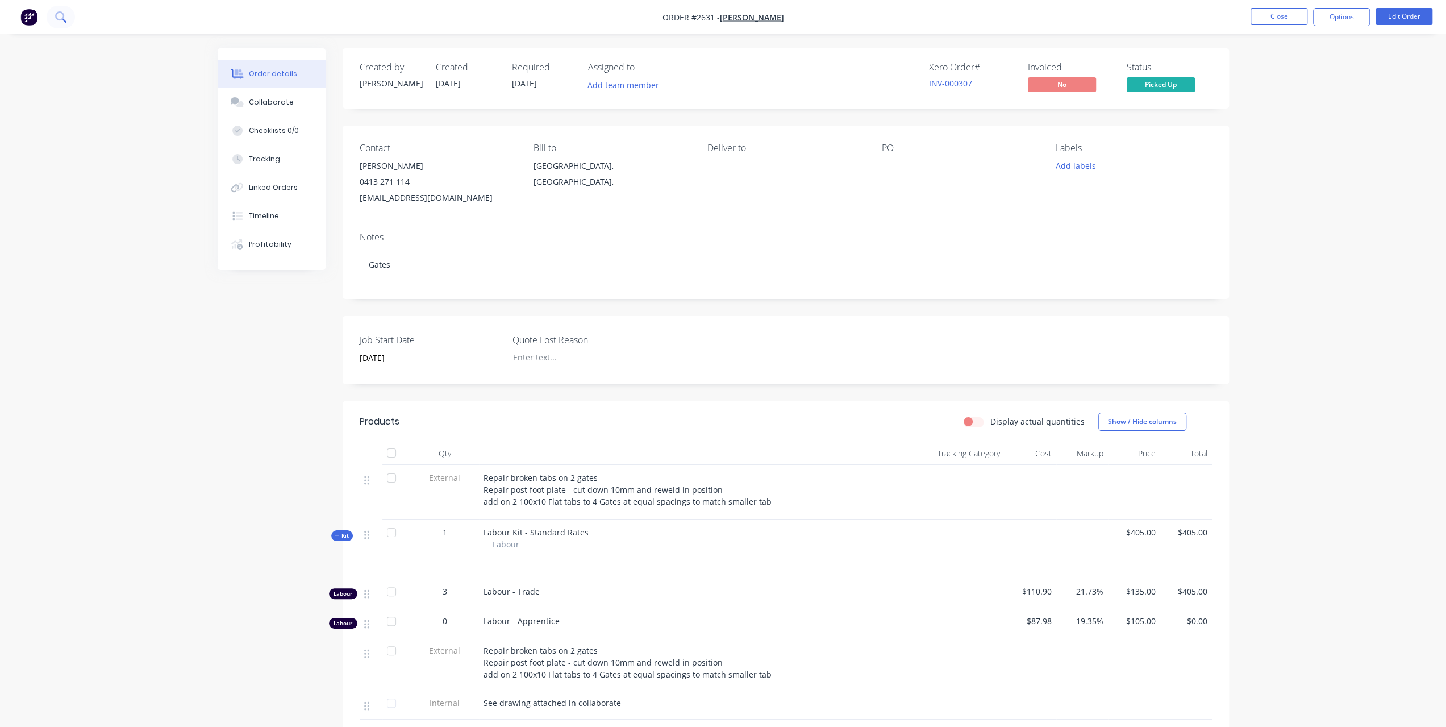
click at [65, 16] on icon at bounding box center [60, 16] width 11 height 11
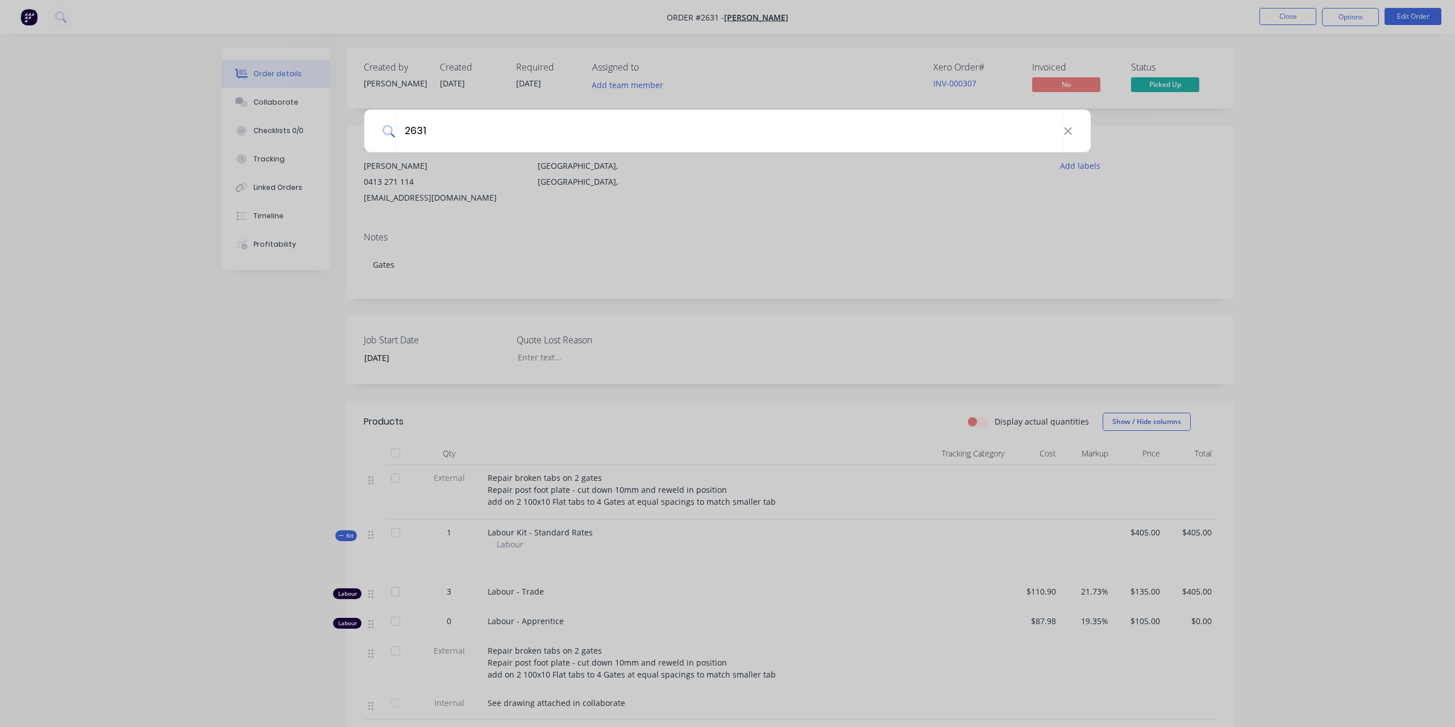
type input "2631"
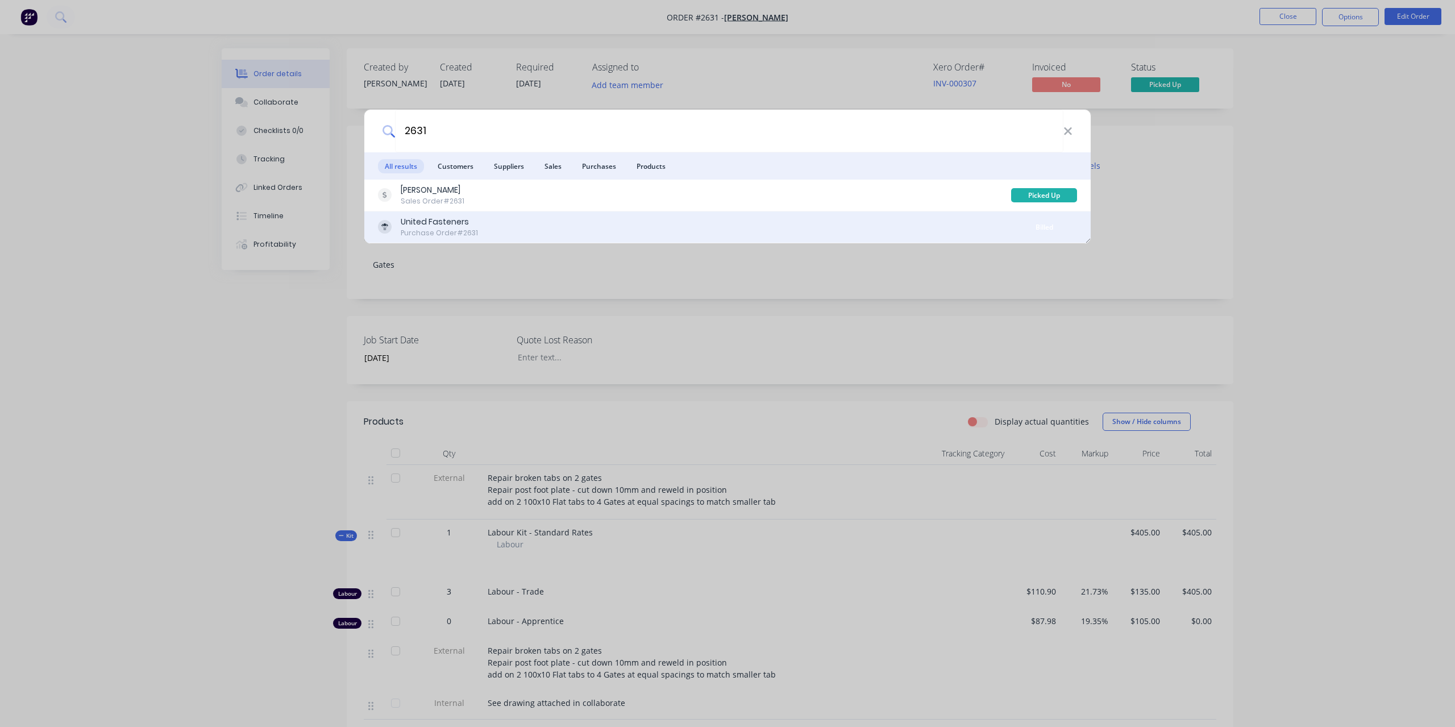
click at [427, 228] on div "Purchase Order #2631" at bounding box center [439, 233] width 77 height 10
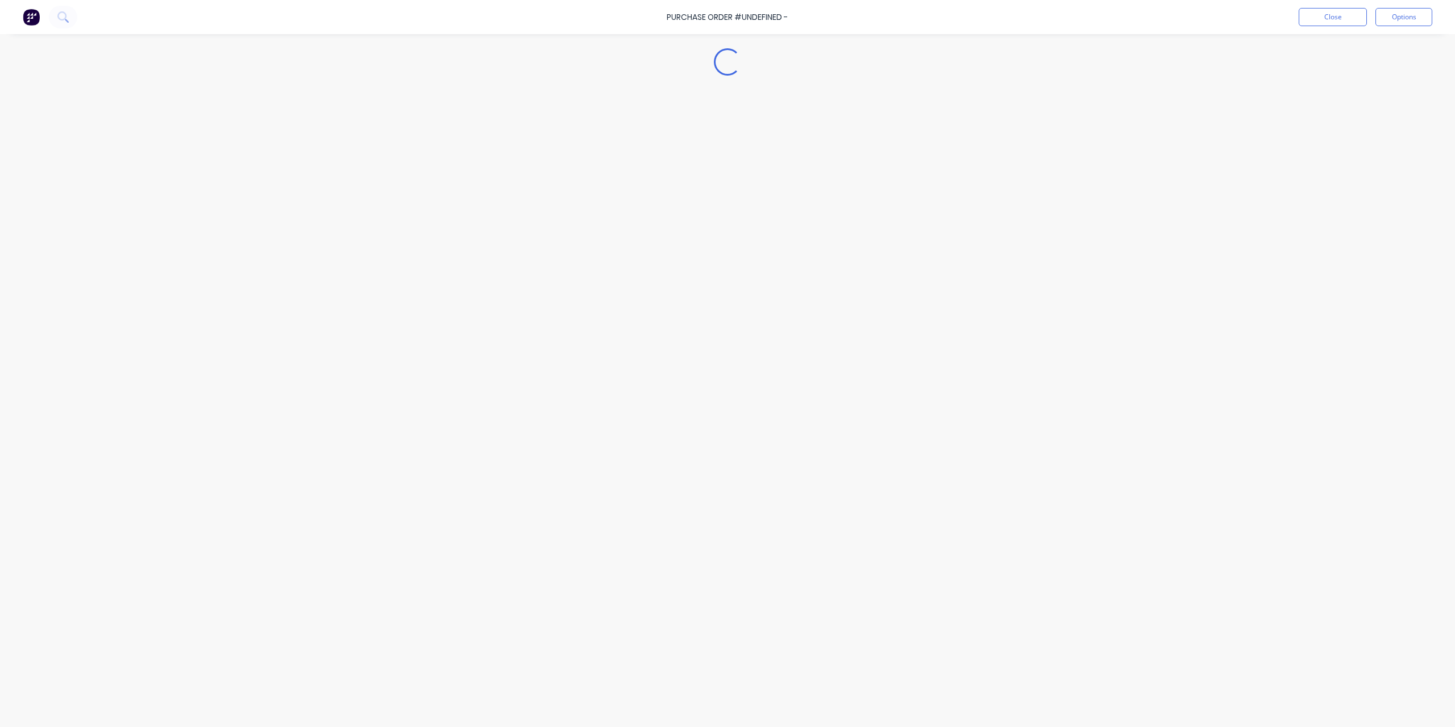
type textarea "x"
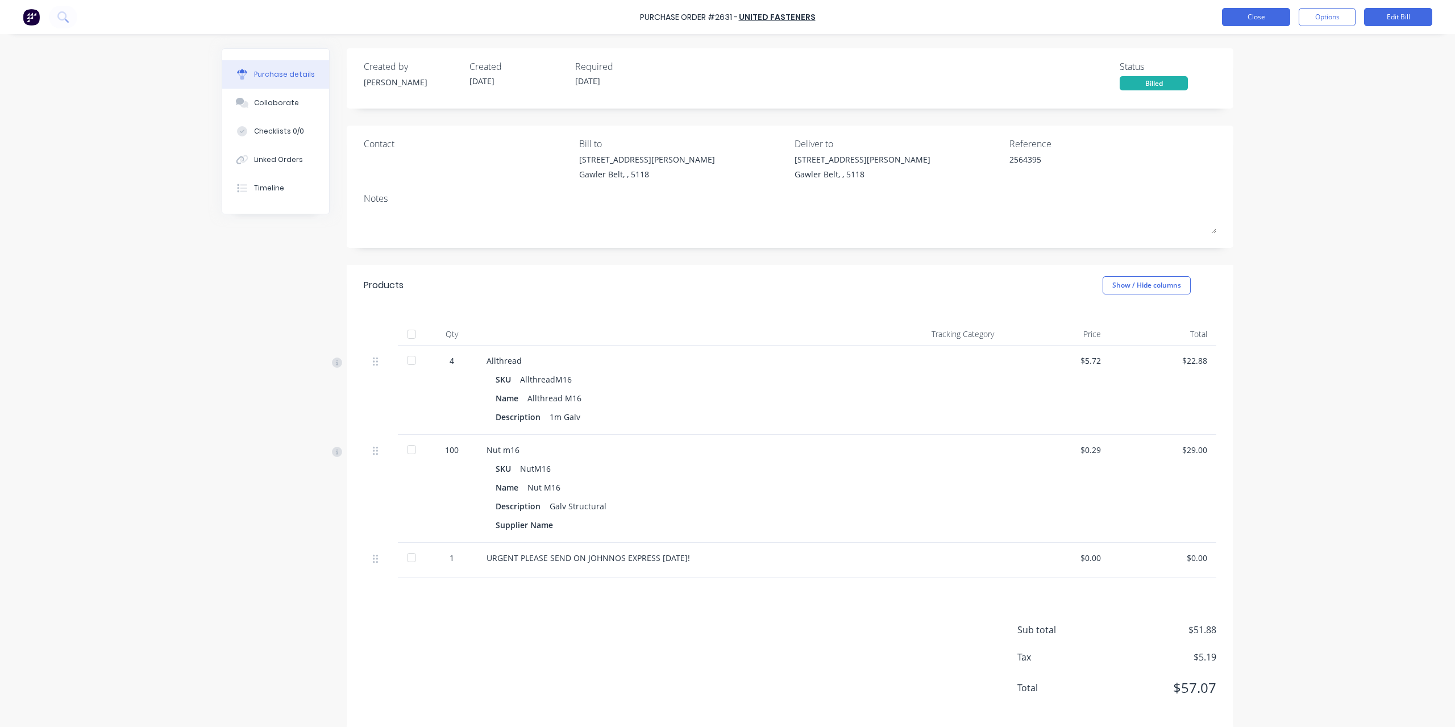
click at [1271, 22] on button "Close" at bounding box center [1256, 17] width 68 height 18
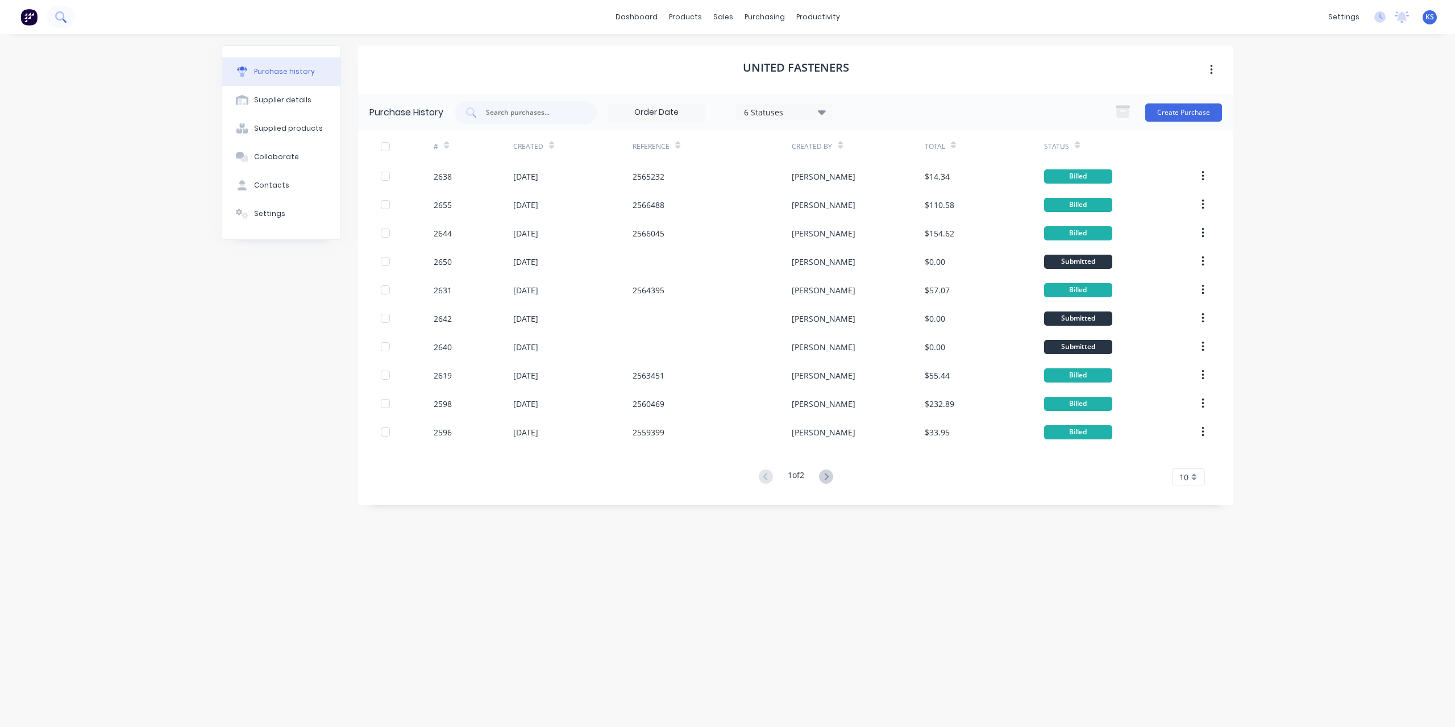
click at [57, 18] on icon at bounding box center [60, 16] width 11 height 11
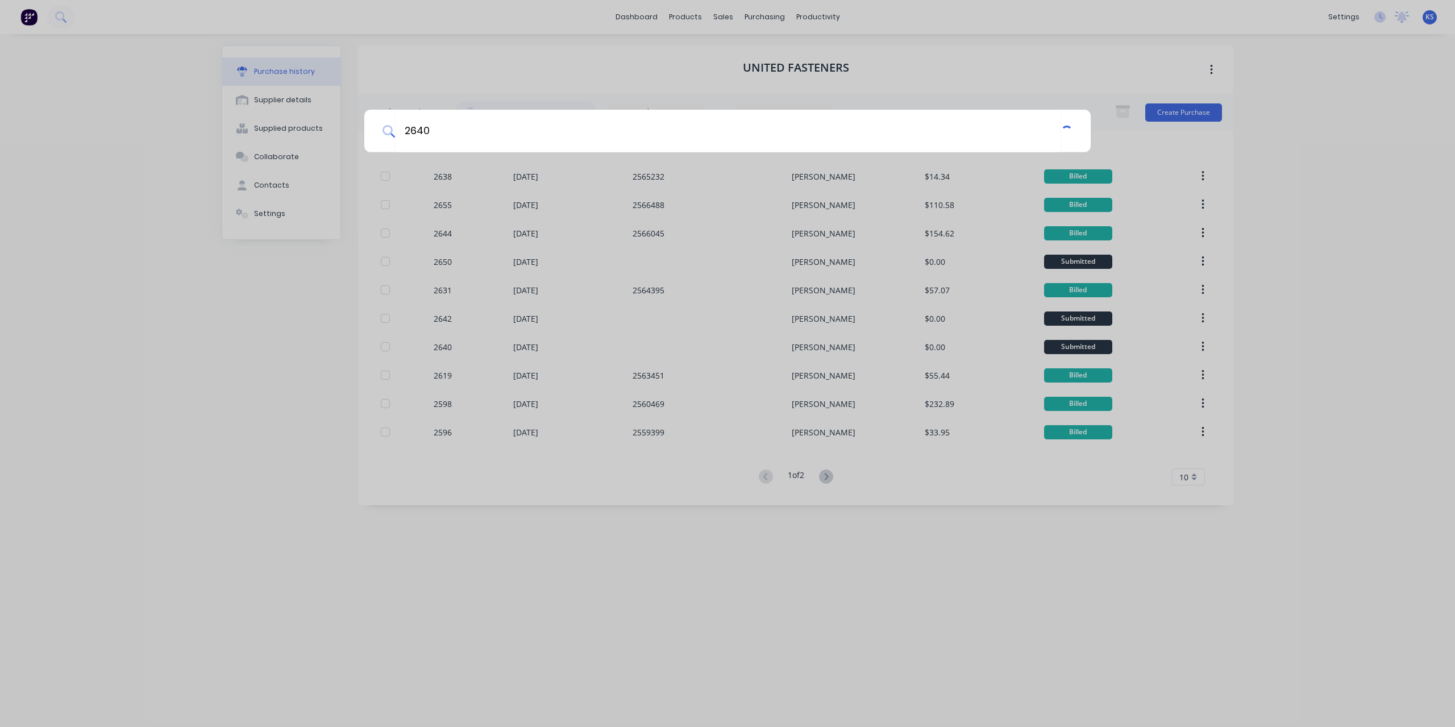
type input "2640"
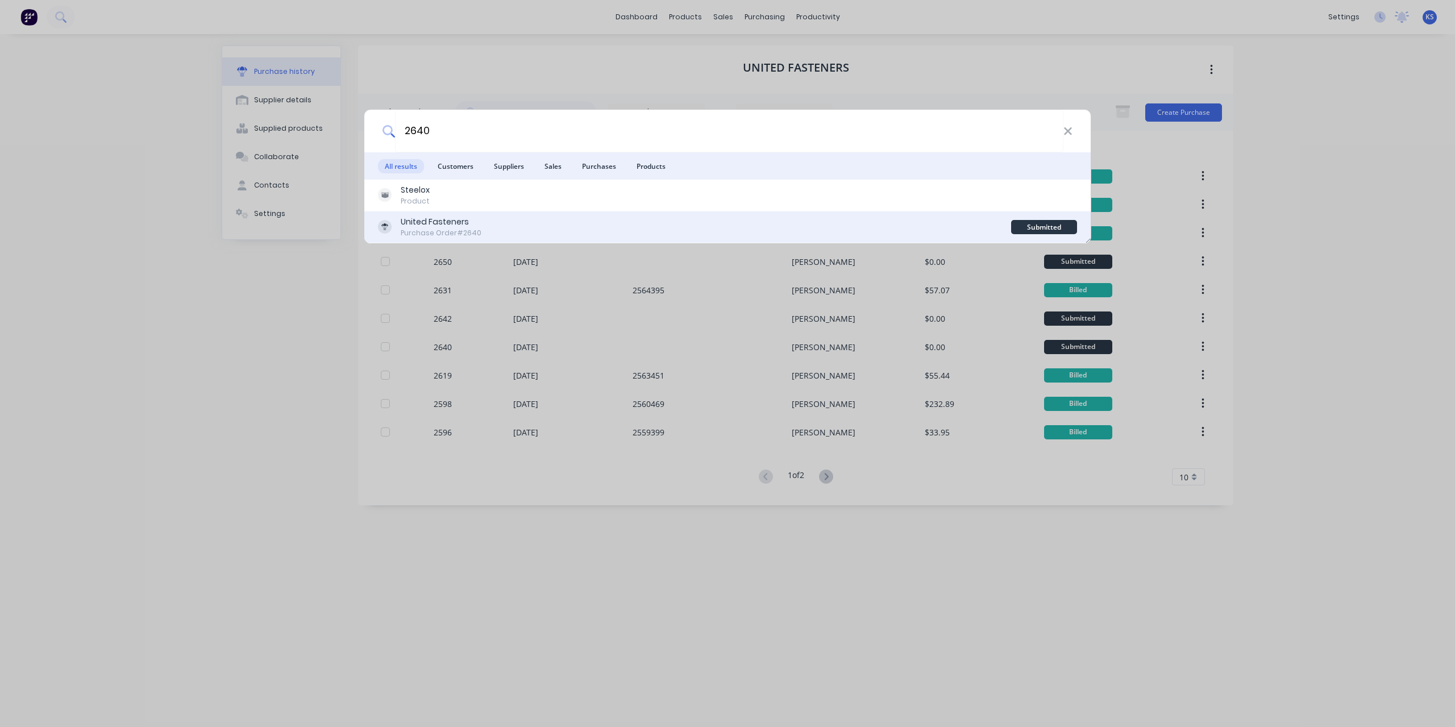
click at [497, 224] on div "United Fasteners Purchase Order #2640" at bounding box center [694, 227] width 633 height 22
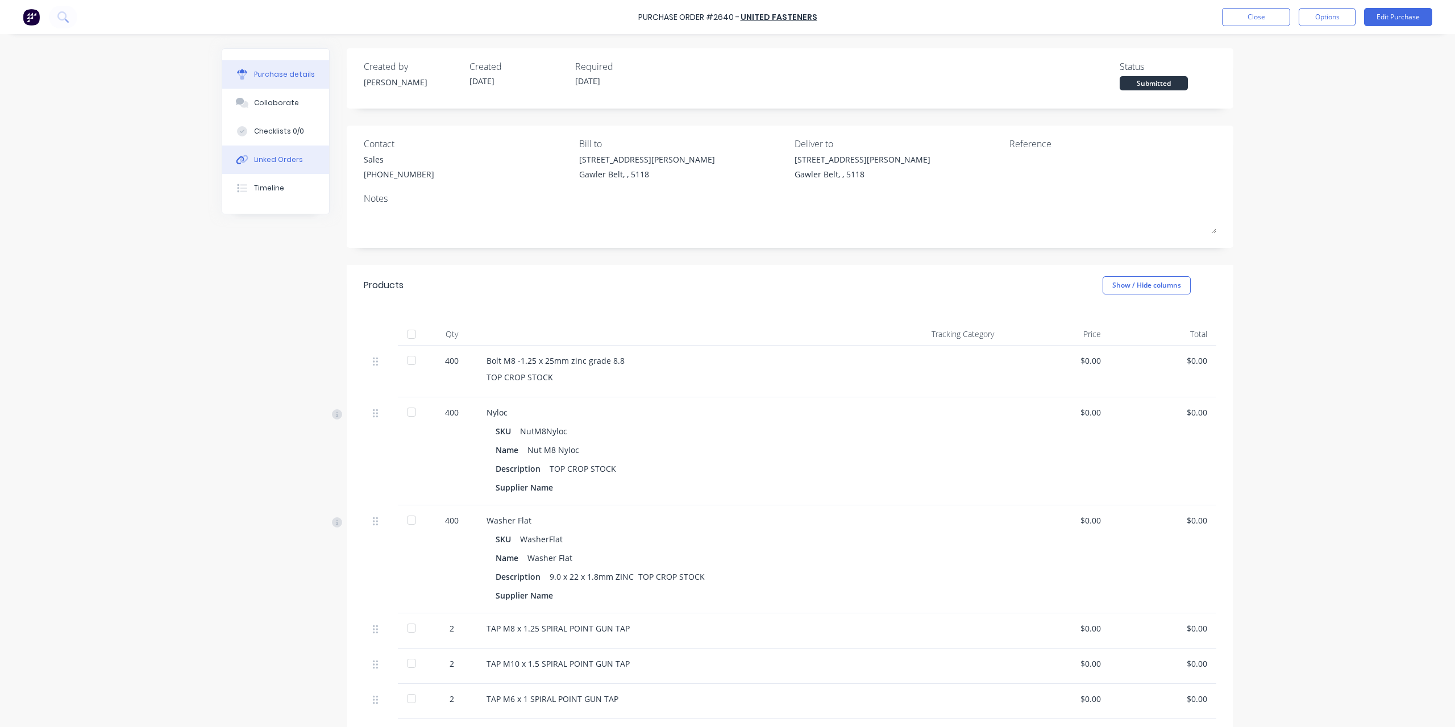
click at [284, 160] on div "Linked Orders" at bounding box center [278, 160] width 49 height 10
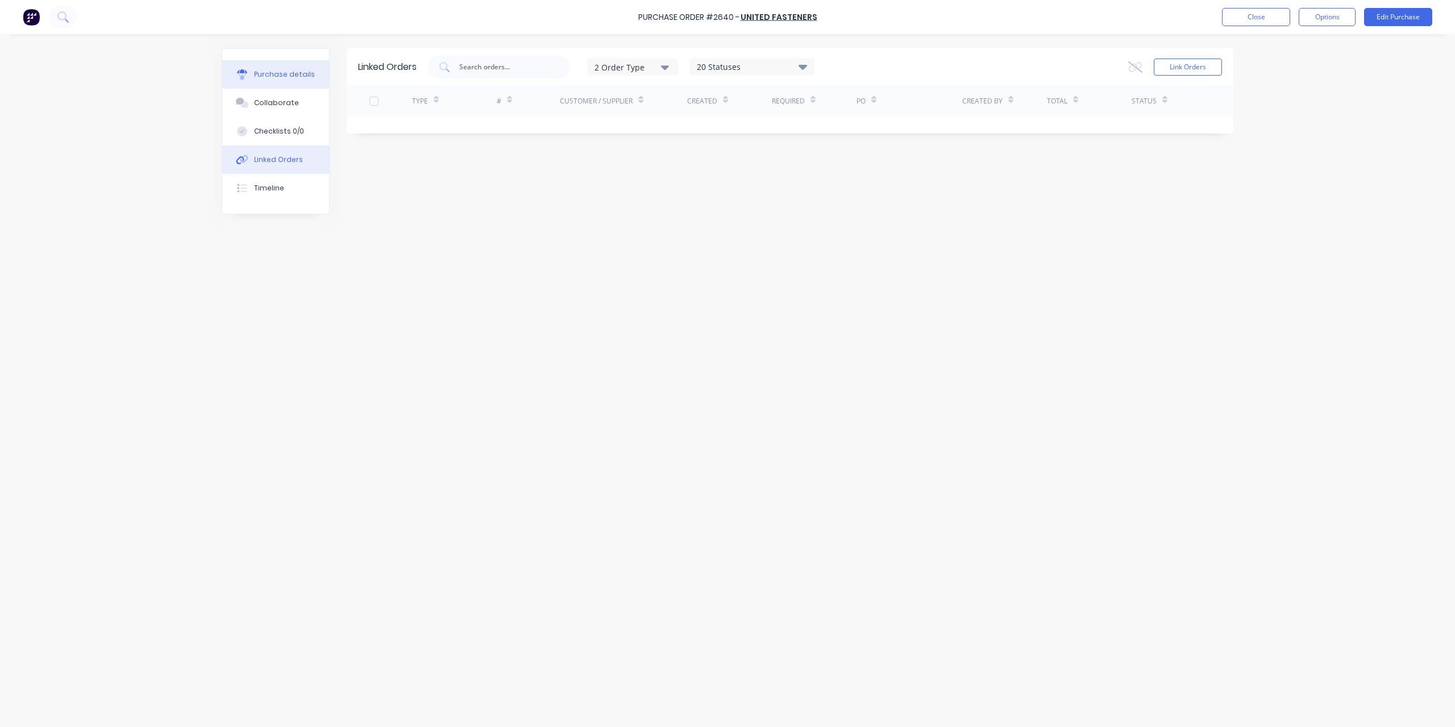
click at [277, 74] on div "Purchase details" at bounding box center [284, 74] width 61 height 10
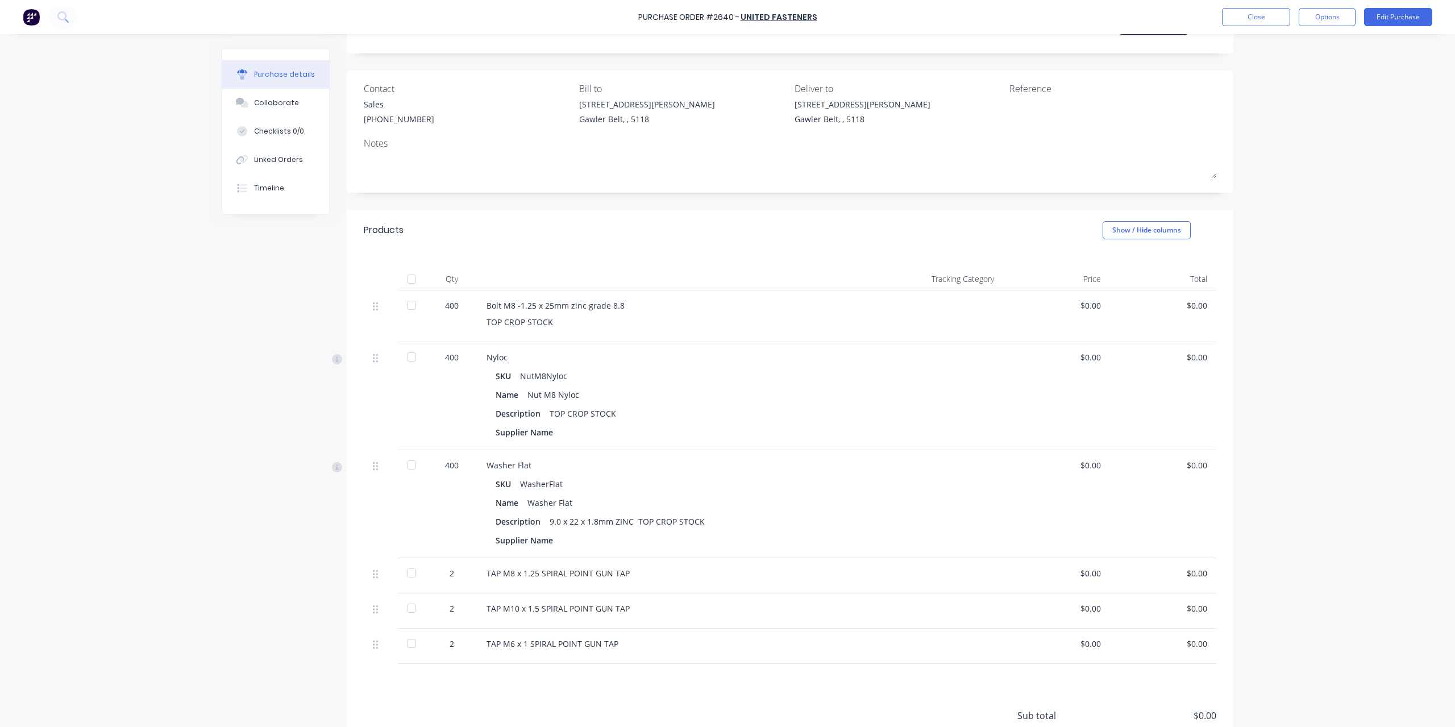
scroll to position [153, 0]
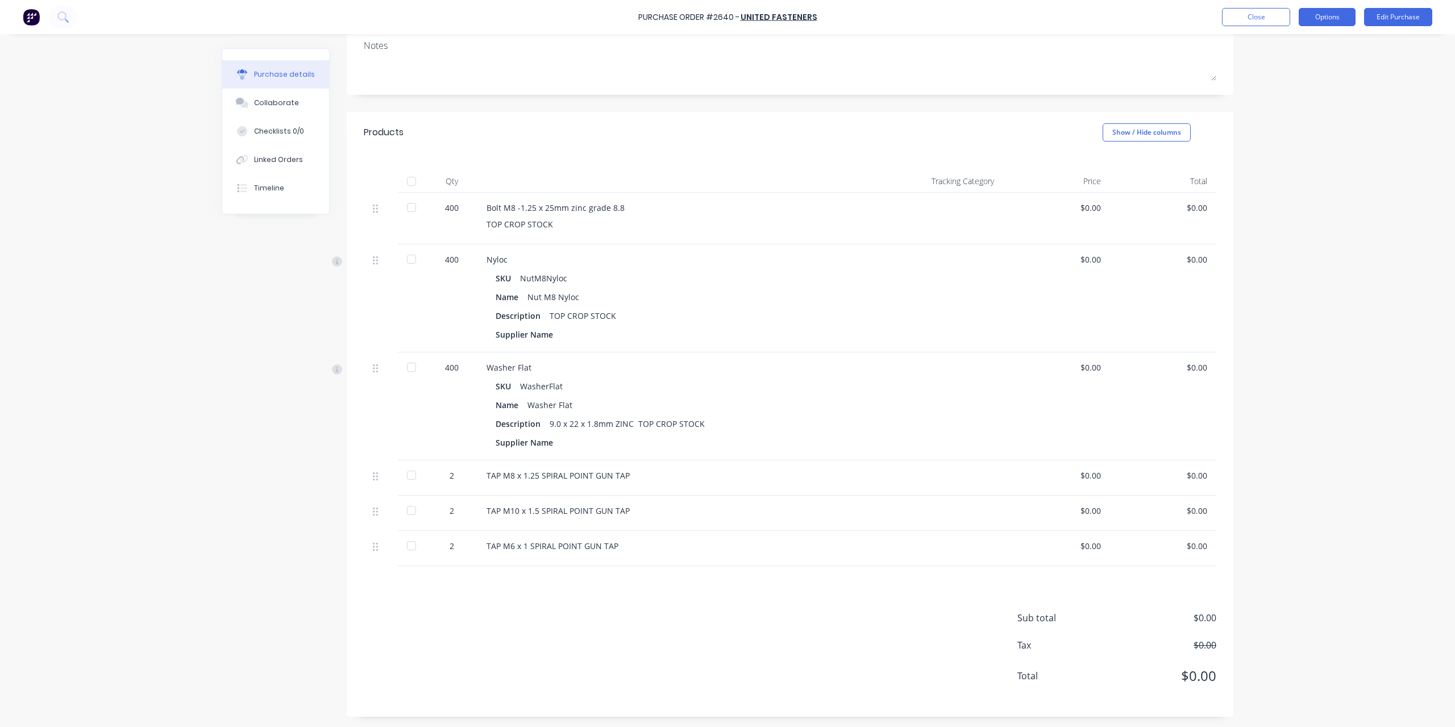
click at [1304, 14] on button "Options" at bounding box center [1326, 17] width 57 height 18
click at [1303, 66] on div "Convert to Bill" at bounding box center [1301, 69] width 88 height 16
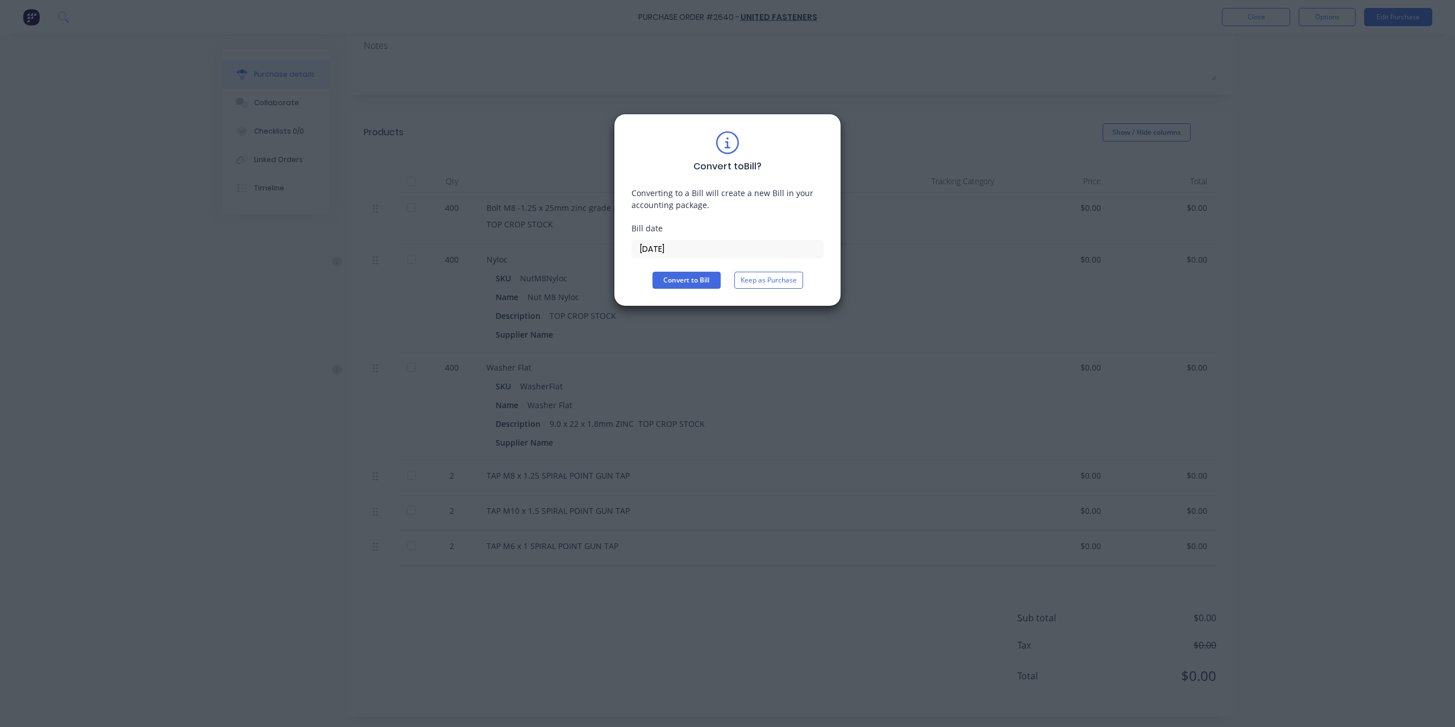
click at [724, 248] on input "[DATE]" at bounding box center [727, 248] width 191 height 17
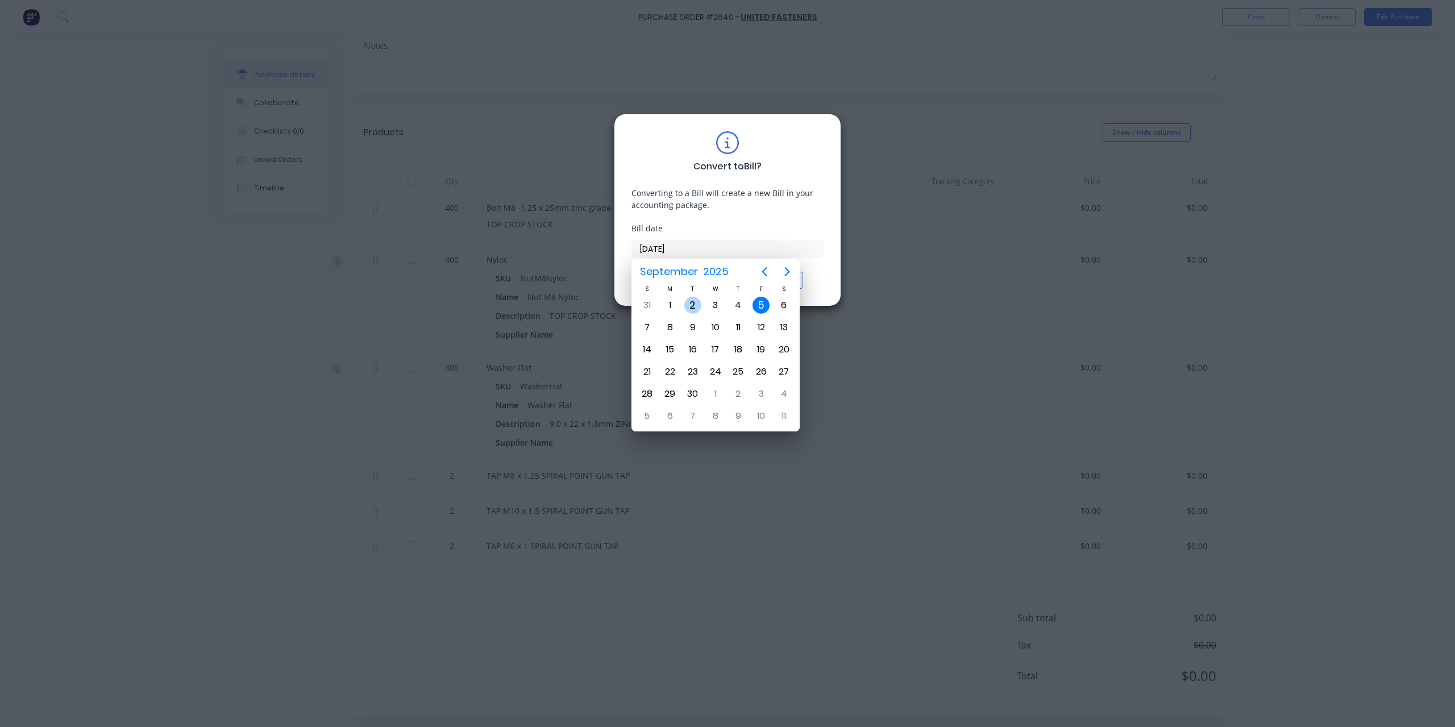
click at [694, 302] on div "2" at bounding box center [692, 305] width 17 height 17
type input "02/09/25"
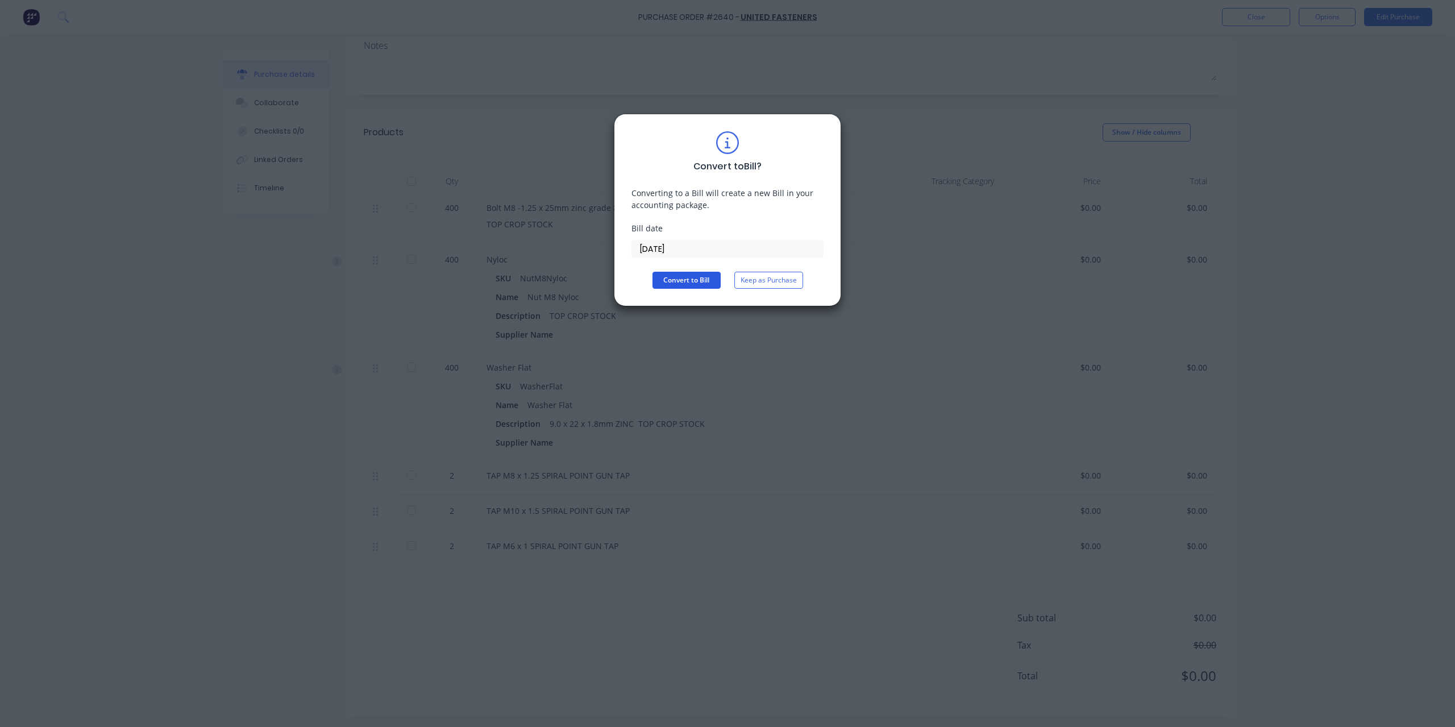
click at [685, 282] on button "Convert to Bill" at bounding box center [686, 280] width 68 height 17
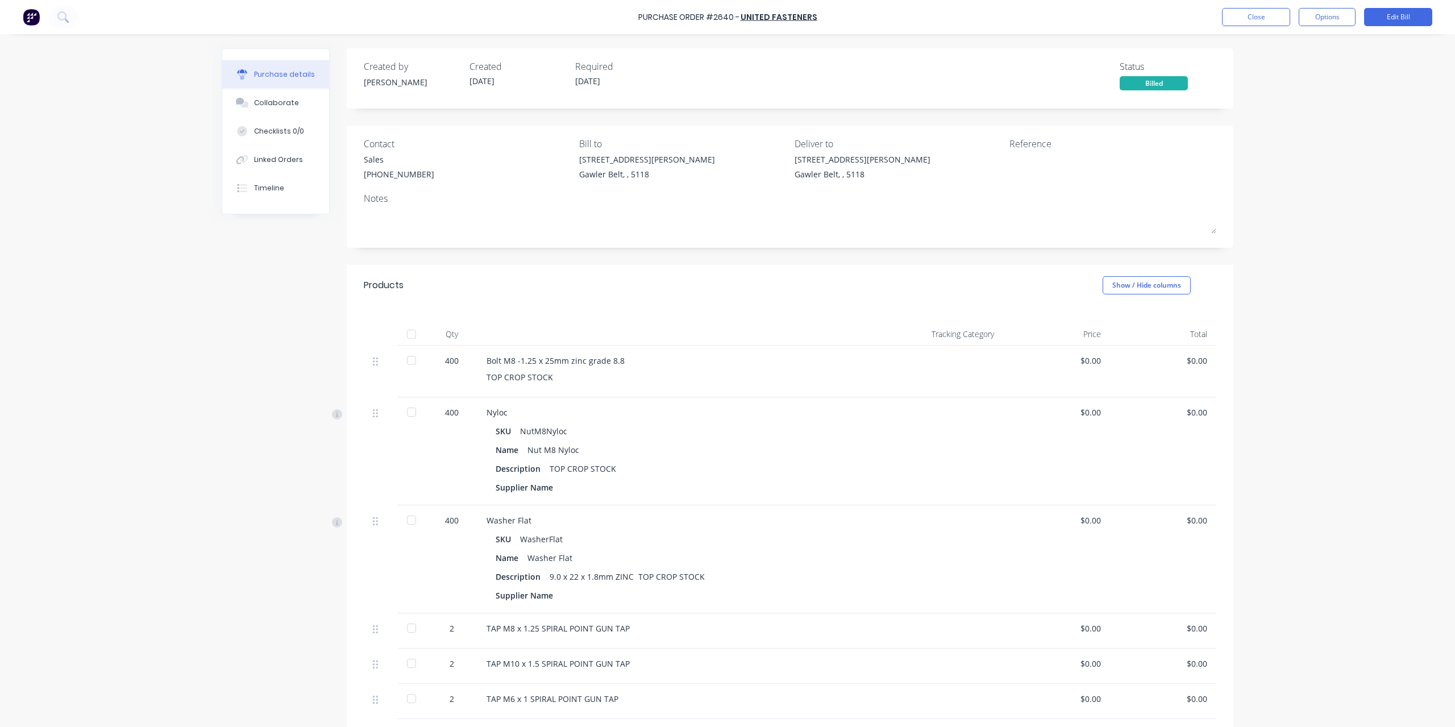
click at [1205, 361] on div "$0.00" at bounding box center [1163, 371] width 107 height 52
click at [1198, 361] on div "$0.00" at bounding box center [1163, 361] width 89 height 12
click at [1400, 9] on button "Edit Bill" at bounding box center [1398, 17] width 68 height 18
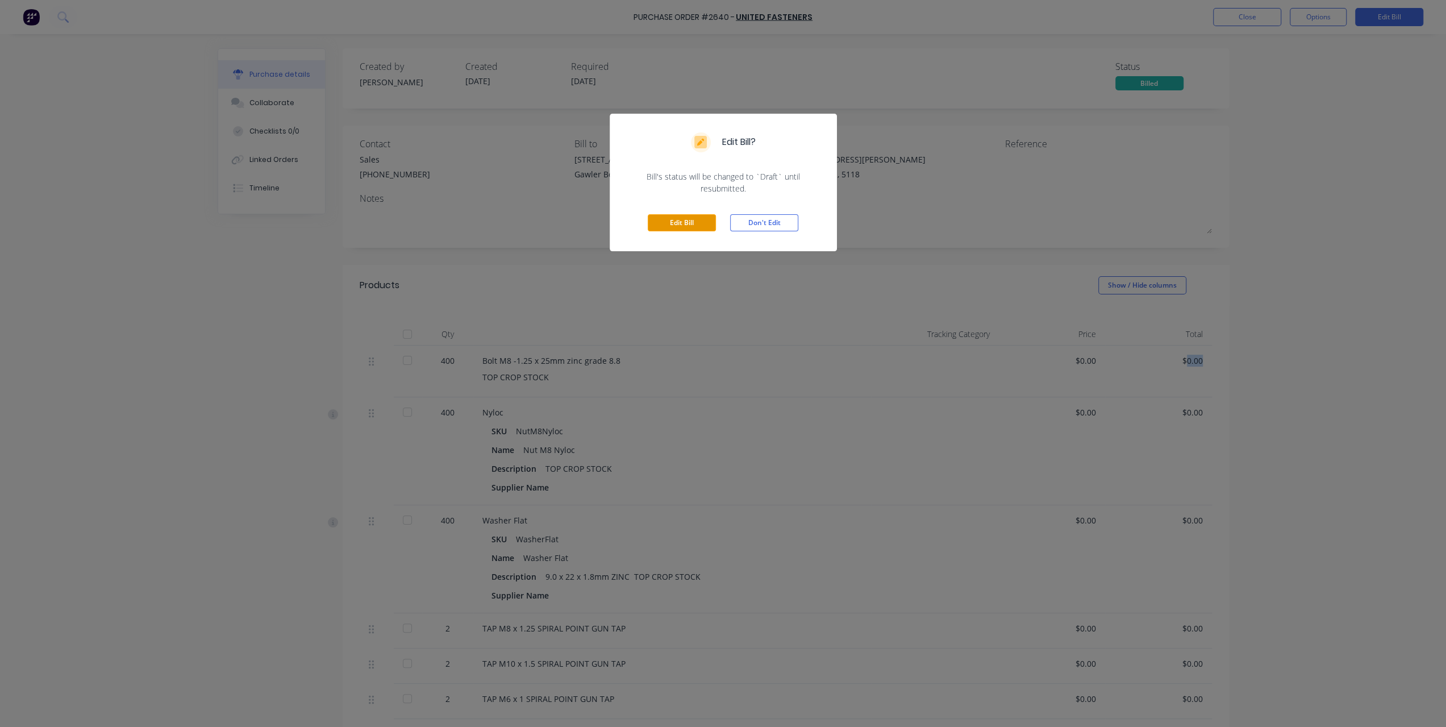
click at [696, 222] on button "Edit Bill" at bounding box center [682, 222] width 68 height 17
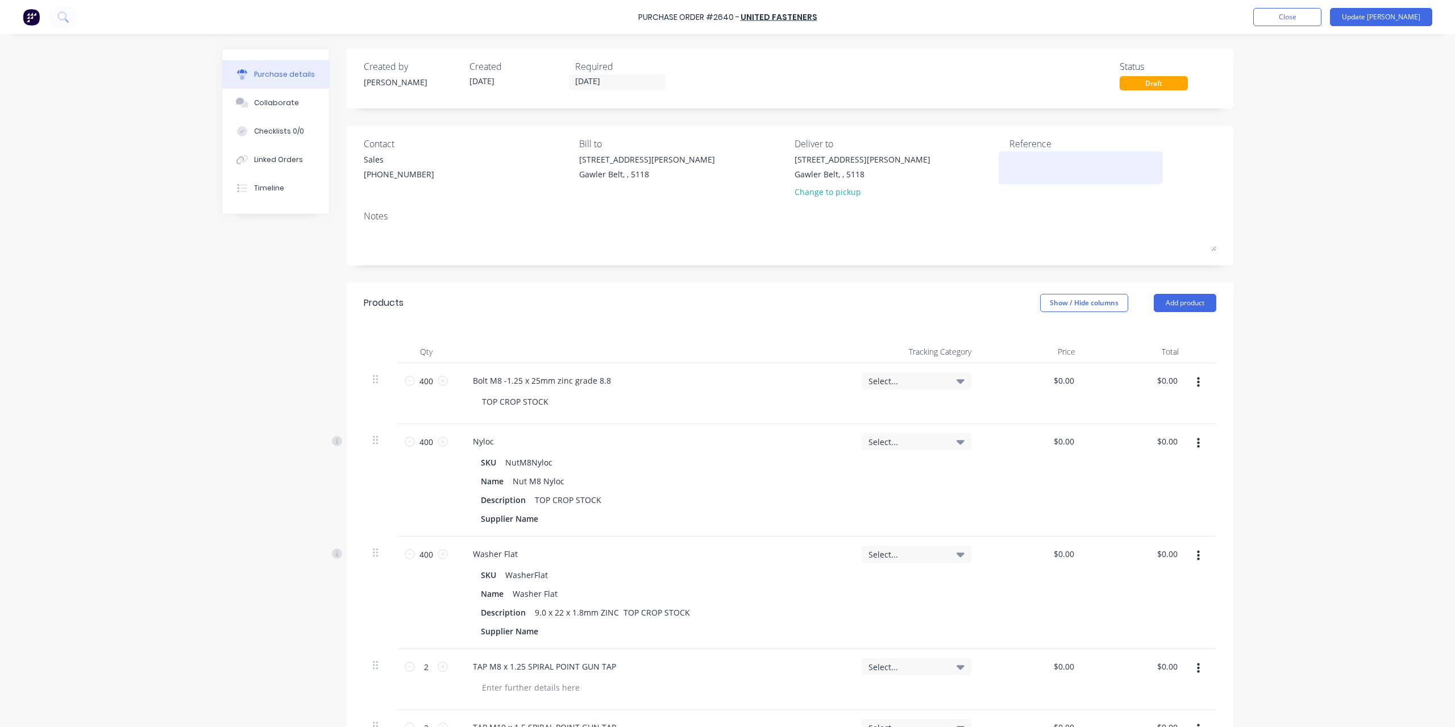
click at [1025, 159] on textarea at bounding box center [1080, 166] width 142 height 26
type textarea "2565459"
type textarea "x"
type textarea "2565459"
type input "0.00"
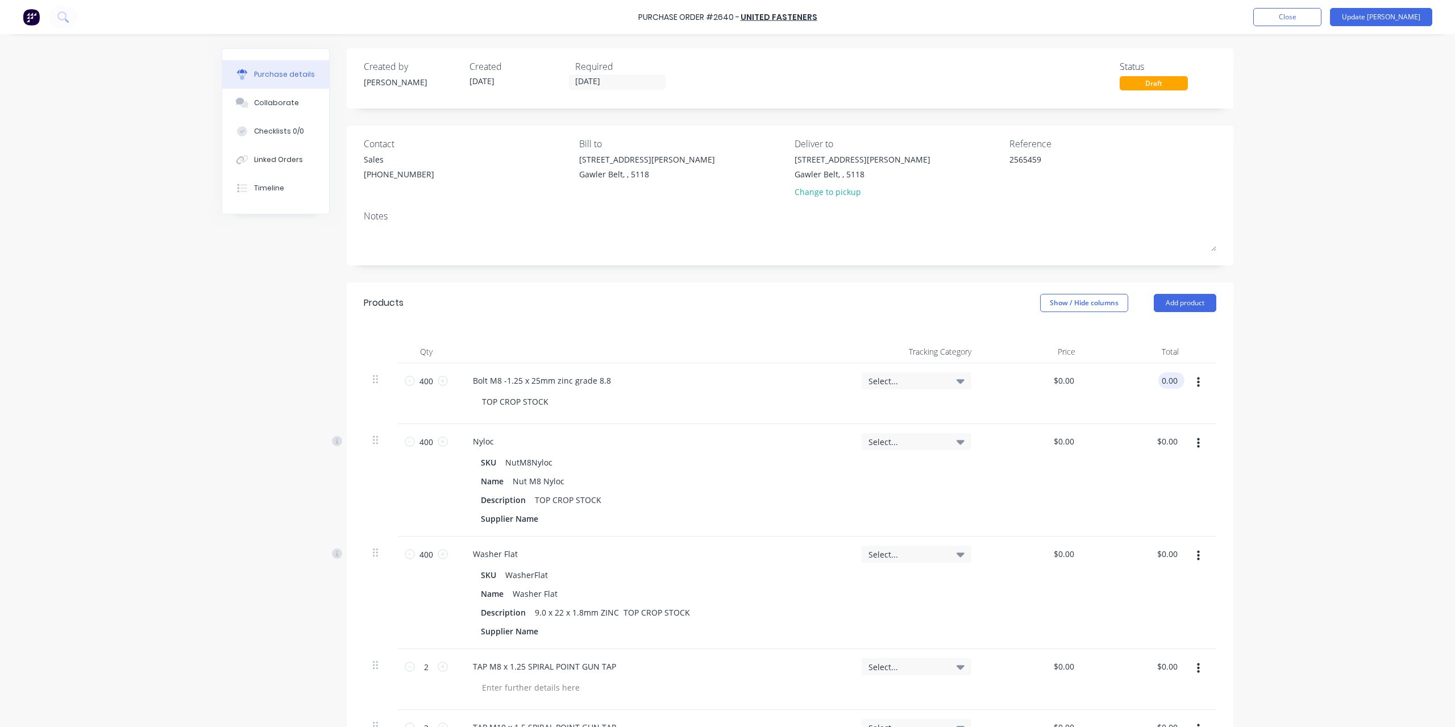
click at [1168, 377] on input "0.00" at bounding box center [1169, 380] width 22 height 16
type textarea "x"
click at [1168, 377] on input "0.00" at bounding box center [1169, 380] width 22 height 16
type input "61.93"
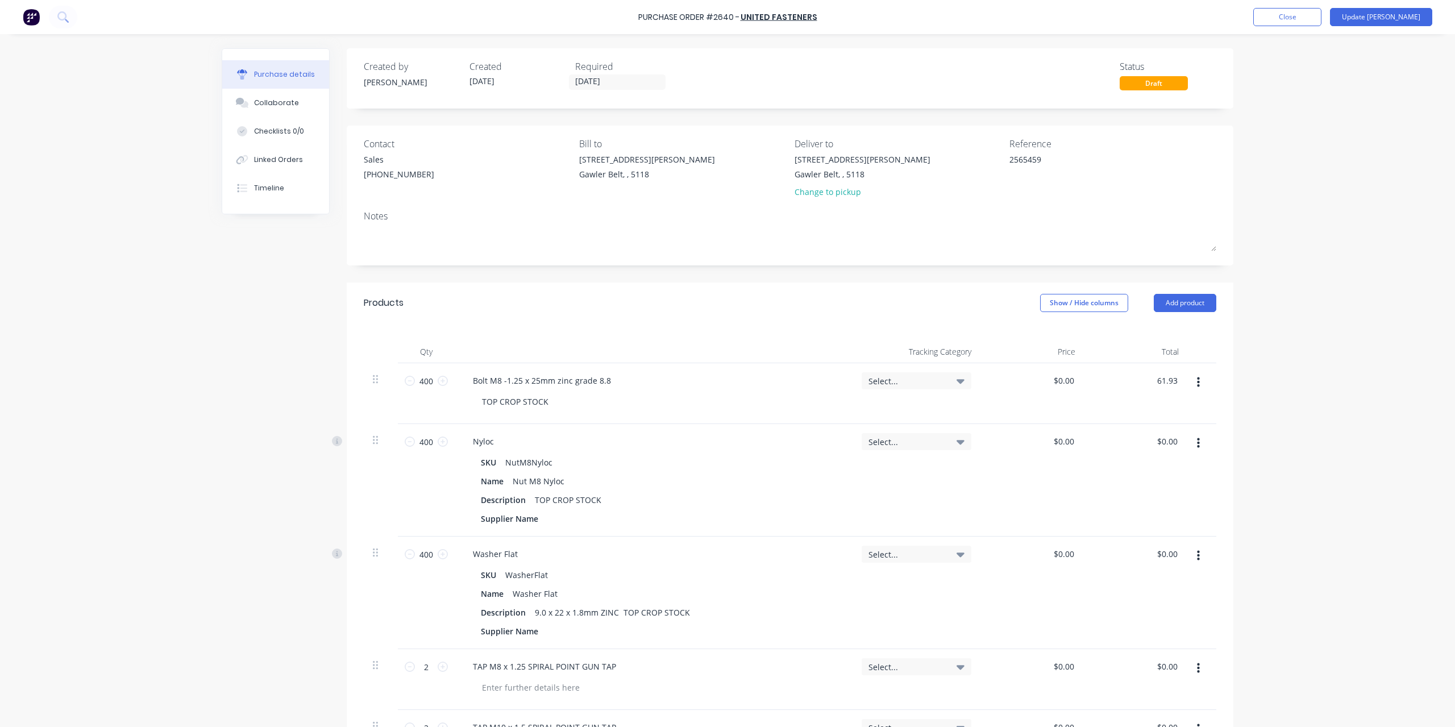
type textarea "x"
type input "$0.1548"
type input "$61.93"
click at [1147, 445] on div "$0.00 $0.00" at bounding box center [1136, 480] width 104 height 113
type textarea "x"
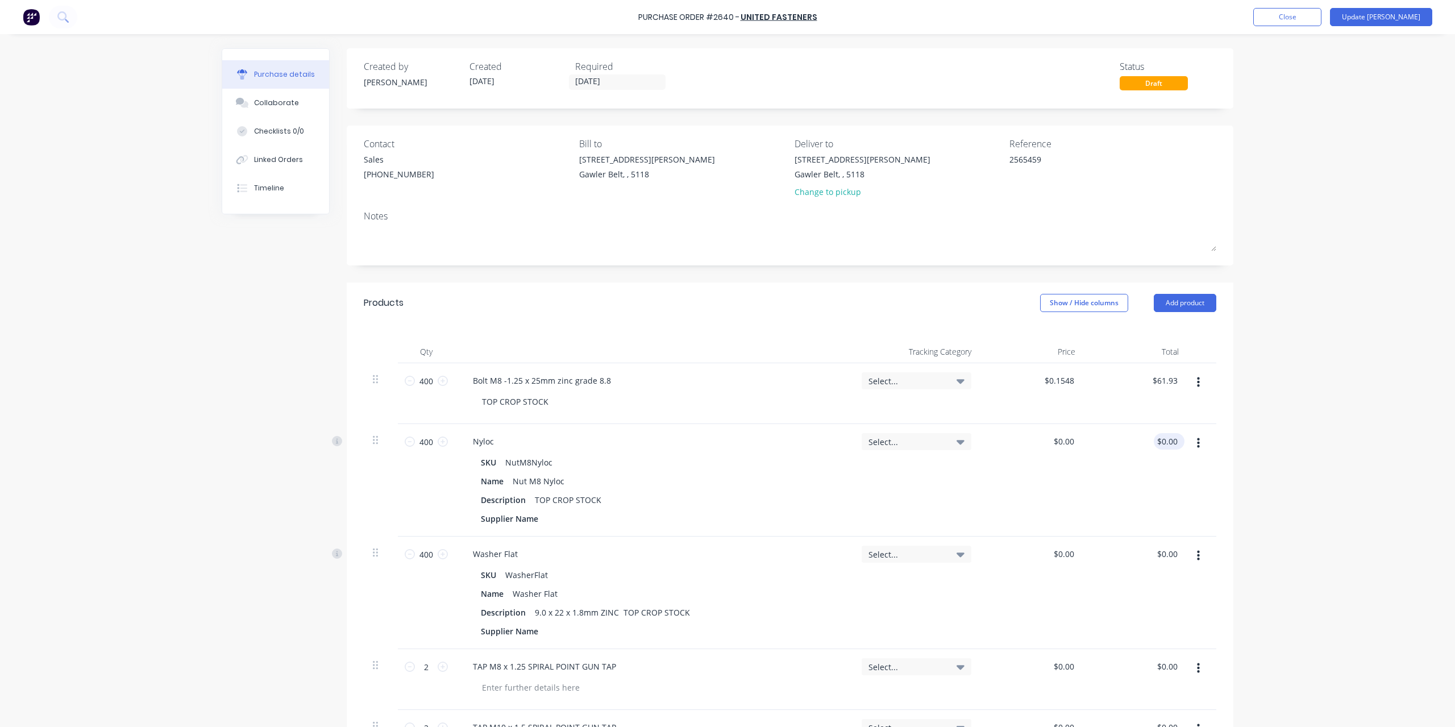
type input "0.00"
click at [1167, 440] on input "0.00" at bounding box center [1166, 441] width 26 height 16
click at [1167, 440] on input "0.00" at bounding box center [1169, 441] width 22 height 16
type textarea "x"
click at [1167, 440] on input "0.00" at bounding box center [1169, 441] width 22 height 16
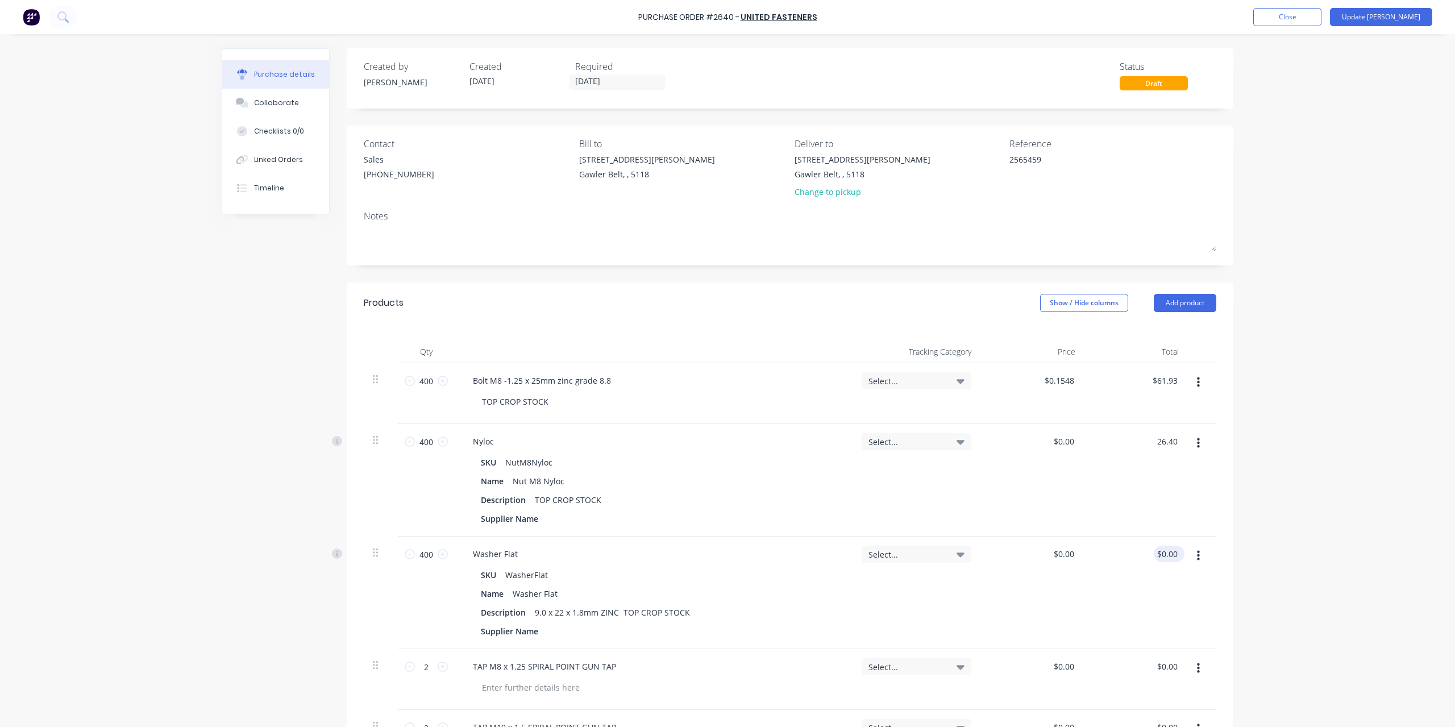
type input "26.40"
type textarea "x"
type input "$0.066"
type input "$26.40"
type input "0.00"
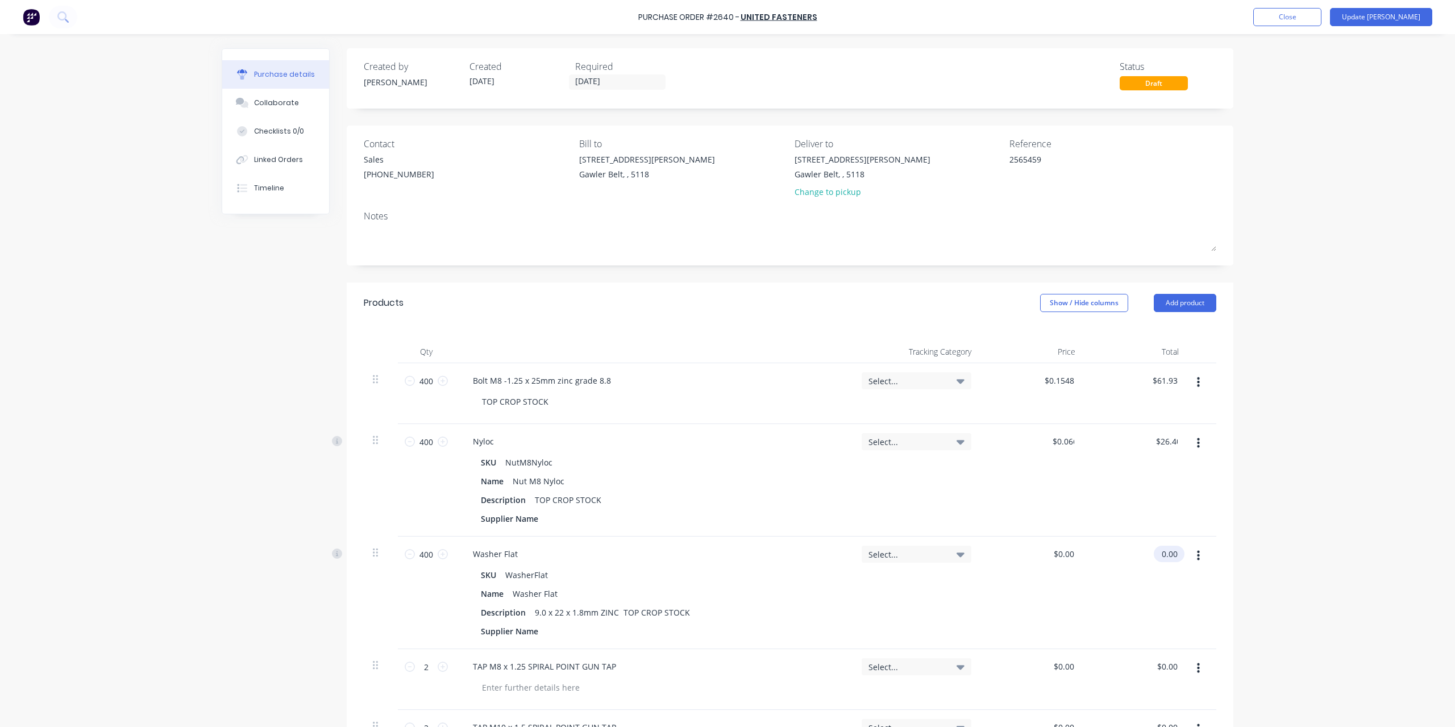
click at [1163, 557] on input "0.00" at bounding box center [1166, 553] width 26 height 16
type textarea "x"
click at [1163, 557] on input "0.00" at bounding box center [1169, 553] width 22 height 16
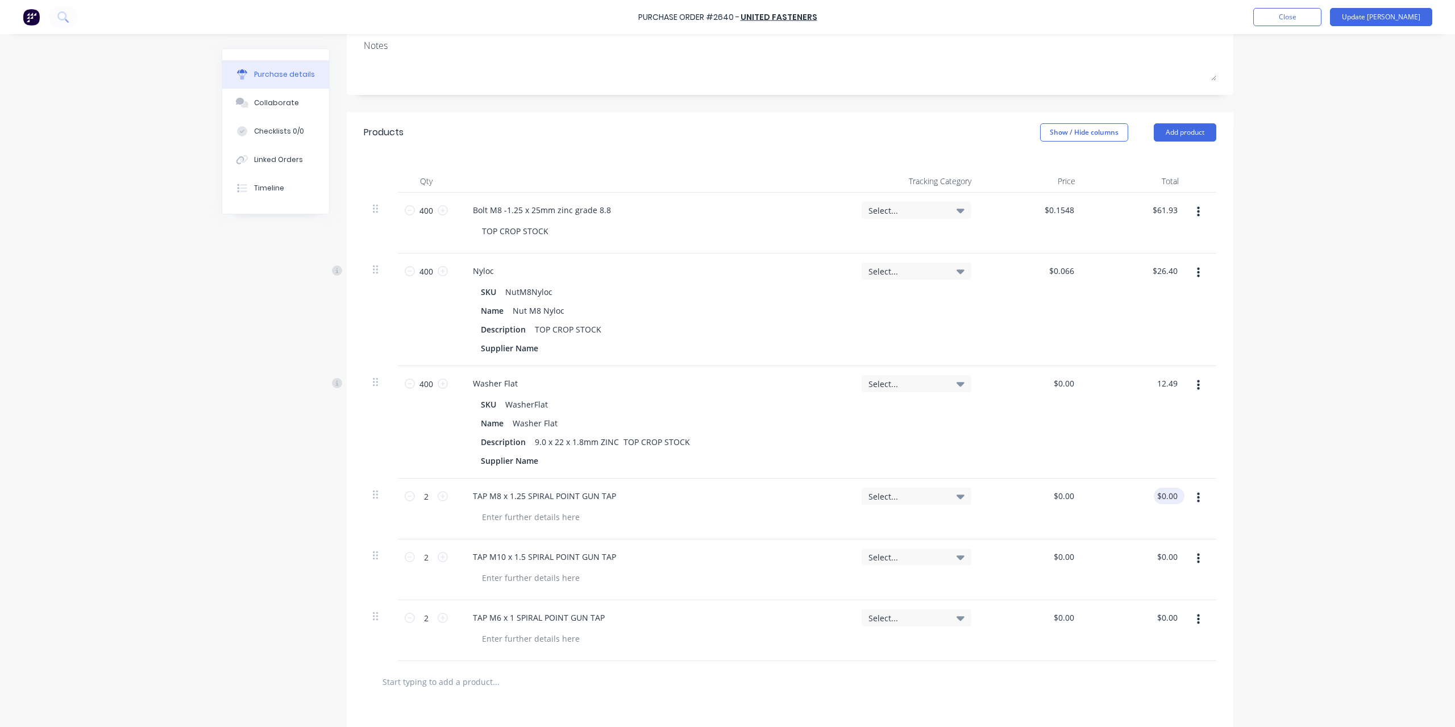
type input "12.49"
type textarea "x"
type input "$0.0312"
type input "$12.49"
type input "0.00"
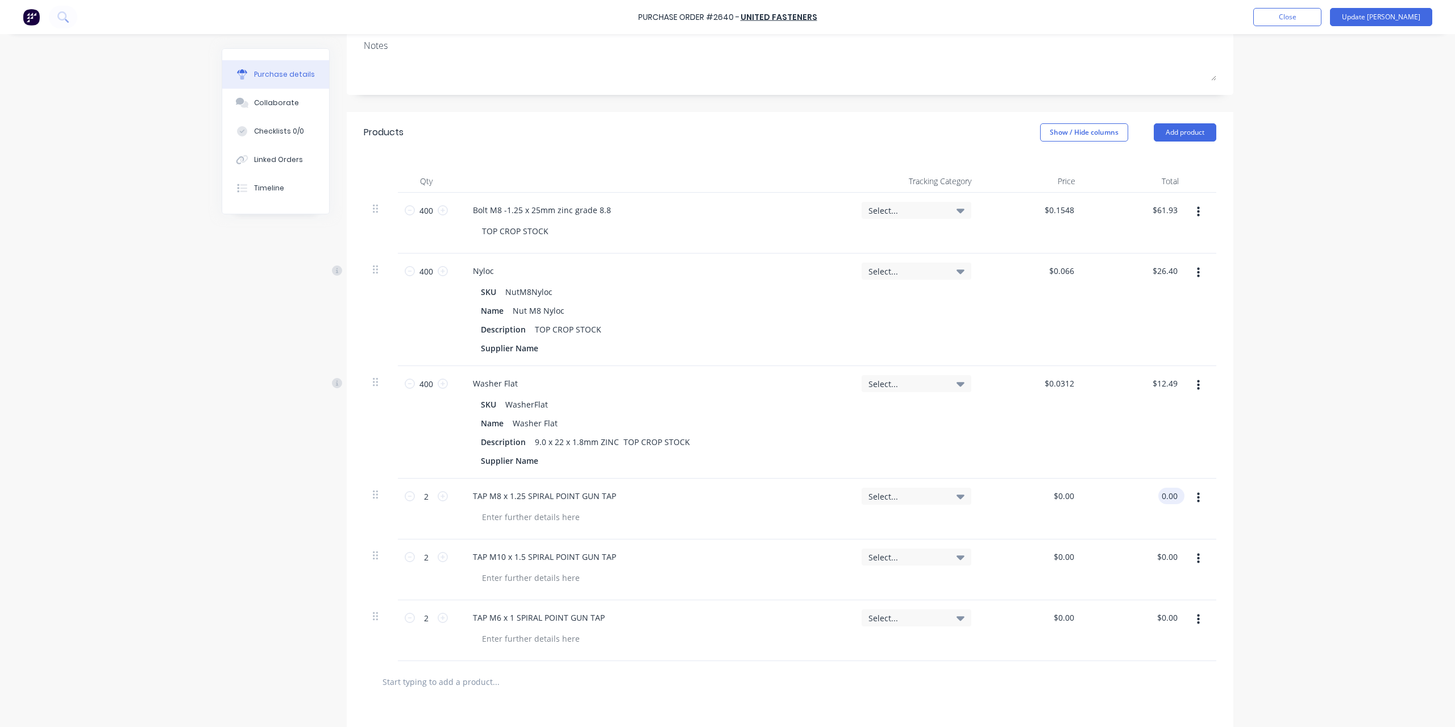
click at [1169, 492] on input "0.00" at bounding box center [1169, 496] width 22 height 16
type textarea "x"
click at [1169, 492] on input "0.00" at bounding box center [1169, 496] width 22 height 16
type input "75.41"
type textarea "x"
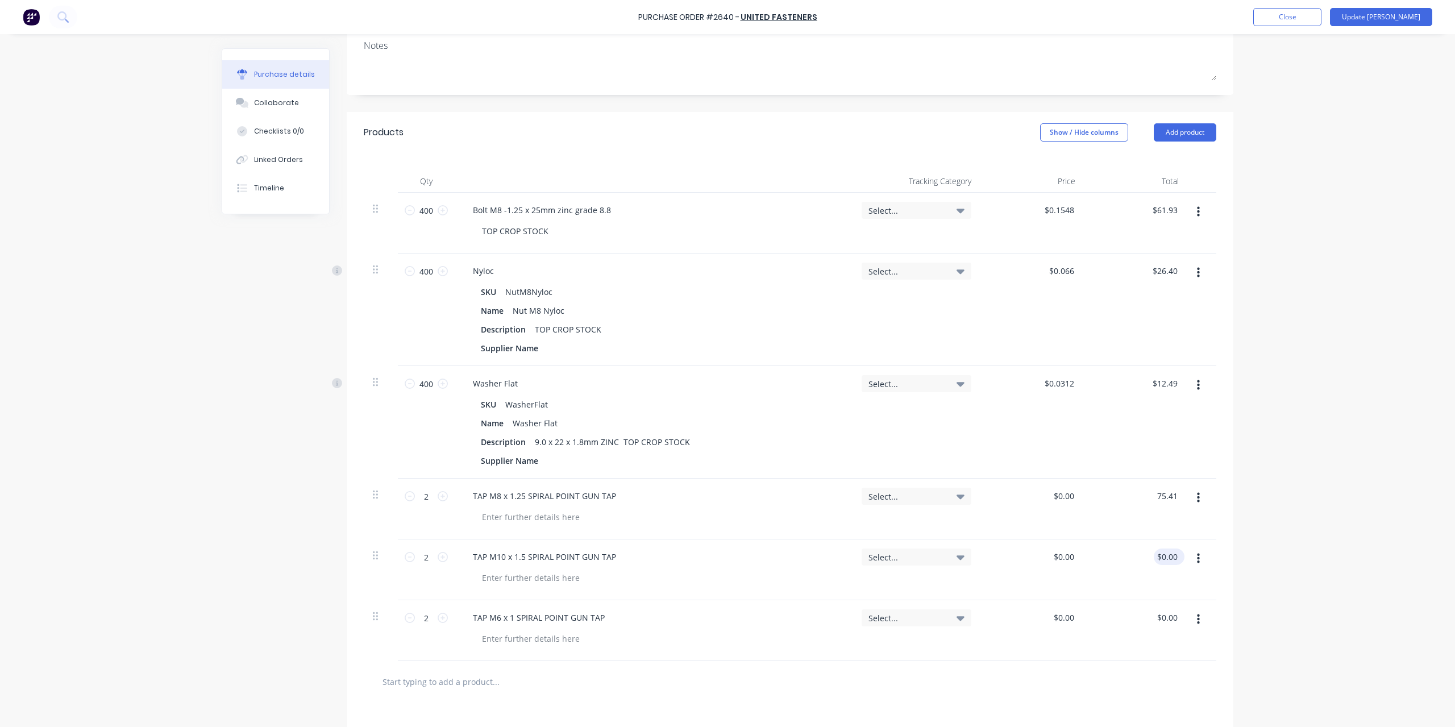
type input "$37.705"
type input "$75.41"
type input "0.00"
click at [1161, 558] on input "0.00" at bounding box center [1166, 556] width 26 height 16
type textarea "x"
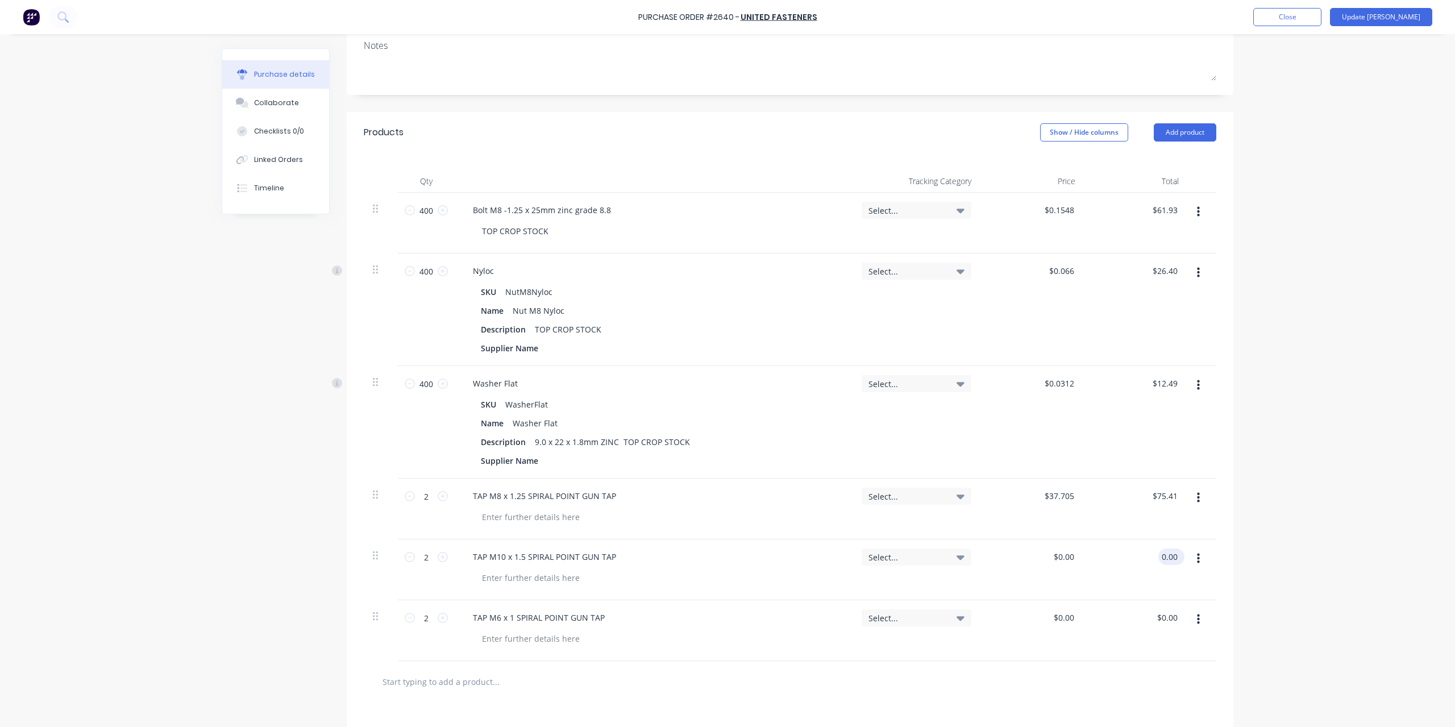
click at [1161, 558] on input "0.00" at bounding box center [1169, 556] width 22 height 16
type input "64.39"
type textarea "x"
type input "$32.195"
type input "$64.39"
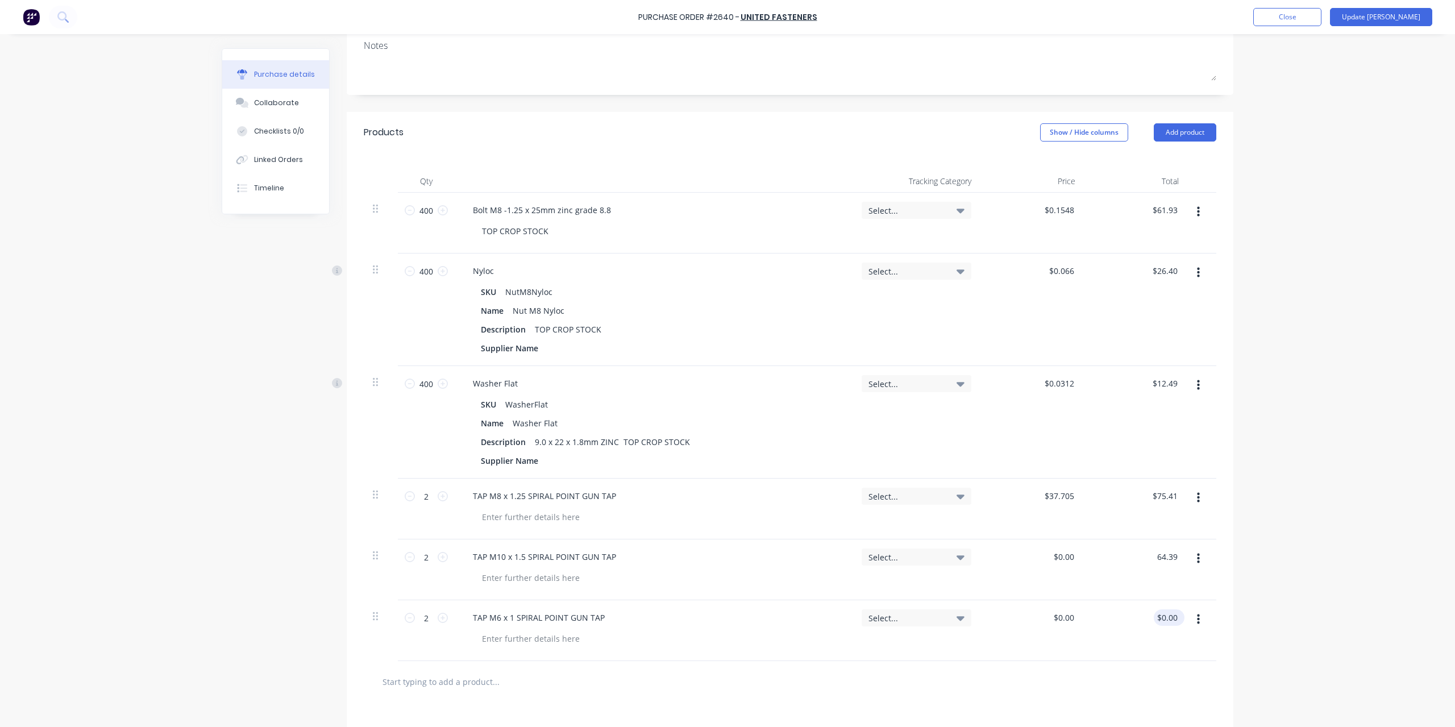
type input "0.00"
click at [1164, 614] on input "0.00" at bounding box center [1169, 617] width 22 height 16
type textarea "x"
click at [1164, 614] on input "0.00" at bounding box center [1169, 617] width 22 height 16
type input "58.48"
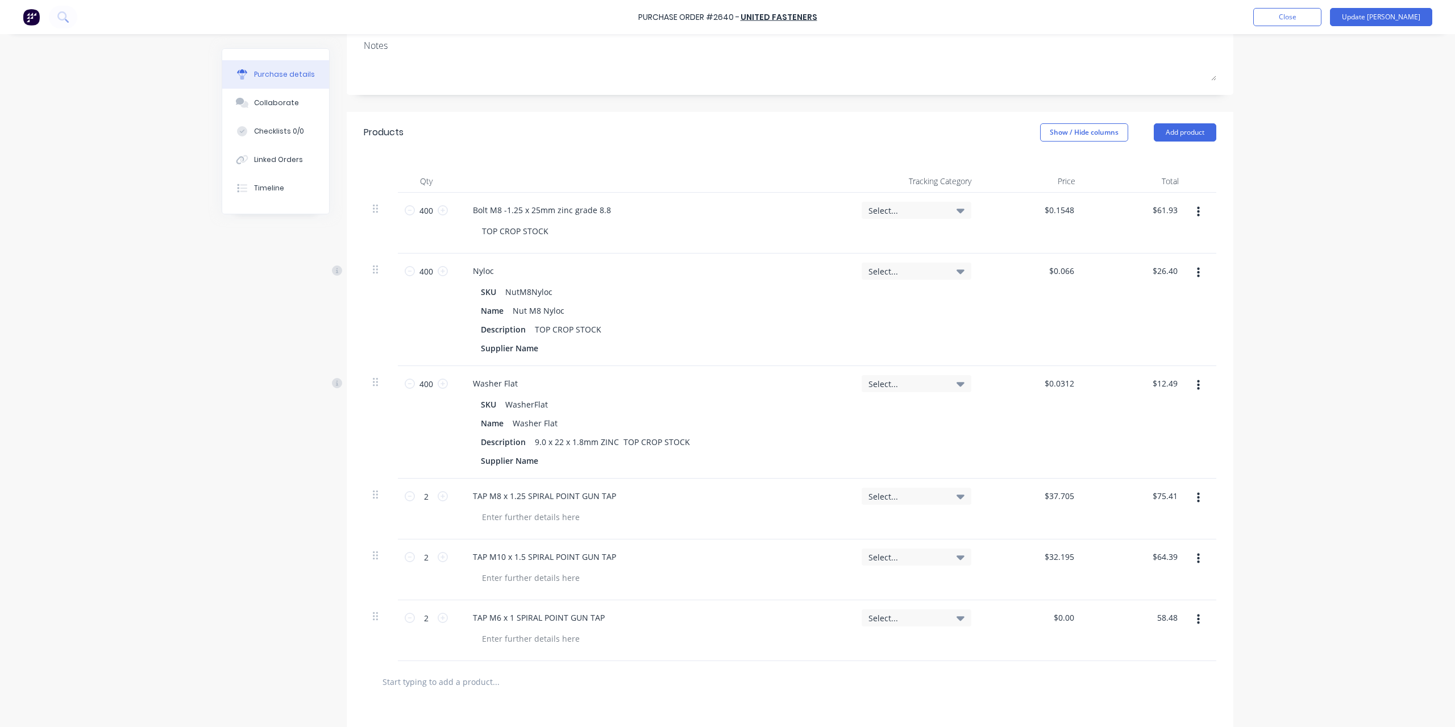
type textarea "x"
type input "$29.24"
type input "$58.48"
click at [1242, 615] on div "Purchase Order #2640 - United Fasteners Add product Close Update Bill Purchase …" at bounding box center [727, 363] width 1455 height 727
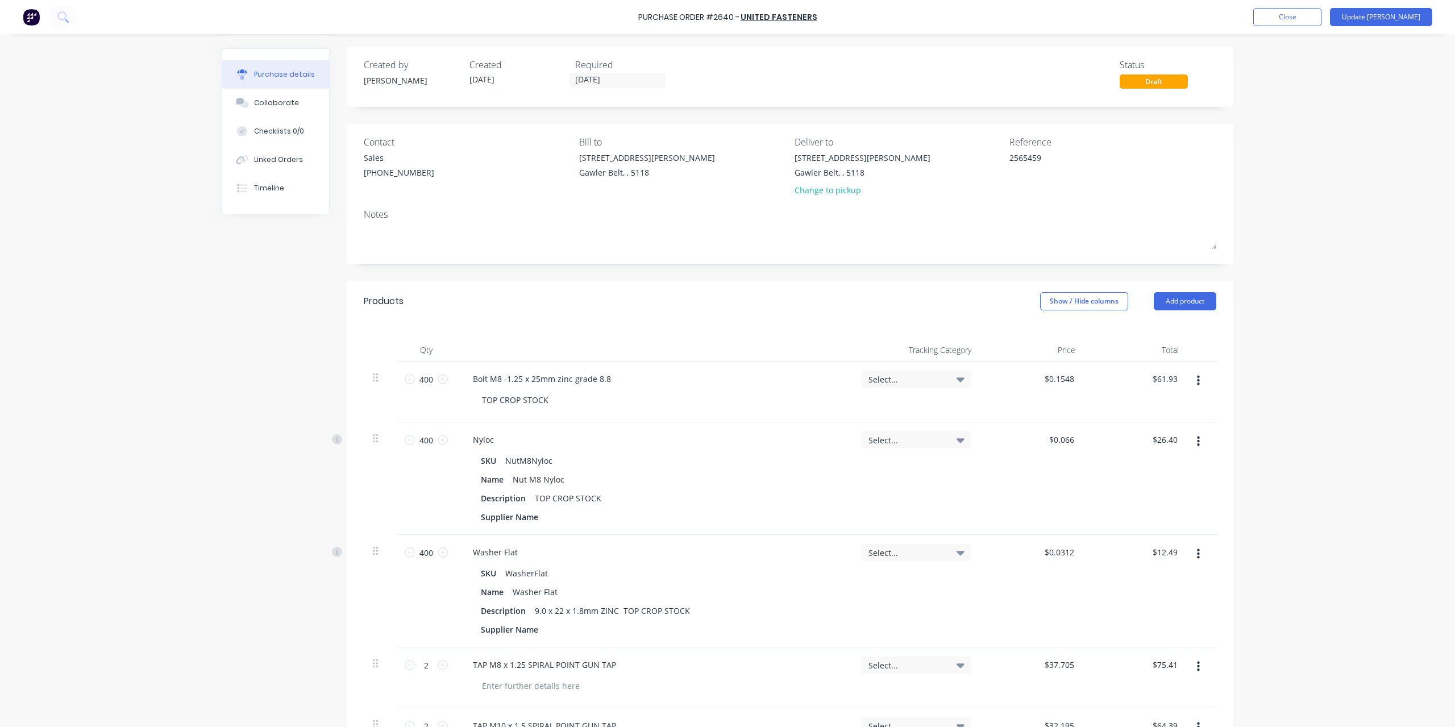
scroll to position [0, 0]
click at [1392, 21] on button "Update Bill" at bounding box center [1381, 17] width 102 height 18
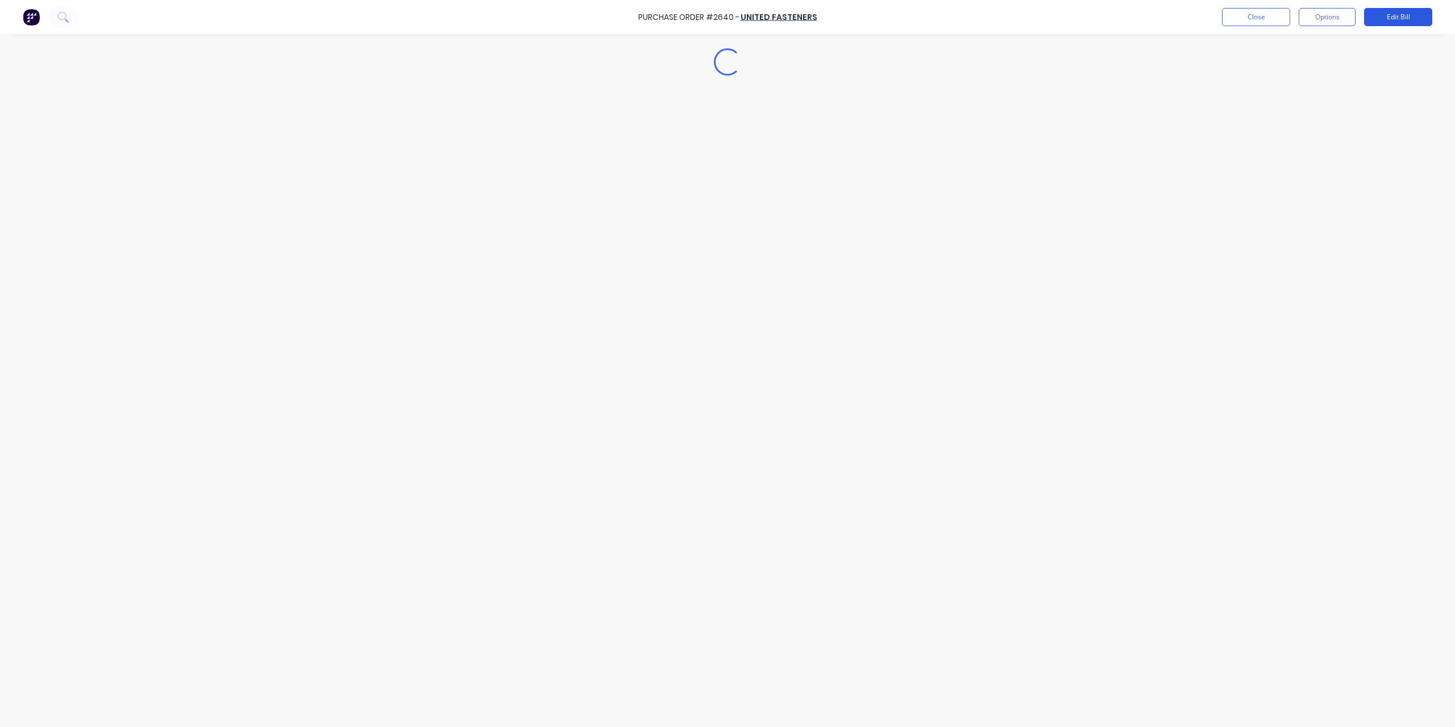
type textarea "x"
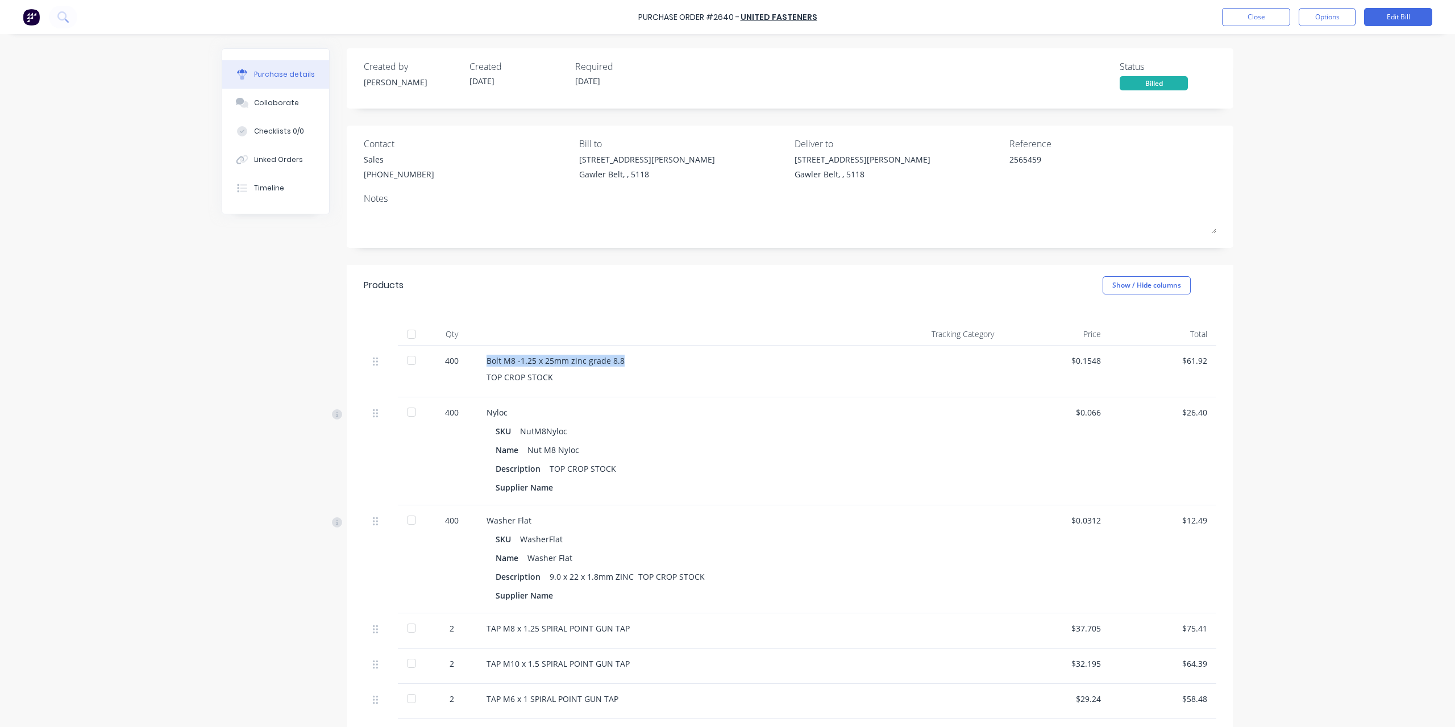
drag, startPoint x: 483, startPoint y: 362, endPoint x: 664, endPoint y: 359, distance: 180.7
click at [664, 359] on div "Bolt M8 -1.25 x 25mm zinc grade 8.8" at bounding box center [676, 361] width 380 height 12
copy div "Bolt M8 -1.25 x 25mm zinc grade 8.8"
drag, startPoint x: 518, startPoint y: 430, endPoint x: 588, endPoint y: 434, distance: 70.0
click at [588, 434] on div "SKU NutM8Nyloc" at bounding box center [675, 431] width 361 height 16
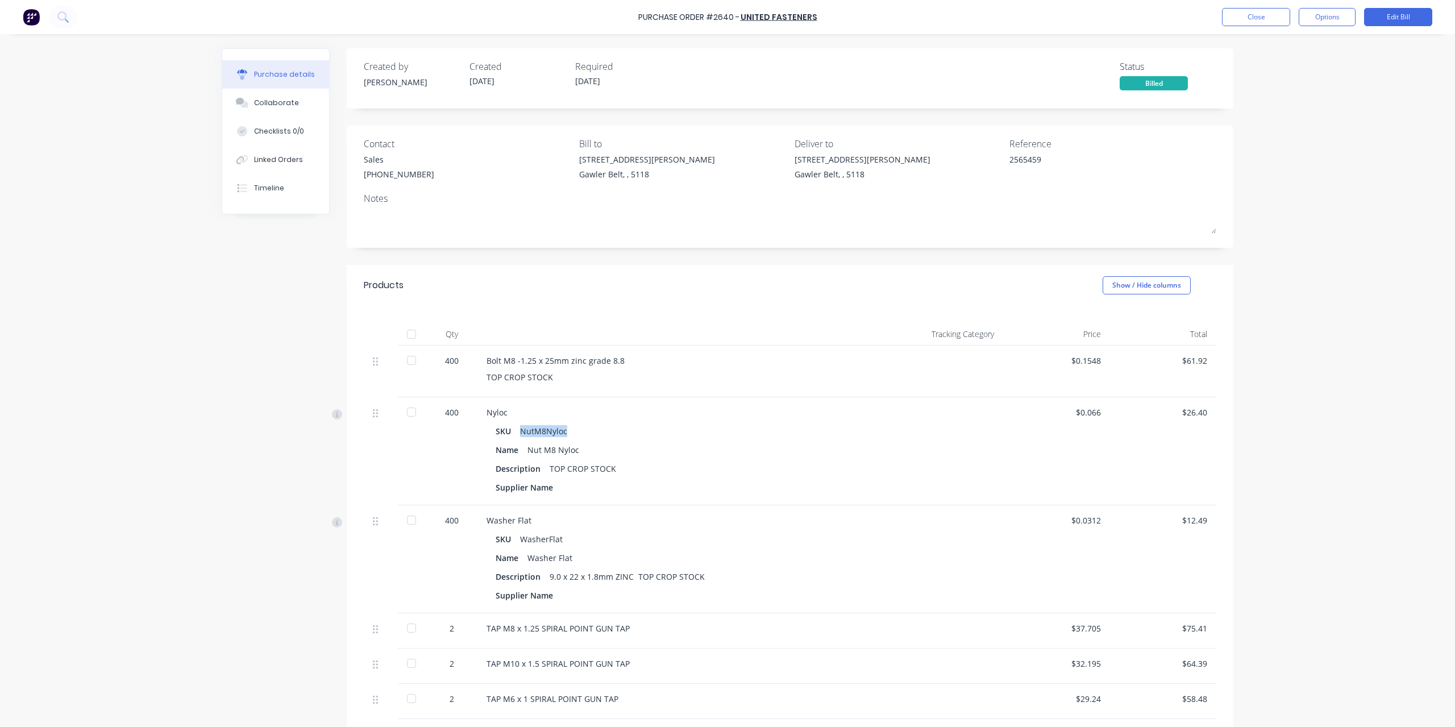
copy div "NutM8Nyloc"
drag, startPoint x: 545, startPoint y: 572, endPoint x: 728, endPoint y: 571, distance: 183.5
click at [728, 571] on div "Description 9.0 x 22 x 1.8mm ZINC TOP CROP STOCK" at bounding box center [675, 576] width 361 height 16
copy div "9.0 x 22 x 1.8mm ZINC TOP CROP STOCK"
drag, startPoint x: 1073, startPoint y: 358, endPoint x: 1096, endPoint y: 361, distance: 22.3
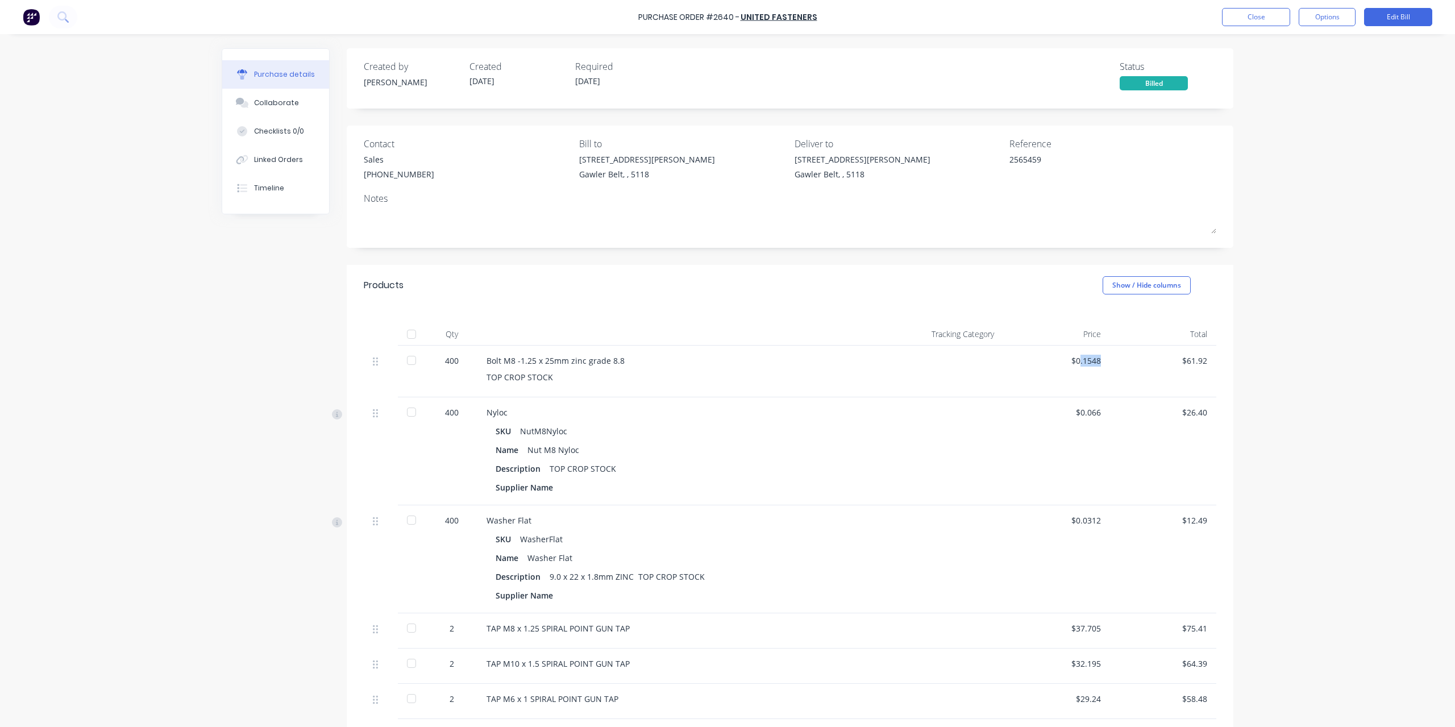
click at [1096, 361] on div "$0.1548" at bounding box center [1056, 361] width 89 height 12
copy div ".1548"
click at [1076, 407] on div "$0.066" at bounding box center [1056, 412] width 89 height 12
drag, startPoint x: 1075, startPoint y: 410, endPoint x: 1133, endPoint y: 412, distance: 58.0
click at [1133, 412] on div "400 Nyloc SKU NutM8Nyloc Name Nut M8 Nyloc Description TOP CROP STOCK Supplier …" at bounding box center [790, 451] width 852 height 108
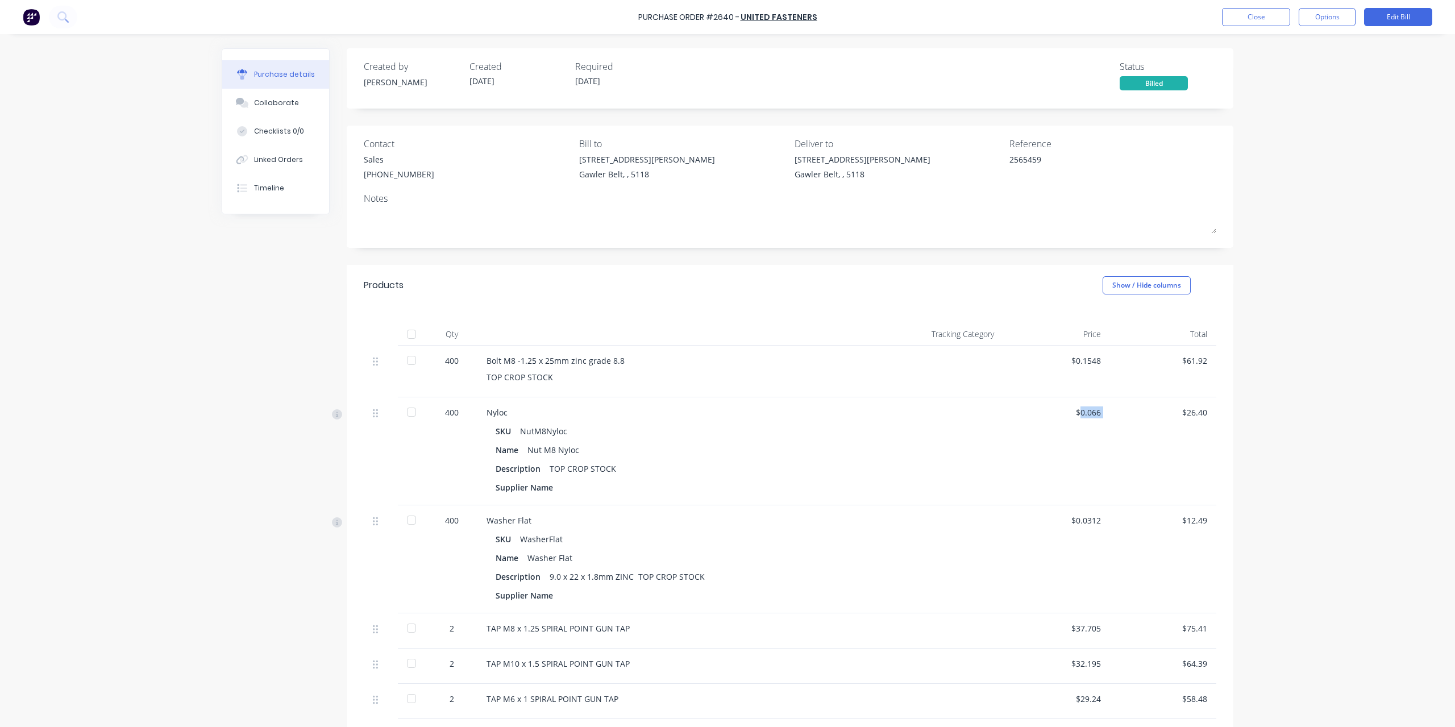
copy div "0.066"
click at [1075, 522] on div "$0.0312" at bounding box center [1056, 520] width 89 height 12
click at [1080, 521] on div "$0.0312" at bounding box center [1056, 520] width 89 height 12
copy div "0.0312"
